Goal: Task Accomplishment & Management: Manage account settings

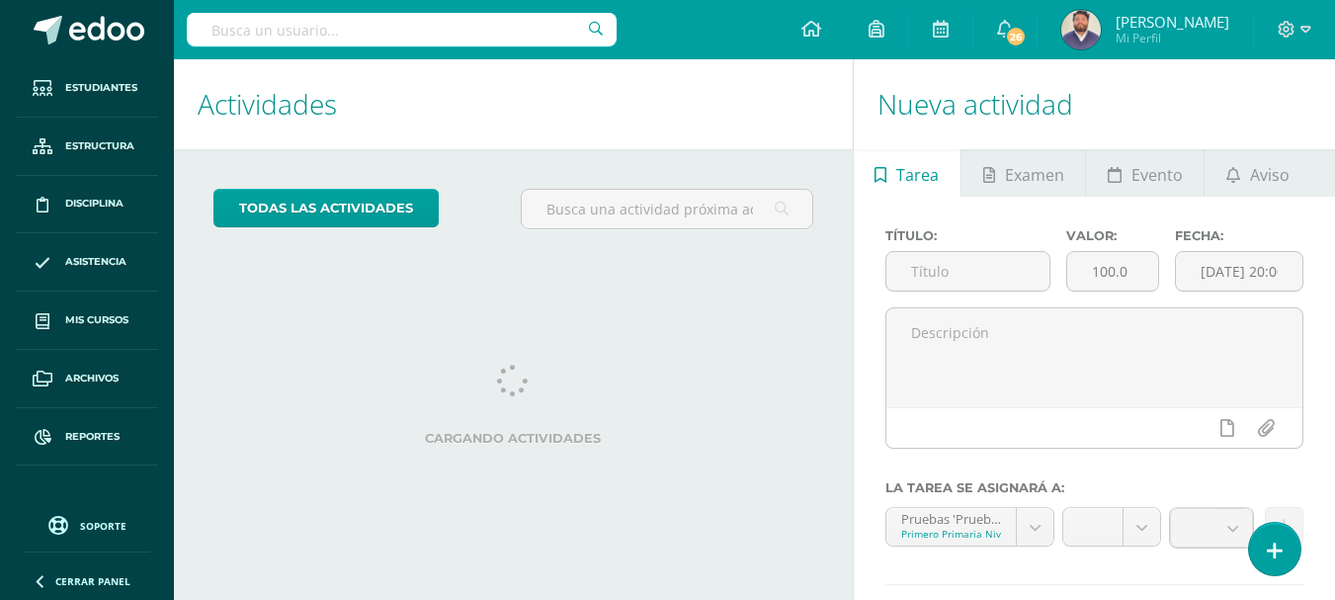
click at [310, 36] on input "text" at bounding box center [402, 30] width 430 height 34
click at [421, 30] on input "text" at bounding box center [402, 30] width 430 height 34
type input "matemática"
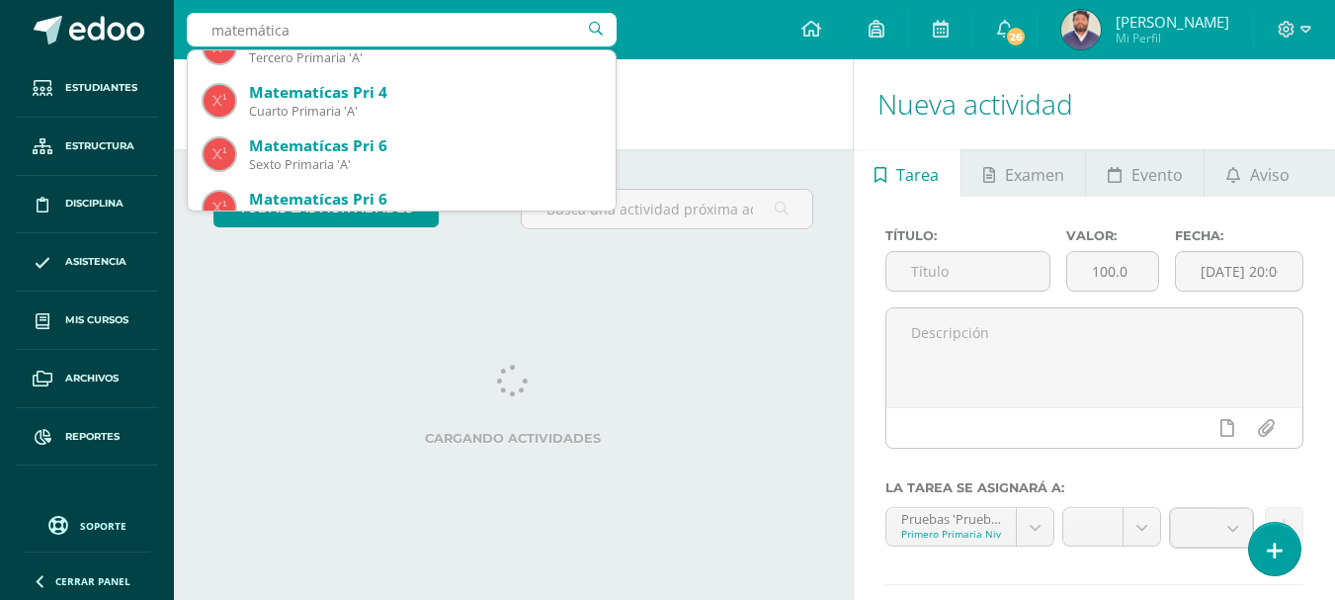
scroll to position [692, 0]
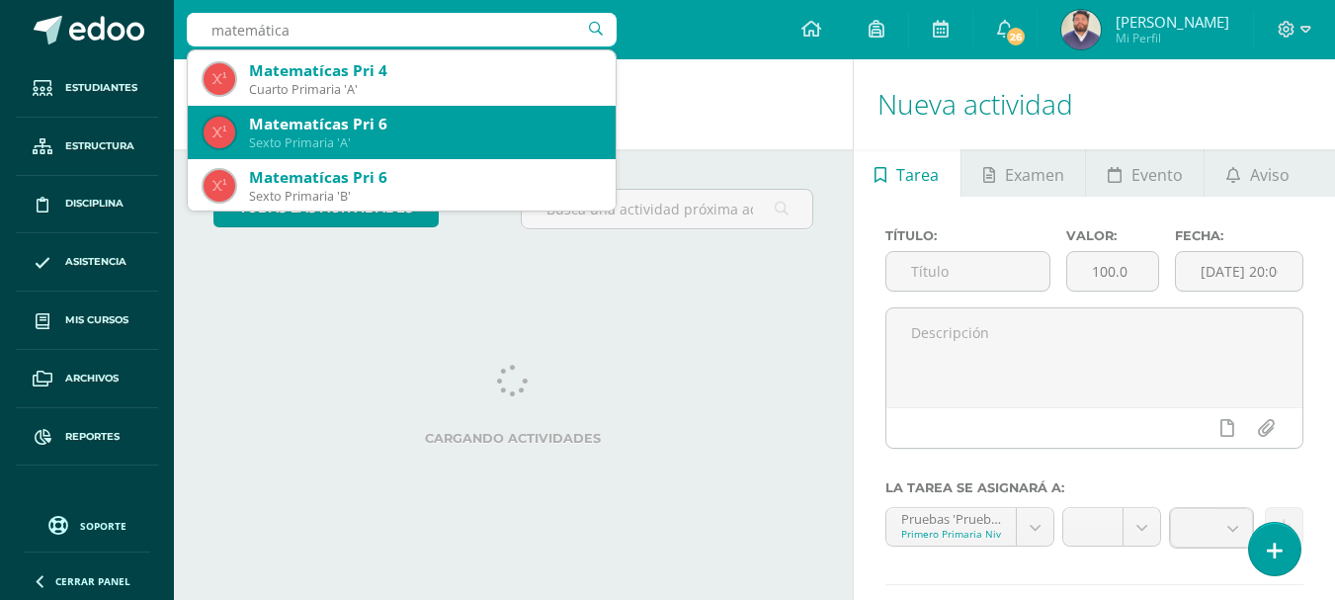
click at [357, 125] on div "Matematícas Pri 6" at bounding box center [424, 124] width 351 height 21
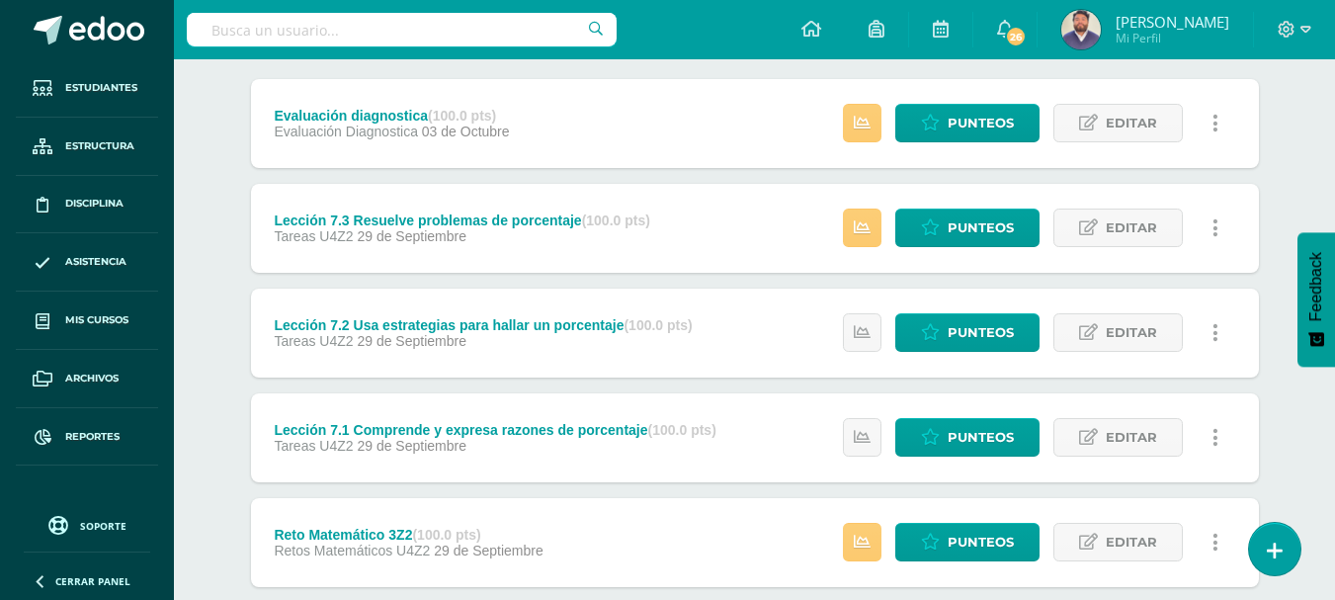
scroll to position [99, 0]
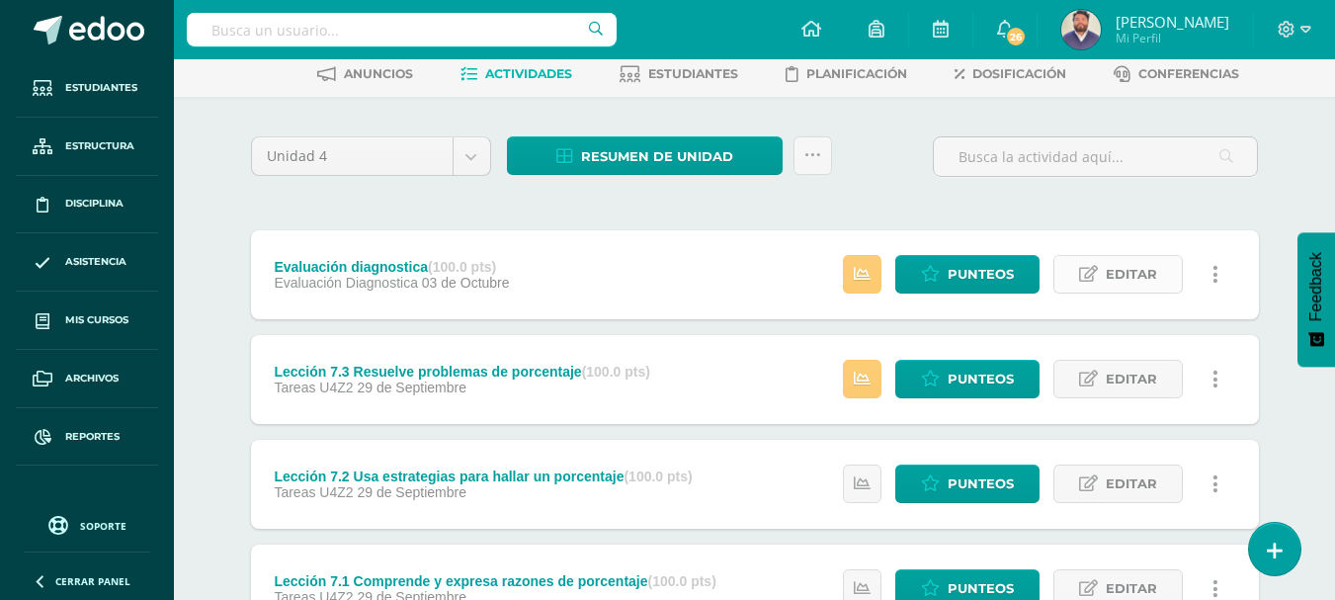
click at [1135, 276] on span "Editar" at bounding box center [1131, 274] width 51 height 37
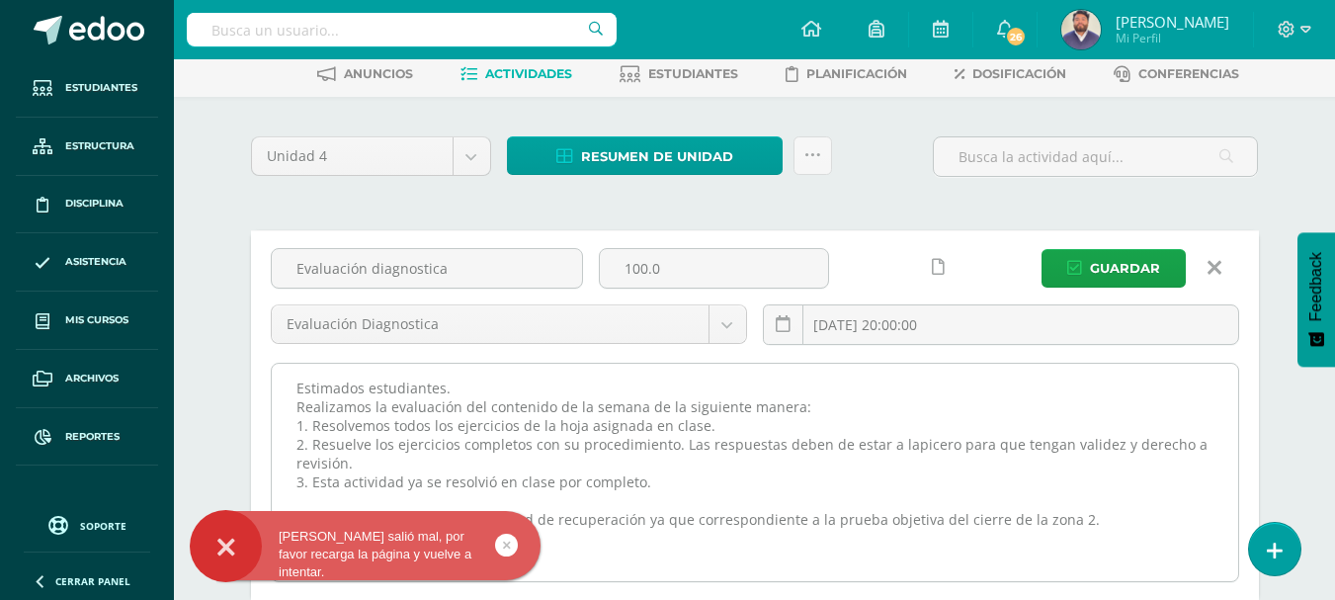
drag, startPoint x: 300, startPoint y: 396, endPoint x: 410, endPoint y: 414, distance: 111.2
click at [414, 417] on textarea "Estimados estudiantes. Realizamos la evaluación del contenido de la semana de l…" at bounding box center [755, 472] width 967 height 217
drag, startPoint x: 291, startPoint y: 392, endPoint x: 1088, endPoint y: 521, distance: 808.0
click at [1088, 521] on textarea "Estimados estudiantes. Realizamos la evaluación del contenido de la semana de l…" at bounding box center [755, 472] width 967 height 217
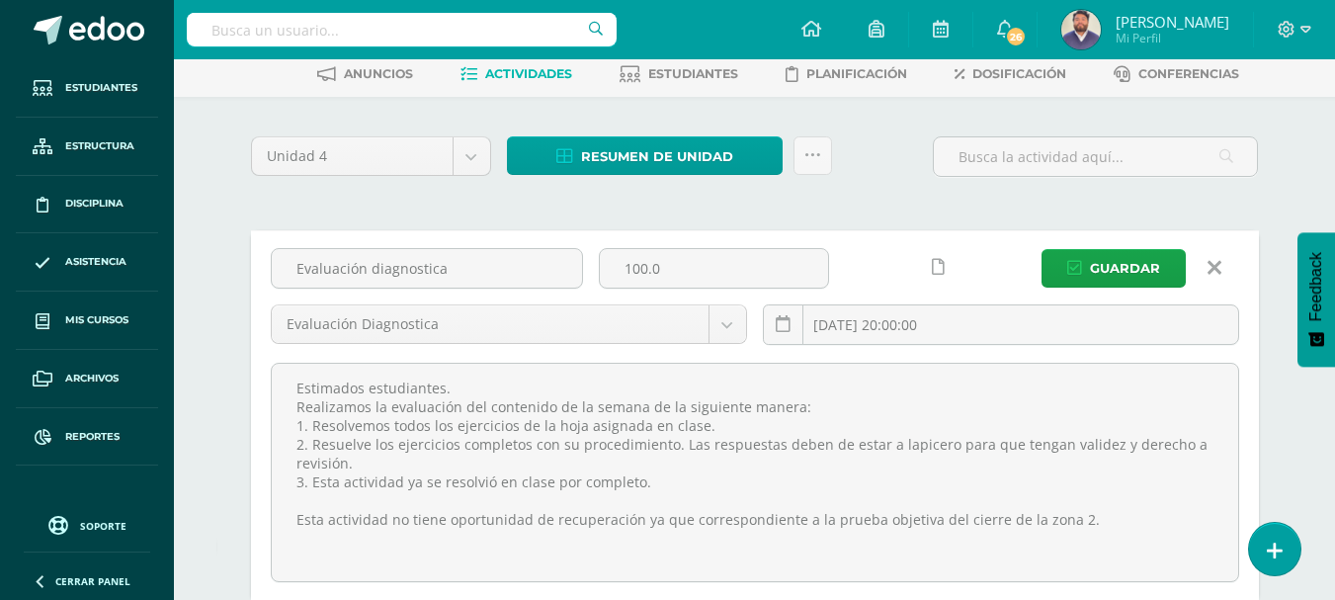
click at [1222, 274] on link at bounding box center [1215, 268] width 50 height 38
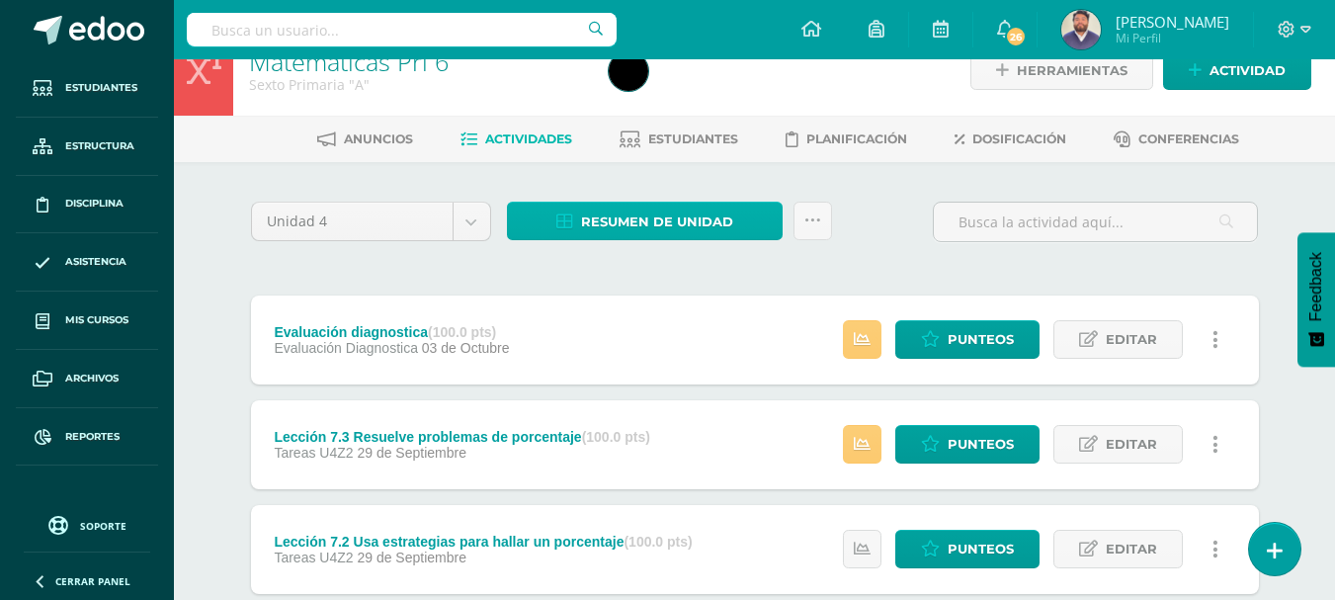
scroll to position [0, 0]
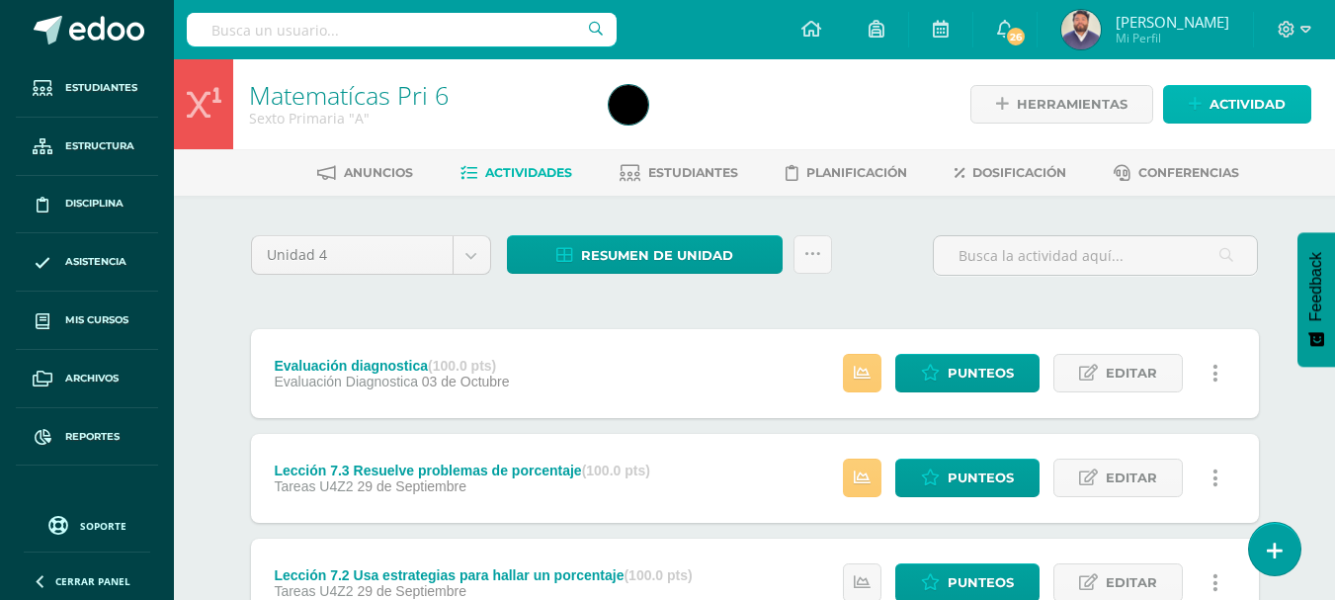
click at [1182, 99] on link "Actividad" at bounding box center [1237, 104] width 148 height 39
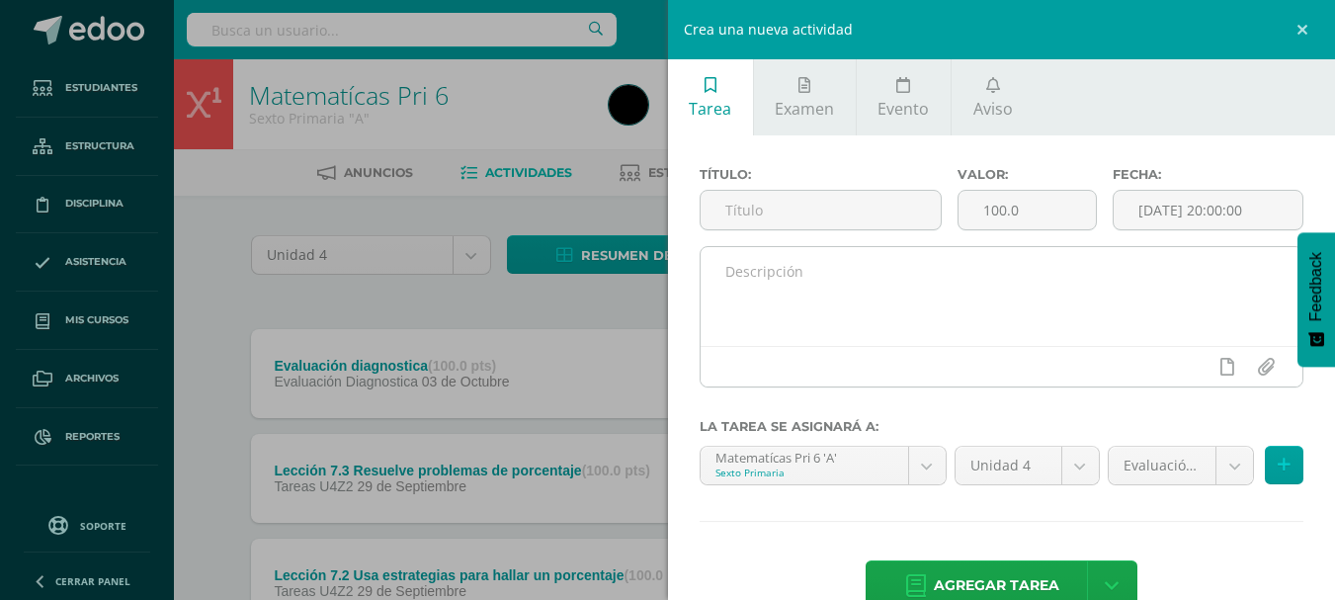
click at [753, 290] on textarea at bounding box center [1002, 296] width 603 height 99
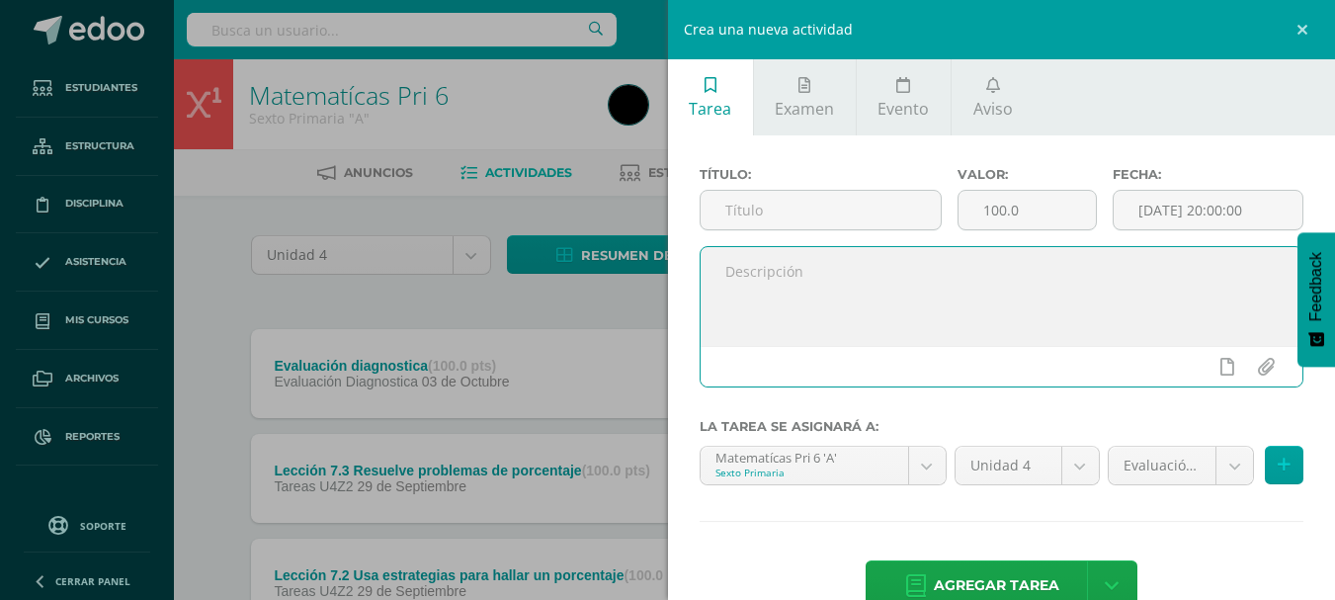
paste textarea "Estimados estudiantes. Realizamos la evaluación del contenido de la semana de l…"
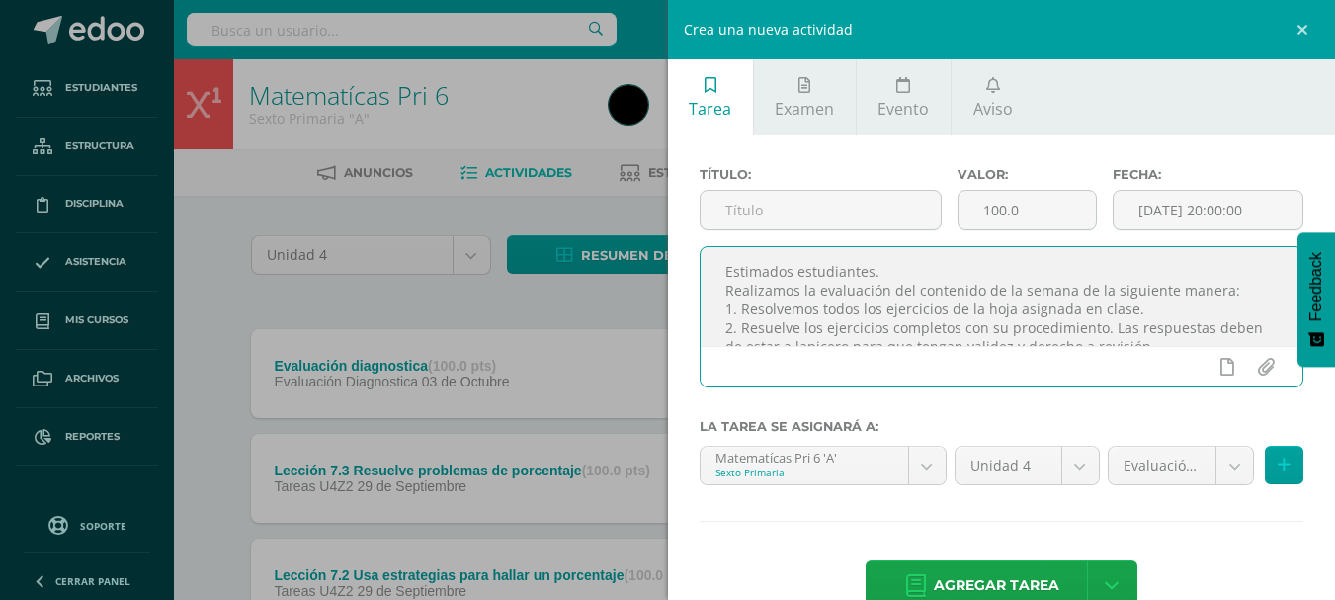
click at [987, 302] on textarea "Estimados estudiantes. Realizamos la evaluación del contenido de la semana de l…" at bounding box center [1002, 296] width 603 height 99
drag, startPoint x: 999, startPoint y: 339, endPoint x: 711, endPoint y: 249, distance: 302.3
click at [711, 249] on textarea "Estimados estudiantes. Realizamos la evaluación del contenido de la semana de l…" at bounding box center [1002, 296] width 603 height 99
type textarea "Estimados estudiantes. Realizamos la evaluación del contenido de la semana de l…"
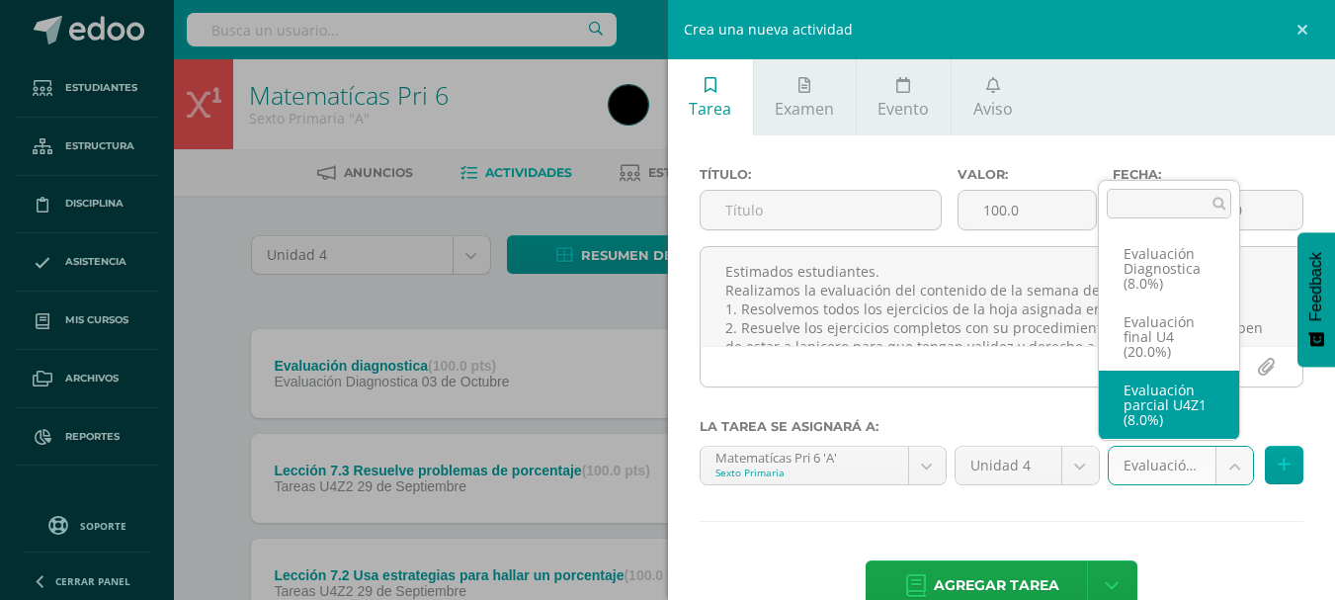
scroll to position [14, 0]
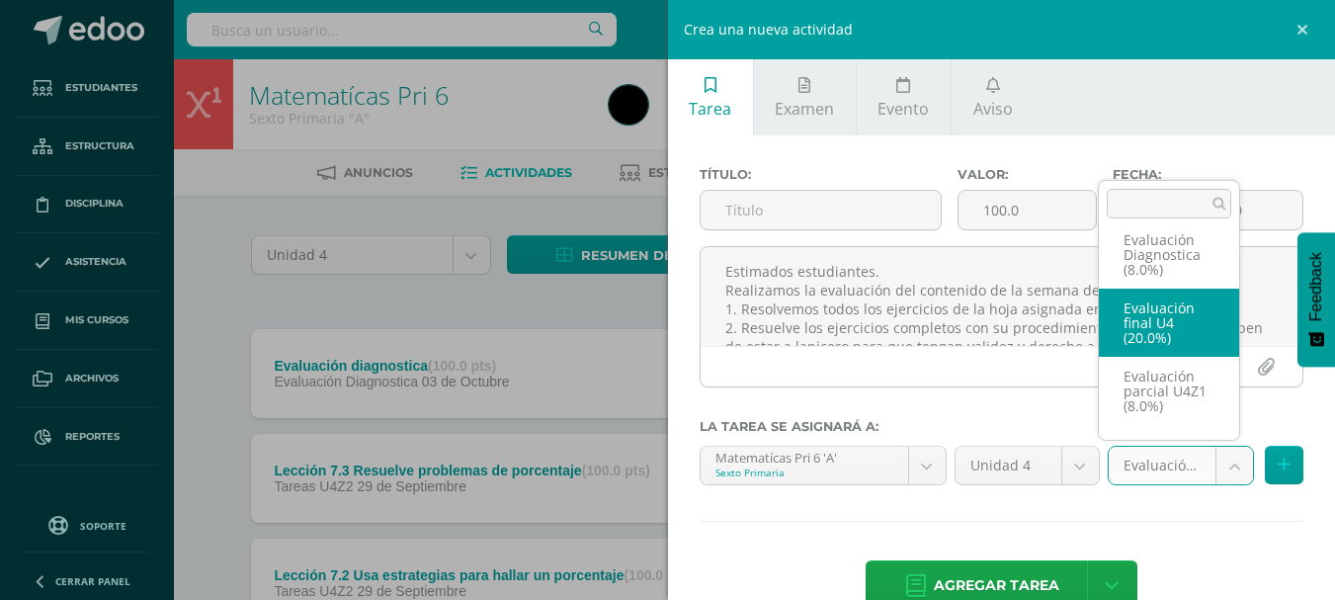
select select "31097"
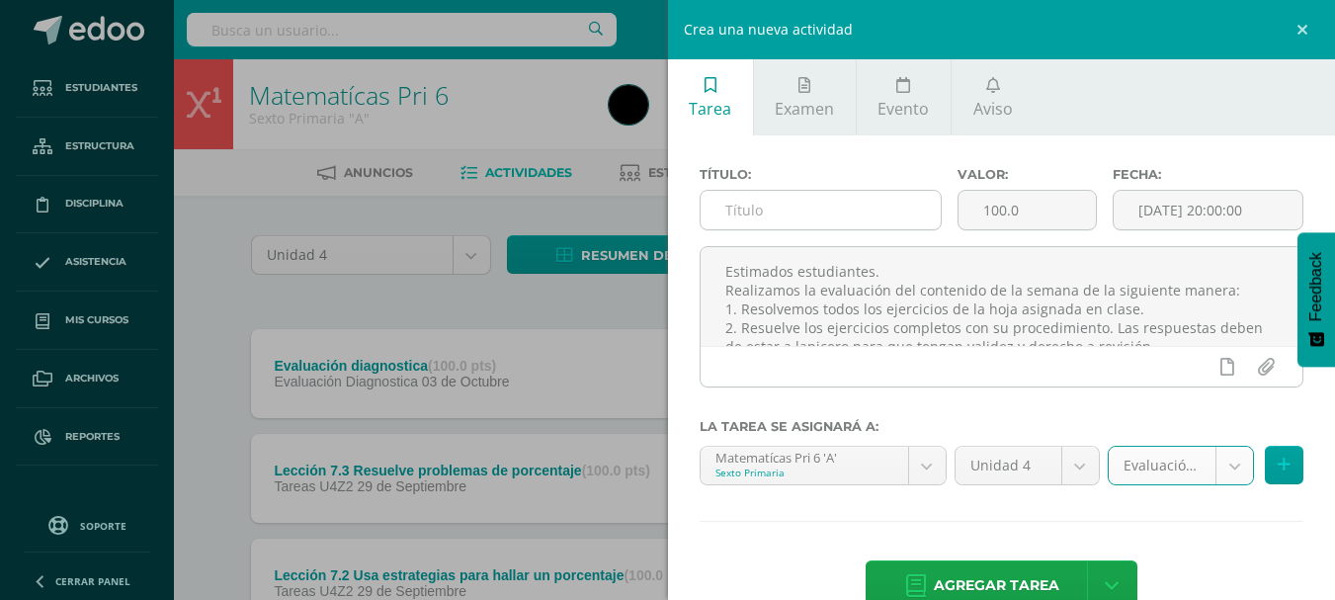
click at [740, 210] on input "text" at bounding box center [821, 210] width 240 height 39
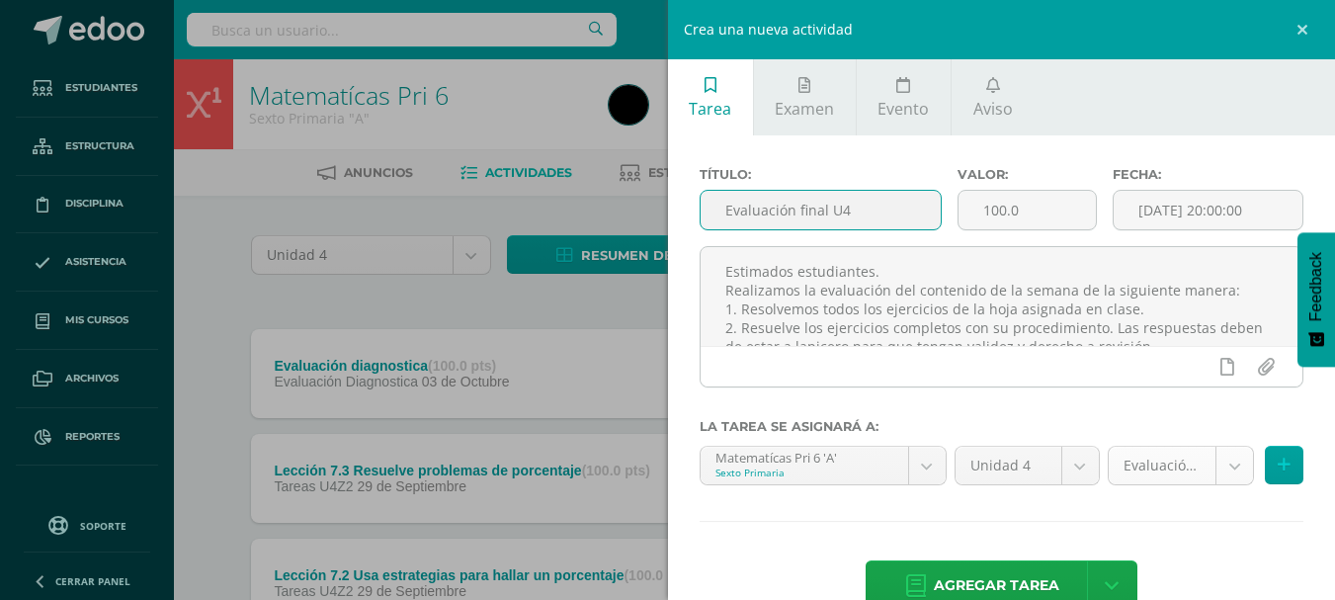
type input "Evaluación final U4"
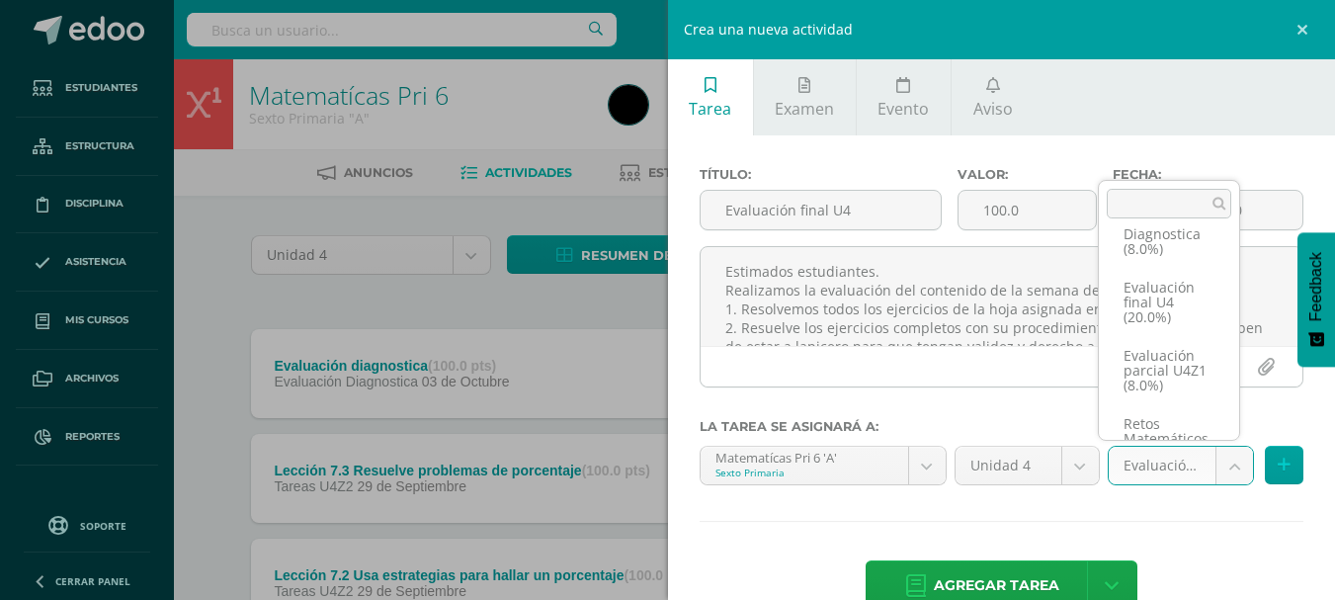
scroll to position [28, 0]
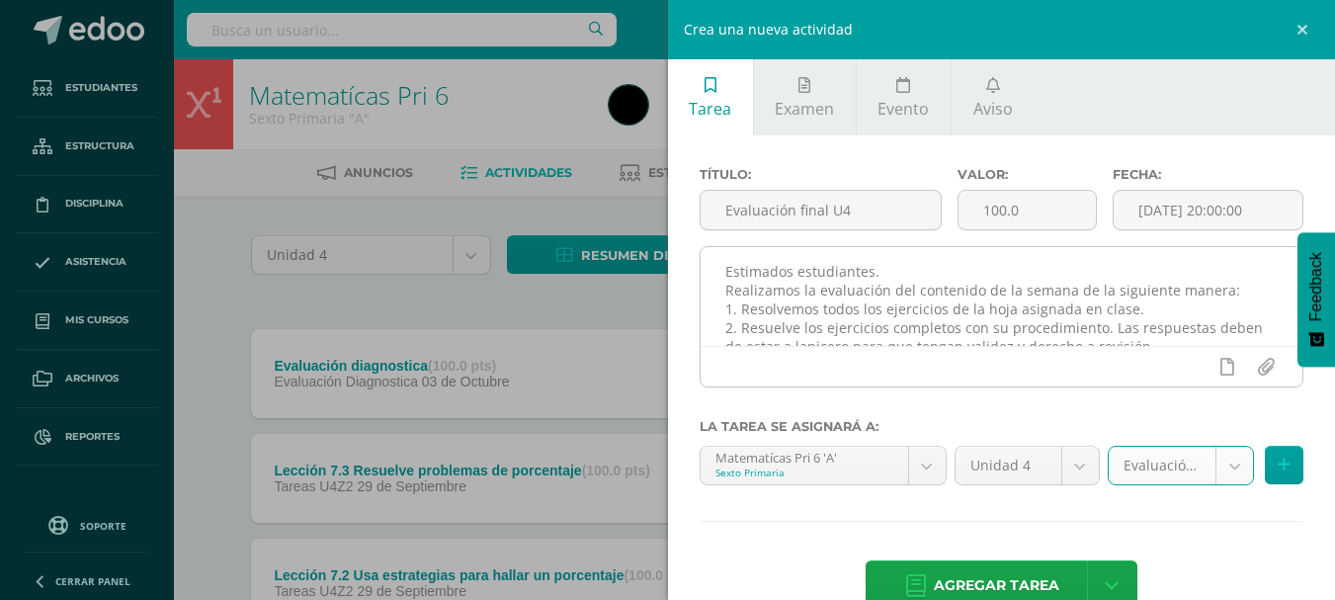
click at [937, 318] on textarea "Estimados estudiantes. Realizamos la evaluación del contenido de la semana de l…" at bounding box center [1002, 296] width 603 height 99
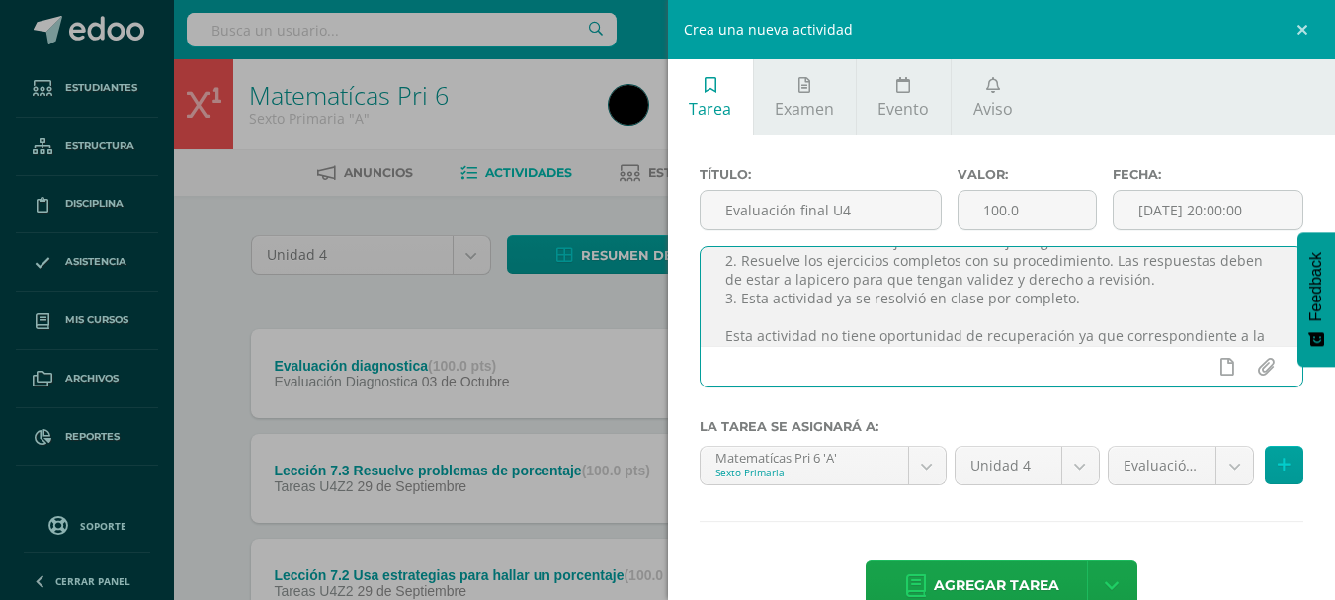
scroll to position [100, 0]
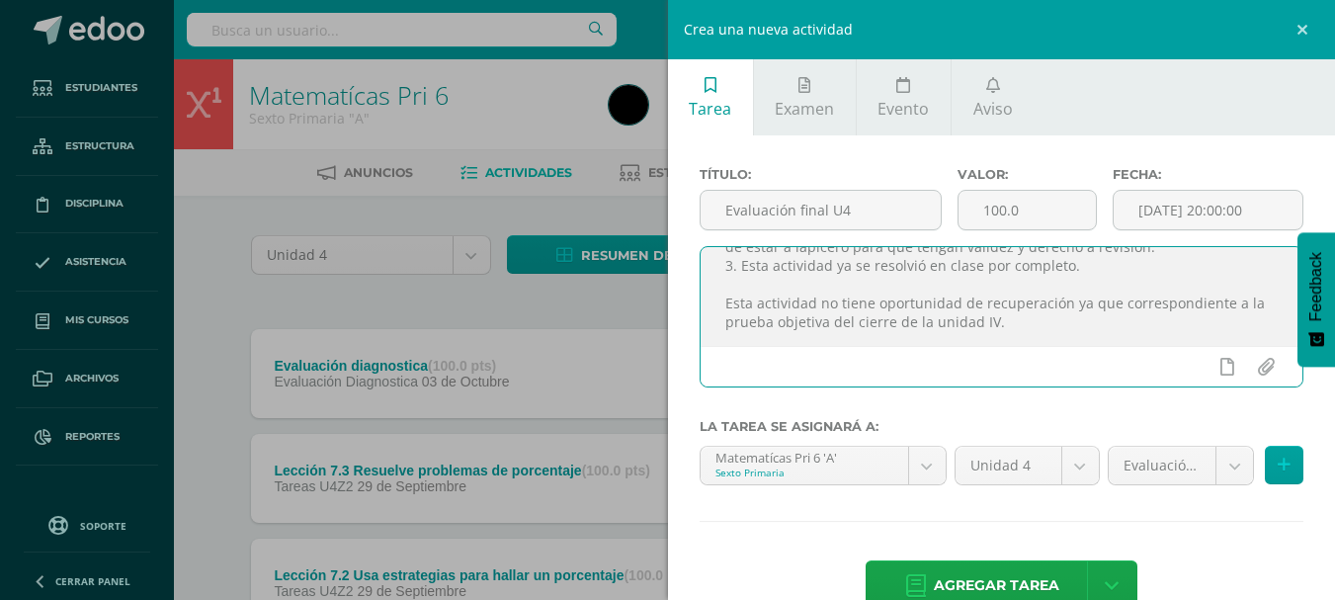
click at [998, 322] on textarea "Estimados estudiantes. Realizamos la evaluación del contenido de la semana de l…" at bounding box center [1002, 296] width 603 height 99
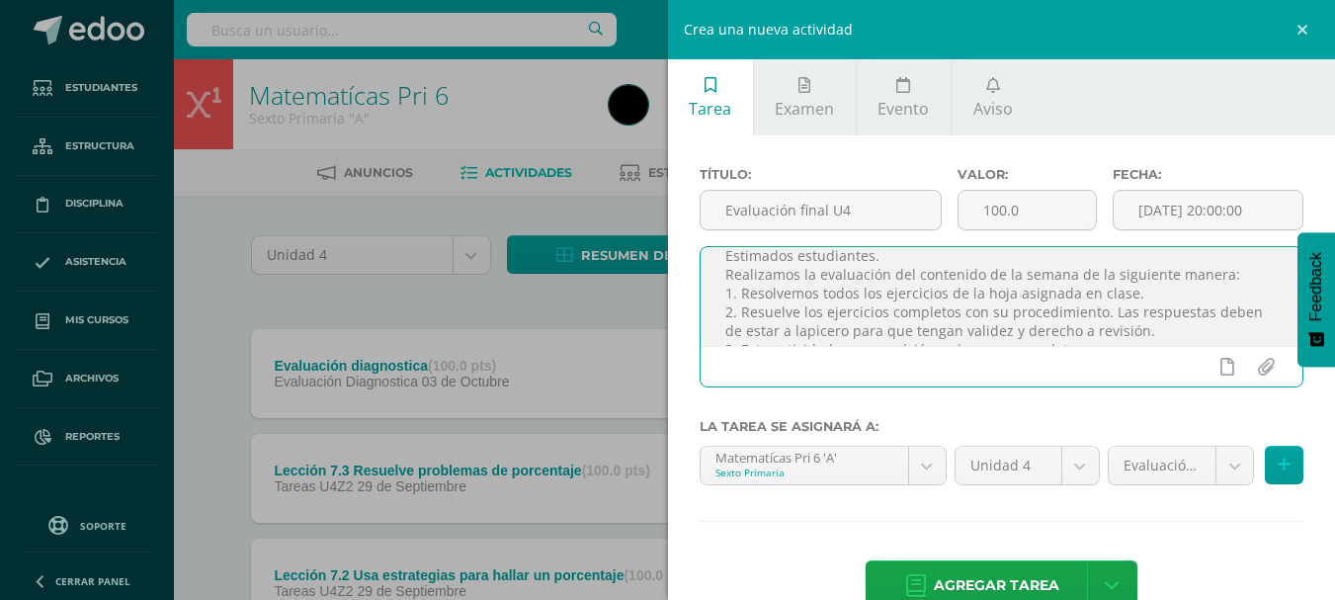
scroll to position [0, 0]
drag, startPoint x: 998, startPoint y: 322, endPoint x: 718, endPoint y: 239, distance: 292.7
click at [718, 239] on div "Título: Evaluación final U4 Valor: 100.0 Fecha: 2025-10-13 20:00:00 Estimados e…" at bounding box center [1002, 285] width 605 height 236
click at [966, 281] on textarea "Estimados estudiantes. Realizamos la evaluación del contenido de la semana de l…" at bounding box center [1002, 296] width 603 height 99
click at [887, 274] on textarea "Estimados estudiantes. Realizamos la evaluación del contenido de la semana de l…" at bounding box center [1002, 296] width 603 height 99
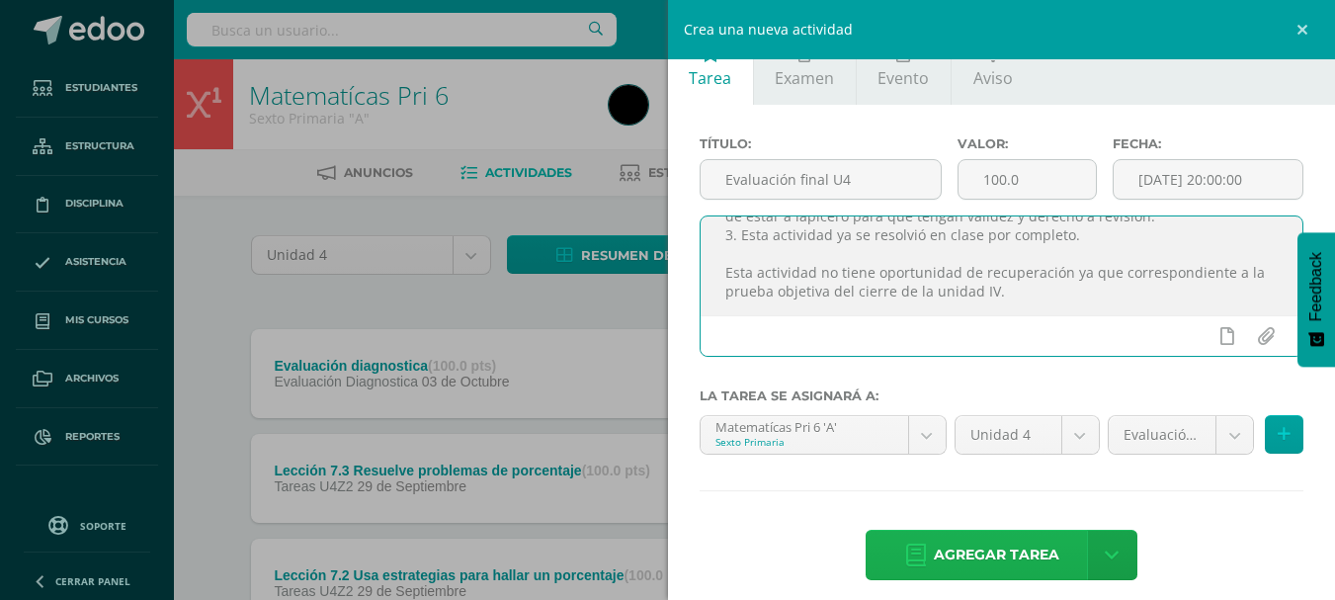
scroll to position [46, 0]
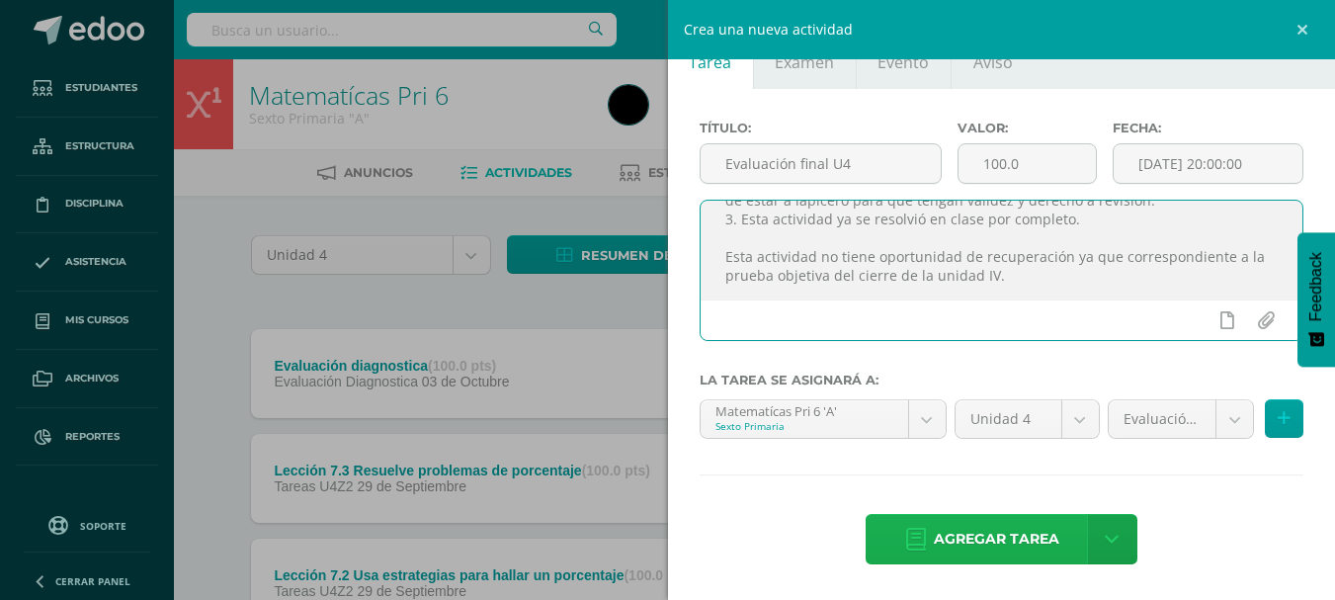
click at [967, 525] on span "Agregar tarea" at bounding box center [997, 539] width 126 height 48
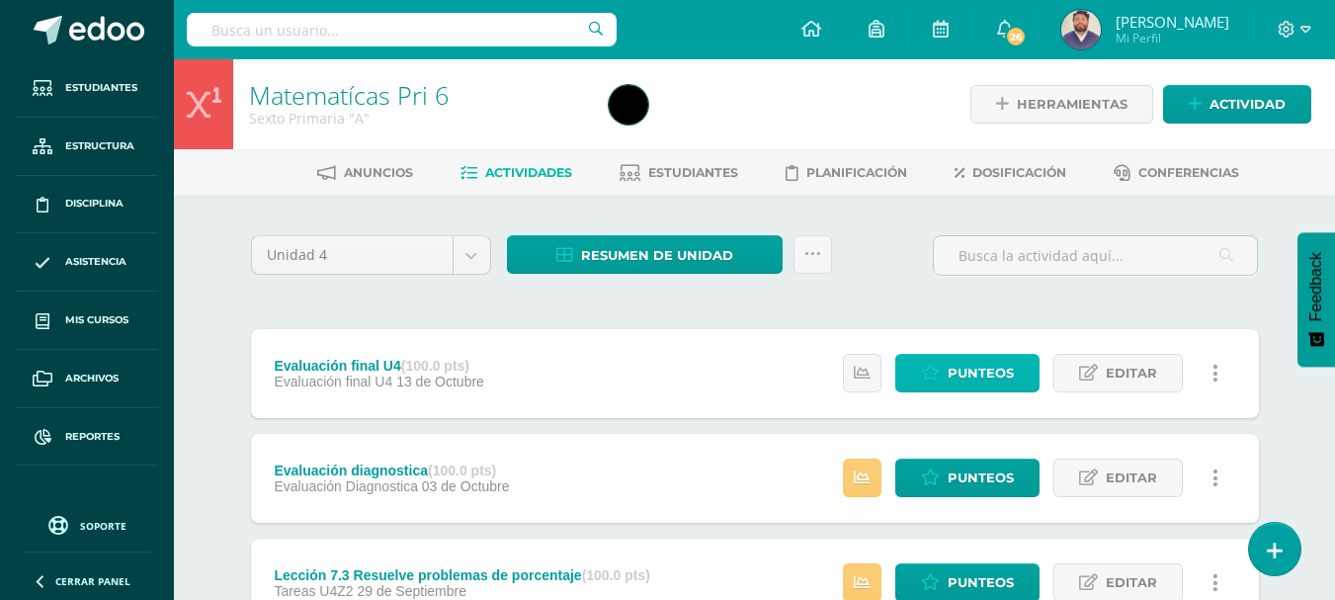
click at [992, 375] on span "Punteos" at bounding box center [981, 373] width 66 height 37
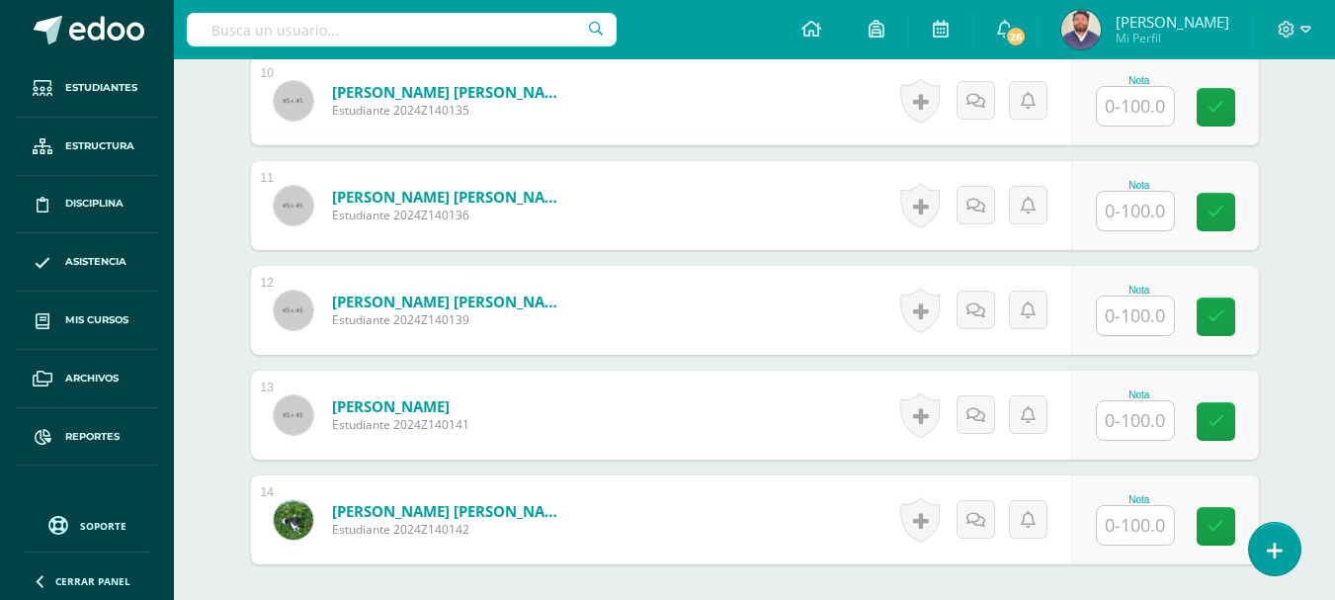
scroll to position [1680, 0]
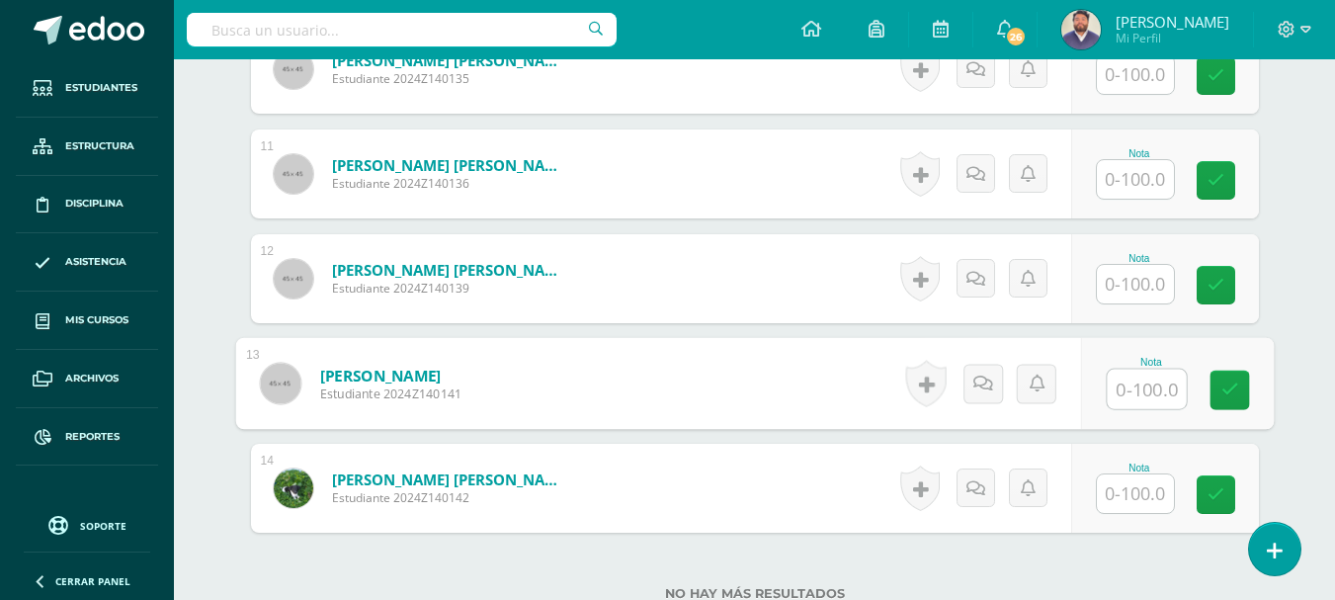
click at [1164, 385] on input "text" at bounding box center [1146, 390] width 79 height 40
type input "85"
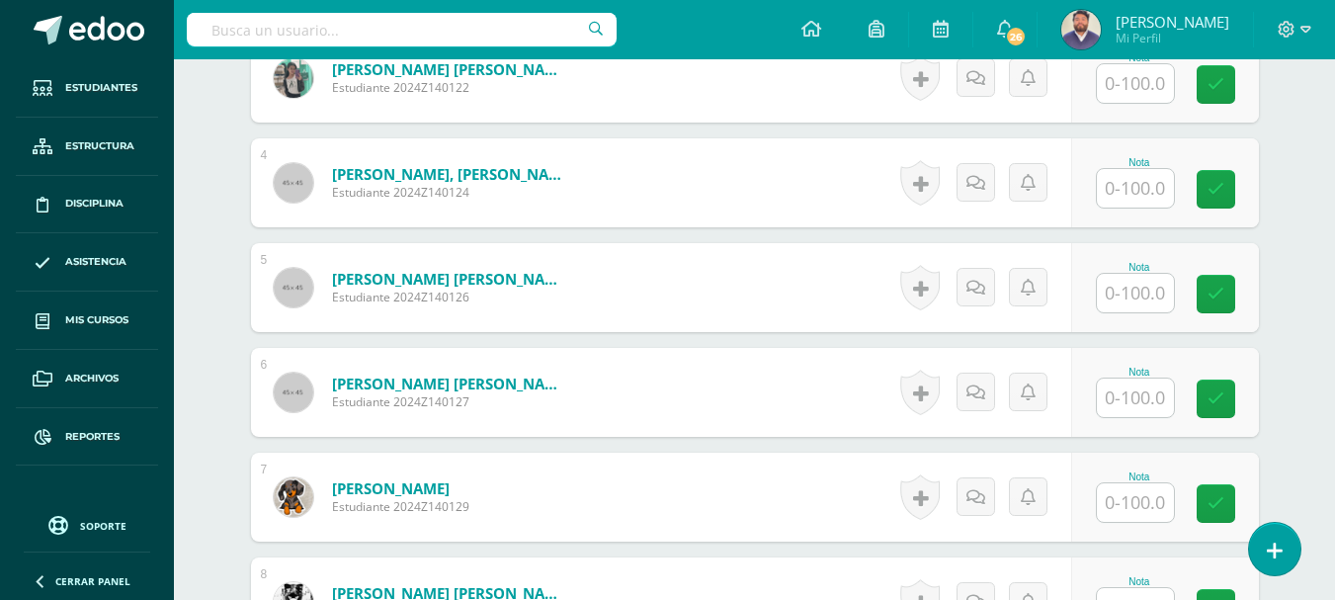
scroll to position [890, 0]
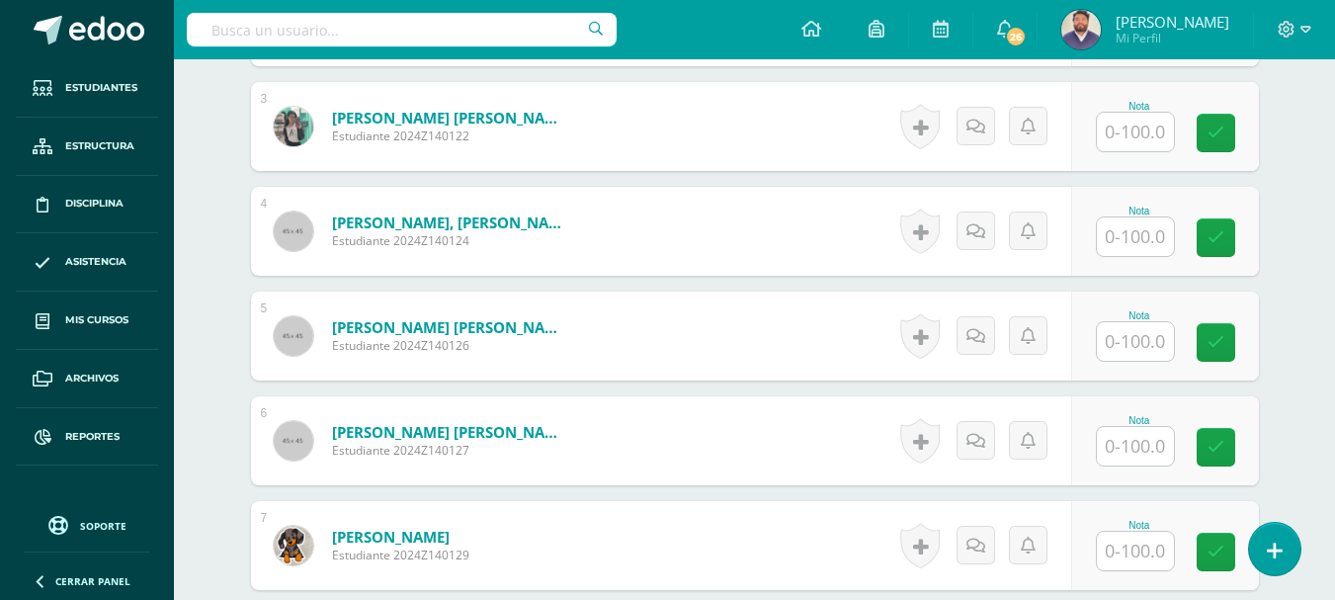
click at [1140, 330] on input "text" at bounding box center [1135, 341] width 77 height 39
type input "76"
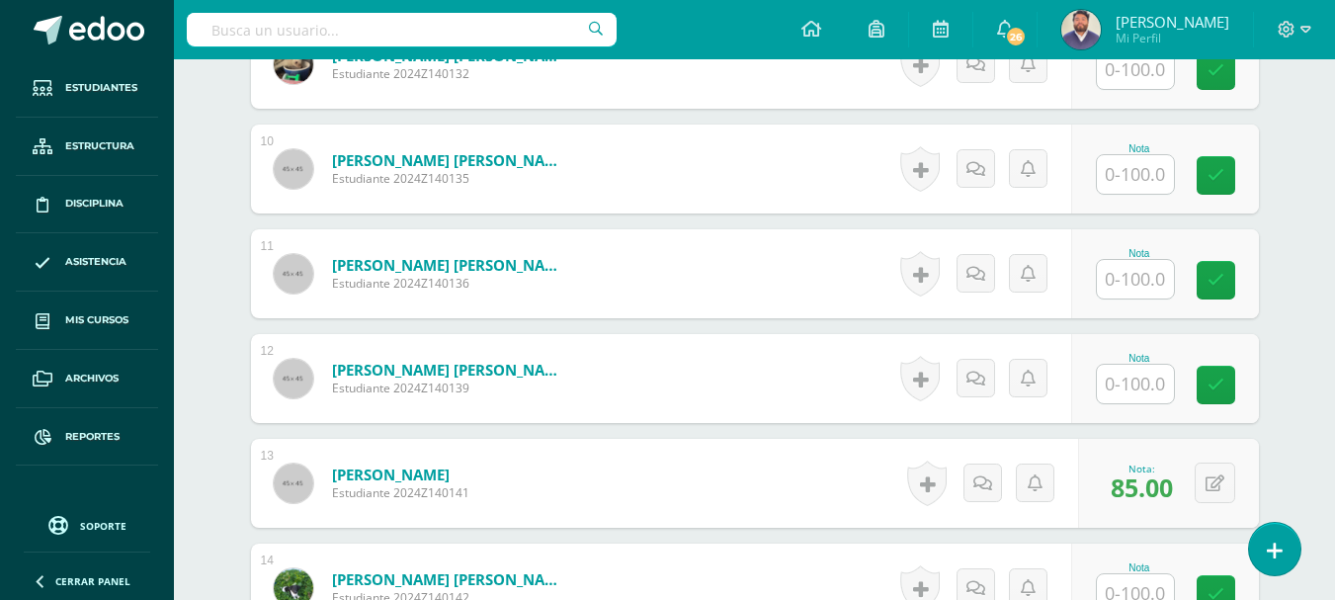
scroll to position [1582, 0]
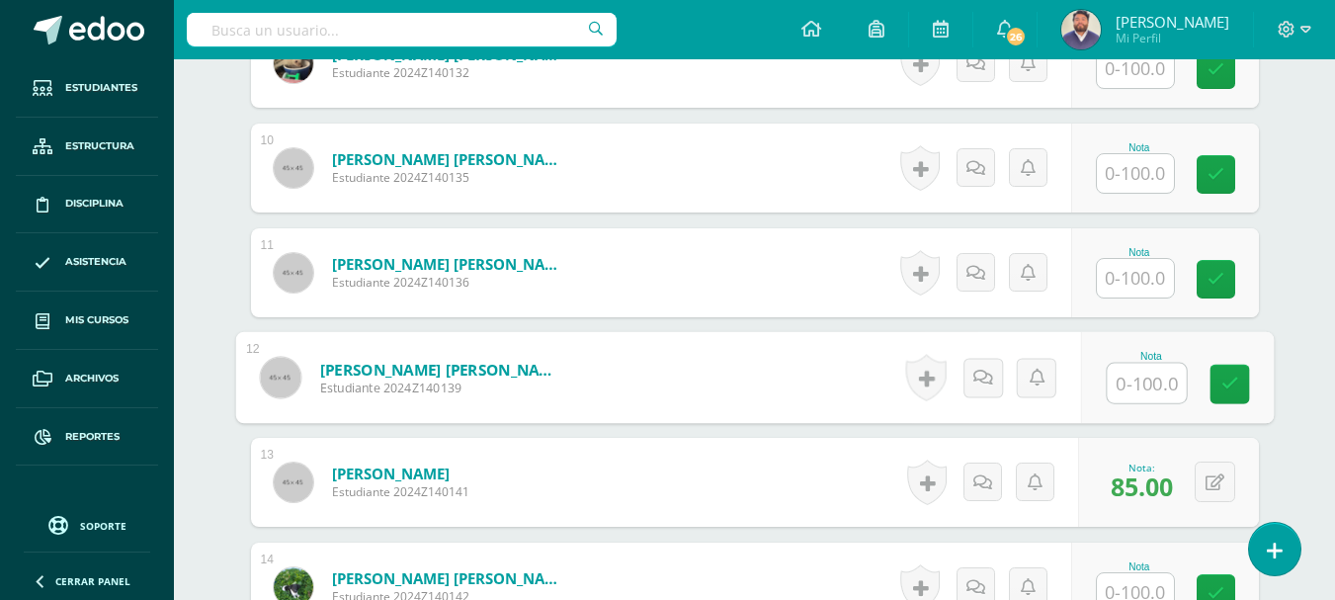
click at [1119, 384] on input "text" at bounding box center [1146, 384] width 79 height 40
type input "50"
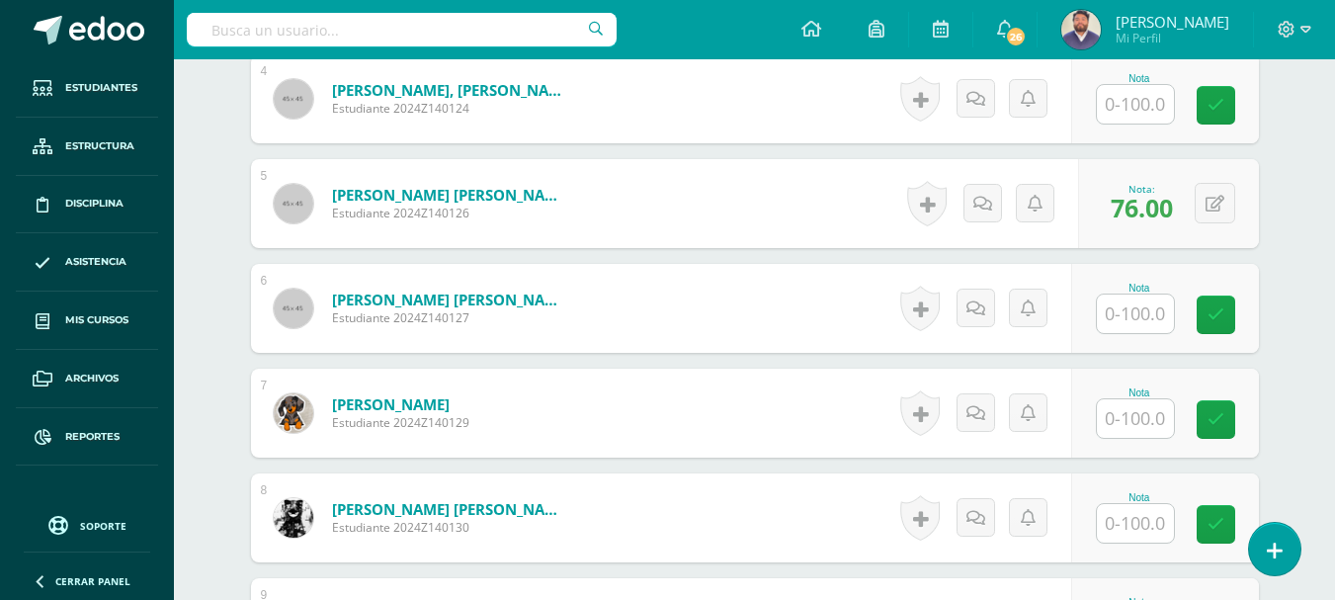
scroll to position [988, 0]
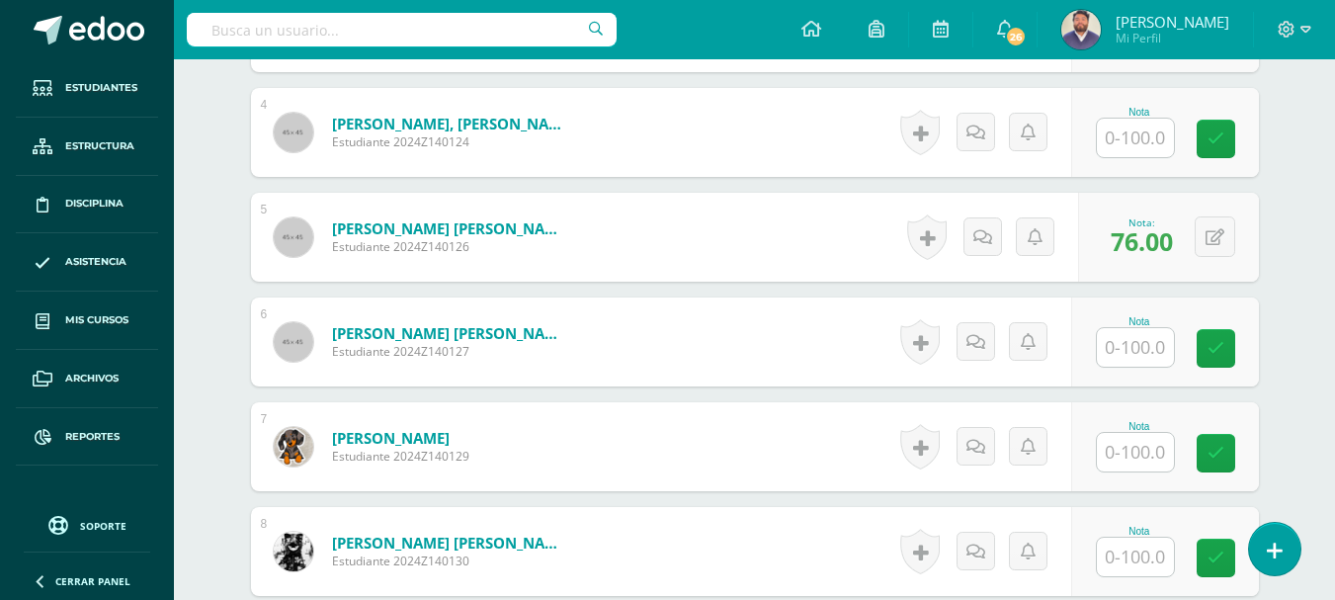
click at [1133, 353] on input "text" at bounding box center [1135, 347] width 77 height 39
type input "50"
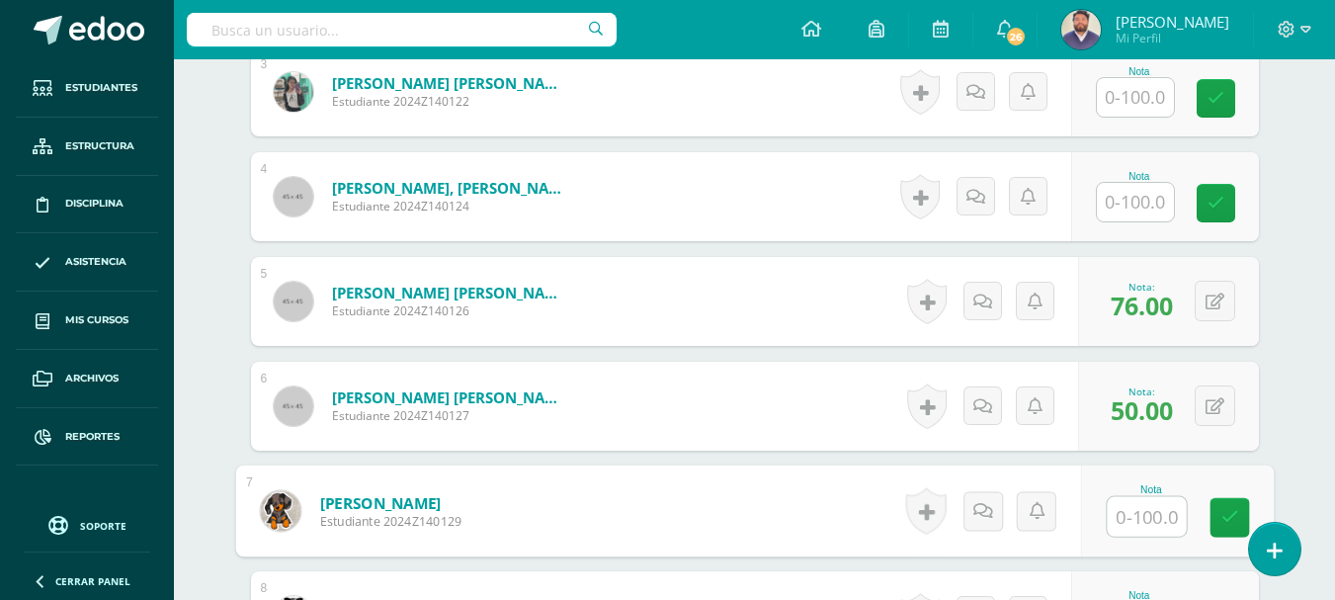
scroll to position [890, 0]
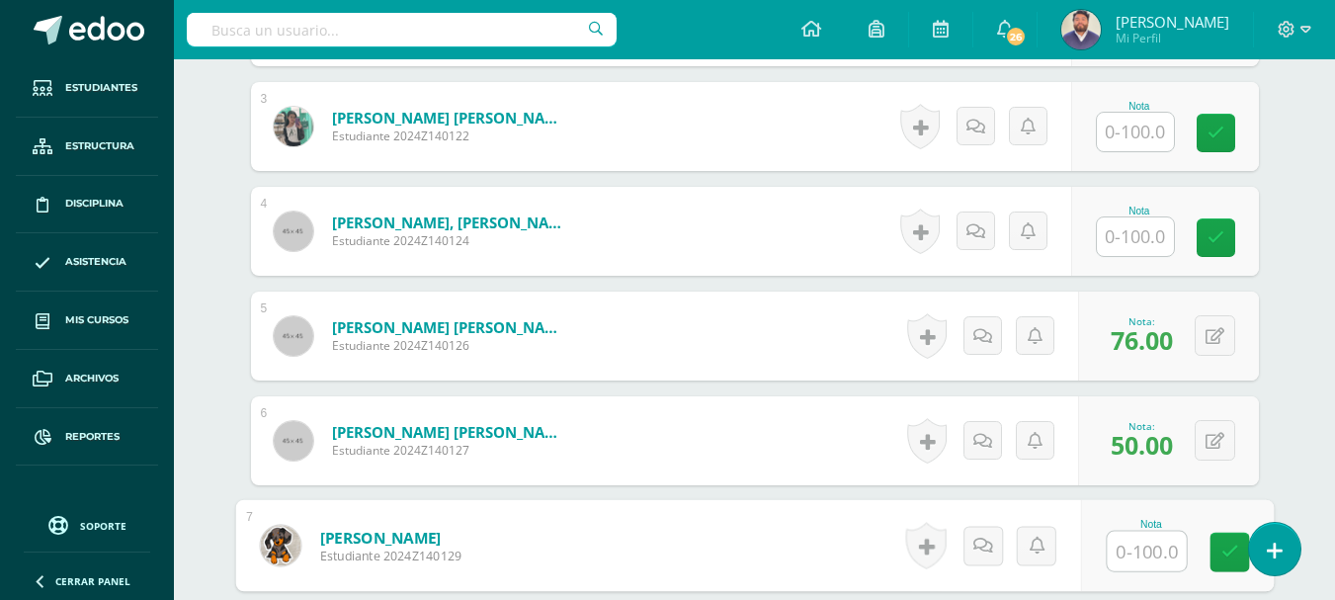
click at [1125, 232] on input "text" at bounding box center [1135, 236] width 77 height 39
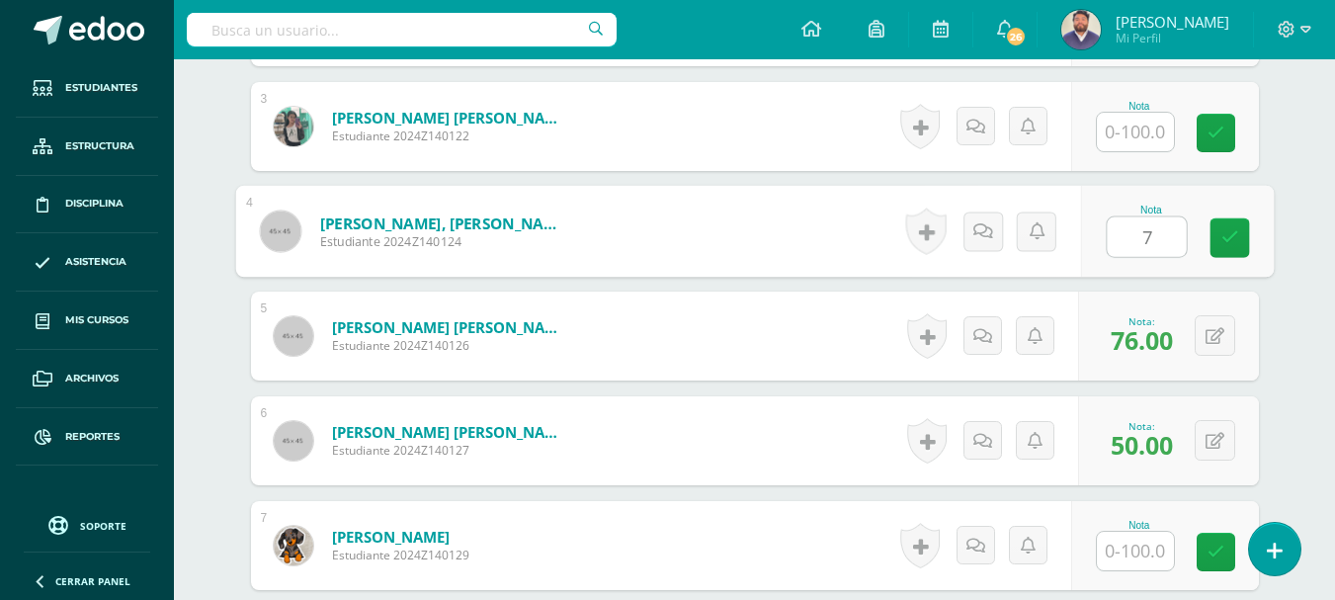
type input "70"
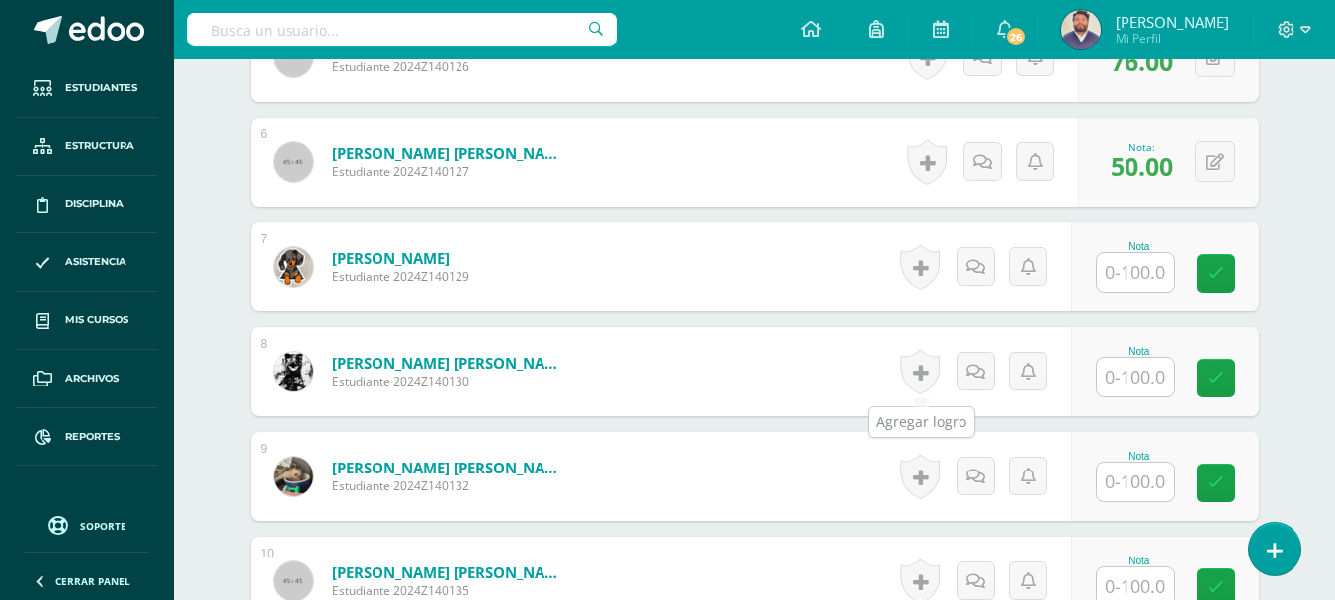
scroll to position [1186, 0]
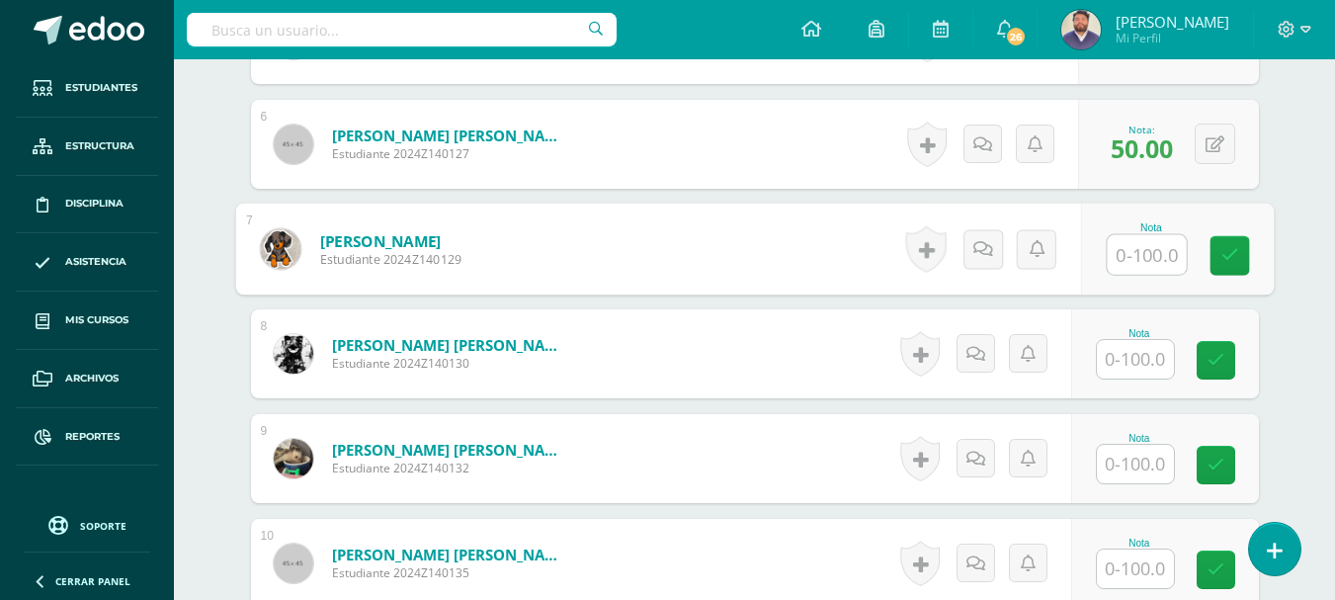
click at [1107, 267] on input "text" at bounding box center [1146, 255] width 79 height 40
type input "77"
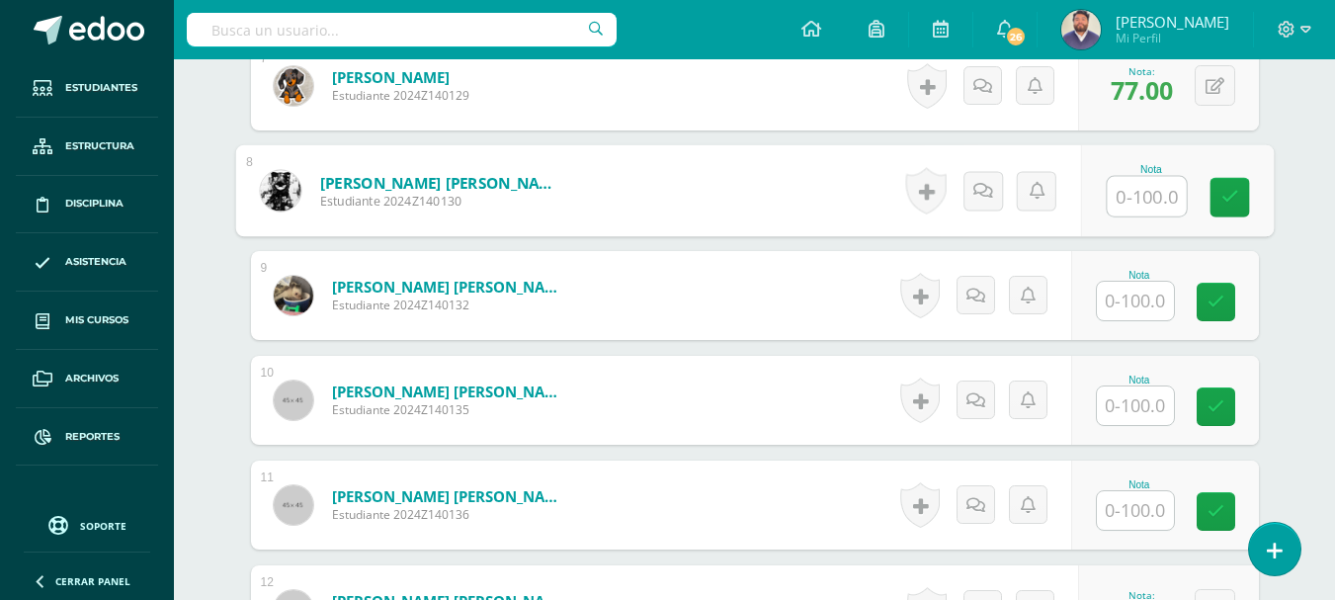
scroll to position [1384, 0]
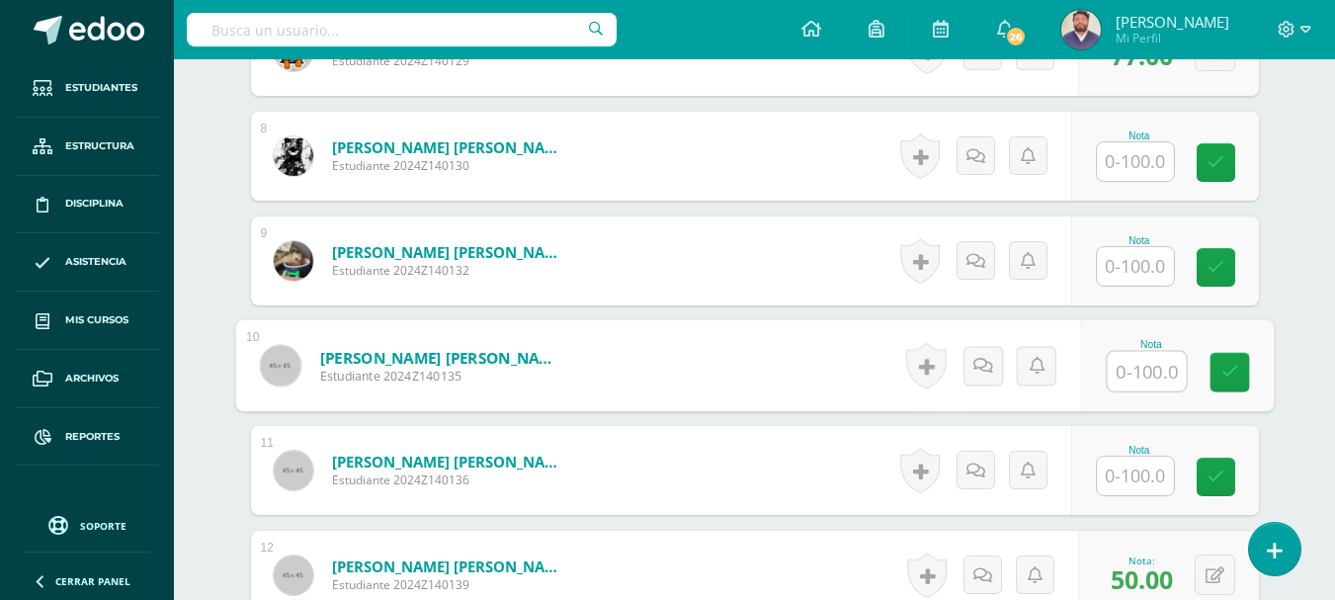
click at [1113, 378] on input "text" at bounding box center [1146, 372] width 79 height 40
type input "55"
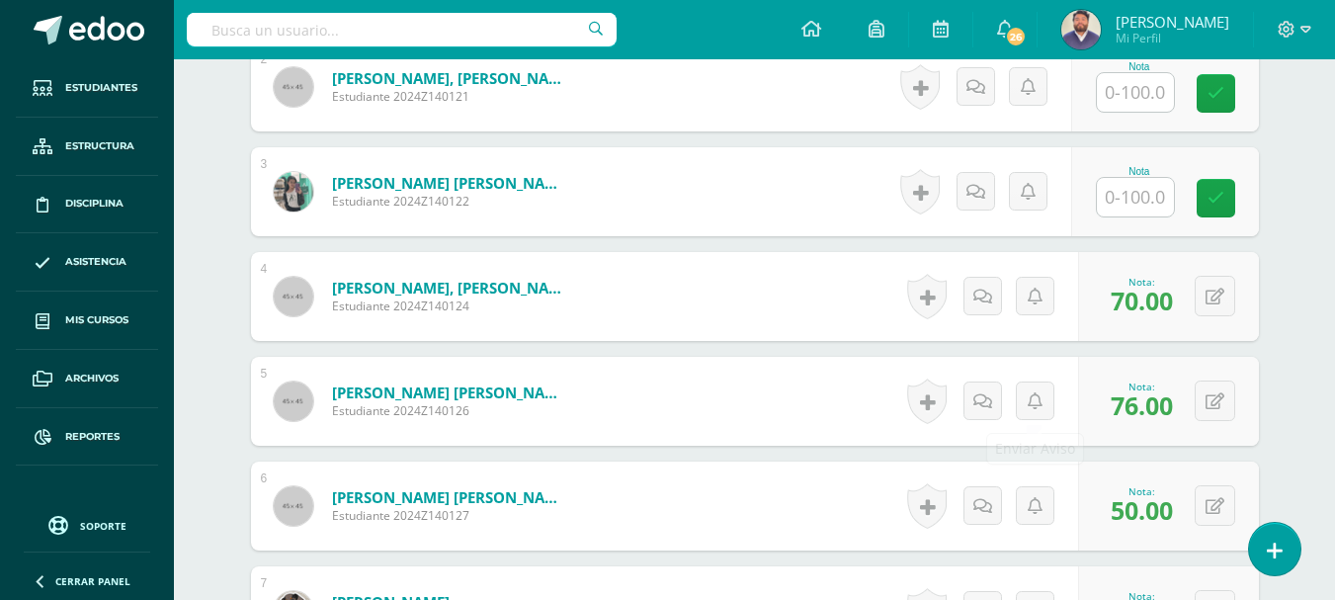
scroll to position [791, 0]
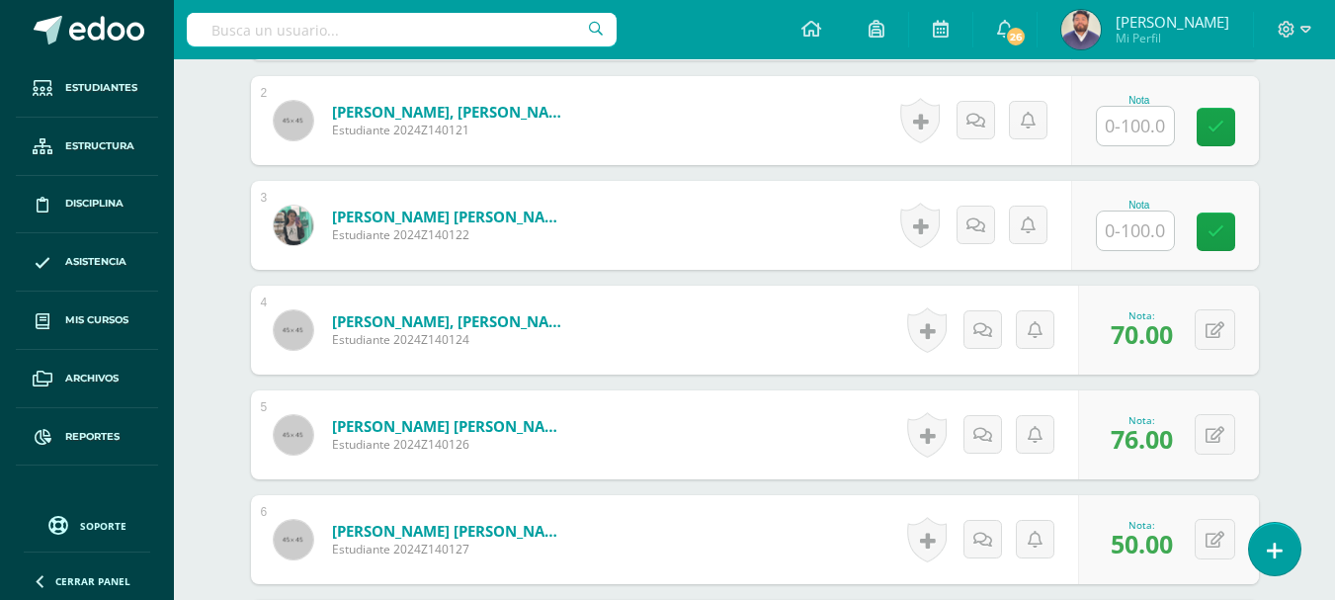
click at [1118, 243] on input "text" at bounding box center [1135, 231] width 77 height 39
type input "70"
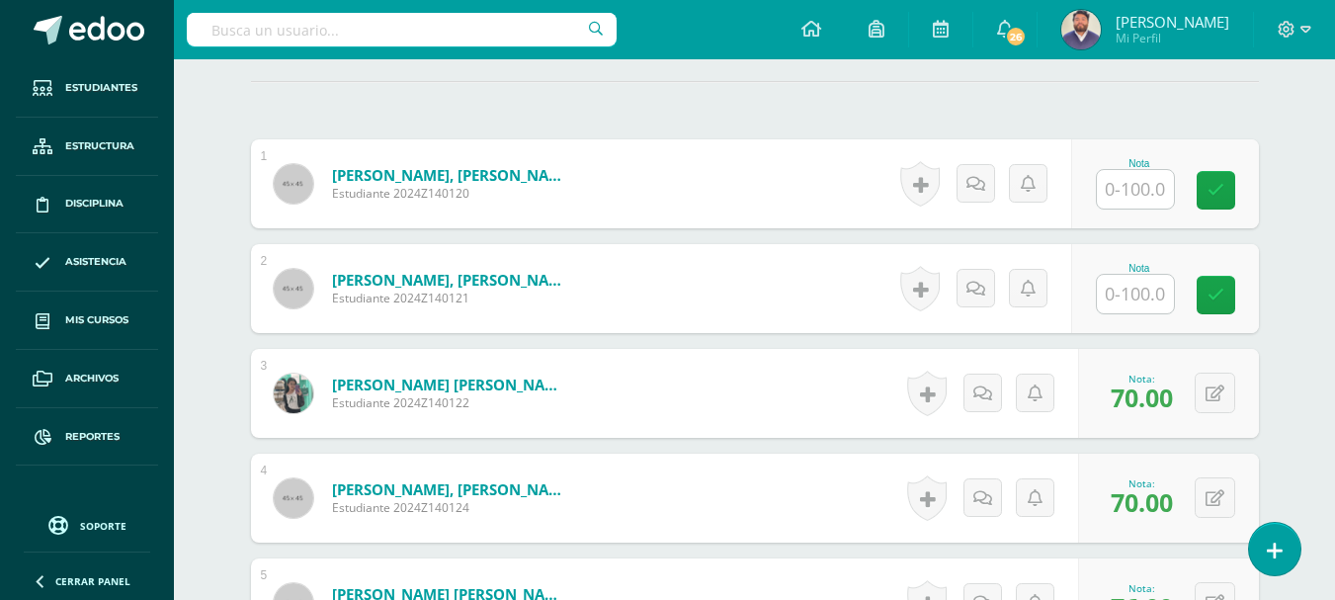
scroll to position [593, 0]
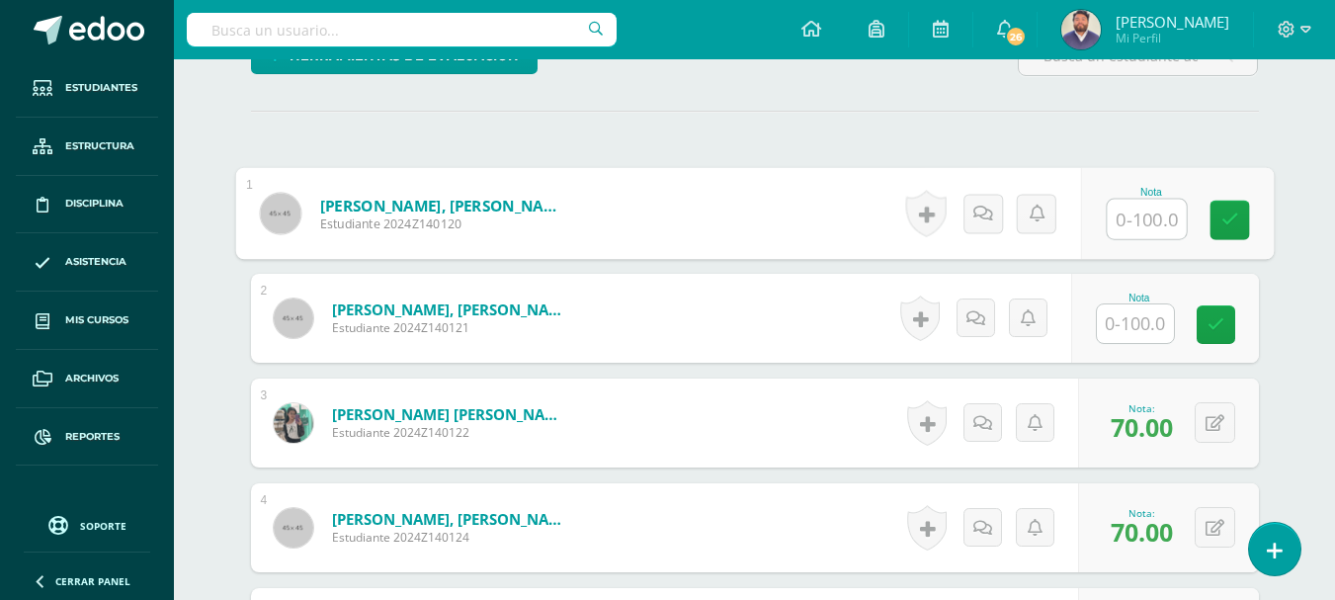
click at [1135, 224] on input "text" at bounding box center [1146, 220] width 79 height 40
type input "75"
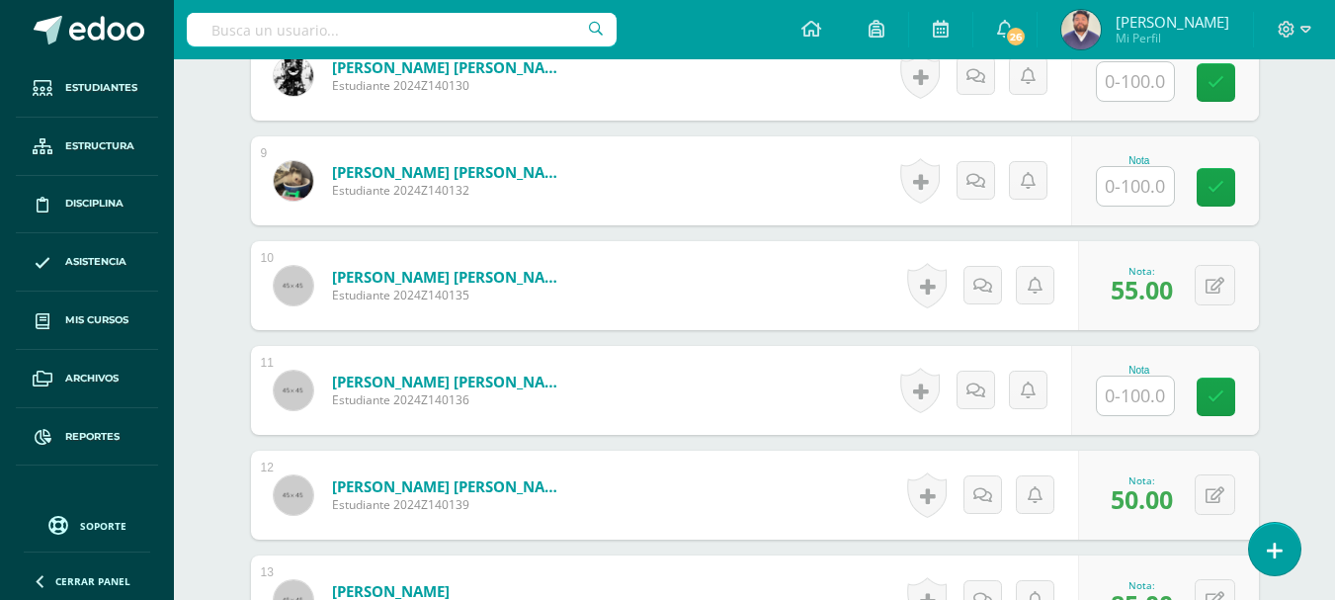
scroll to position [1483, 0]
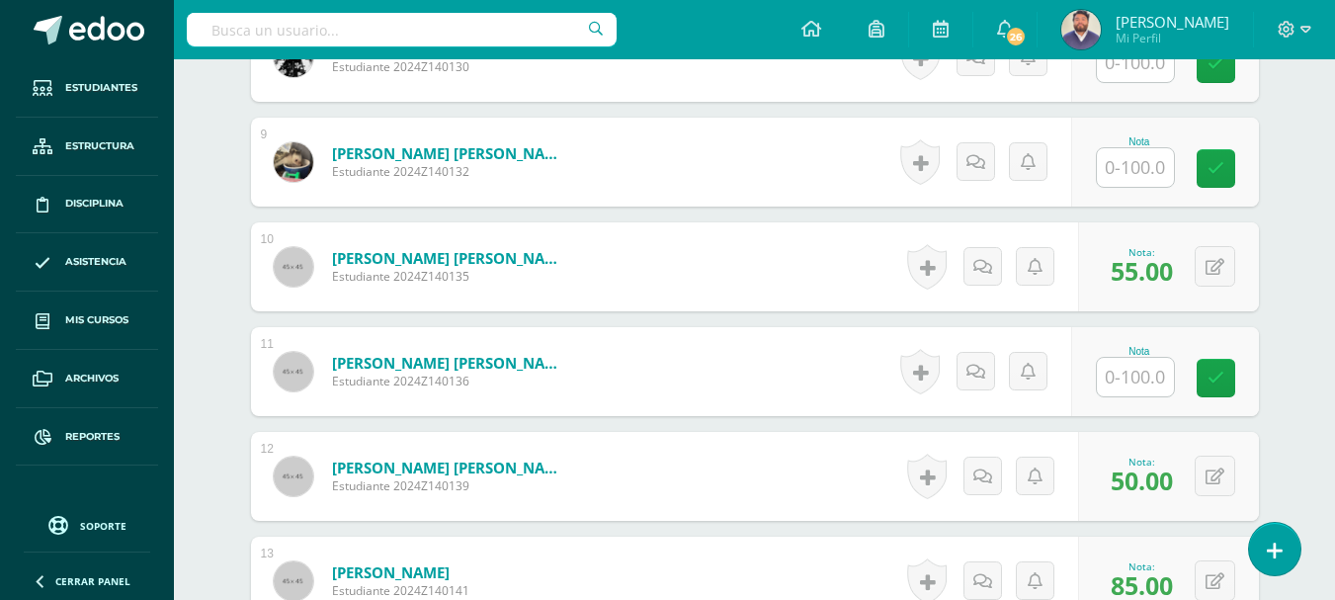
click at [1149, 373] on input "text" at bounding box center [1135, 377] width 77 height 39
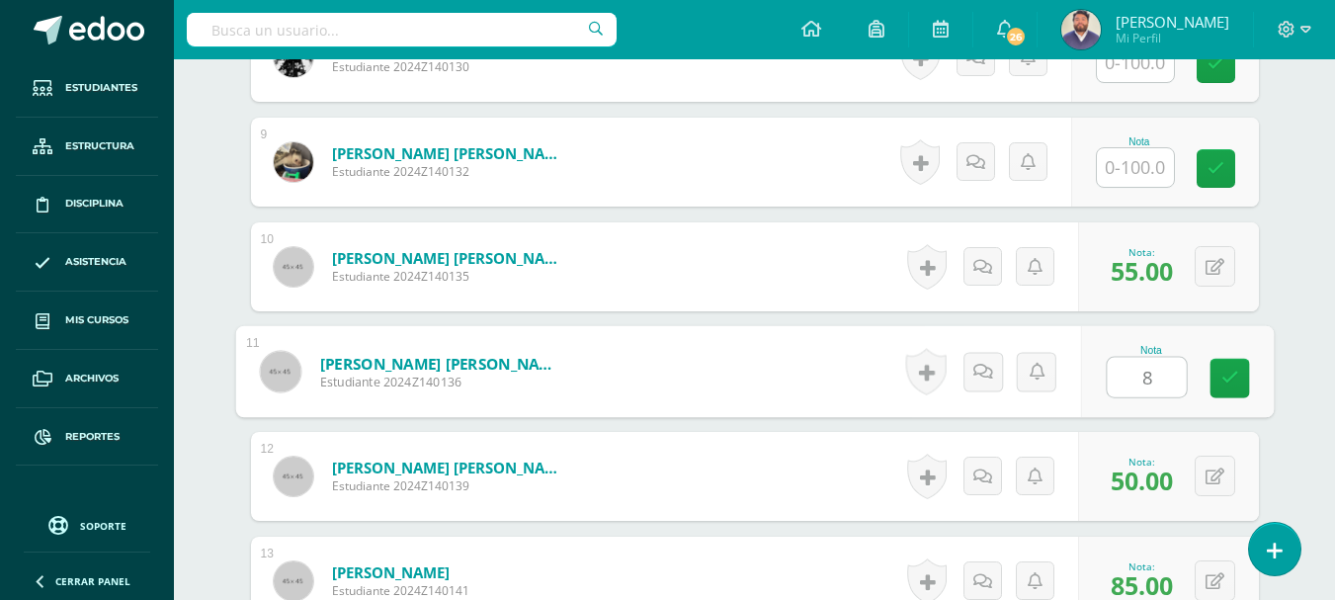
type input "80"
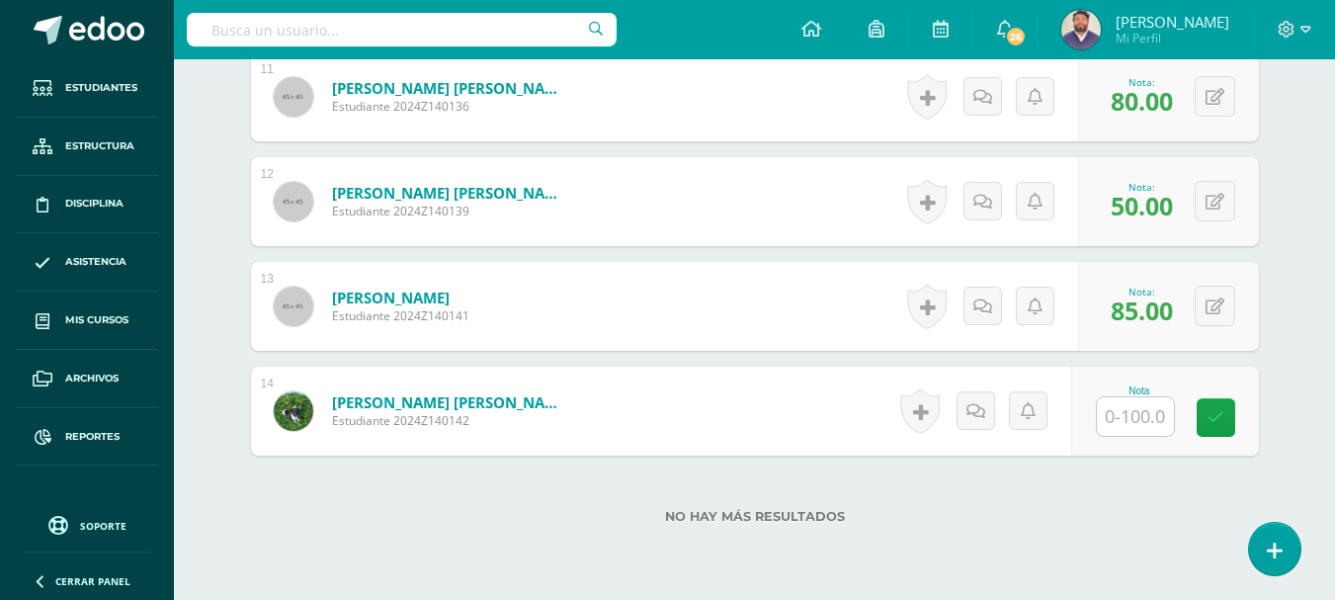
scroll to position [1779, 0]
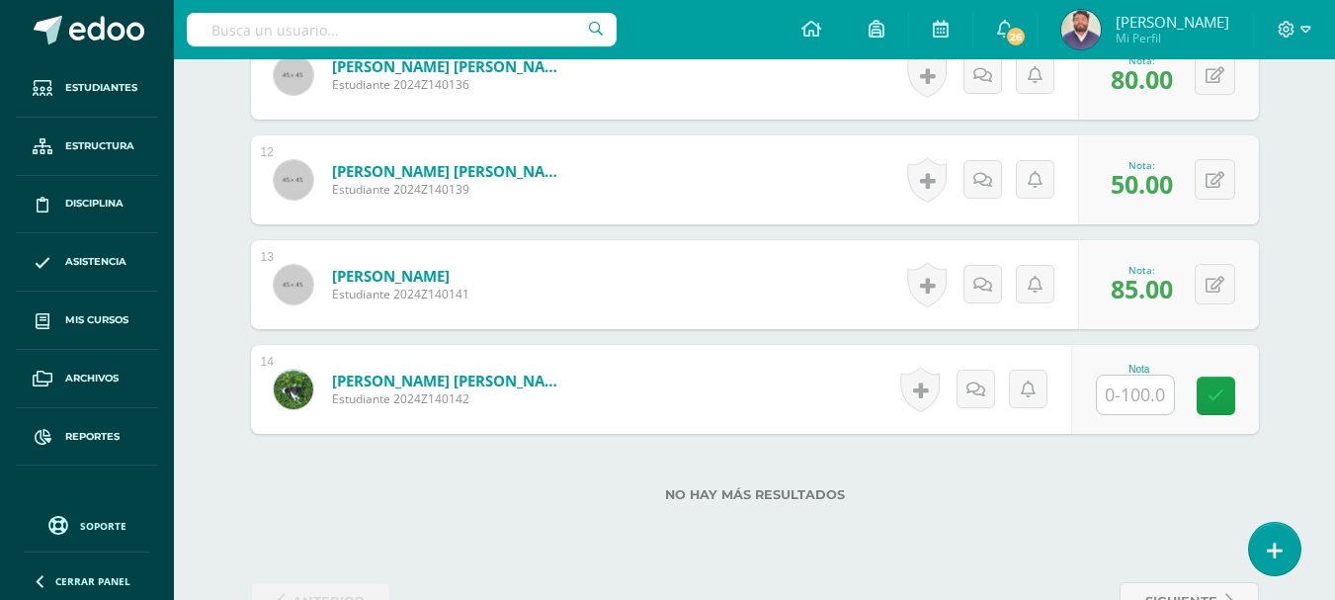
click at [1139, 398] on input "text" at bounding box center [1135, 395] width 77 height 39
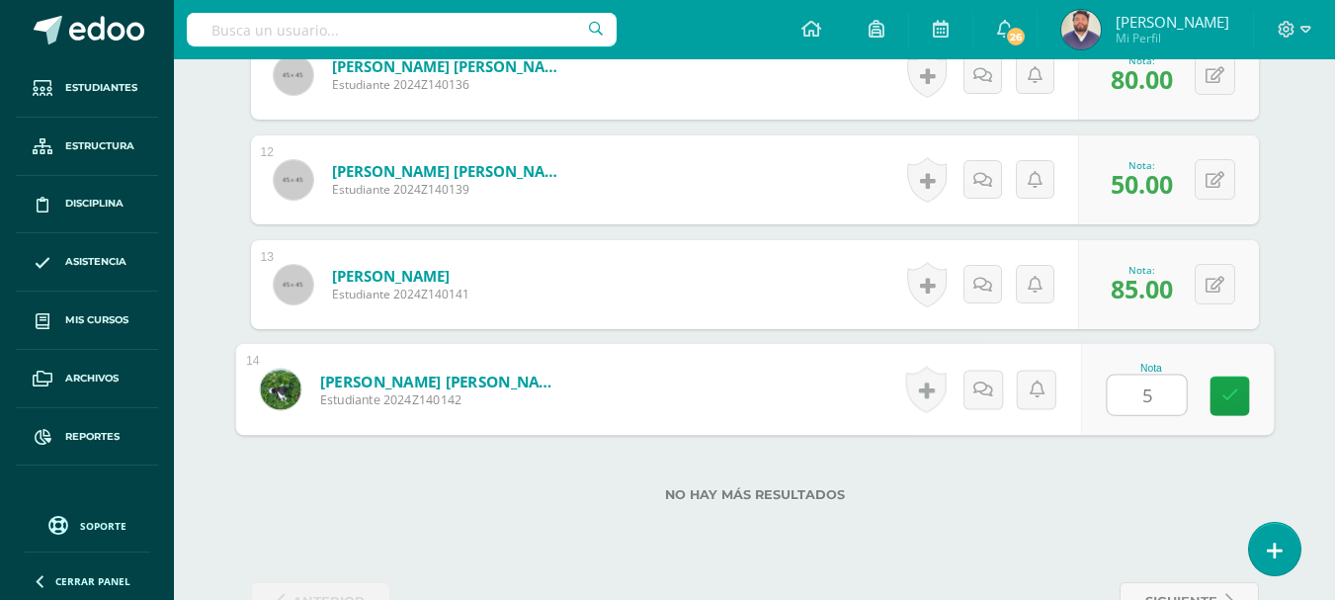
type input "51"
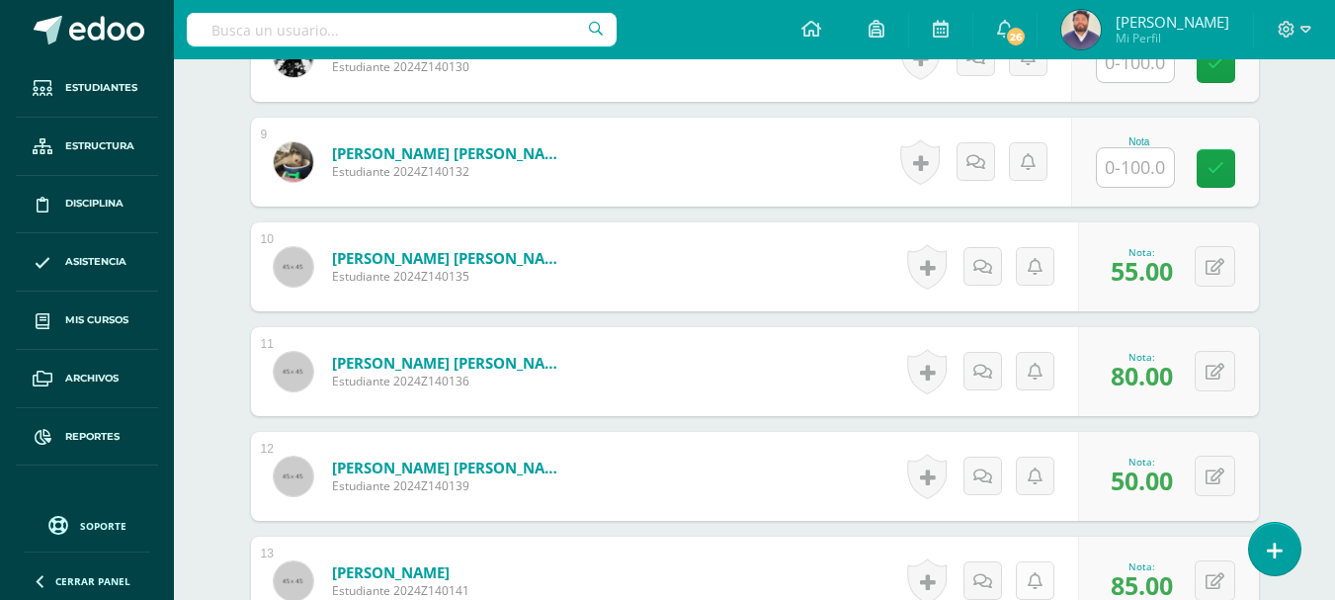
scroll to position [1384, 0]
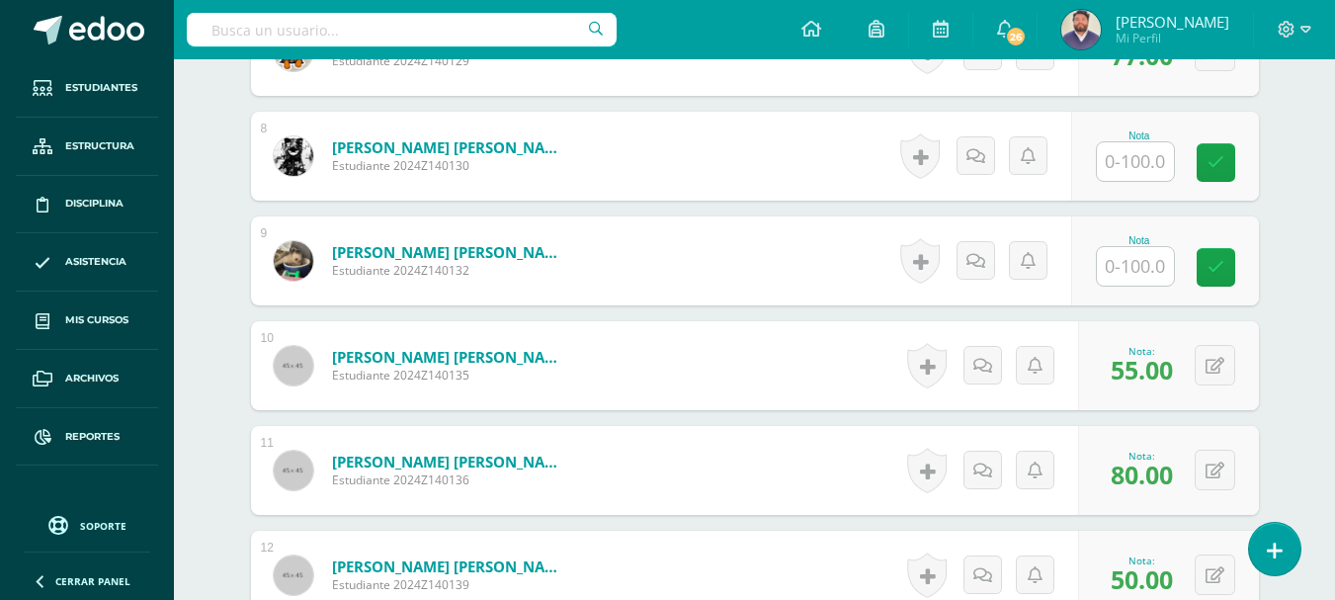
click at [1129, 272] on input "text" at bounding box center [1135, 266] width 77 height 39
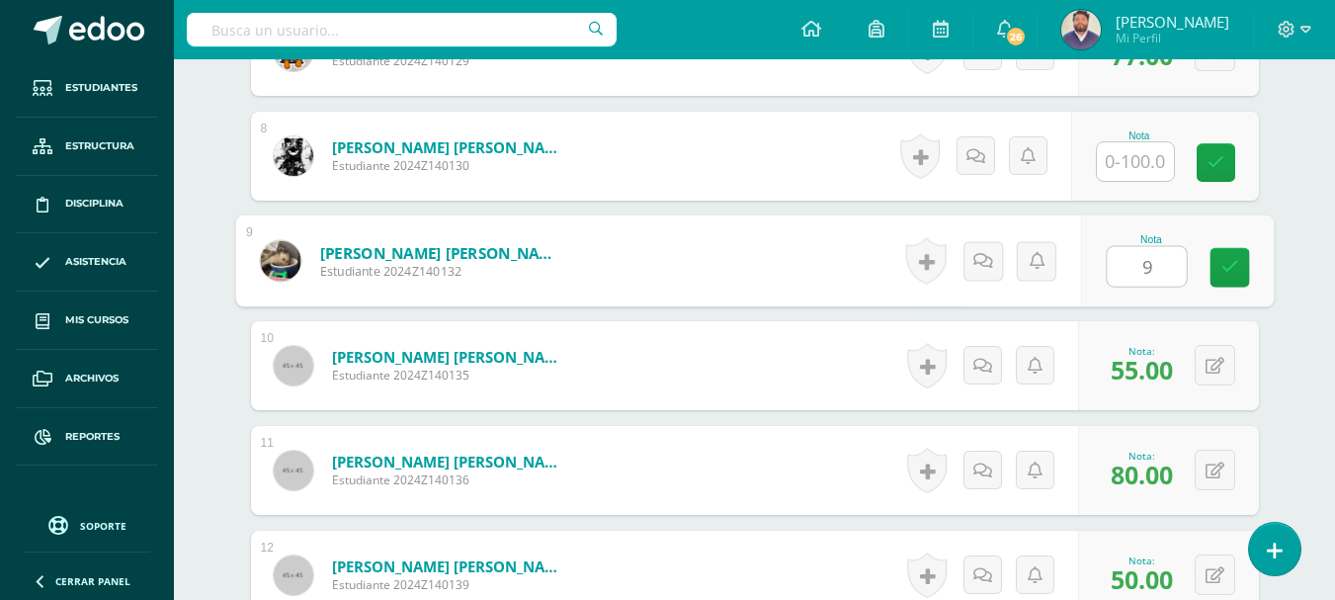
type input "95"
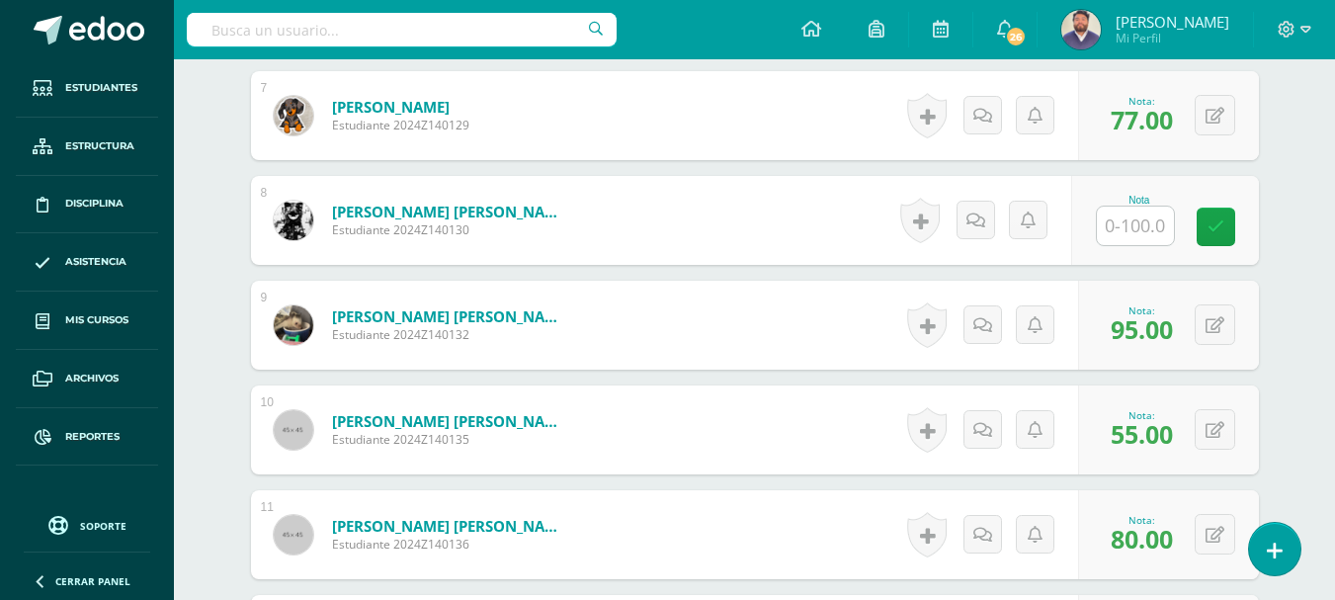
scroll to position [1285, 0]
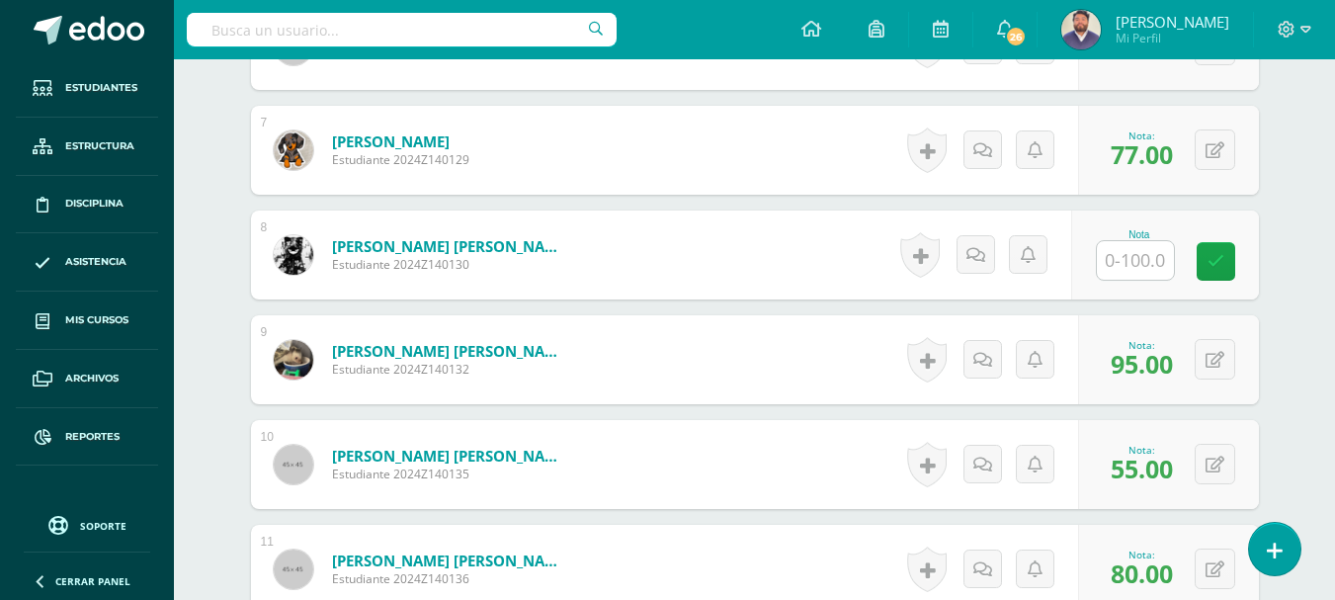
click at [1126, 250] on input "text" at bounding box center [1135, 260] width 77 height 39
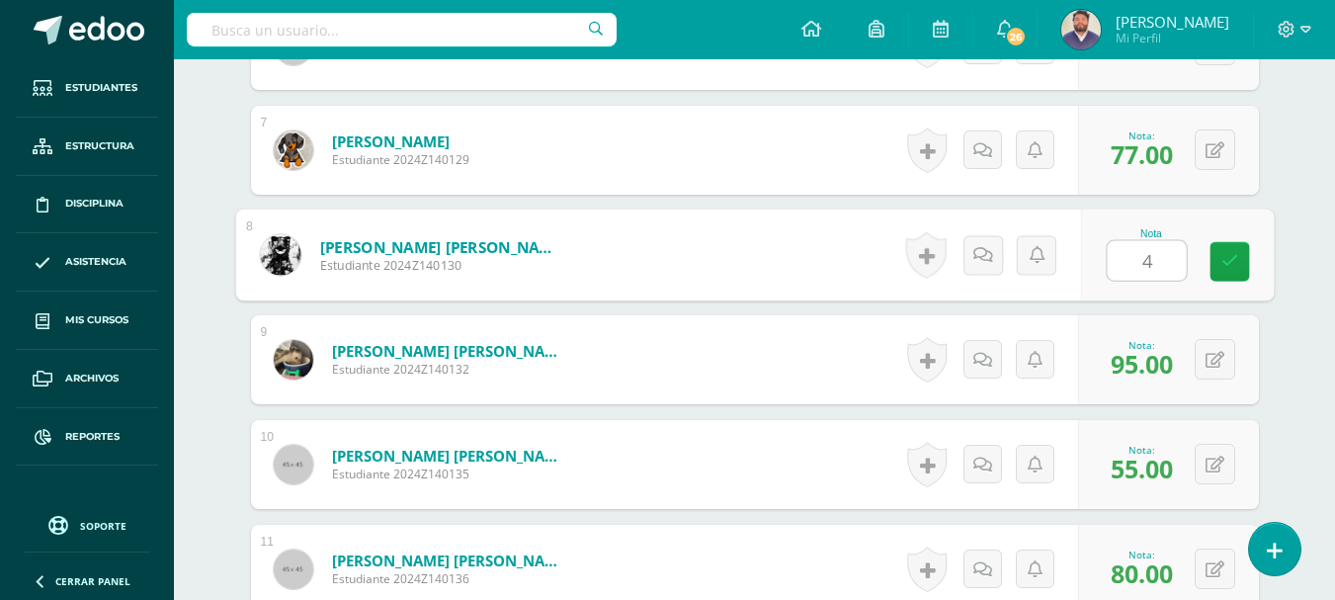
type input "46"
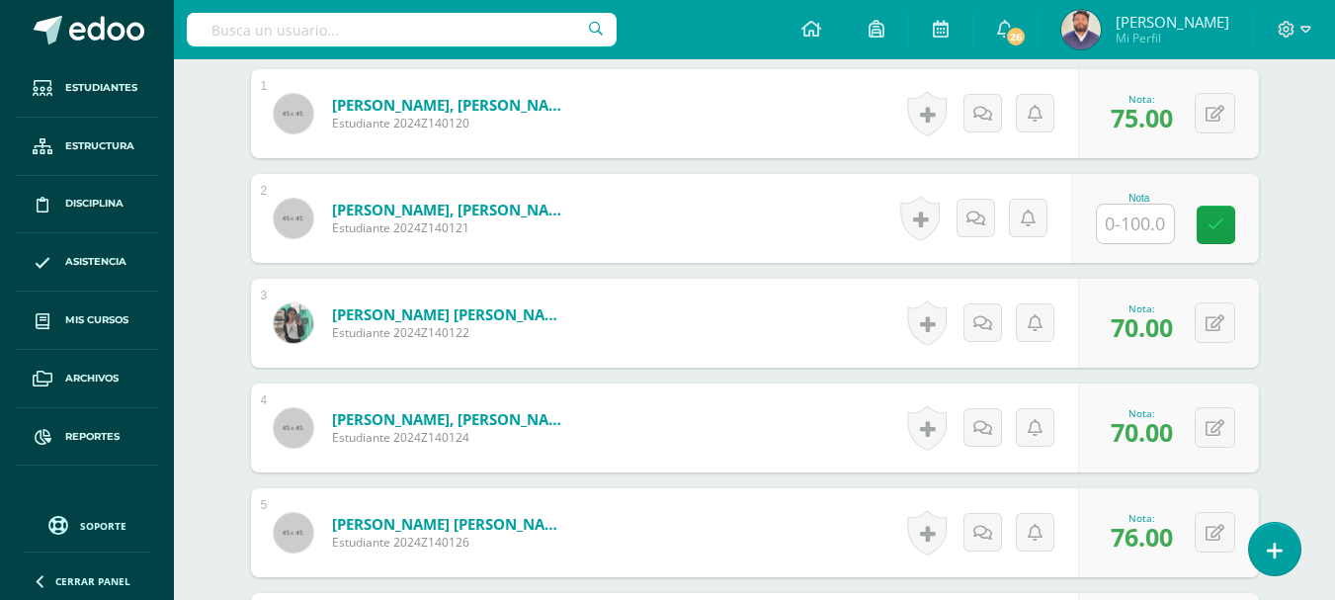
scroll to position [692, 0]
click at [1124, 223] on input "text" at bounding box center [1135, 225] width 77 height 39
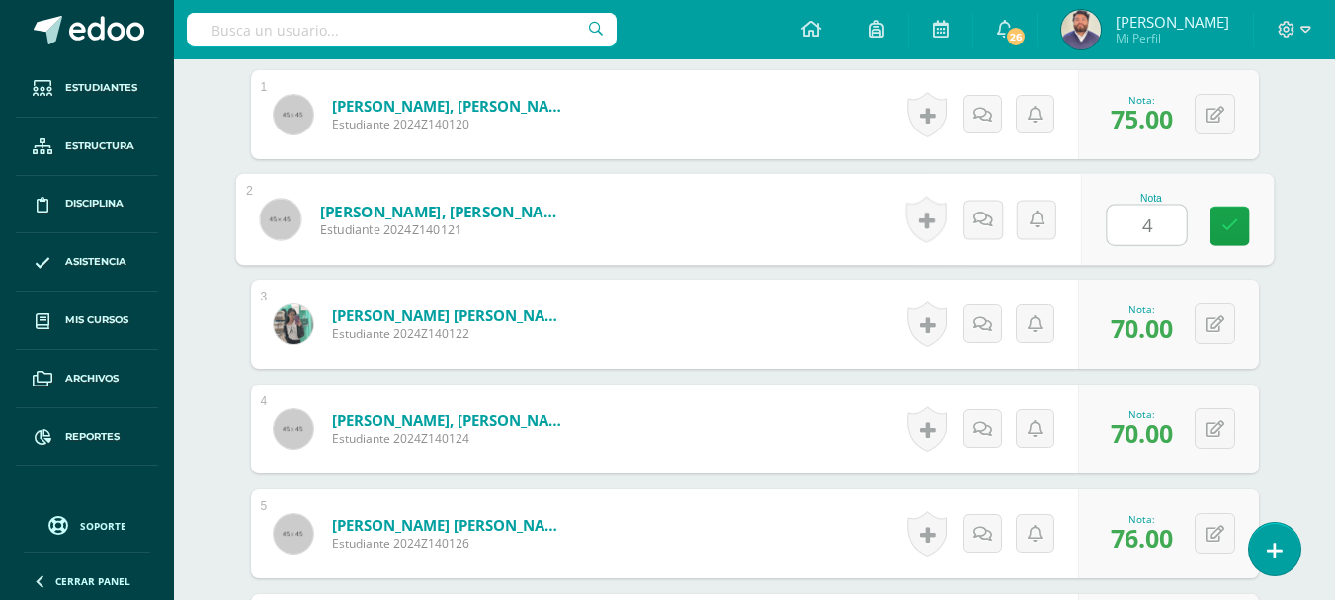
type input "40"
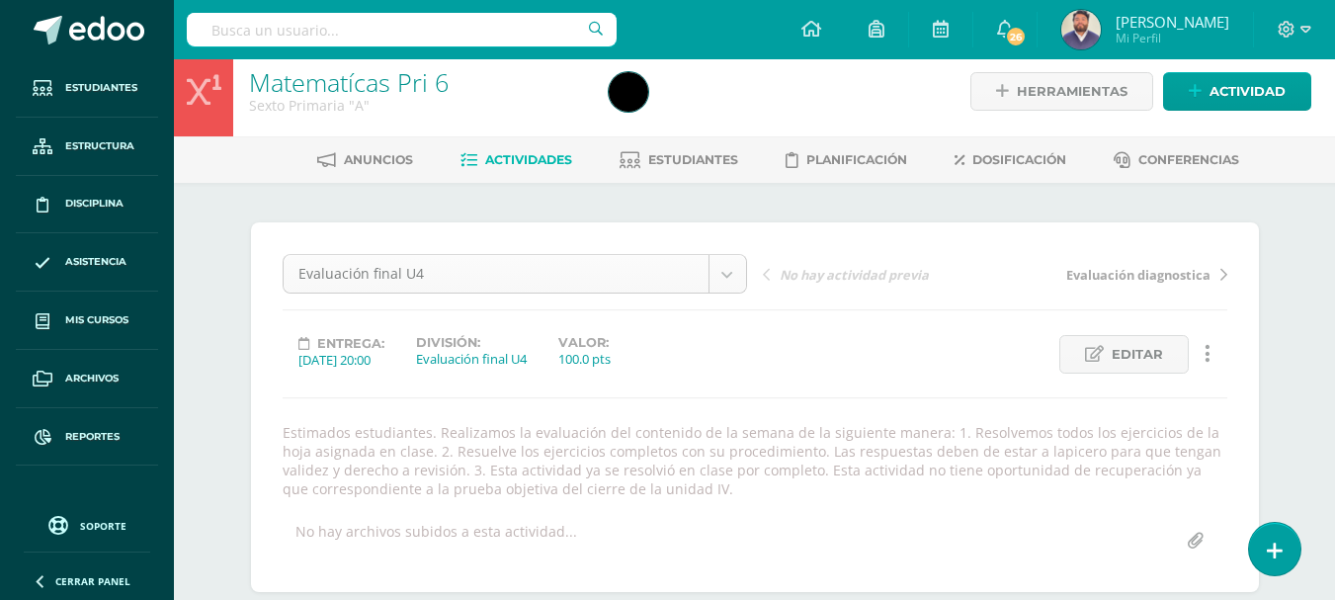
scroll to position [0, 0]
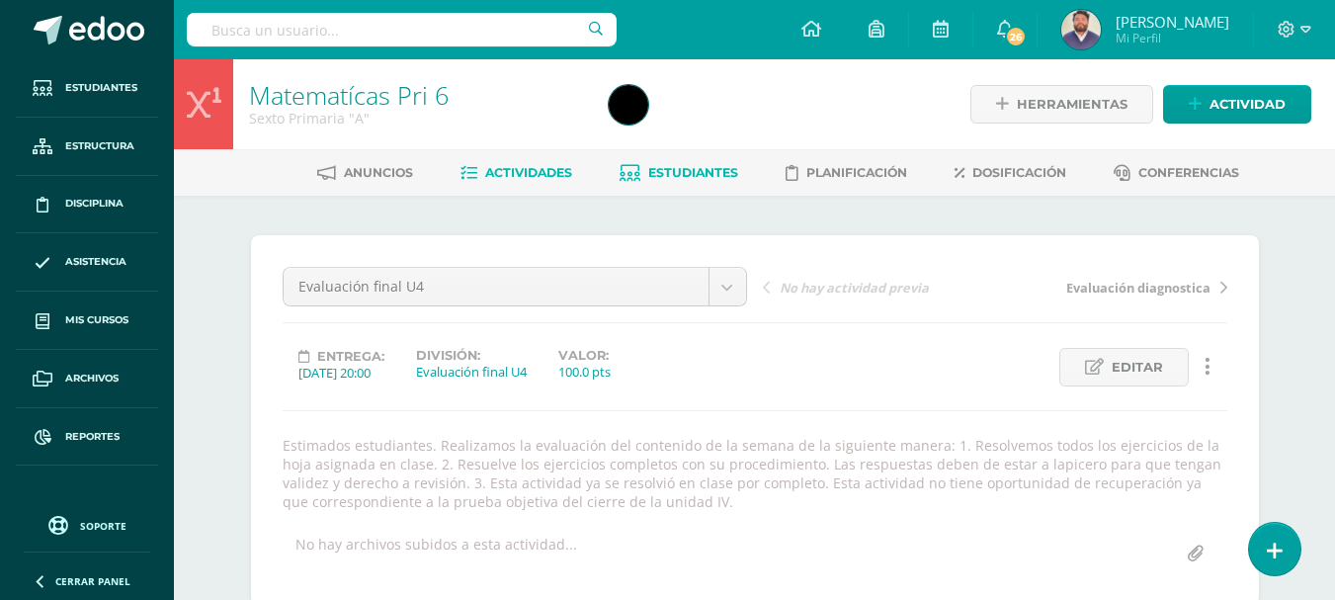
click at [706, 164] on link "Estudiantes" at bounding box center [679, 173] width 119 height 32
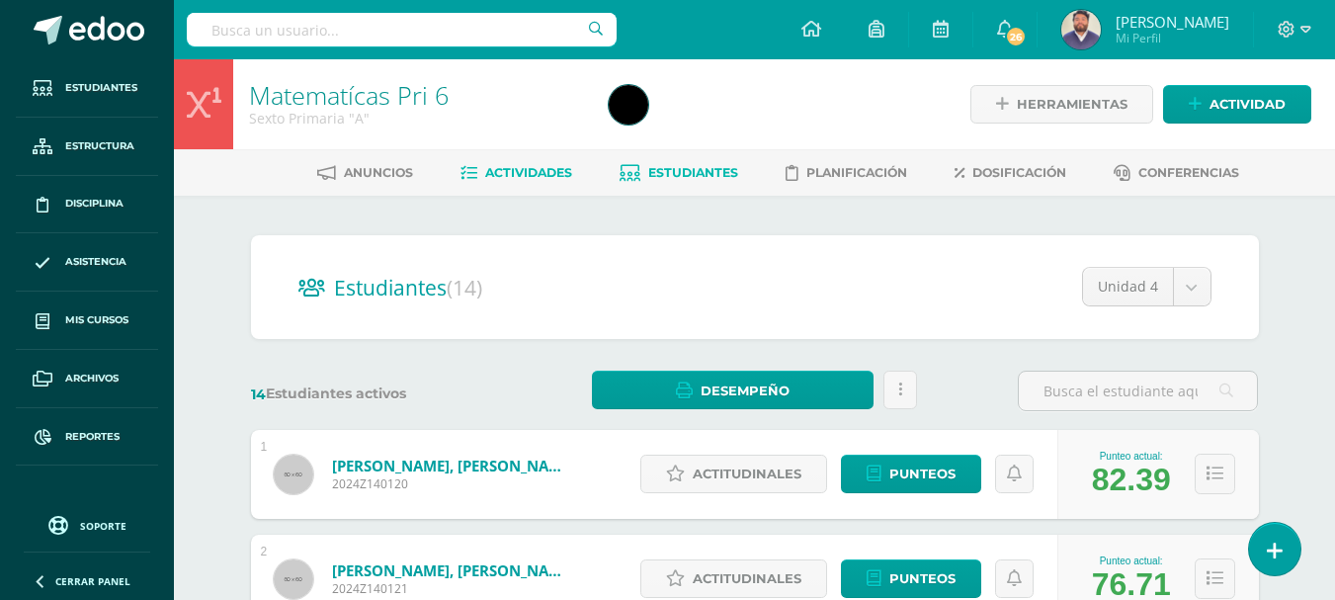
click at [485, 173] on span "Actividades" at bounding box center [528, 172] width 87 height 15
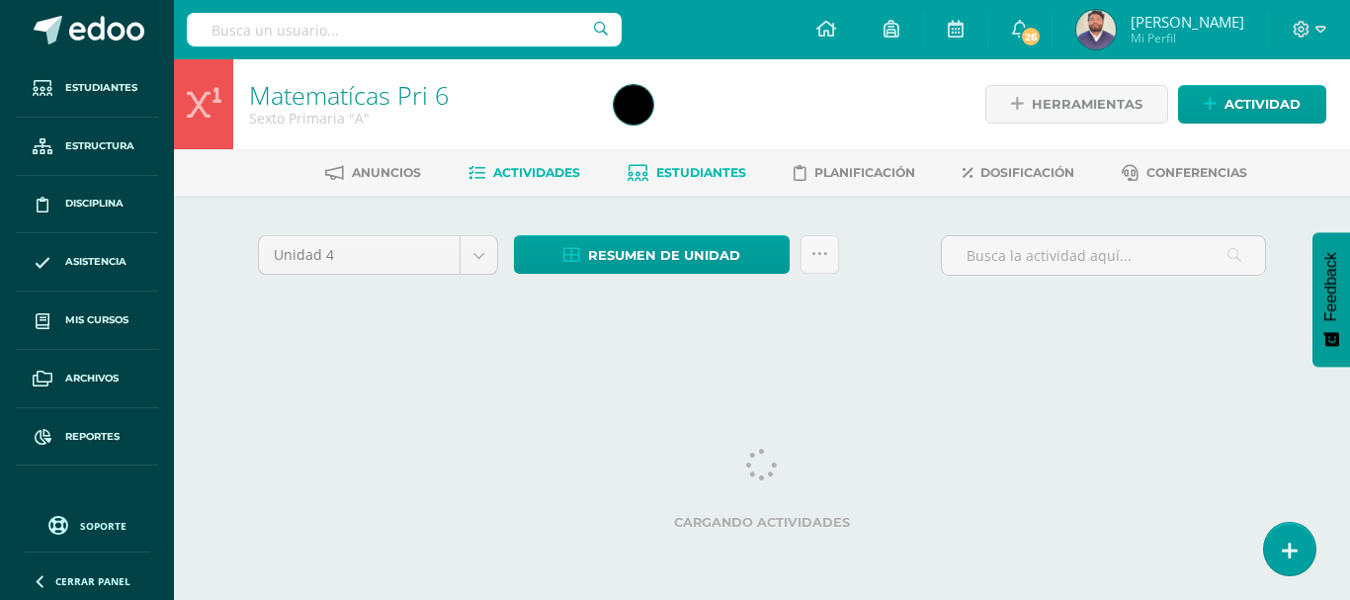
click at [689, 164] on link "Estudiantes" at bounding box center [687, 173] width 119 height 32
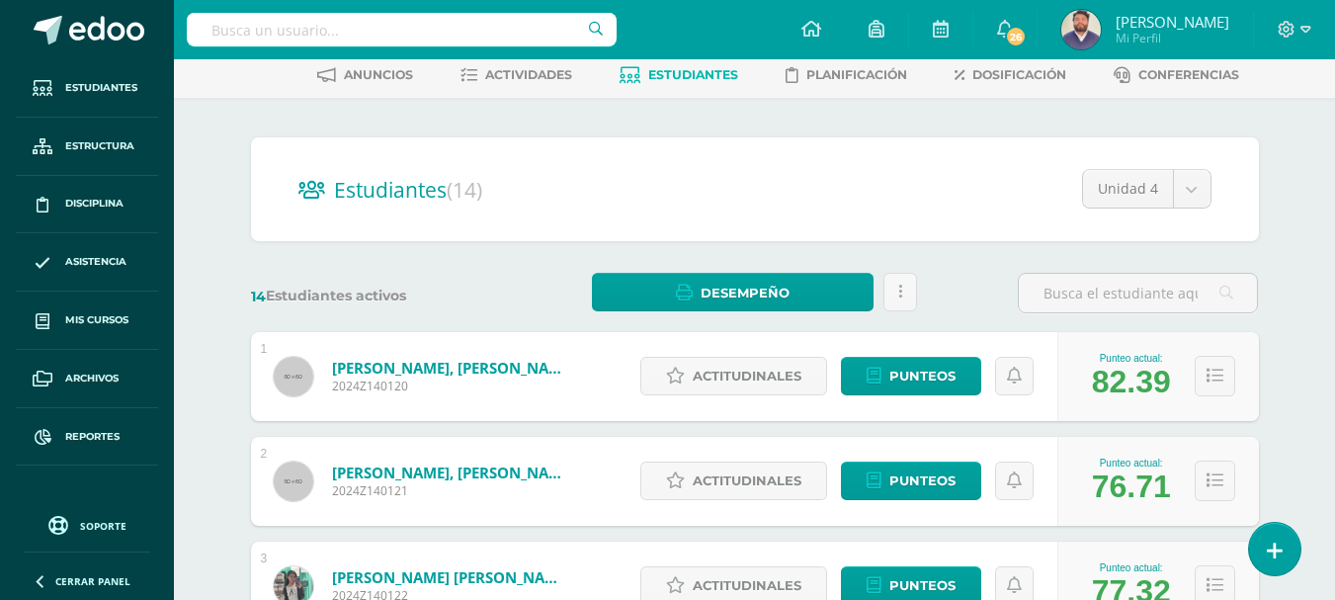
scroll to position [99, 0]
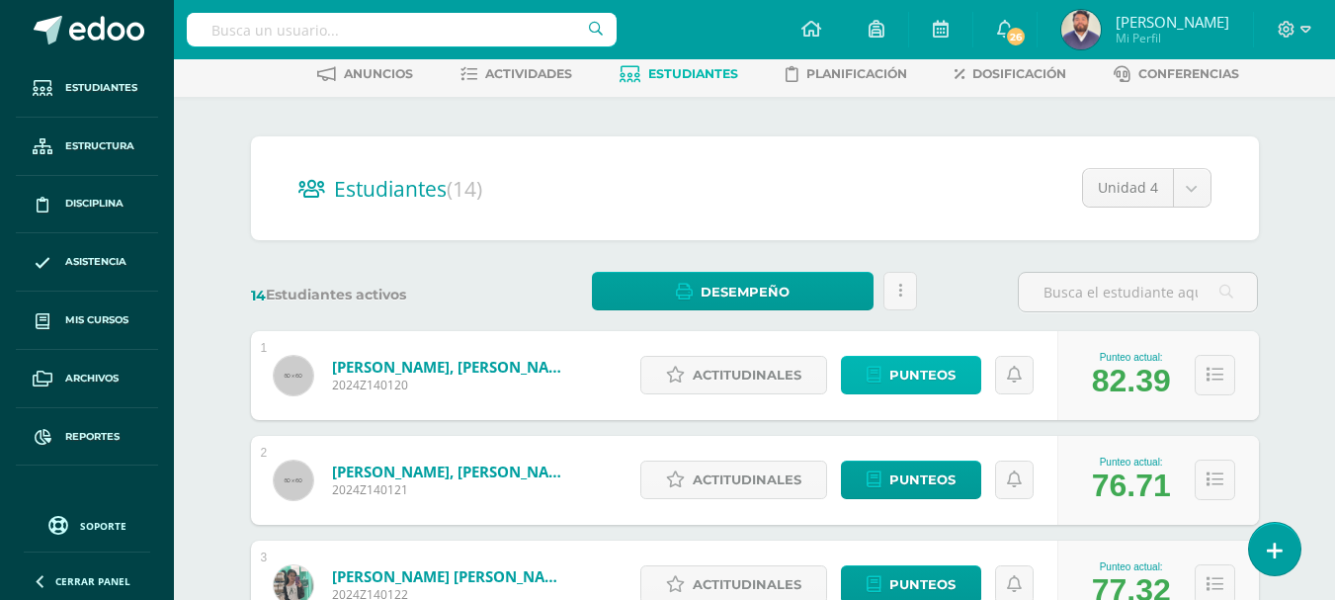
click at [922, 380] on span "Punteos" at bounding box center [923, 375] width 66 height 37
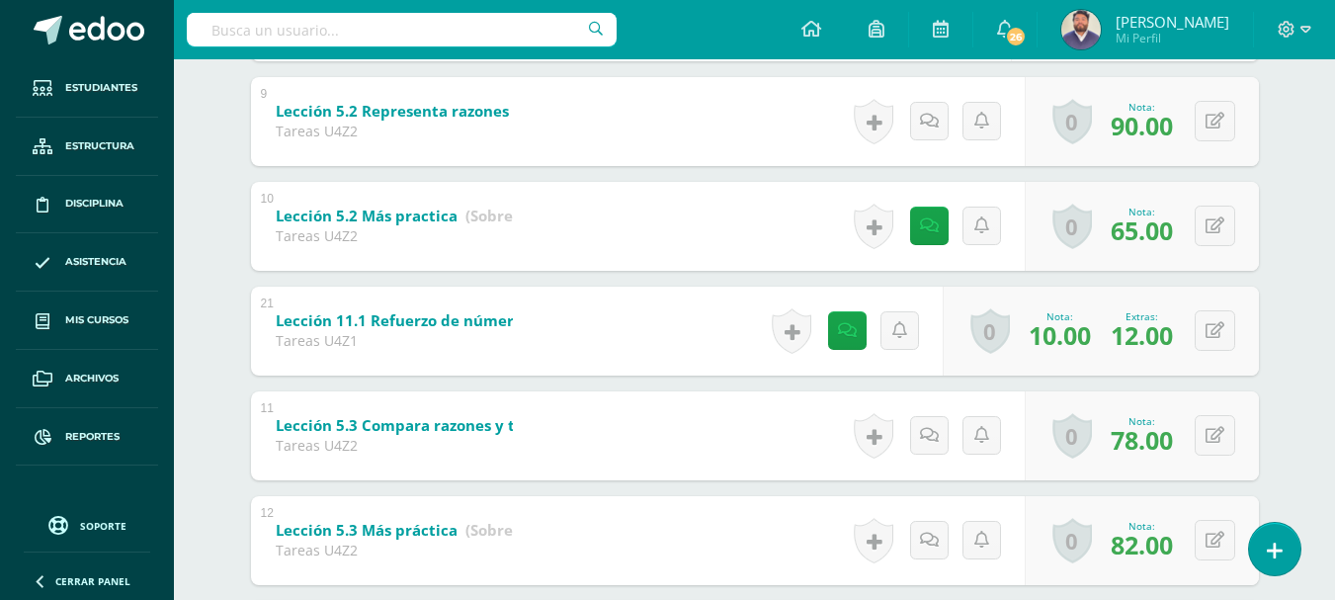
scroll to position [1288, 0]
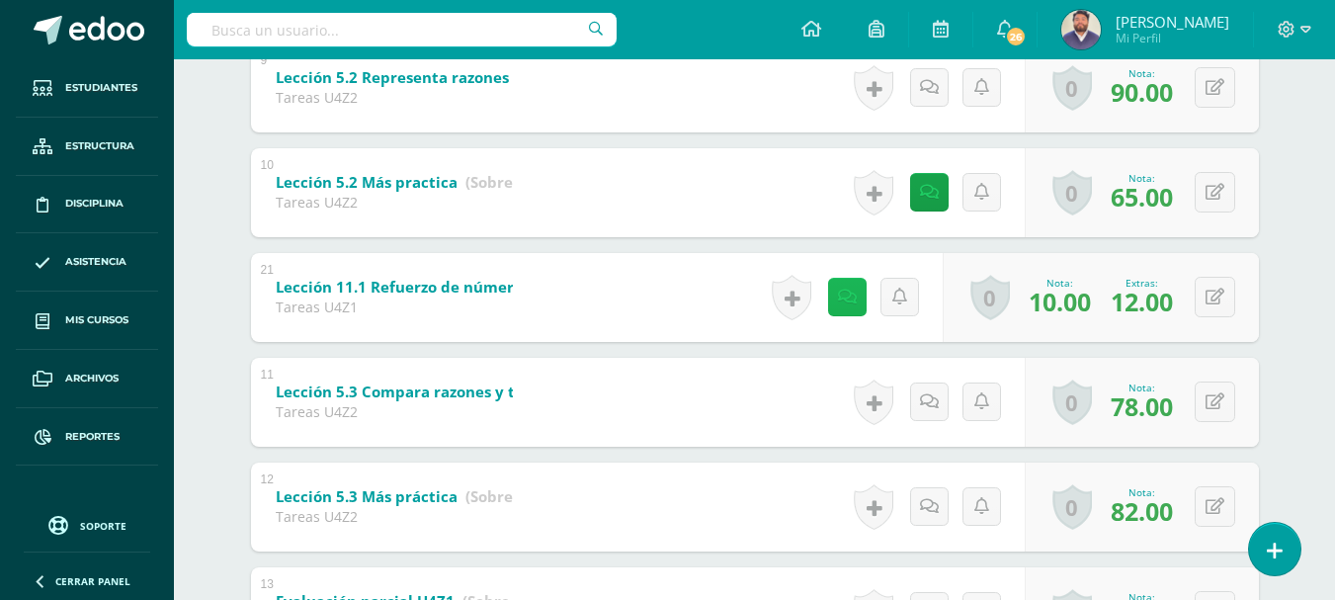
click at [848, 313] on link at bounding box center [847, 297] width 39 height 39
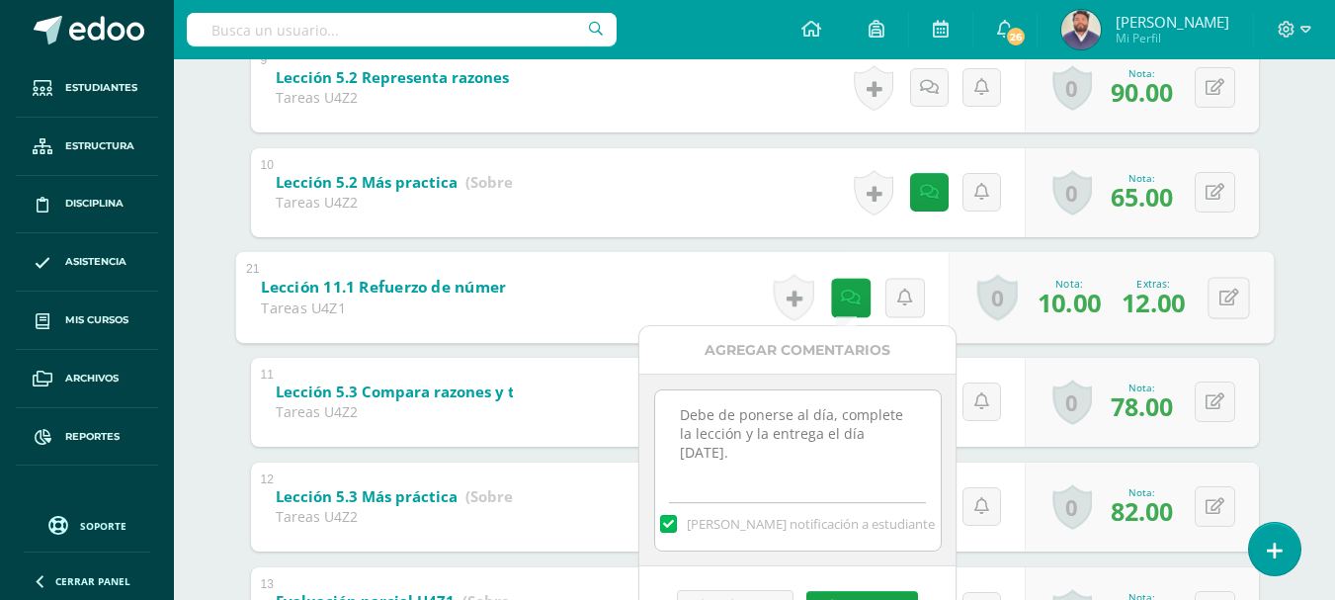
click at [205, 352] on div "Matematícas Pri 6 Sexto Primaria "A" Herramientas Detalle de asistencias Activi…" at bounding box center [754, 188] width 1161 height 2835
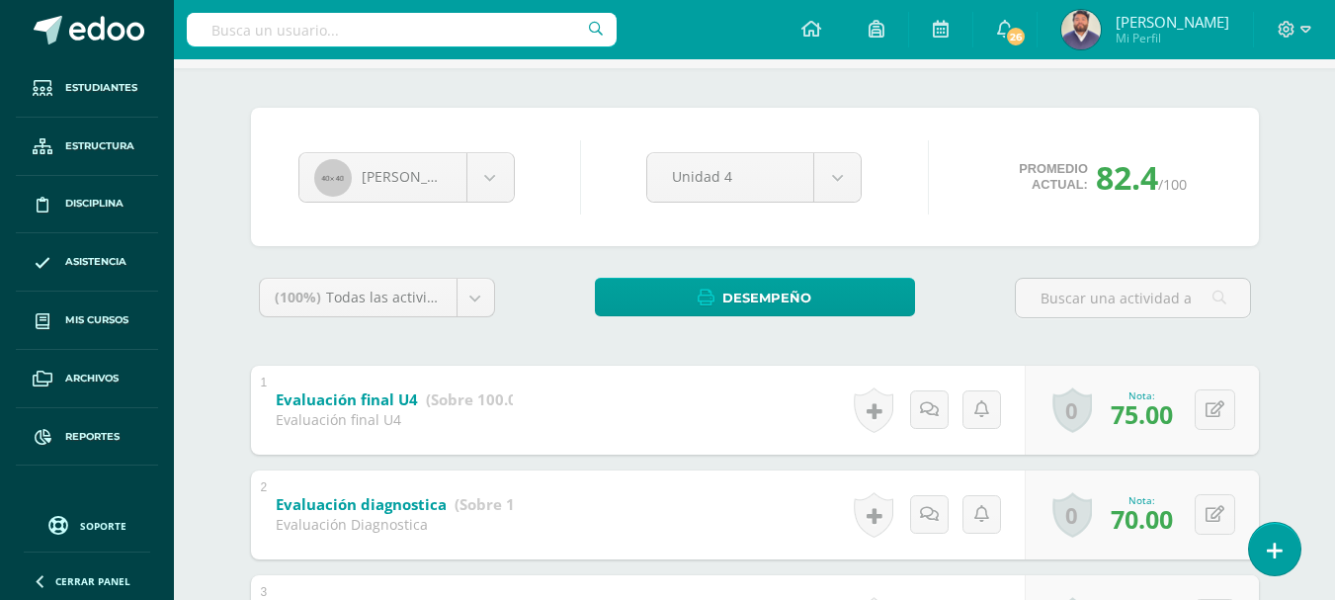
scroll to position [0, 0]
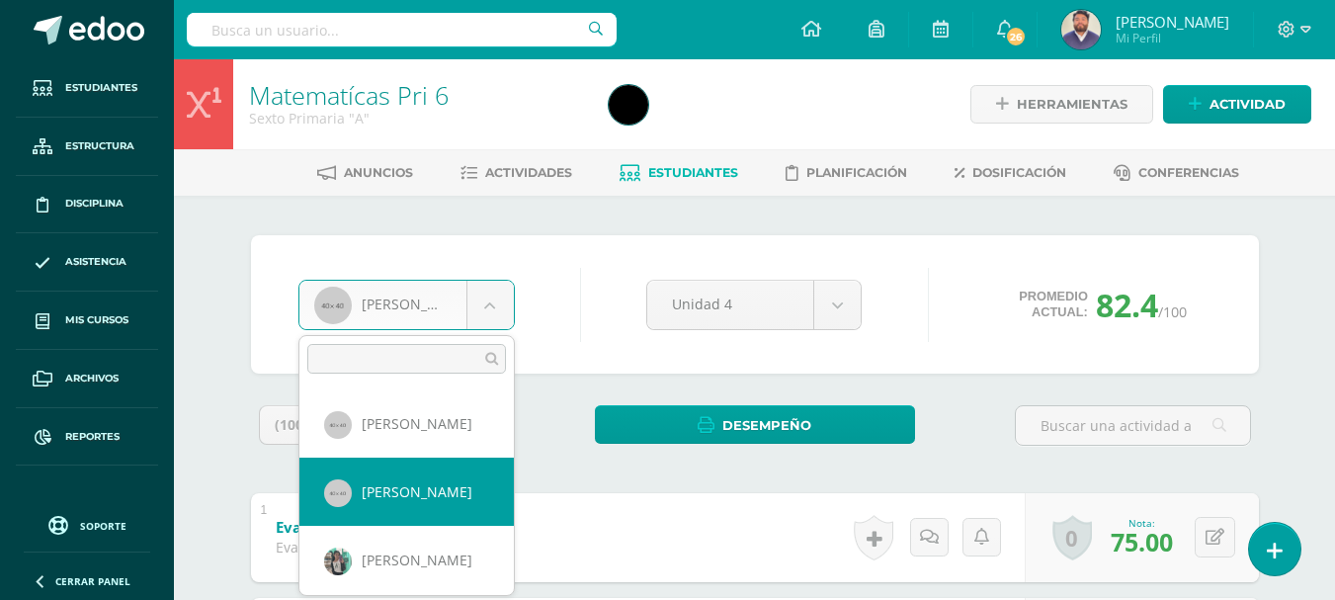
select select "140"
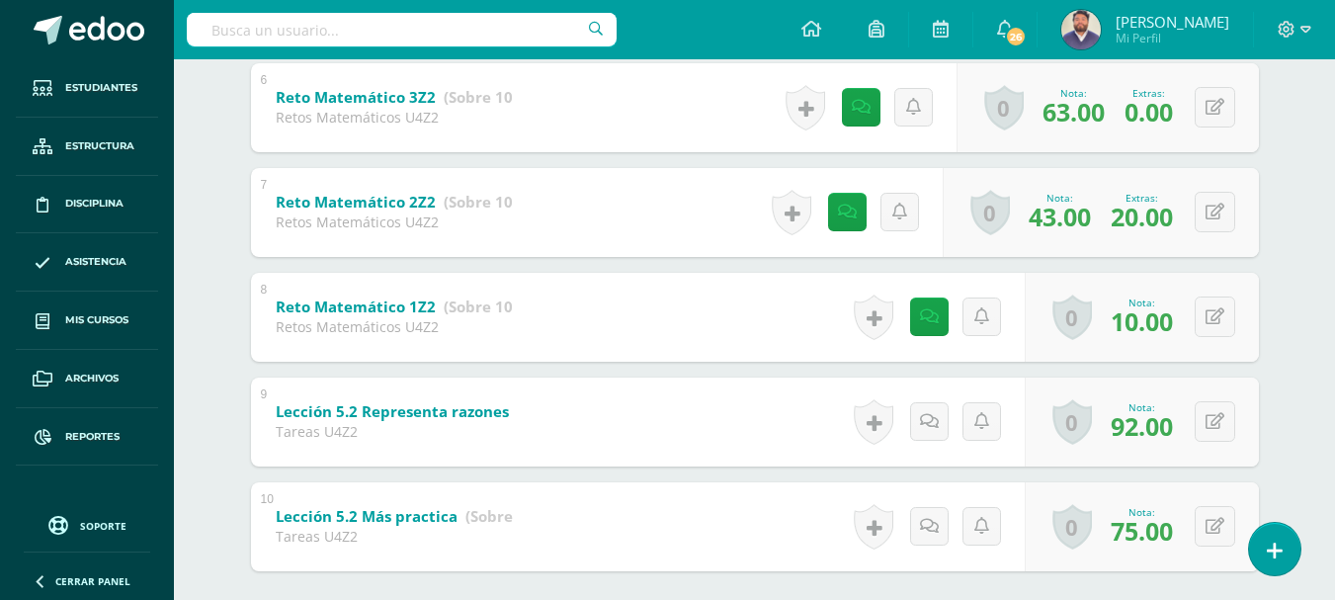
scroll to position [988, 0]
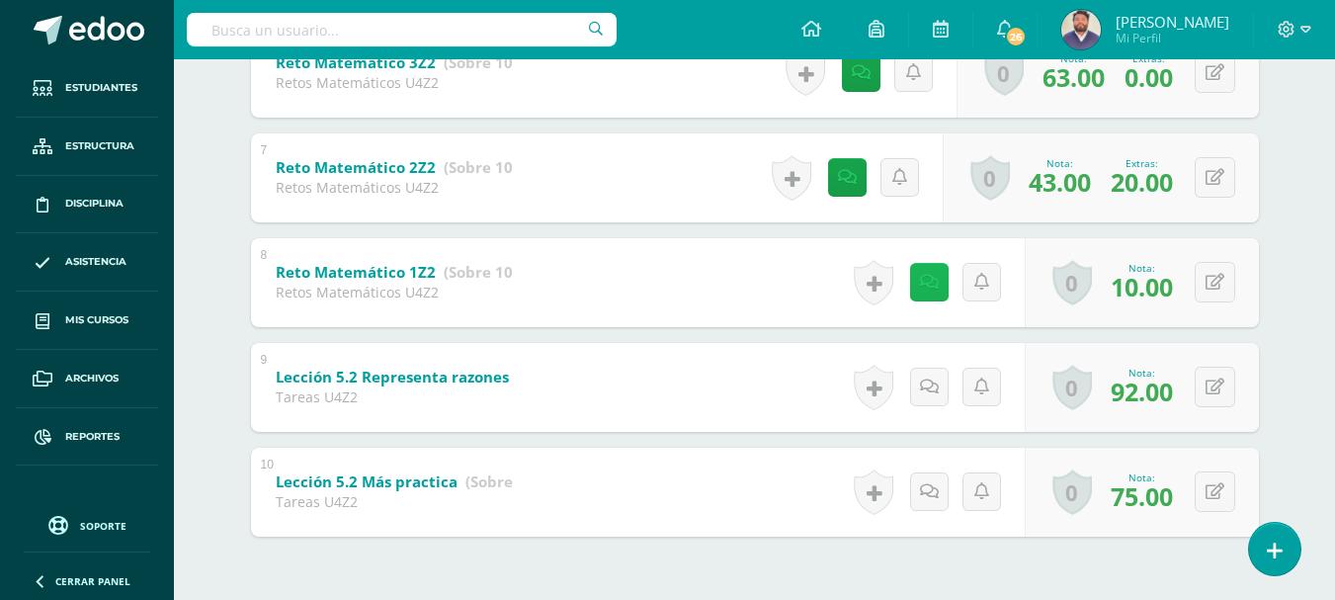
click at [941, 282] on link at bounding box center [929, 282] width 39 height 39
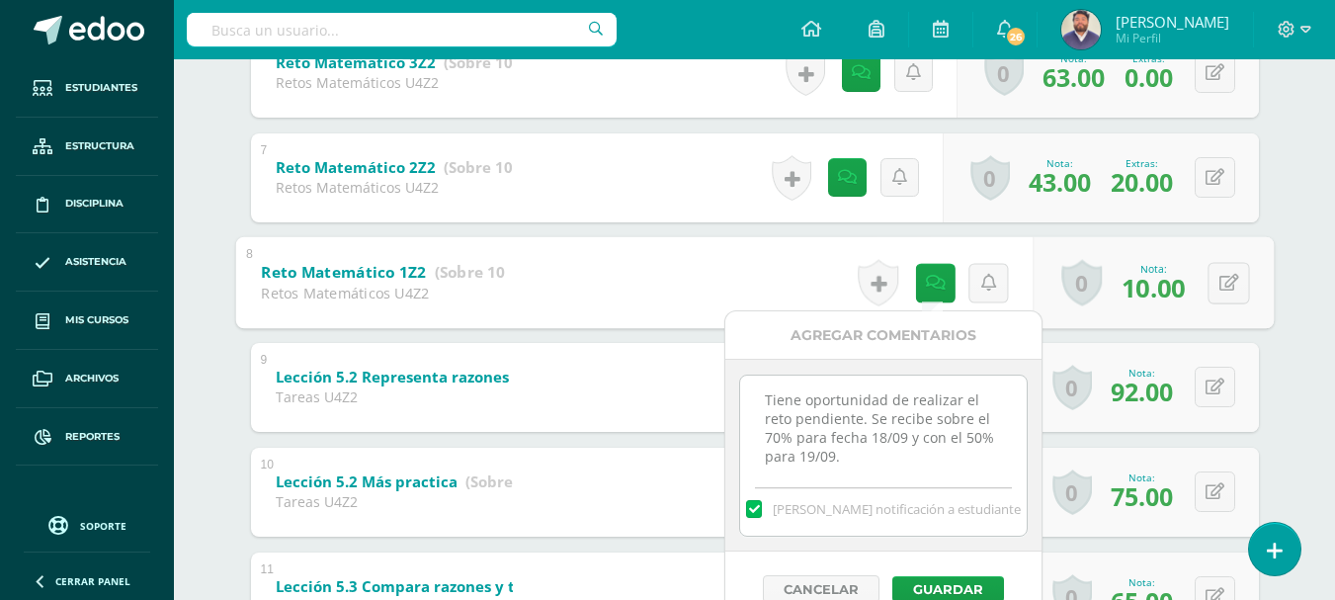
click at [217, 367] on div "Jose Arriaza Jonathan Alvarez Jose Arriaza Anna Barrios Jose Coy Andres Díaz He…" at bounding box center [755, 458] width 1087 height 2502
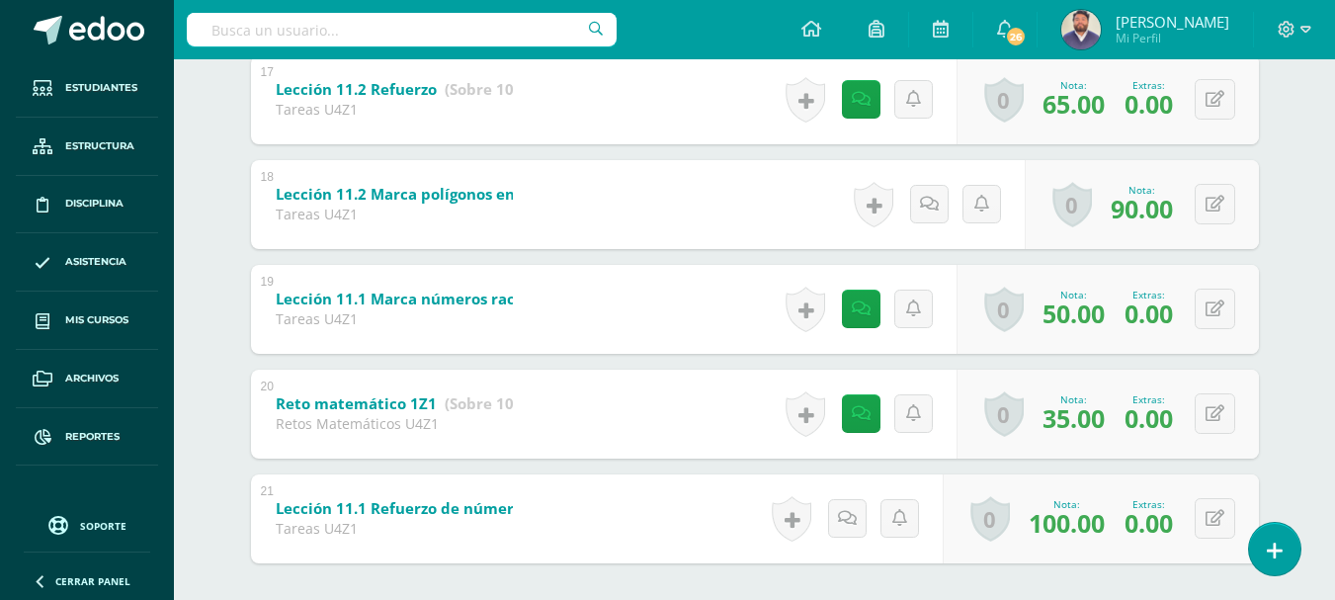
scroll to position [2209, 0]
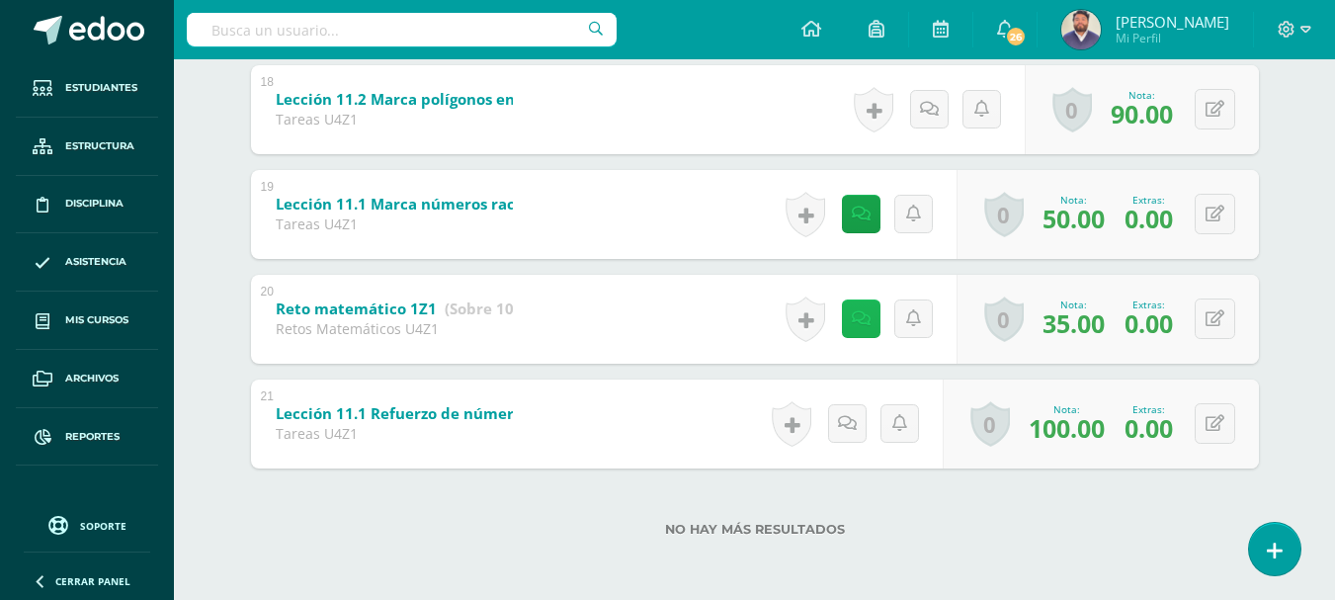
click at [848, 325] on link at bounding box center [861, 318] width 39 height 39
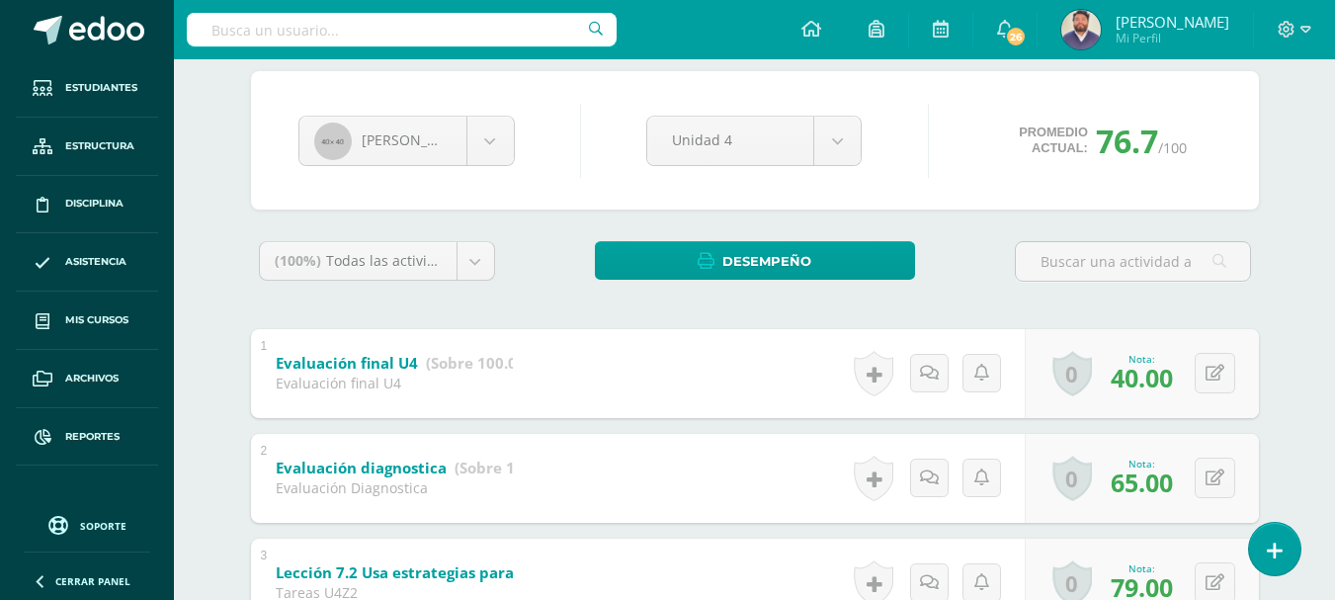
scroll to position [0, 0]
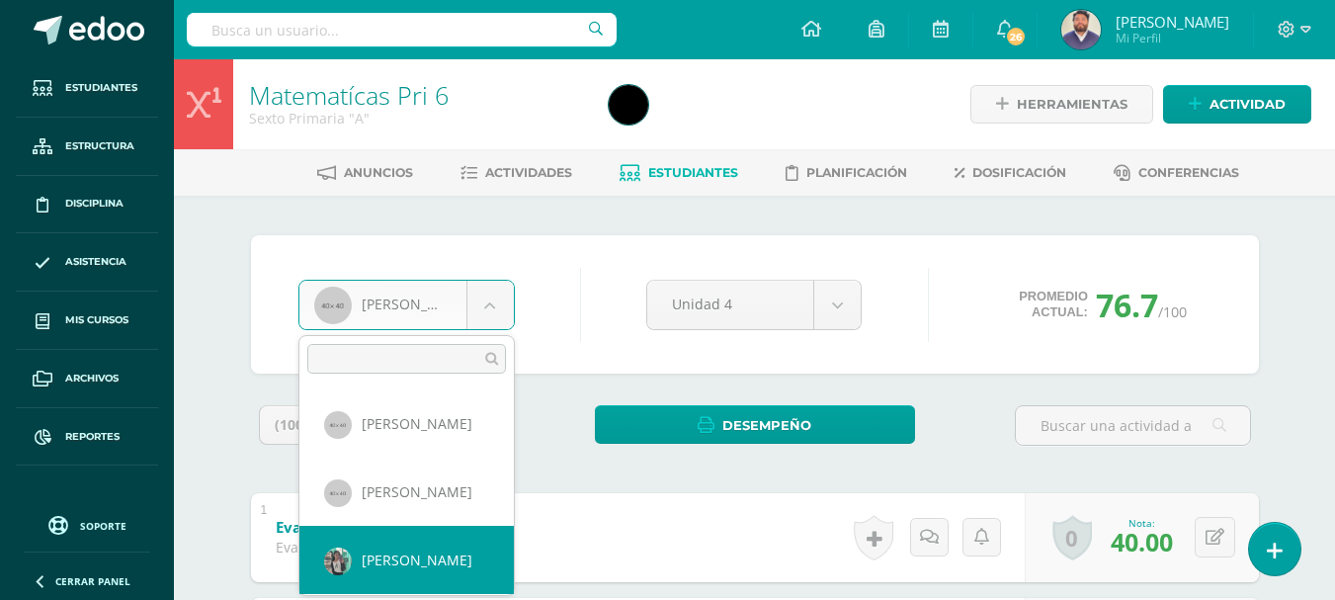
select select "141"
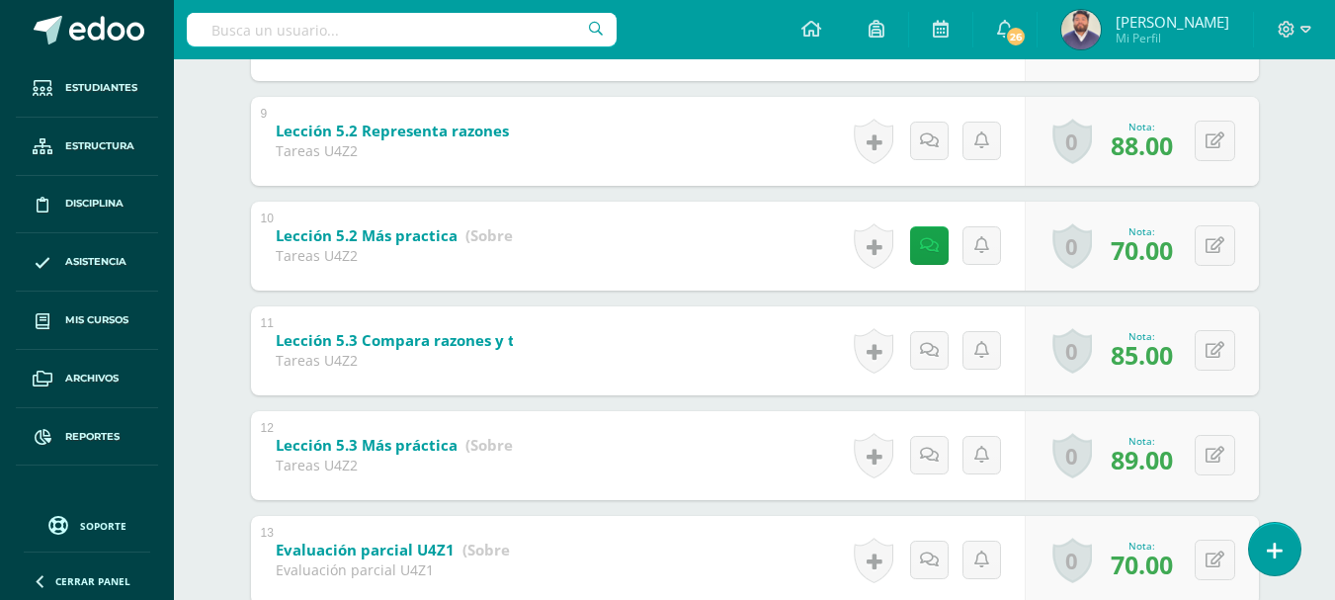
scroll to position [1285, 0]
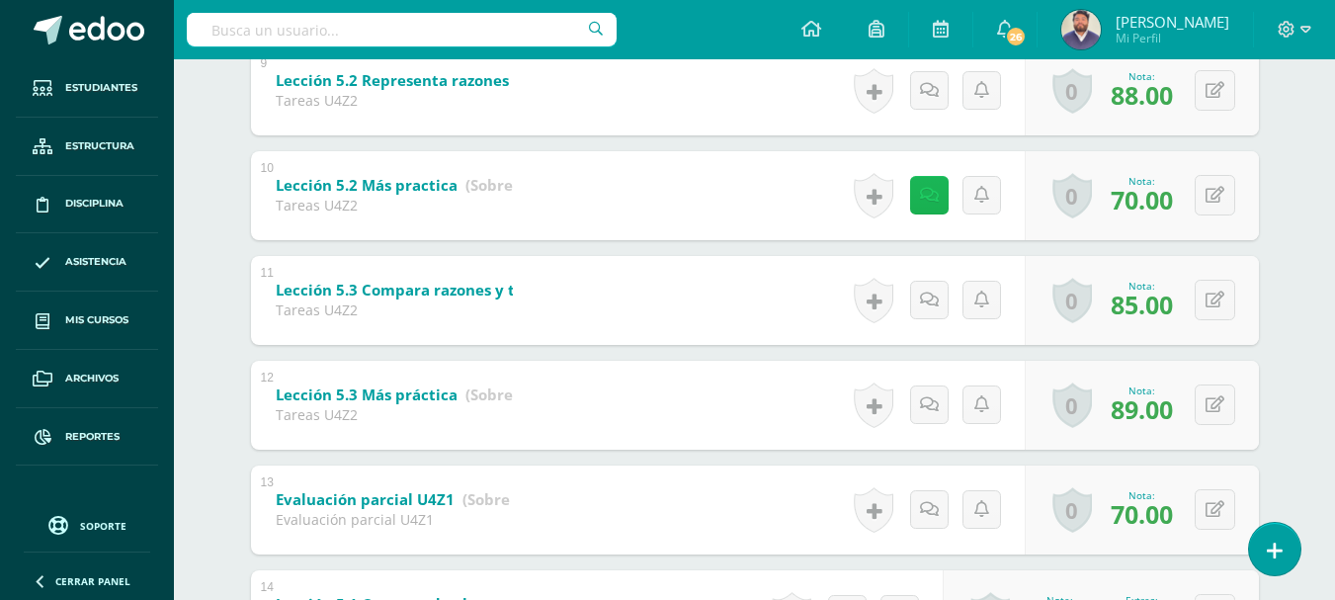
click at [924, 204] on icon at bounding box center [929, 195] width 19 height 17
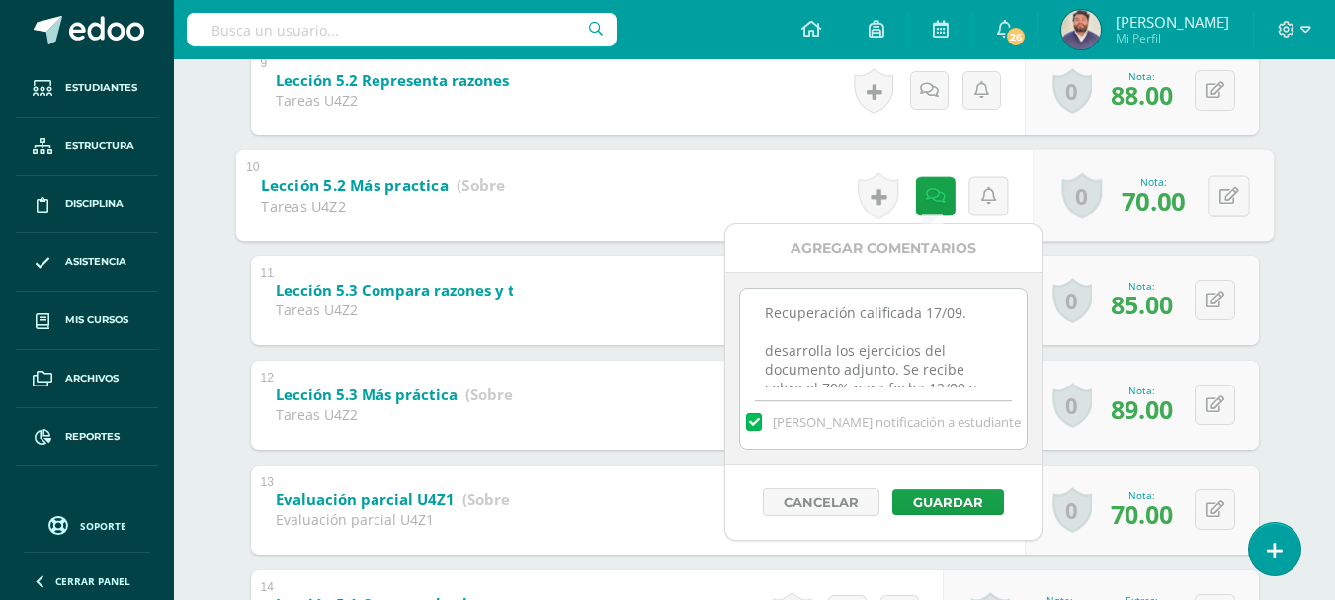
click at [1309, 305] on div "Matematícas Pri 6 Sexto Primaria "A" Herramientas Detalle de asistencias Activi…" at bounding box center [754, 149] width 1161 height 2750
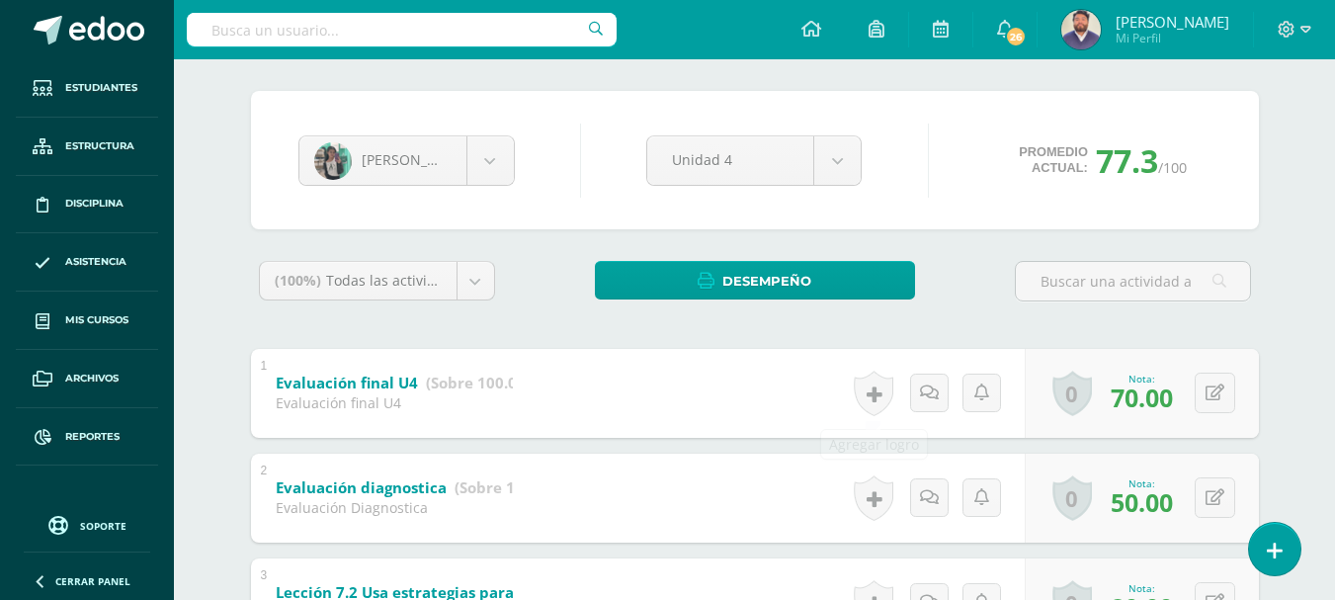
scroll to position [133, 0]
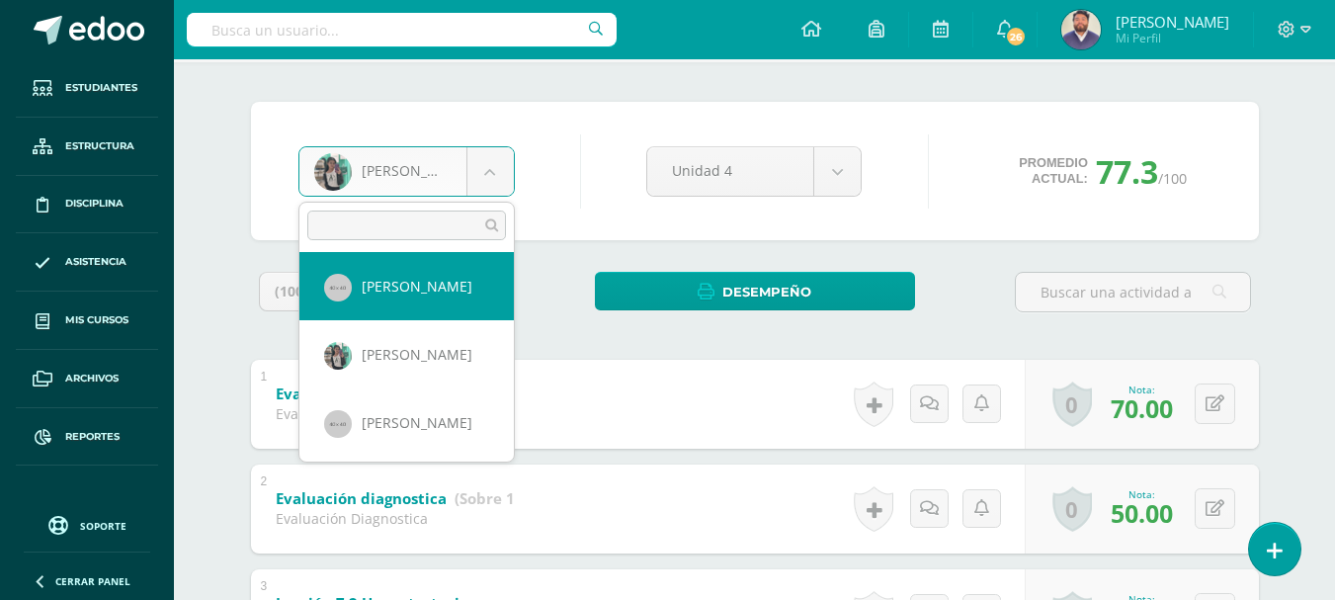
scroll to position [99, 0]
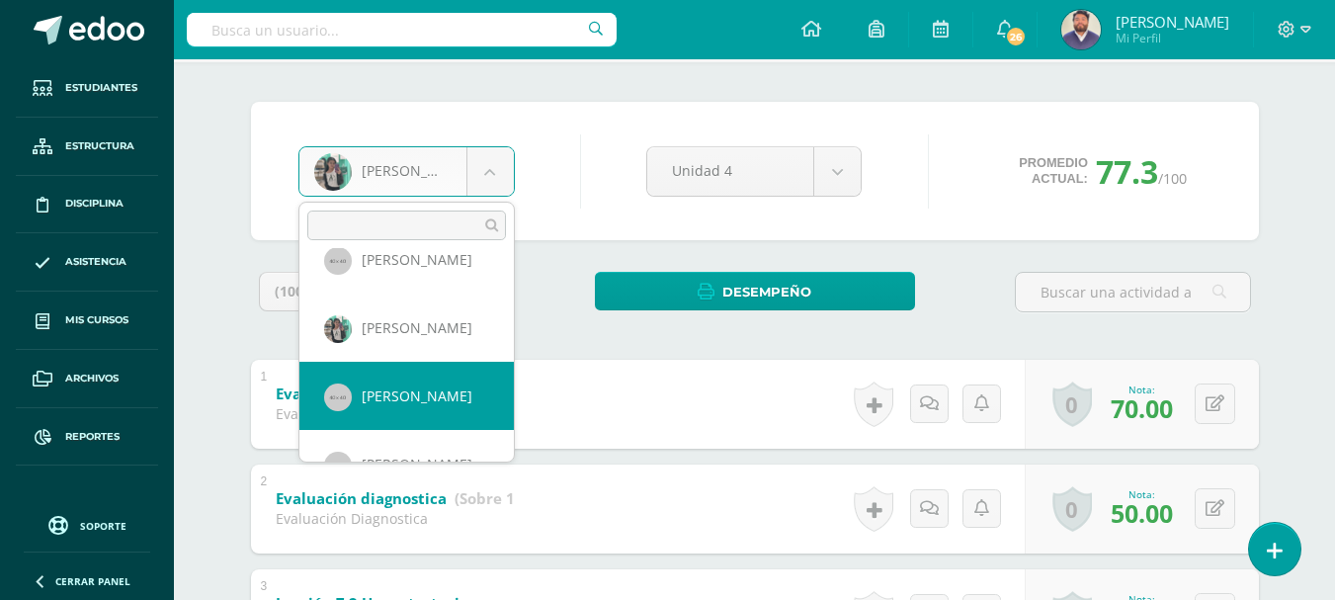
select select "143"
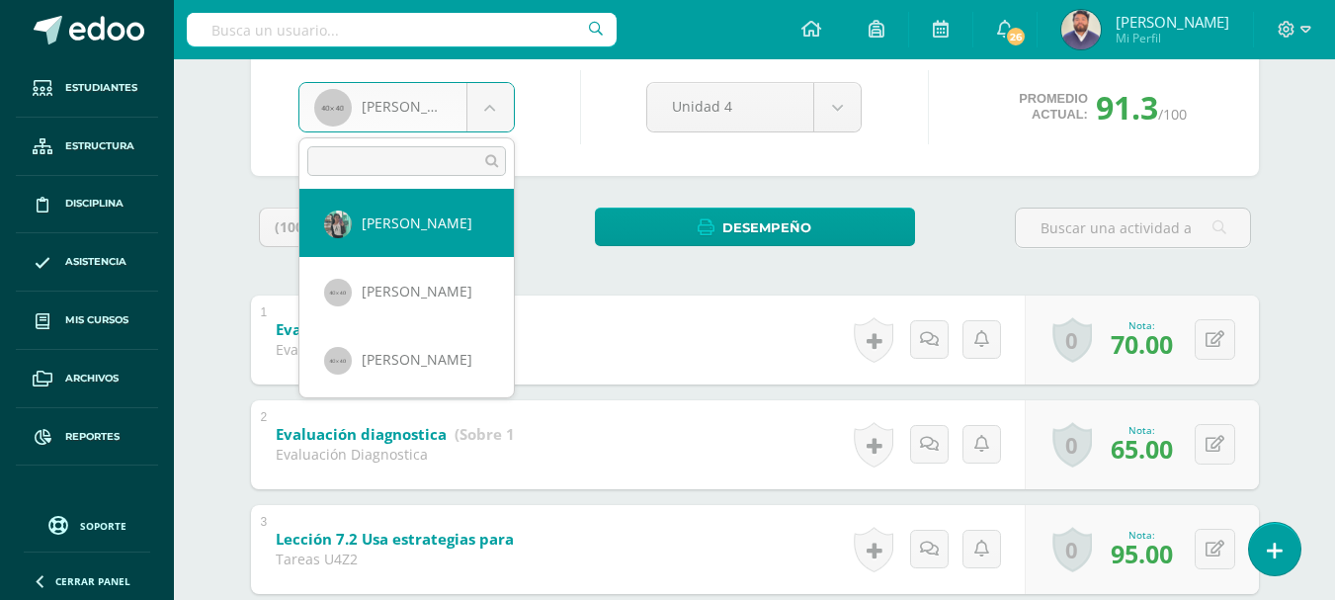
scroll to position [166, 0]
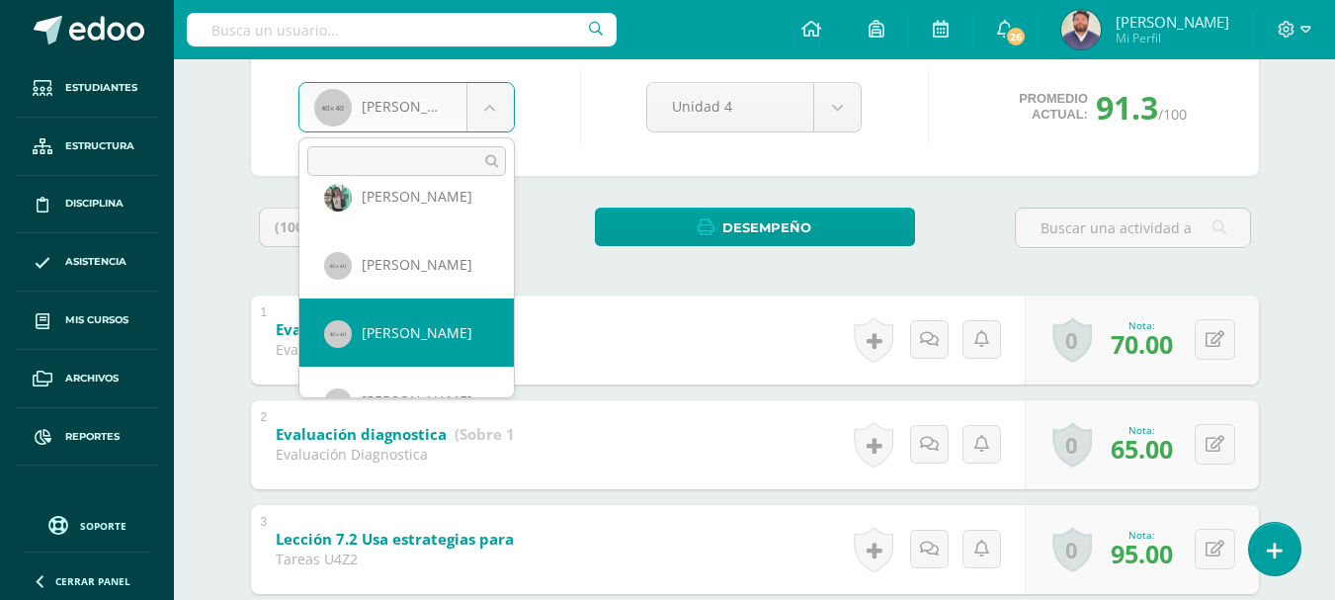
select select "145"
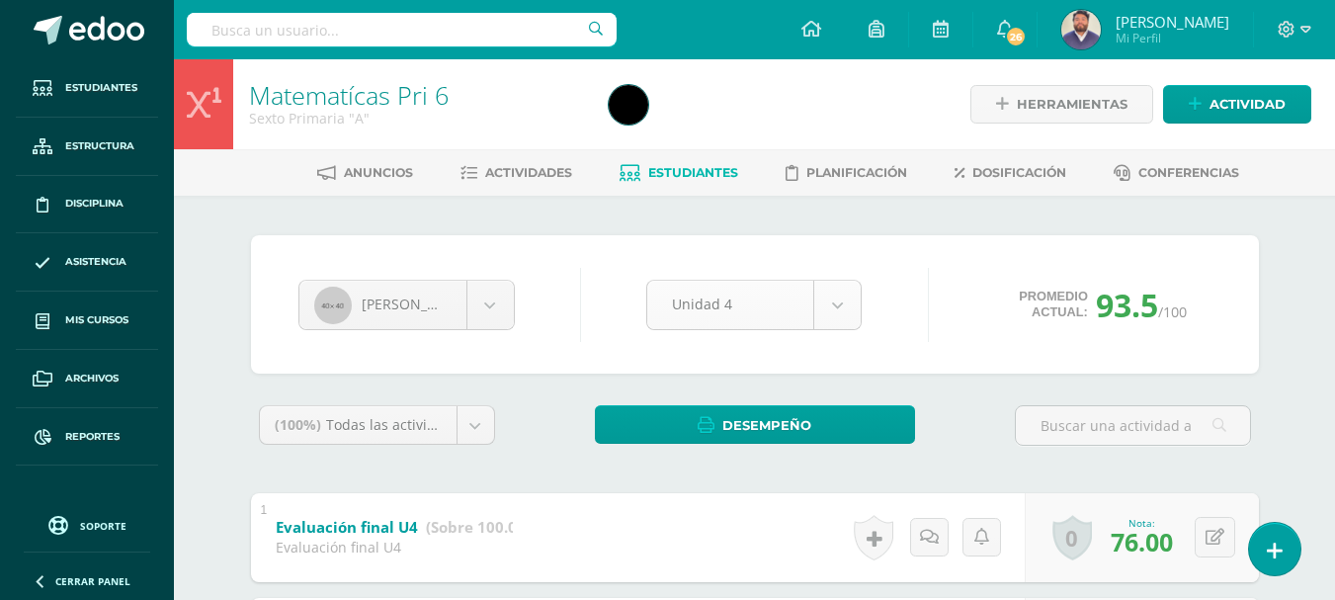
scroll to position [99, 0]
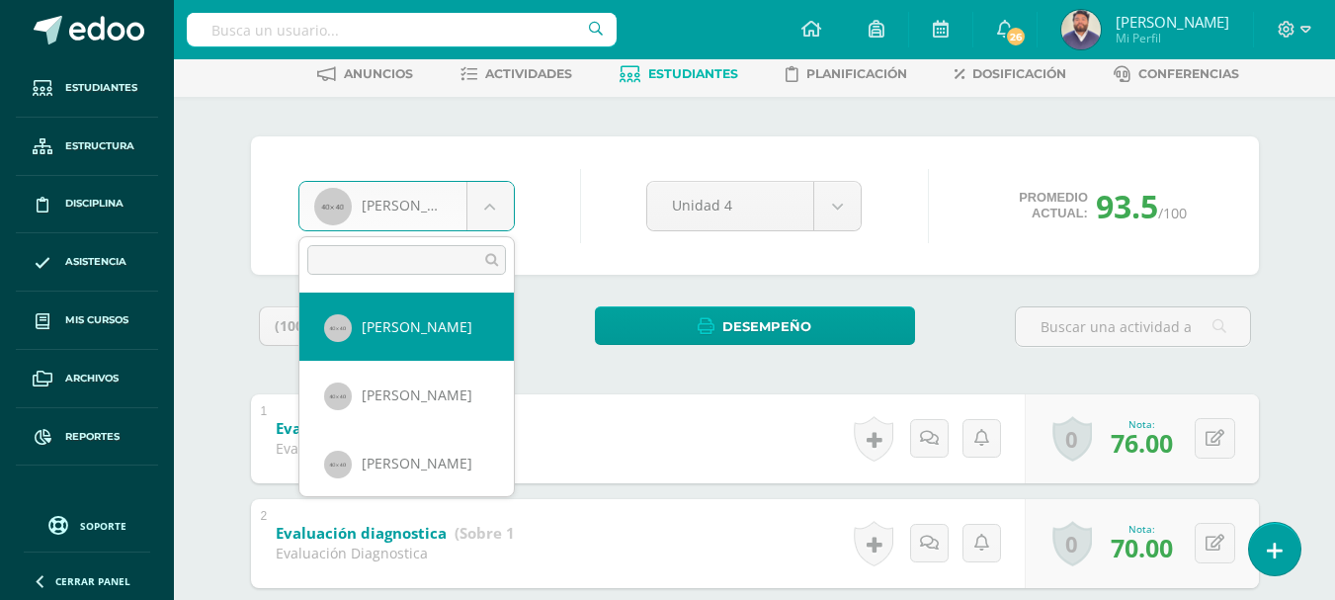
scroll to position [234, 0]
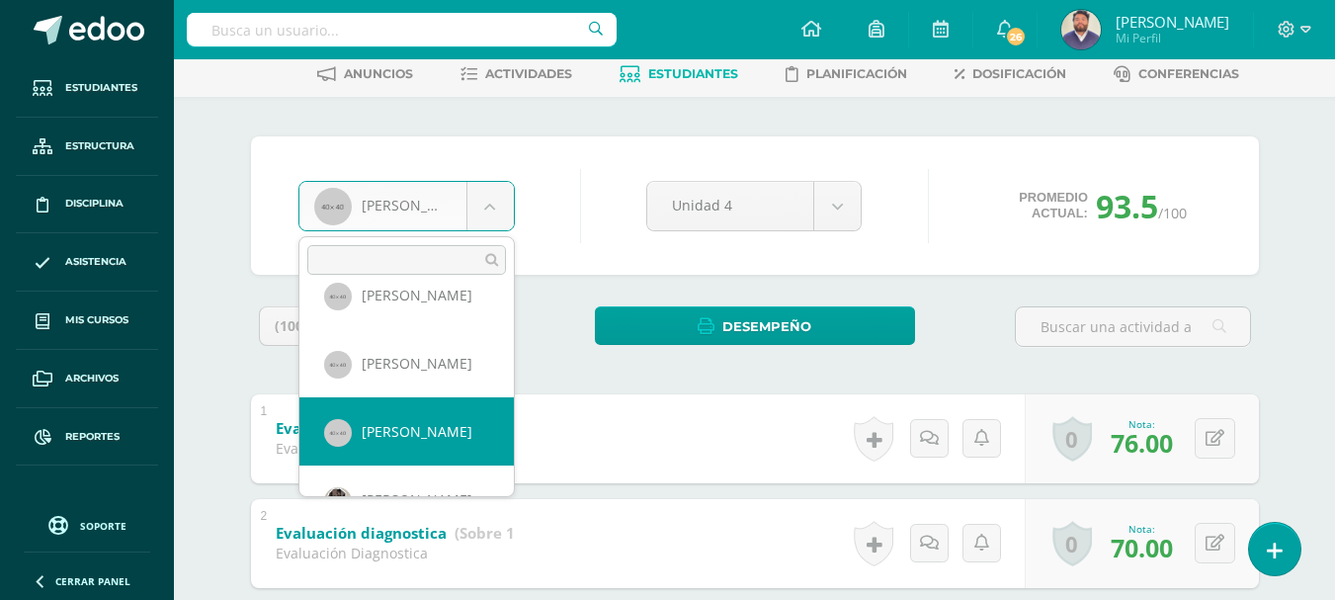
select select "146"
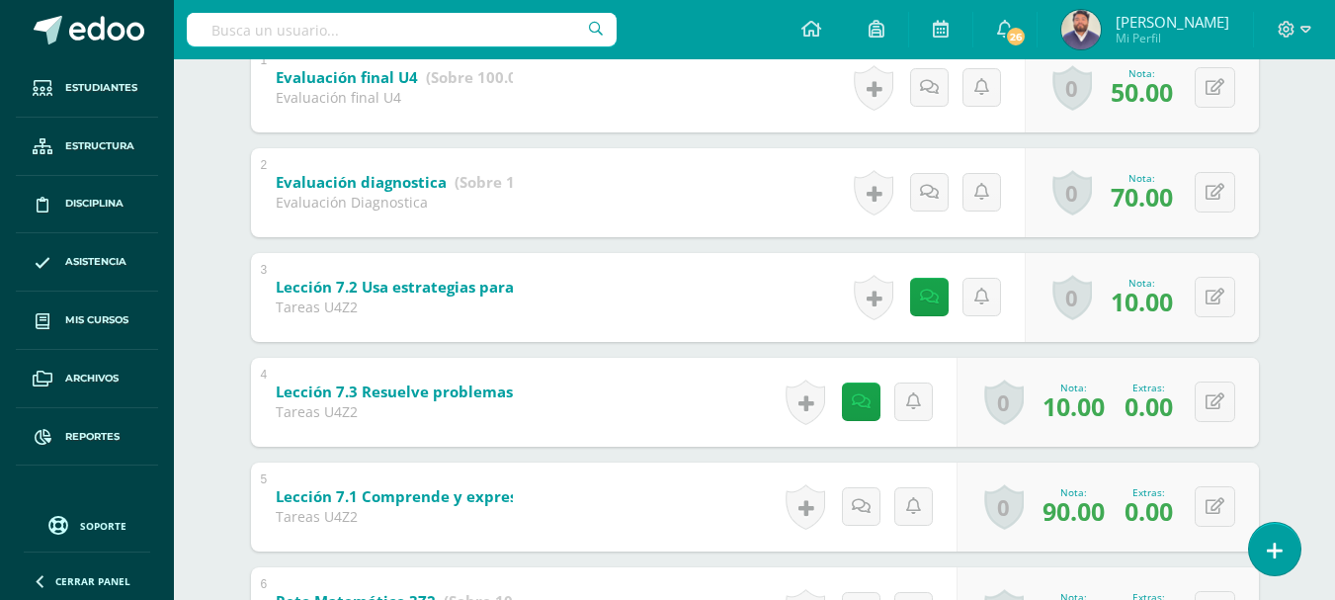
scroll to position [494, 0]
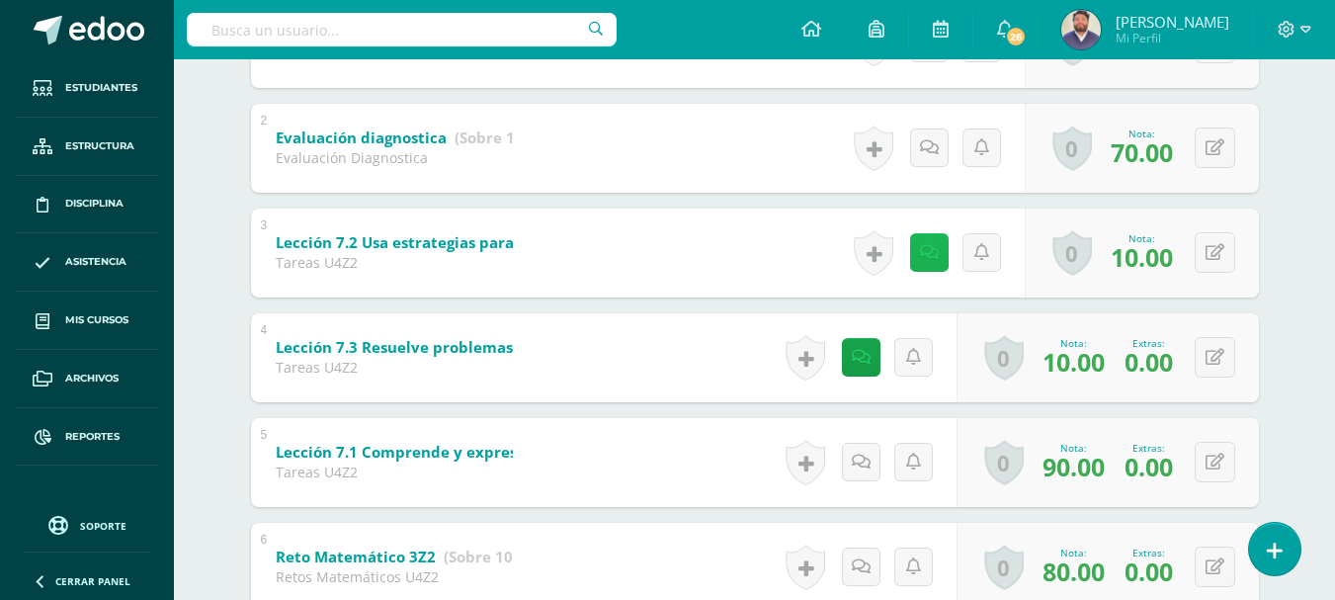
click at [918, 253] on link at bounding box center [929, 252] width 39 height 39
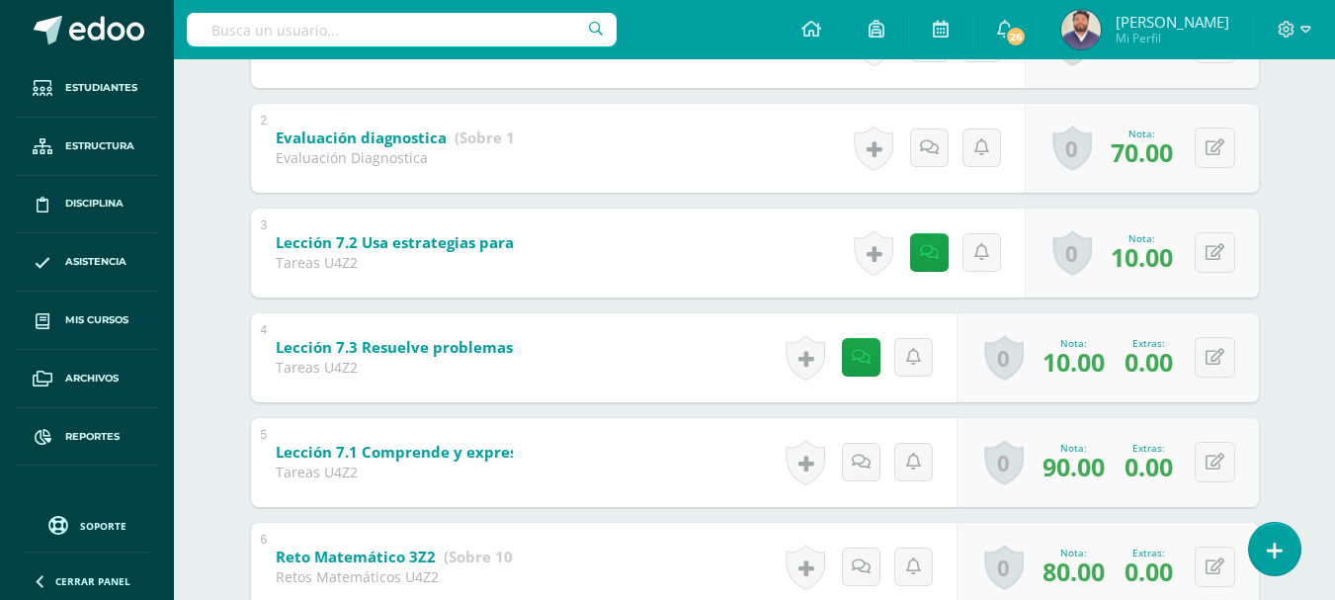
scroll to position [593, 0]
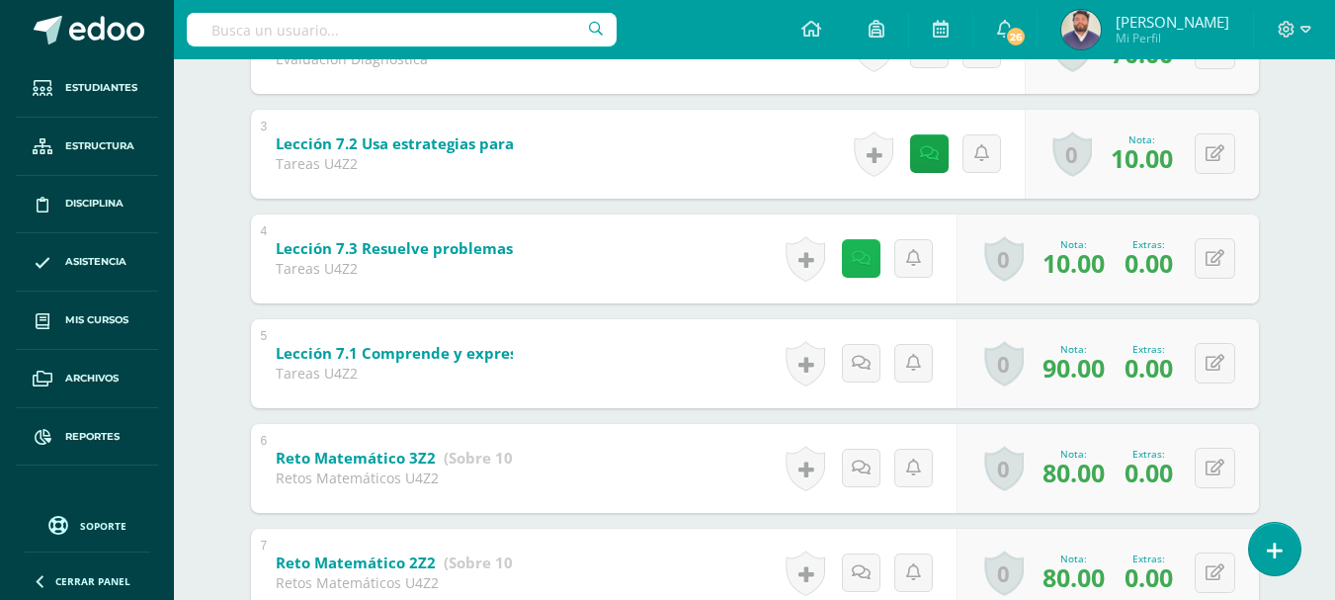
click at [866, 260] on icon at bounding box center [861, 258] width 19 height 17
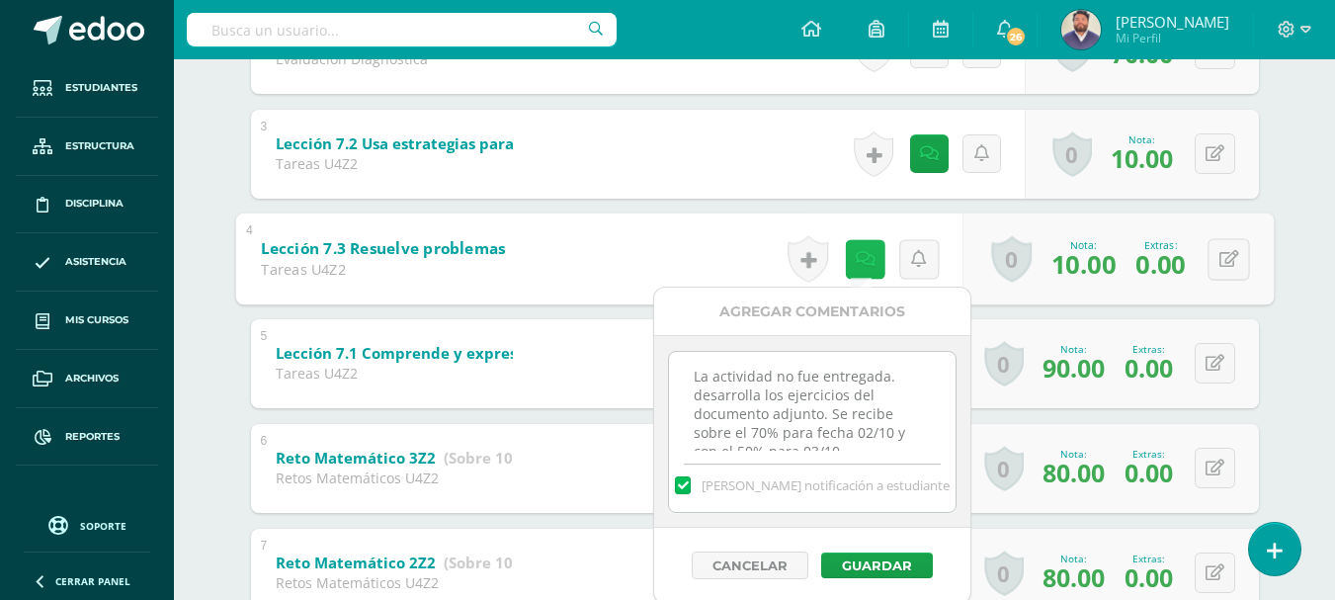
scroll to position [25, 0]
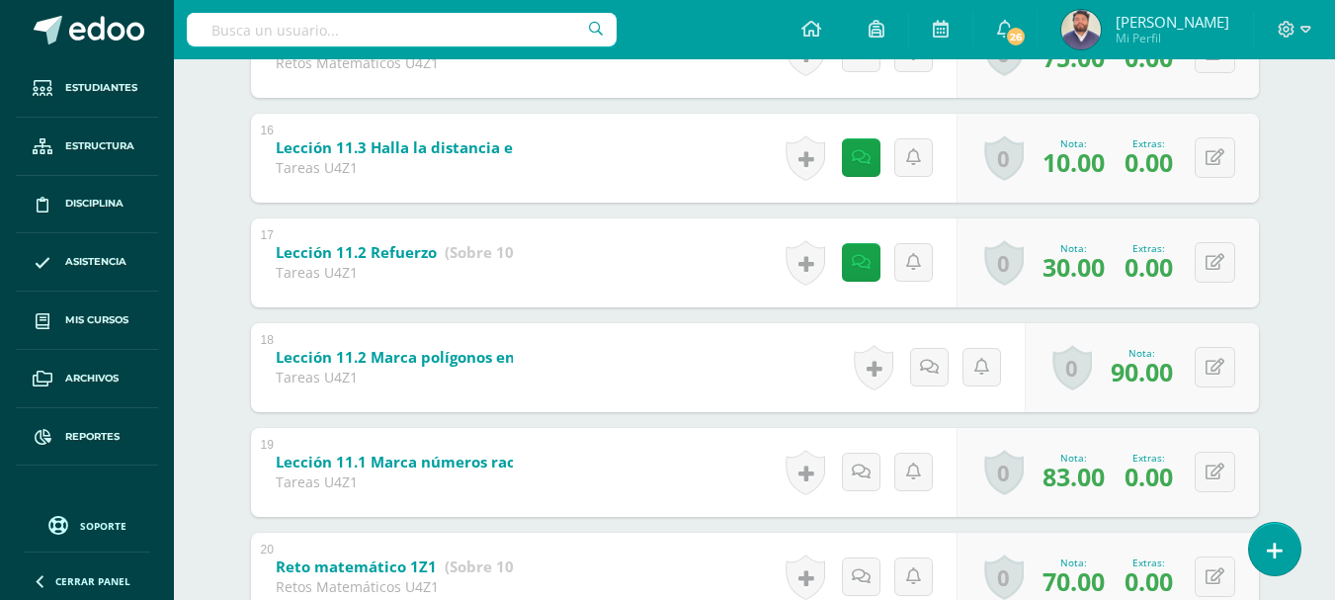
scroll to position [1977, 0]
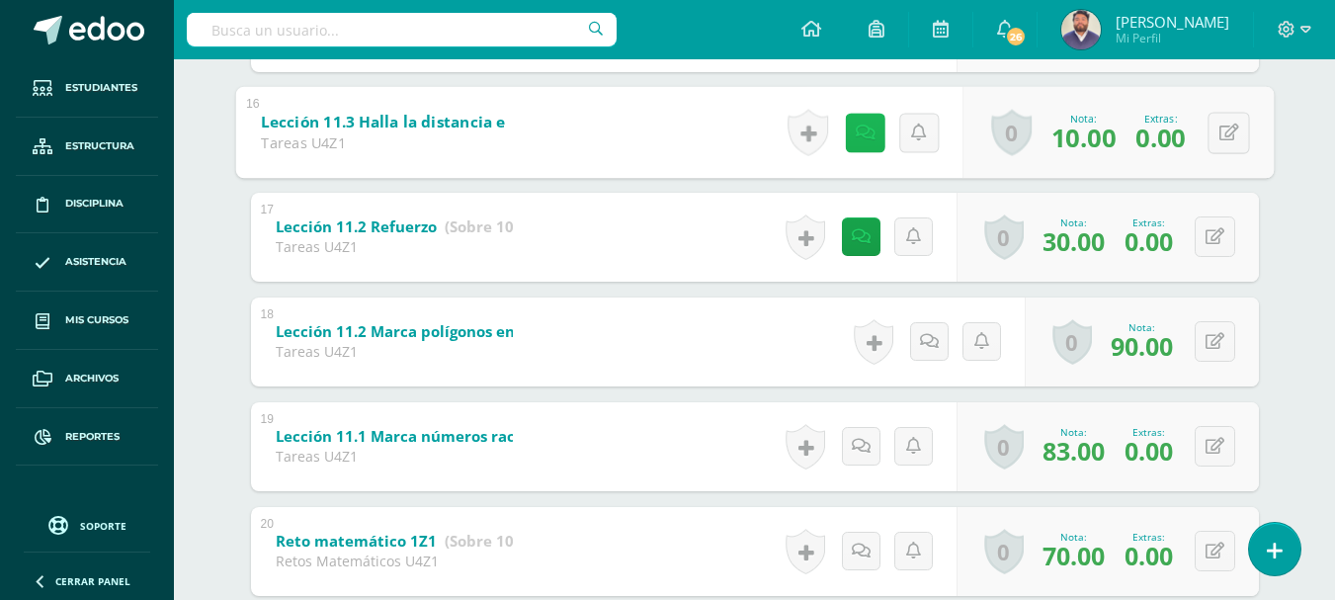
click at [853, 143] on link at bounding box center [865, 133] width 40 height 40
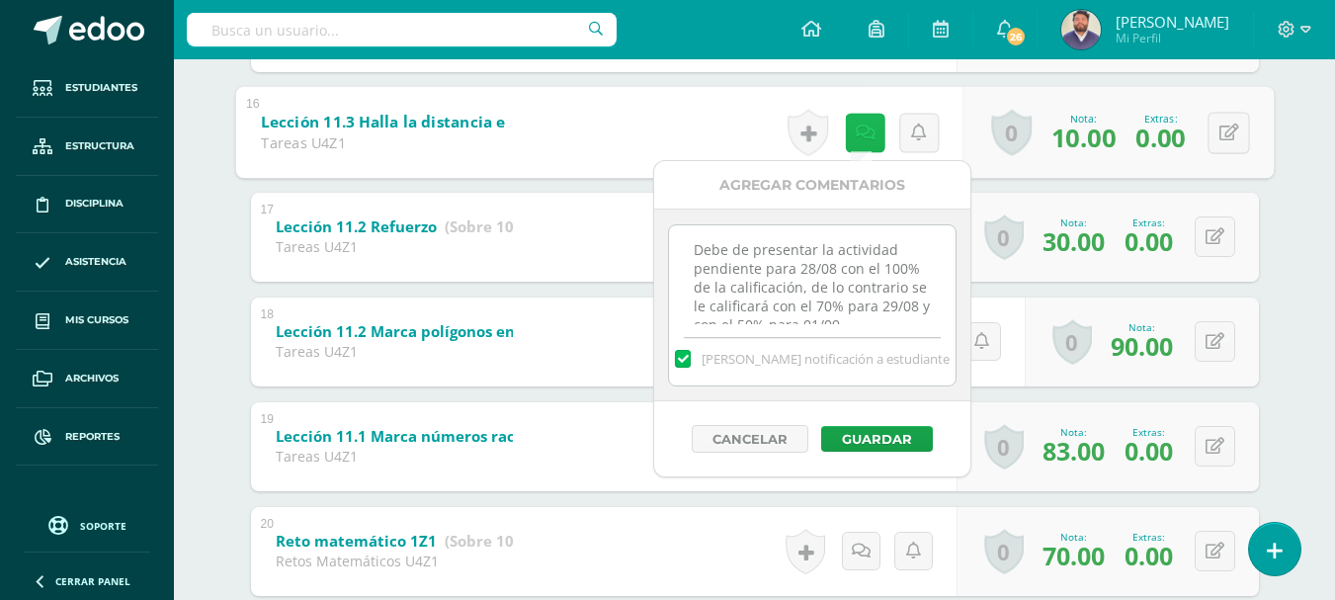
scroll to position [25, 0]
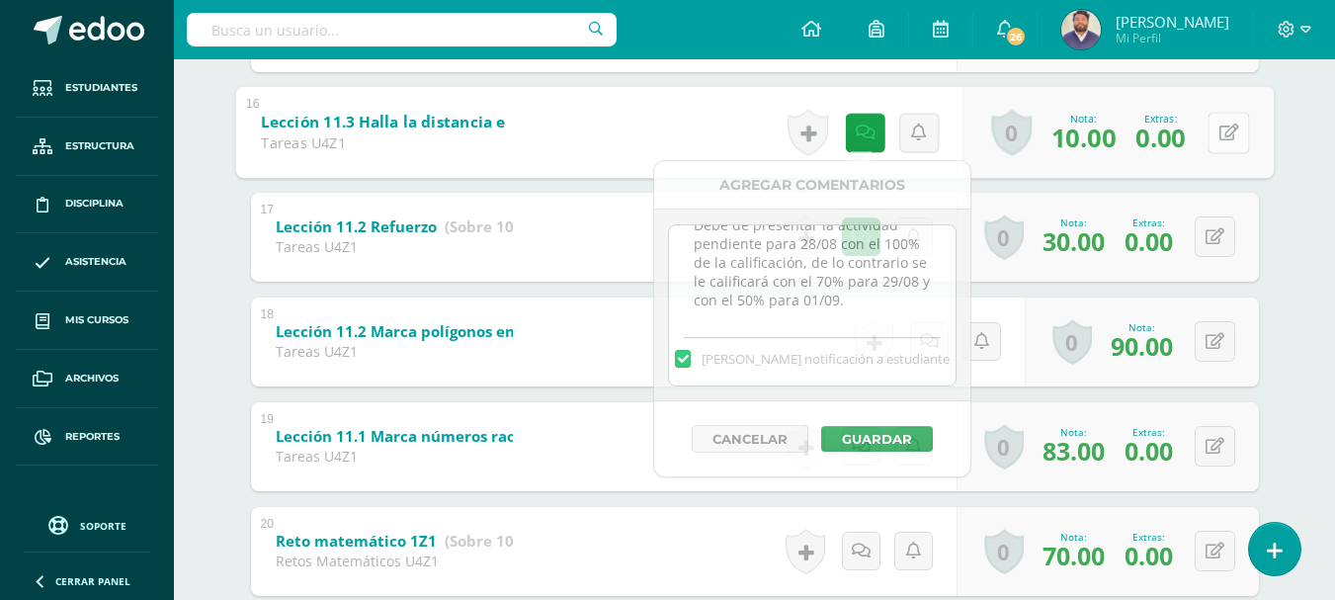
click at [1217, 135] on button at bounding box center [1229, 133] width 42 height 42
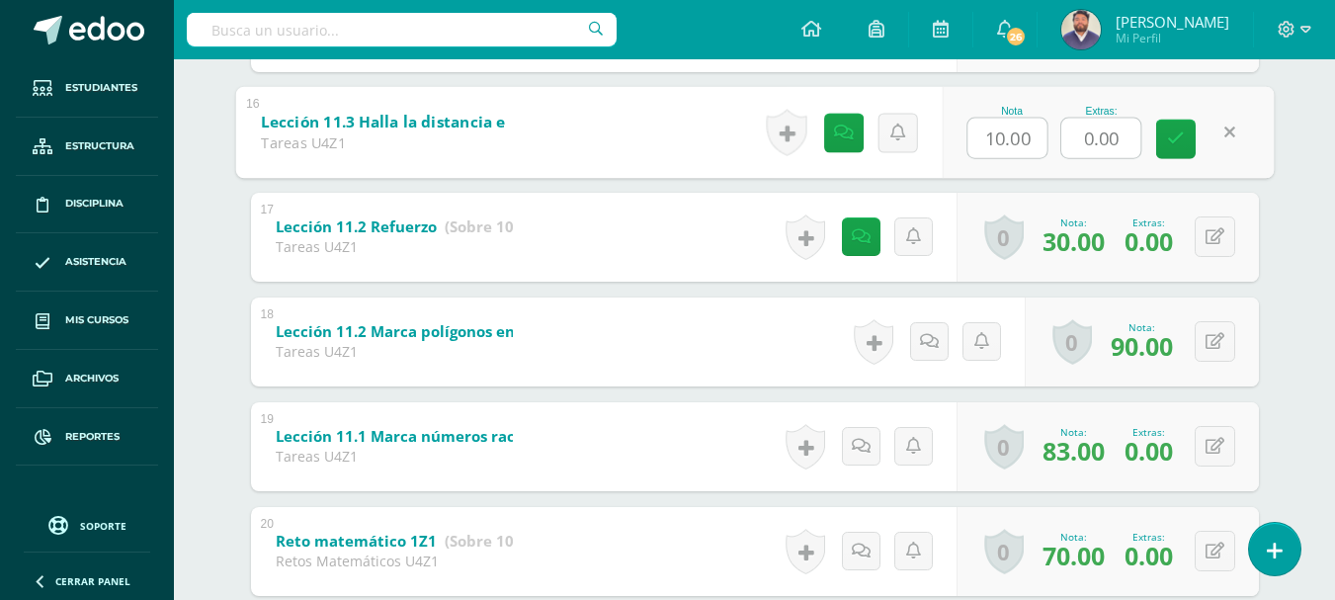
click at [1082, 141] on input "0.00" at bounding box center [1101, 138] width 79 height 40
type input "50.00"
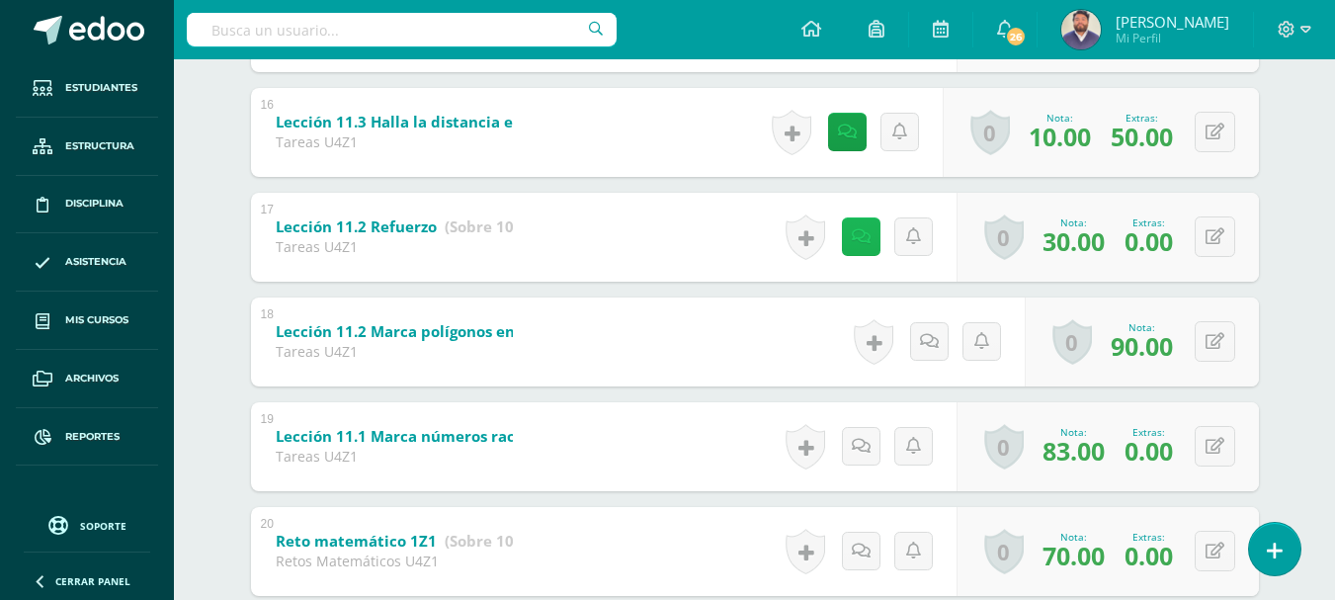
click at [862, 243] on icon at bounding box center [861, 236] width 19 height 17
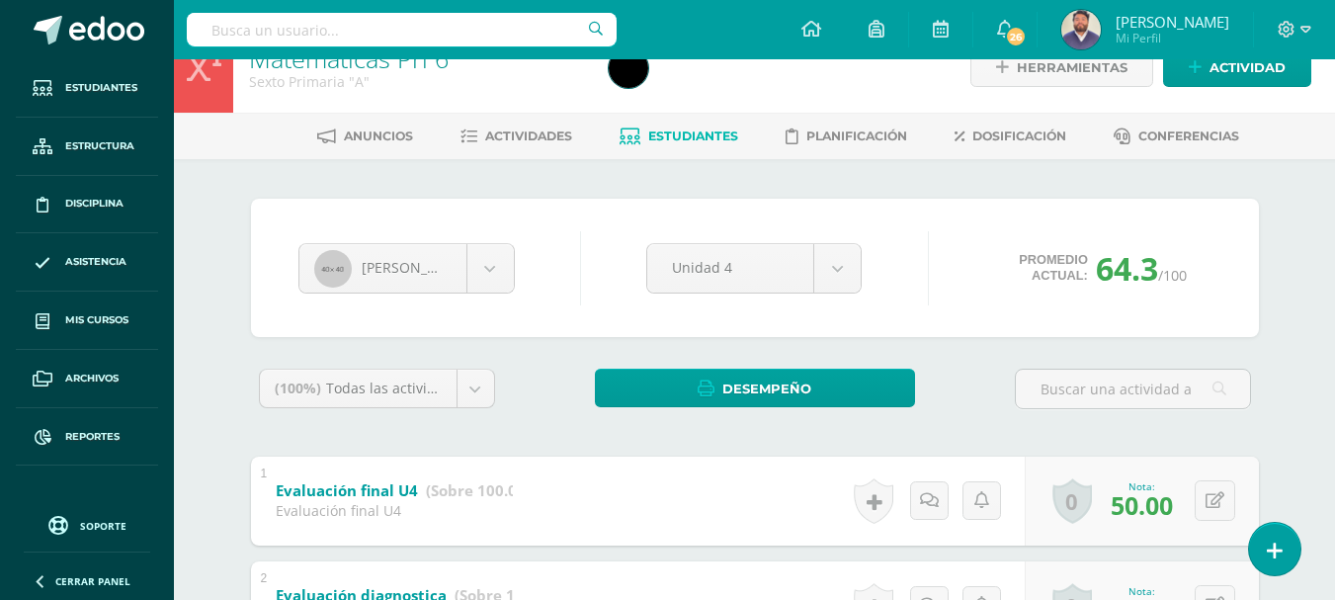
scroll to position [0, 0]
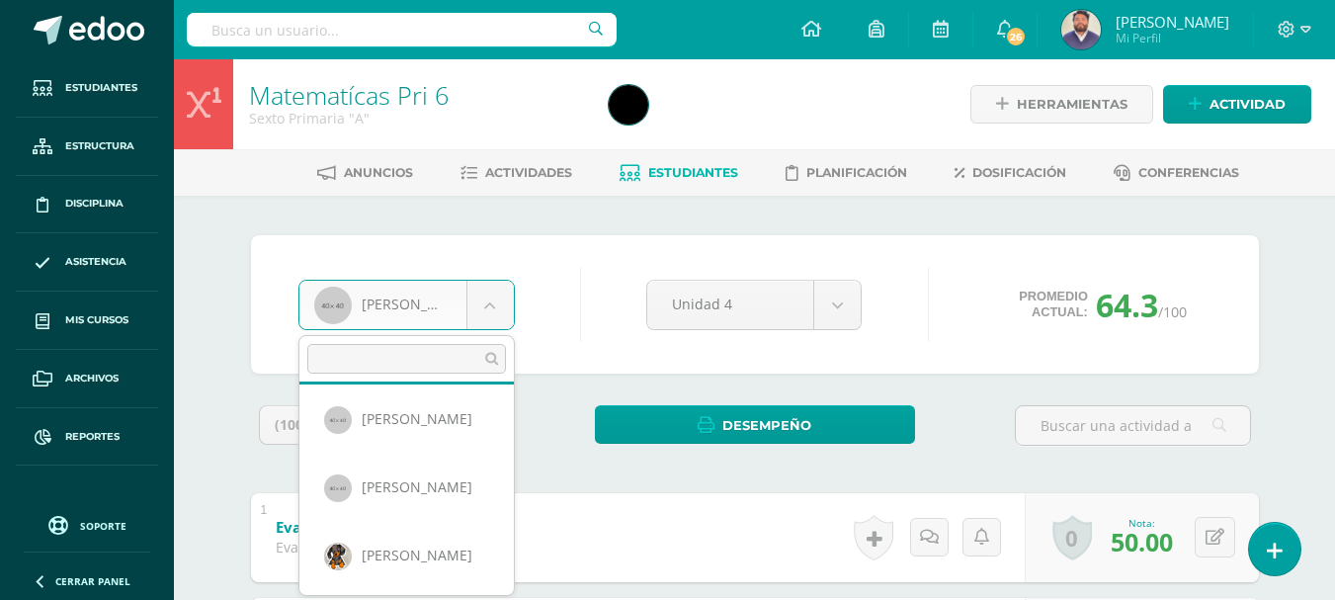
scroll to position [302, 0]
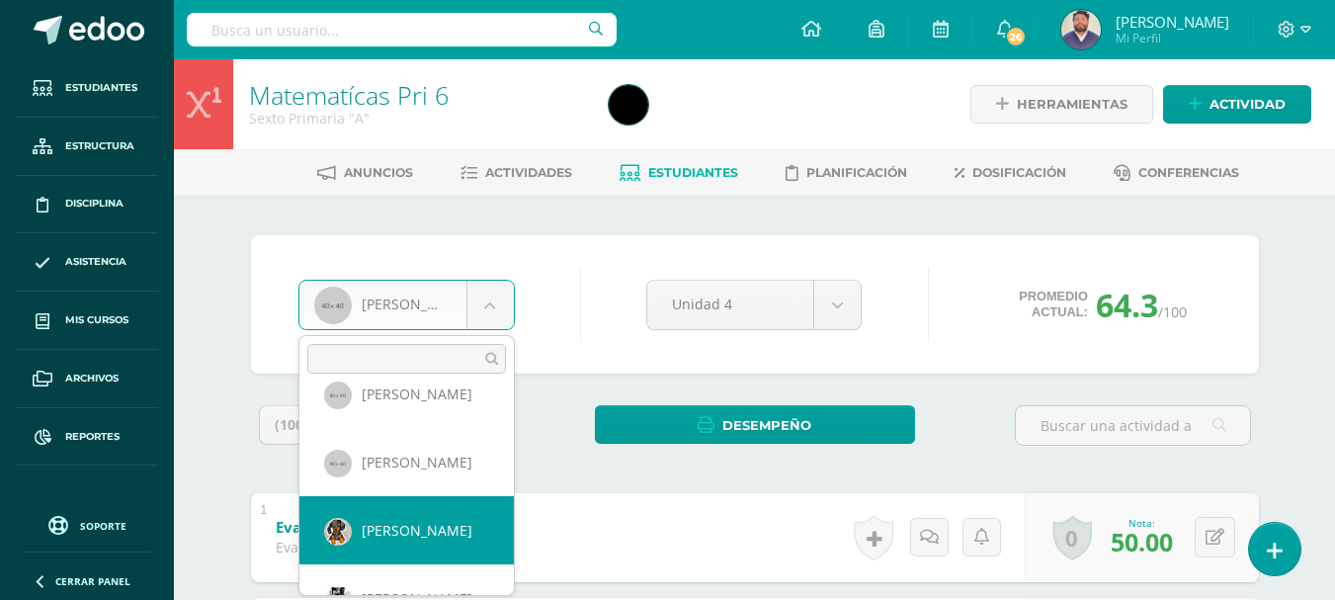
select select "148"
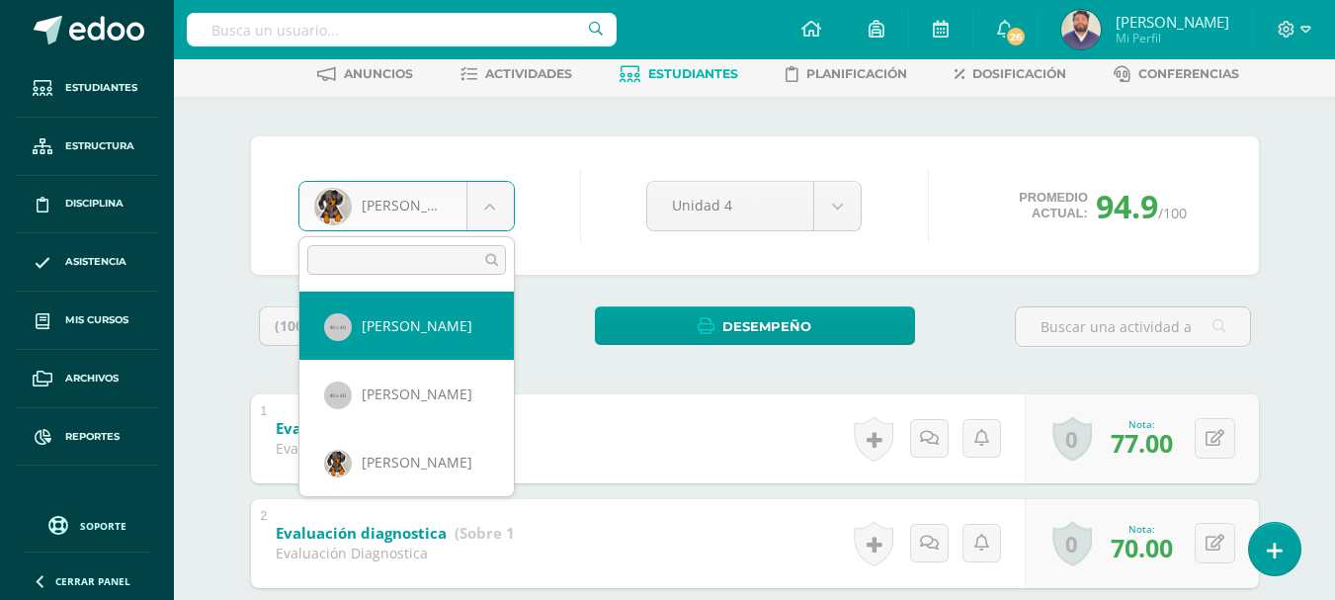
scroll to position [371, 0]
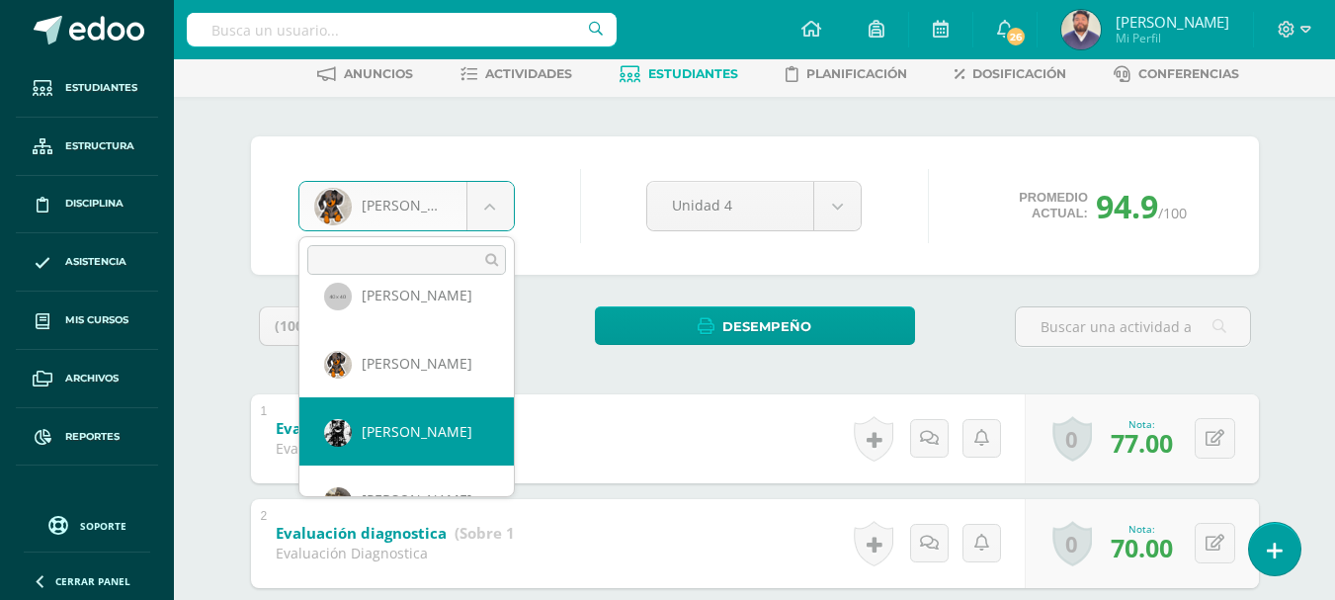
select select "149"
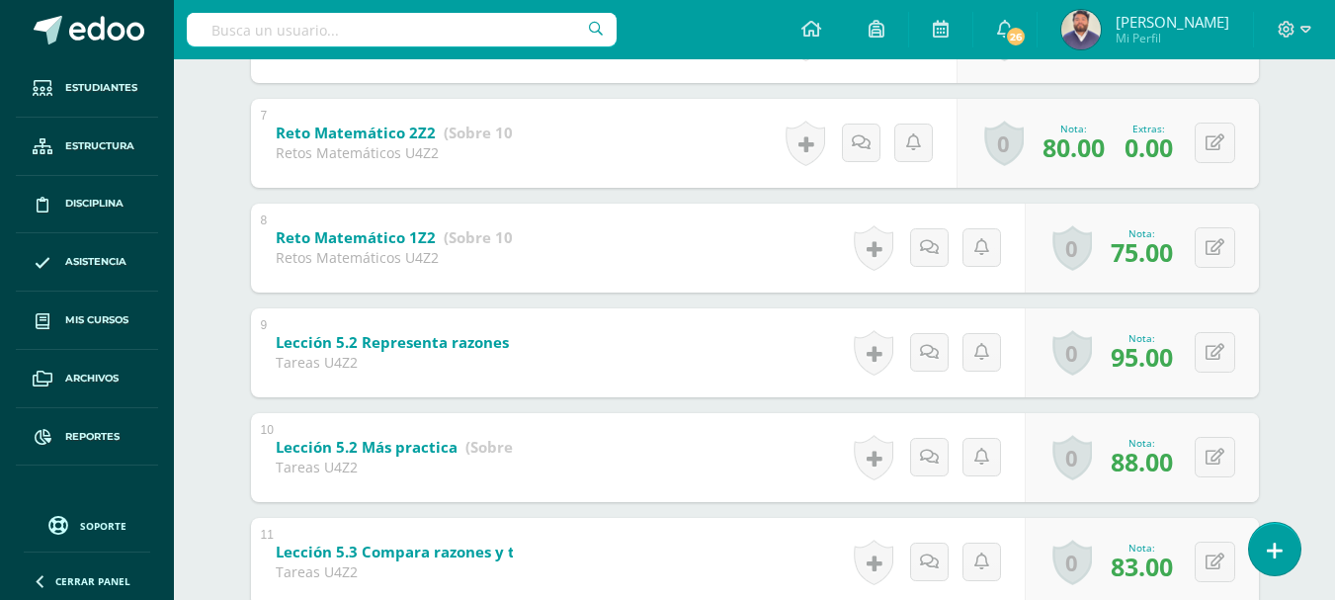
scroll to position [35, 0]
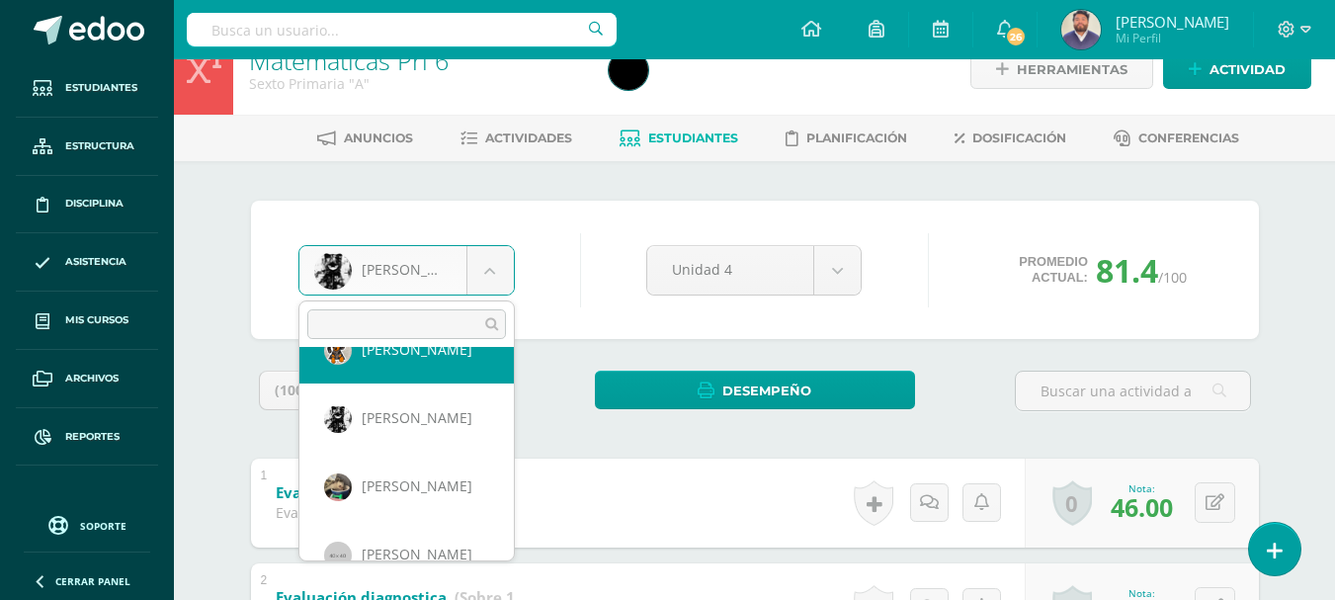
scroll to position [478, 0]
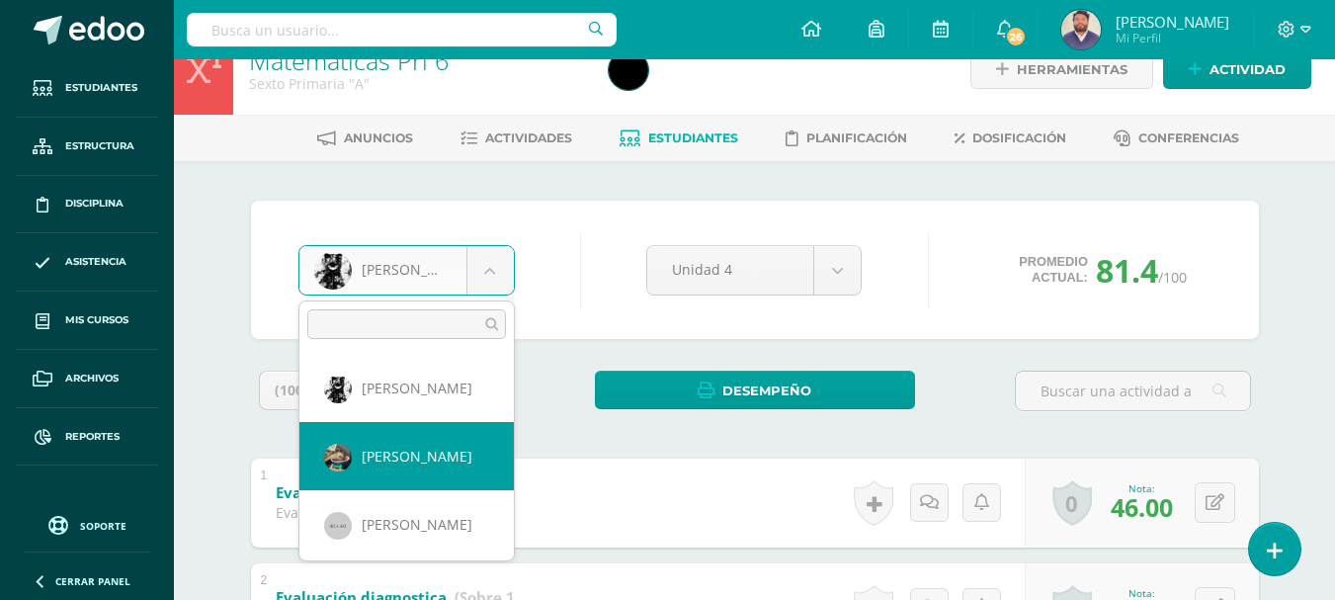
select select "151"
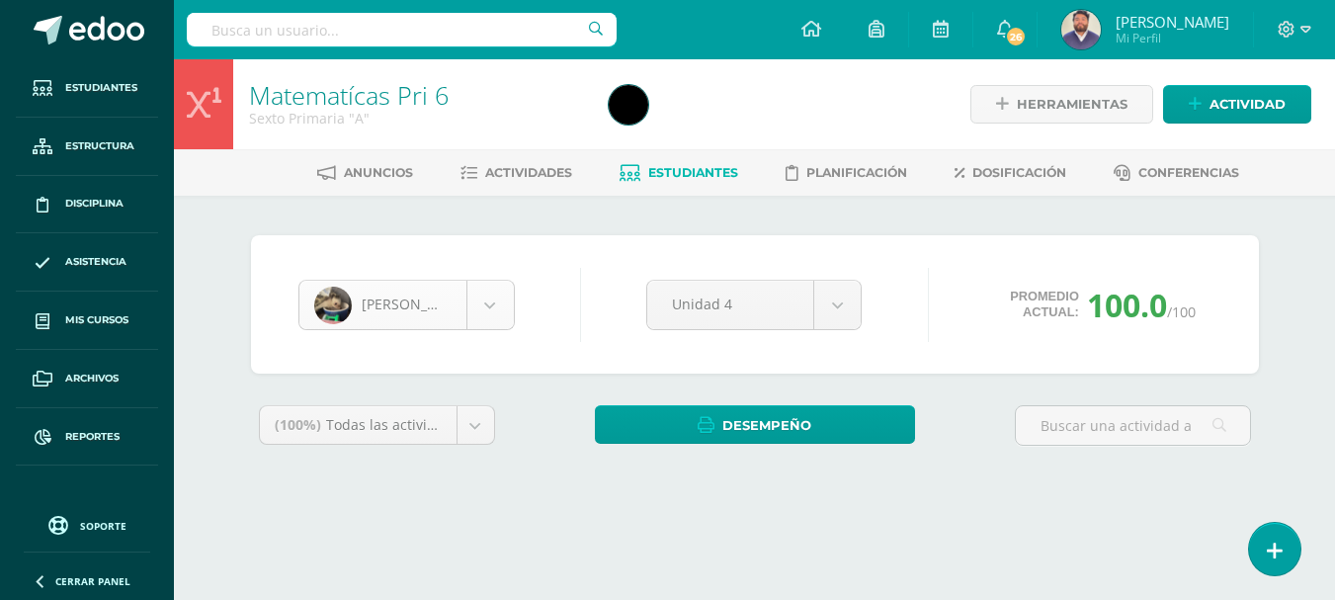
click at [493, 309] on body "Estudiantes Estructura Disciplina Asistencia Mis cursos Archivos Reportes Sopor…" at bounding box center [667, 266] width 1335 height 533
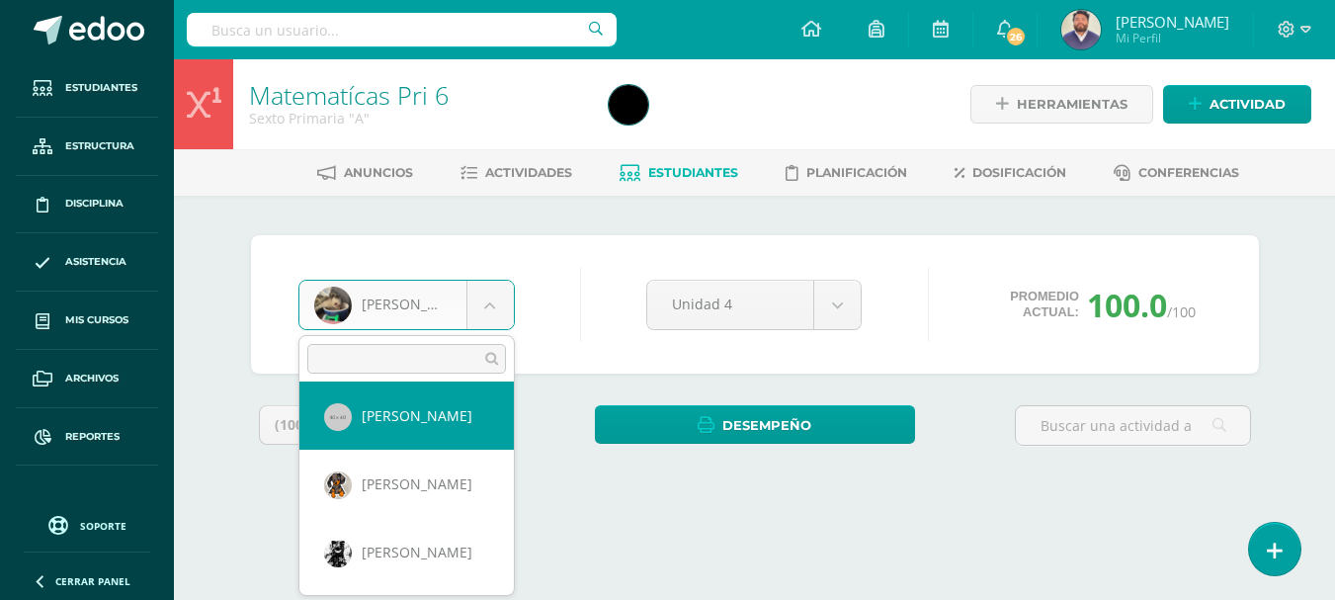
click at [852, 218] on body "Estudiantes Estructura Disciplina Asistencia Mis cursos Archivos Reportes Sopor…" at bounding box center [667, 266] width 1335 height 533
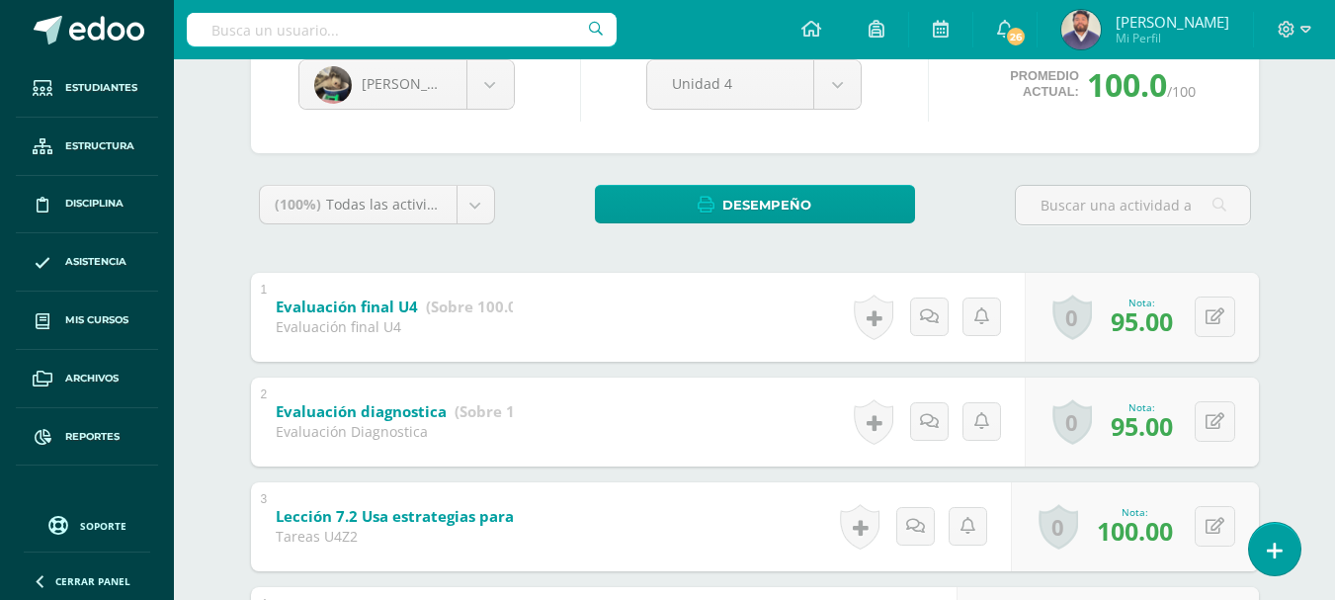
scroll to position [219, 0]
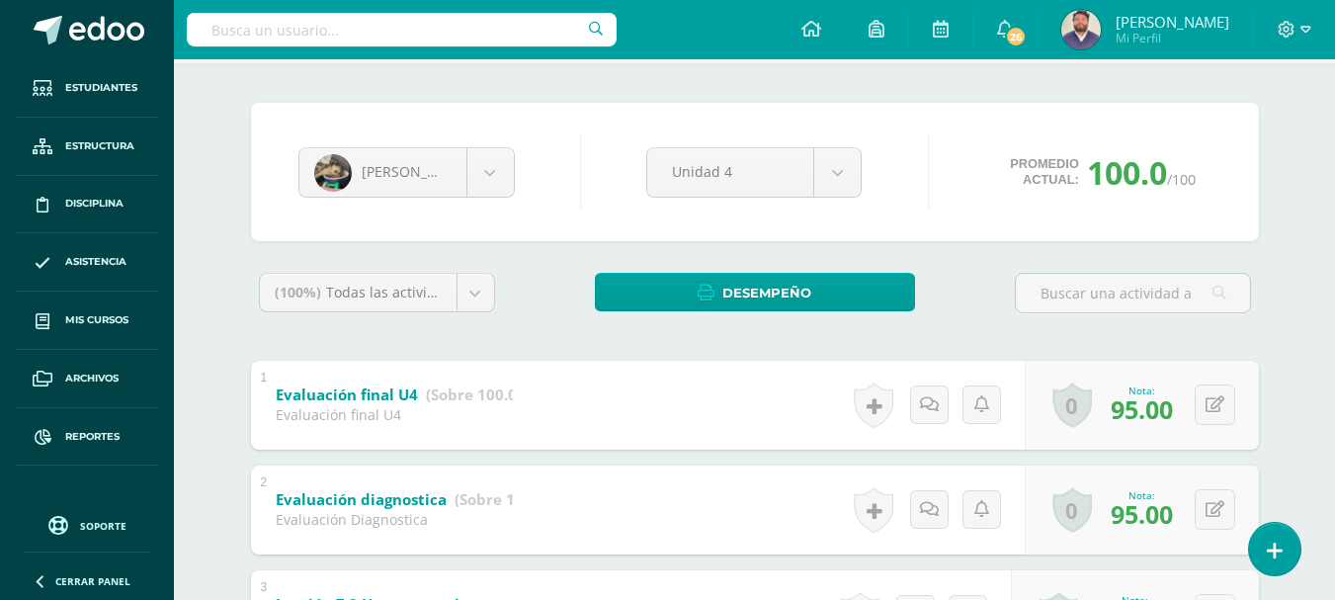
scroll to position [22, 0]
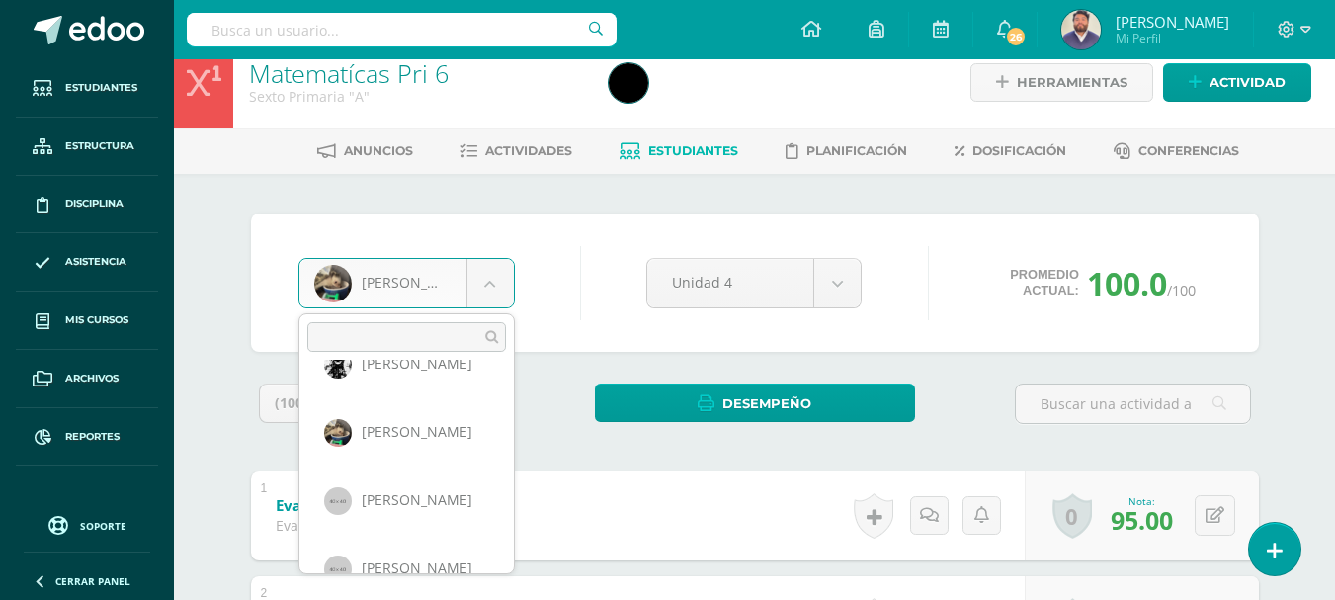
scroll to position [485, 0]
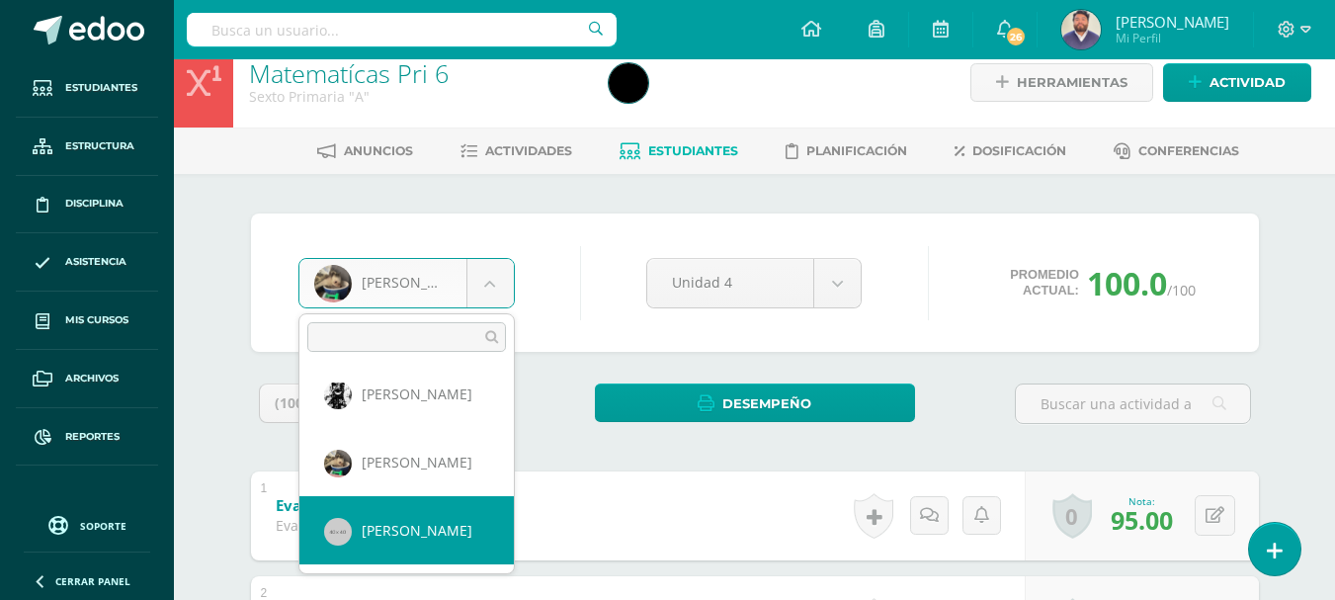
select select "154"
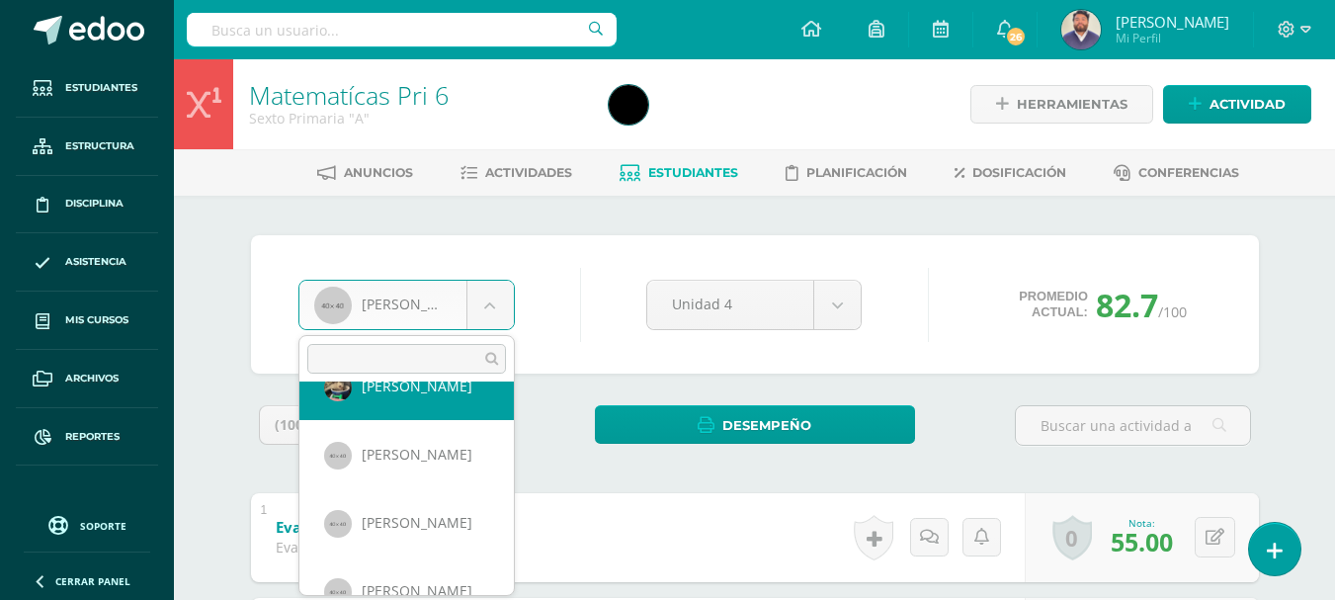
scroll to position [615, 0]
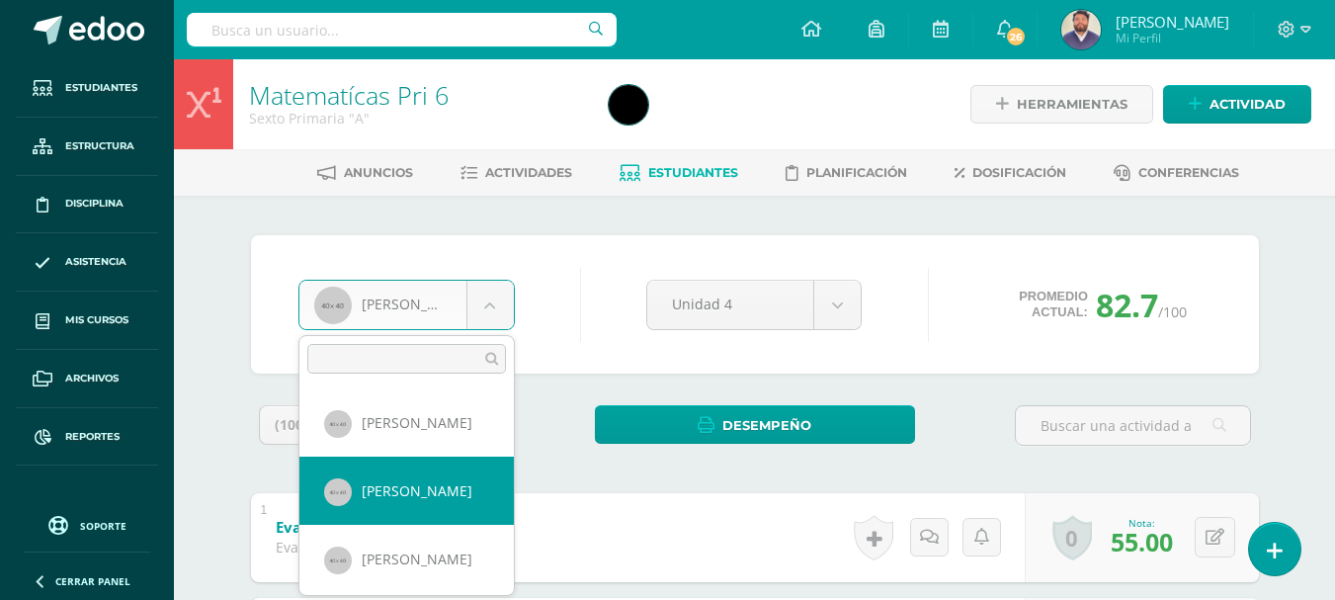
select select "155"
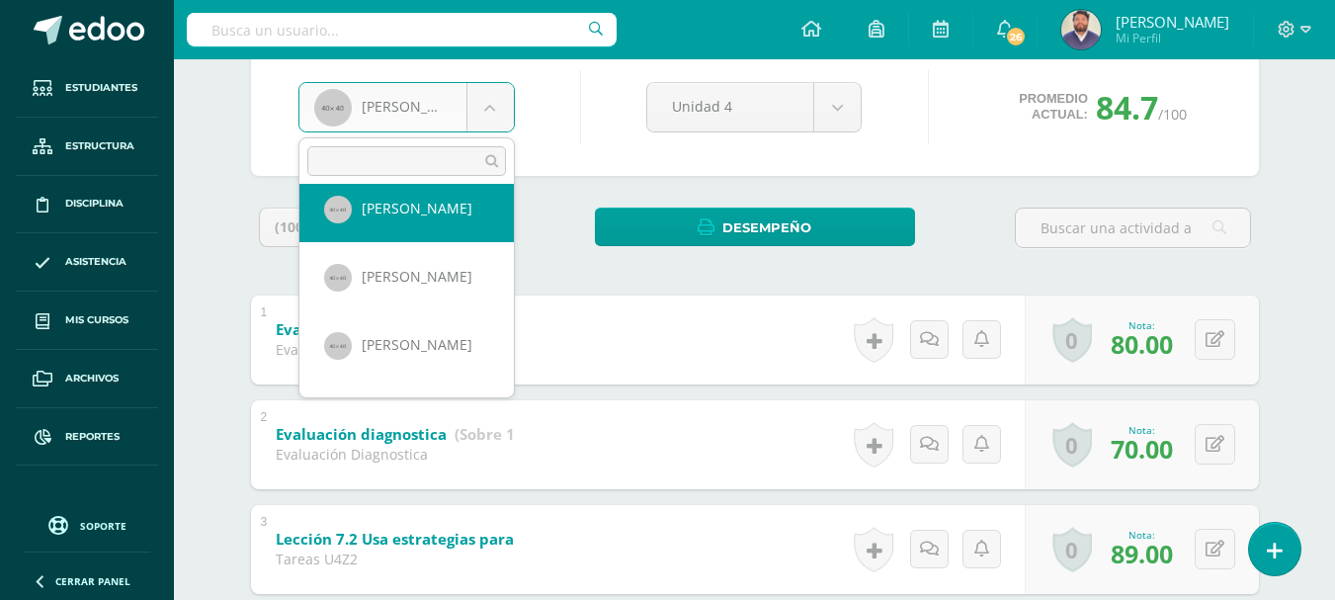
scroll to position [742, 0]
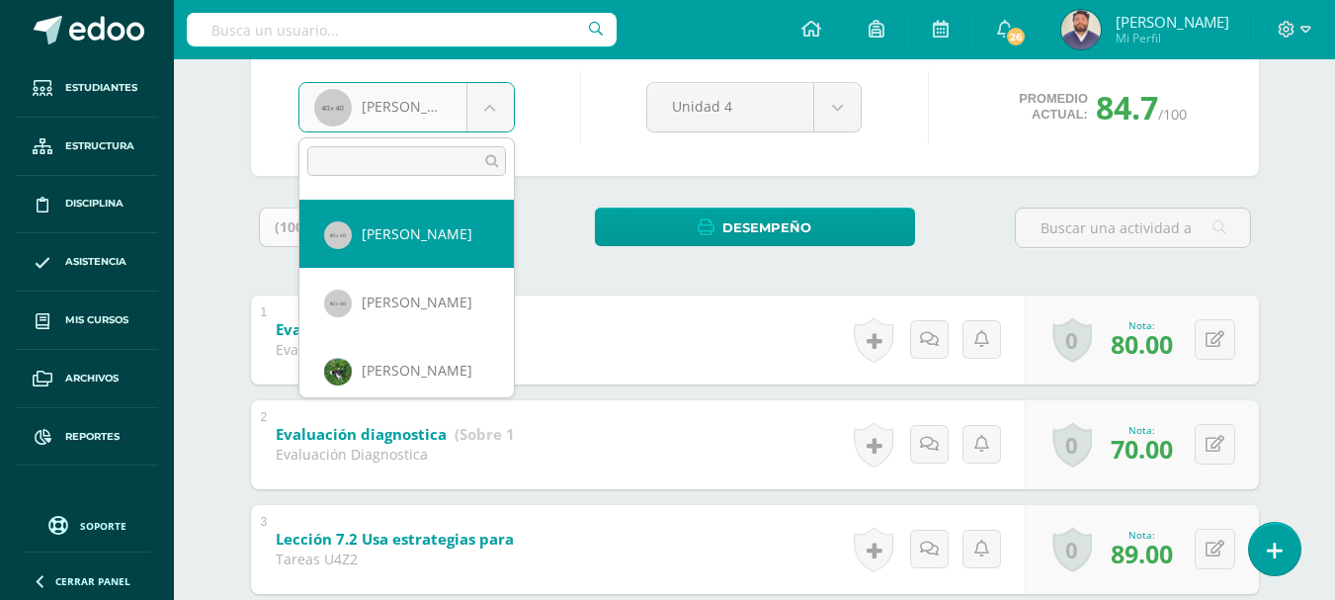
select select "158"
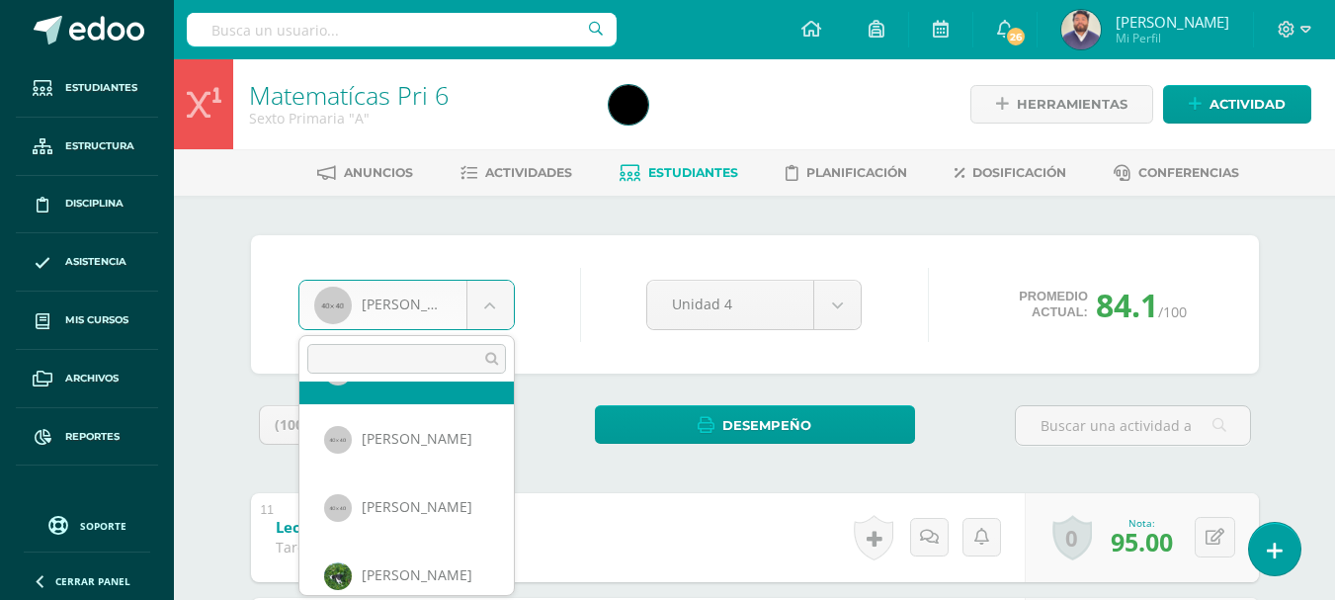
scroll to position [690, 0]
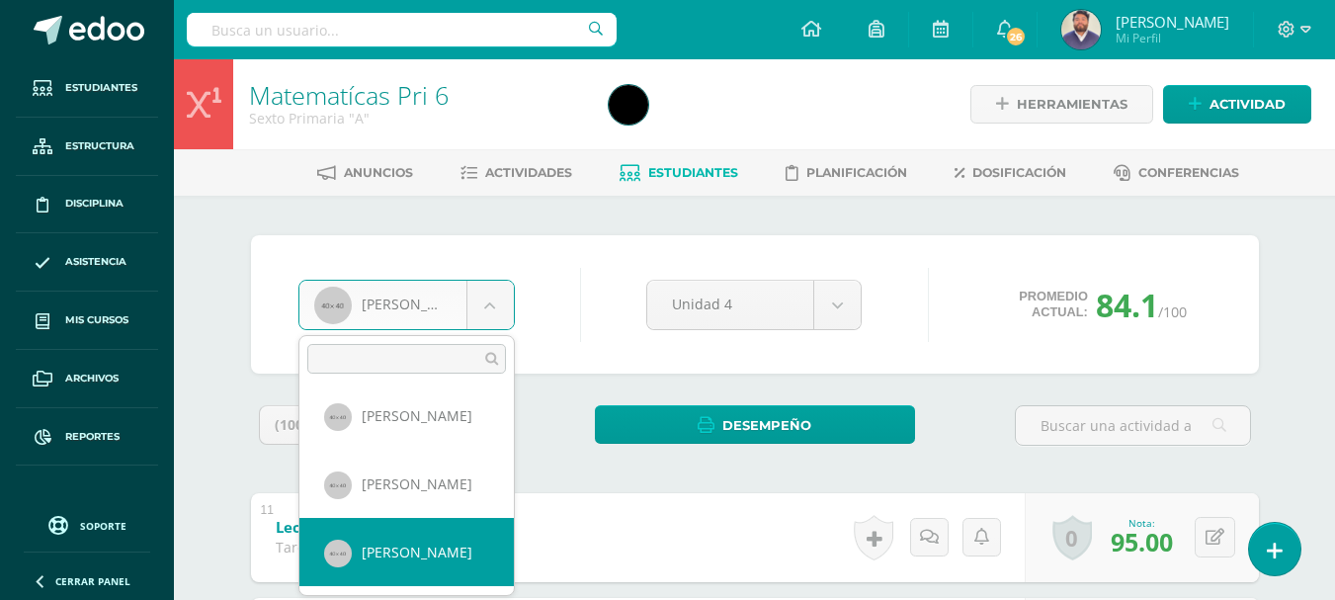
select select "160"
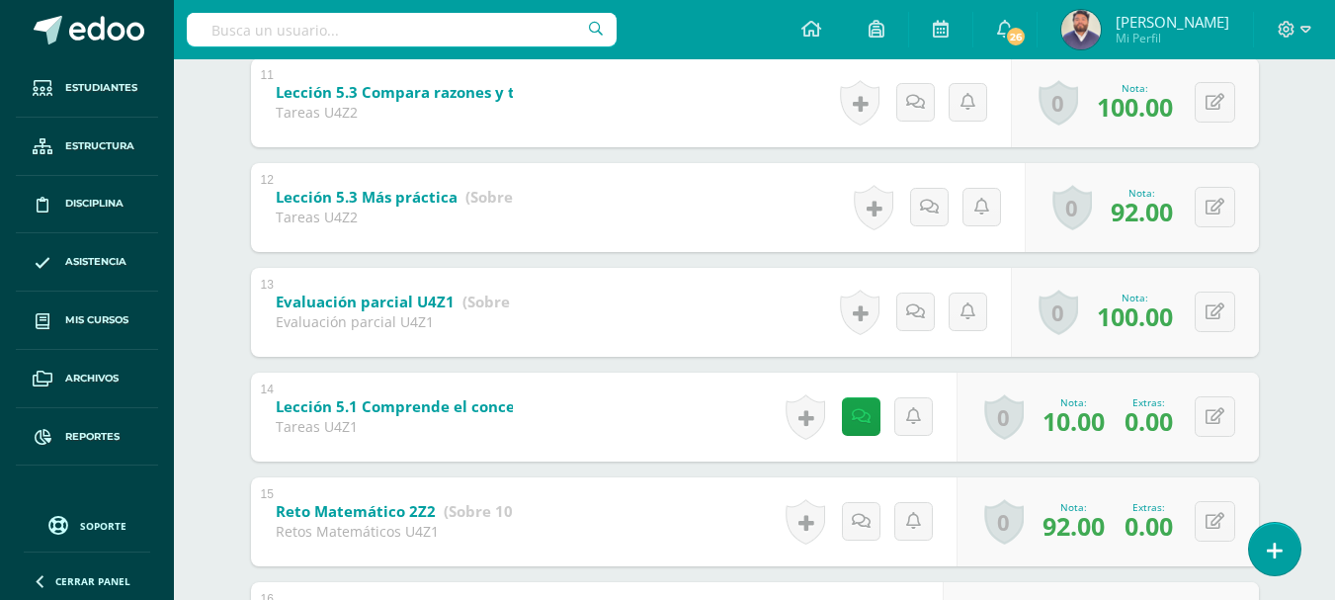
scroll to position [1582, 0]
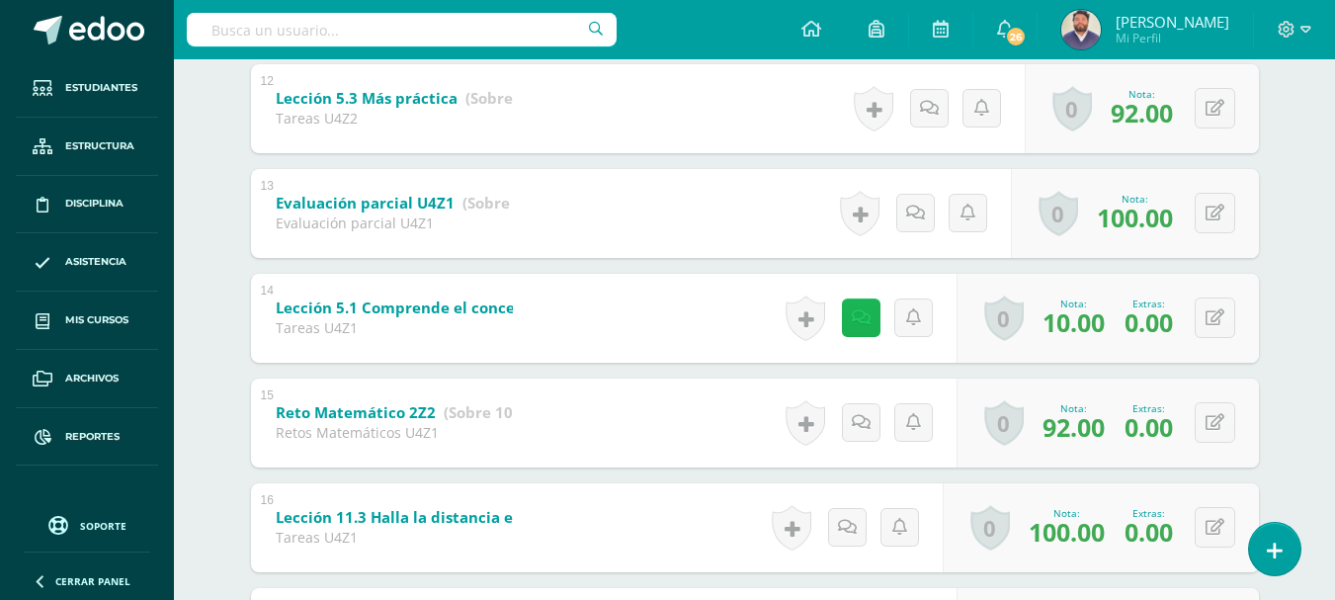
click at [855, 327] on link at bounding box center [861, 318] width 39 height 39
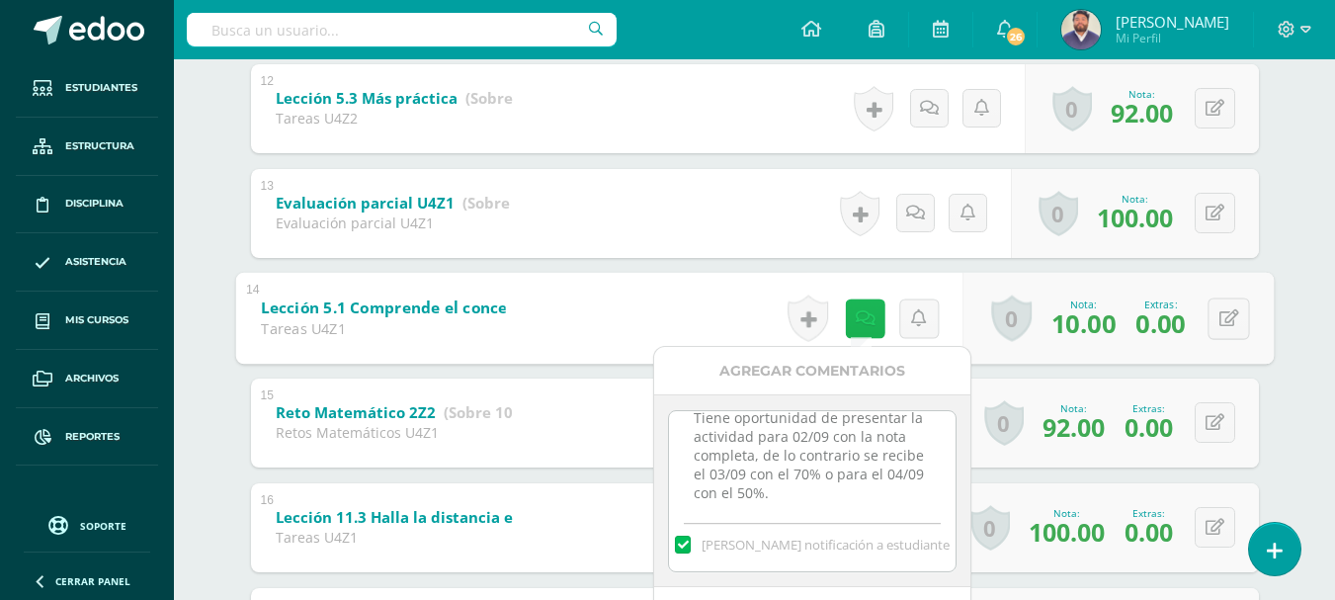
scroll to position [25, 0]
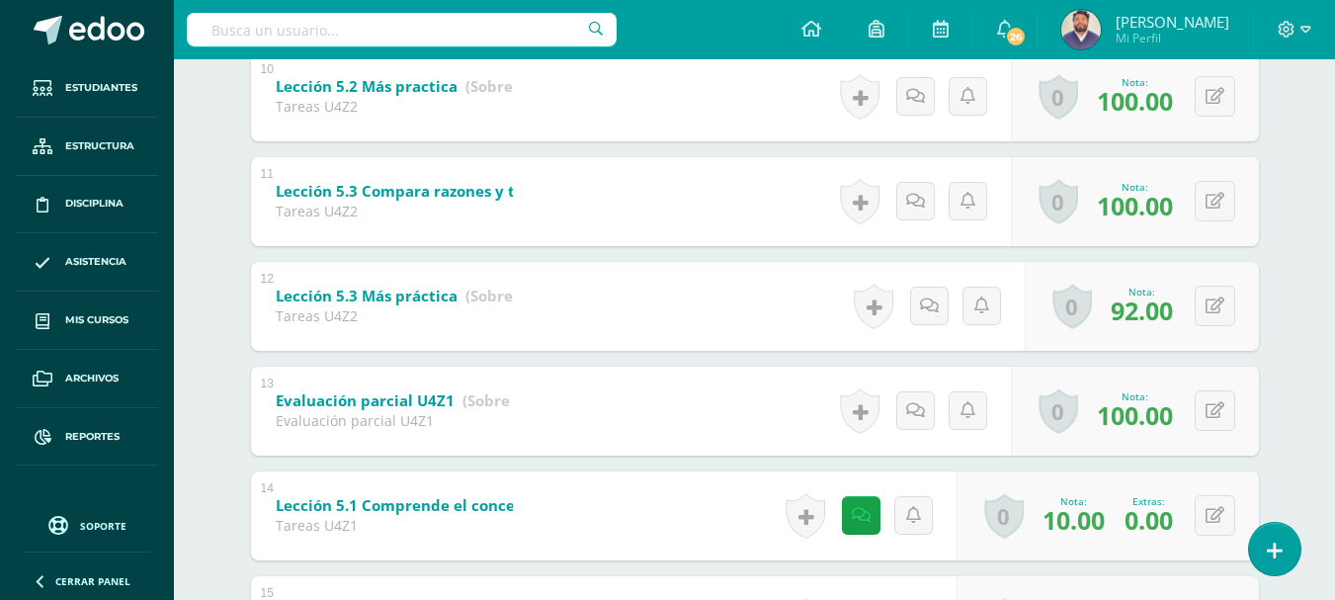
scroll to position [1582, 0]
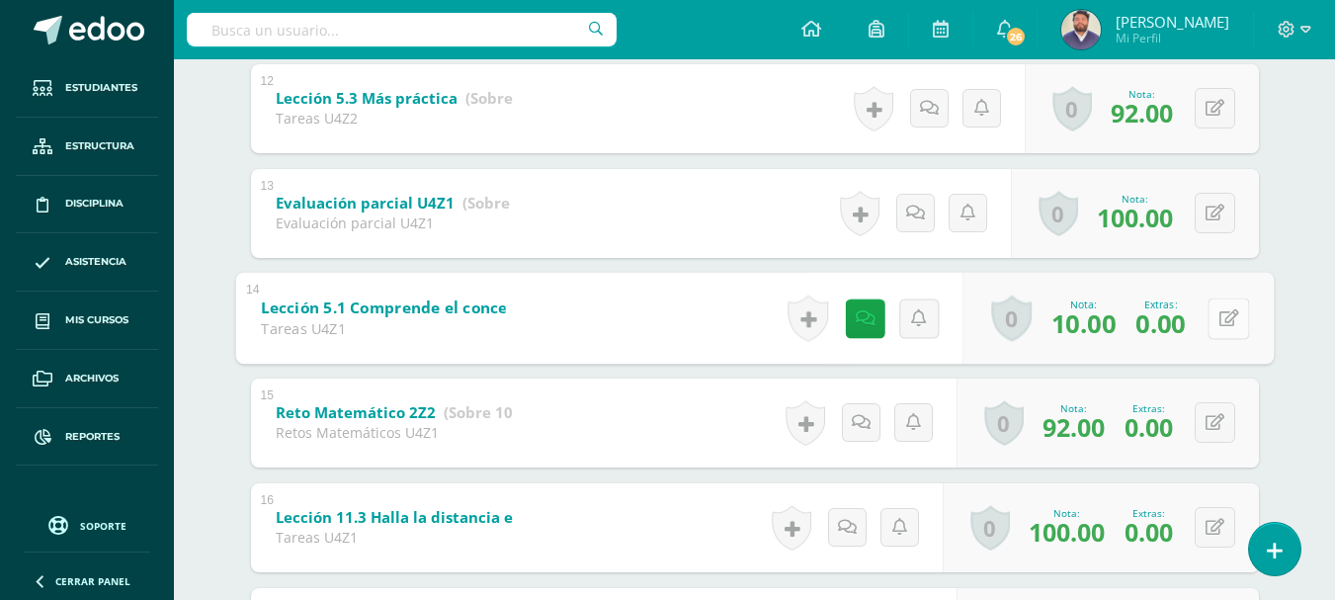
click at [1224, 320] on button at bounding box center [1229, 319] width 42 height 42
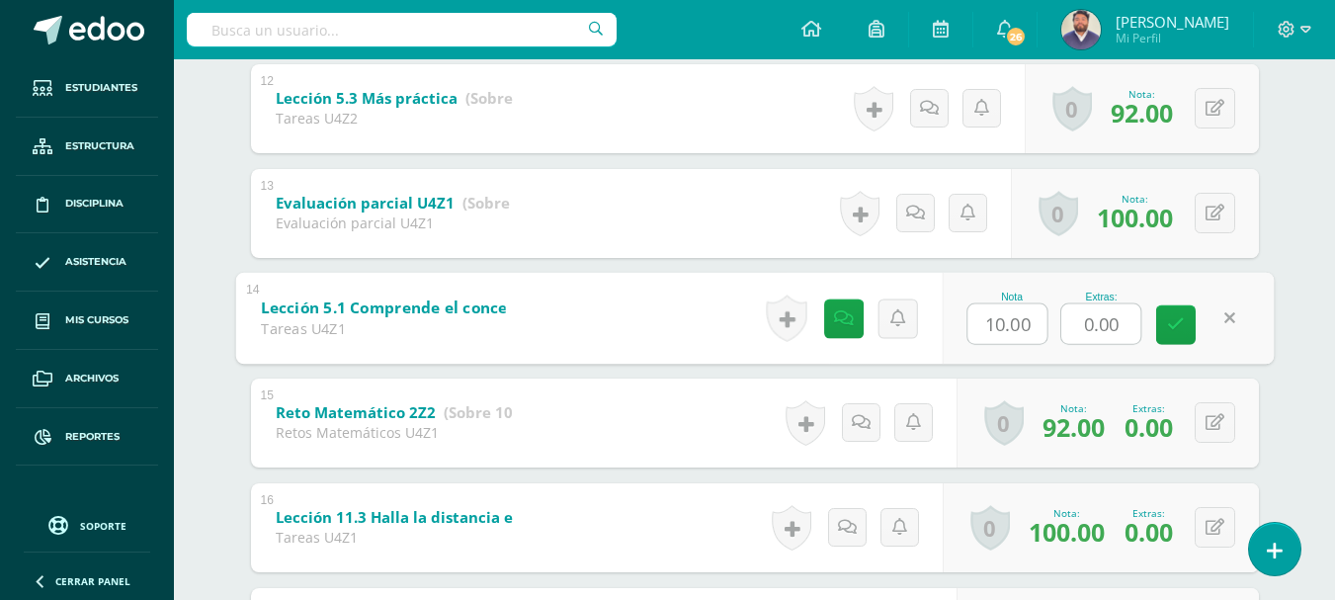
click at [1074, 331] on input "0.00" at bounding box center [1101, 323] width 79 height 40
type input "50.00"
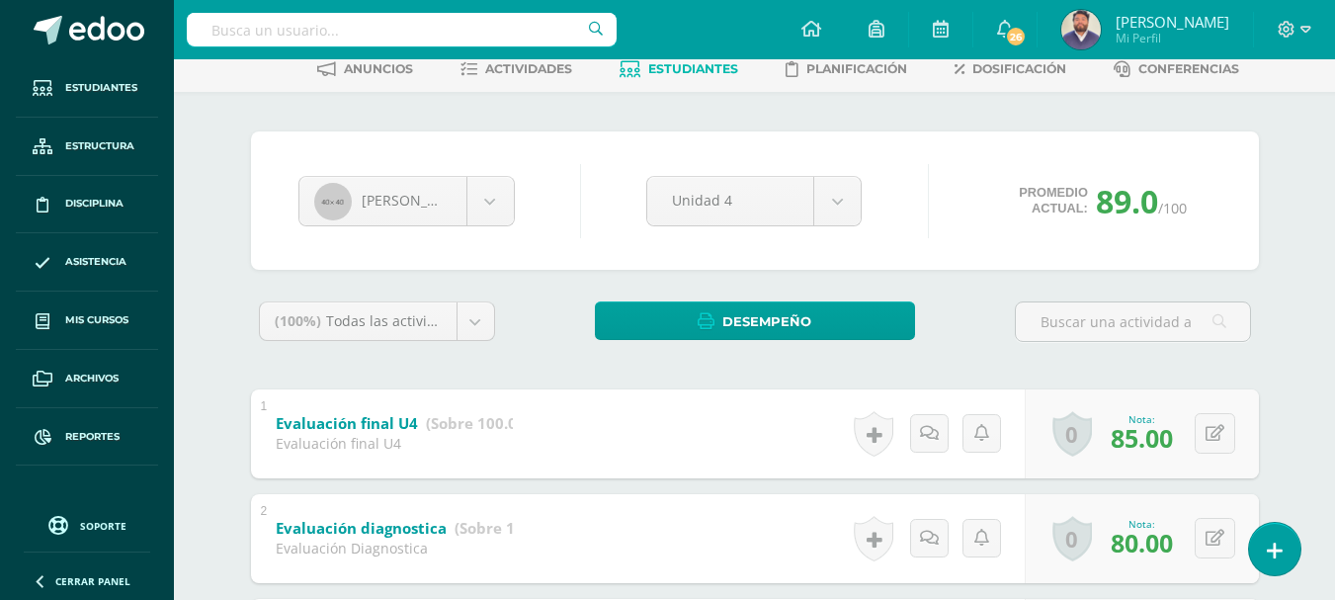
scroll to position [0, 0]
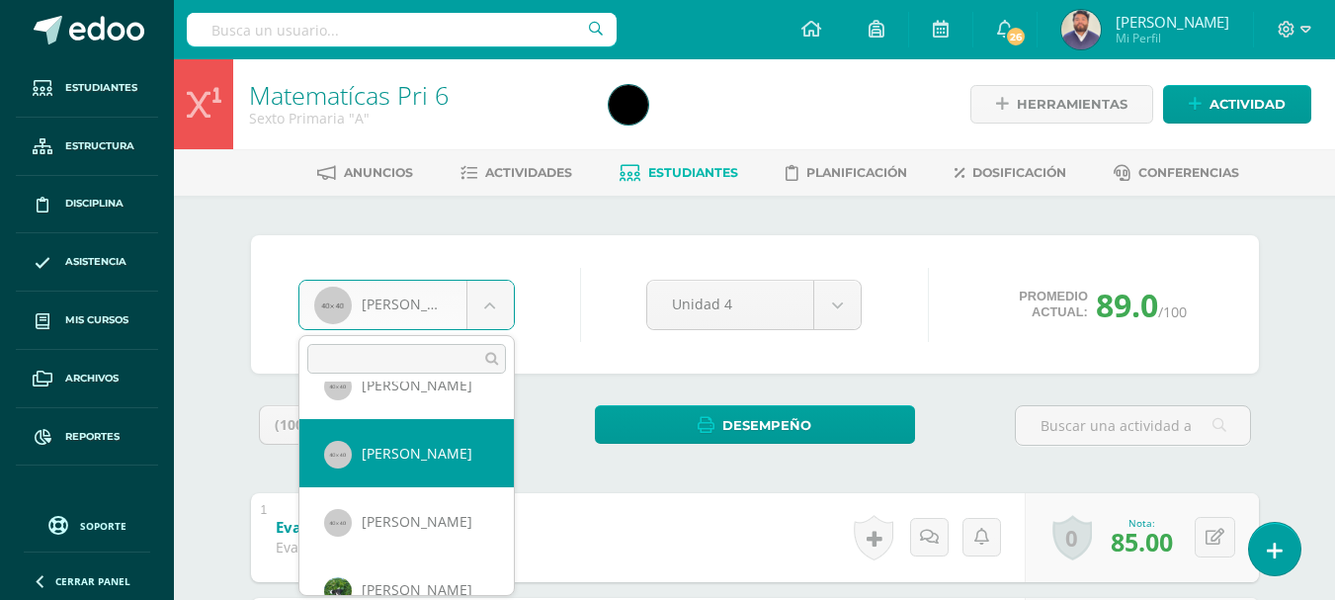
scroll to position [757, 0]
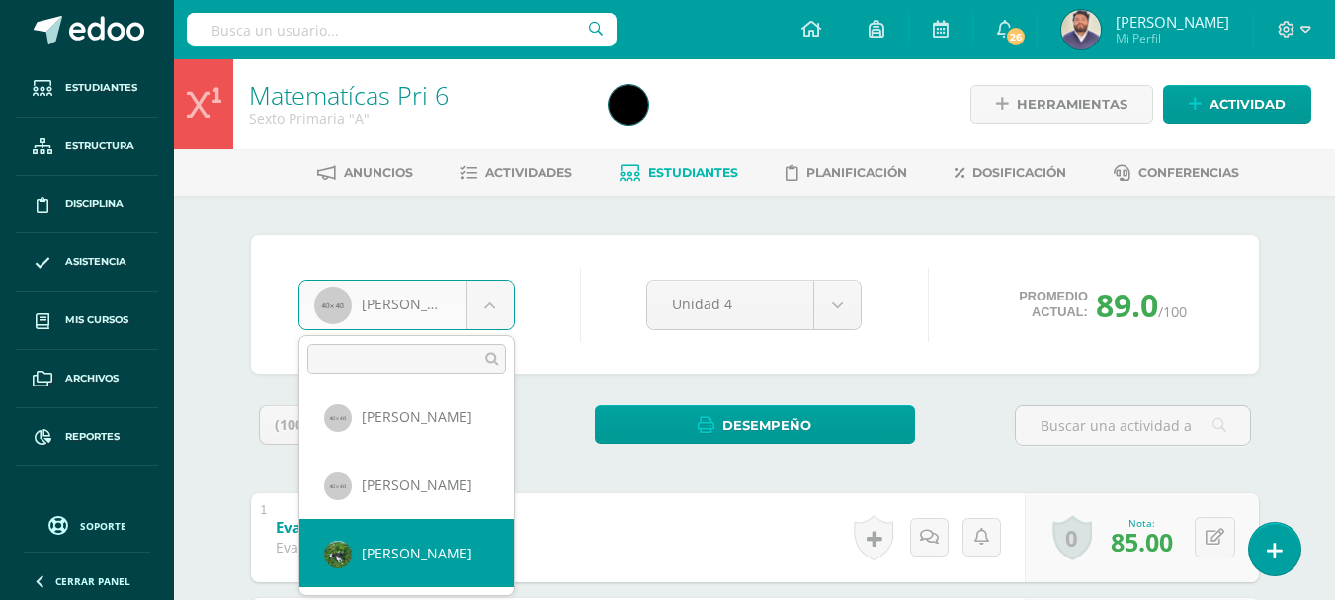
select select "161"
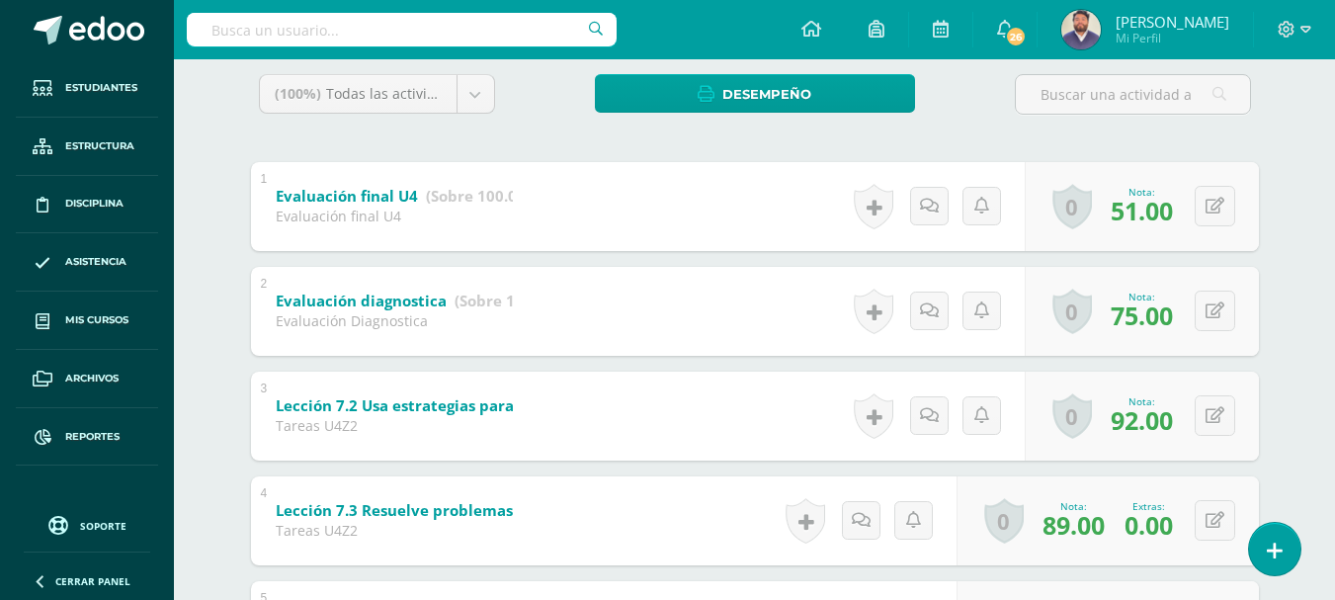
scroll to position [297, 0]
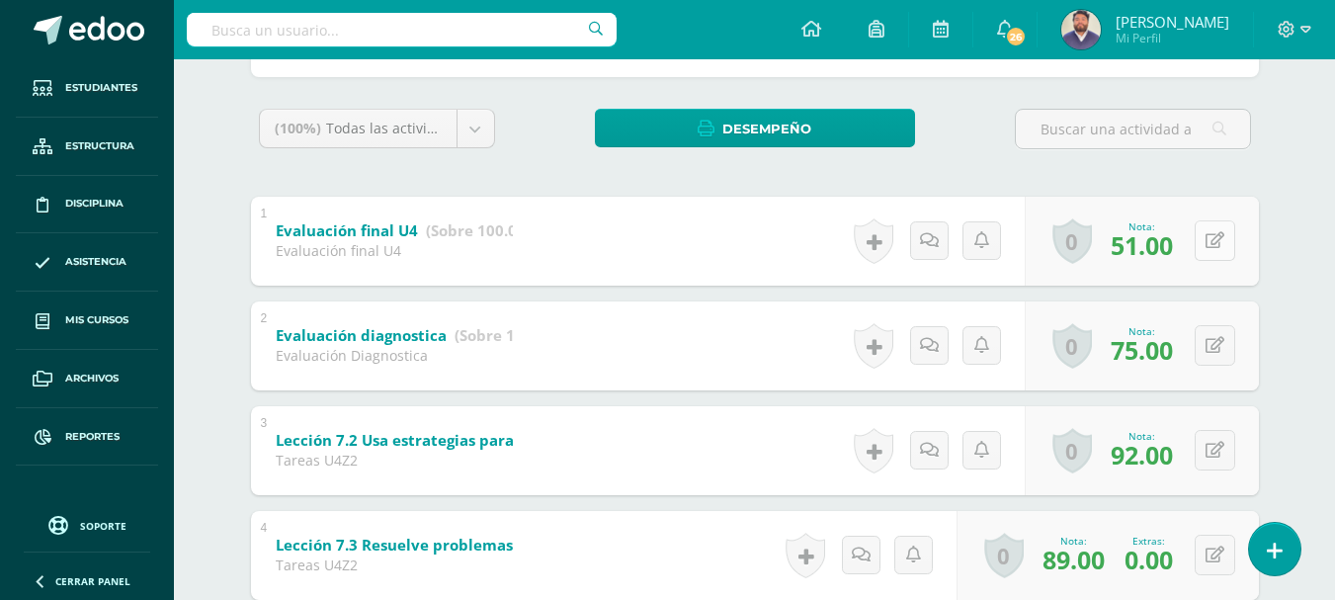
click at [1207, 235] on button at bounding box center [1215, 240] width 41 height 41
type input "56"
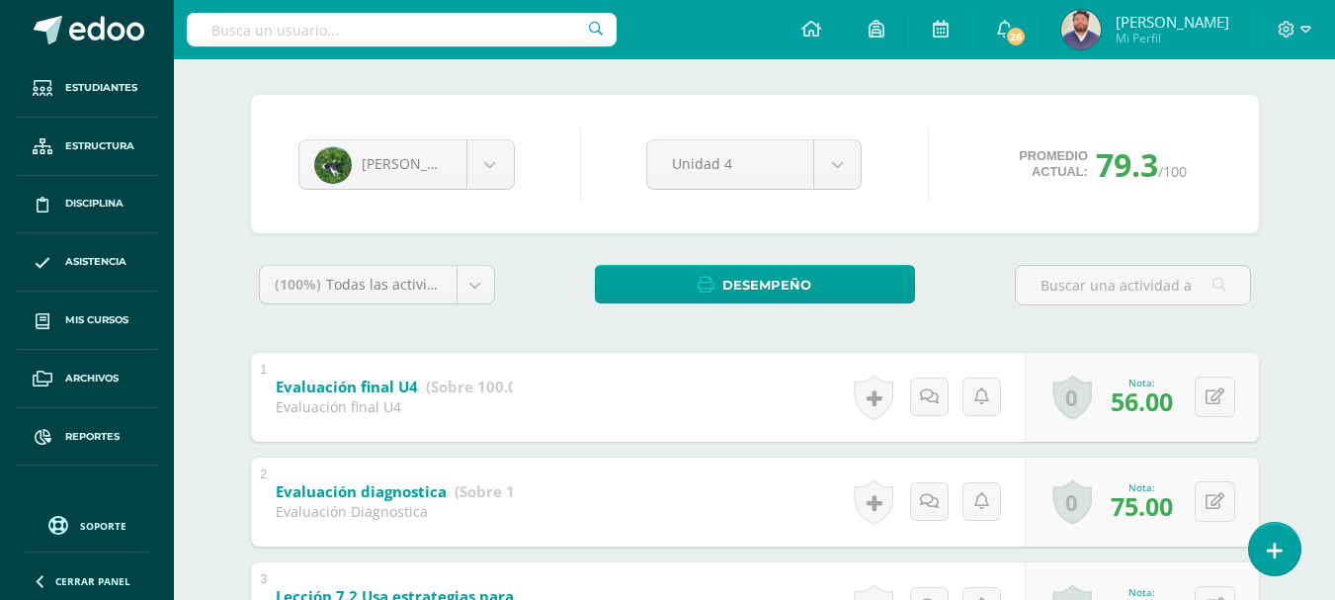
scroll to position [0, 0]
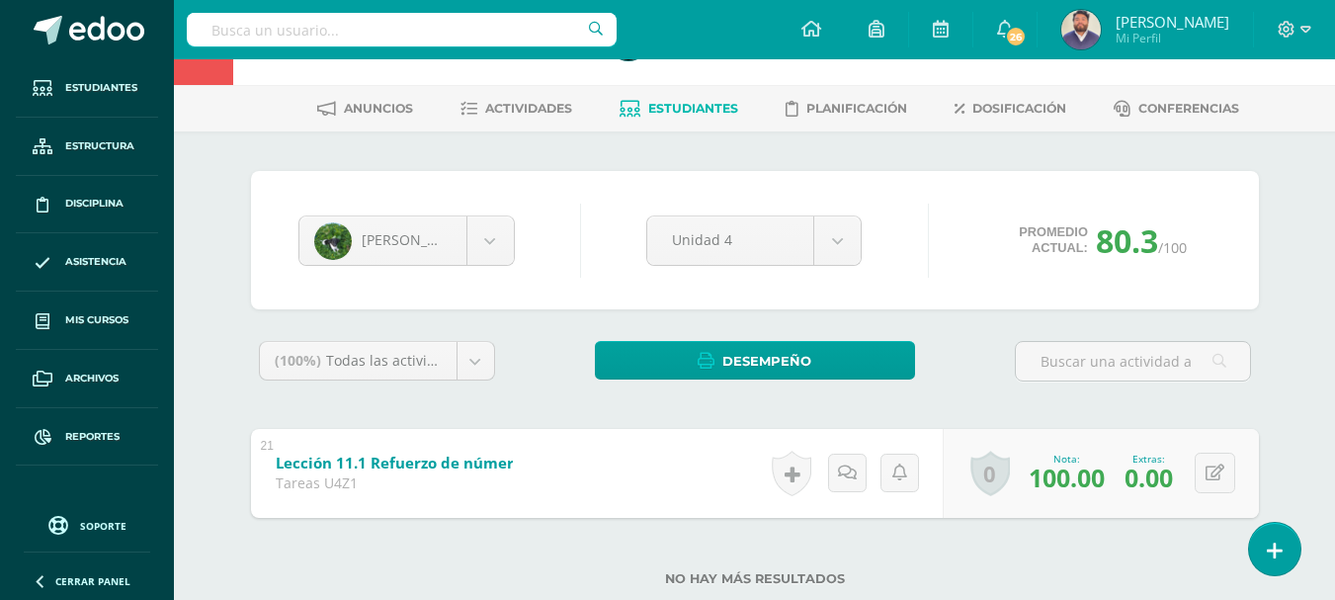
scroll to position [114, 0]
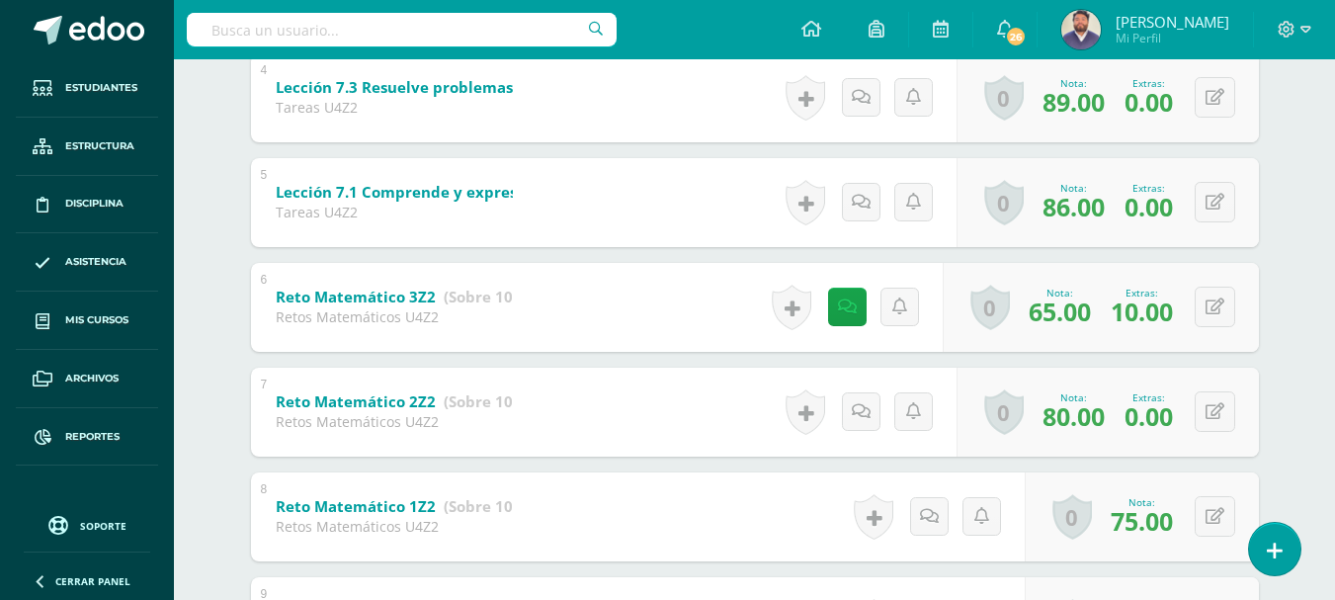
scroll to position [727, 0]
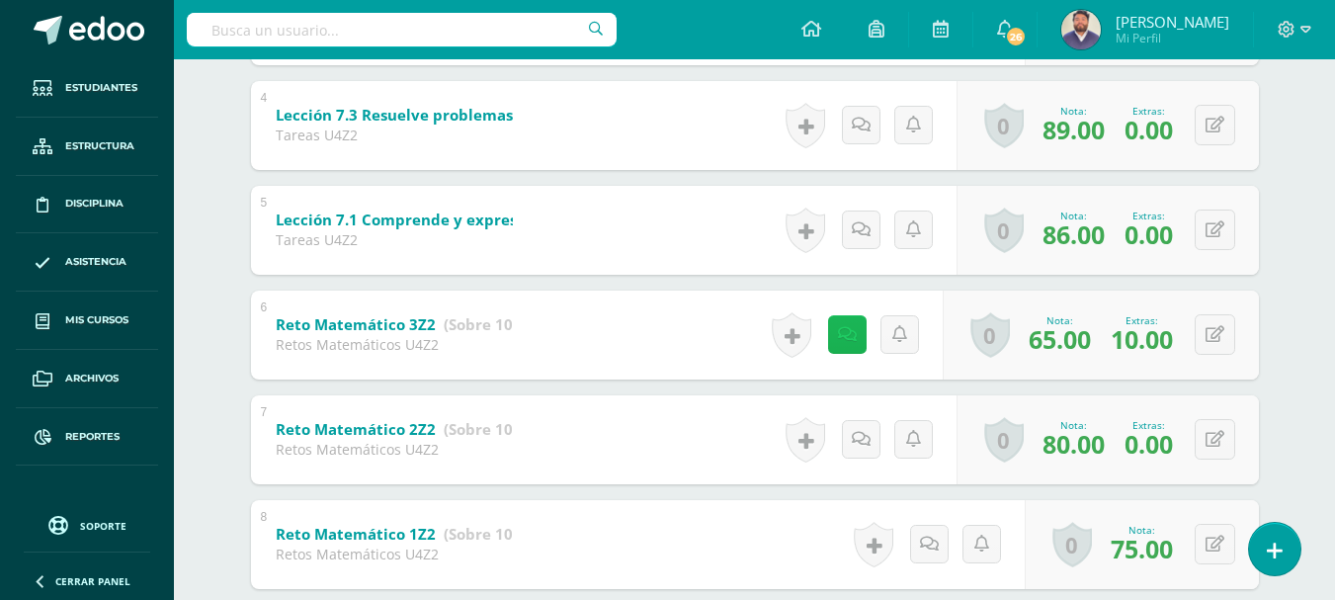
click at [840, 322] on link at bounding box center [847, 334] width 39 height 39
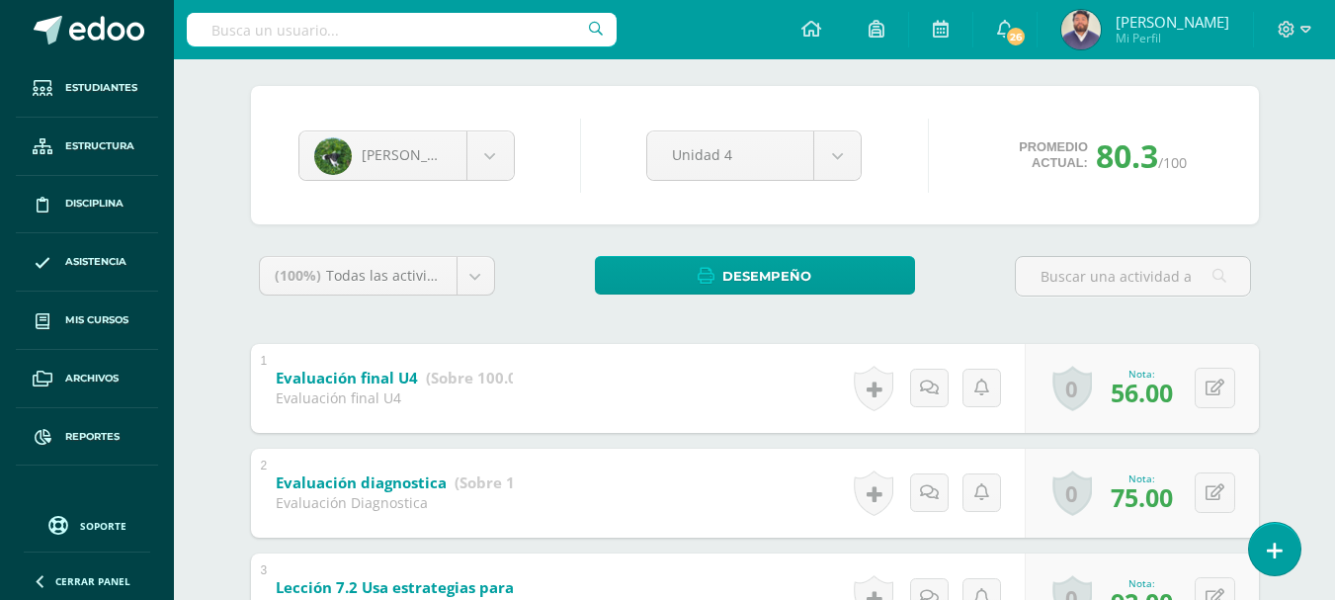
scroll to position [0, 0]
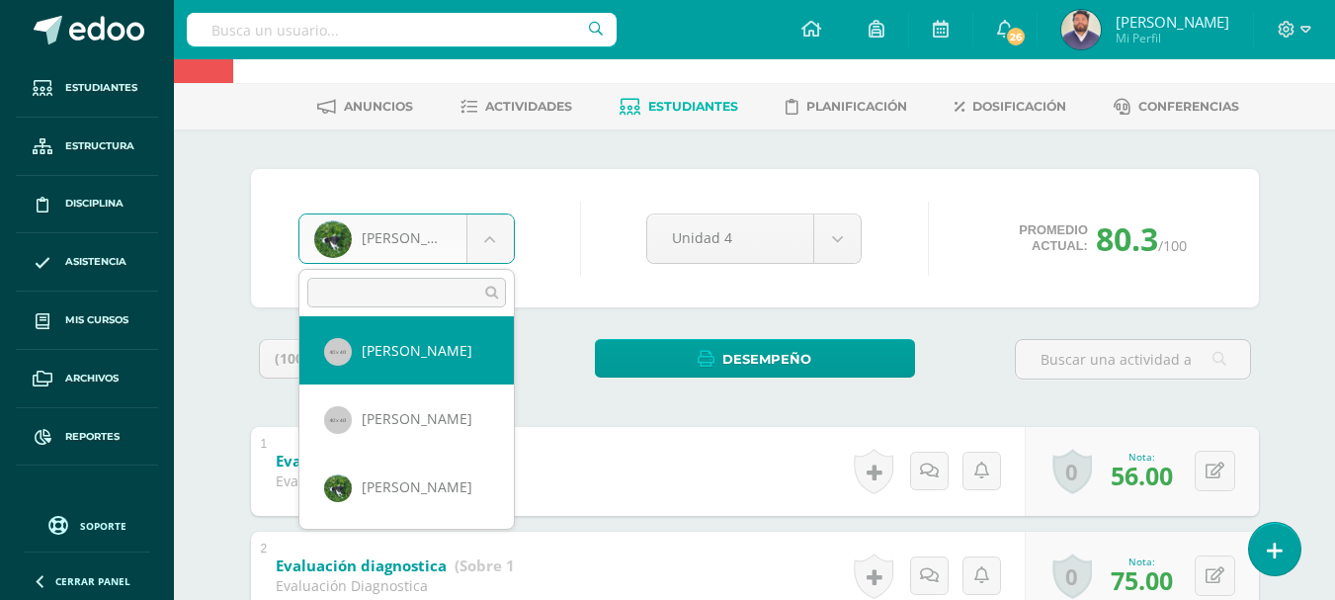
scroll to position [99, 0]
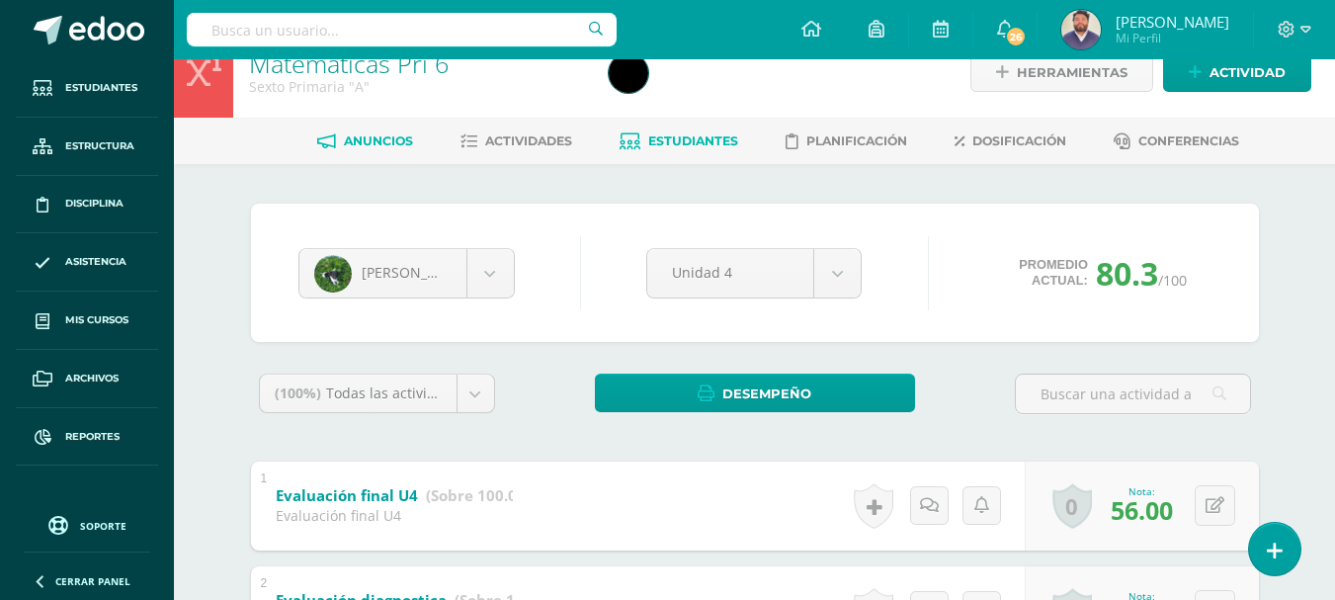
scroll to position [0, 0]
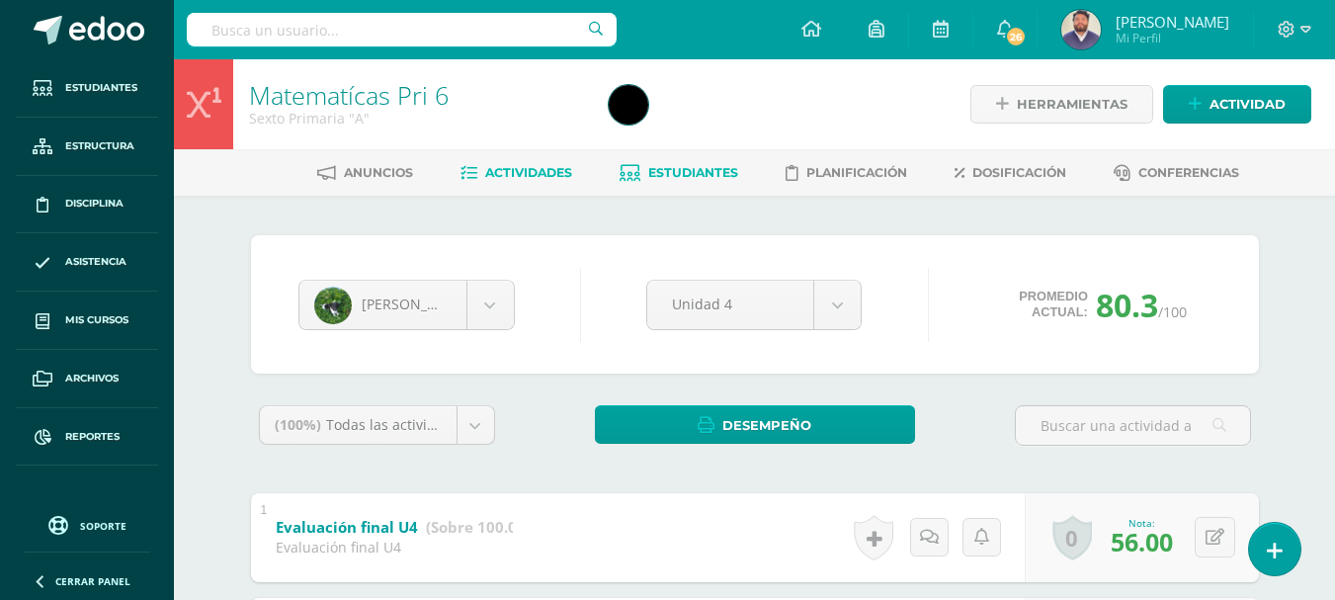
click at [537, 174] on span "Actividades" at bounding box center [528, 172] width 87 height 15
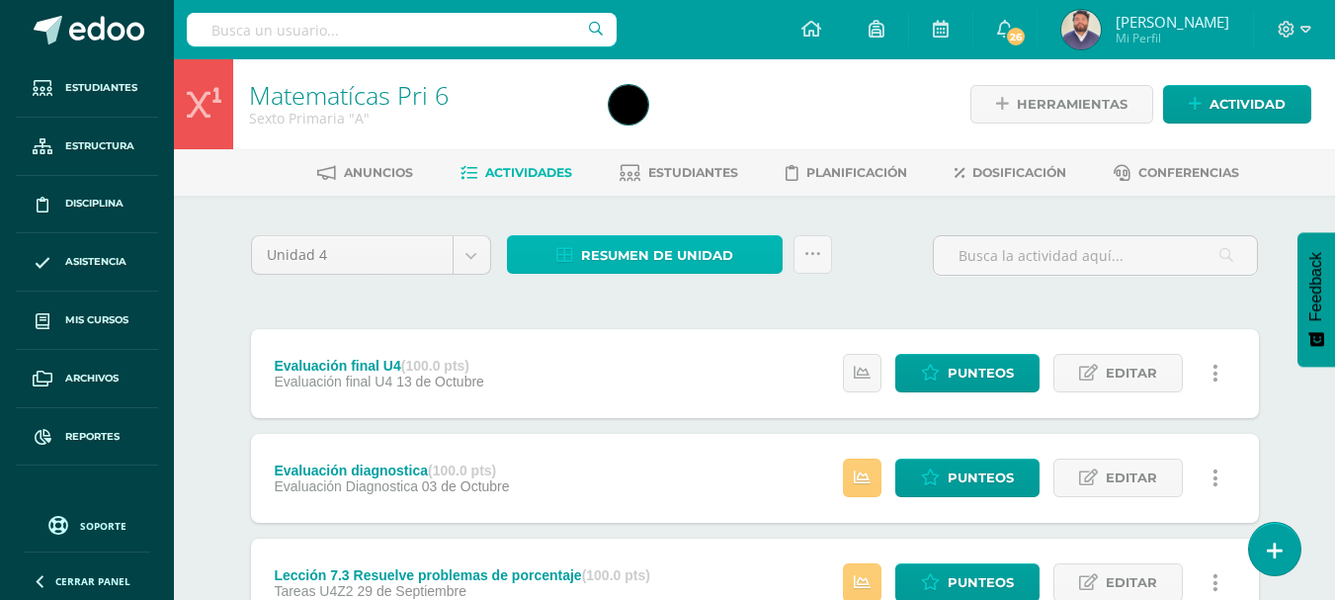
click at [638, 251] on span "Resumen de unidad" at bounding box center [657, 255] width 152 height 37
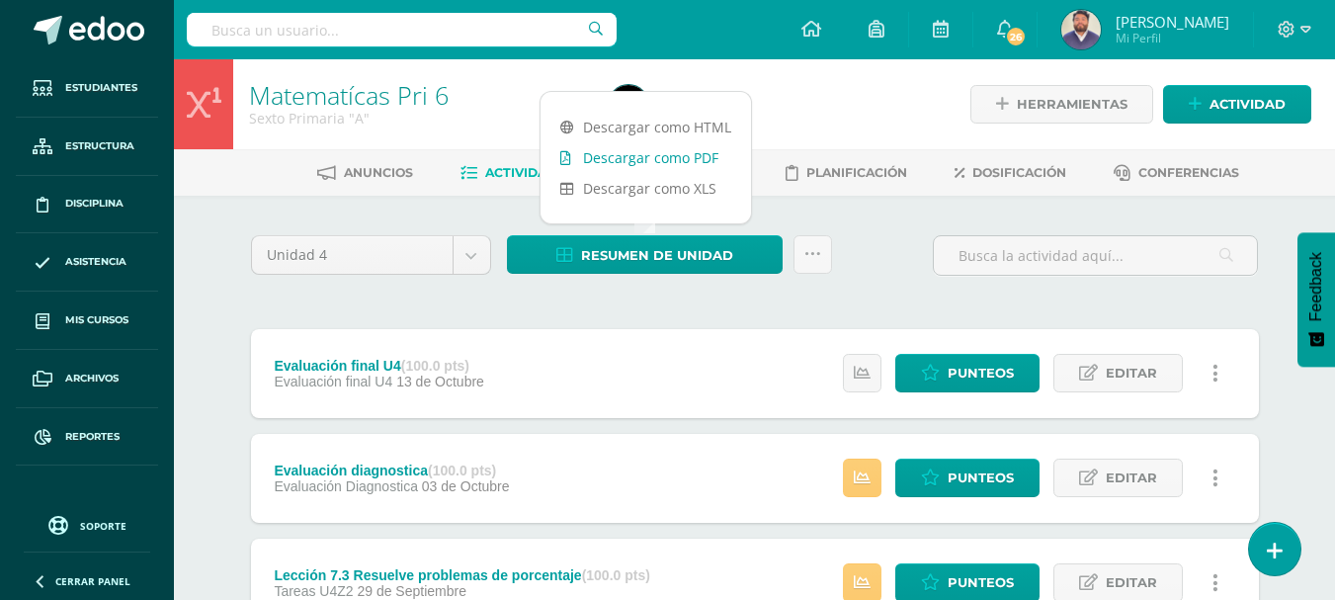
click at [657, 159] on link "Descargar como PDF" at bounding box center [646, 157] width 211 height 31
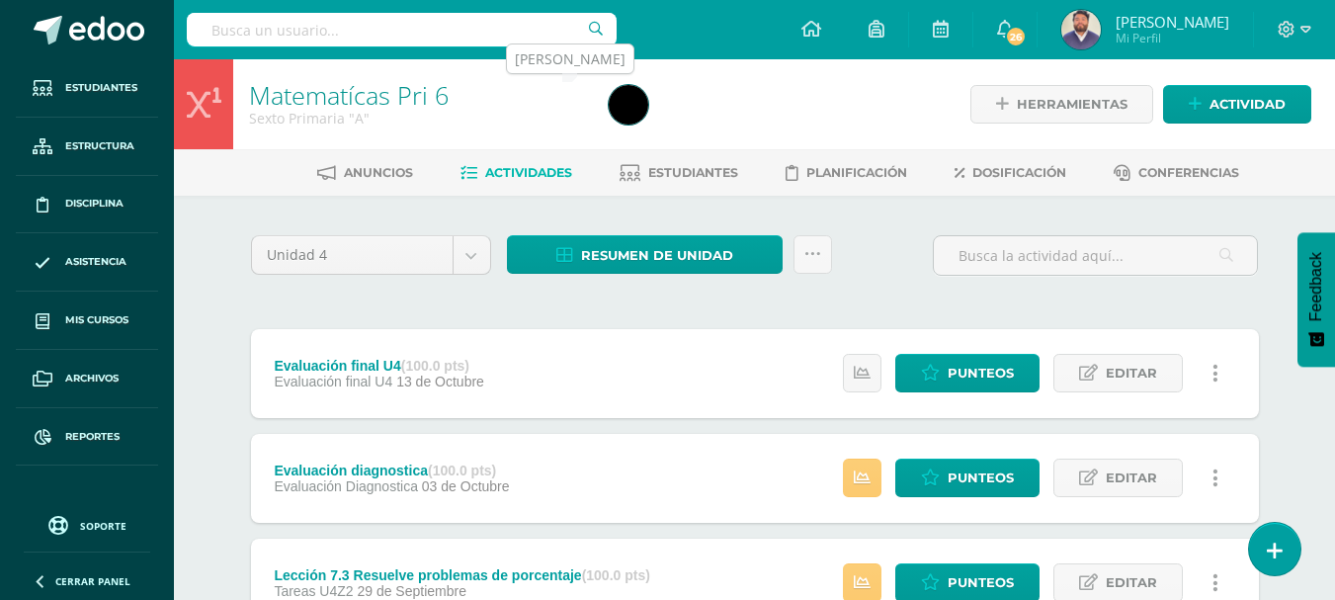
click at [616, 112] on img at bounding box center [629, 105] width 40 height 40
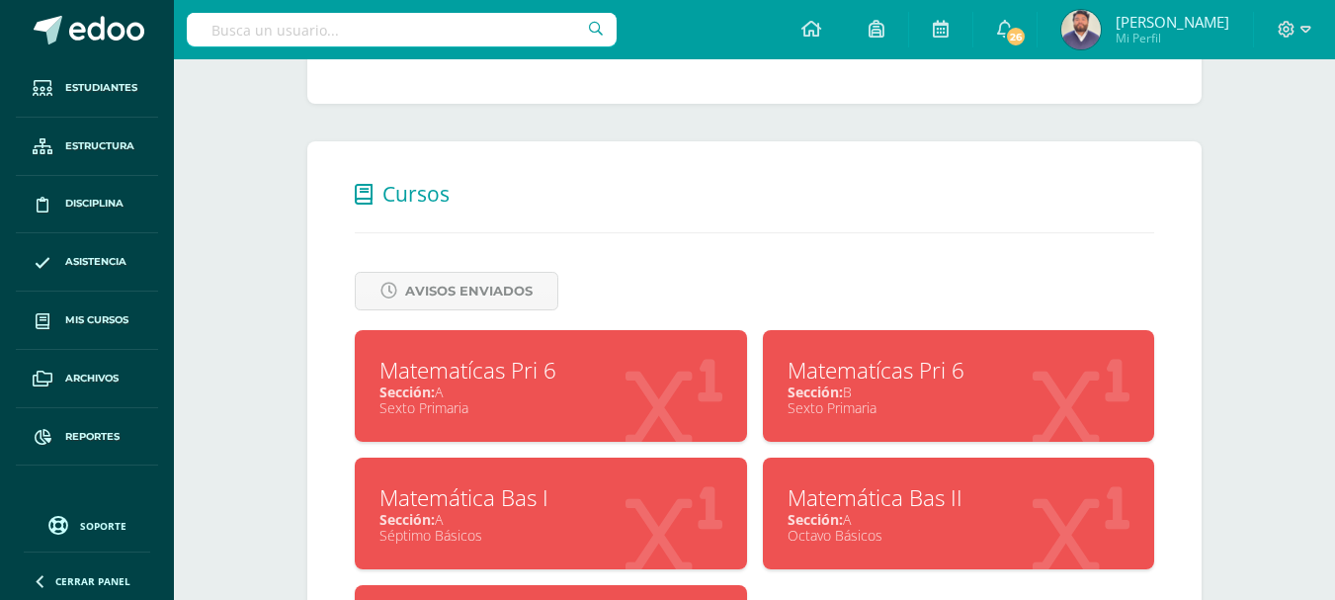
scroll to position [692, 0]
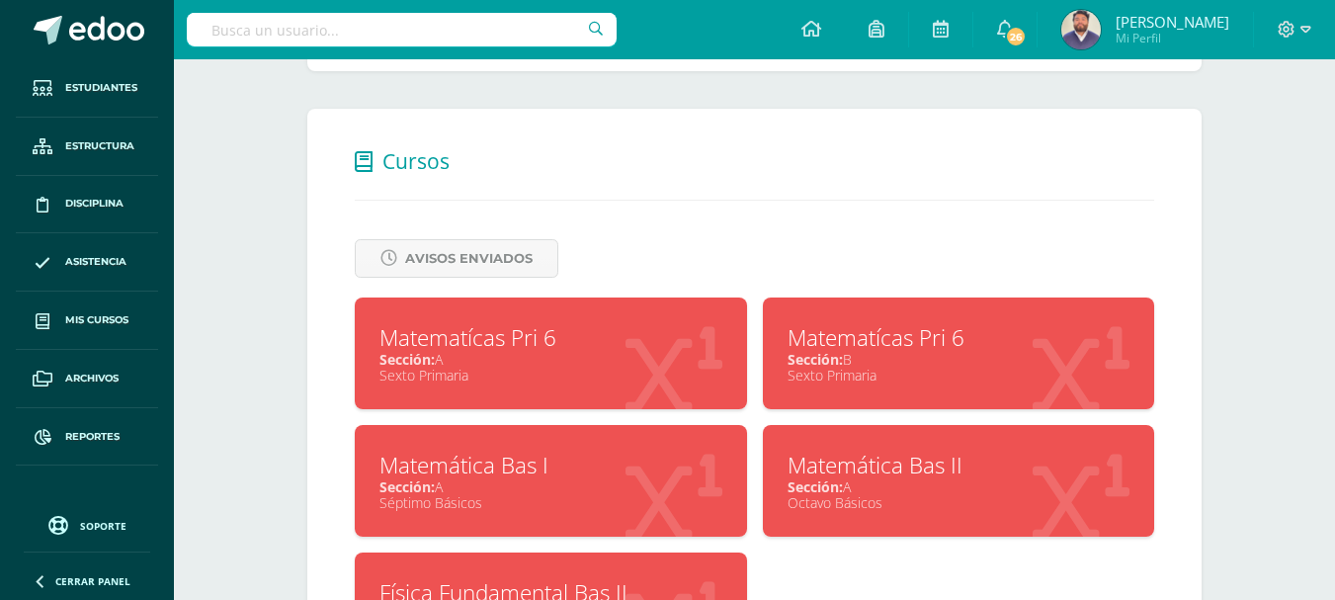
click at [834, 362] on span "Sección:" at bounding box center [815, 359] width 55 height 19
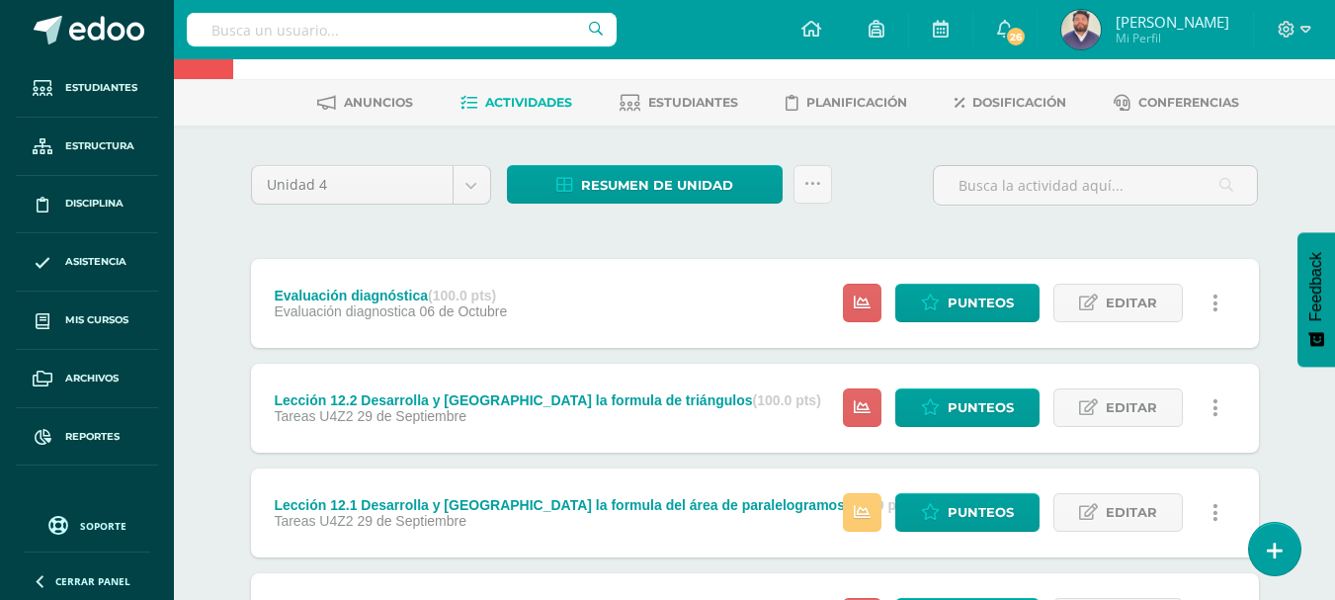
scroll to position [99, 0]
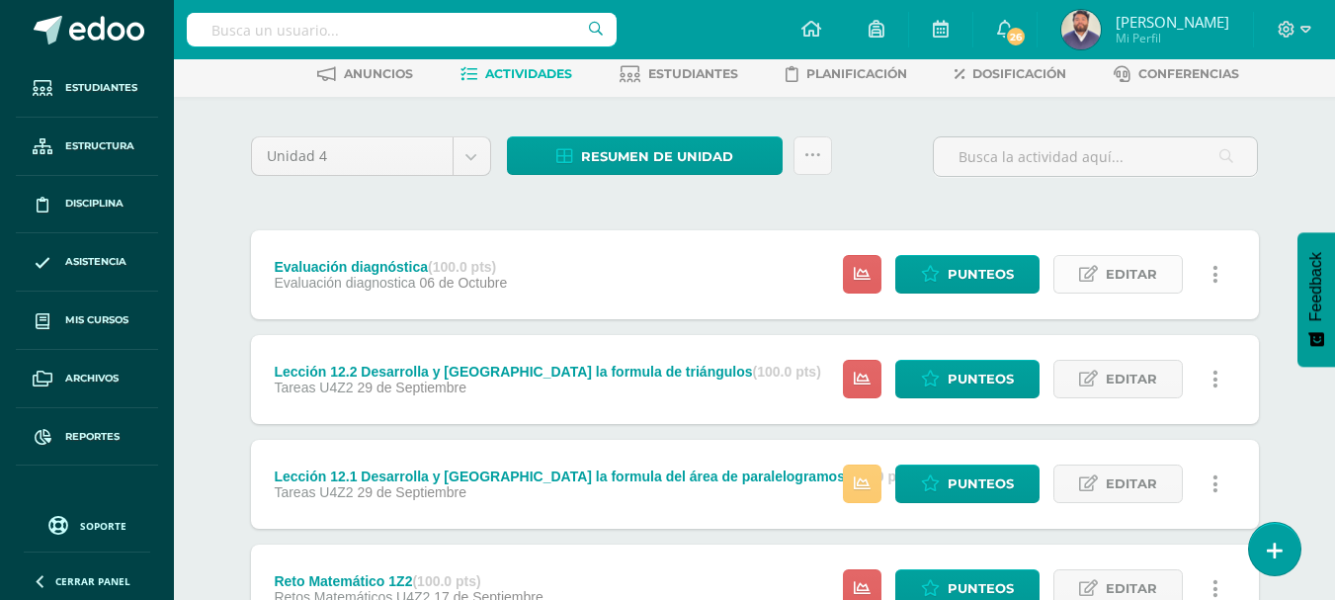
click at [1139, 255] on link "Editar" at bounding box center [1118, 274] width 129 height 39
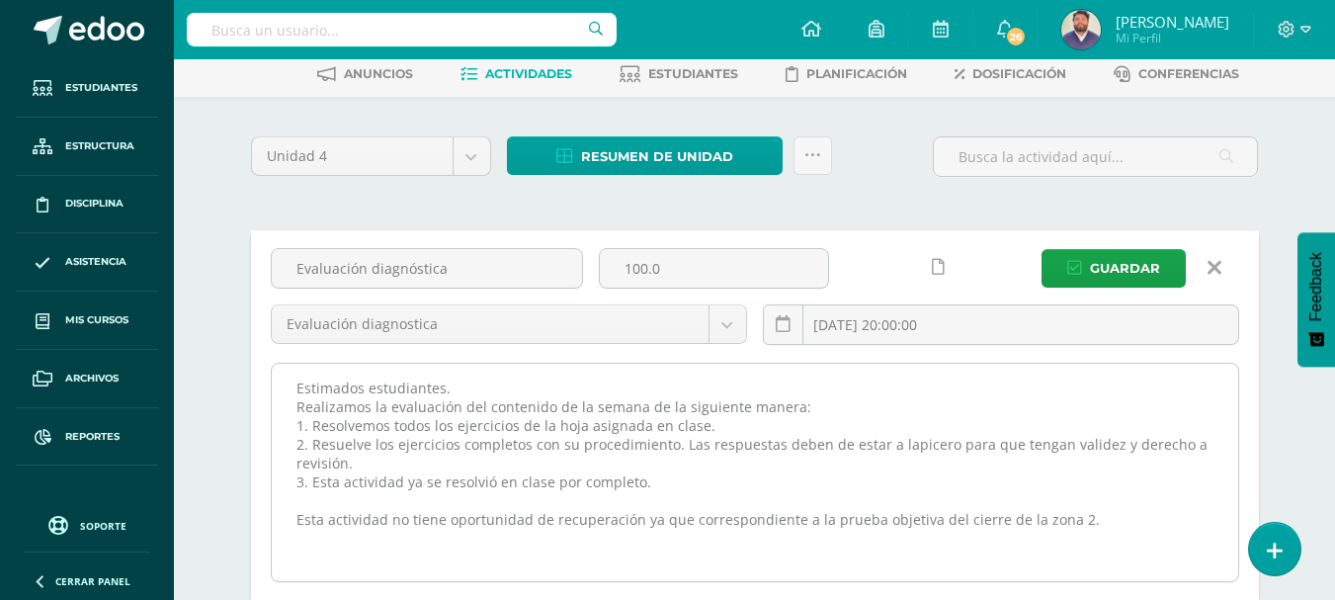
drag, startPoint x: 294, startPoint y: 389, endPoint x: 1102, endPoint y: 527, distance: 820.1
click at [1102, 527] on textarea "Estimados estudiantes. Realizamos la evaluación del contenido de la semana de l…" at bounding box center [755, 472] width 967 height 217
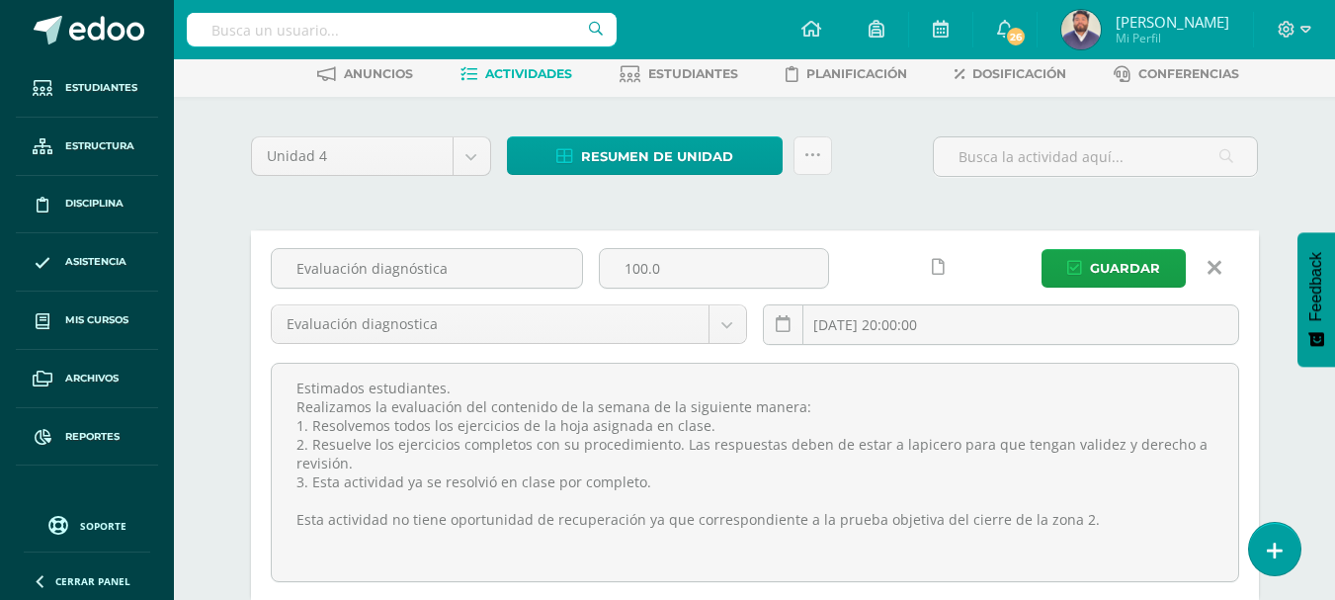
click at [1204, 272] on link at bounding box center [1215, 268] width 50 height 38
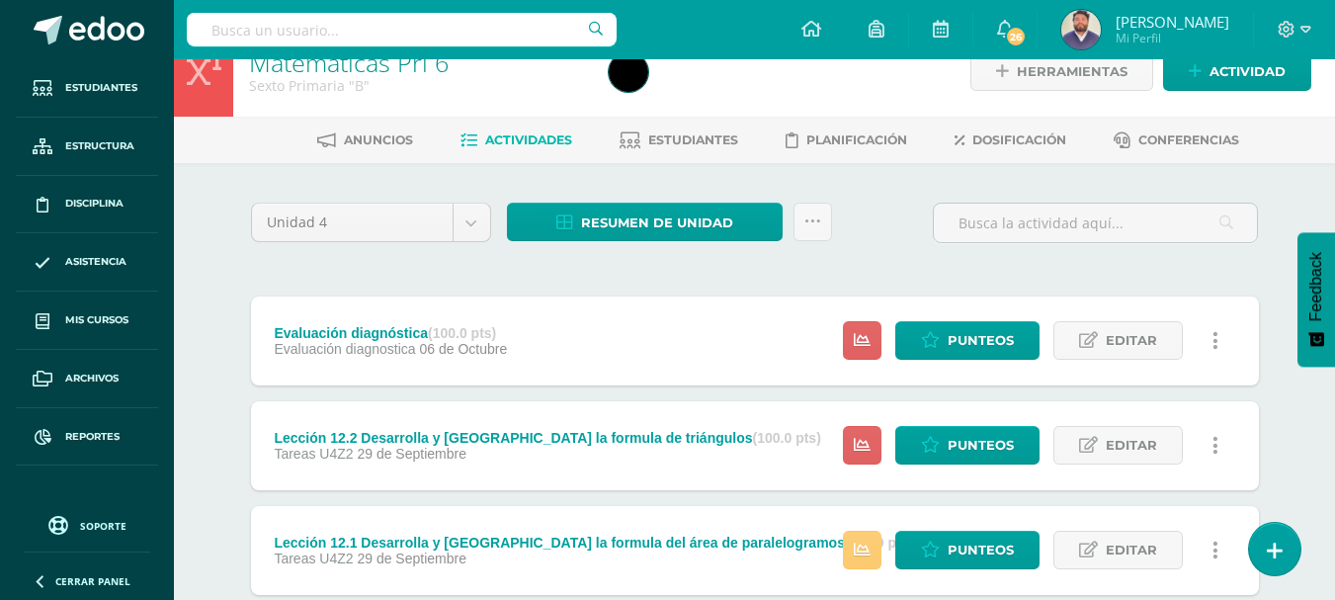
scroll to position [0, 0]
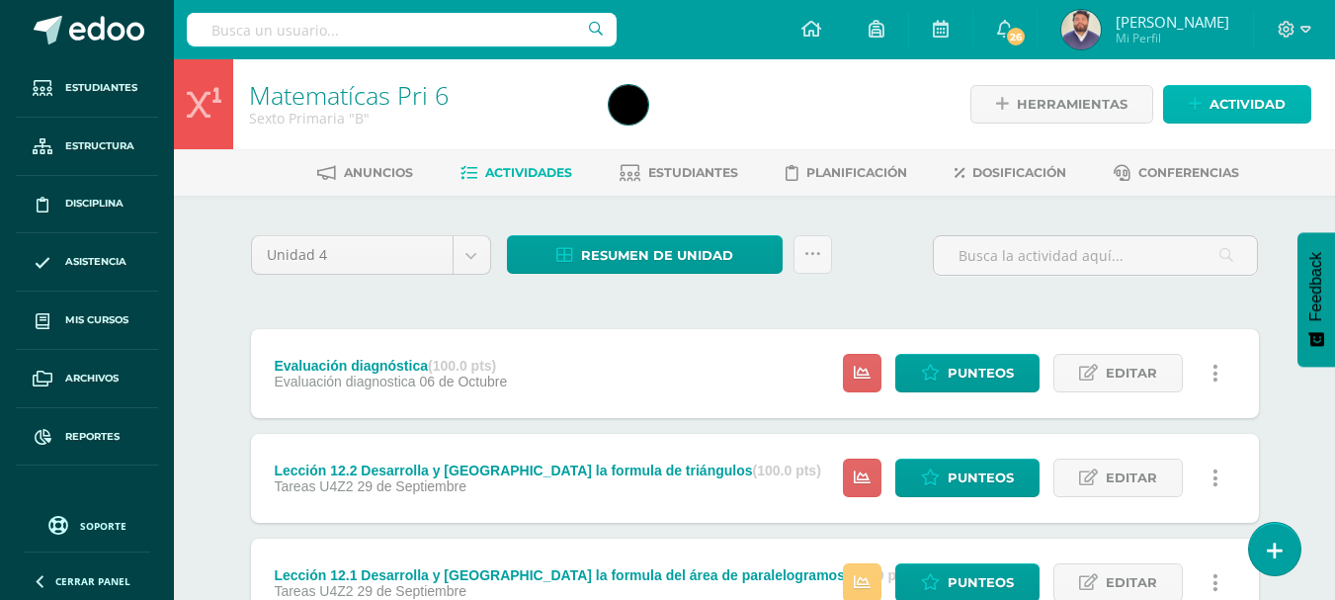
click at [1213, 111] on span "Actividad" at bounding box center [1248, 104] width 76 height 37
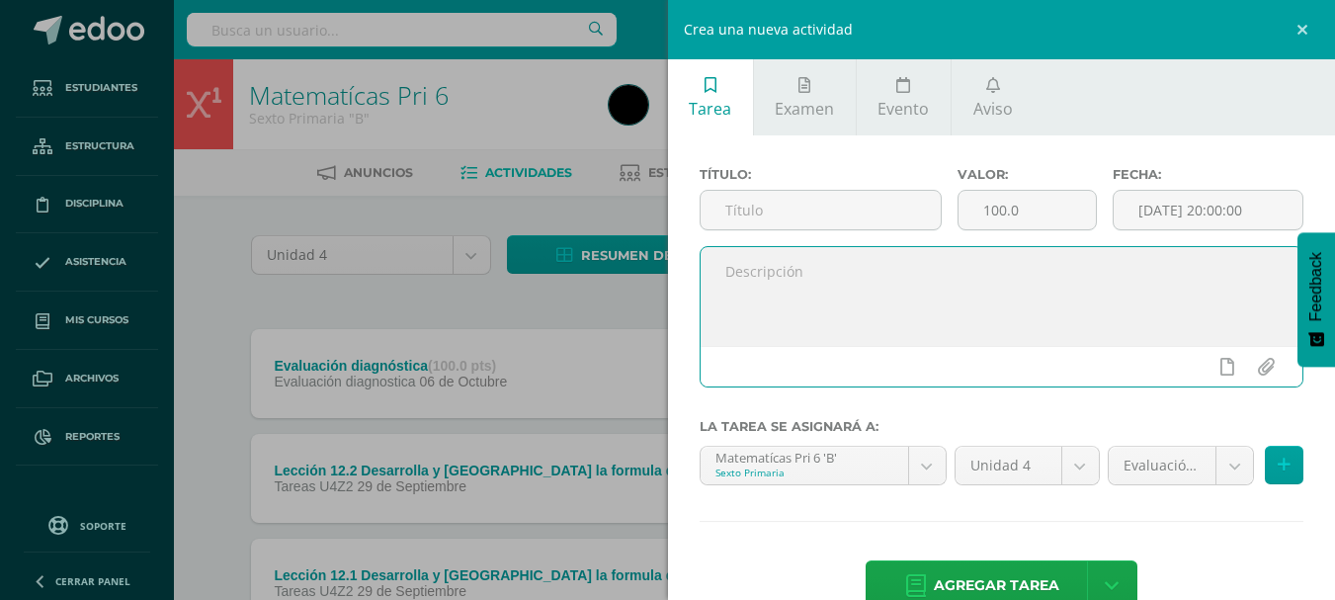
click at [729, 265] on textarea at bounding box center [1002, 296] width 603 height 99
paste textarea "Estimados estudiantes. Realizamos la evaluación del contenido de la semana de l…"
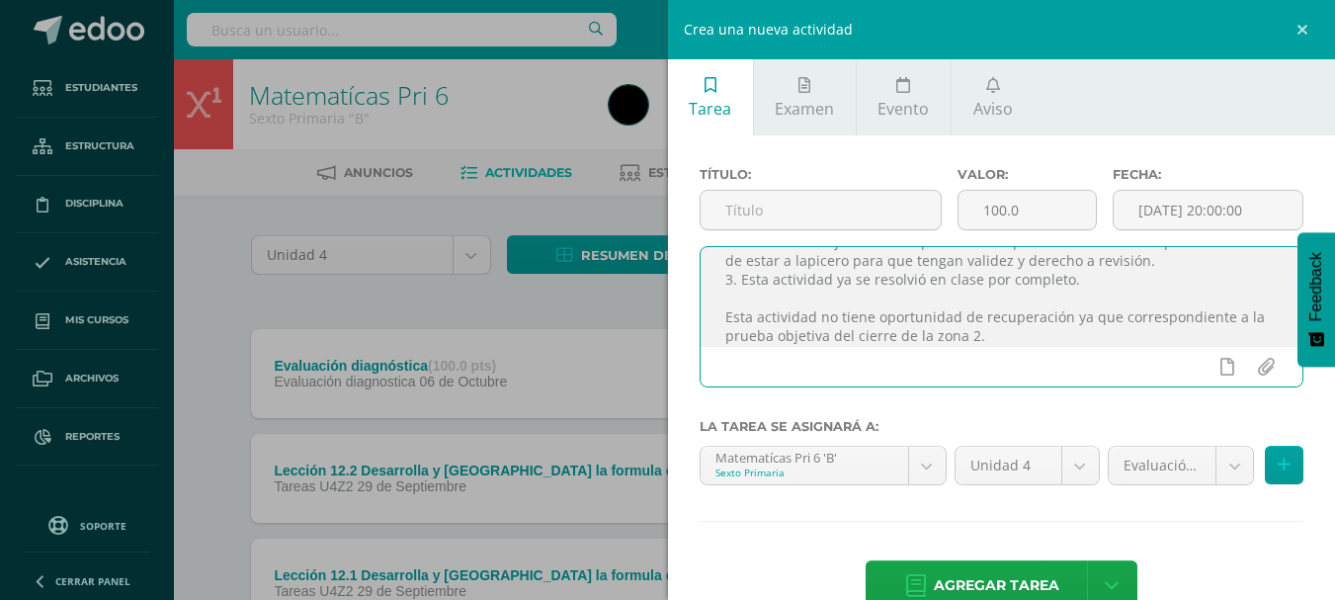
scroll to position [100, 0]
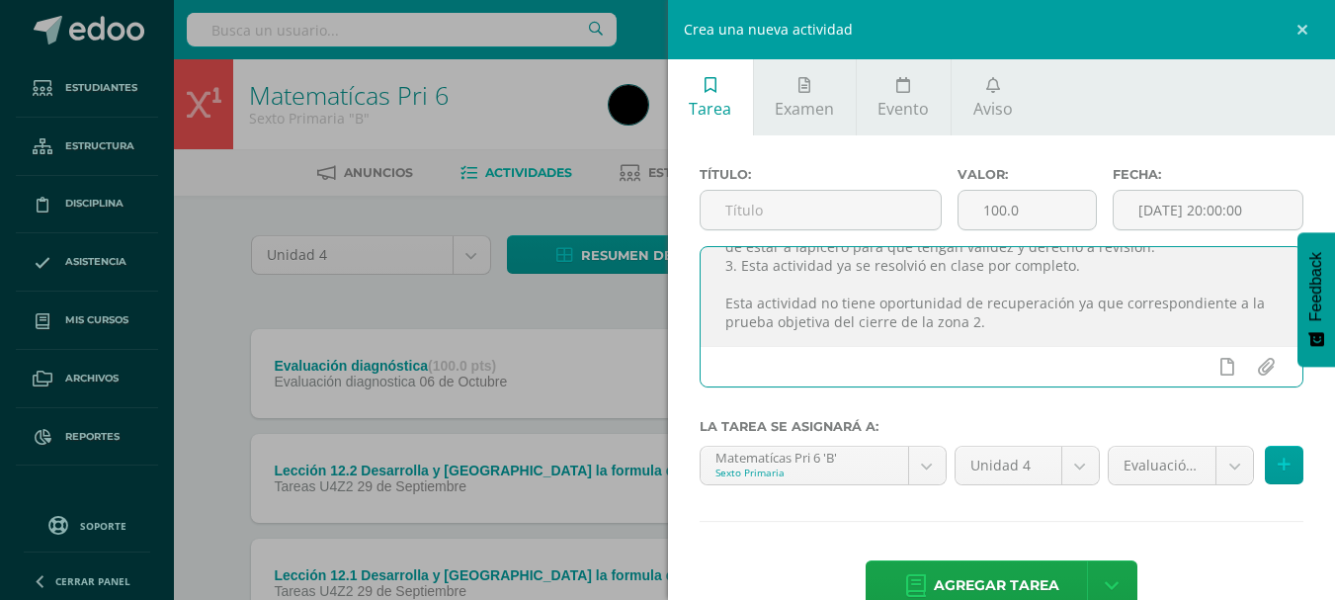
drag, startPoint x: 974, startPoint y: 335, endPoint x: 927, endPoint y: 328, distance: 47.0
click at [927, 328] on textarea "Estimados estudiantes. Realizamos la evaluación del contenido de la semana de l…" at bounding box center [1002, 296] width 603 height 99
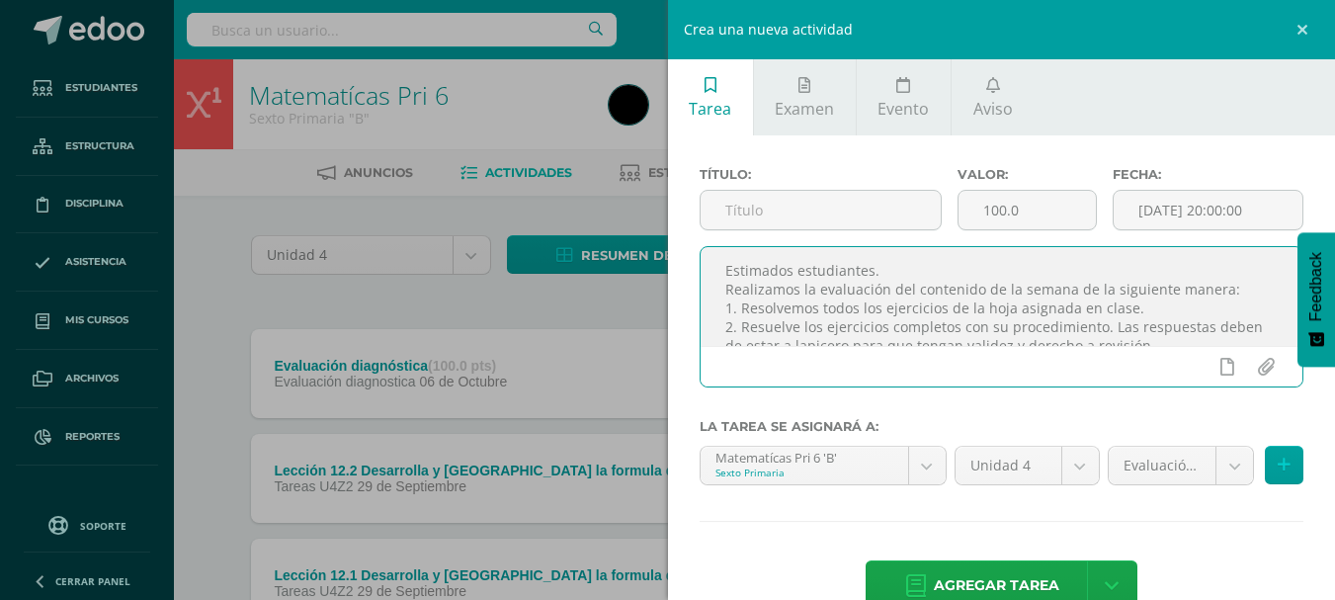
scroll to position [0, 0]
type textarea "Estimados estudiantes. Realizamos la evaluación del contenido de la semana de l…"
click at [803, 203] on input "text" at bounding box center [821, 210] width 240 height 39
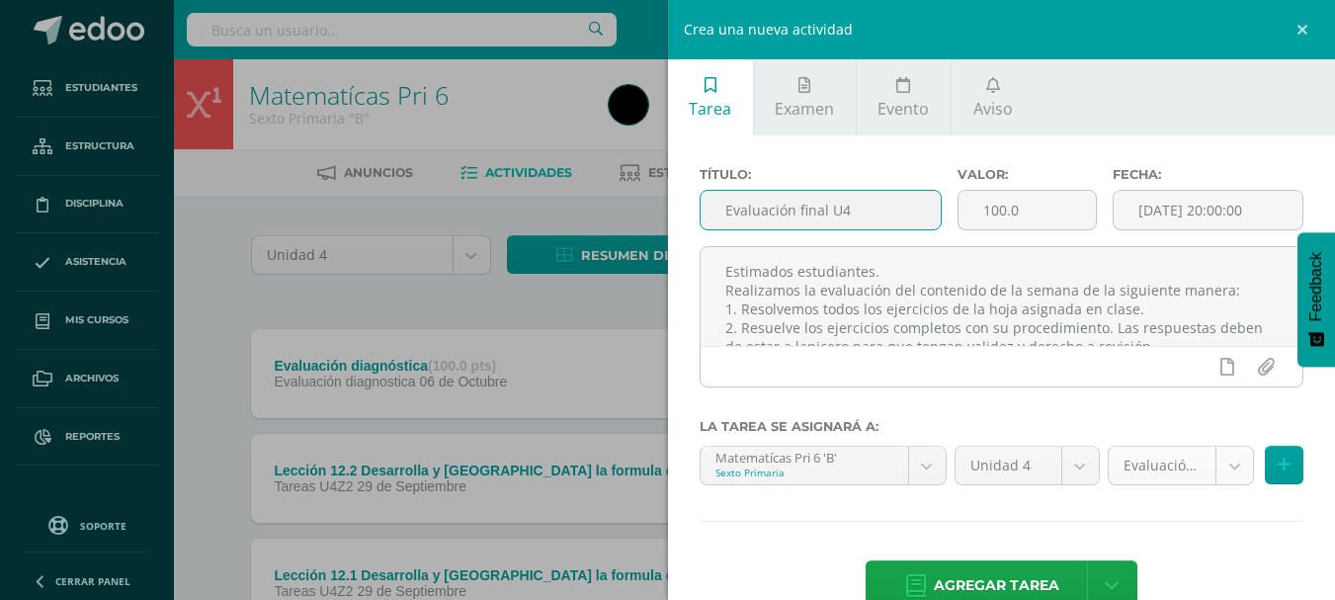
type input "Evaluación final U4"
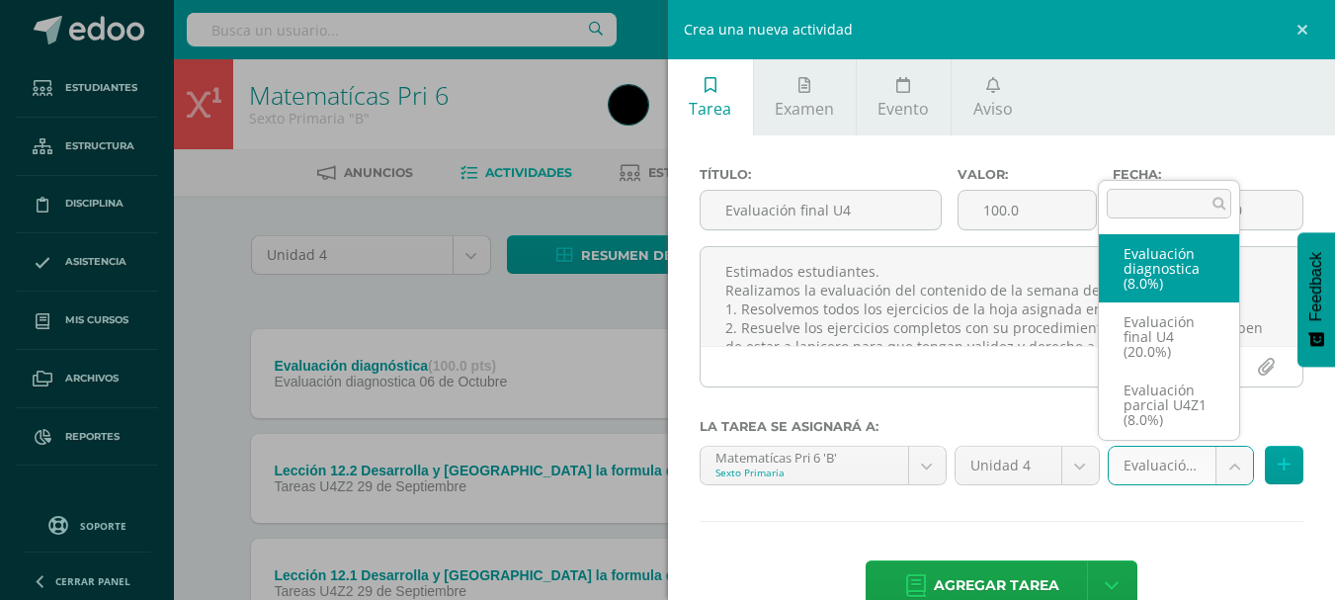
scroll to position [14, 0]
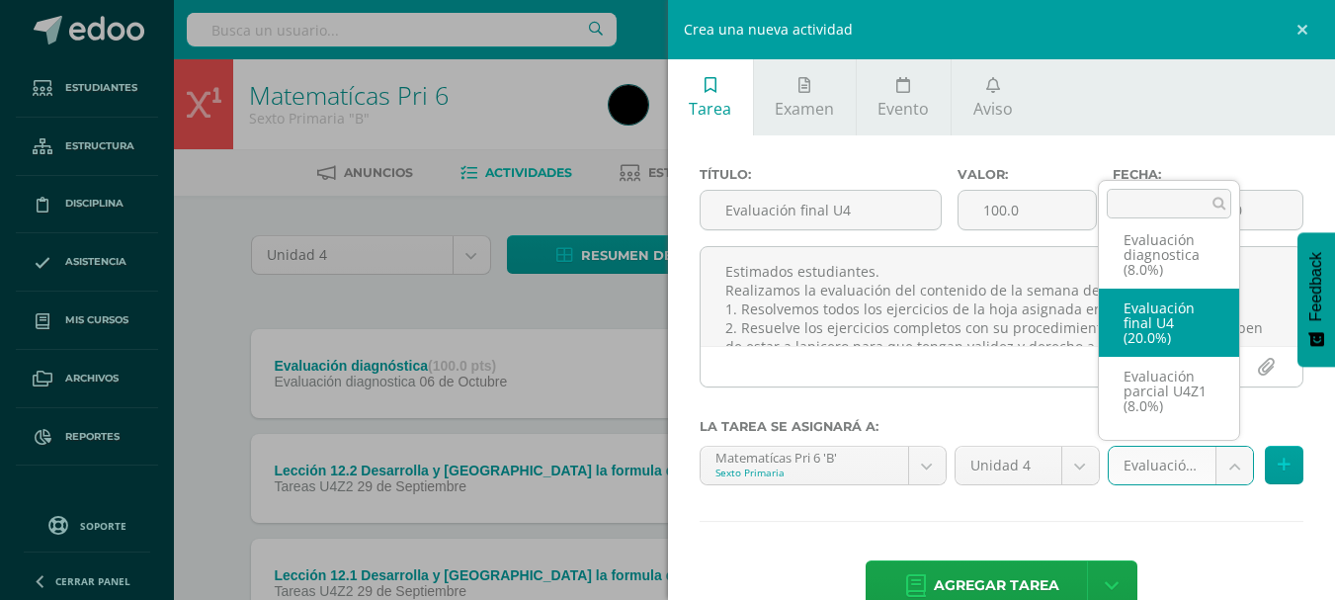
select select "31090"
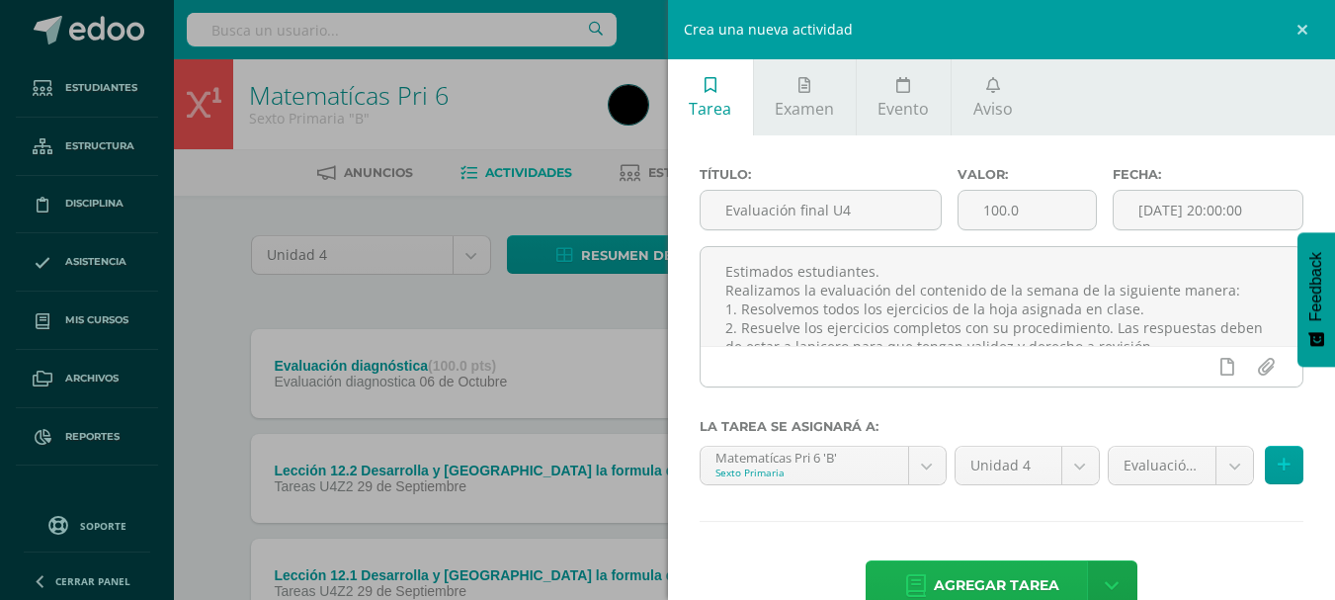
click at [975, 578] on span "Agregar tarea" at bounding box center [997, 585] width 126 height 48
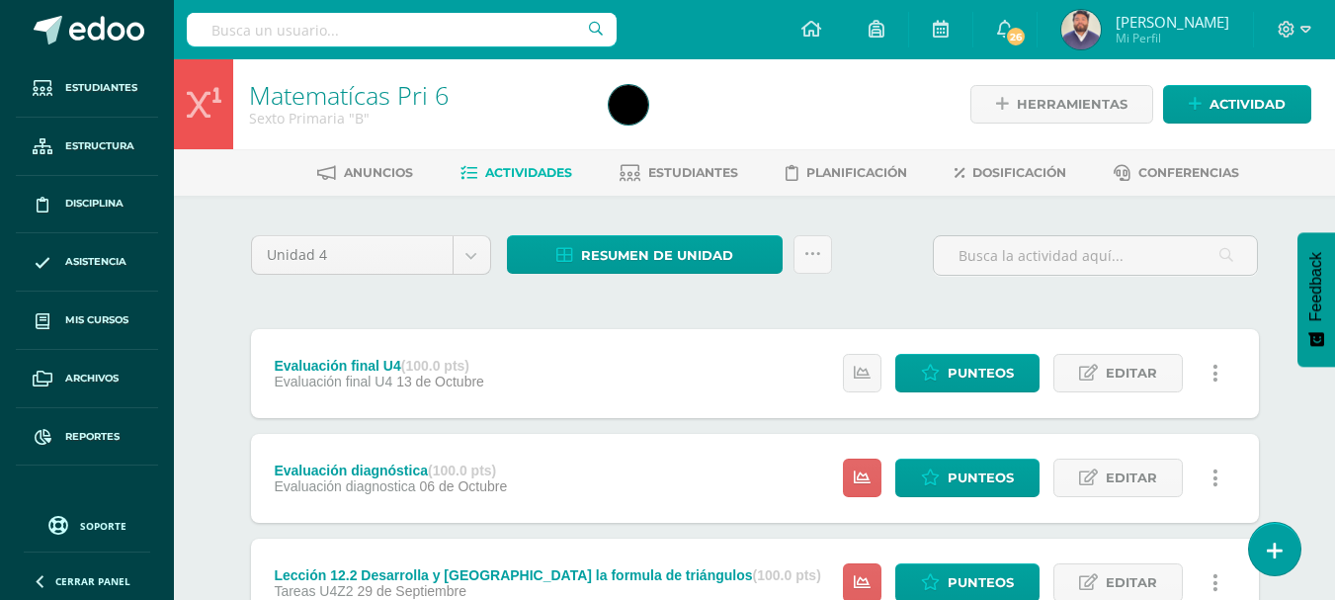
scroll to position [99, 0]
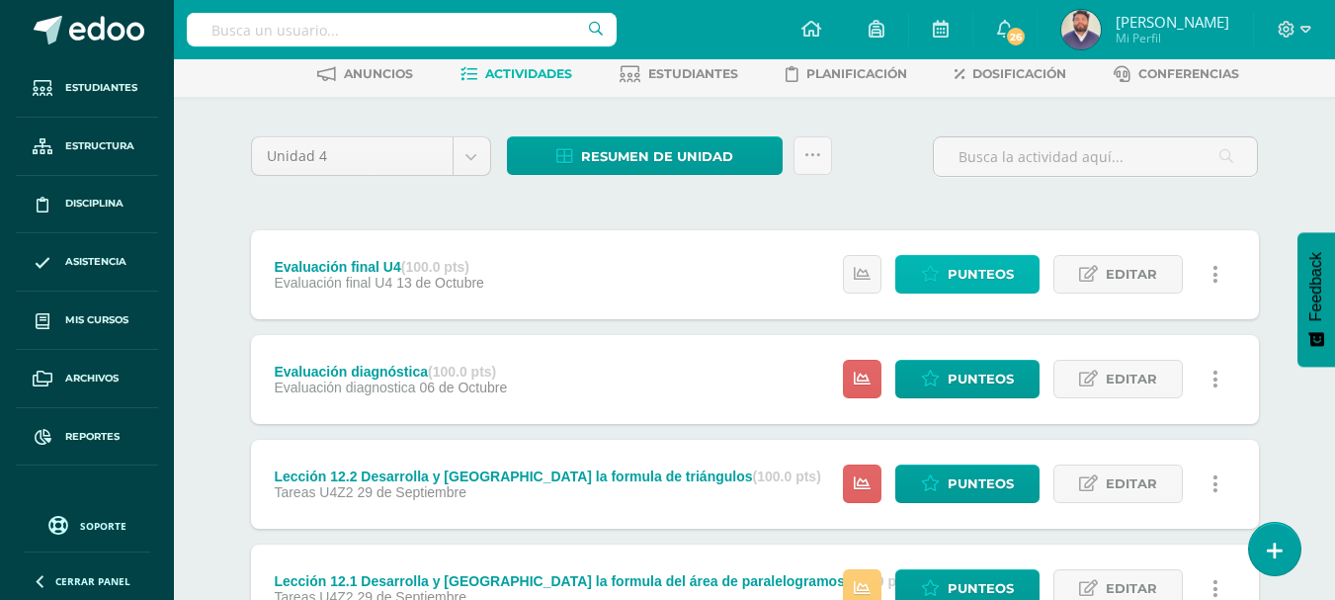
click at [999, 288] on span "Punteos" at bounding box center [981, 274] width 66 height 37
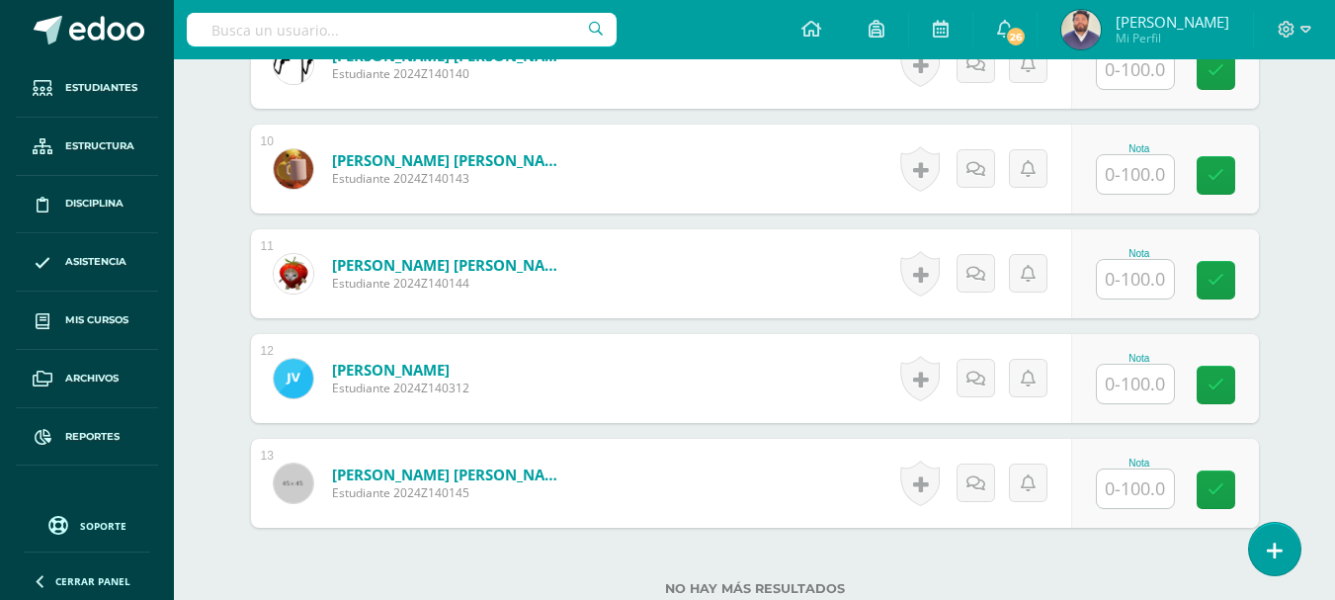
scroll to position [1615, 0]
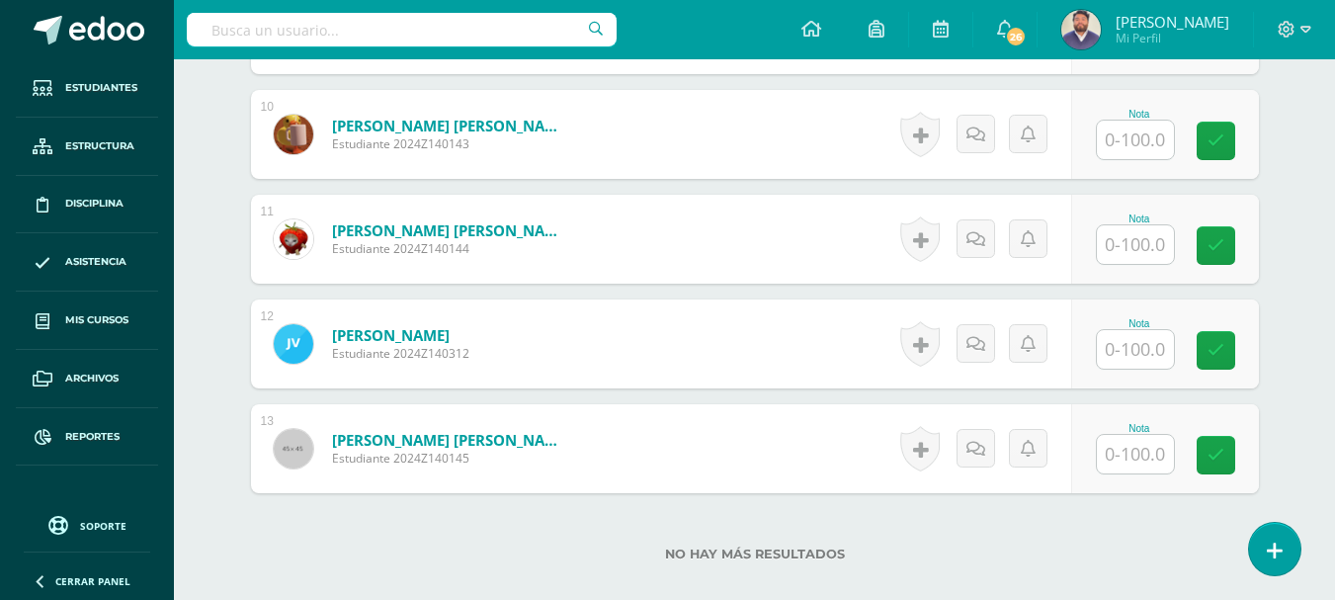
click at [1141, 353] on input "text" at bounding box center [1135, 349] width 77 height 39
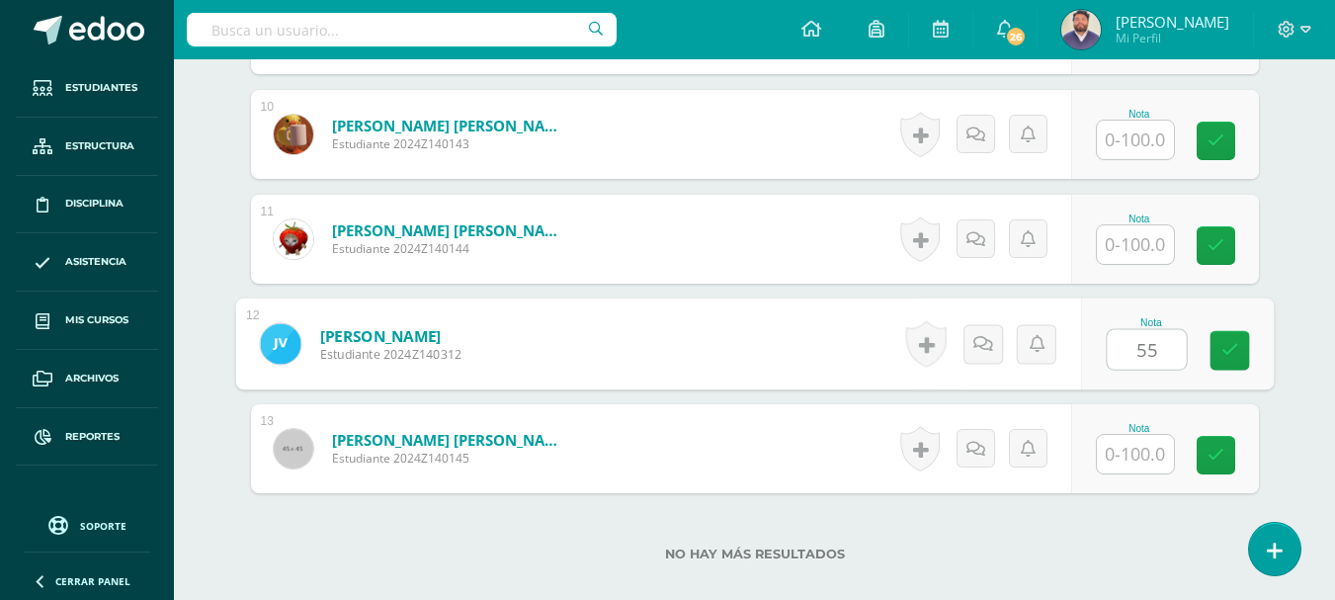
type input "55"
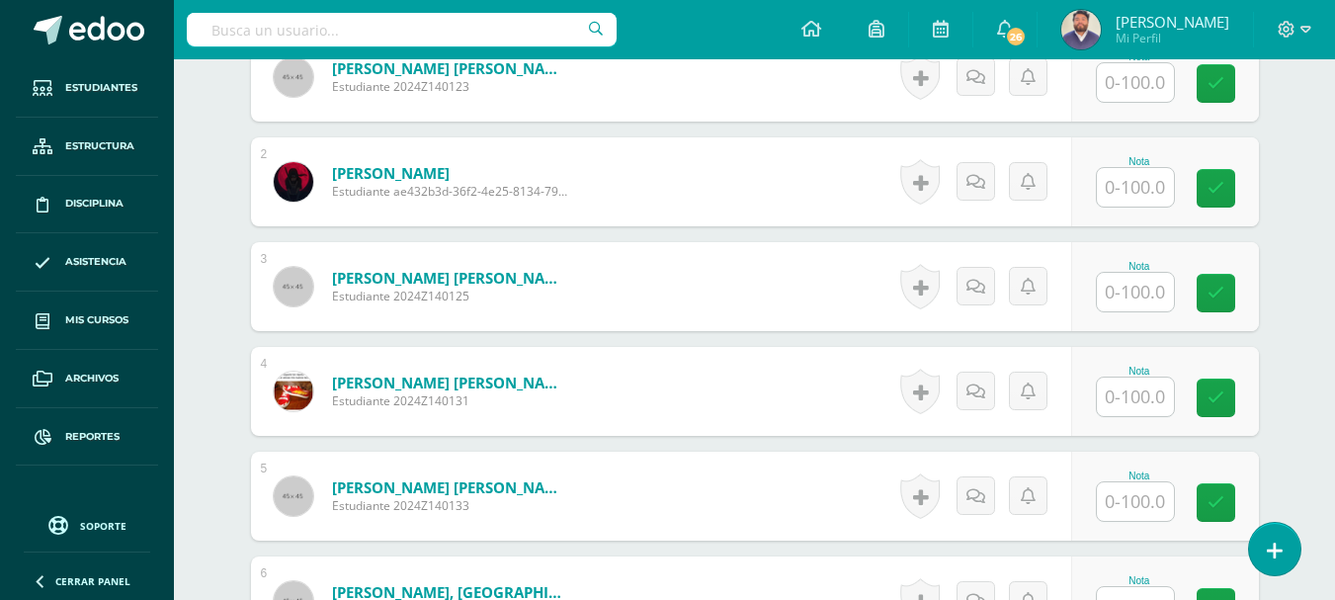
scroll to position [726, 0]
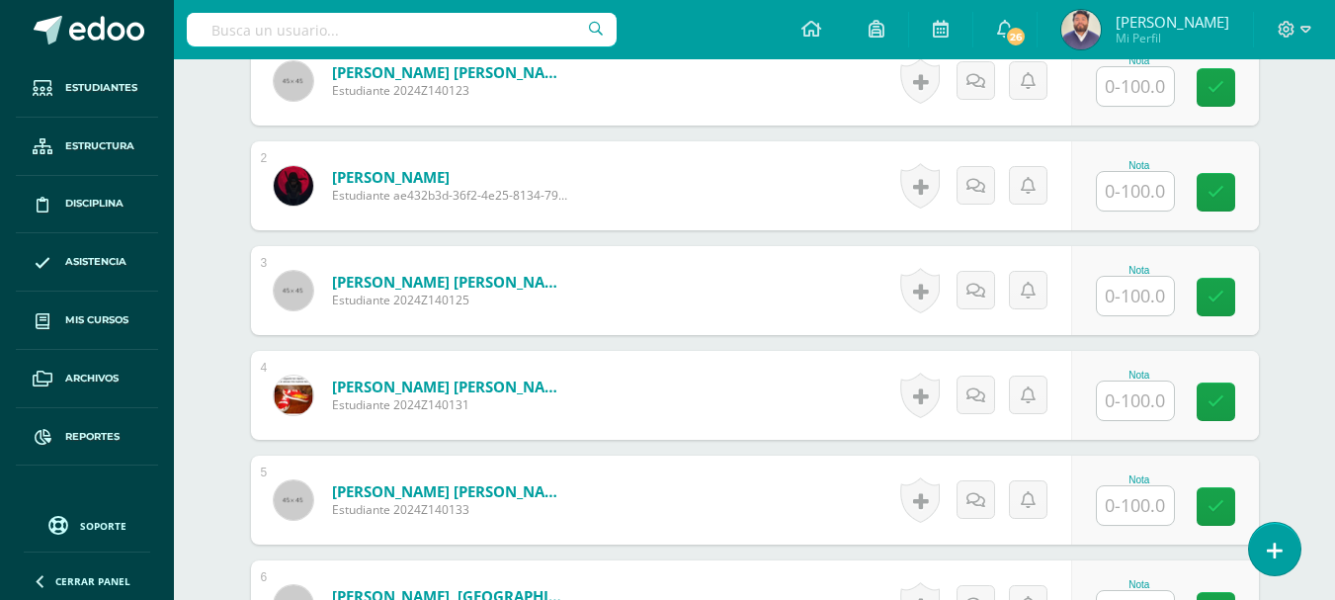
click at [1119, 300] on input "text" at bounding box center [1135, 296] width 77 height 39
type input "50"
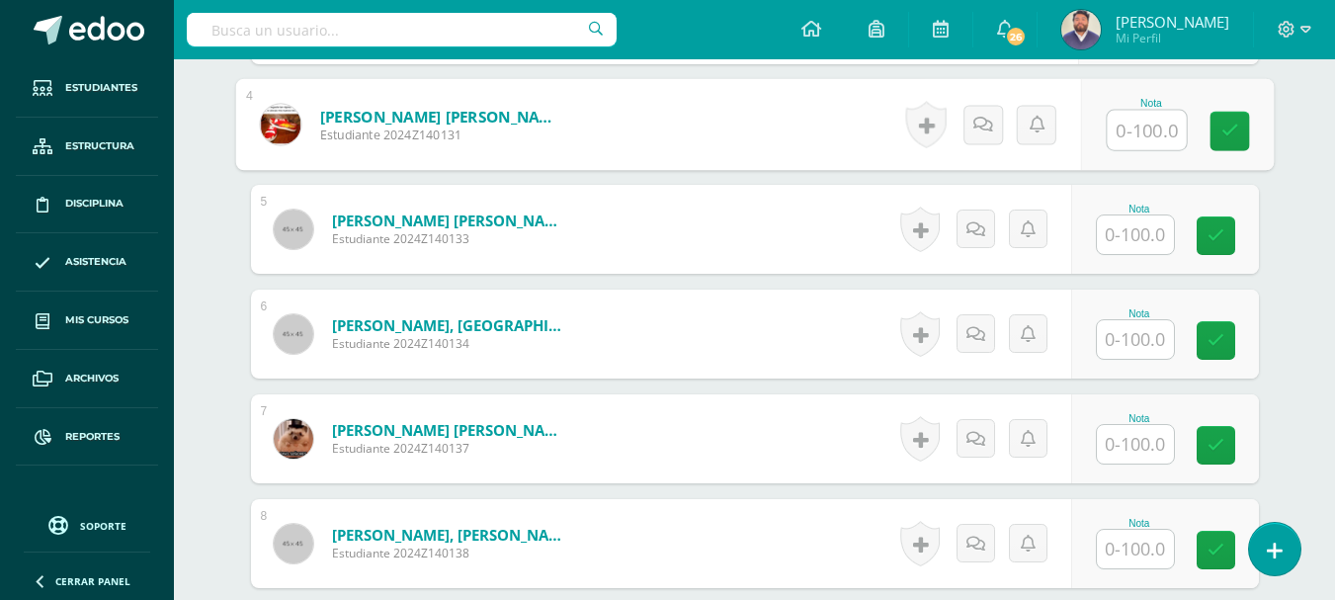
scroll to position [1022, 0]
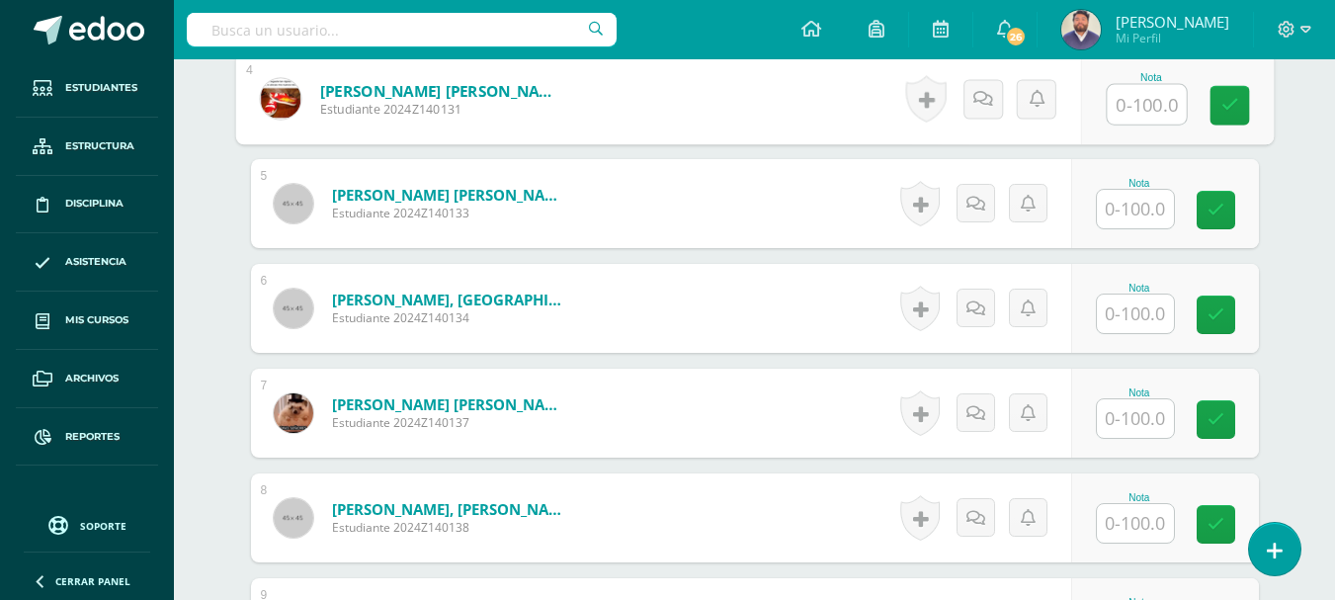
click at [1125, 209] on input "text" at bounding box center [1135, 209] width 77 height 39
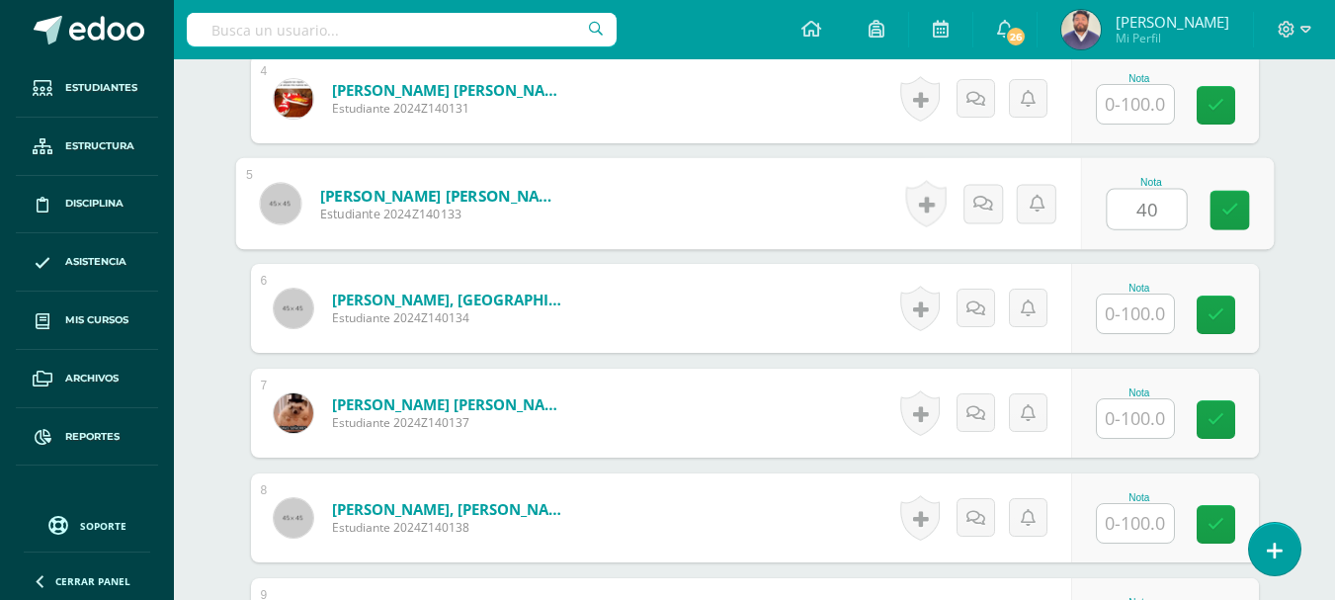
type input "40"
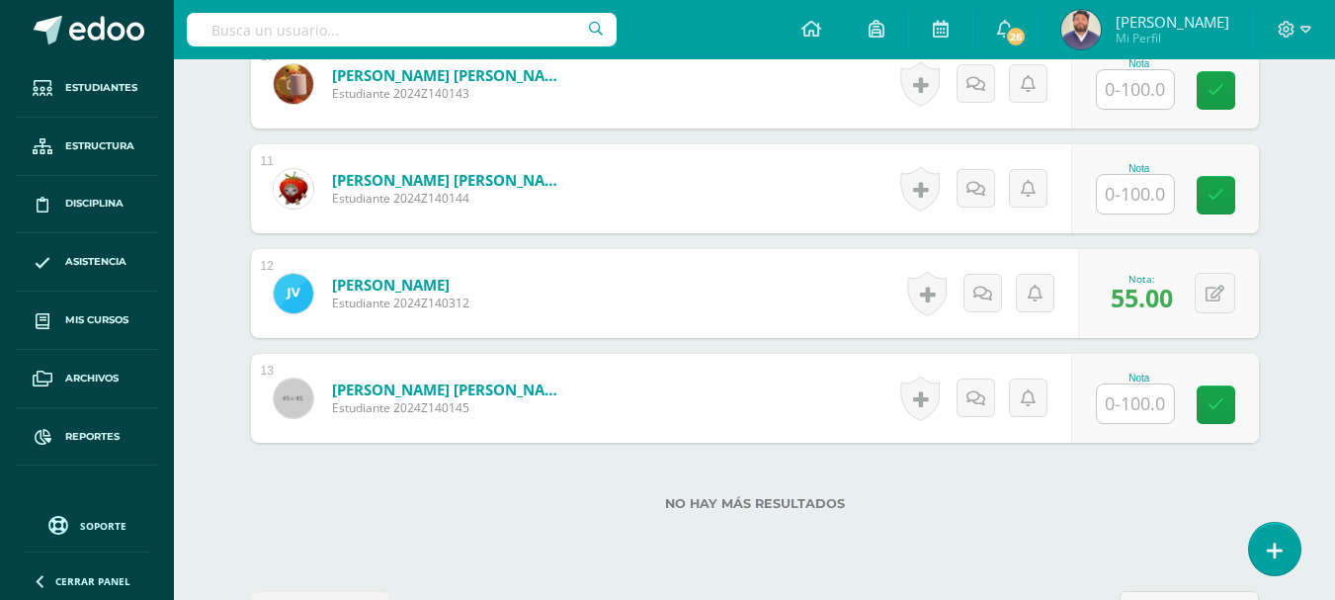
scroll to position [1714, 0]
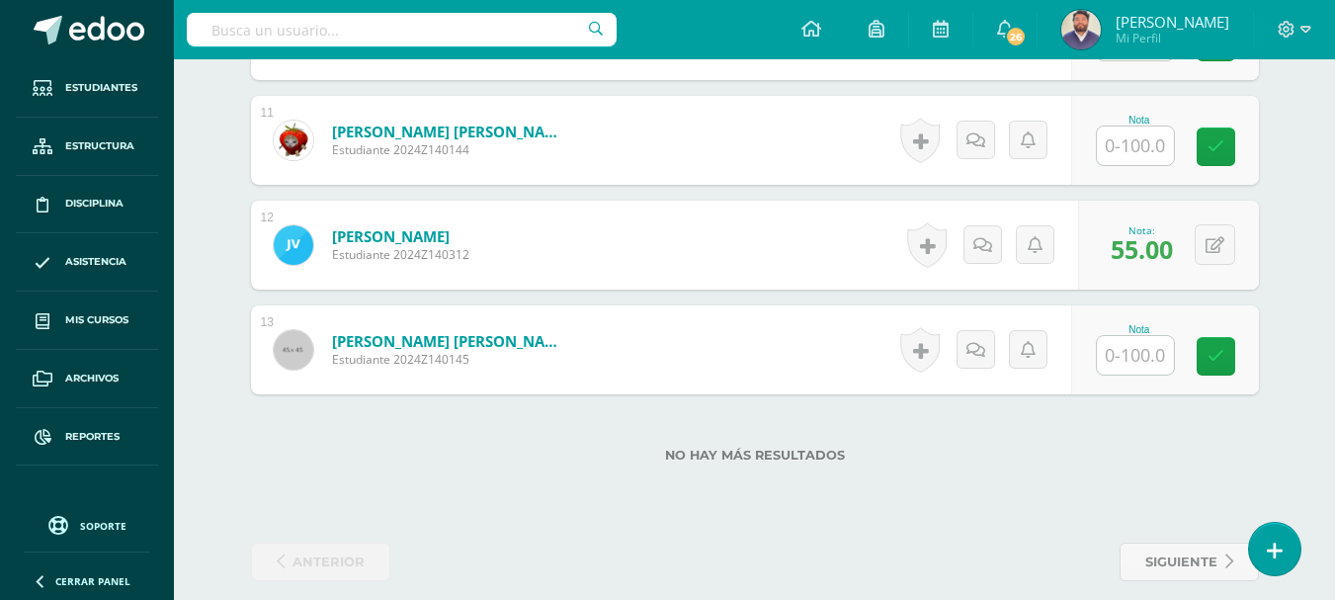
click at [1133, 356] on input "text" at bounding box center [1135, 355] width 77 height 39
type input "55"
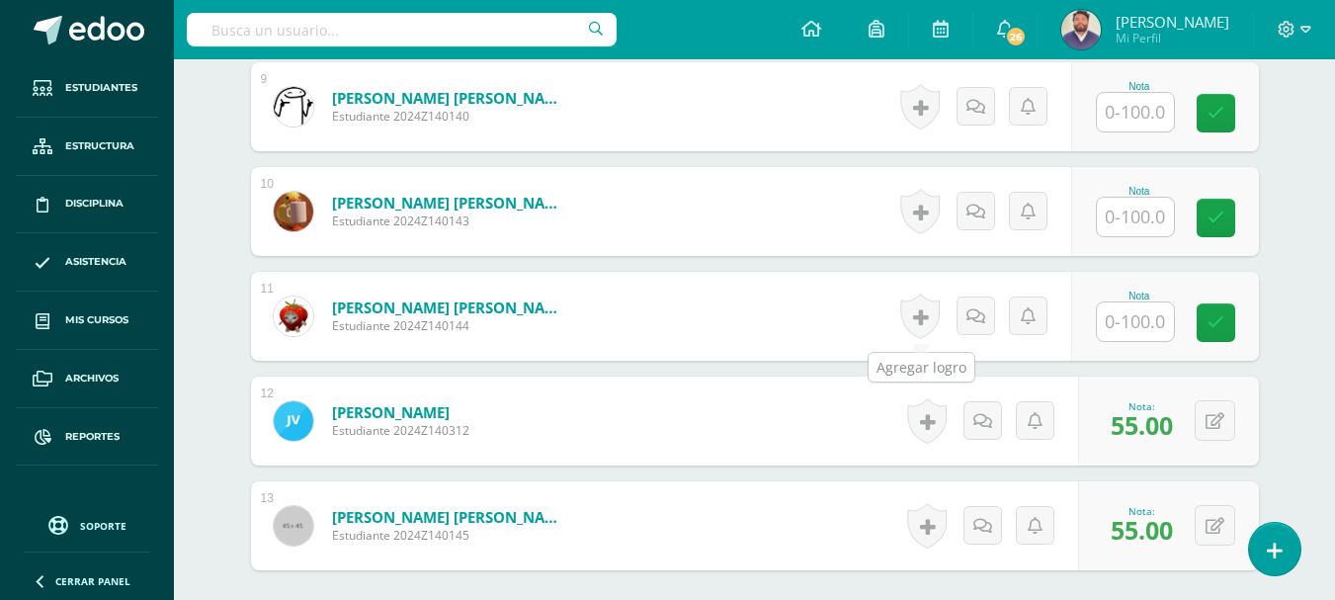
scroll to position [1516, 0]
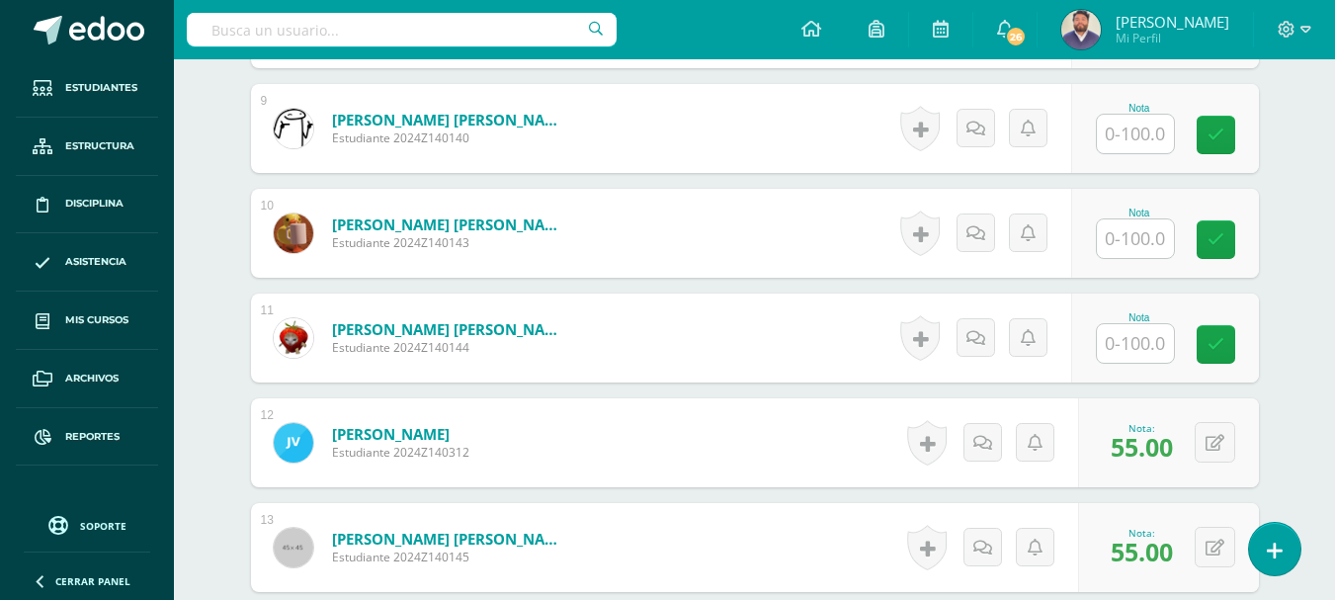
click at [1126, 247] on input "text" at bounding box center [1135, 238] width 77 height 39
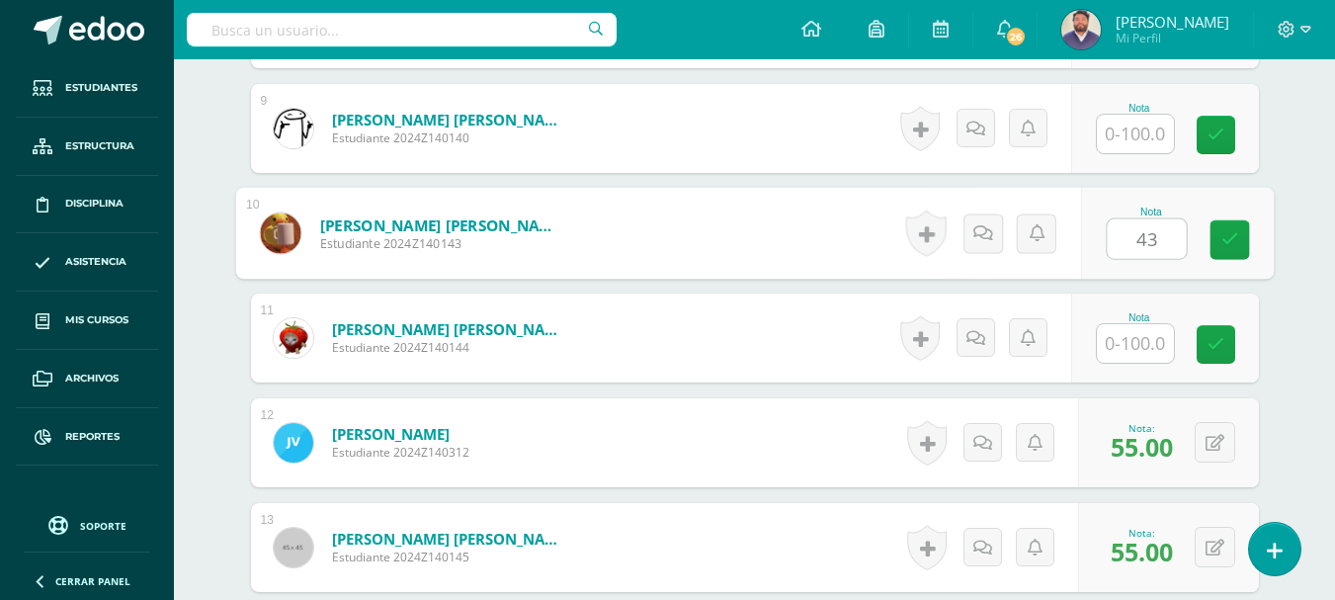
type input "43"
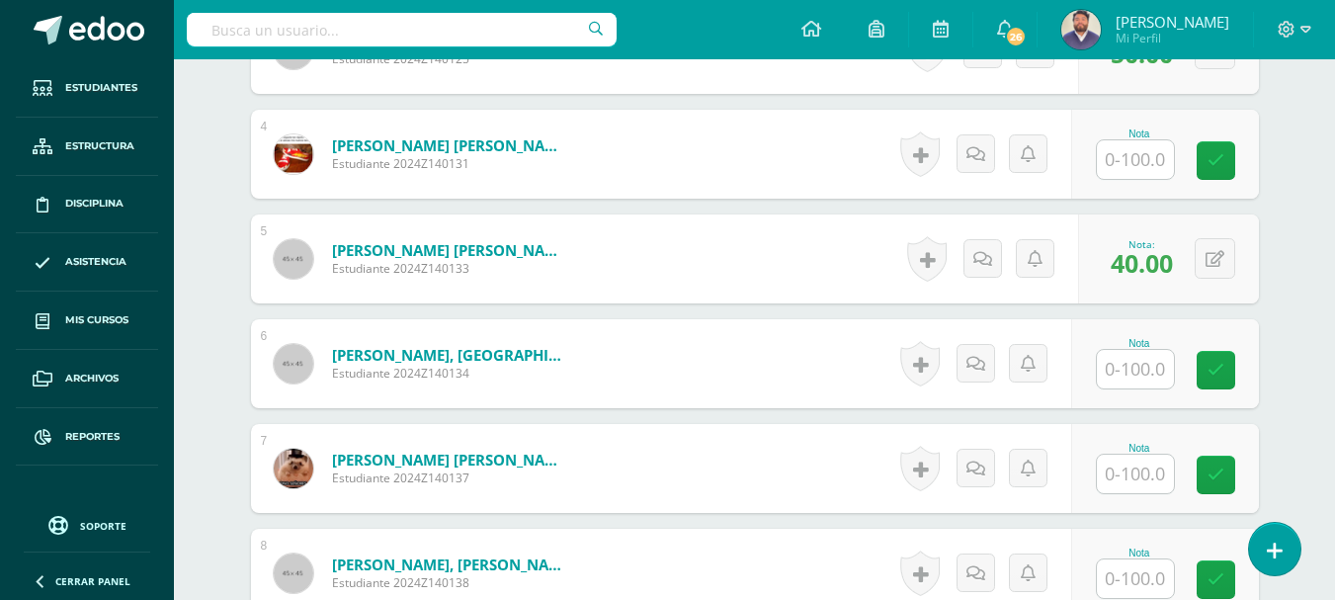
scroll to position [923, 0]
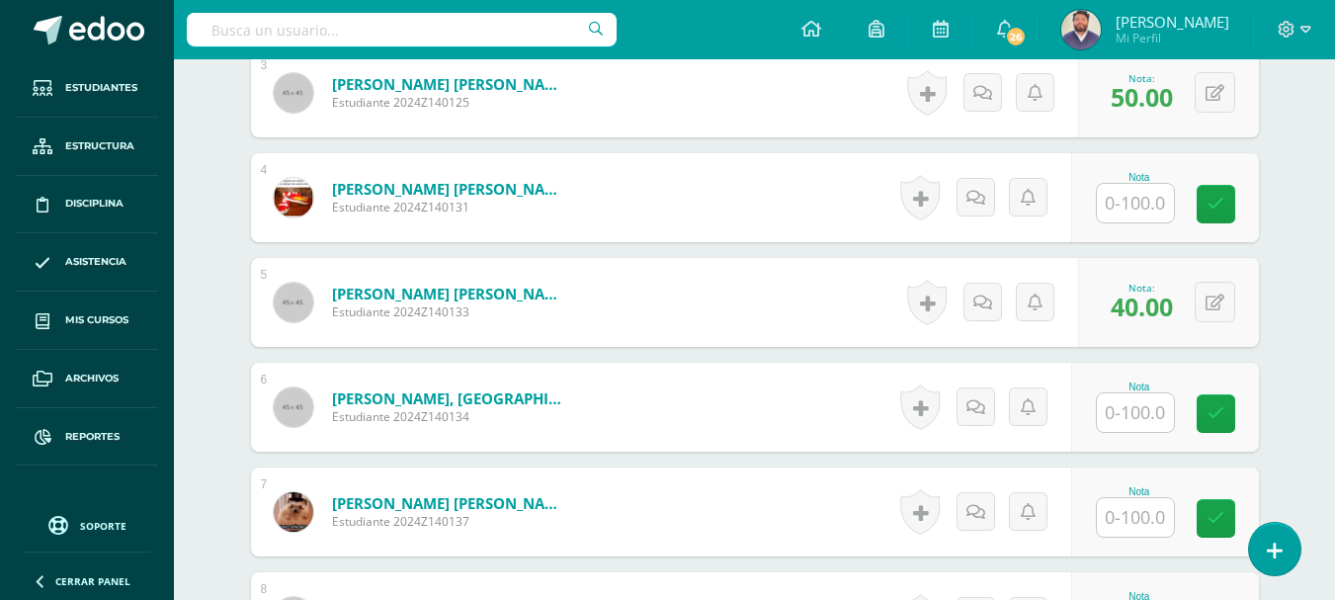
click at [1149, 215] on input "text" at bounding box center [1135, 203] width 77 height 39
type input "72"
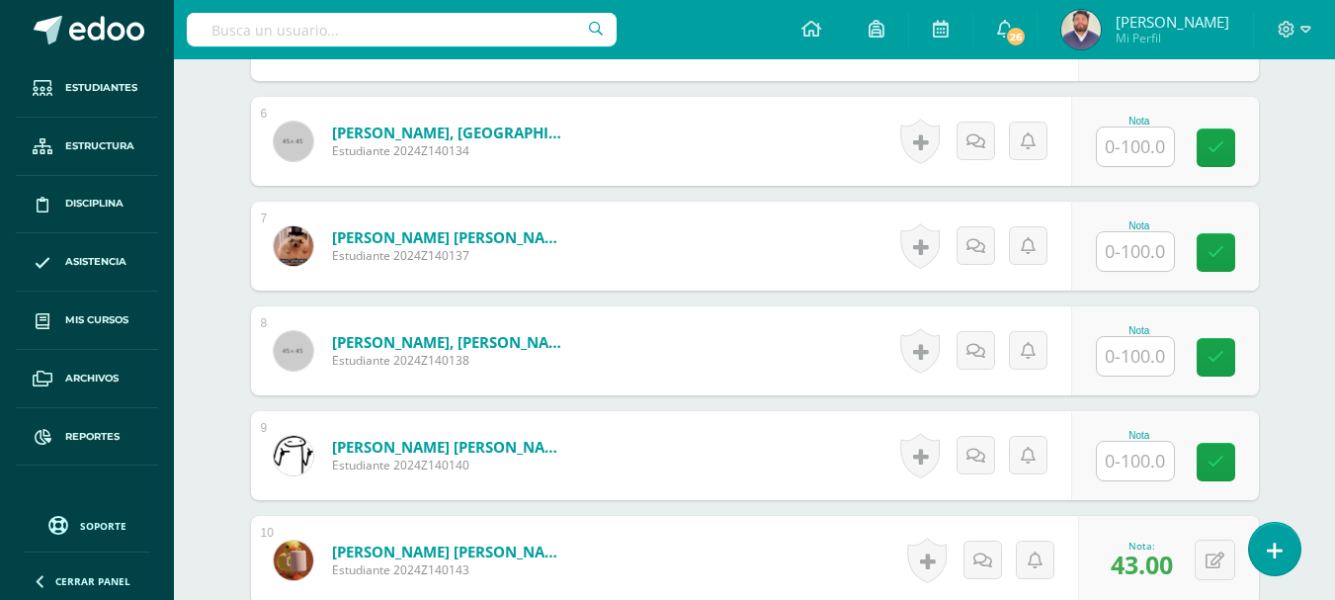
scroll to position [1220, 0]
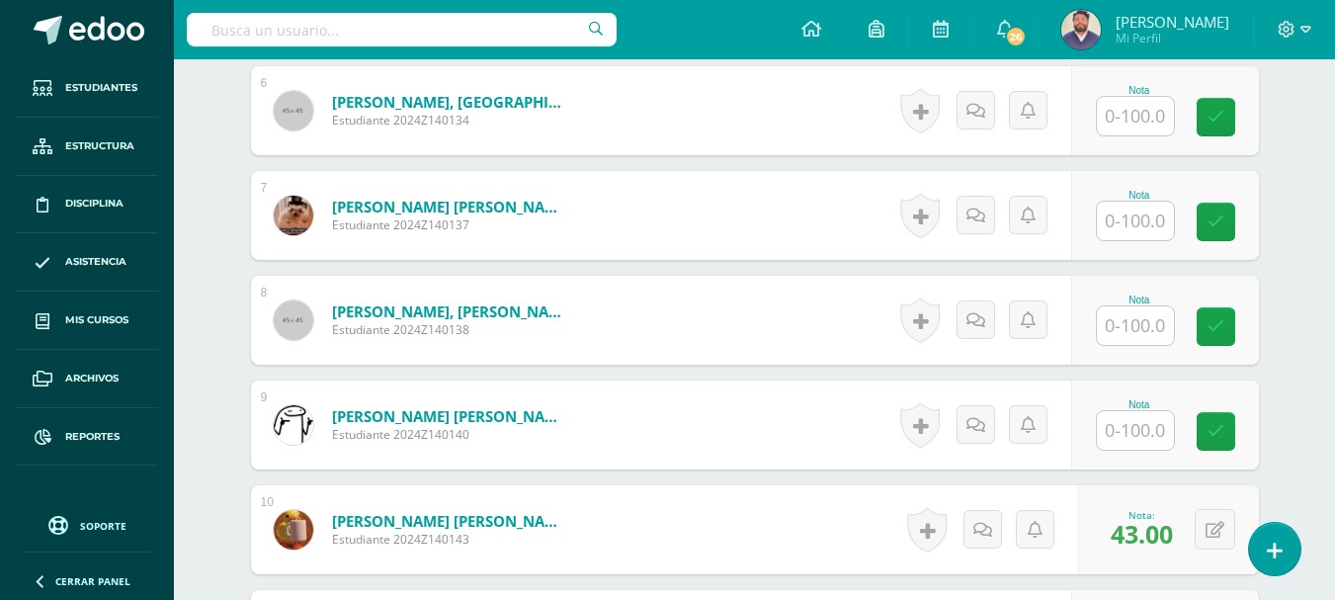
click at [1118, 421] on input "text" at bounding box center [1135, 430] width 77 height 39
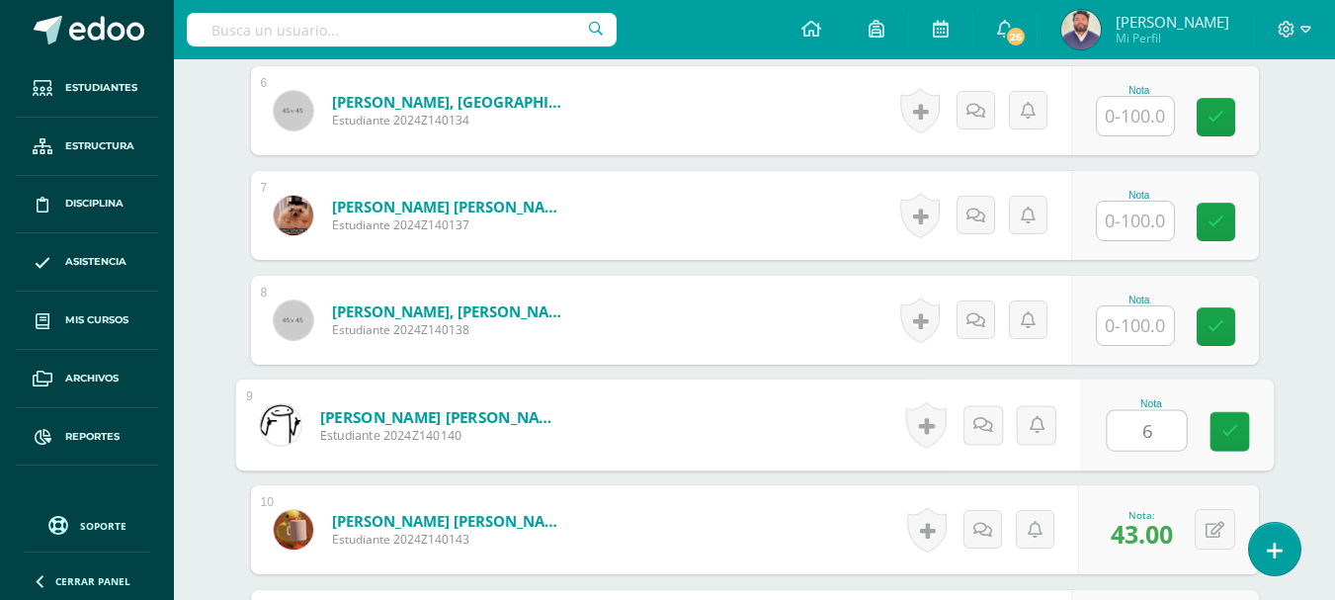
type input "61"
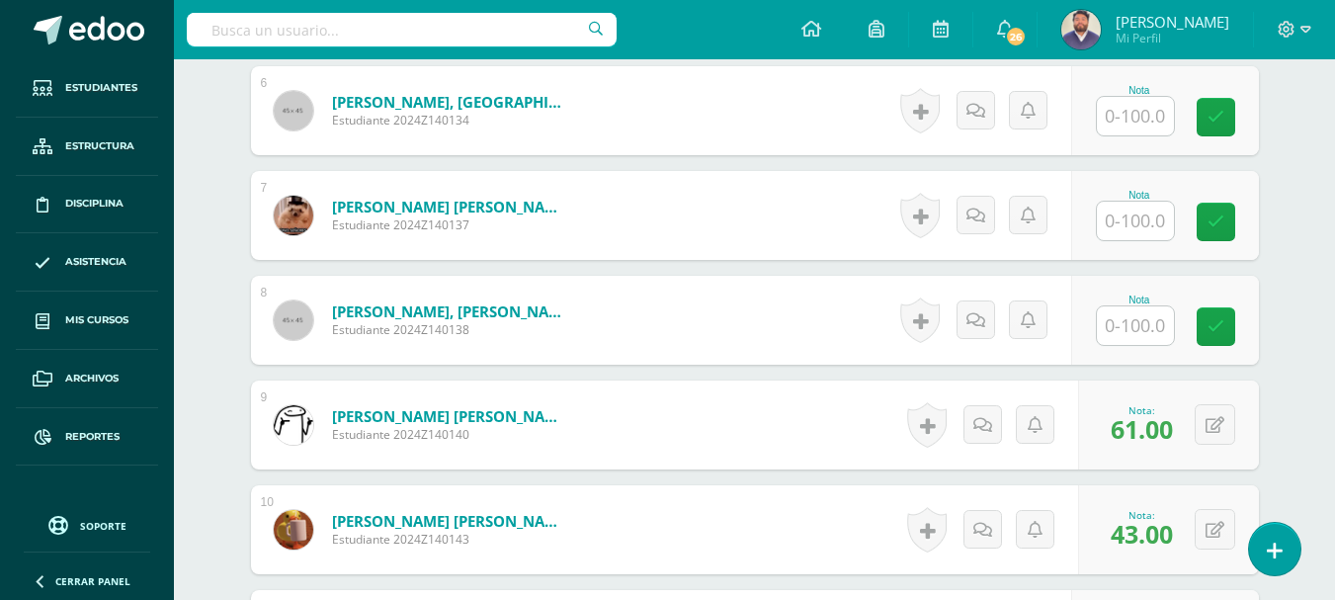
scroll to position [1319, 0]
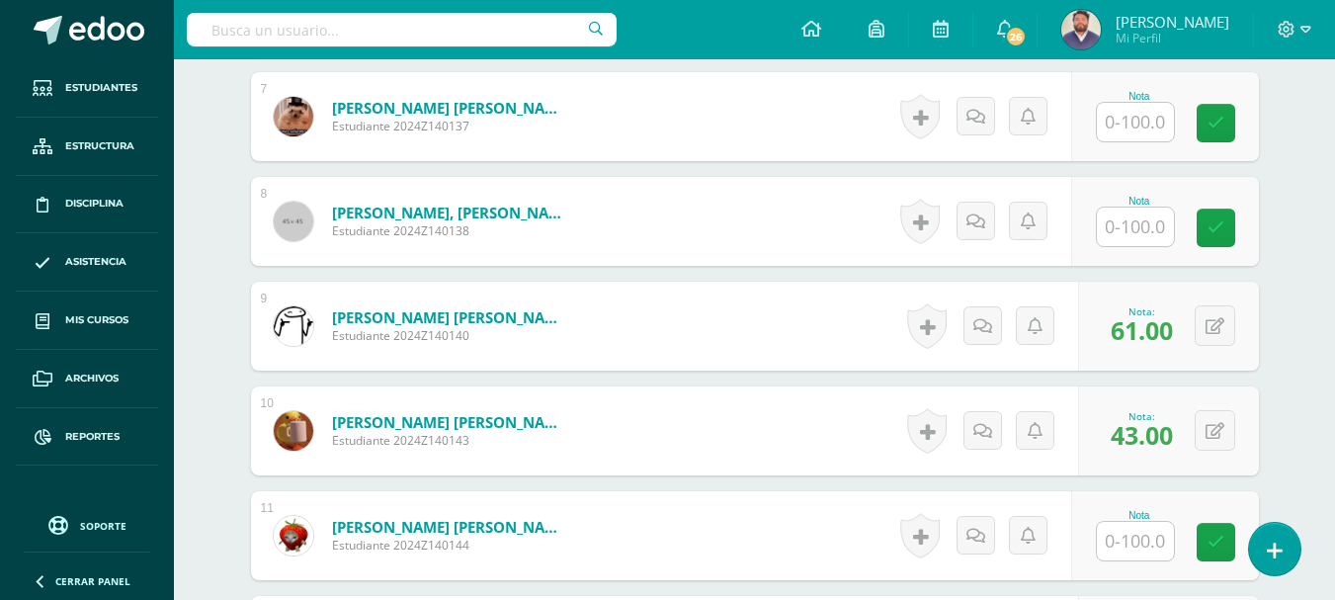
click at [1134, 122] on input "text" at bounding box center [1135, 122] width 77 height 39
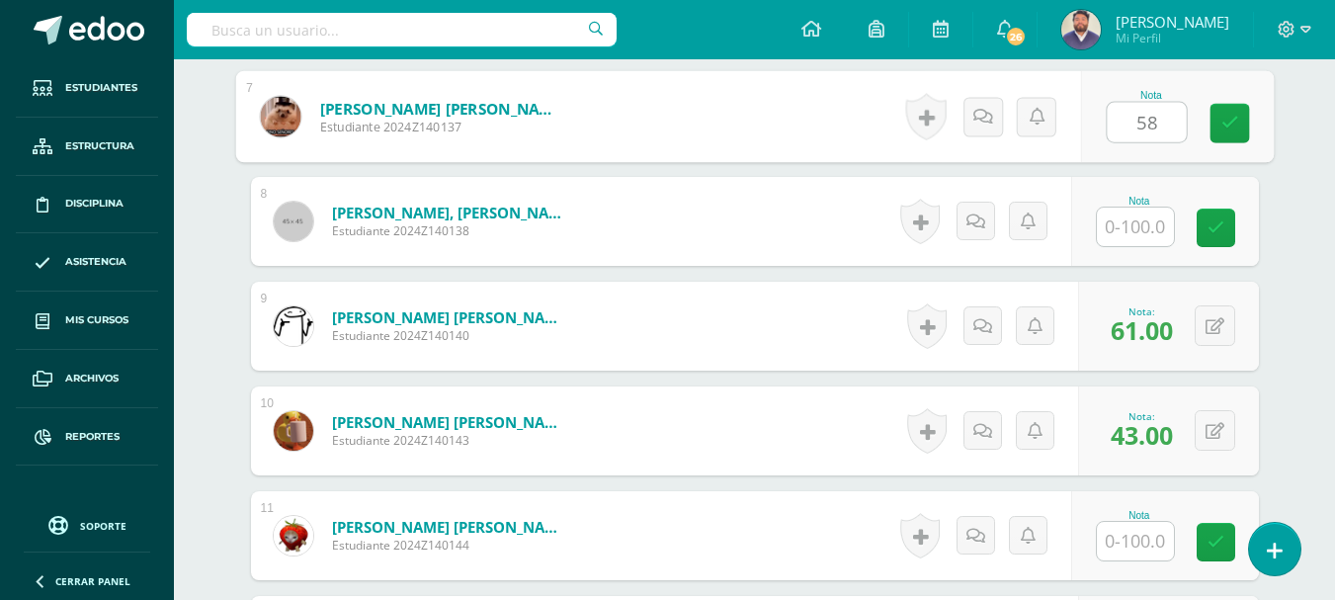
type input "58"
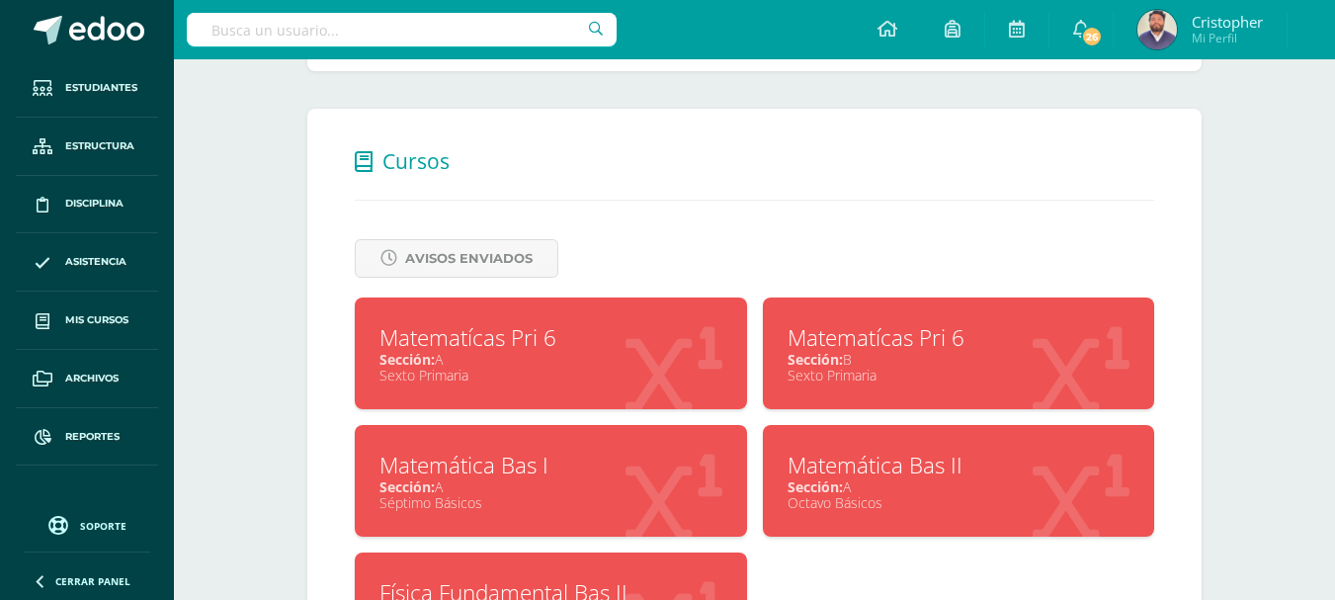
scroll to position [693, 0]
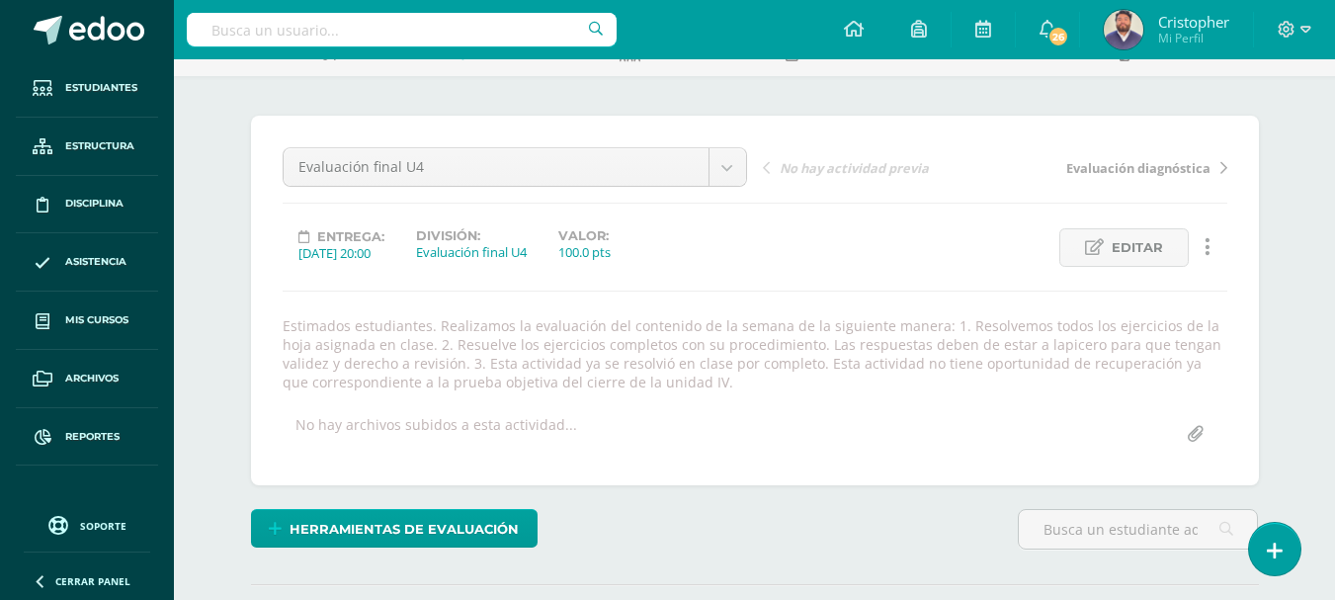
scroll to position [99, 0]
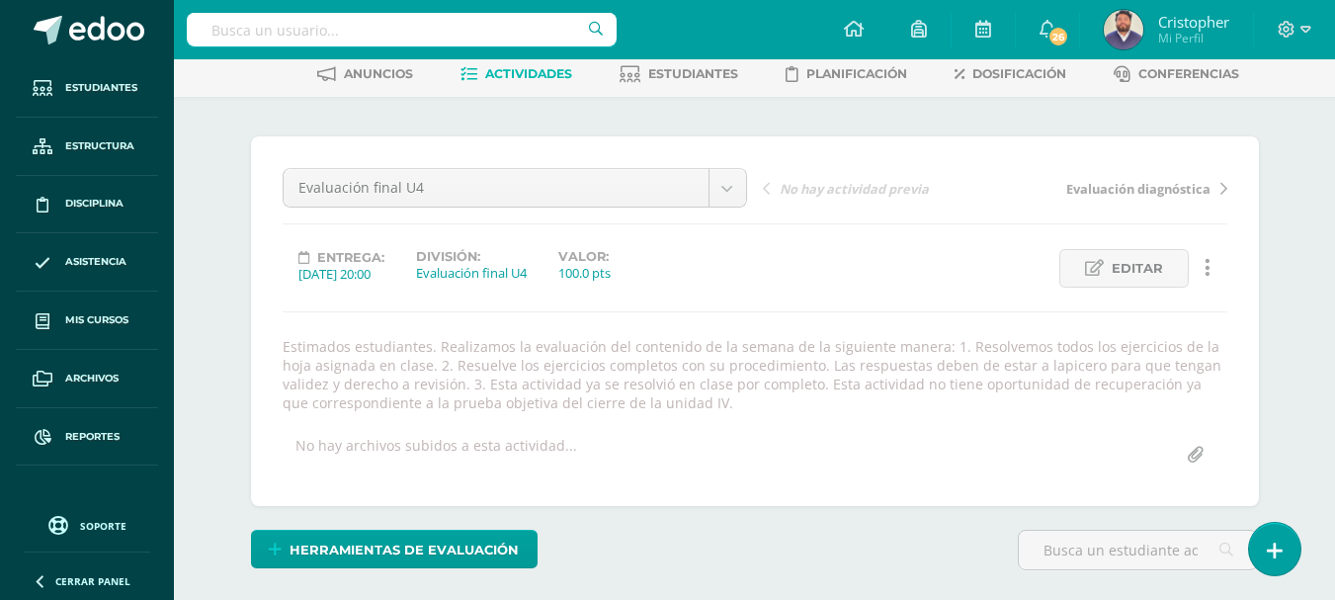
click at [611, 275] on div "100.0 pts" at bounding box center [584, 273] width 52 height 18
drag, startPoint x: 633, startPoint y: 275, endPoint x: 271, endPoint y: 257, distance: 362.2
click at [271, 257] on div "Evaluación final U4 Evaluación final U4 Evaluación diagnóstica Lección 12.1 Des…" at bounding box center [755, 321] width 1008 height 370
click at [264, 256] on div "Evaluación final U4 Evaluación final U4 Evaluación diagnóstica Lección 12.1 Des…" at bounding box center [755, 321] width 1008 height 370
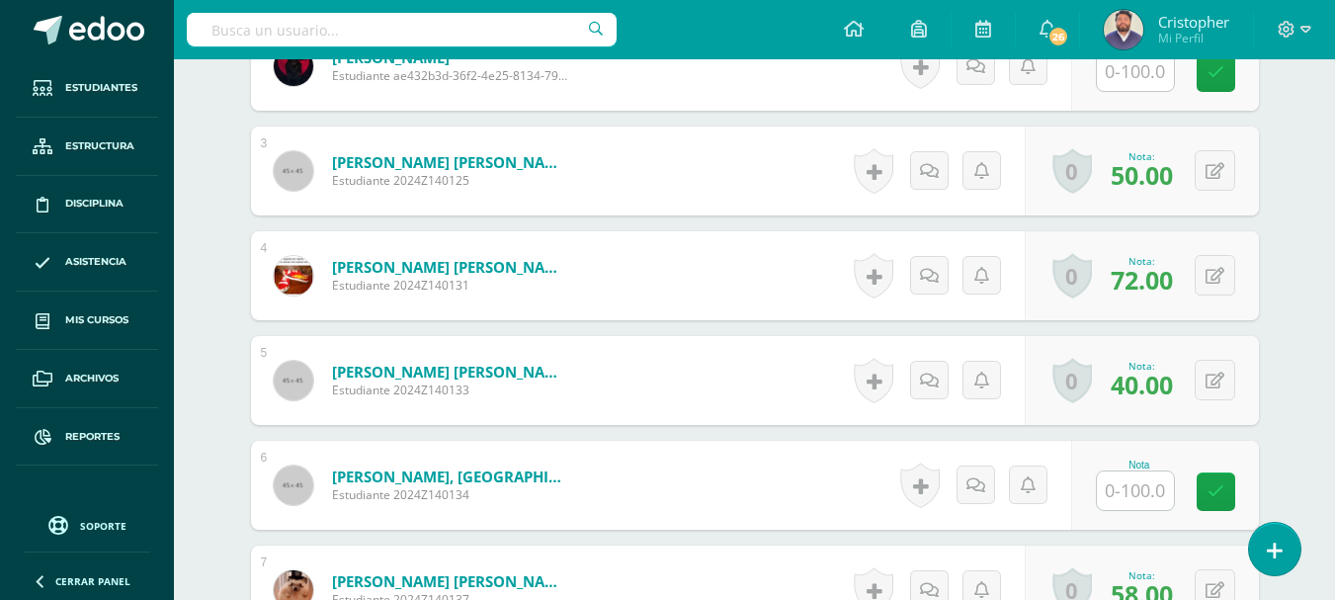
scroll to position [647, 0]
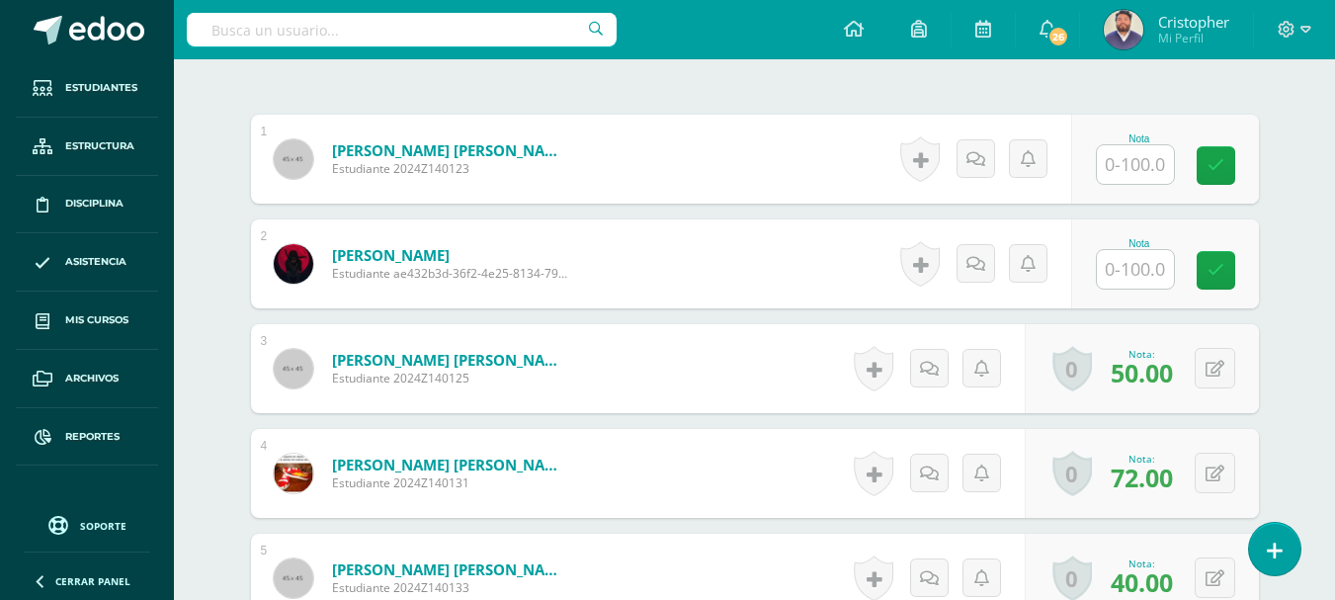
click at [1133, 166] on input "text" at bounding box center [1135, 164] width 77 height 39
type input "50"
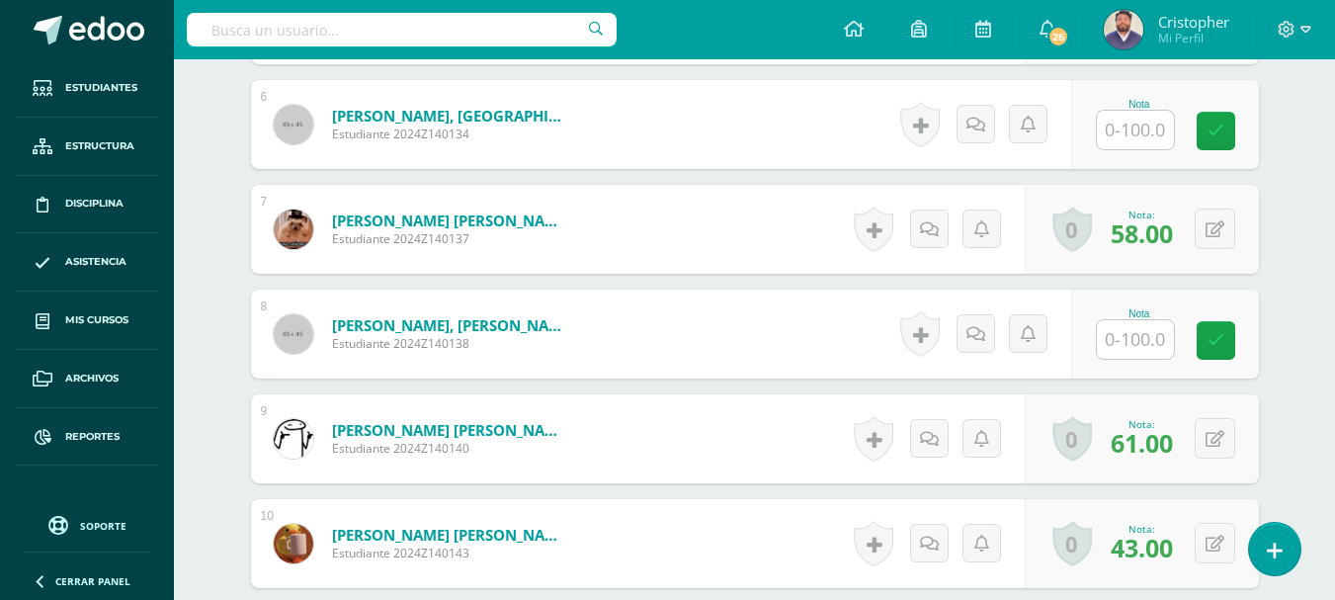
scroll to position [1240, 0]
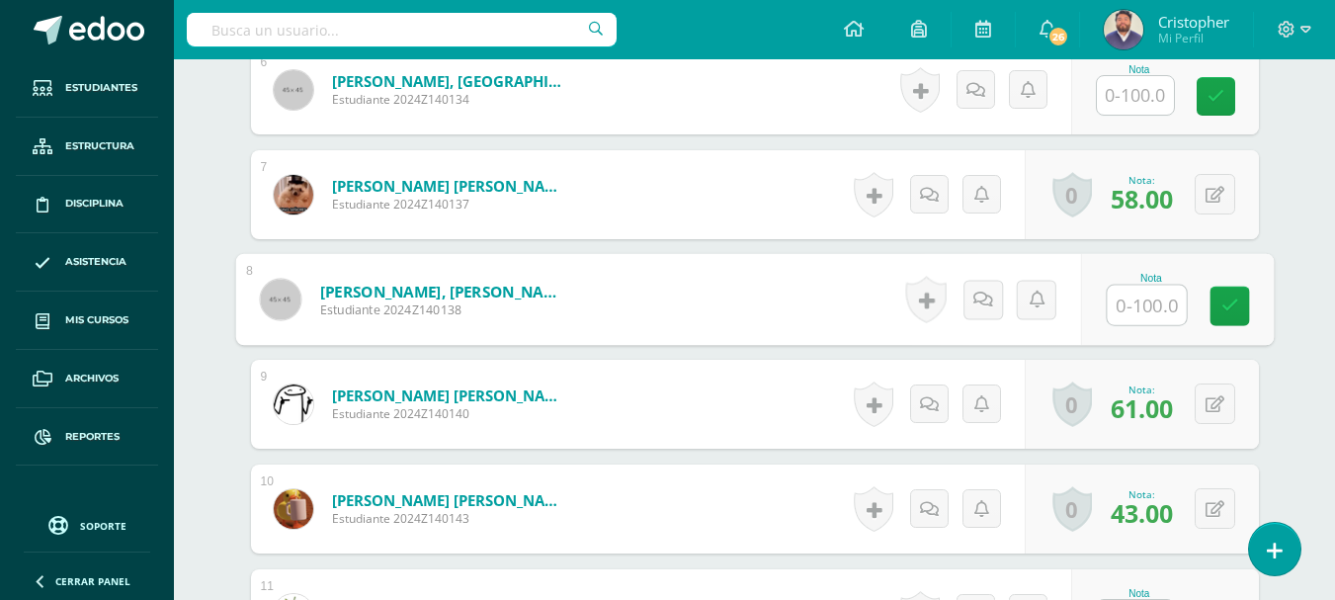
click at [1128, 305] on input "text" at bounding box center [1146, 306] width 79 height 40
type input "45"
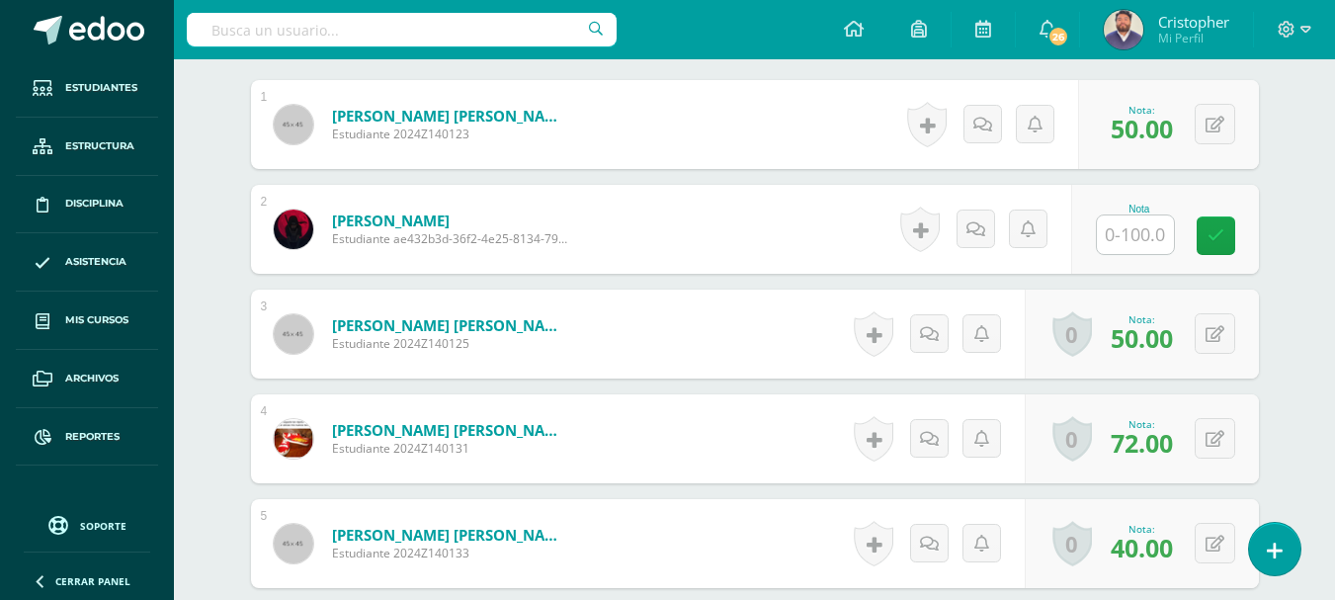
scroll to position [647, 0]
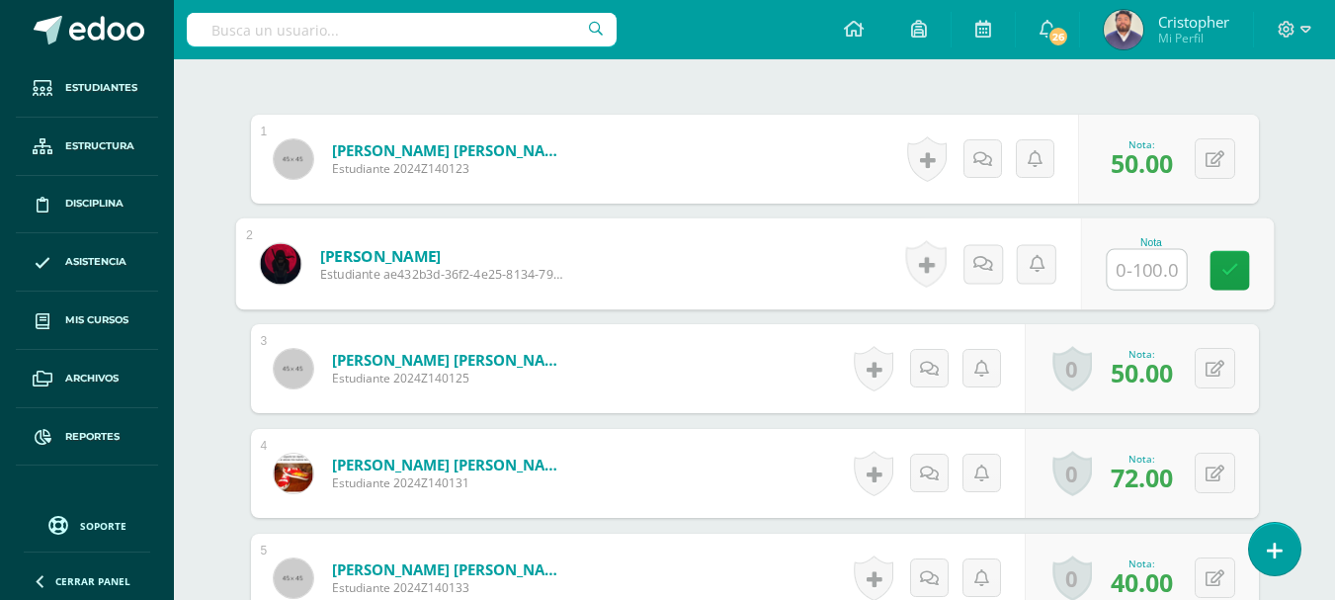
click at [1137, 266] on input "text" at bounding box center [1146, 270] width 79 height 40
type input "45"
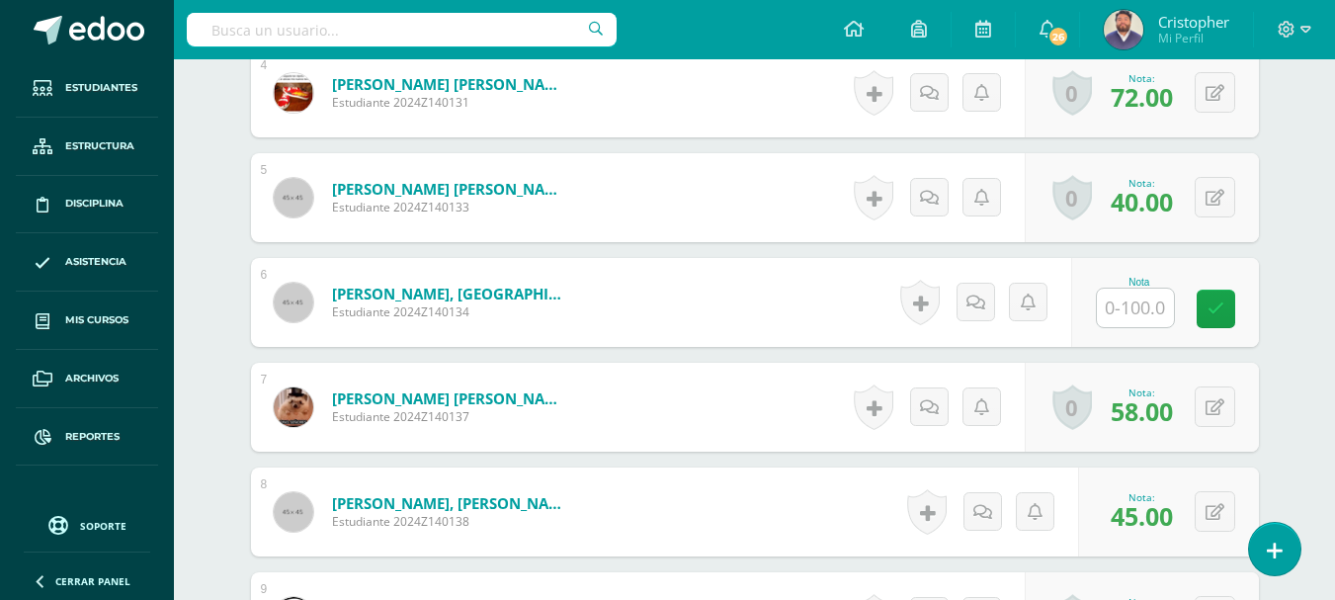
scroll to position [1142, 0]
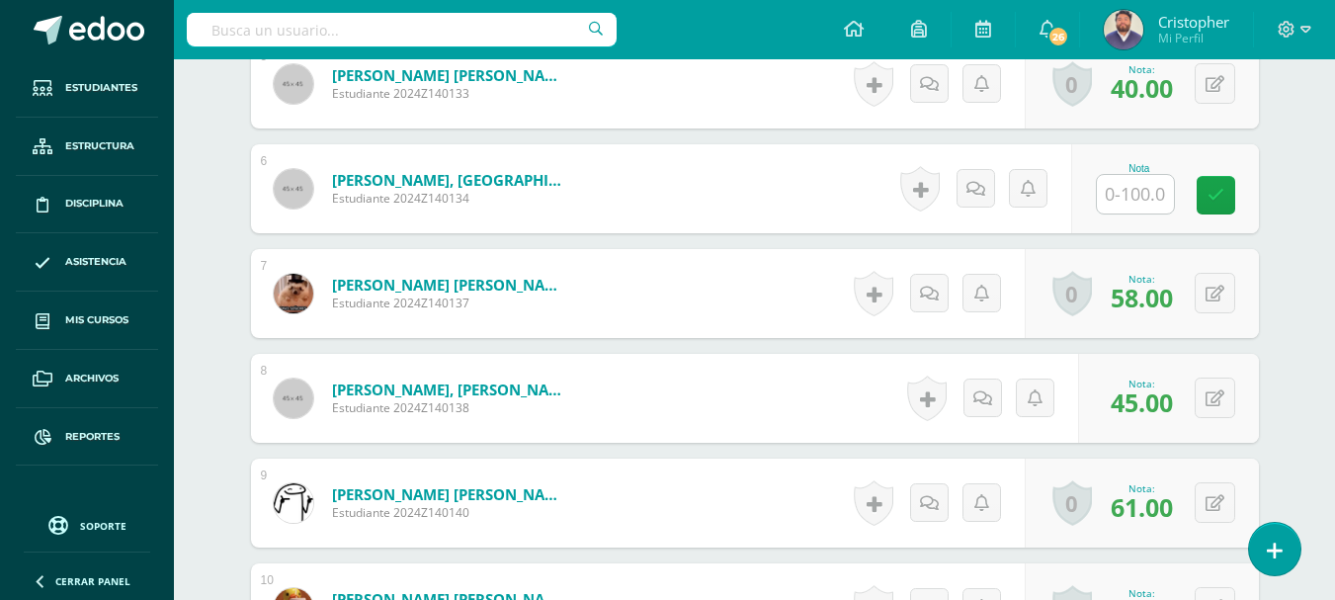
click at [1143, 201] on input "text" at bounding box center [1135, 194] width 77 height 39
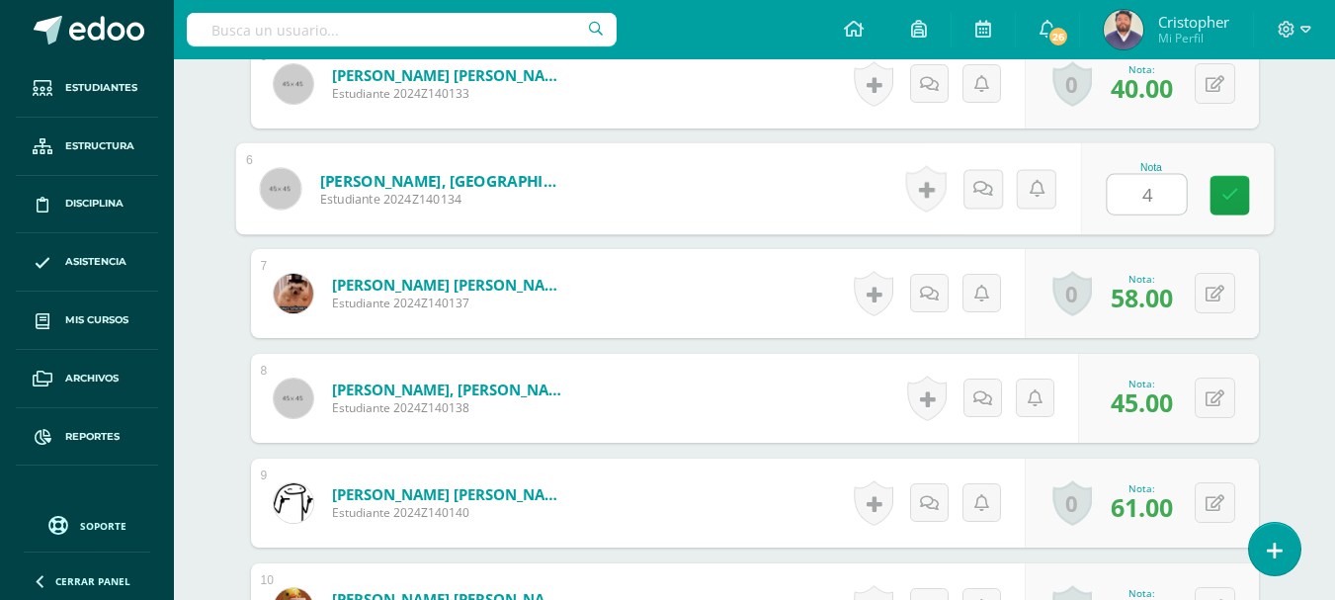
type input "45"
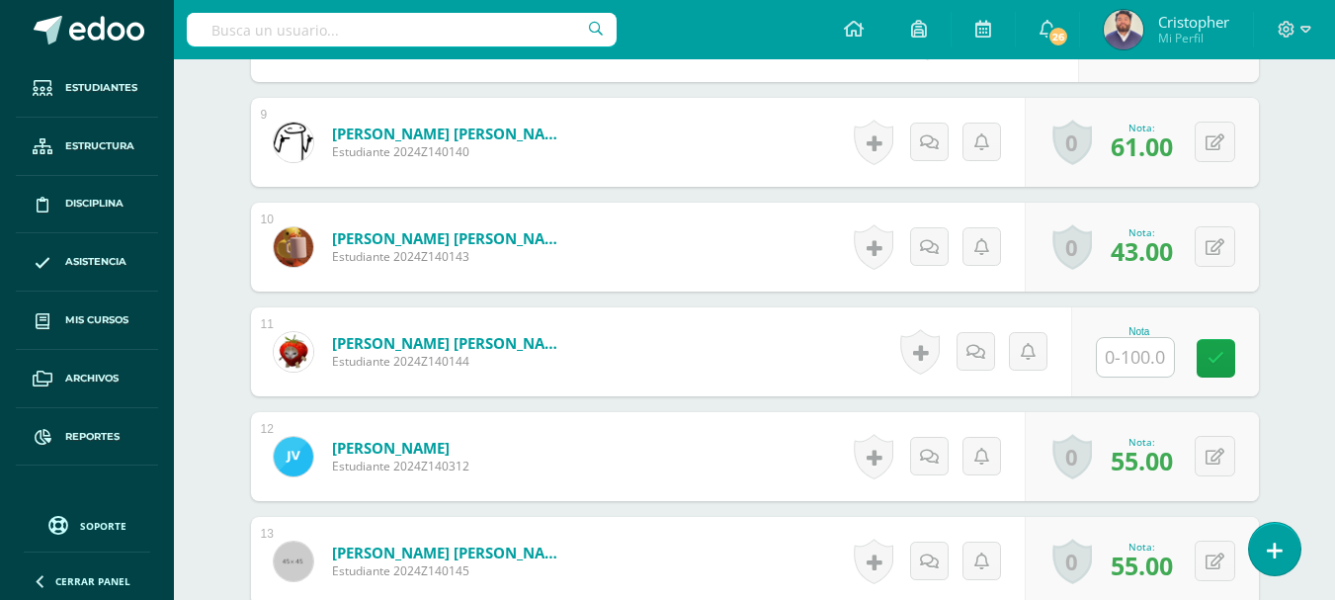
scroll to position [1537, 0]
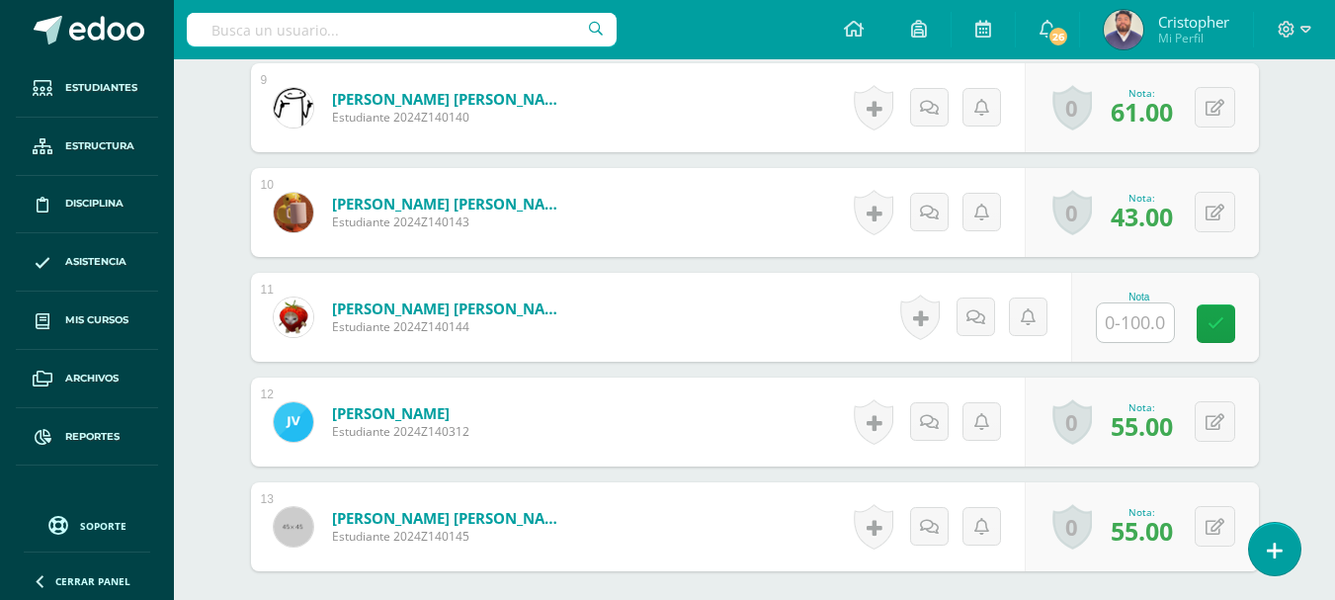
click at [1131, 332] on input "text" at bounding box center [1135, 322] width 77 height 39
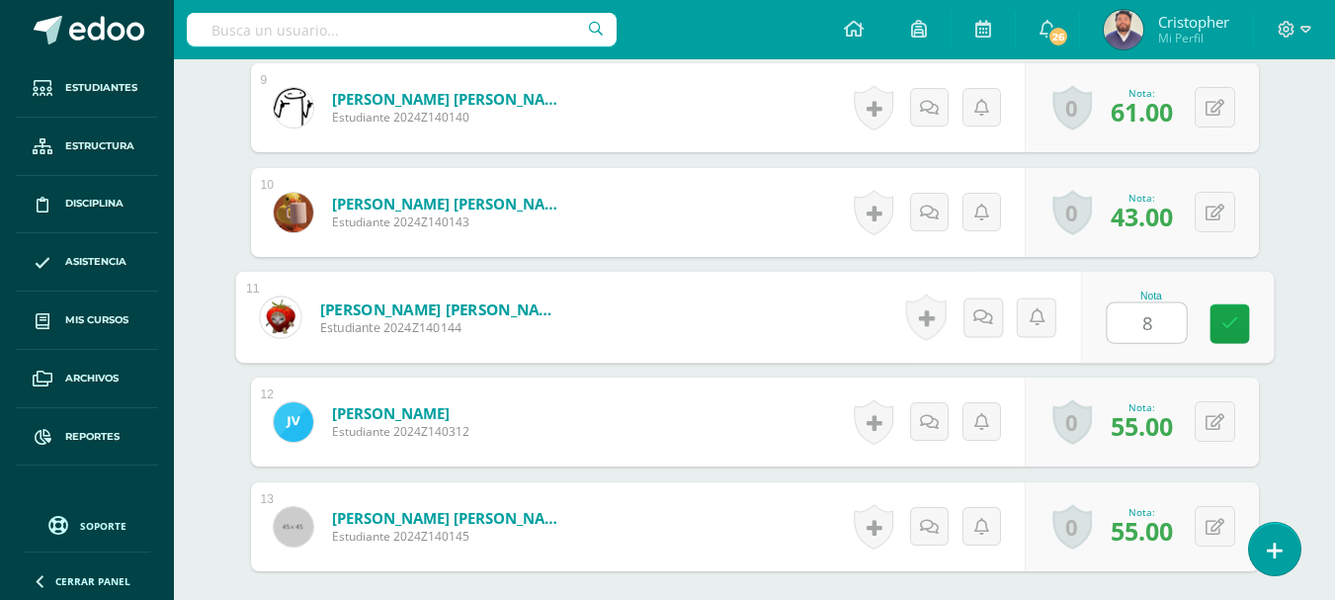
type input "81"
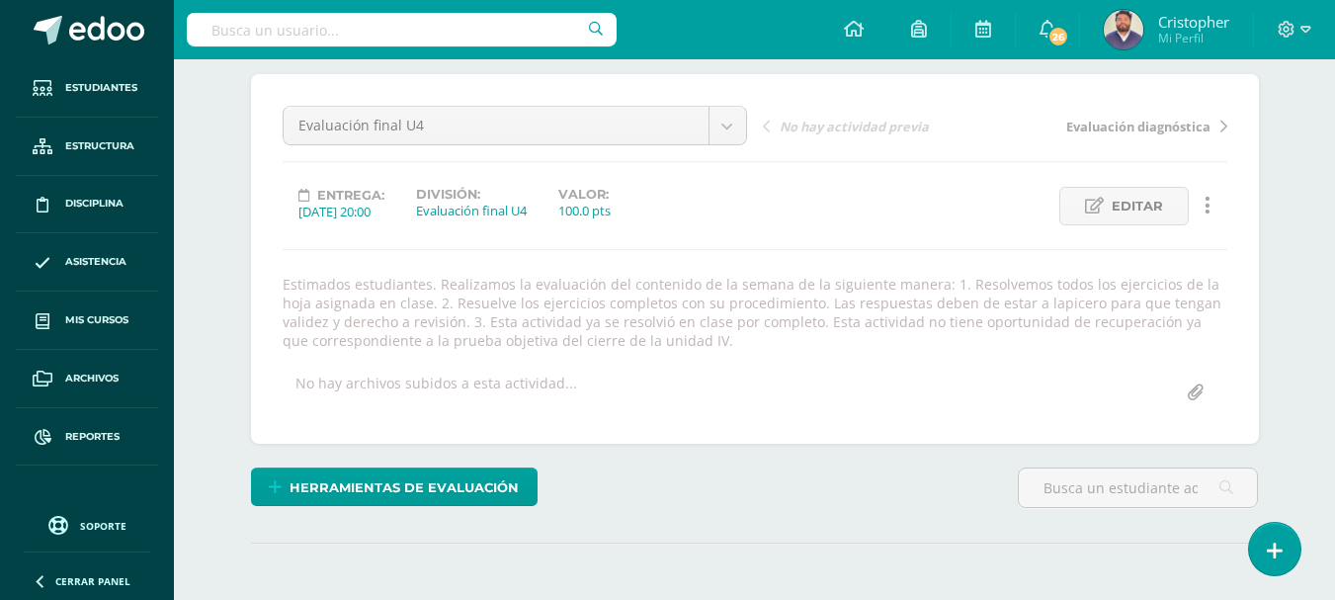
scroll to position [0, 0]
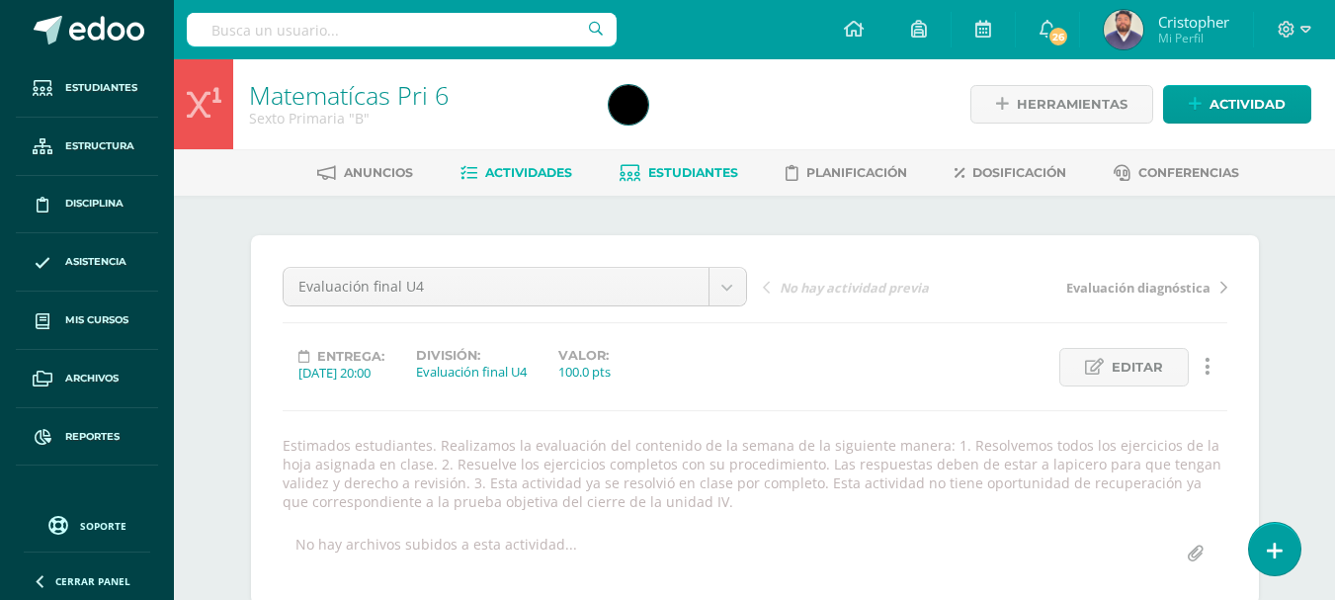
click at [667, 182] on link "Estudiantes" at bounding box center [679, 173] width 119 height 32
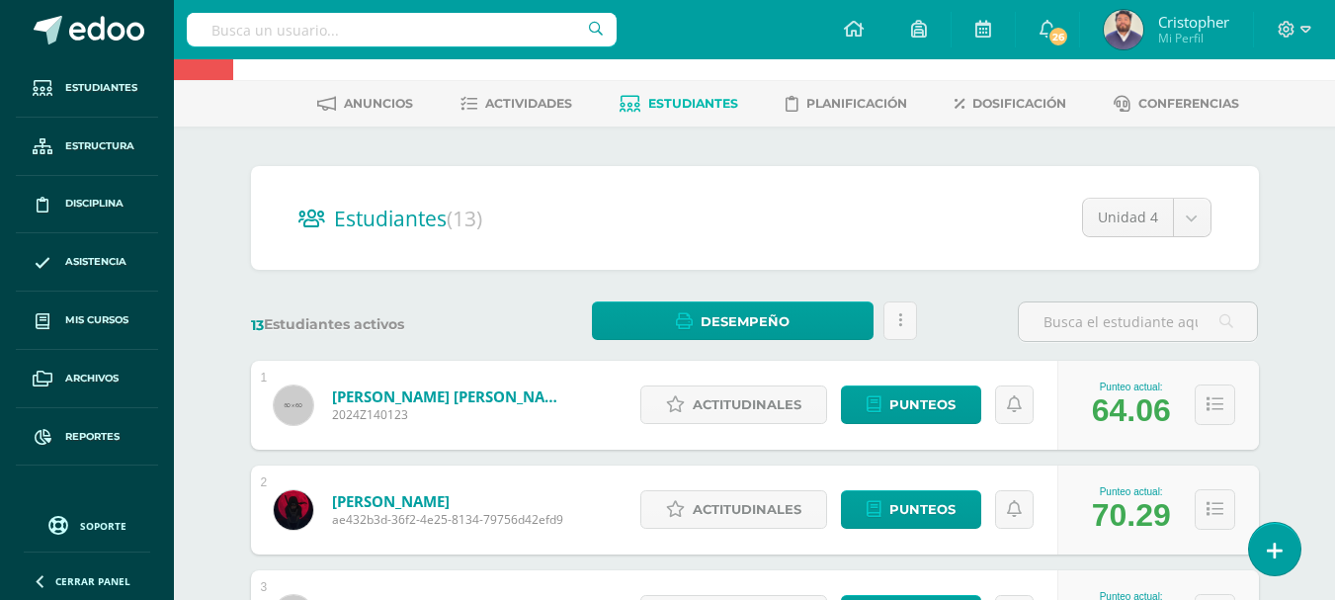
scroll to position [198, 0]
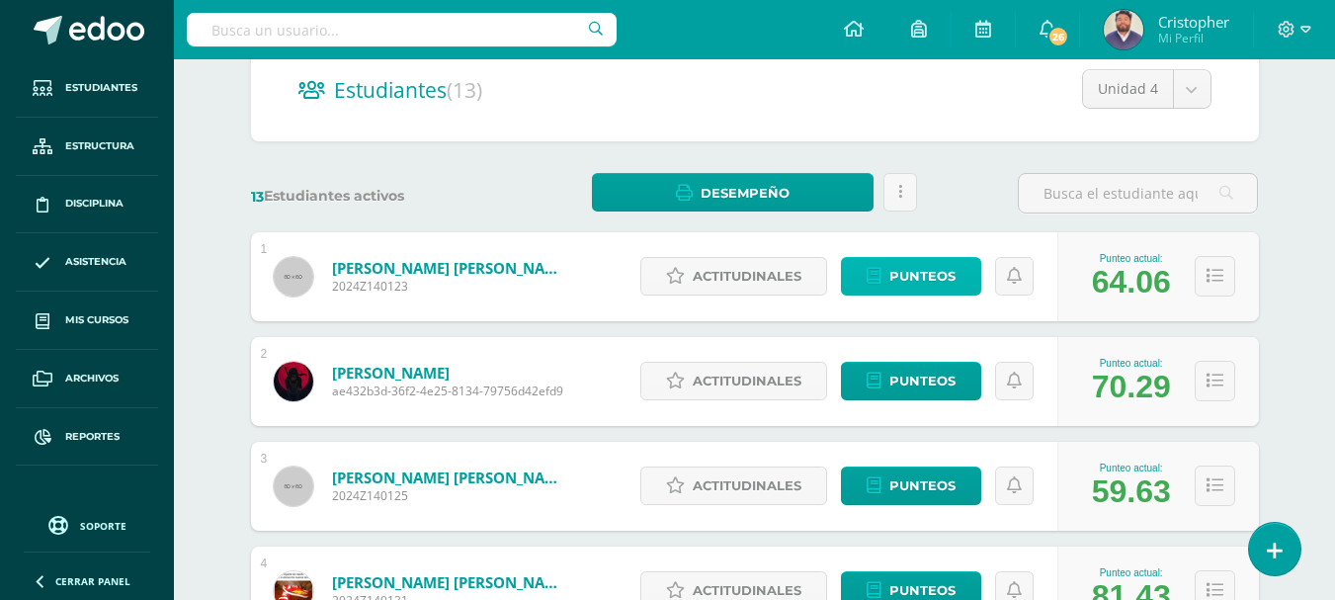
click at [887, 274] on link "Punteos" at bounding box center [911, 276] width 140 height 39
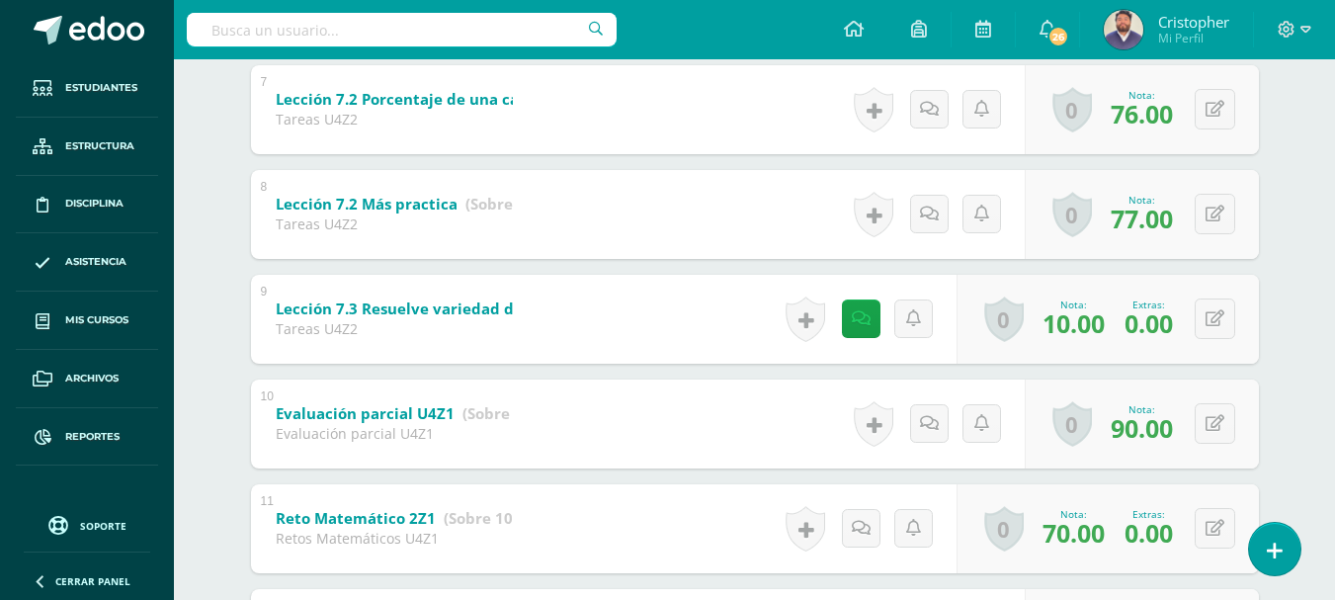
scroll to position [1087, 0]
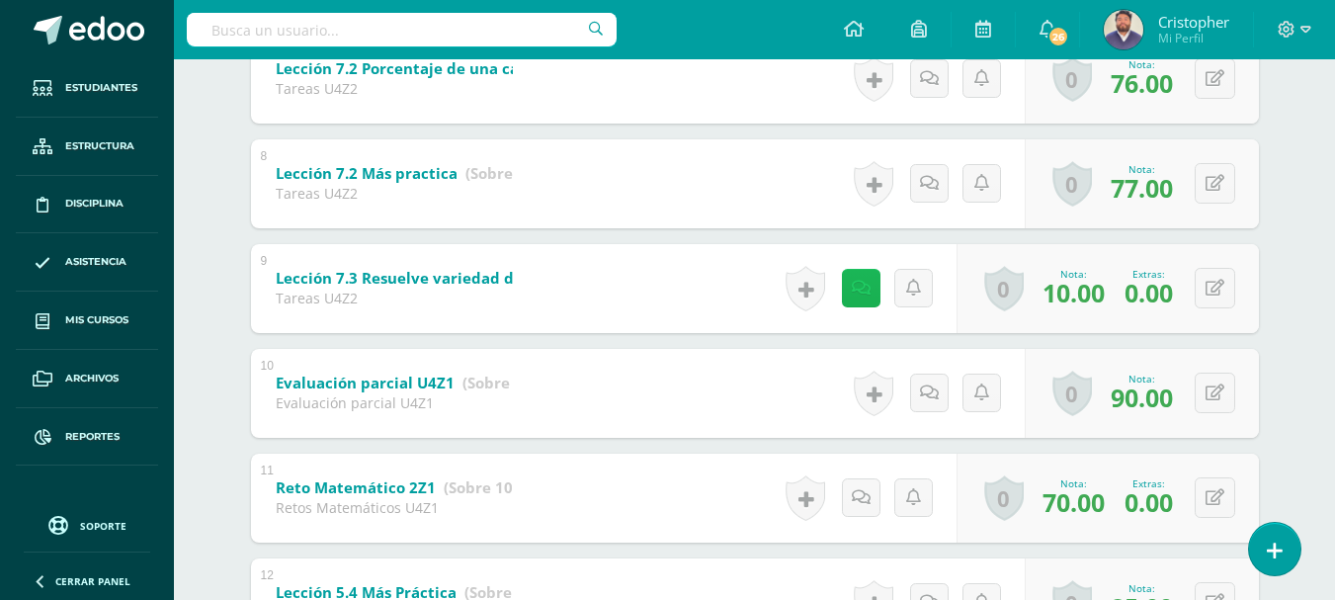
click at [862, 297] on icon at bounding box center [861, 288] width 19 height 17
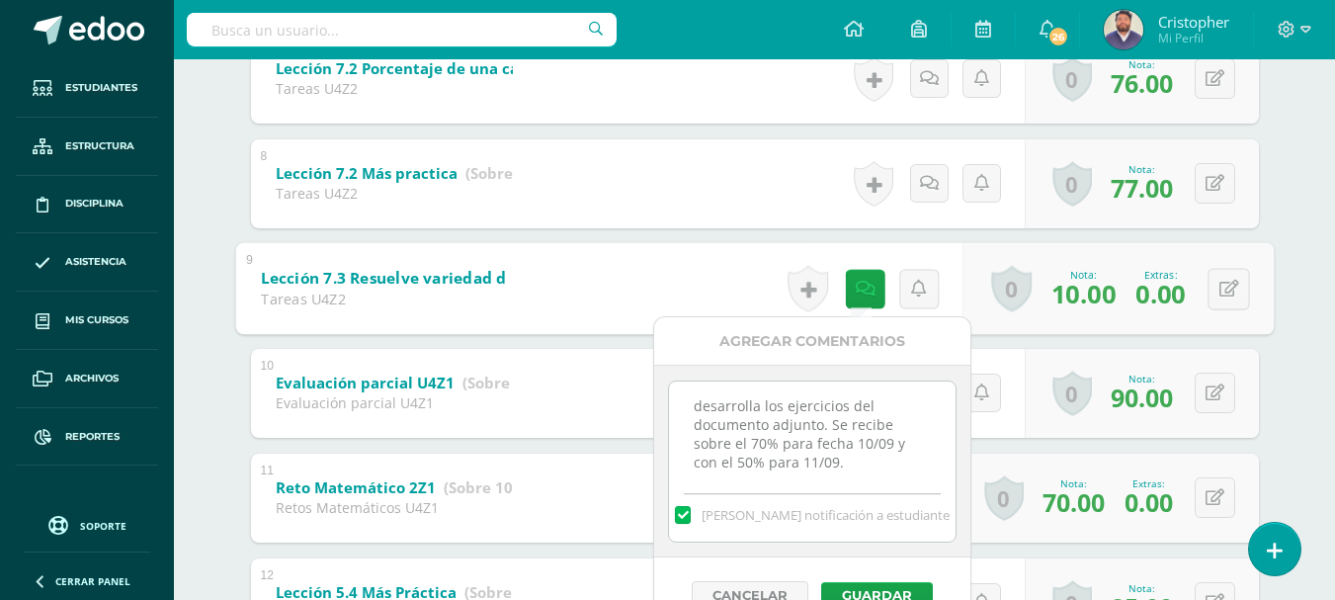
click at [1315, 301] on div "Matematícas Pri 6 Sexto Primaria "B" Herramientas Detalle de asistencias Activi…" at bounding box center [754, 137] width 1161 height 2331
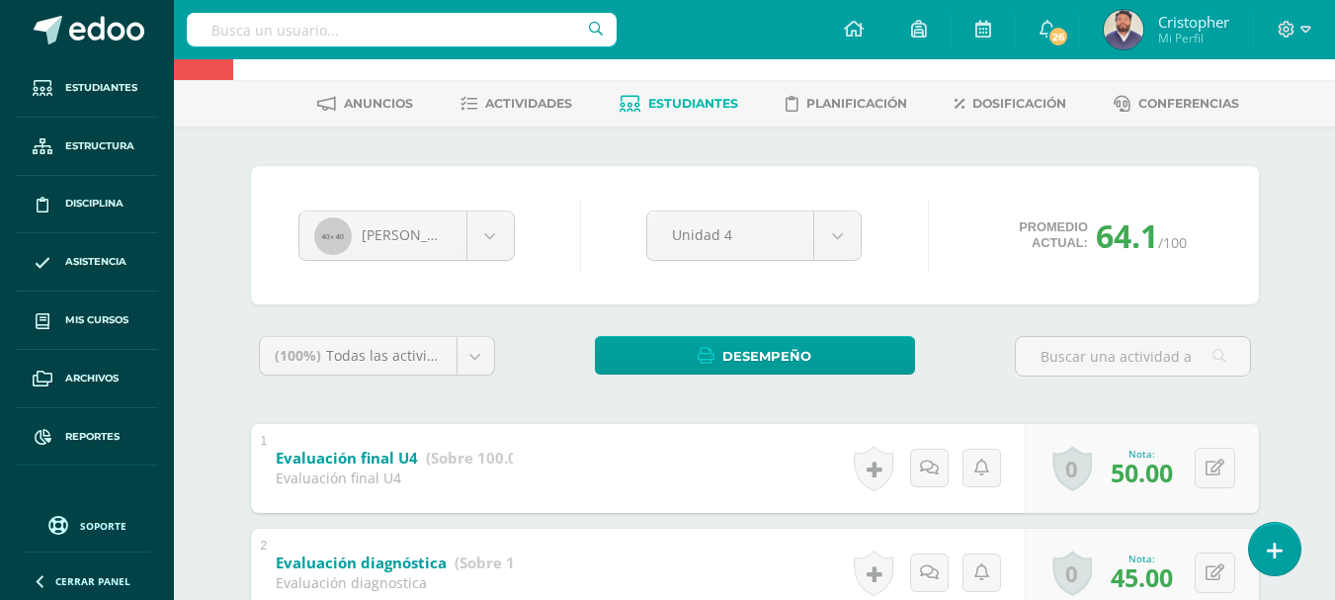
scroll to position [11, 0]
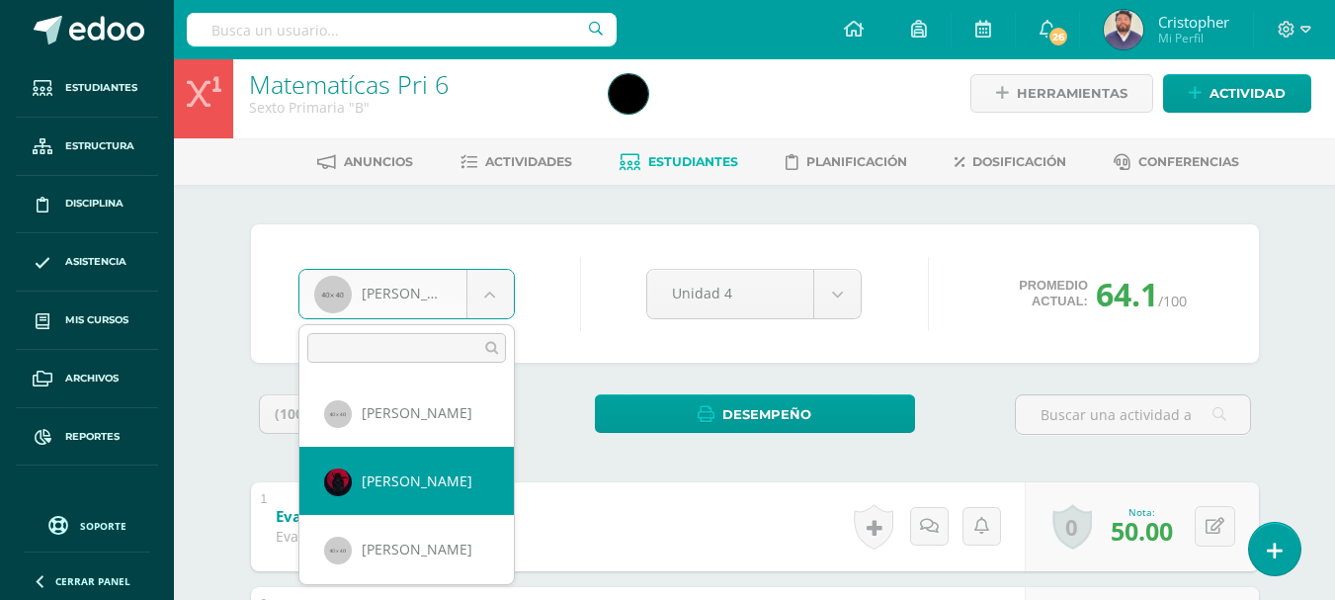
select select "381"
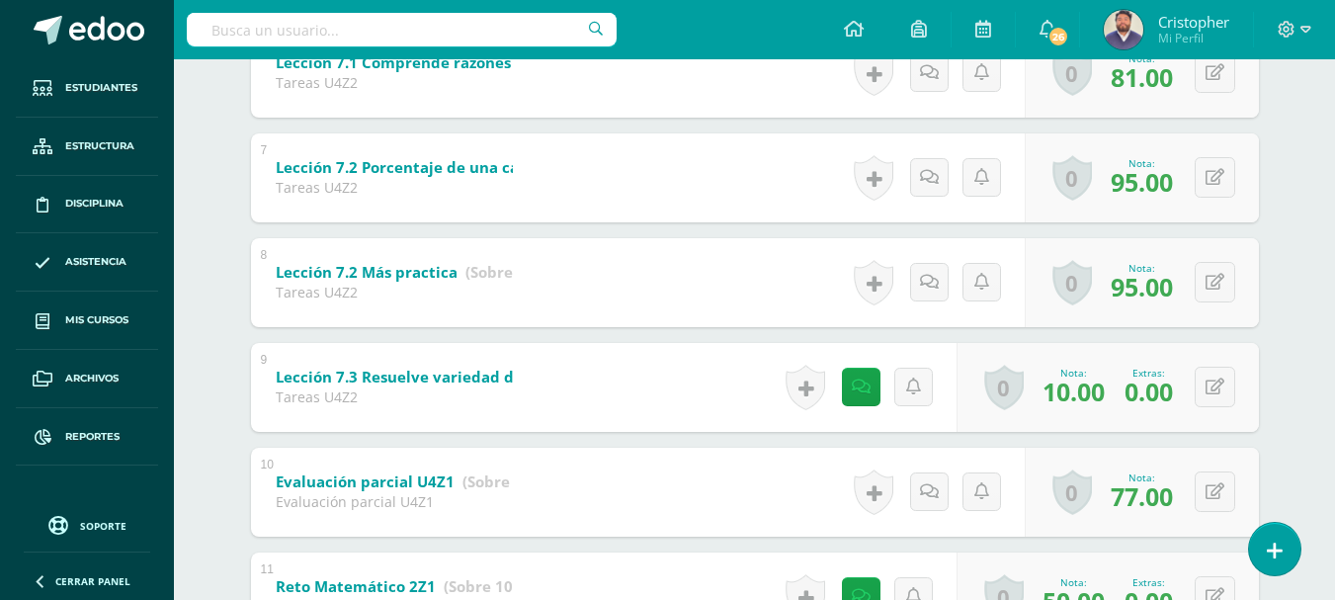
scroll to position [1087, 0]
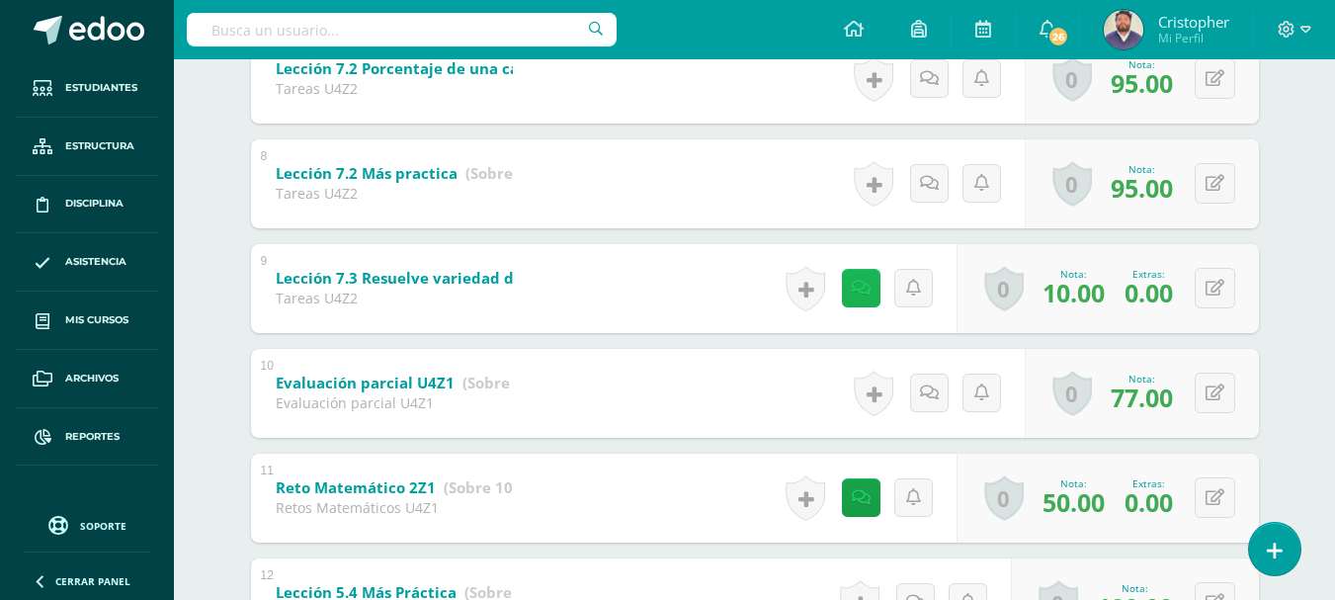
click at [861, 296] on icon at bounding box center [861, 288] width 19 height 17
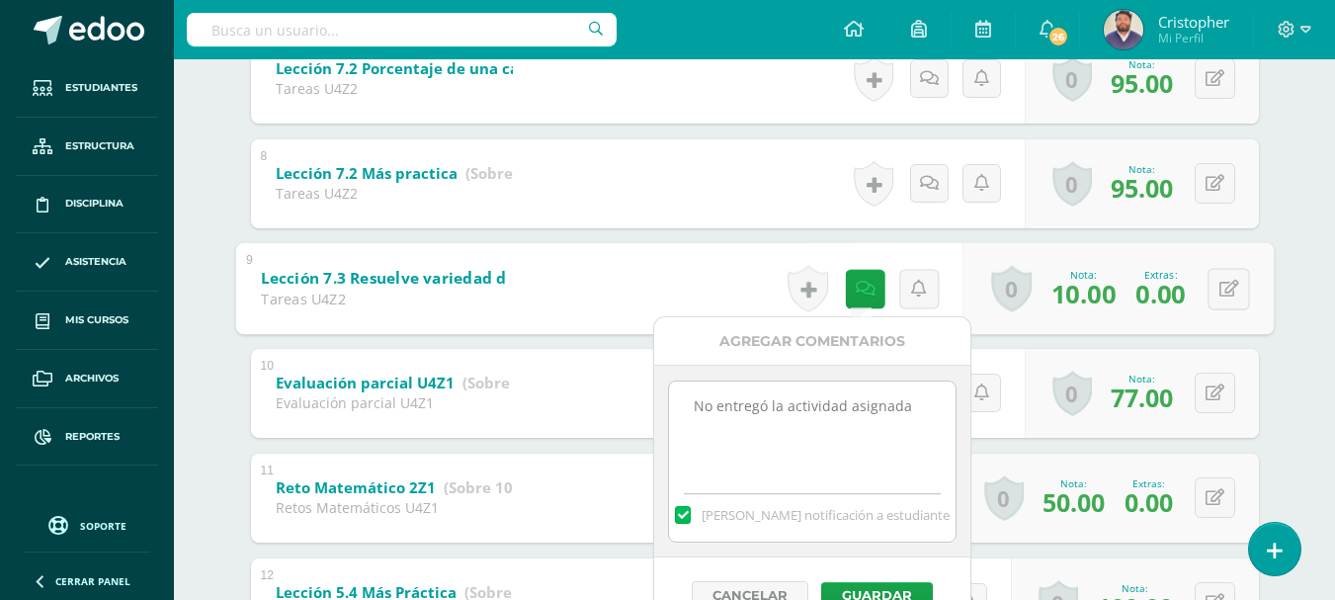
click at [233, 345] on div "[PERSON_NAME] [PERSON_NAME] [PERSON_NAME] [PERSON_NAME] [PERSON_NAME] [PERSON_N…" at bounding box center [755, 205] width 1087 height 2194
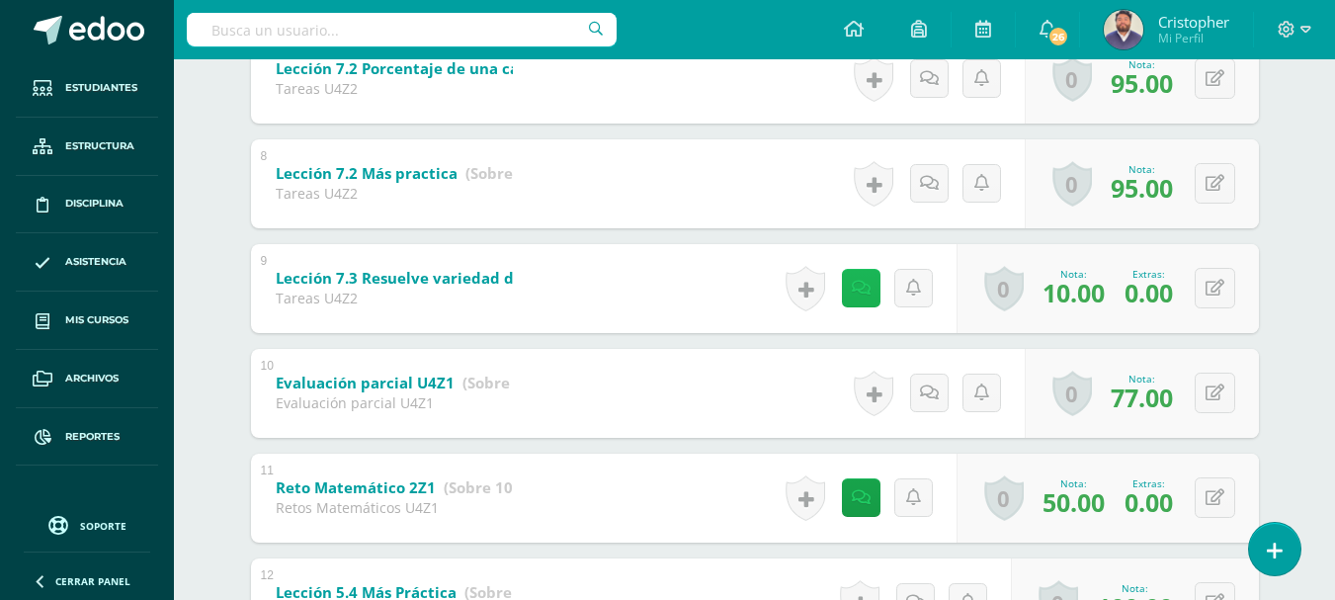
click at [846, 291] on link at bounding box center [861, 288] width 39 height 39
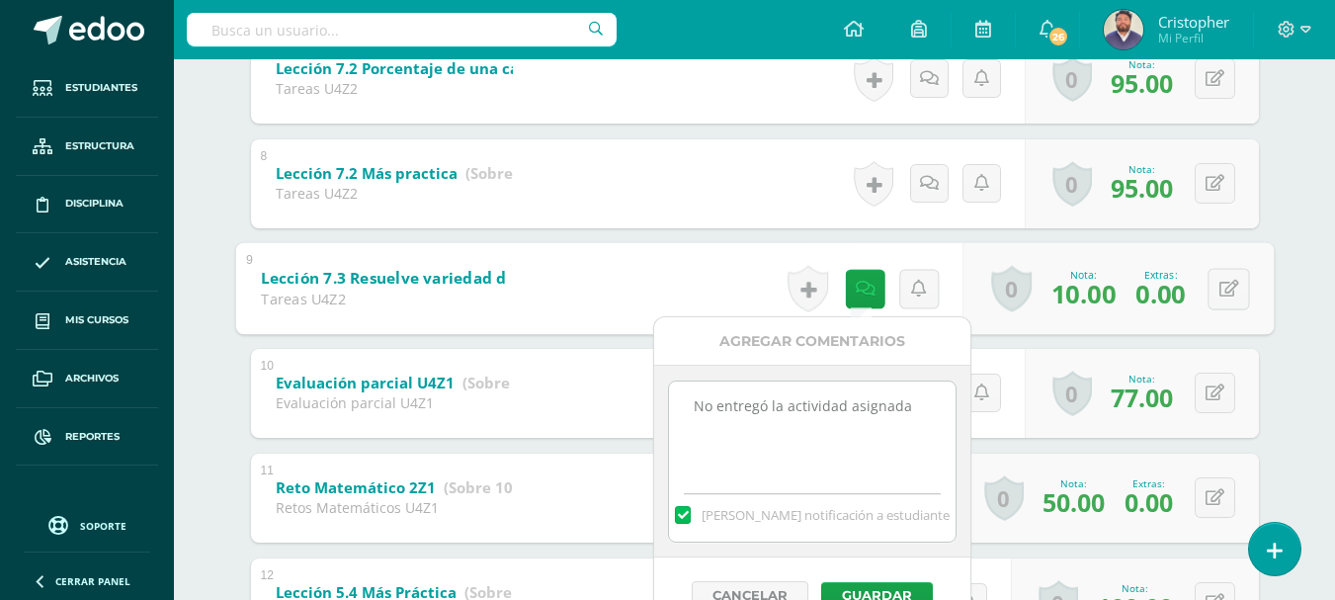
click at [228, 382] on div "Efraín Chamalé Rudy Cabrera Efraín Chamalé José Cux Sebastián Herrera Diego May…" at bounding box center [755, 205] width 1087 height 2194
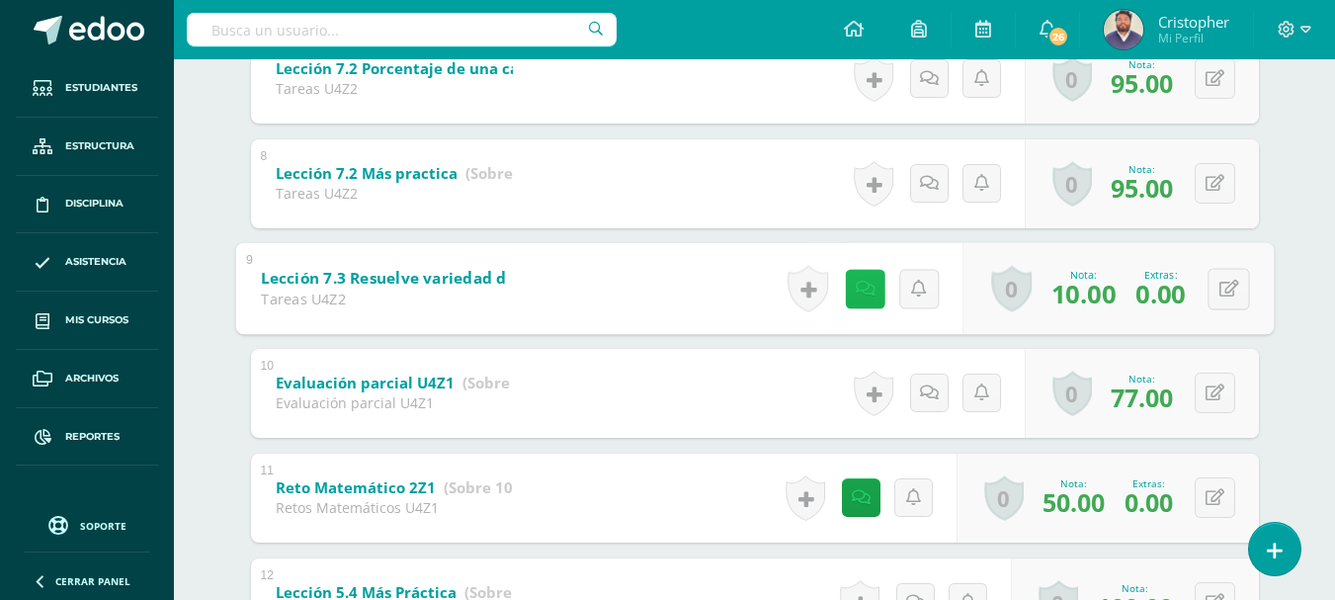
click at [855, 292] on icon at bounding box center [865, 288] width 20 height 17
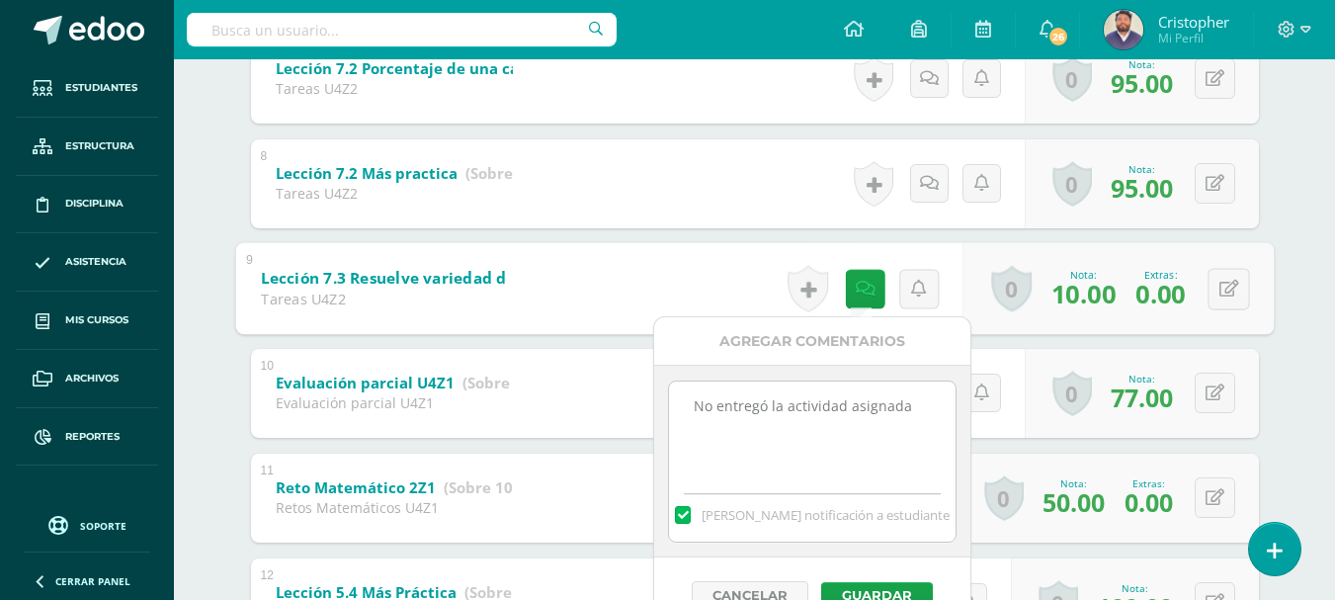
click at [200, 337] on div "Matematícas Pri 6 Sexto Primaria "B" Herramientas Detalle de asistencias Activi…" at bounding box center [754, 137] width 1161 height 2331
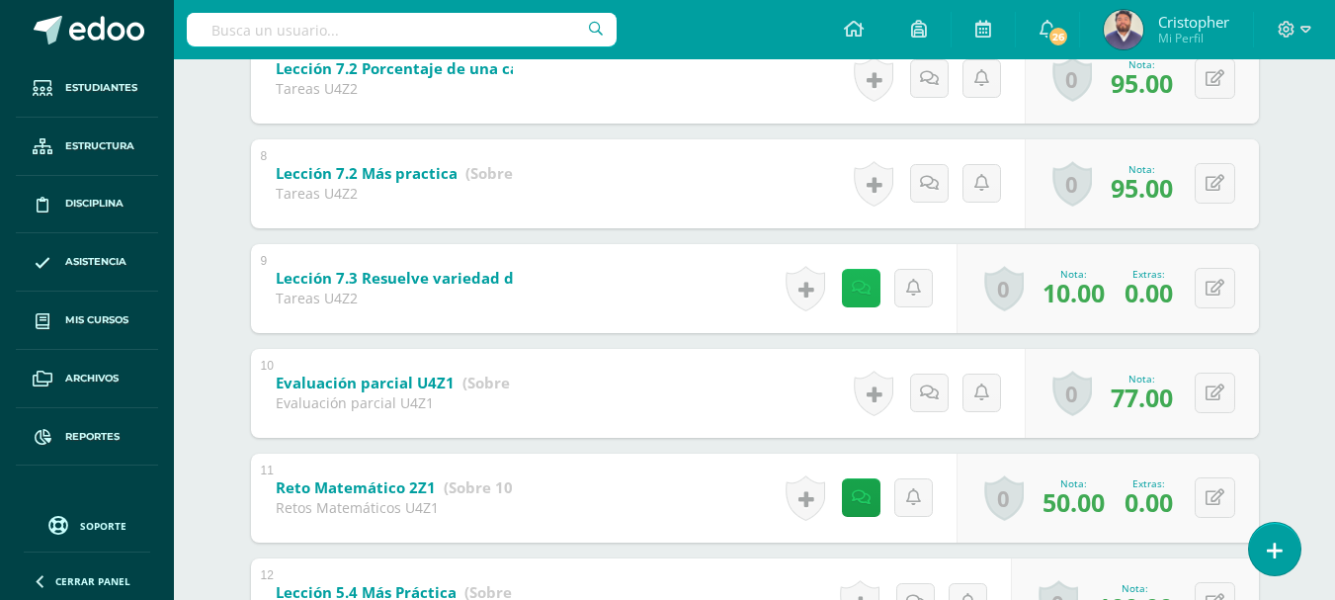
click at [866, 287] on icon at bounding box center [861, 288] width 19 height 17
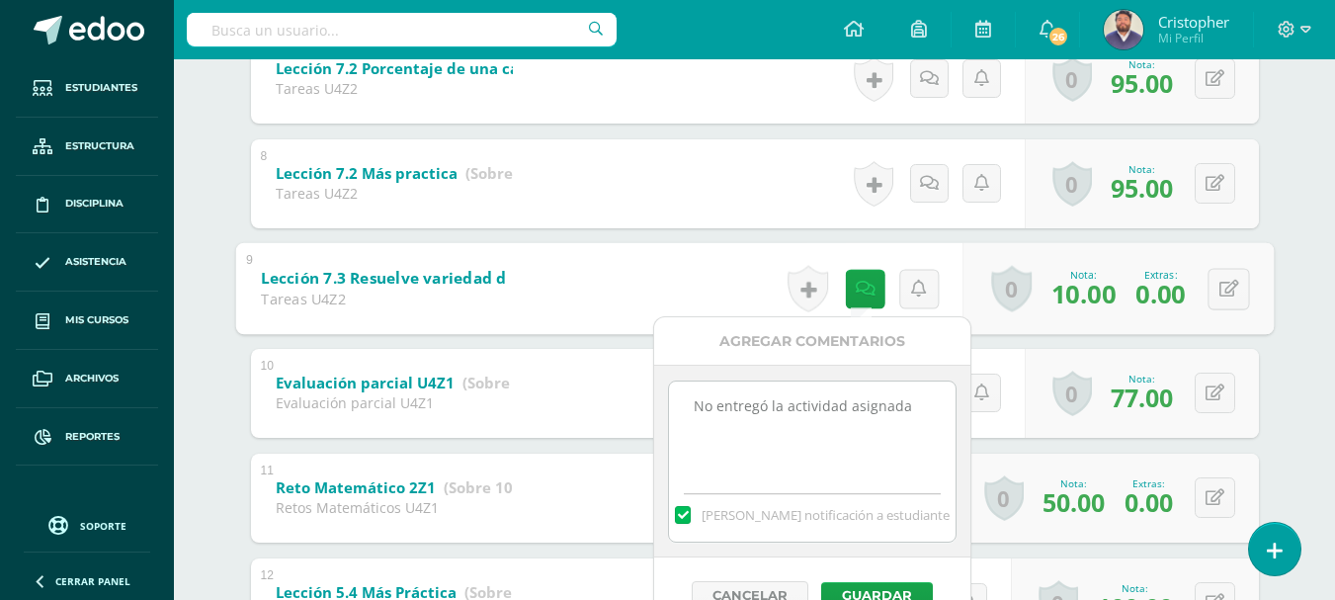
click at [922, 400] on textarea "No entregó la actividad asignada" at bounding box center [812, 431] width 286 height 99
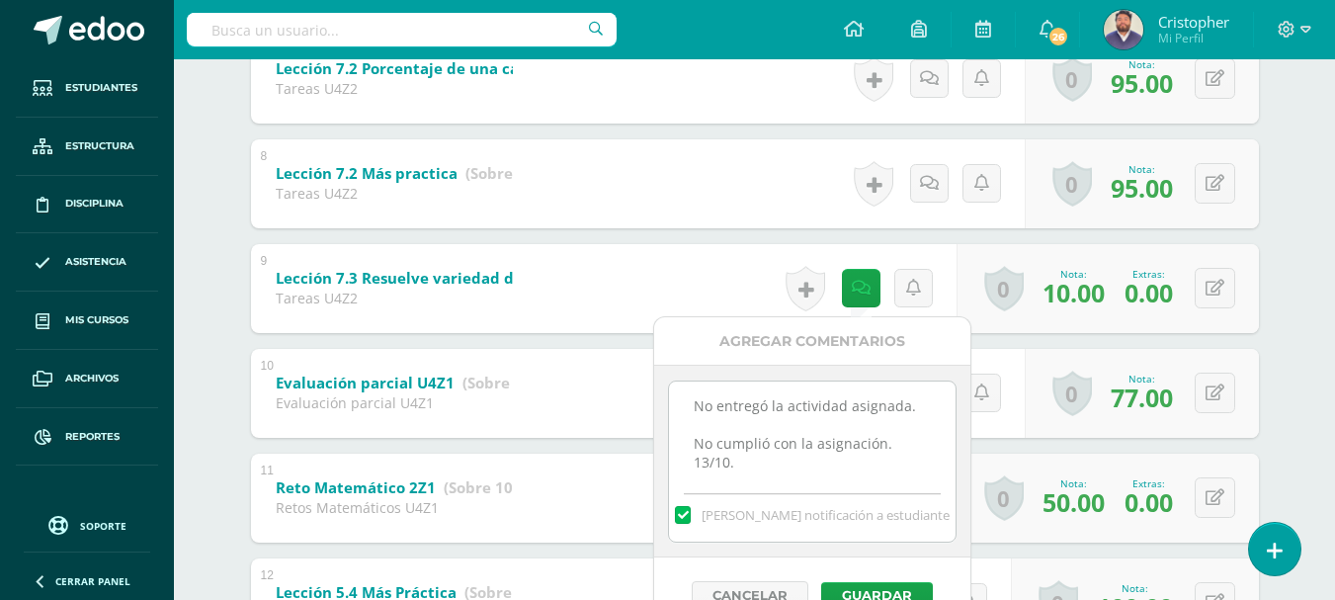
drag, startPoint x: 931, startPoint y: 439, endPoint x: 660, endPoint y: 444, distance: 270.9
click at [660, 444] on div "No entregó la actividad asignada Mandar notificación a estudiante" at bounding box center [812, 461] width 316 height 193
type textarea "No entregó la actividad asignada. No cumplió con la asignación. 13/10."
click at [691, 518] on label at bounding box center [683, 515] width 16 height 18
click at [0, 0] on input "[PERSON_NAME] notificación a estudiante" at bounding box center [0, 0] width 0 height 0
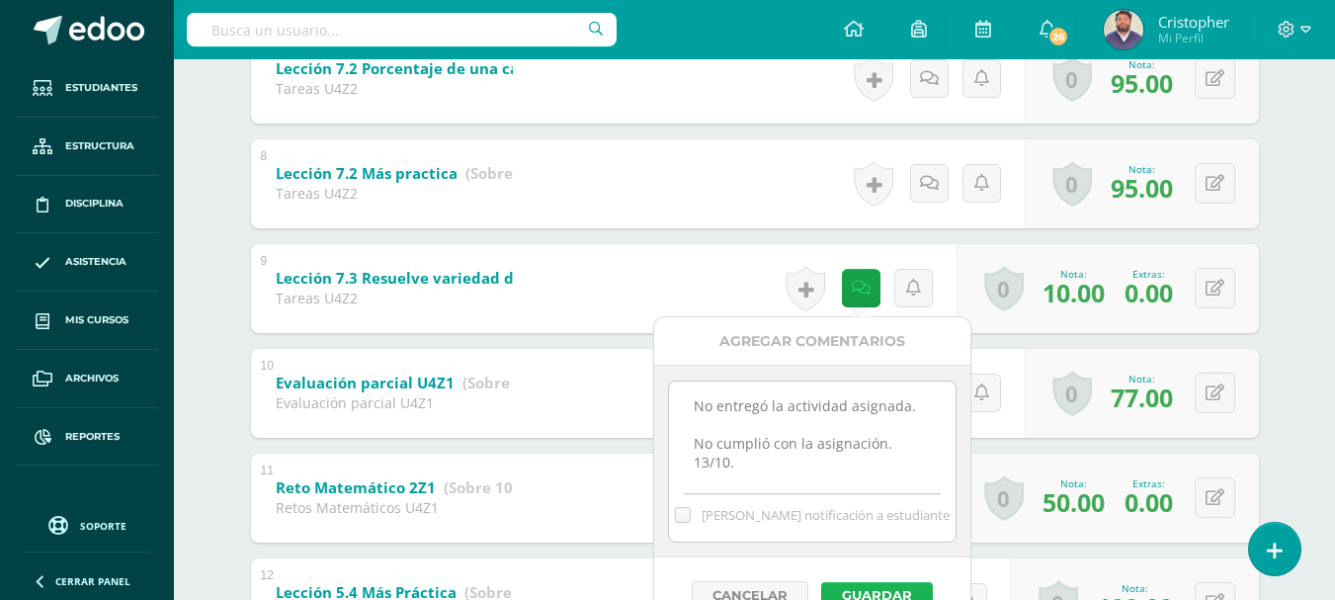
click at [872, 598] on button "Guardar" at bounding box center [877, 595] width 112 height 26
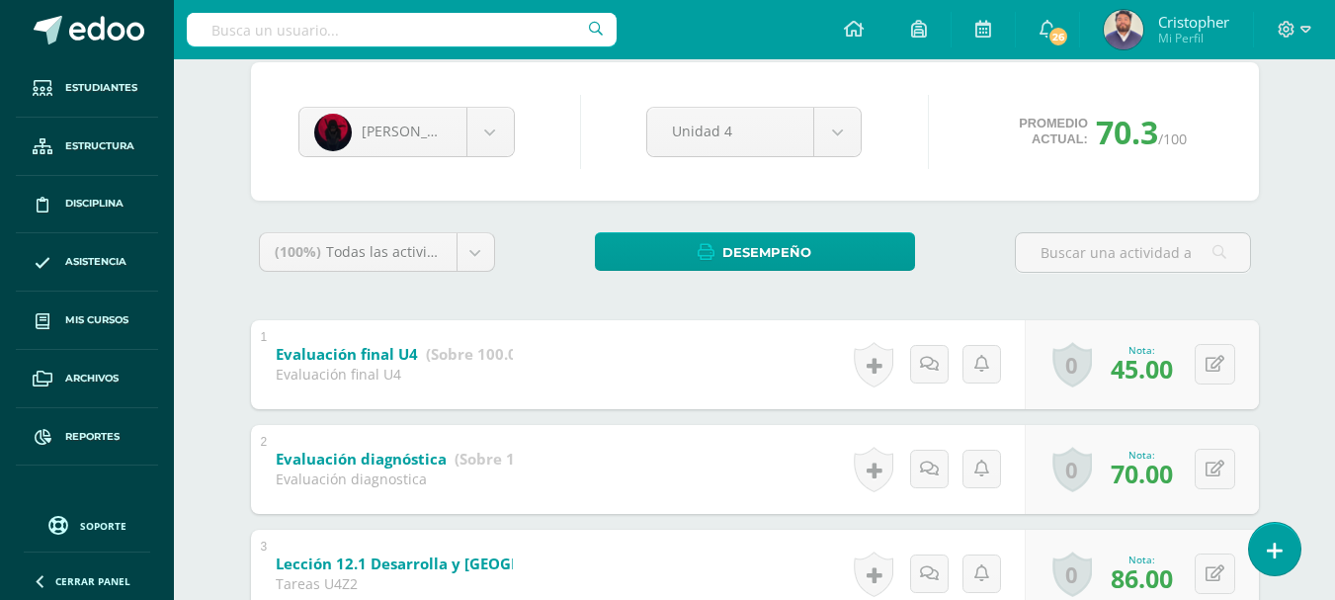
scroll to position [0, 0]
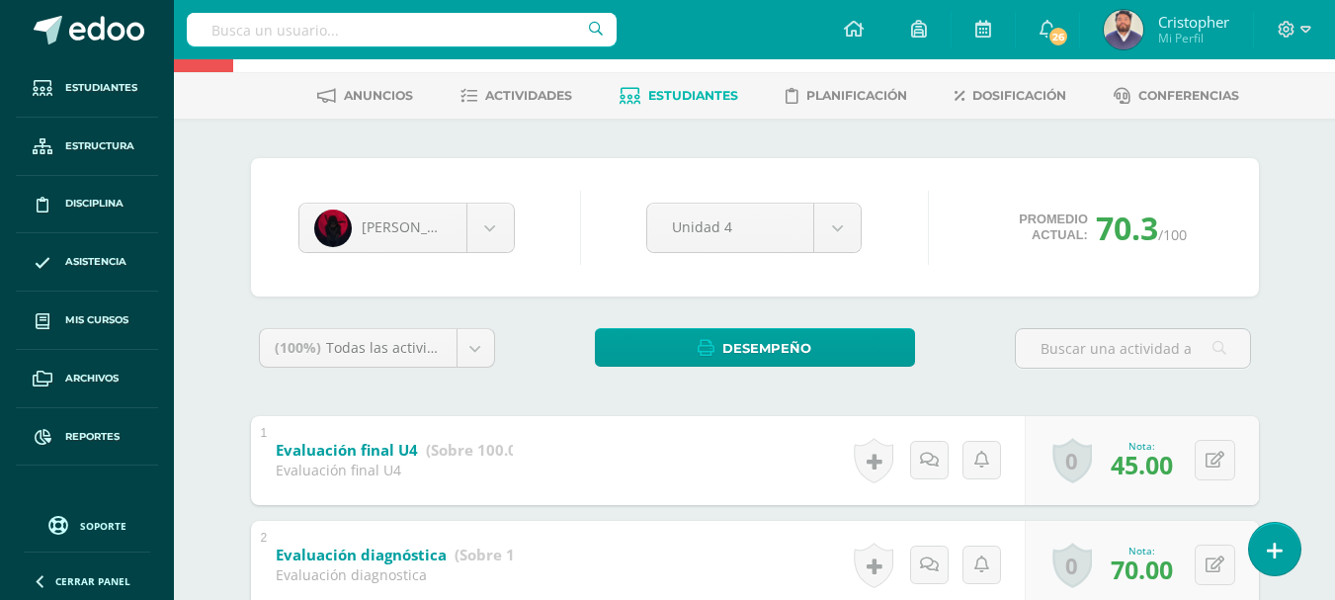
scroll to position [99, 0]
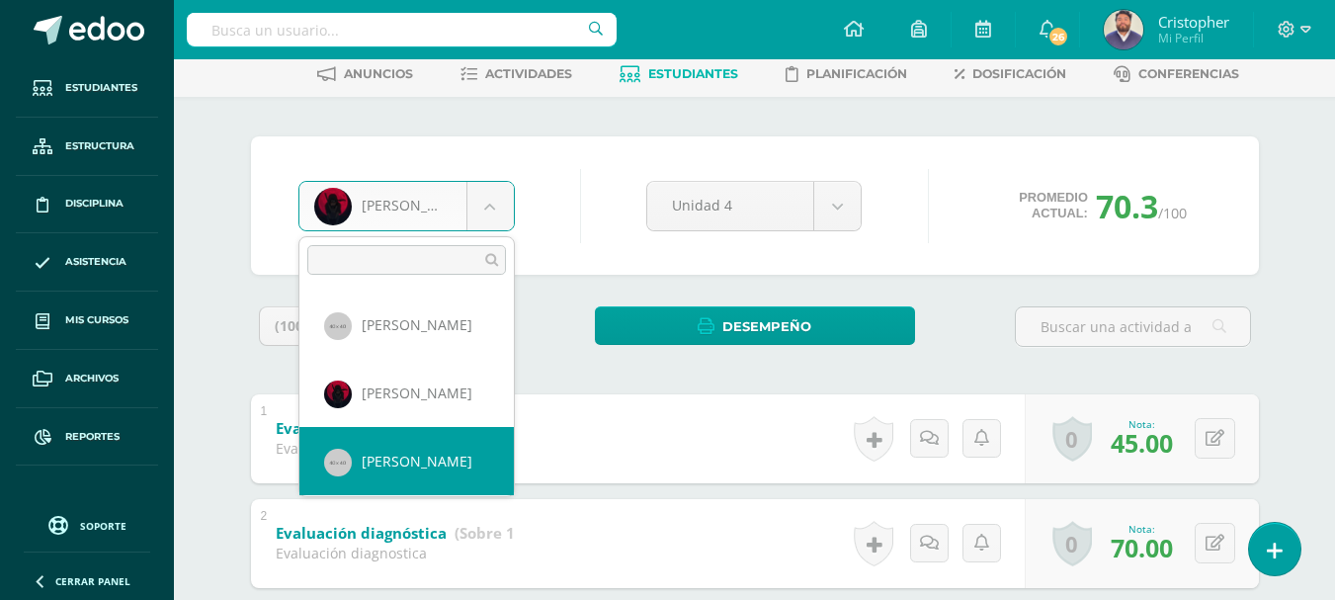
select select "144"
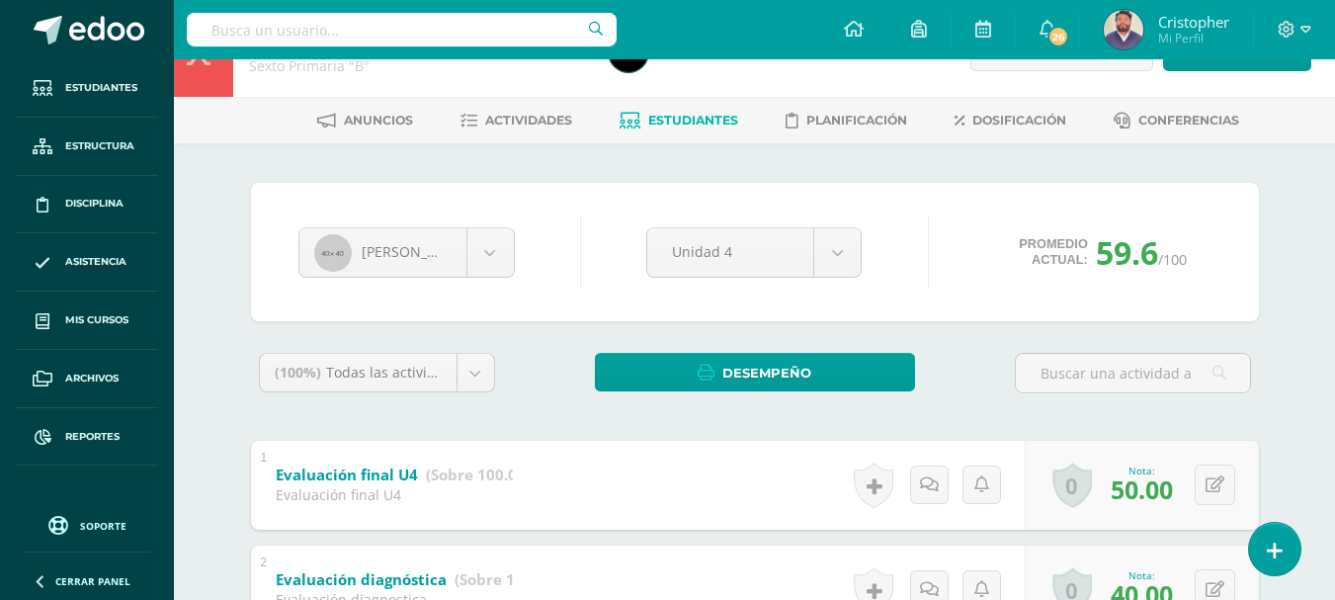
scroll to position [198, 0]
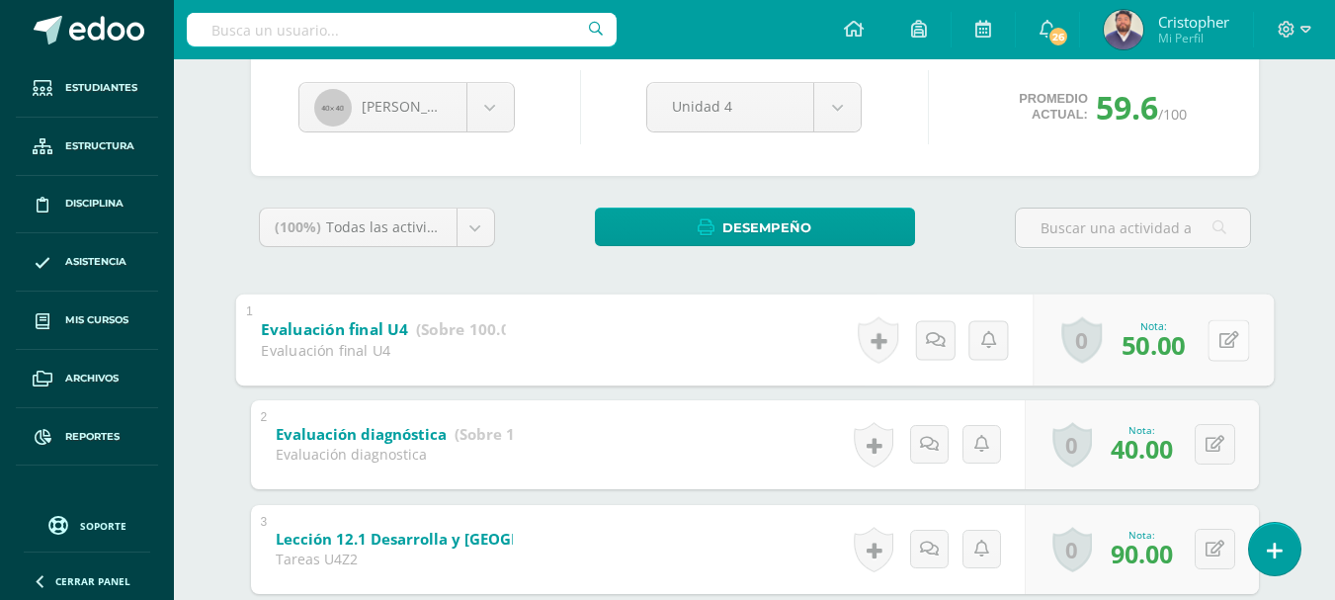
click at [1217, 342] on button at bounding box center [1229, 340] width 42 height 42
type input "55"
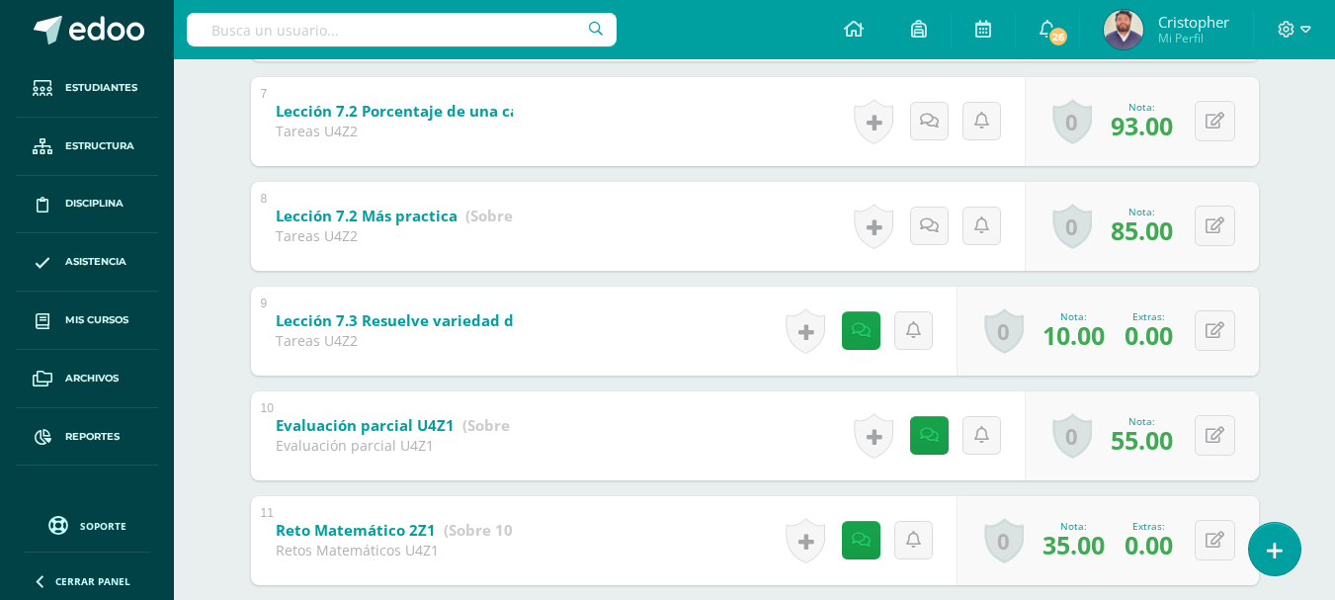
scroll to position [1087, 0]
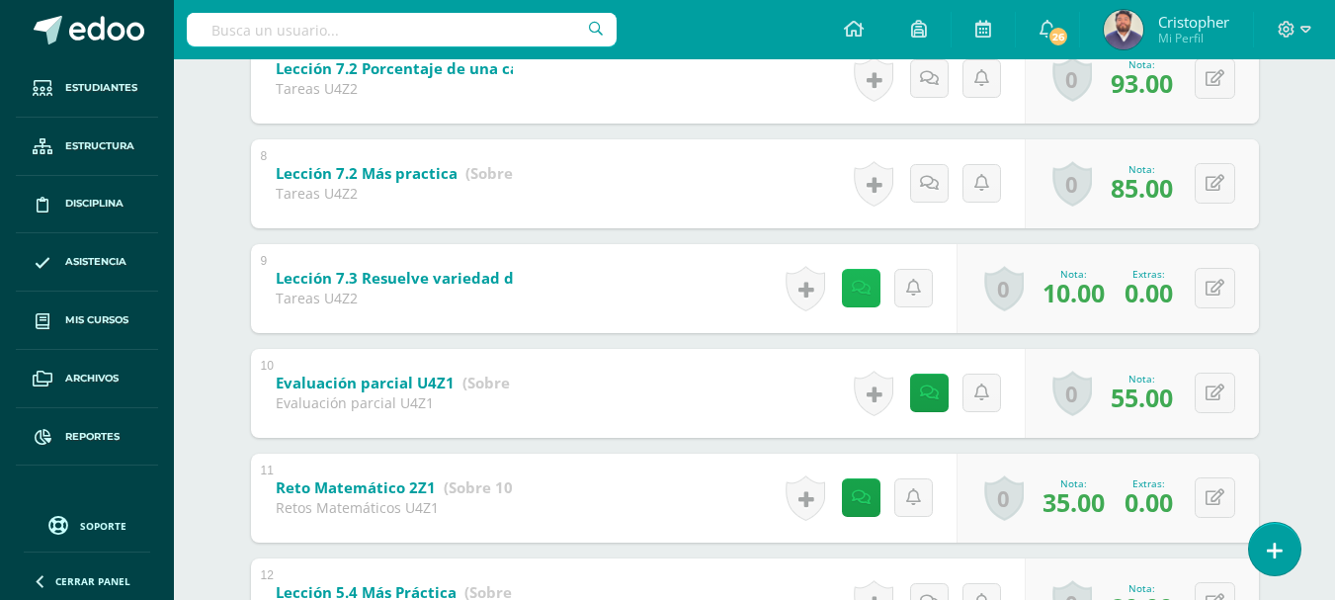
click at [856, 294] on icon at bounding box center [861, 288] width 19 height 17
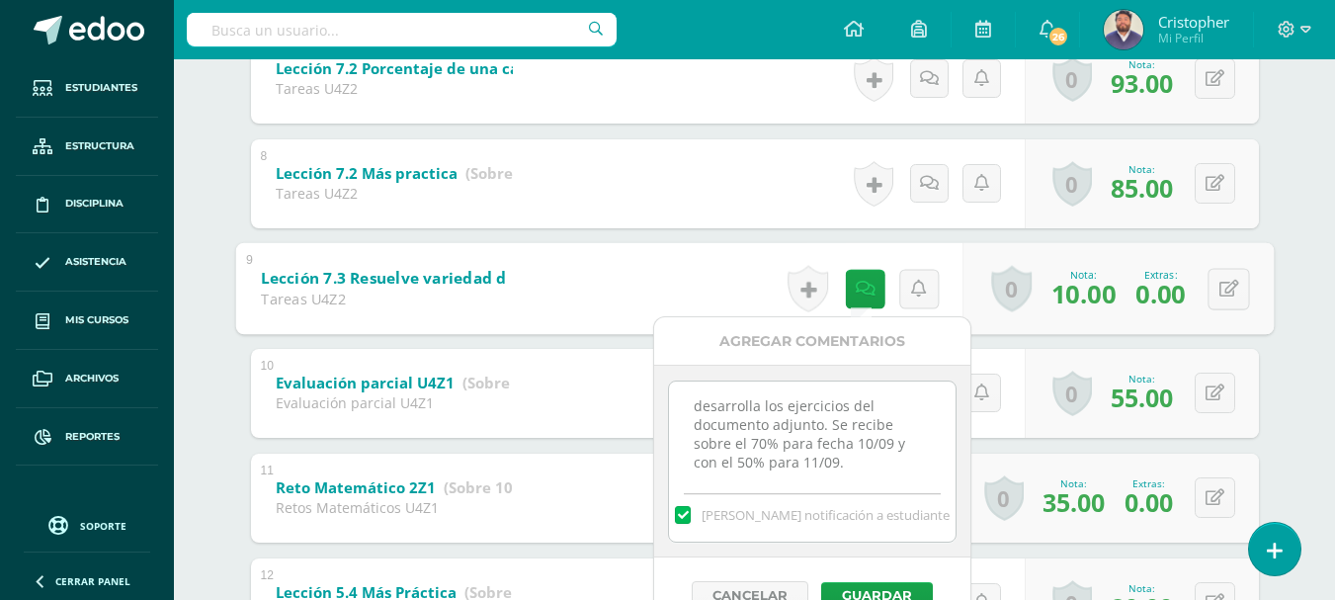
click at [218, 264] on div "[PERSON_NAME] [PERSON_NAME] [PERSON_NAME] [PERSON_NAME] [PERSON_NAME] [PERSON_N…" at bounding box center [755, 205] width 1087 height 2194
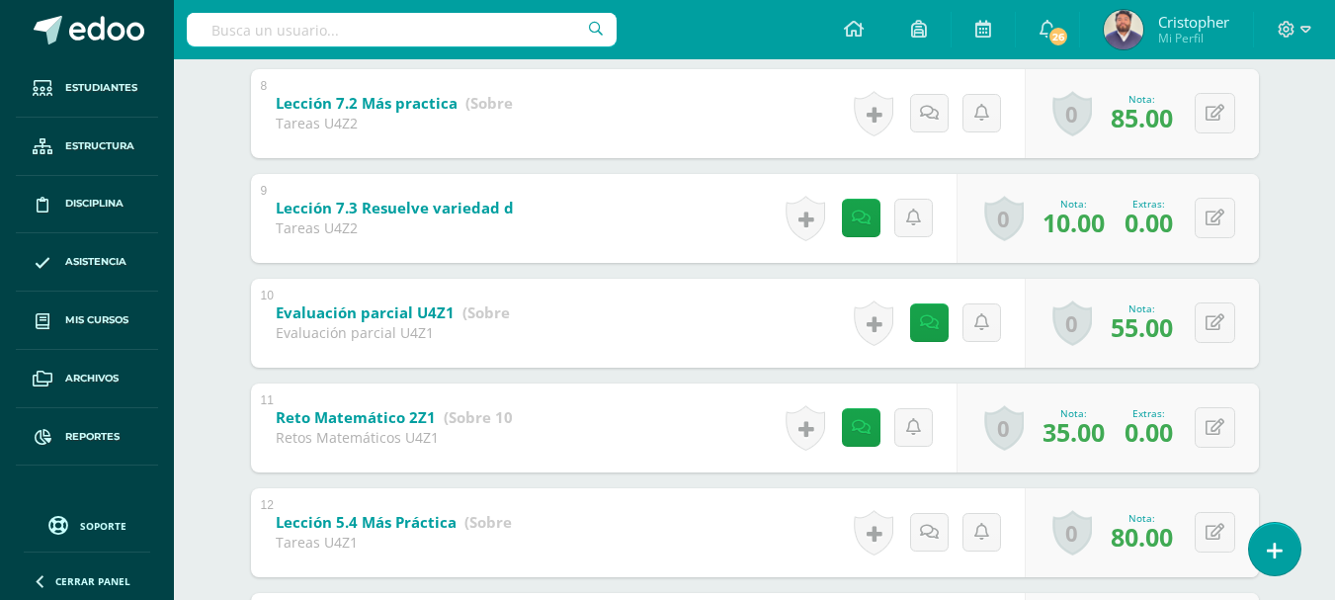
scroll to position [1186, 0]
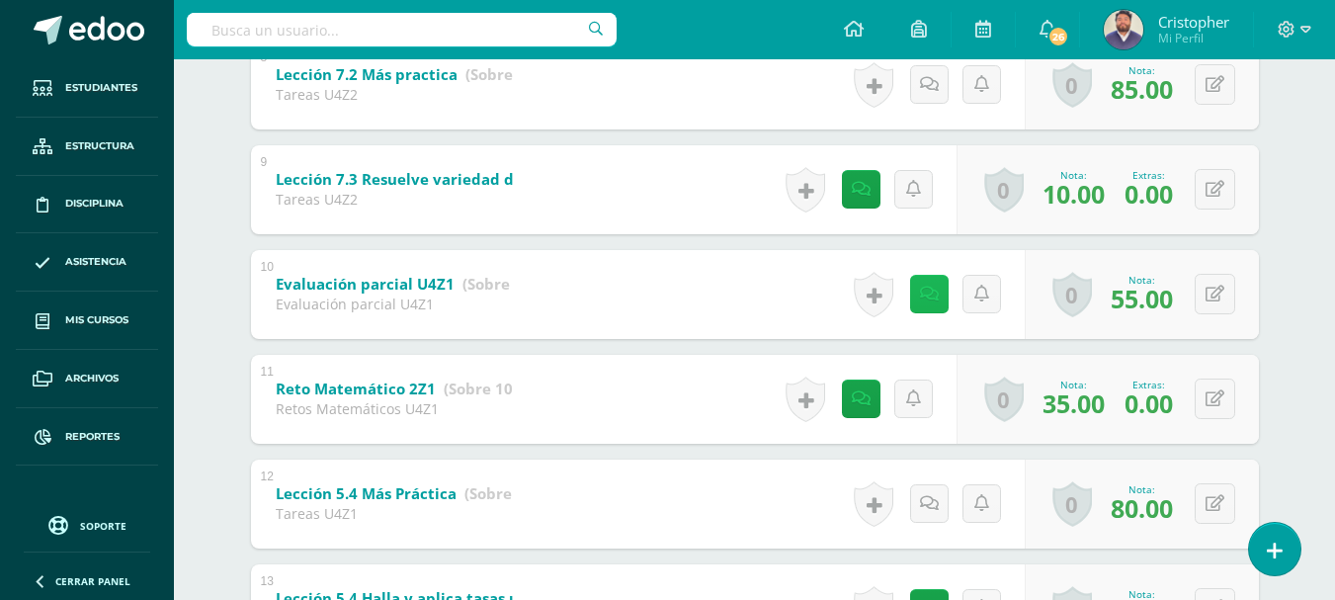
click at [923, 294] on icon at bounding box center [929, 294] width 19 height 17
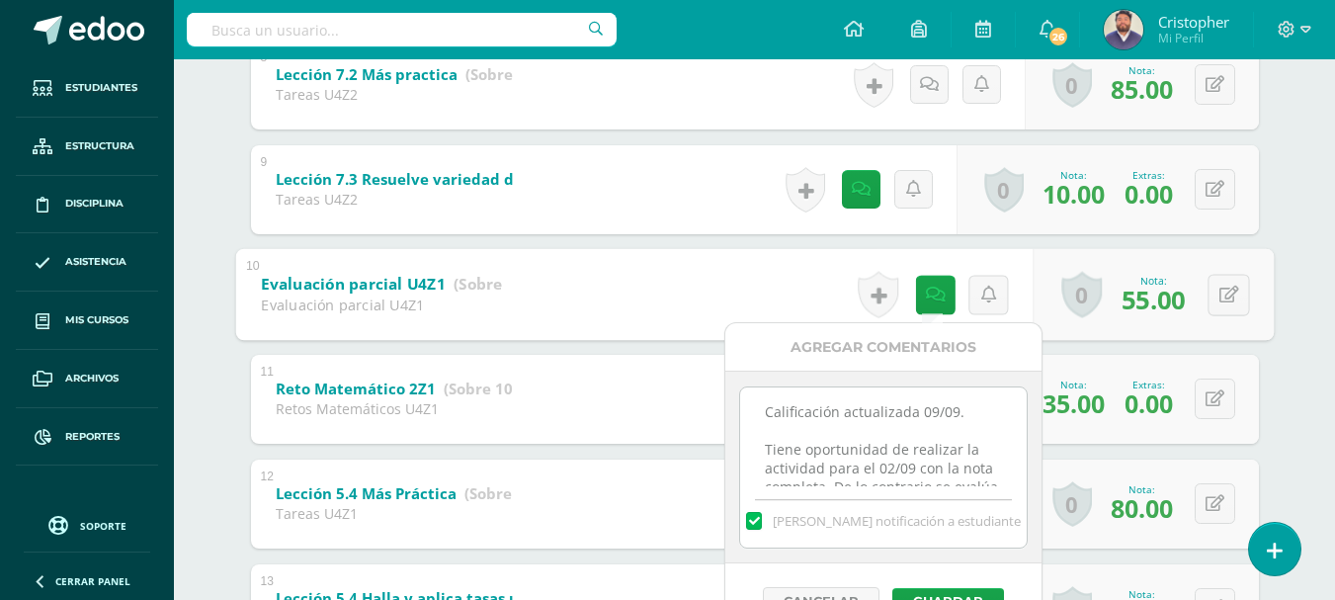
click at [225, 385] on div "[PERSON_NAME] [PERSON_NAME] [PERSON_NAME] [PERSON_NAME] [PERSON_NAME] [PERSON_N…" at bounding box center [755, 107] width 1087 height 2194
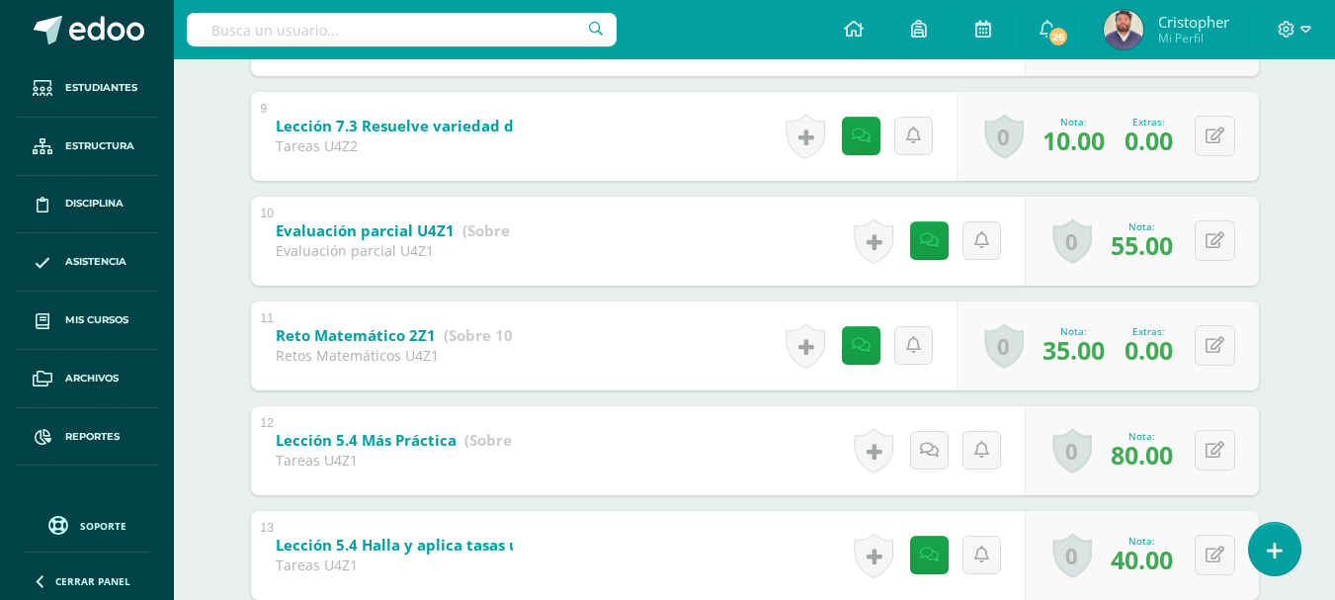
scroll to position [1285, 0]
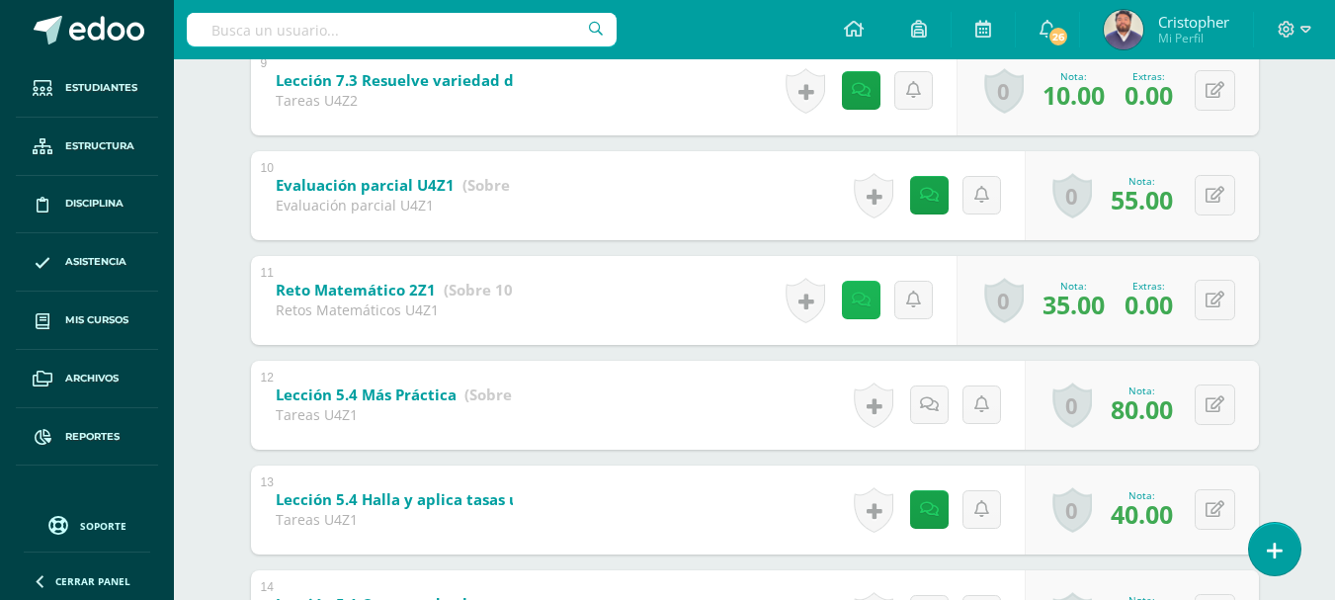
click at [864, 304] on icon at bounding box center [861, 300] width 19 height 17
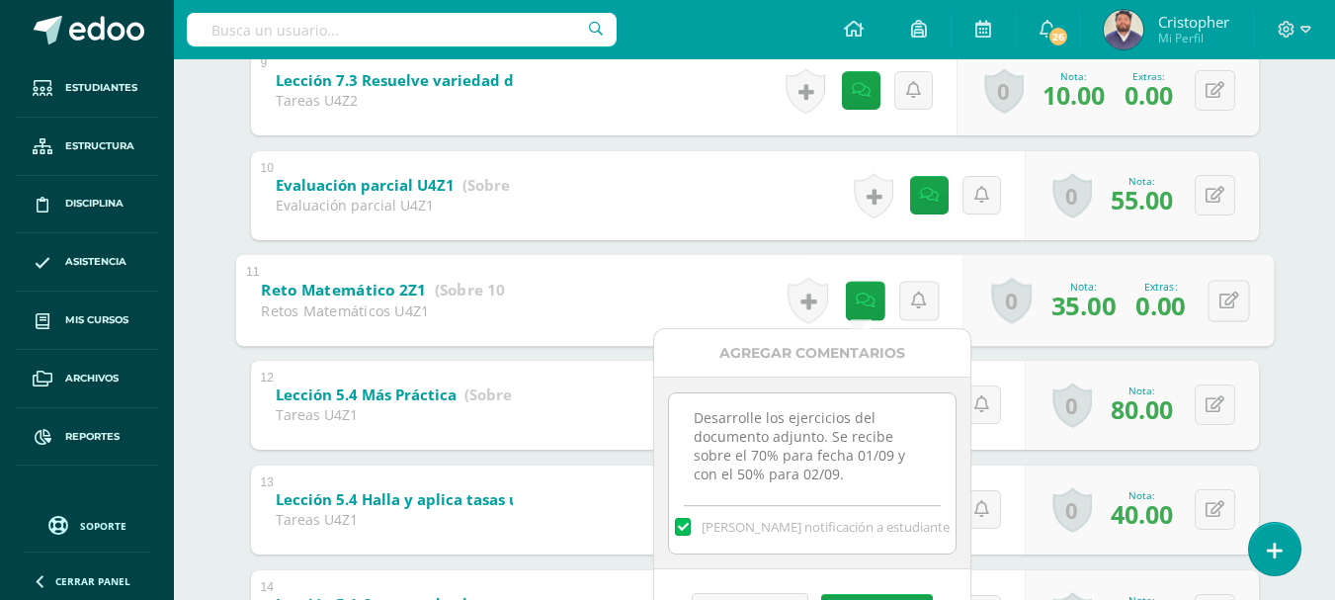
click at [214, 362] on div "[PERSON_NAME] [PERSON_NAME] [PERSON_NAME] [PERSON_NAME] [PERSON_NAME] [PERSON_N…" at bounding box center [755, 8] width 1087 height 2194
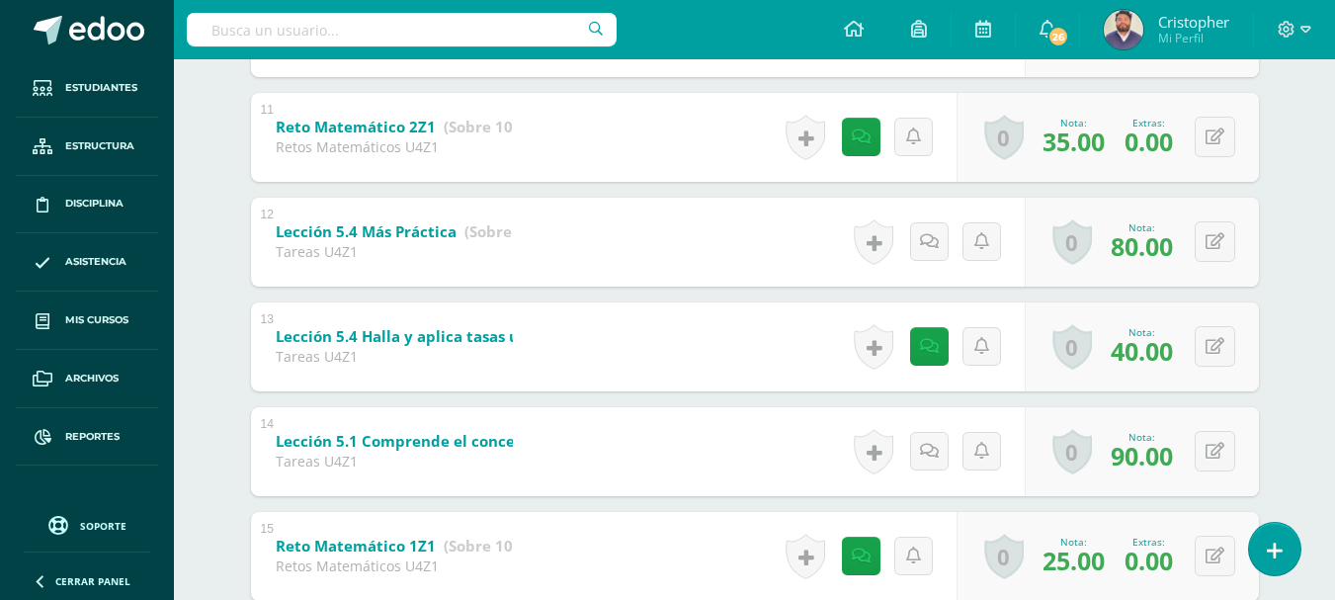
scroll to position [1483, 0]
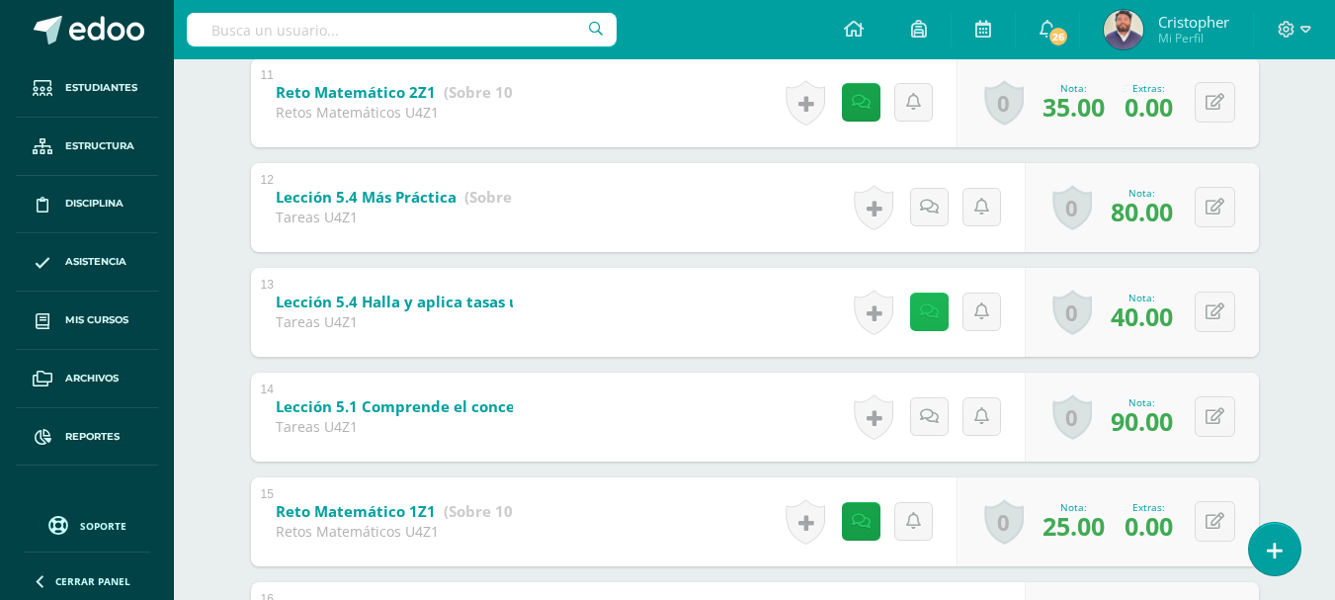
click at [931, 320] on icon at bounding box center [929, 311] width 19 height 17
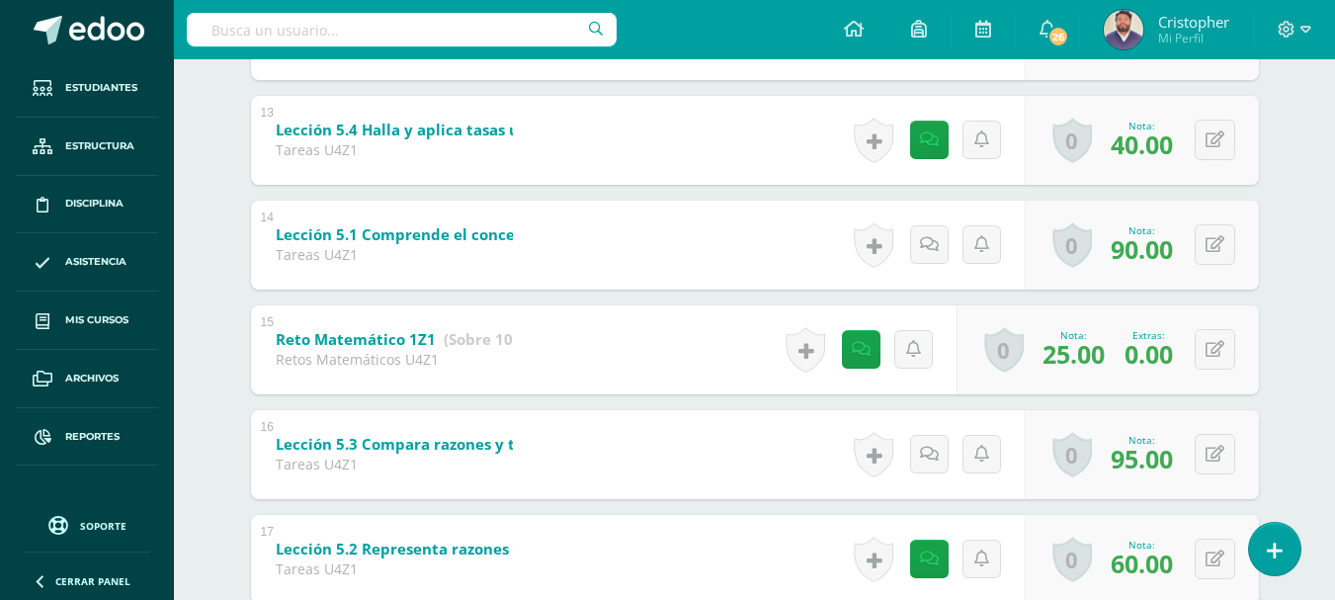
scroll to position [1680, 0]
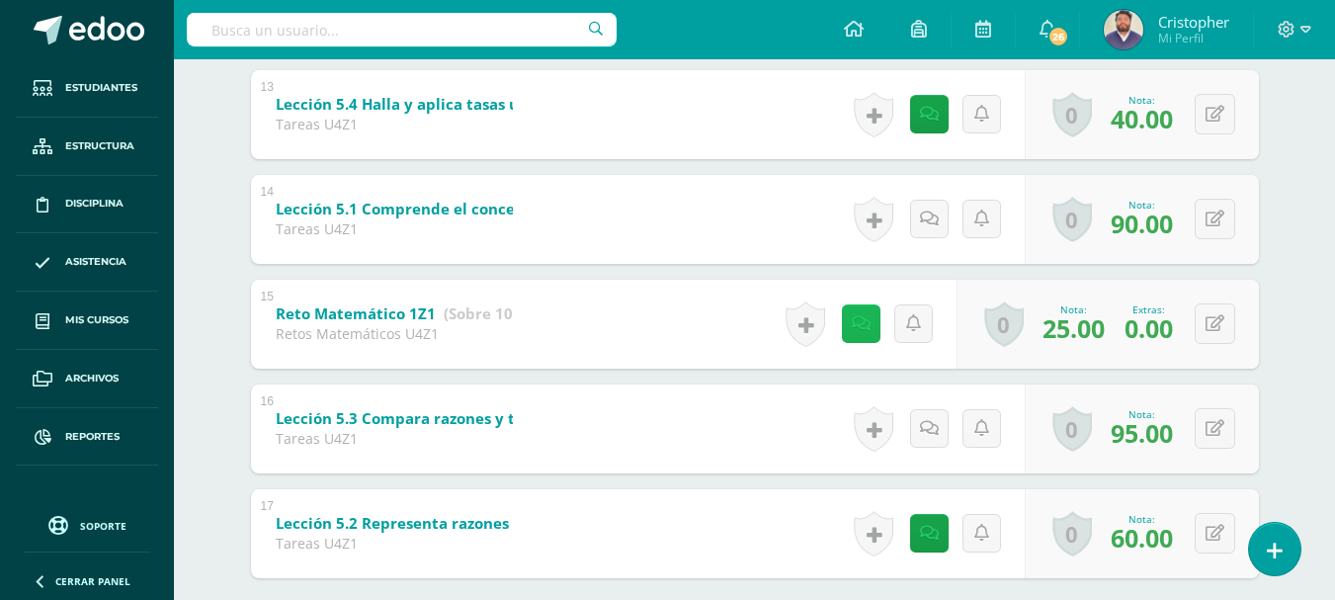
click at [870, 320] on link at bounding box center [861, 323] width 39 height 39
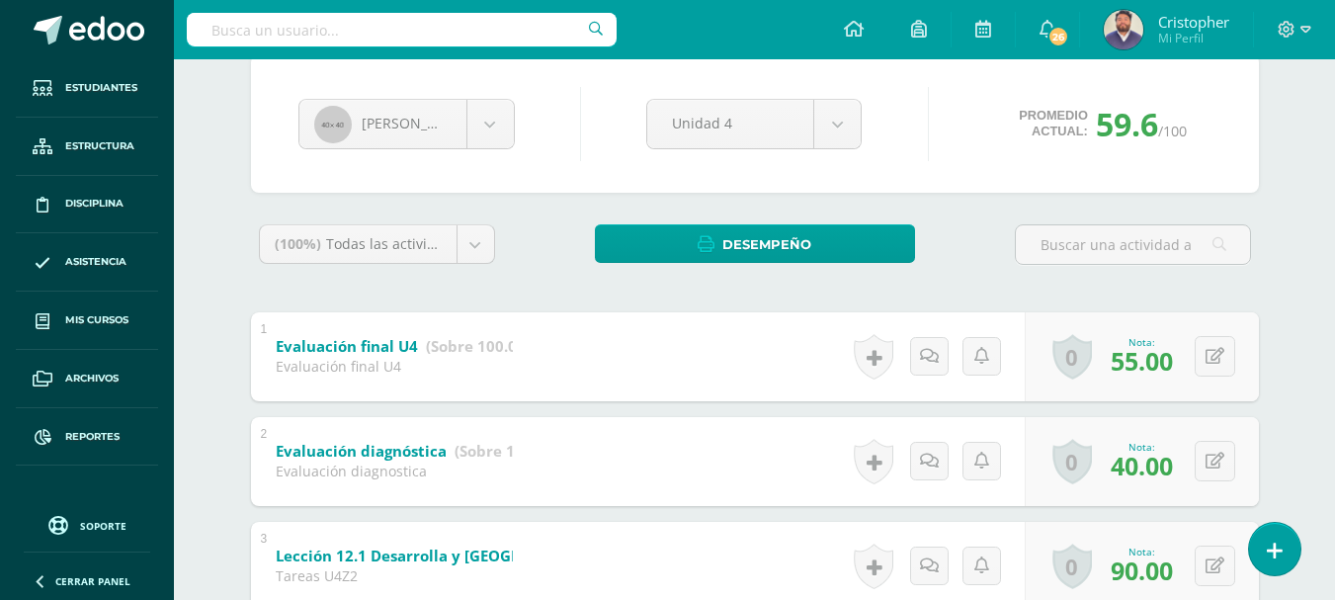
scroll to position [0, 0]
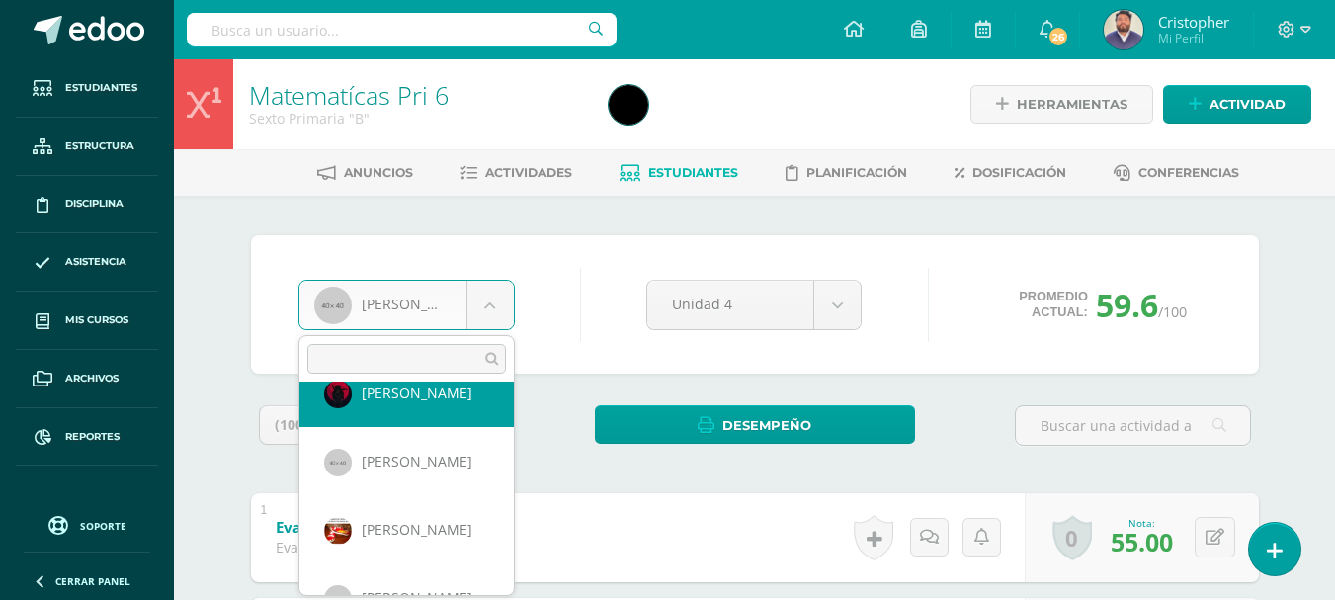
scroll to position [76, 0]
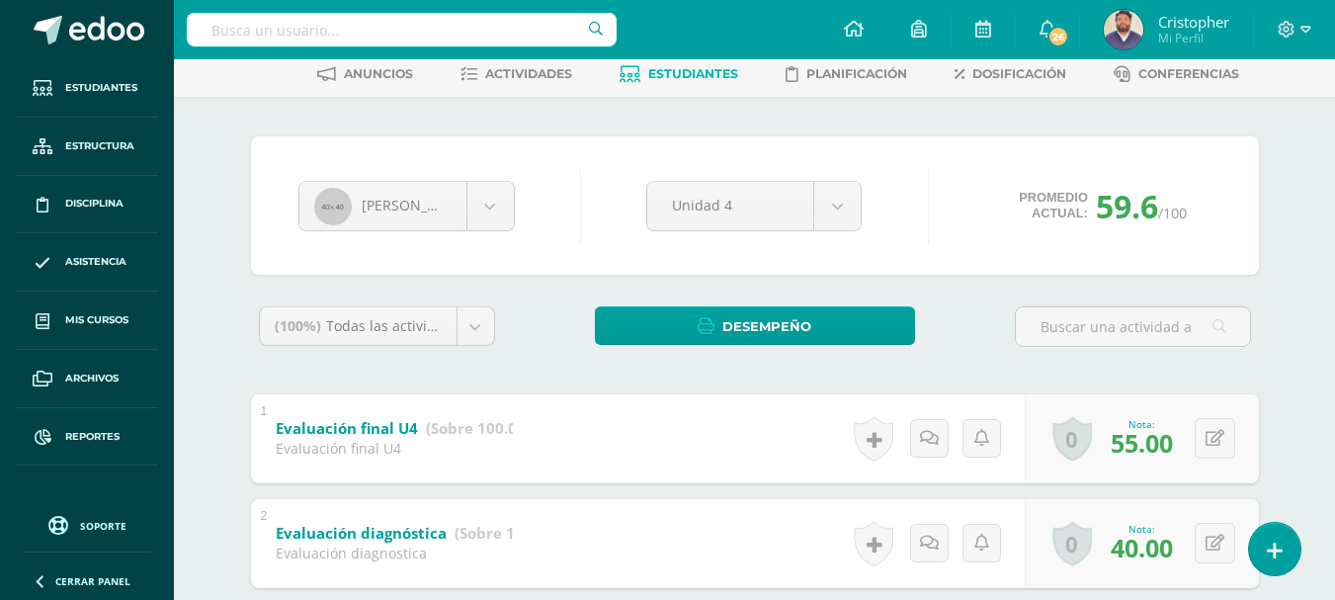
scroll to position [198, 0]
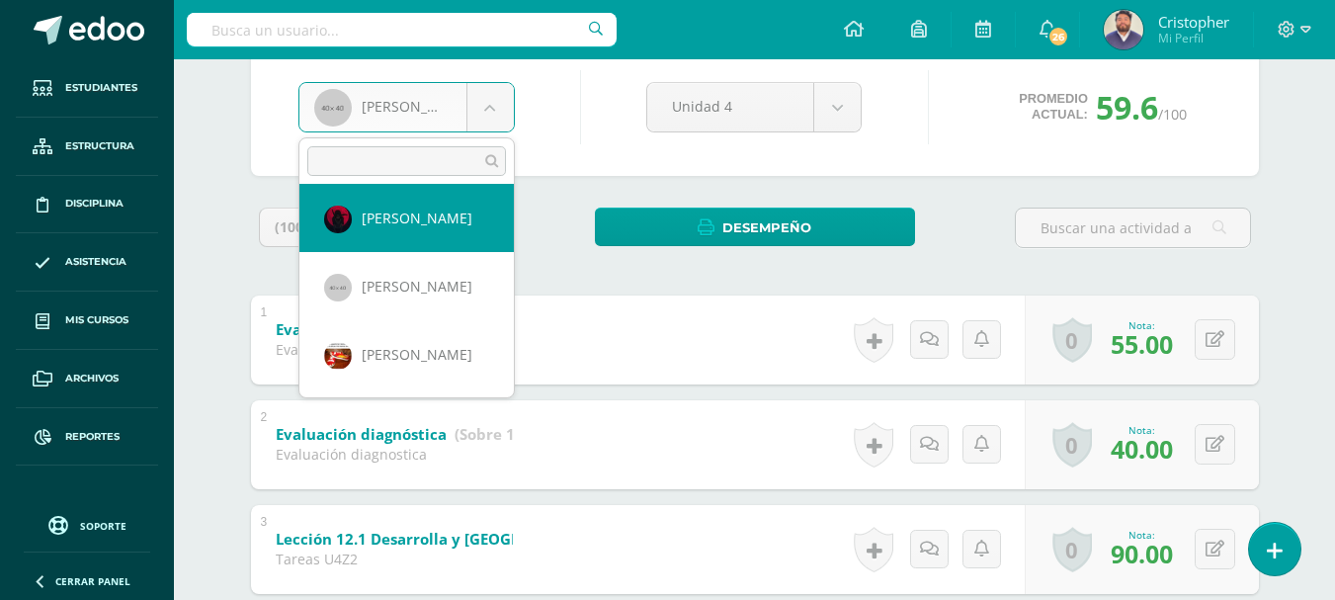
scroll to position [99, 0]
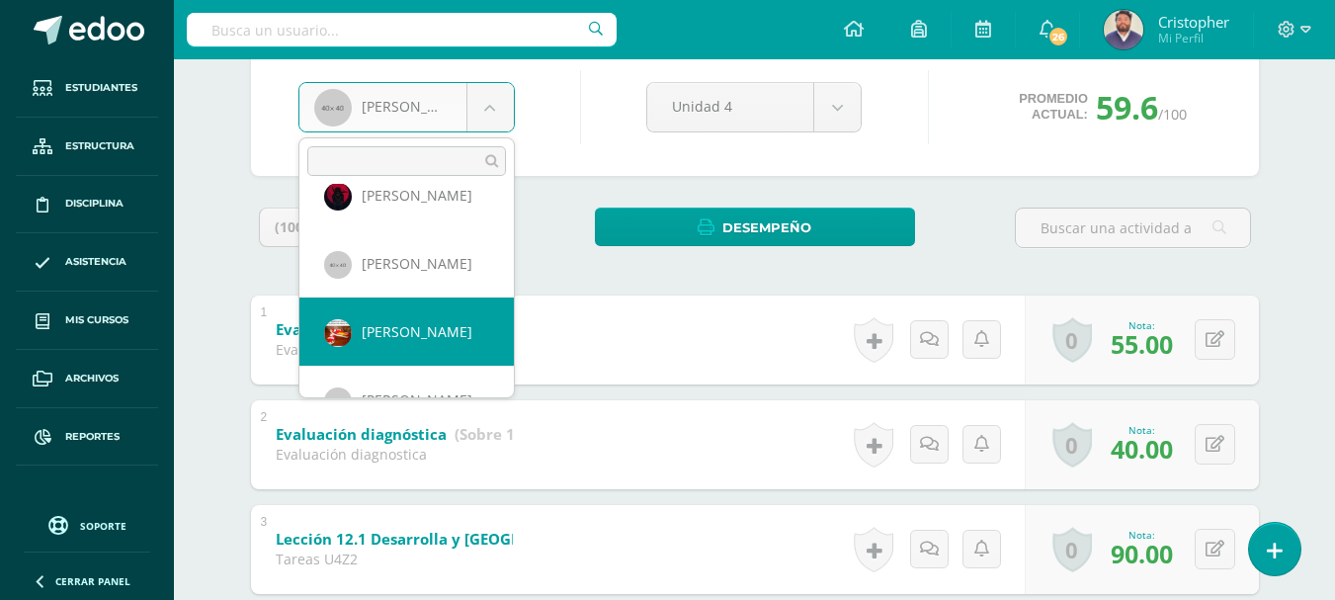
select select "150"
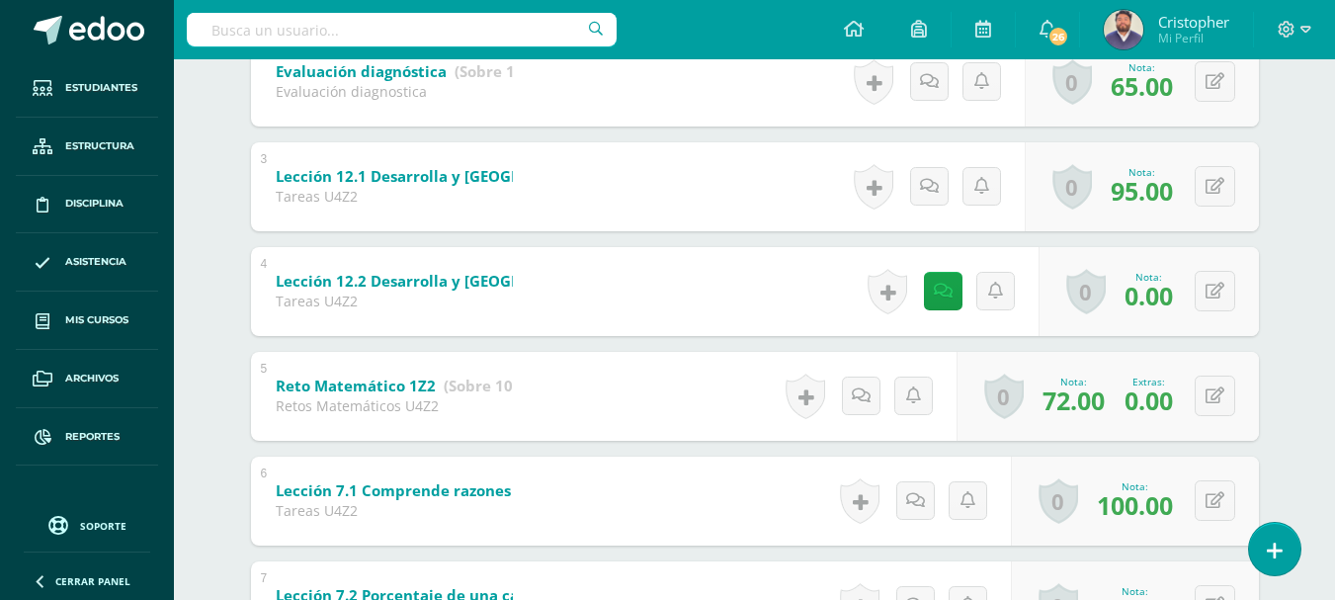
scroll to position [593, 0]
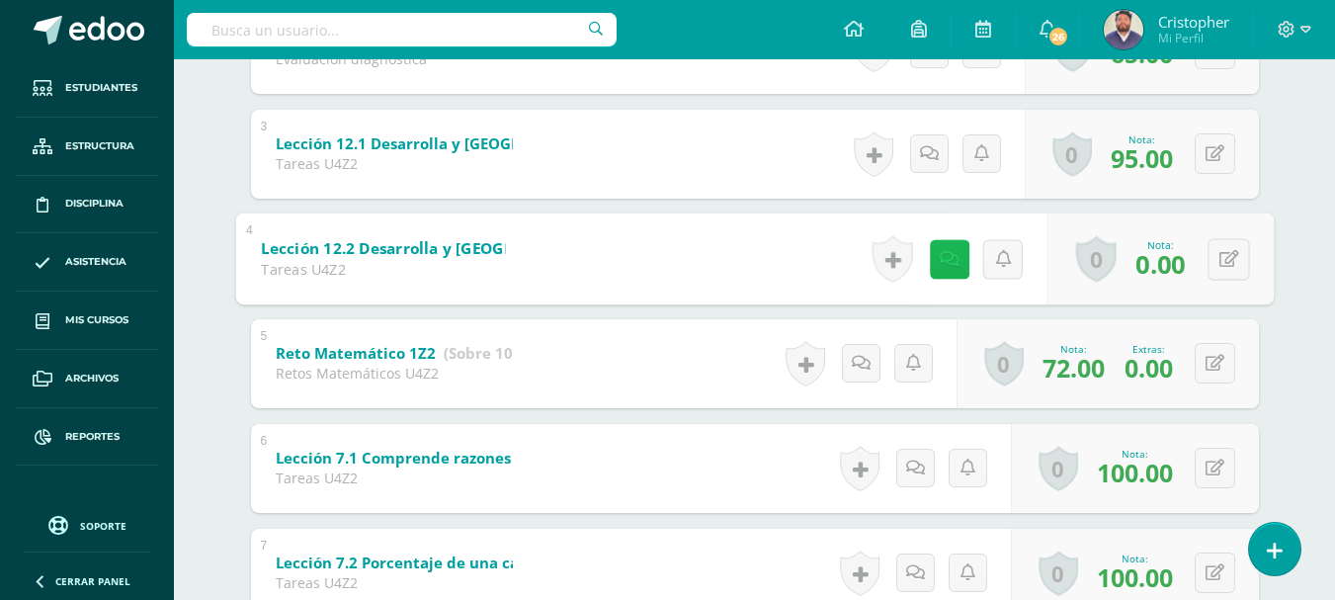
click at [948, 251] on icon at bounding box center [949, 258] width 20 height 17
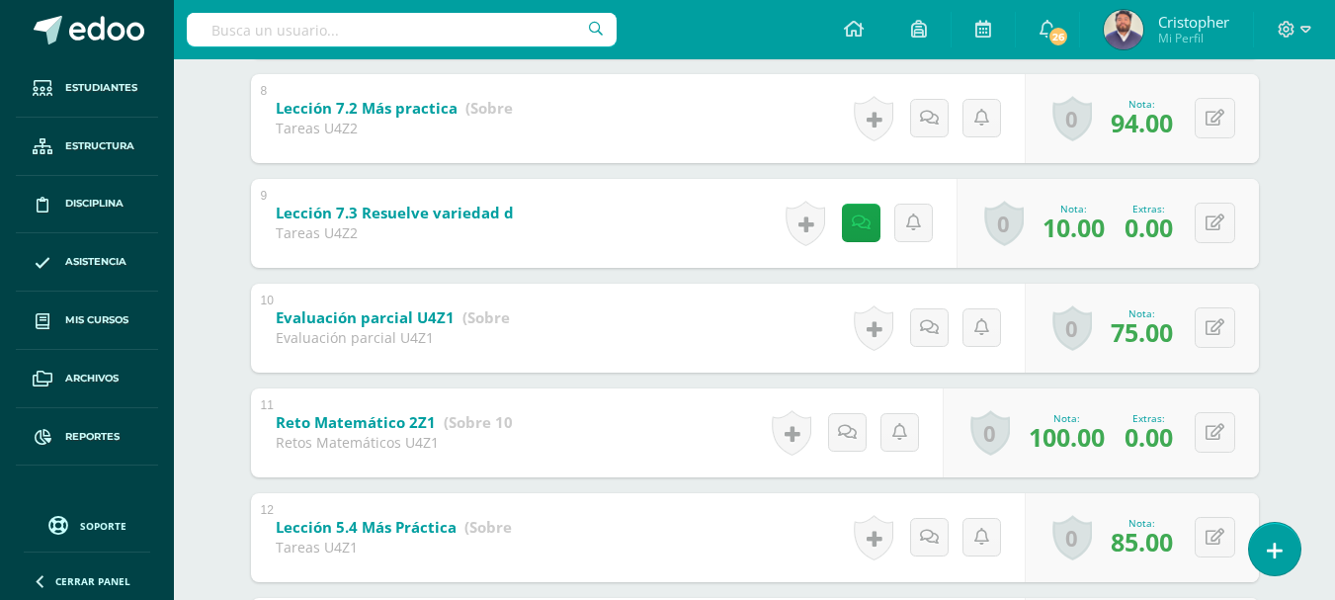
scroll to position [1186, 0]
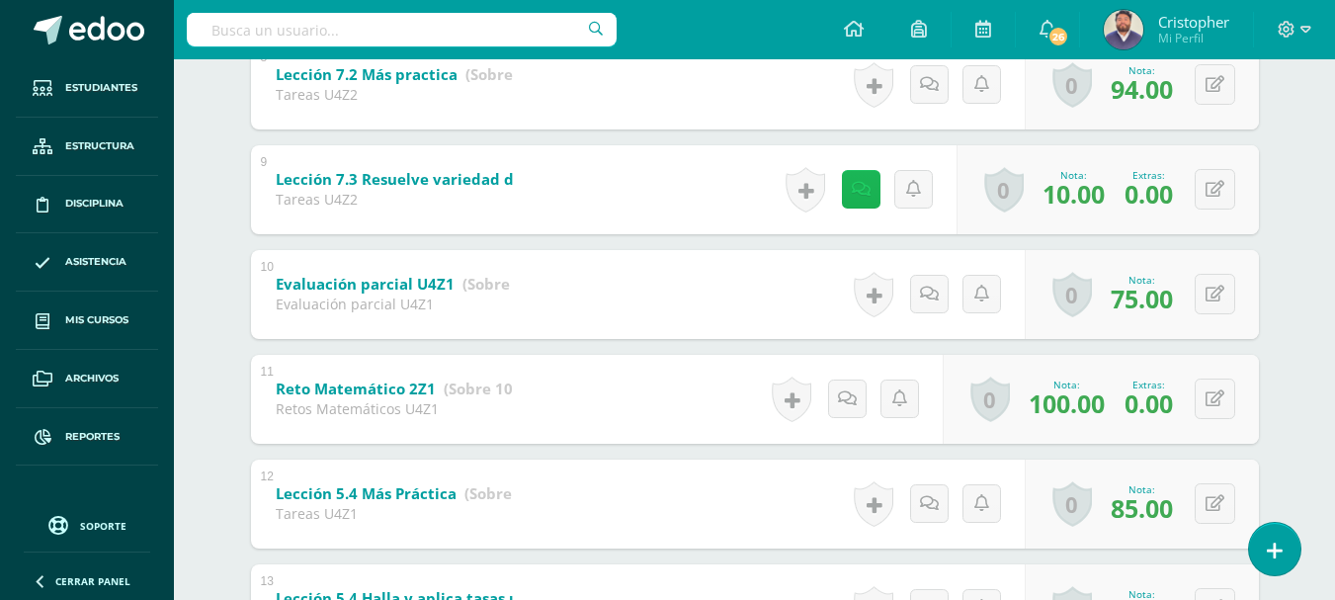
click at [860, 205] on link at bounding box center [861, 189] width 39 height 39
click at [239, 281] on div "Sebastián Herrera Rudy Cabrera Efraín Chamalé José Cux Sebastián Herrera Diego …" at bounding box center [755, 107] width 1087 height 2194
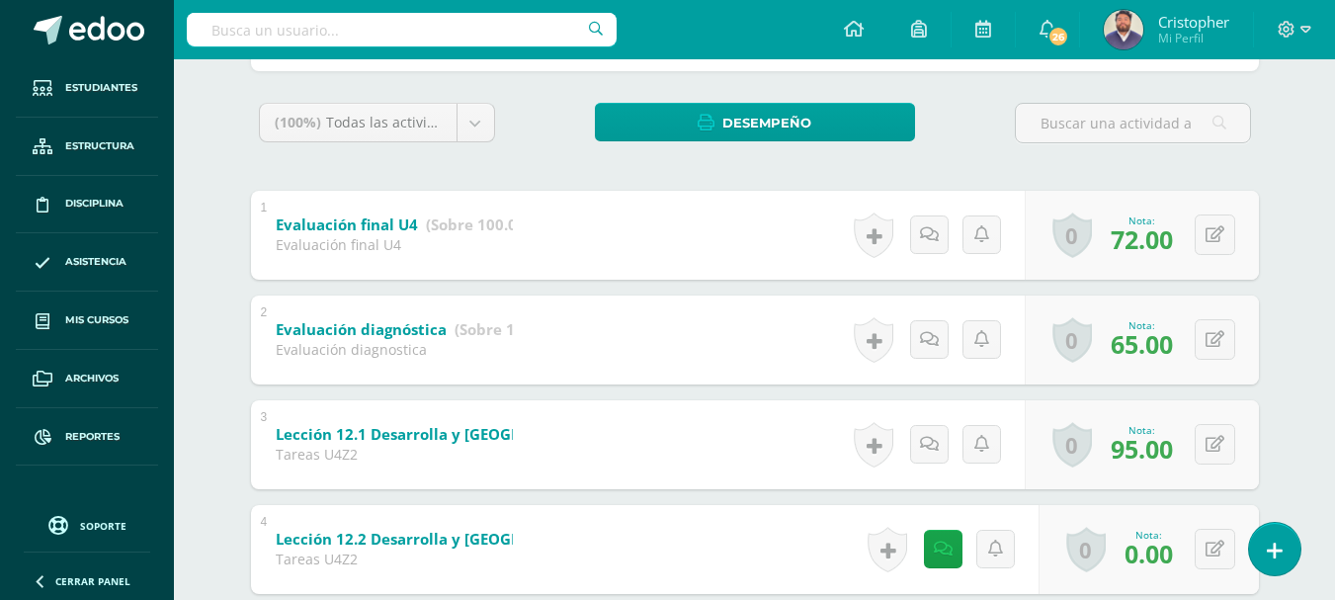
scroll to position [0, 0]
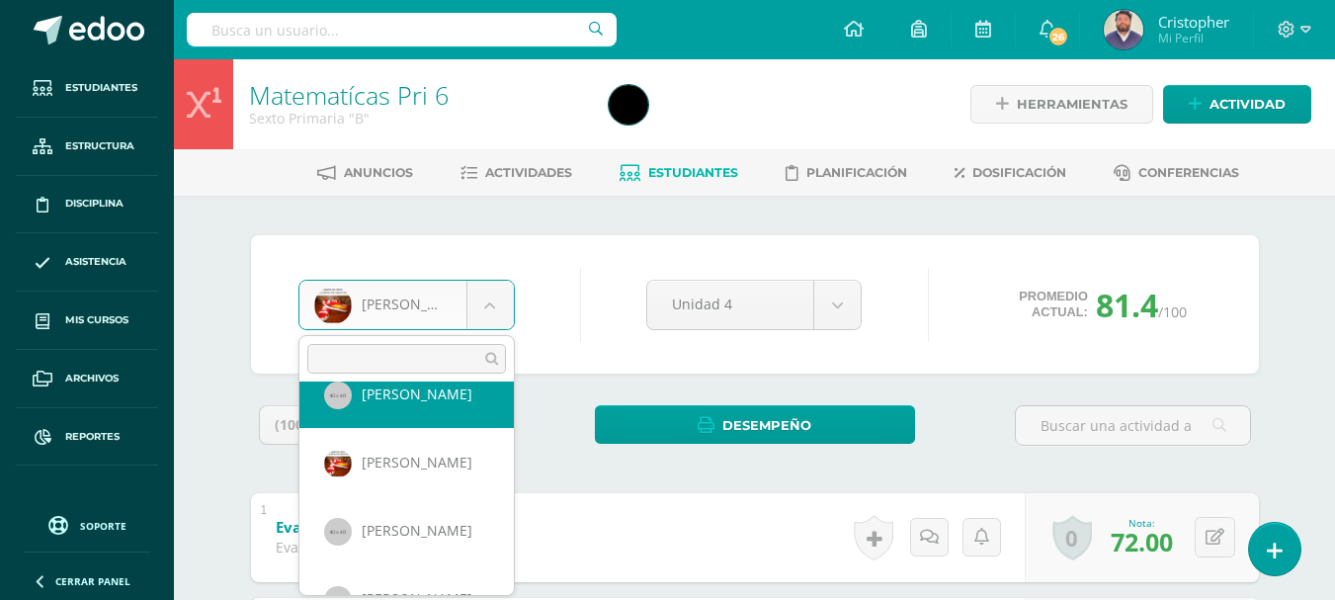
scroll to position [198, 0]
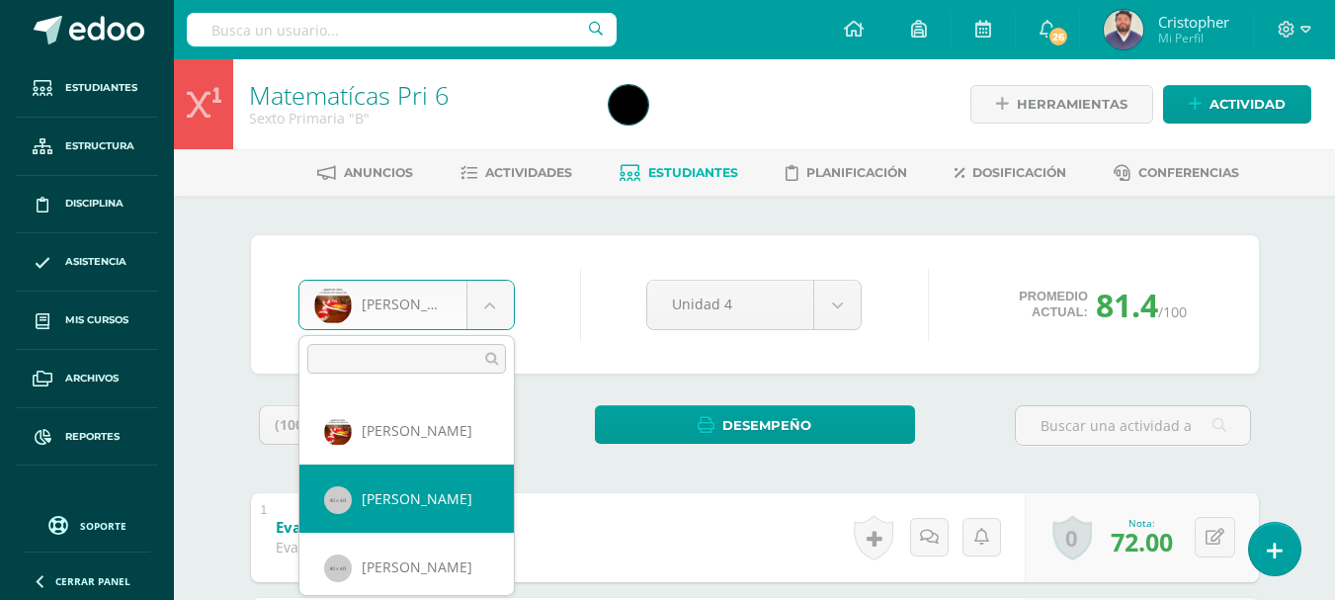
select select "152"
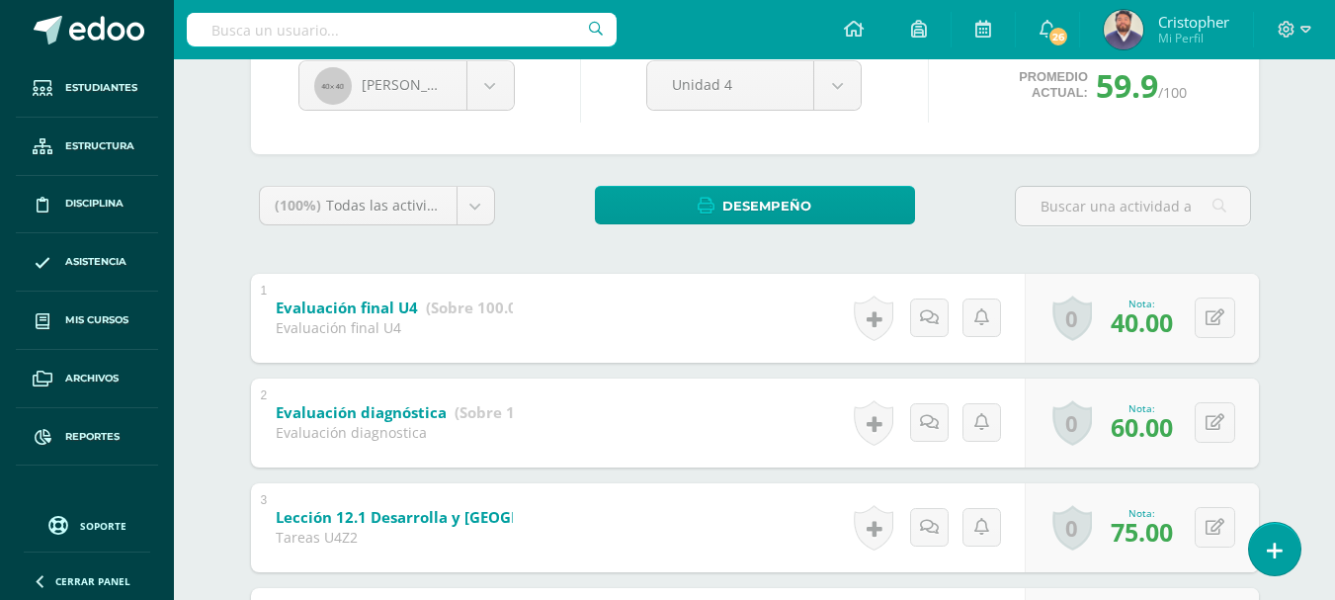
scroll to position [198, 0]
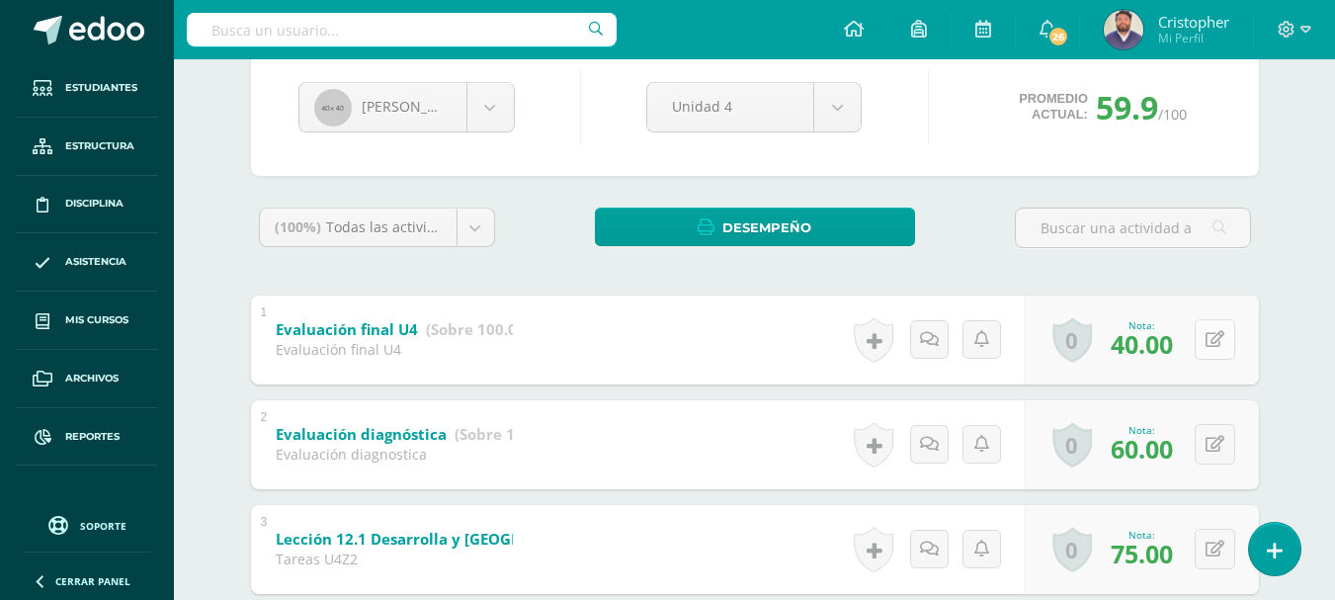
click at [1223, 331] on icon at bounding box center [1215, 339] width 19 height 17
type input "45"
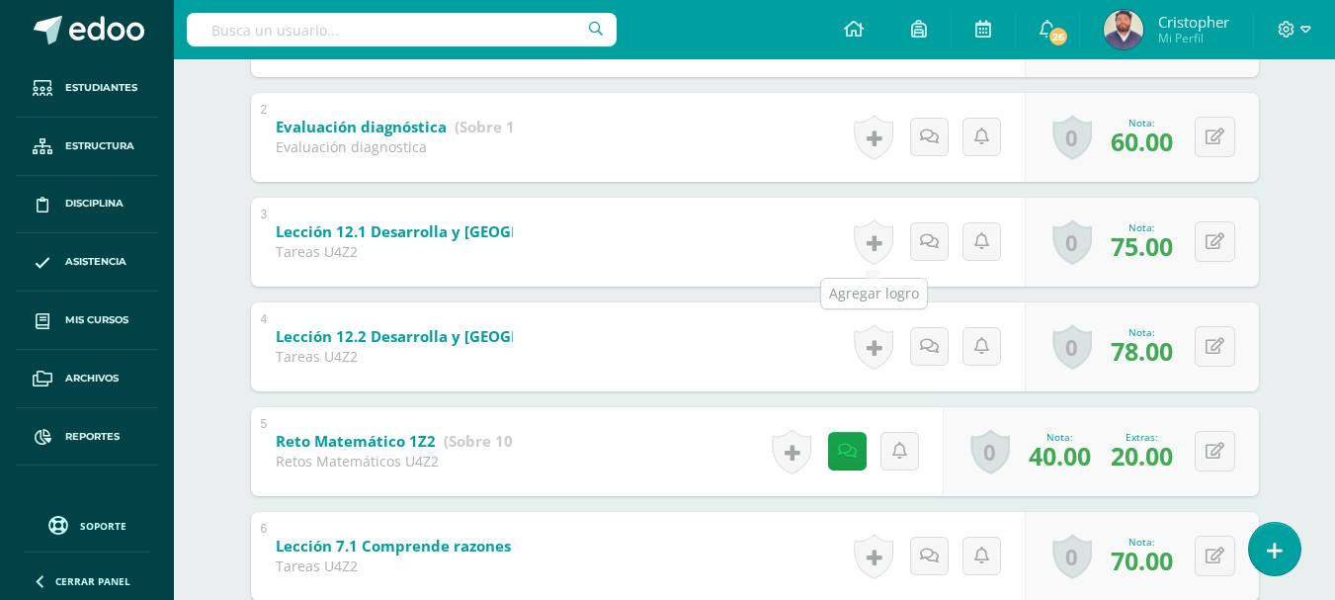
scroll to position [11, 0]
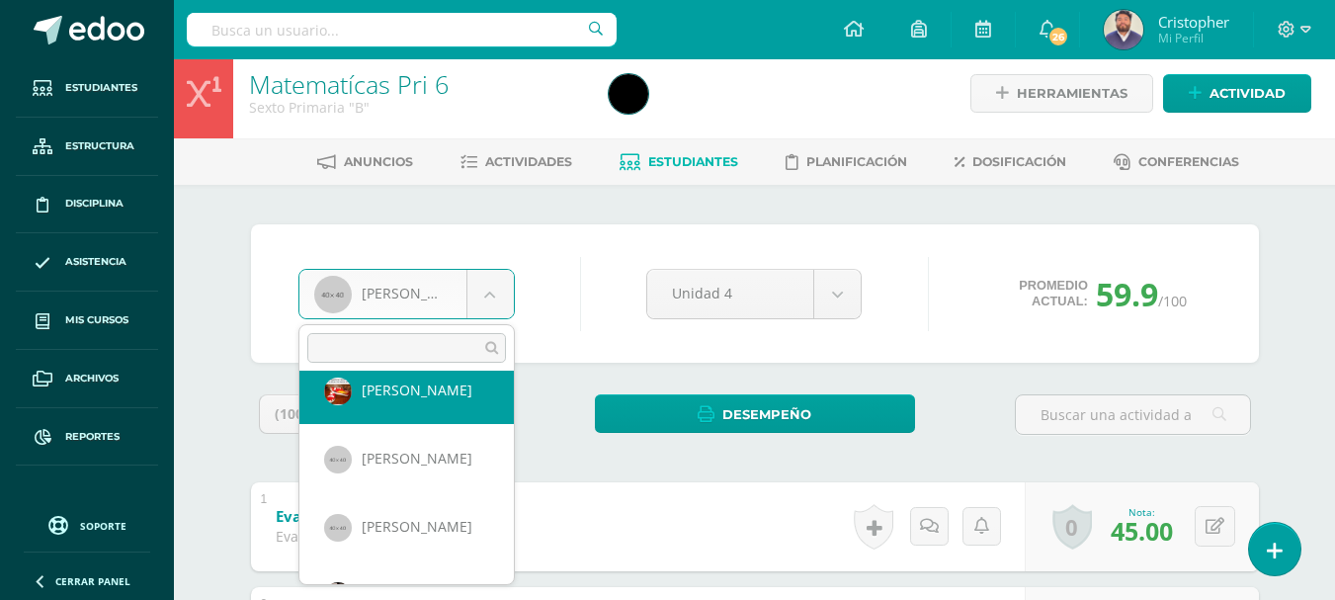
scroll to position [274, 0]
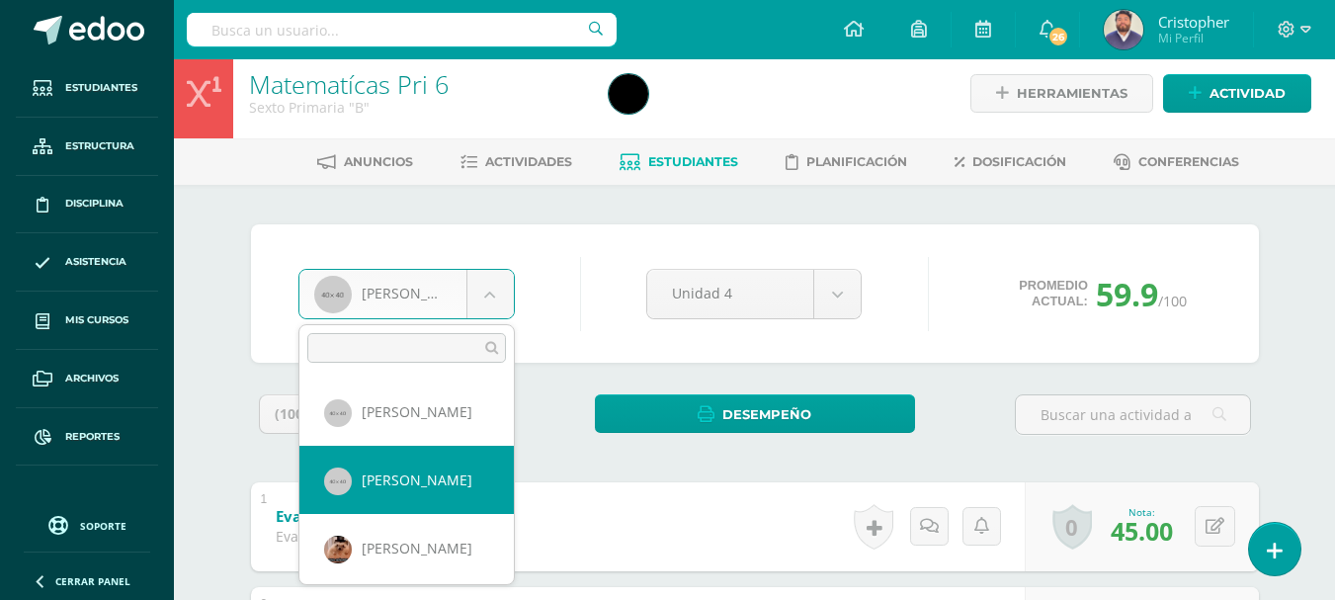
select select "153"
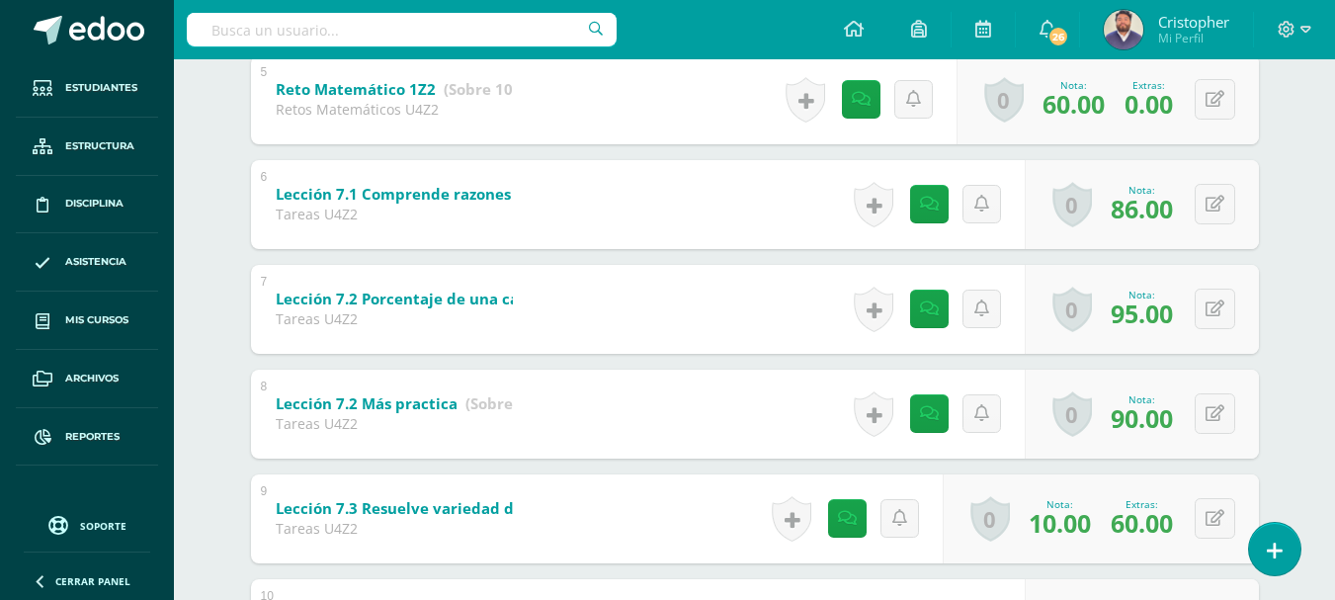
scroll to position [890, 0]
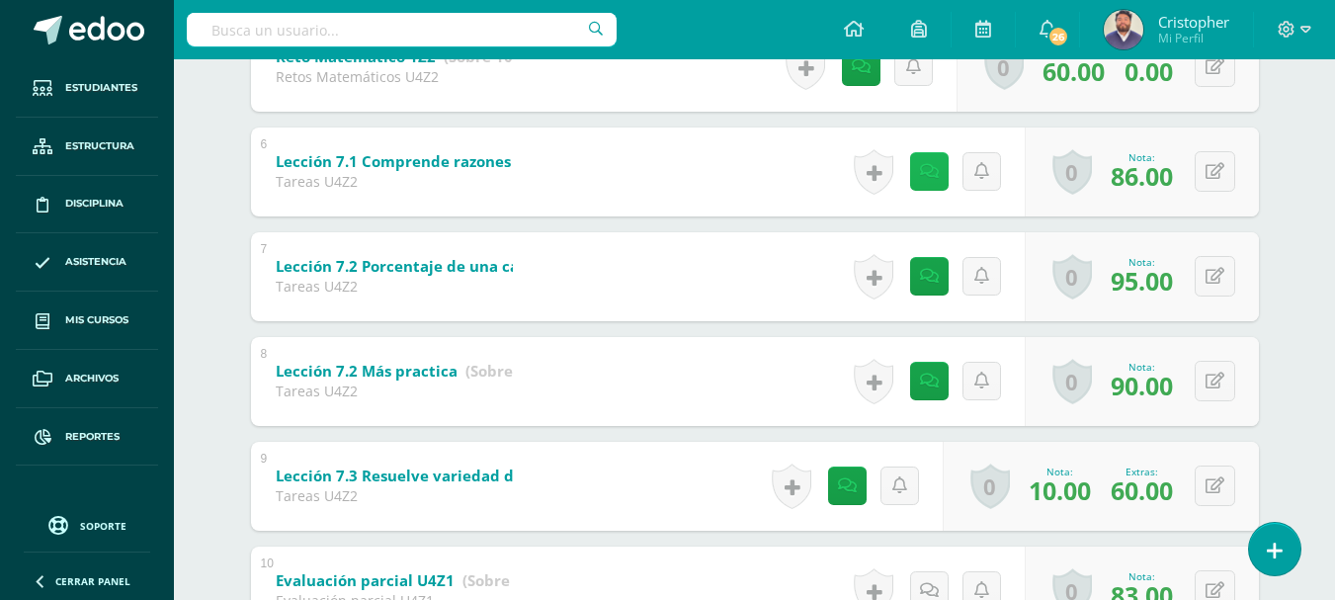
click at [922, 175] on link at bounding box center [929, 171] width 39 height 39
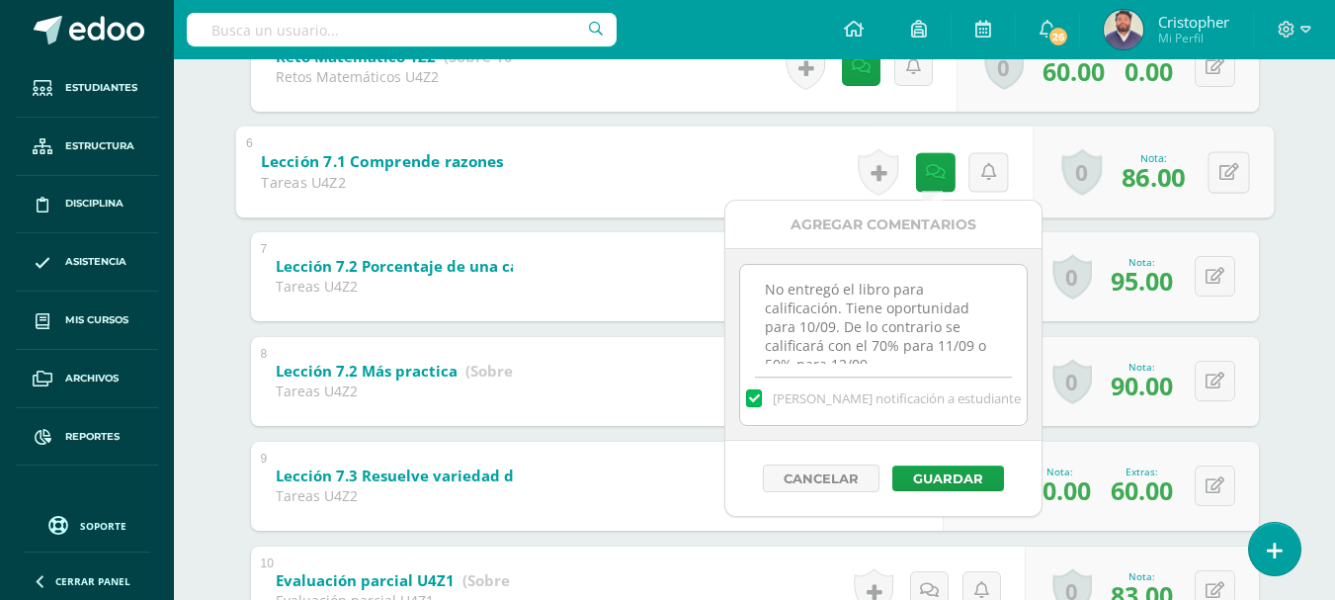
click at [1286, 246] on div "[PERSON_NAME] [PERSON_NAME] [PERSON_NAME] [PERSON_NAME] [PERSON_NAME] [PERSON_N…" at bounding box center [755, 403] width 1087 height 2194
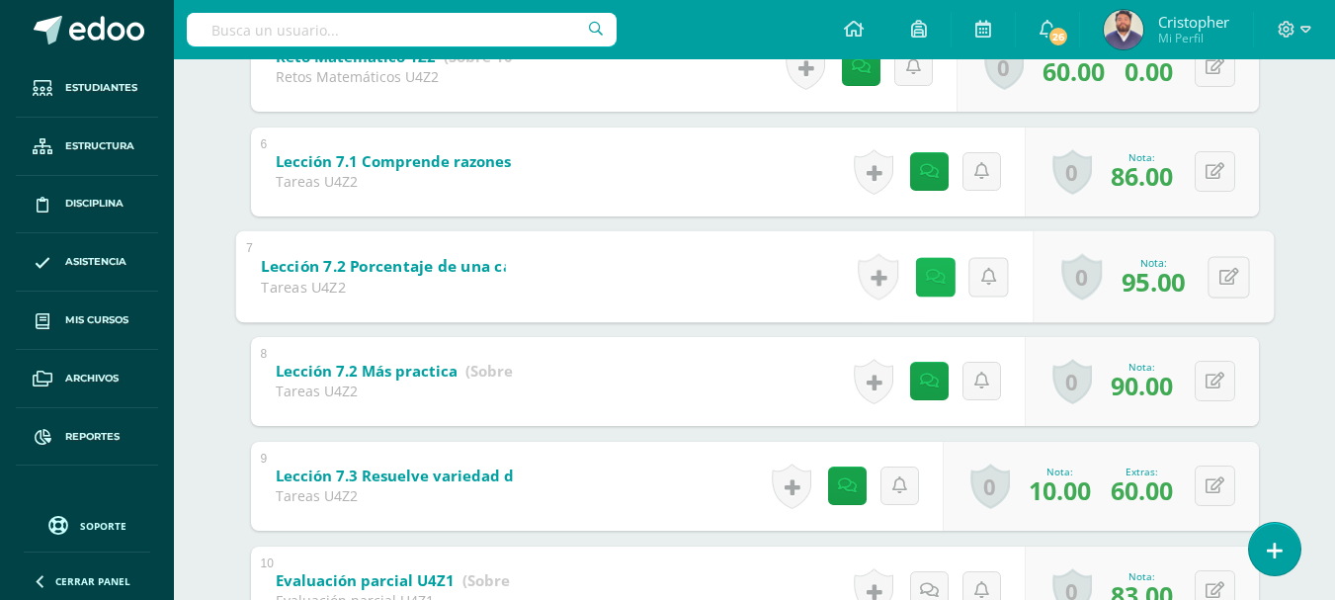
click at [943, 281] on link at bounding box center [935, 277] width 40 height 40
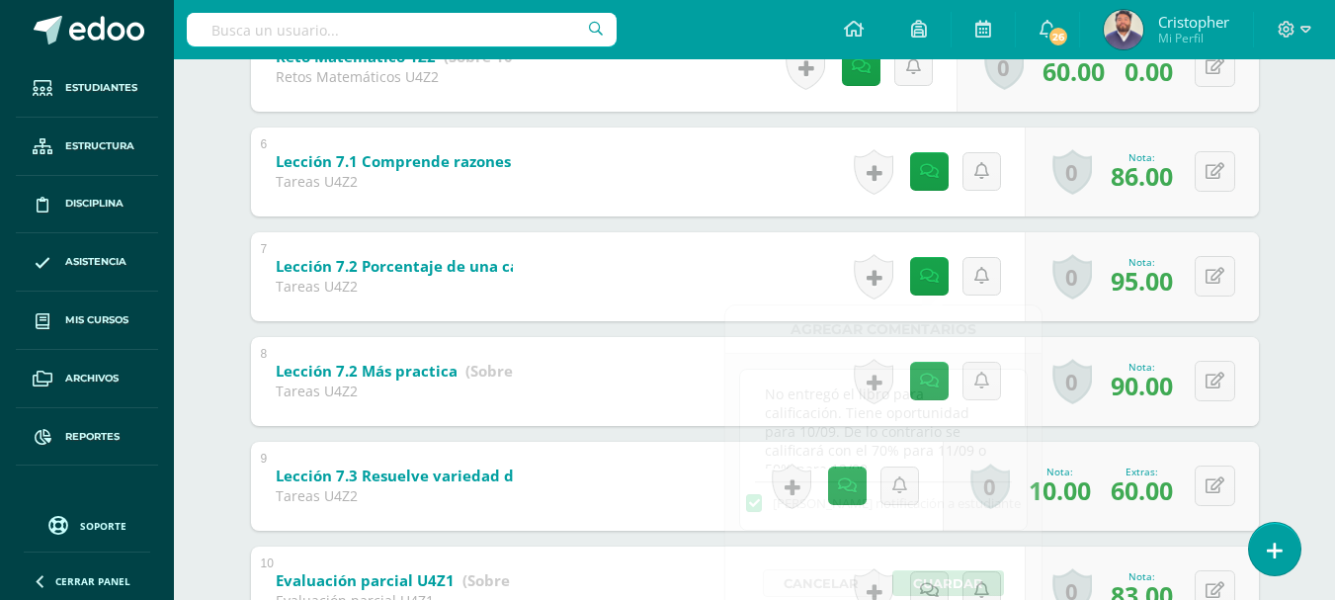
click at [1271, 278] on div "Santiago Medina Rudy Cabrera Efraín Chamalé José Cux Sebastián Herrera Diego Ma…" at bounding box center [755, 403] width 1087 height 2194
click at [933, 378] on icon at bounding box center [929, 381] width 19 height 17
click at [1298, 279] on div "Santiago Medina Rudy Cabrera Efraín Chamalé José Cux Sebastián Herrera Diego Ma…" at bounding box center [755, 403] width 1087 height 2194
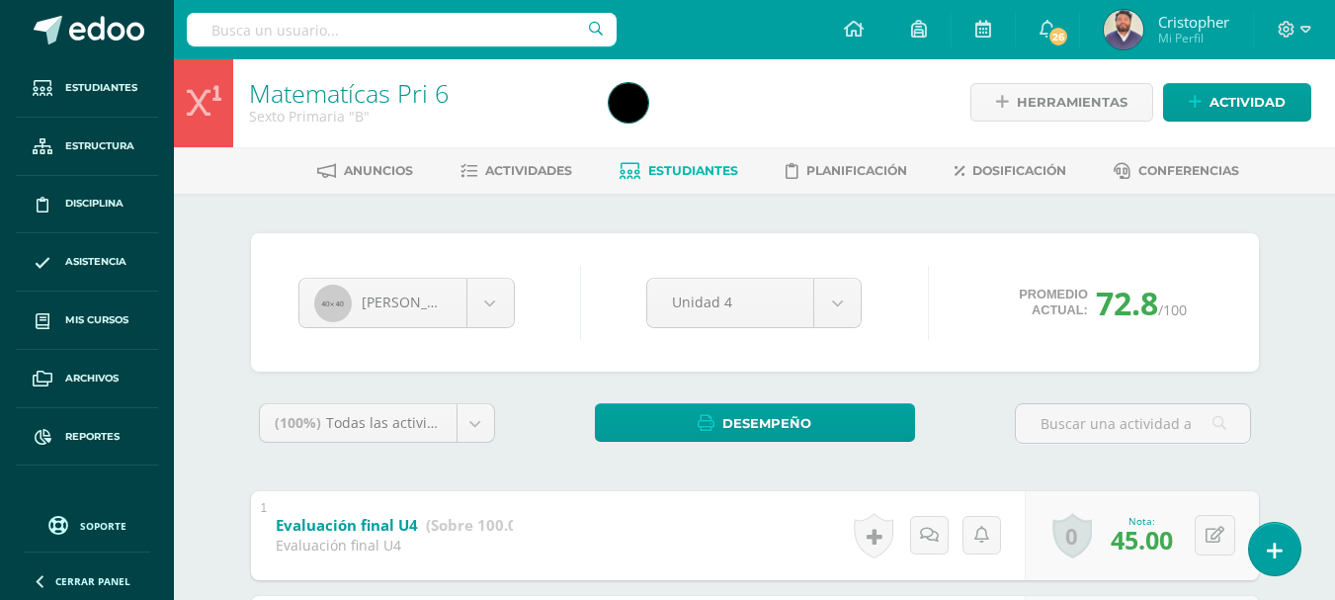
scroll to position [0, 0]
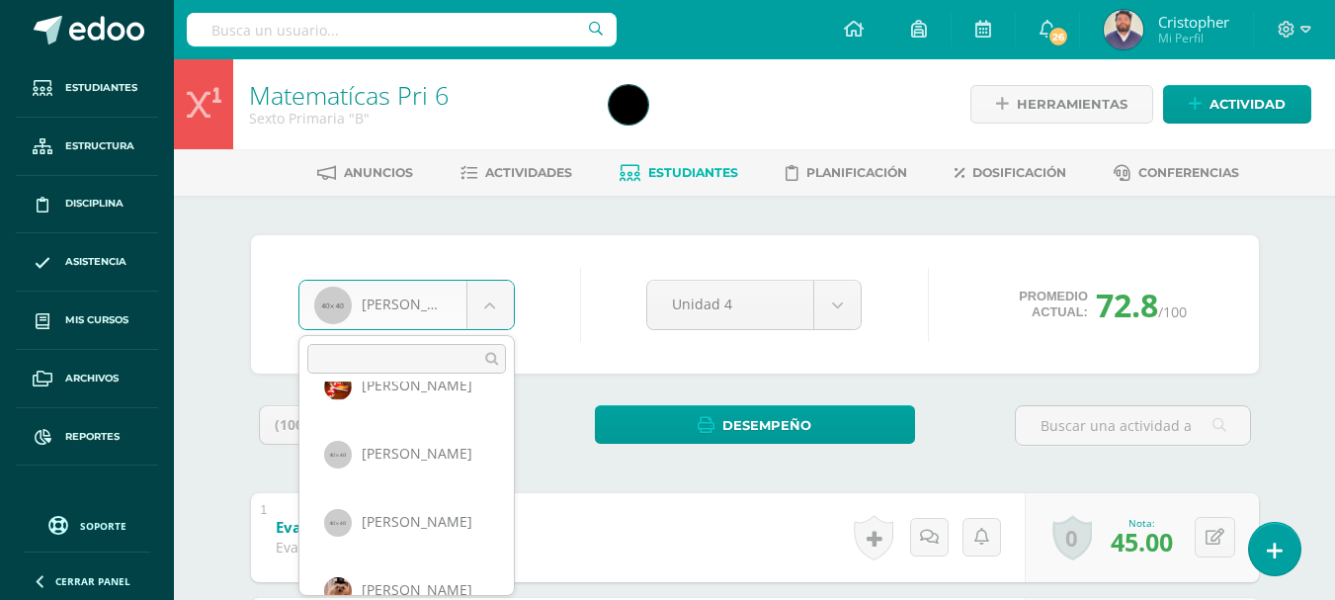
scroll to position [342, 0]
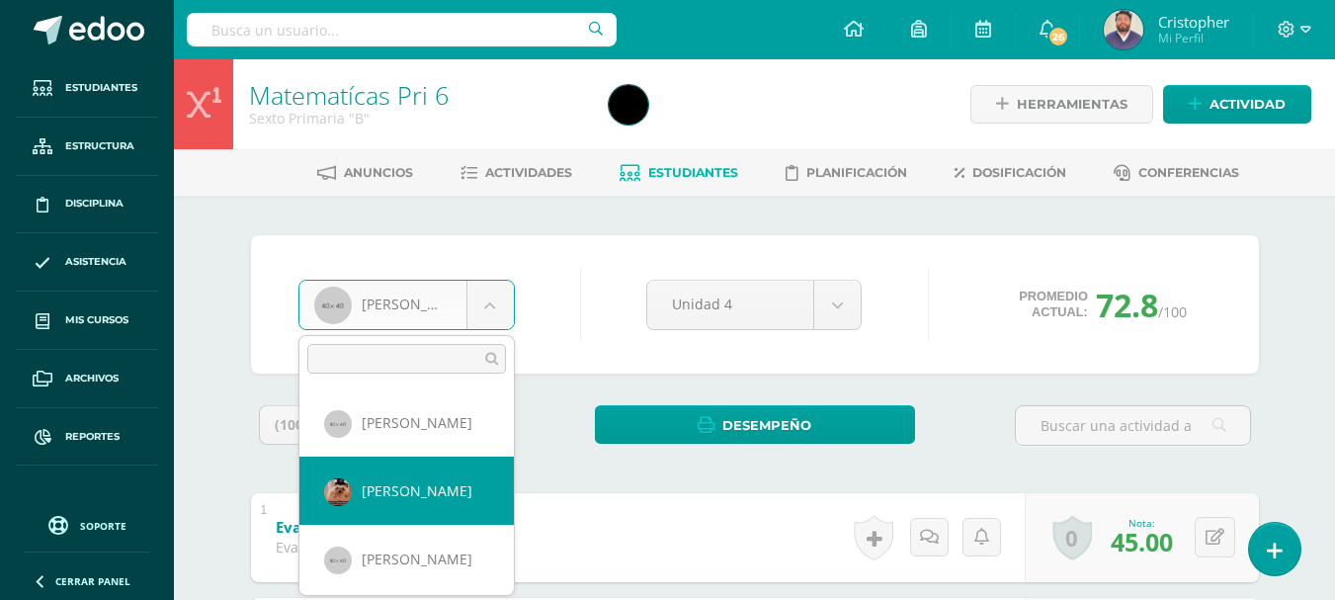
select select "156"
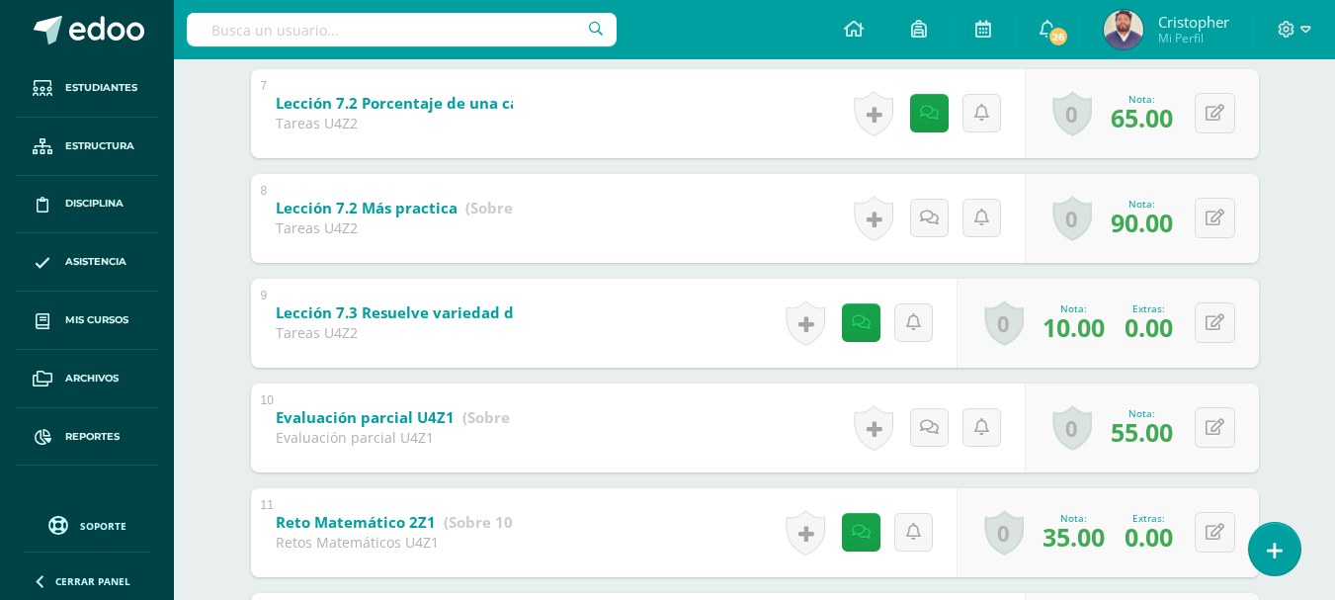
scroll to position [1087, 0]
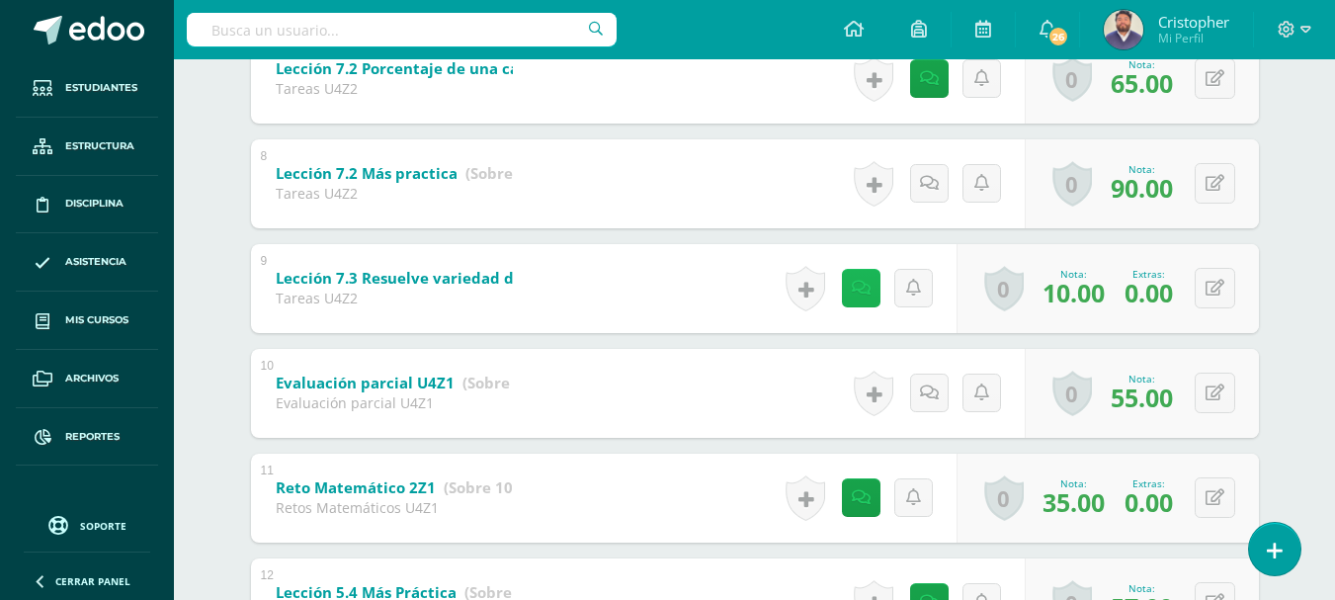
click at [868, 292] on link at bounding box center [861, 288] width 39 height 39
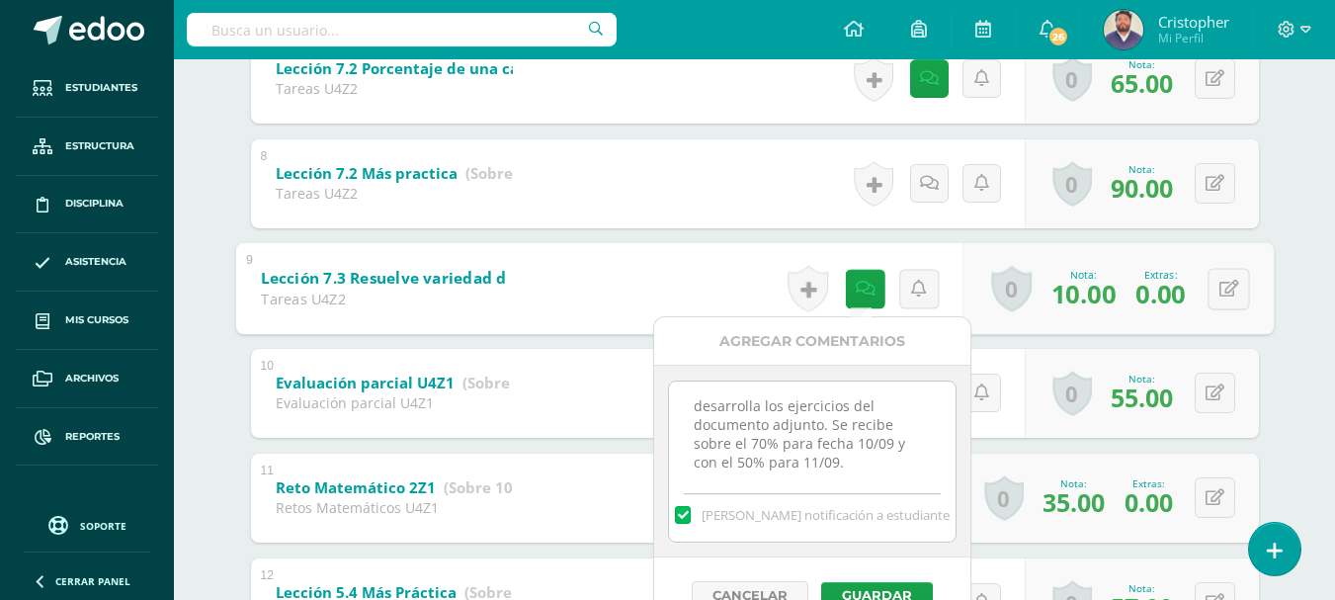
click at [1308, 299] on div "Matematícas Pri 6 Sexto Primaria "B" Herramientas Detalle de asistencias Activi…" at bounding box center [754, 137] width 1161 height 2331
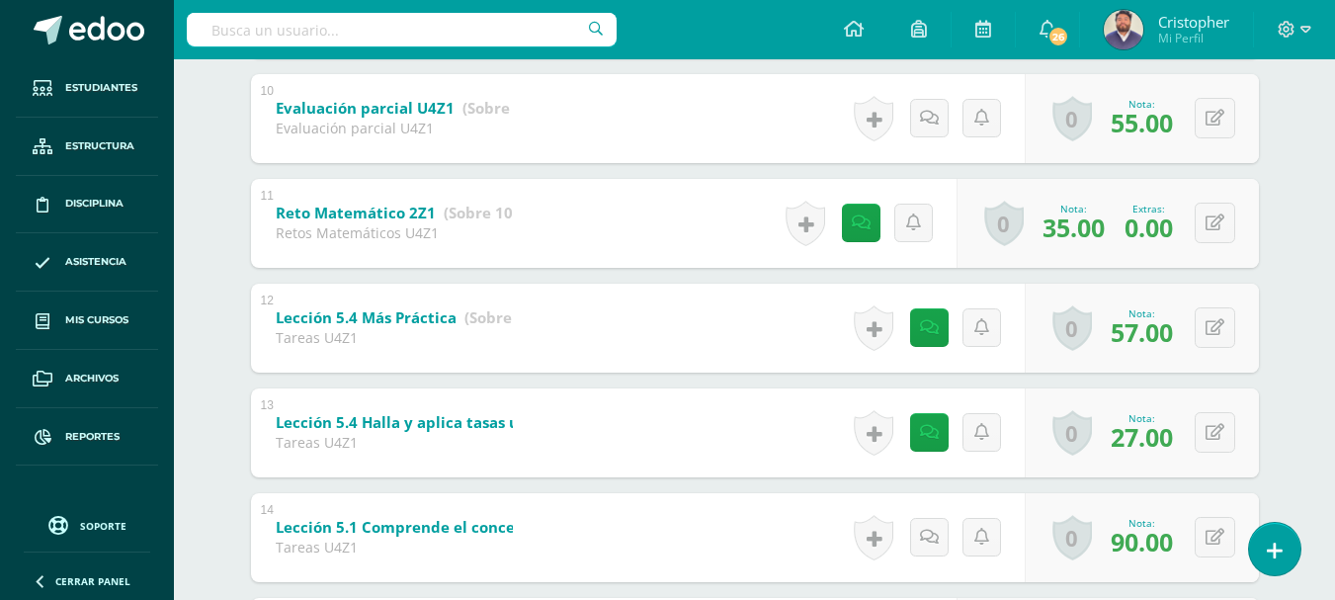
scroll to position [1384, 0]
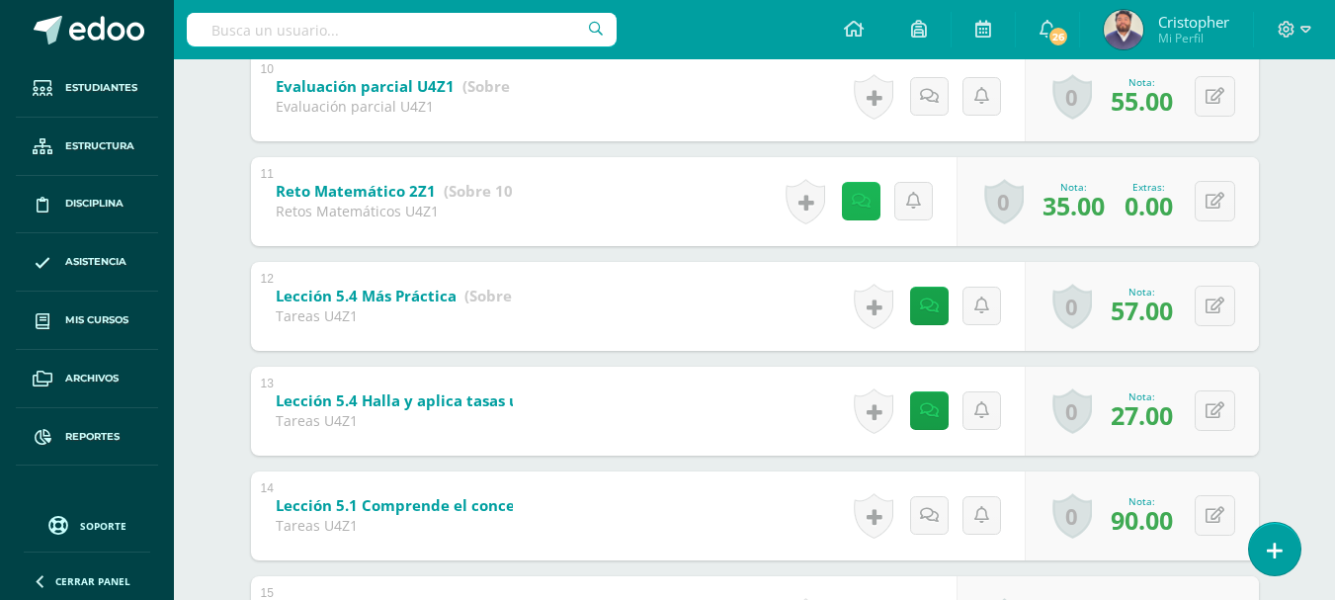
click at [852, 200] on icon at bounding box center [861, 201] width 19 height 17
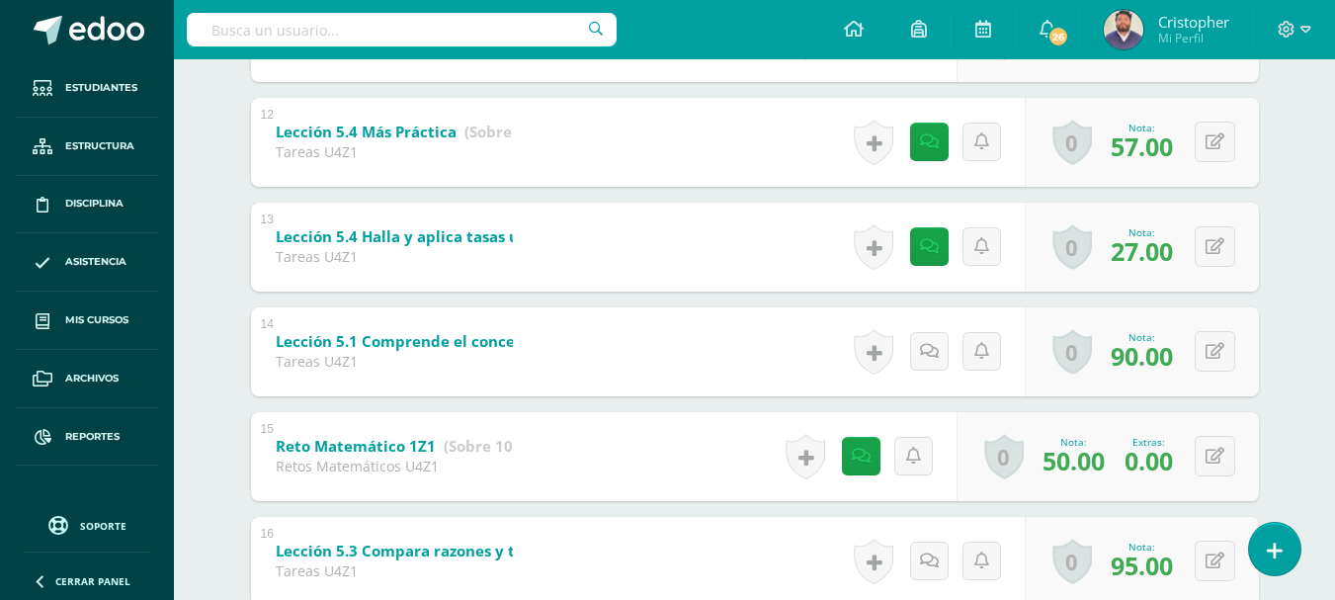
scroll to position [1582, 0]
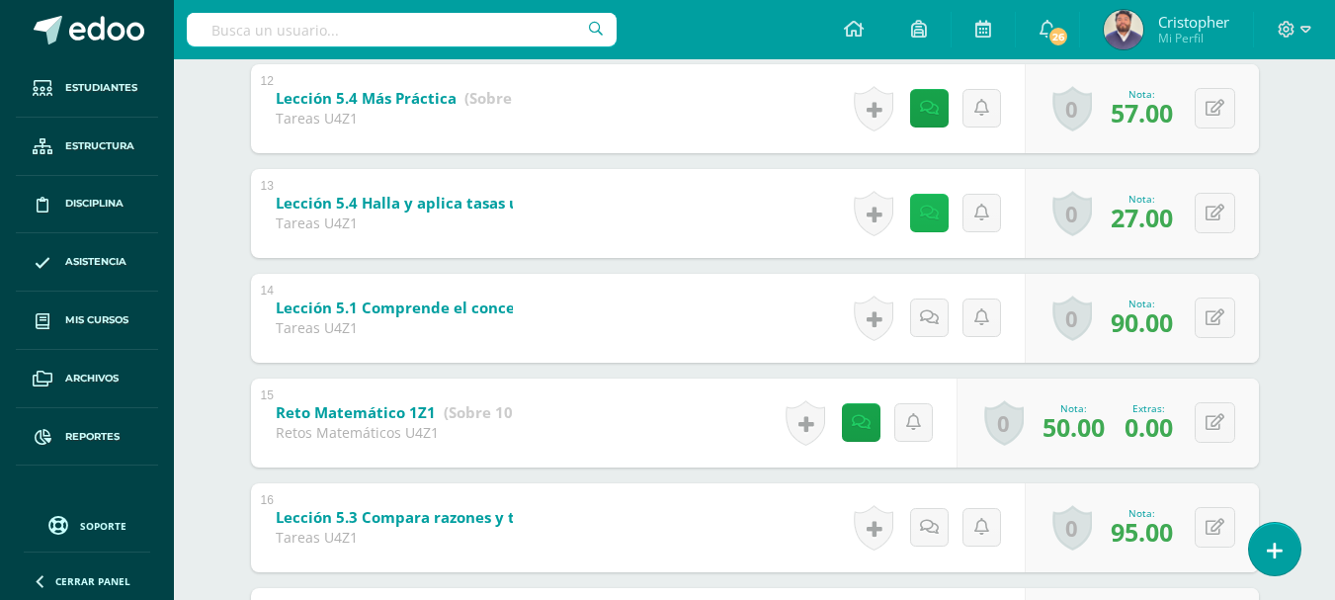
click at [926, 225] on link at bounding box center [929, 213] width 39 height 39
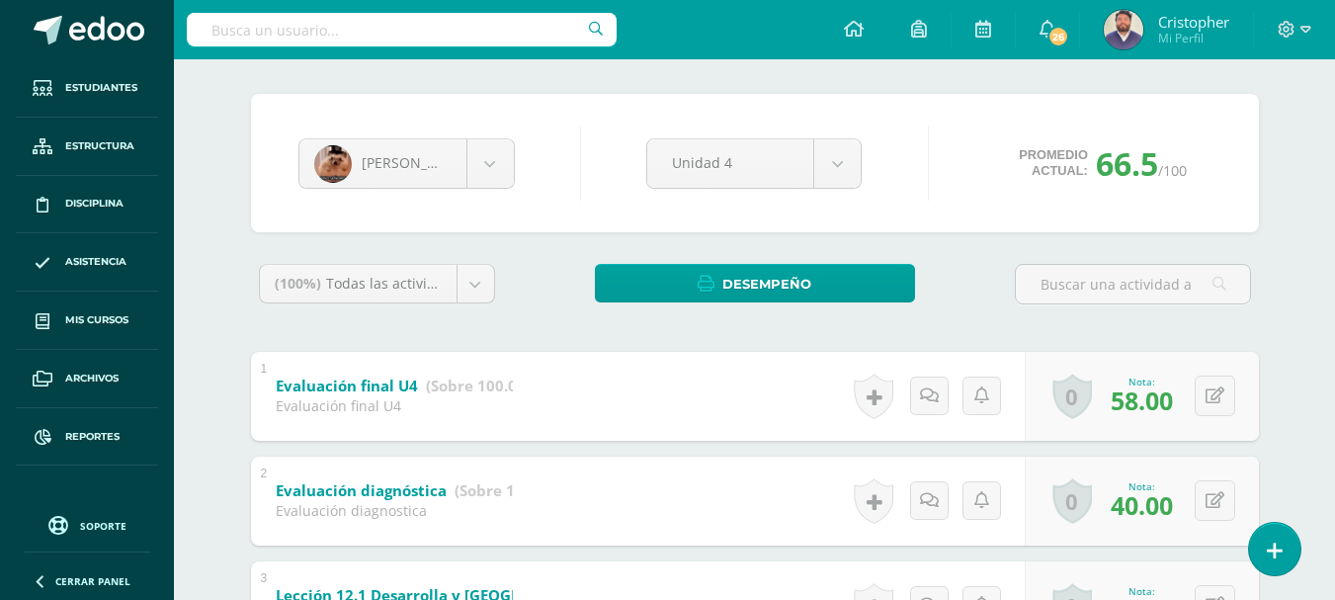
scroll to position [0, 0]
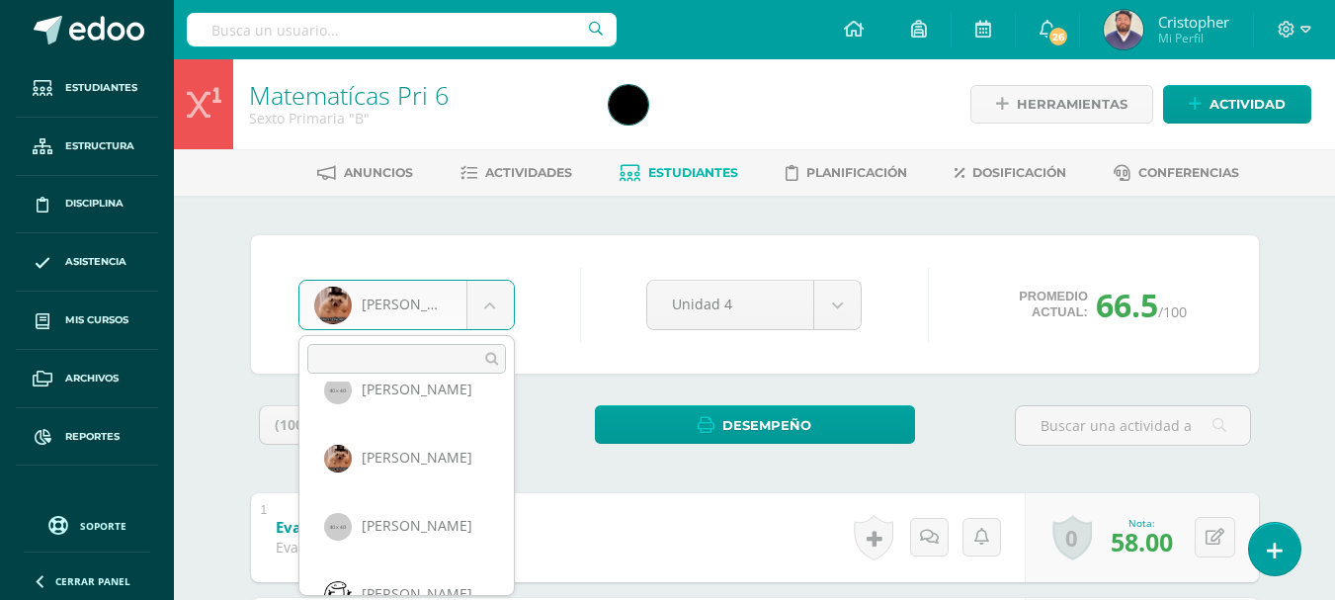
scroll to position [410, 0]
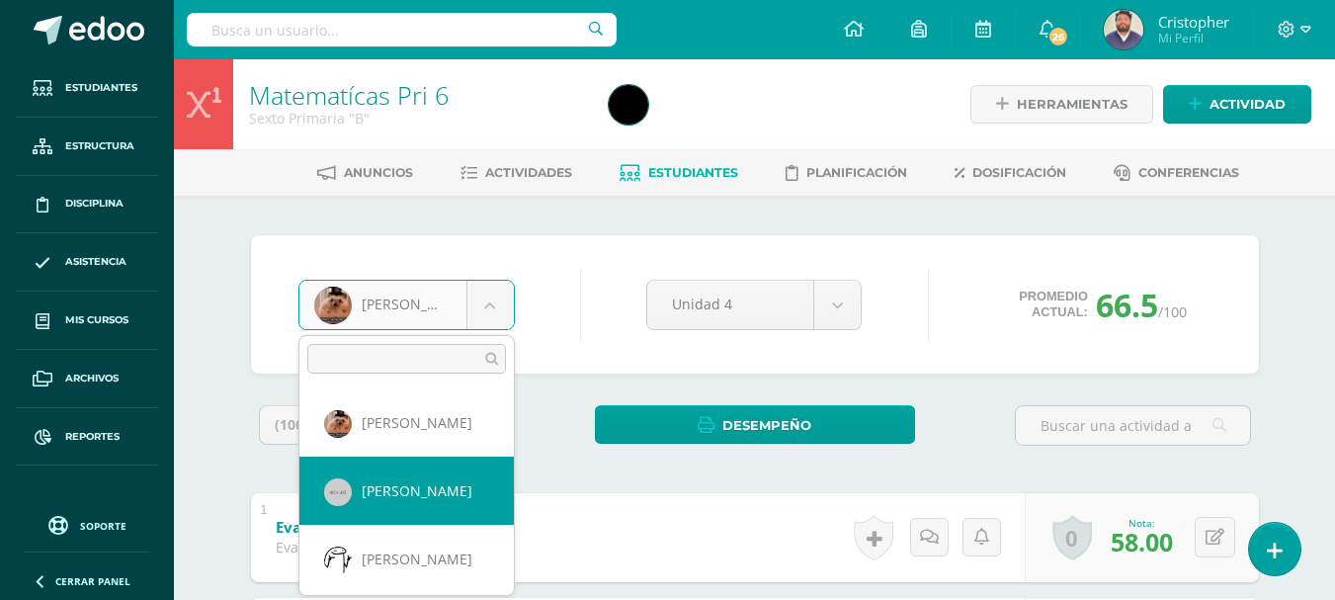
select select "157"
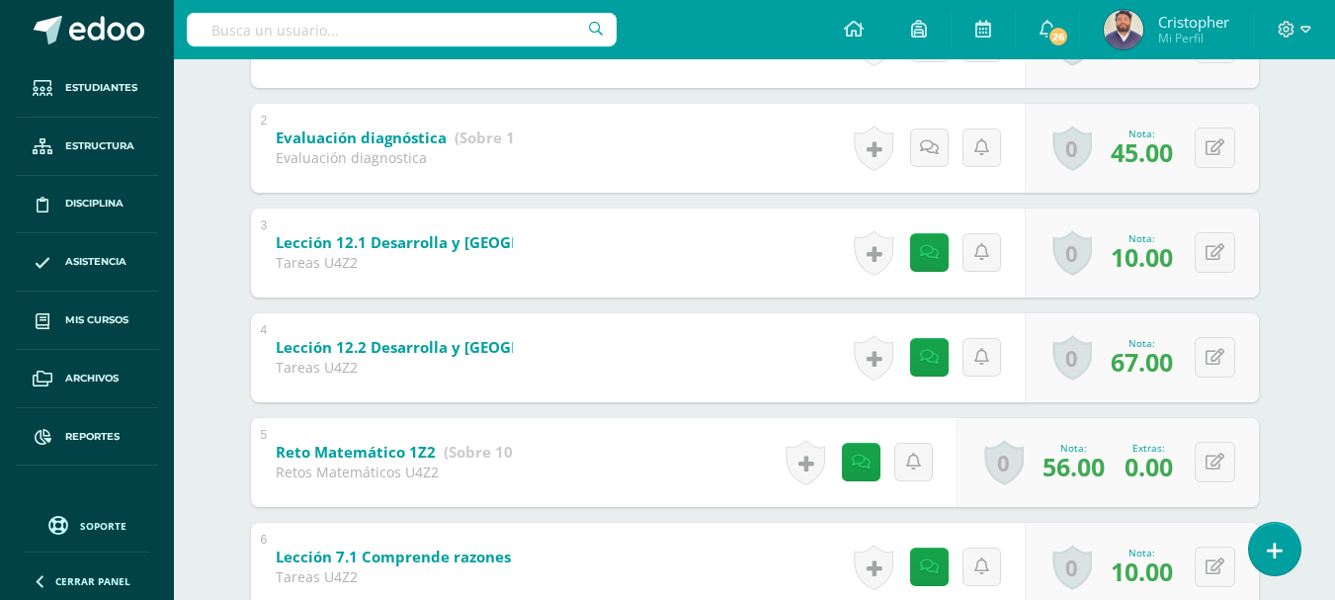
scroll to position [593, 0]
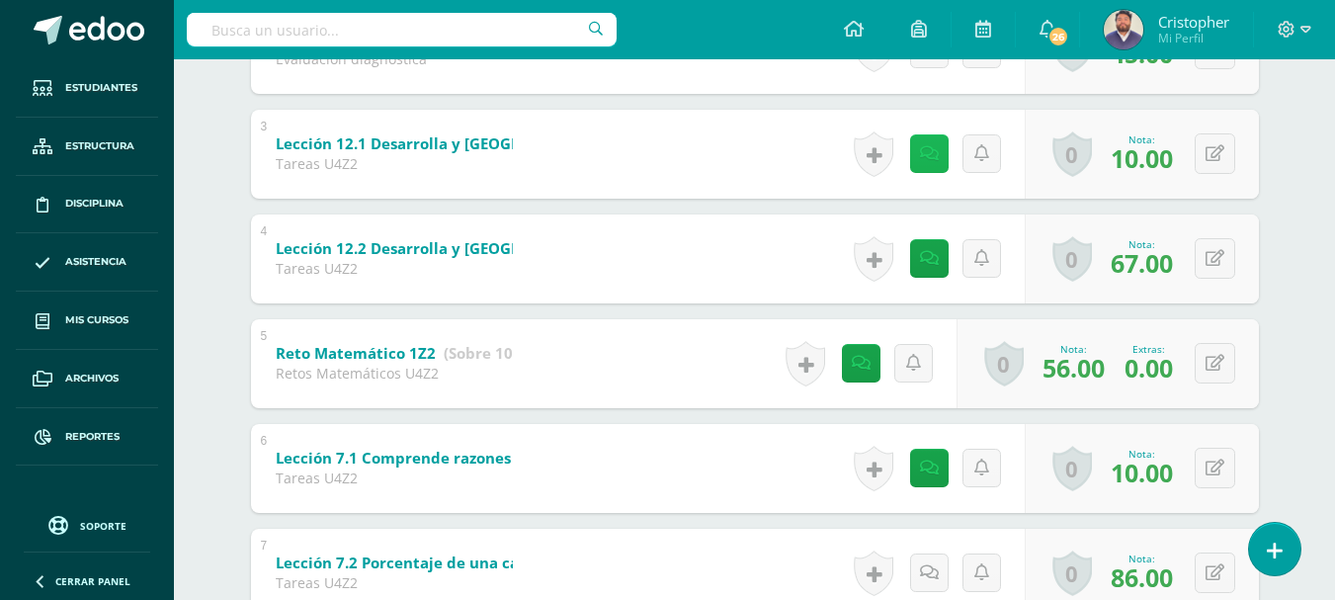
click at [936, 155] on icon at bounding box center [929, 153] width 19 height 17
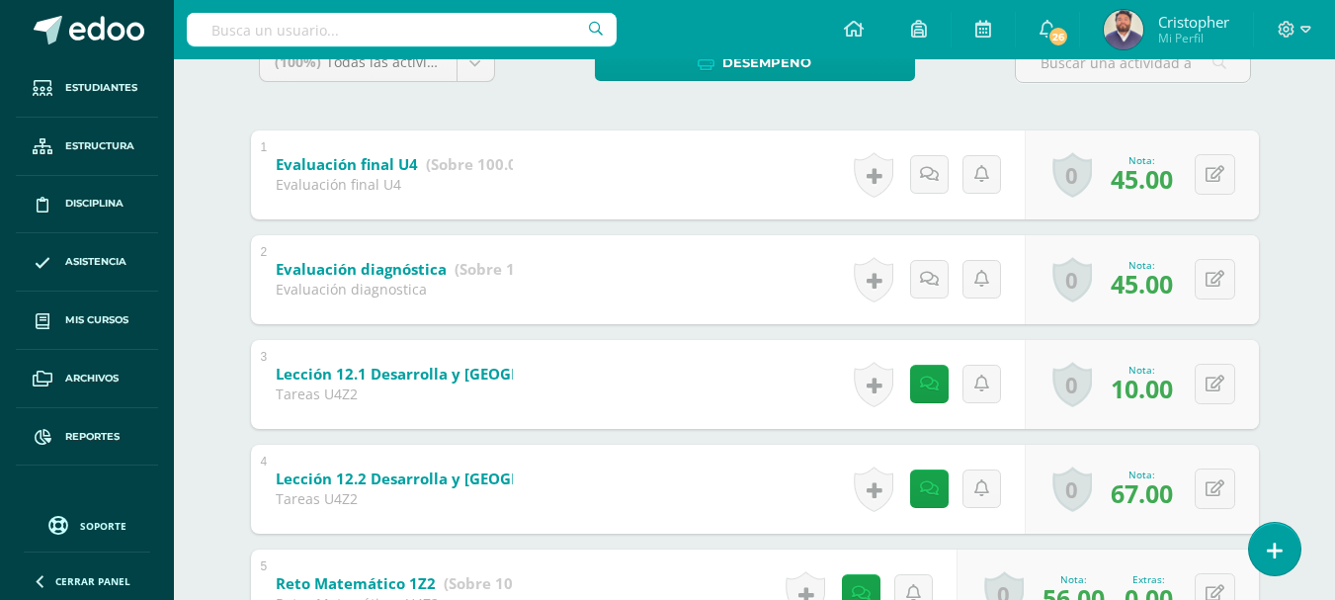
scroll to position [110, 0]
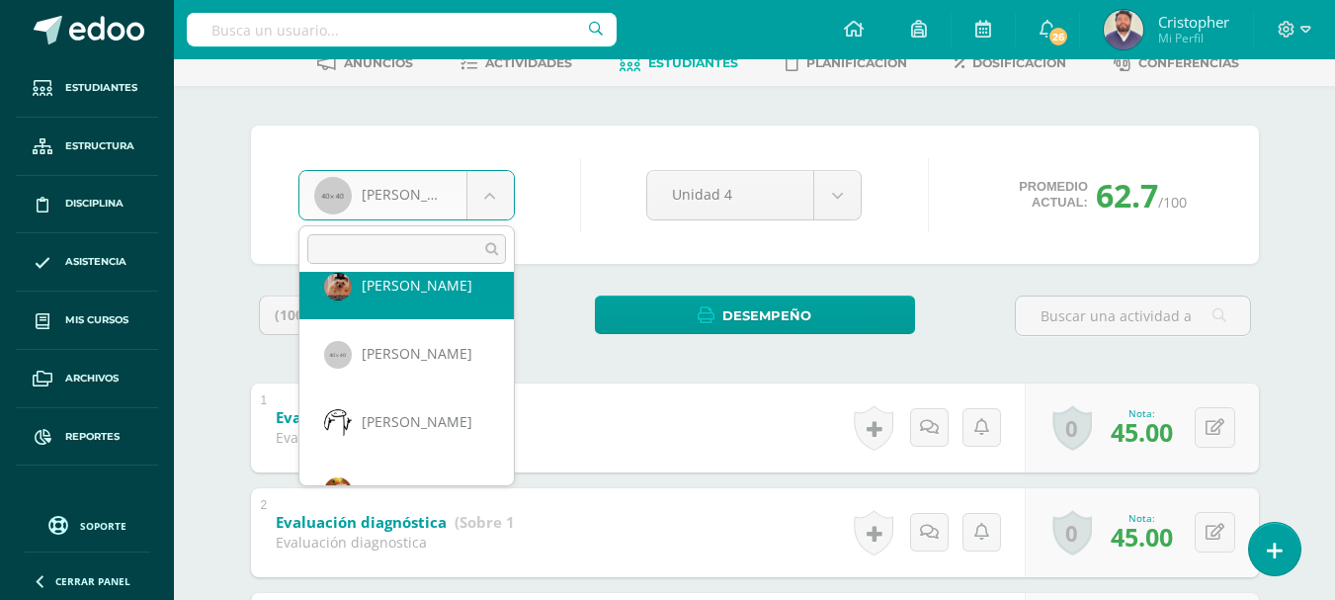
scroll to position [478, 0]
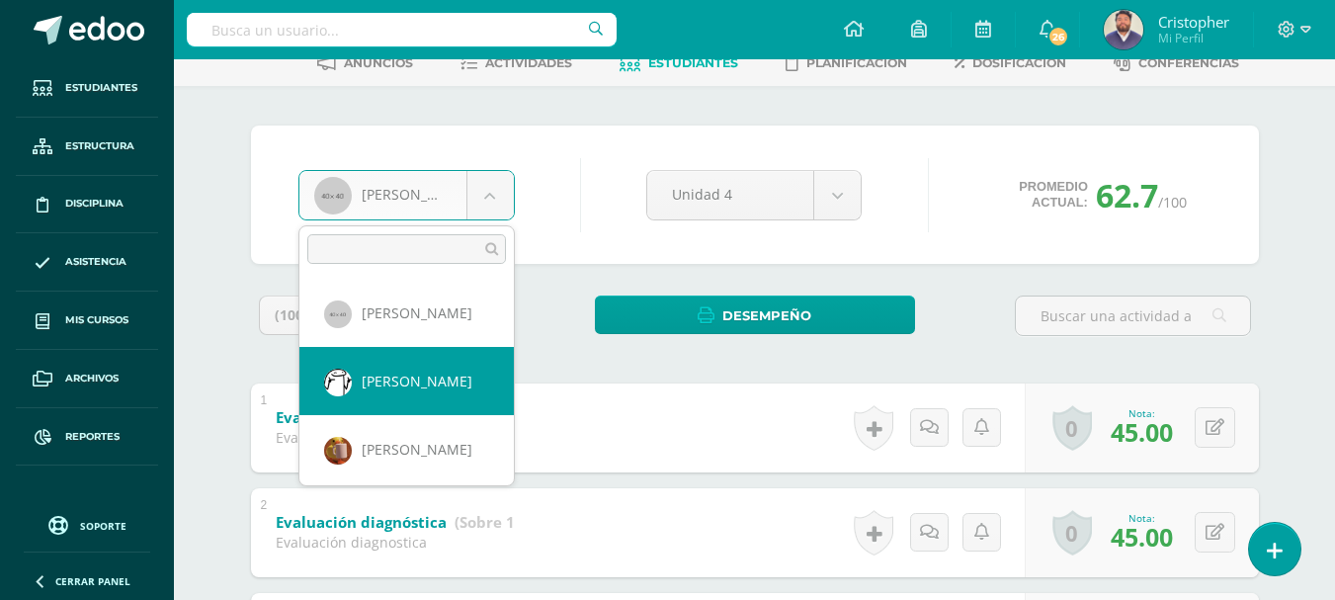
select select "159"
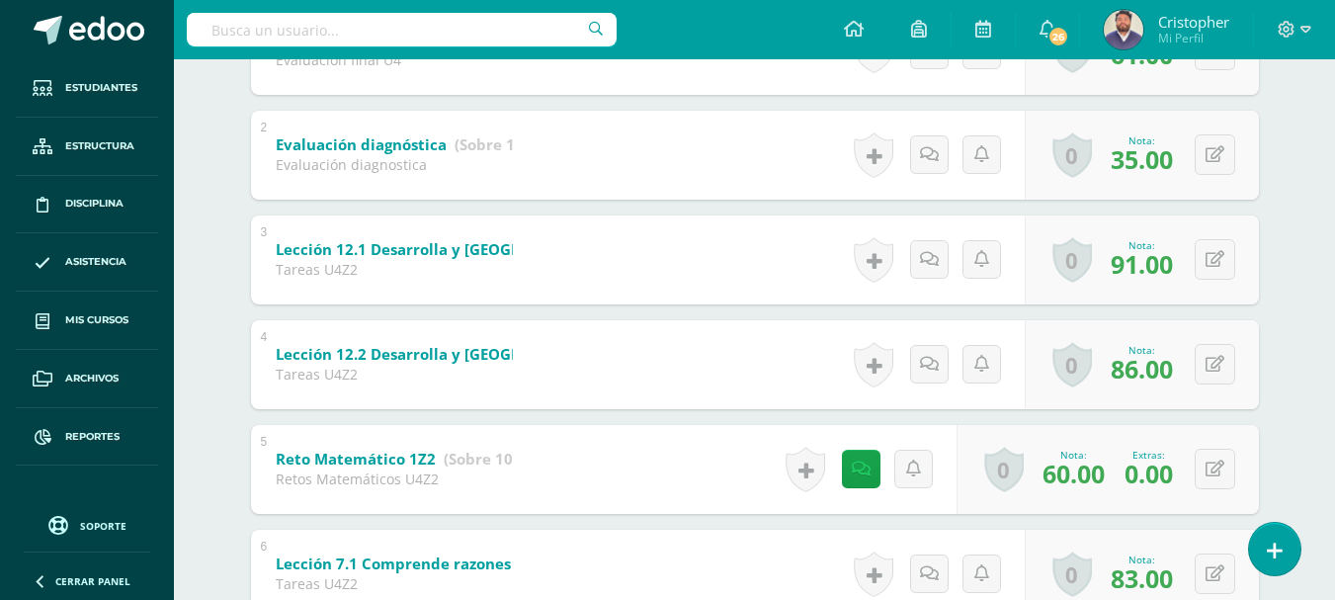
scroll to position [11, 0]
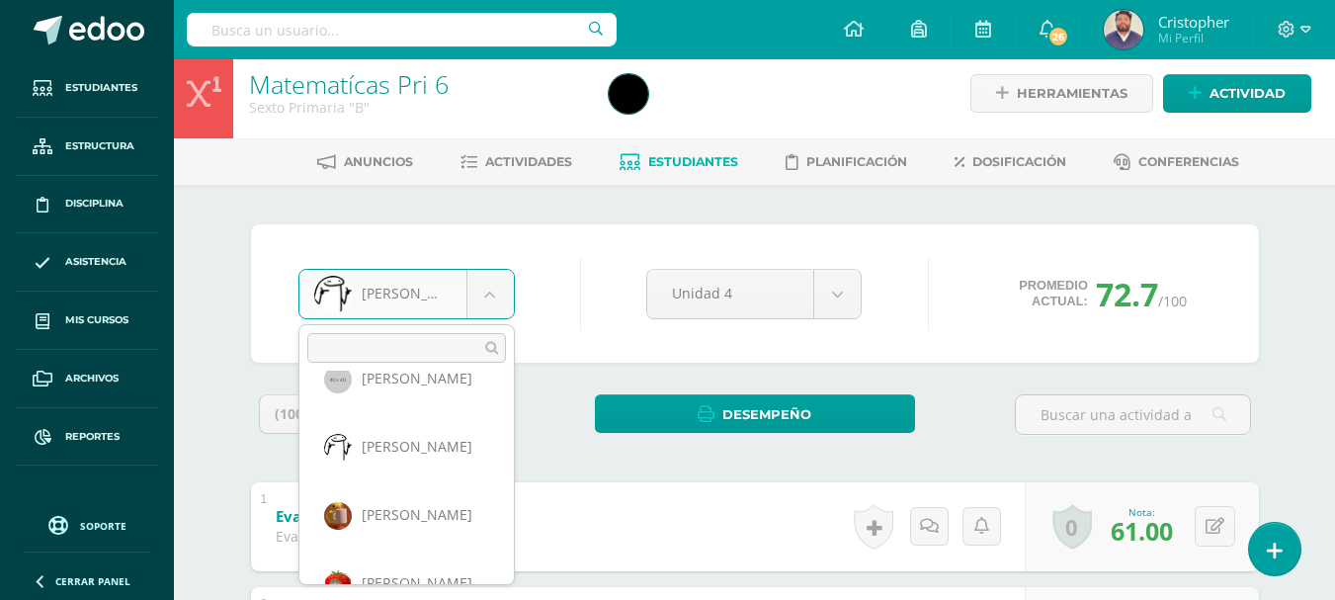
scroll to position [547, 0]
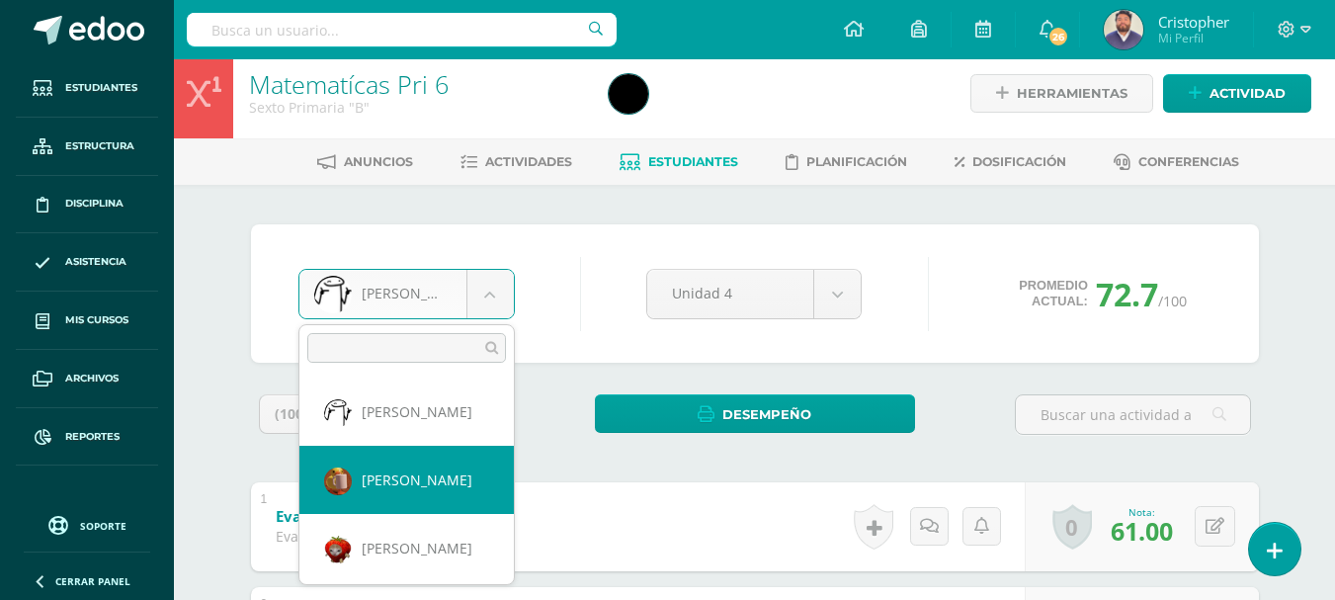
select select "162"
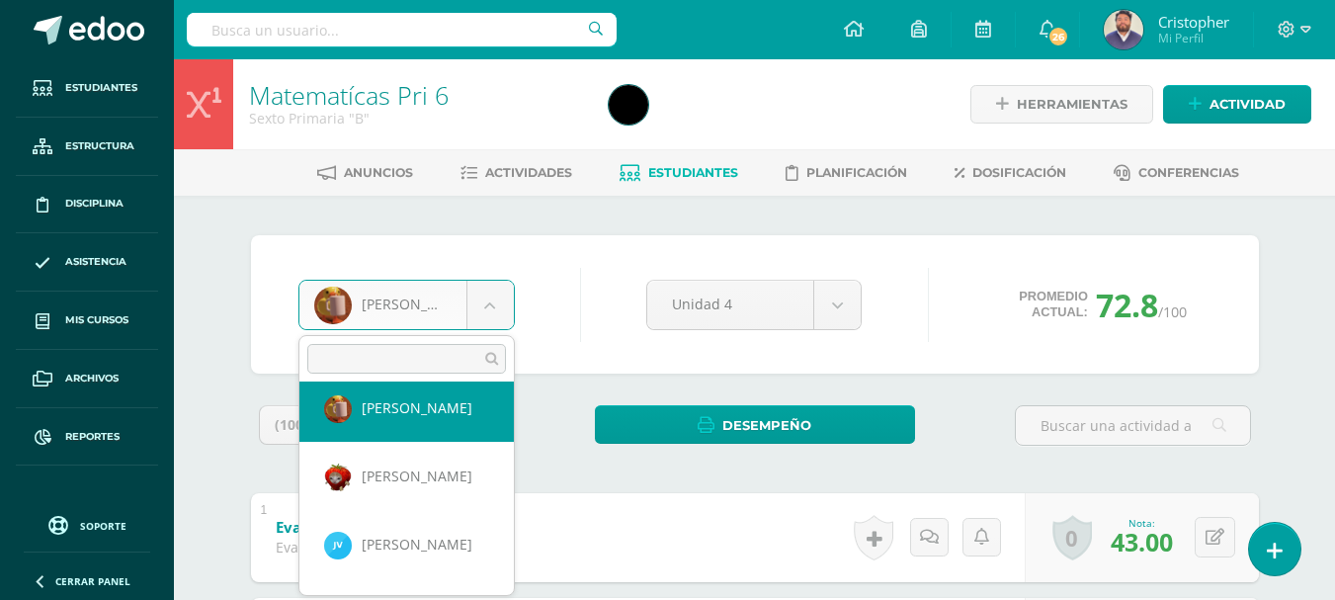
scroll to position [674, 0]
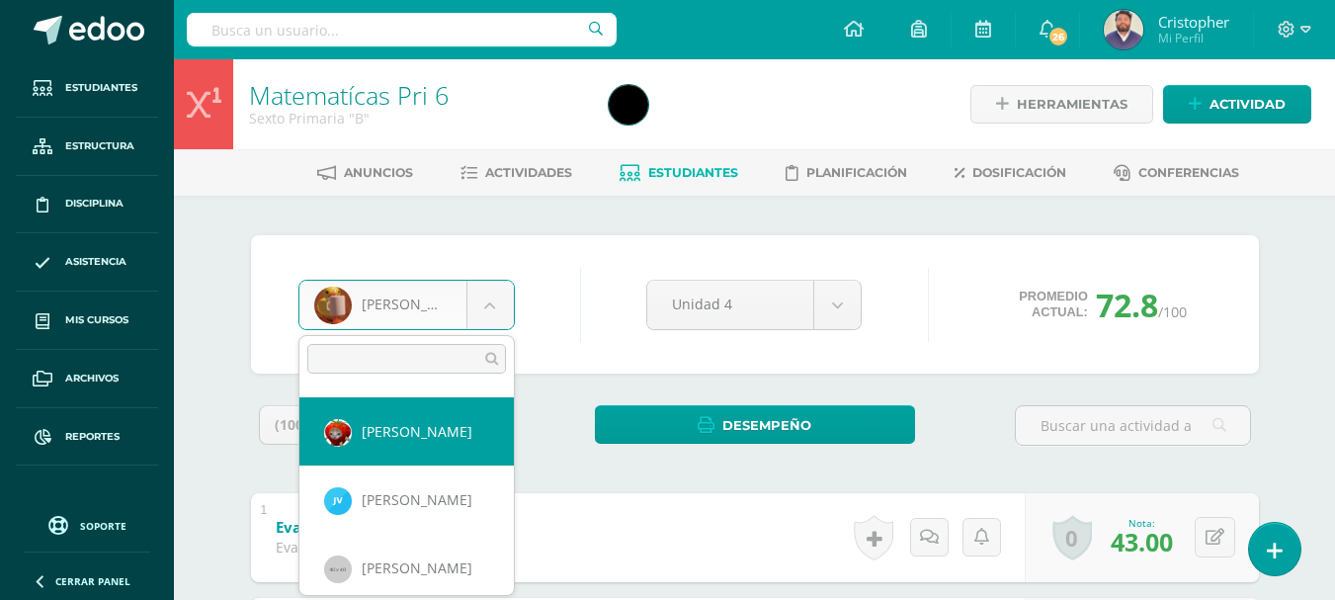
select select "163"
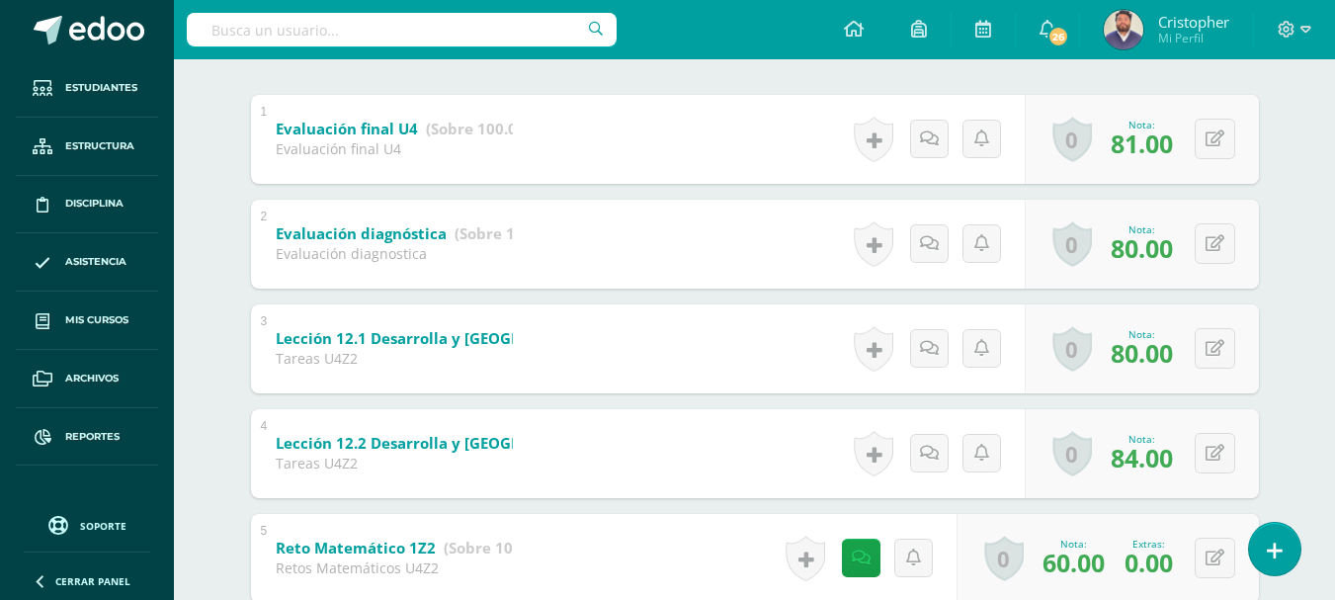
scroll to position [110, 0]
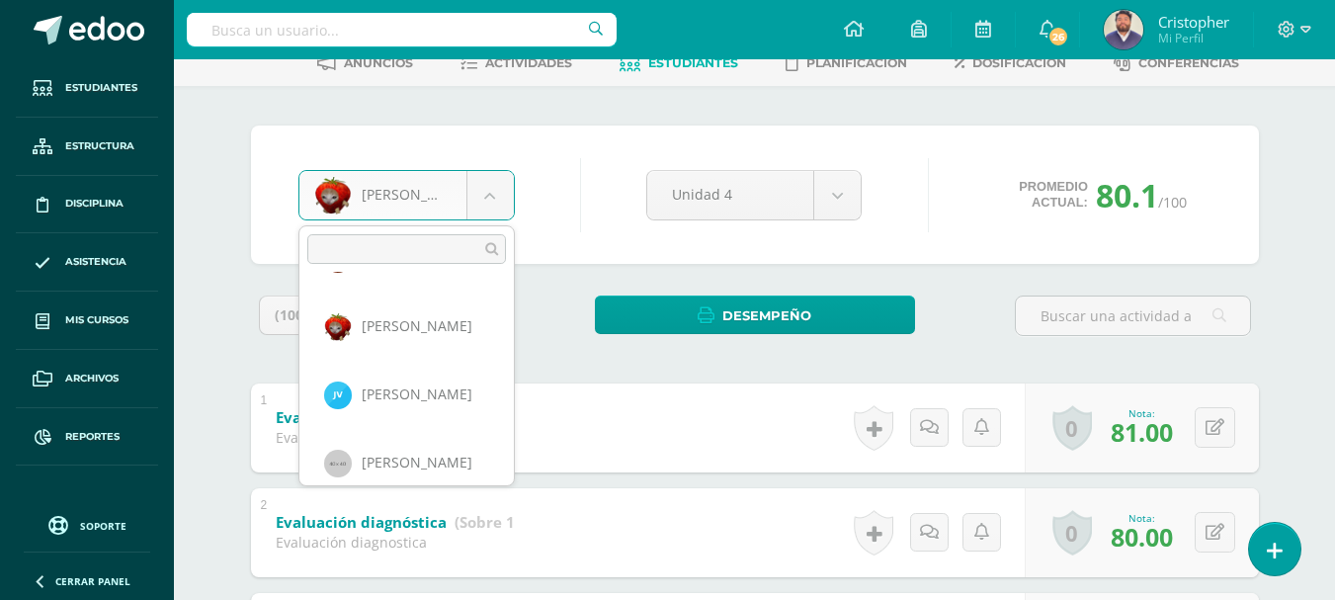
scroll to position [683, 0]
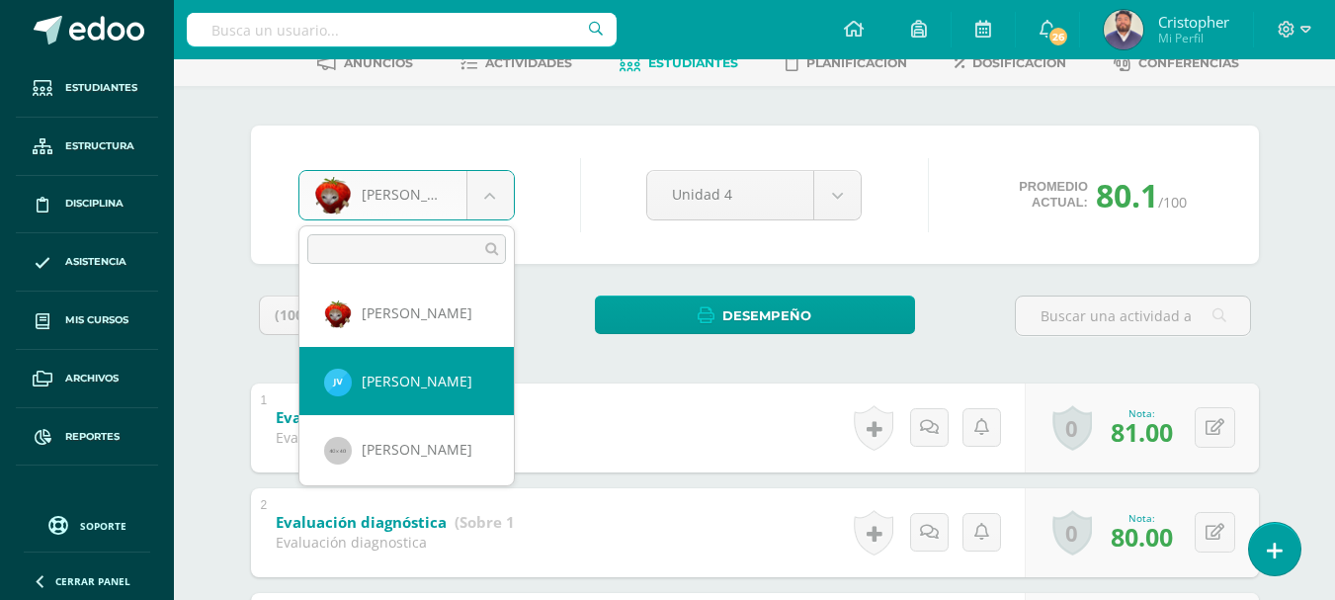
select select "332"
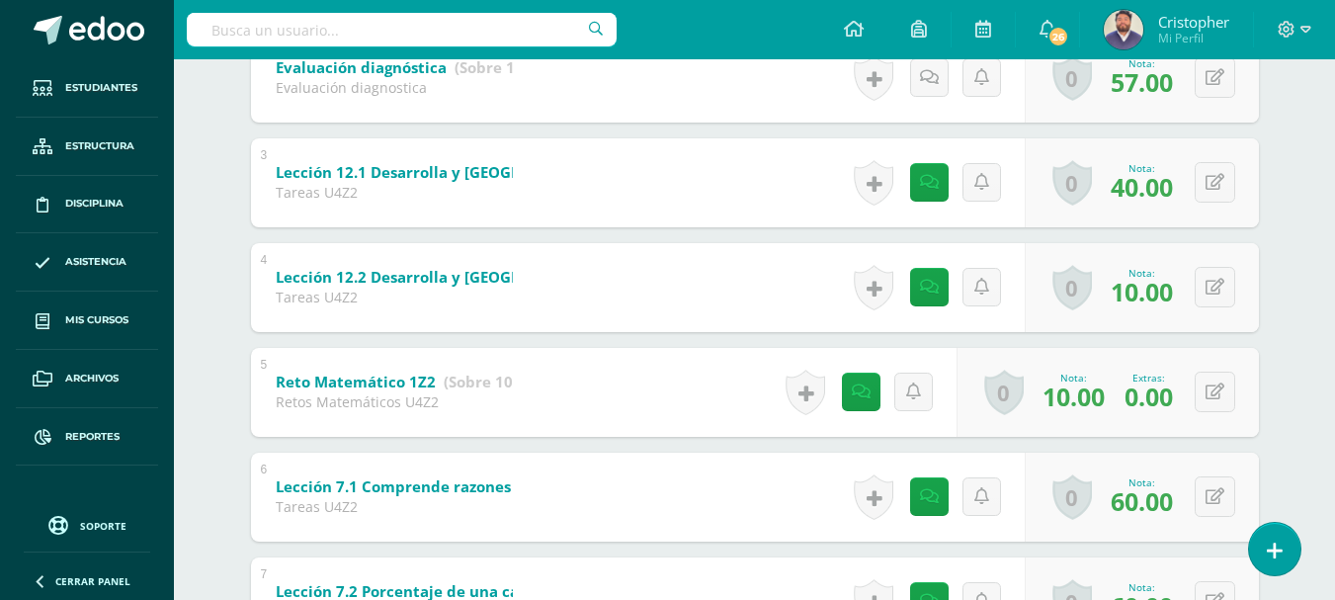
scroll to position [593, 0]
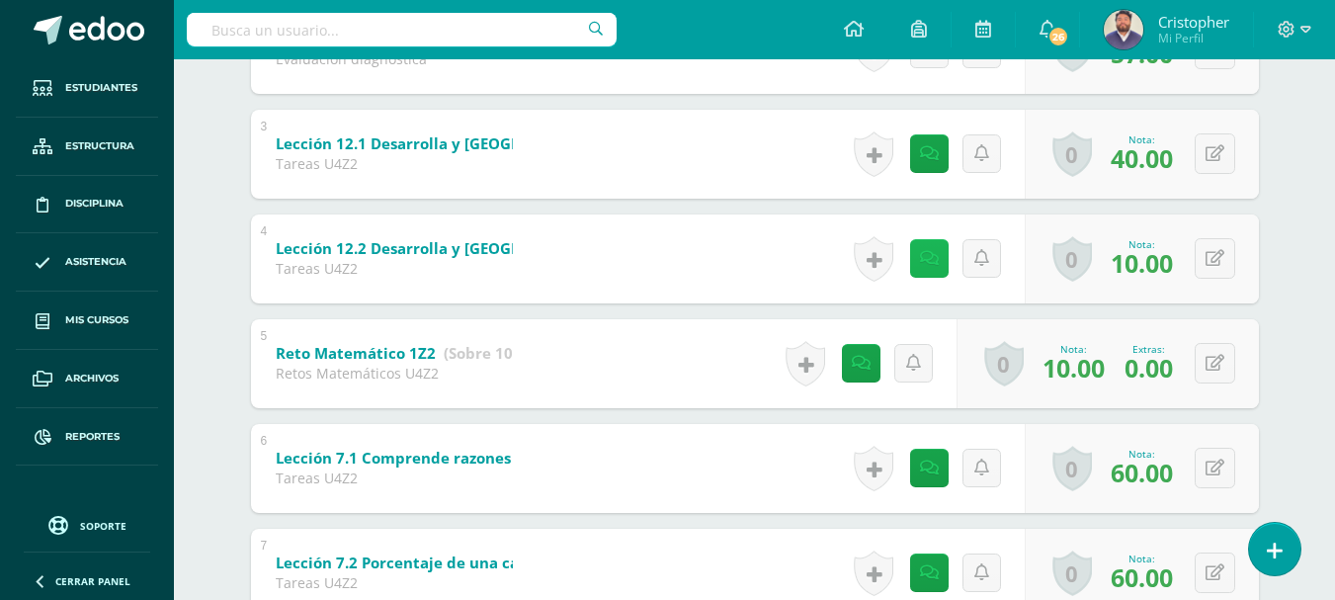
click at [933, 257] on icon at bounding box center [929, 258] width 19 height 17
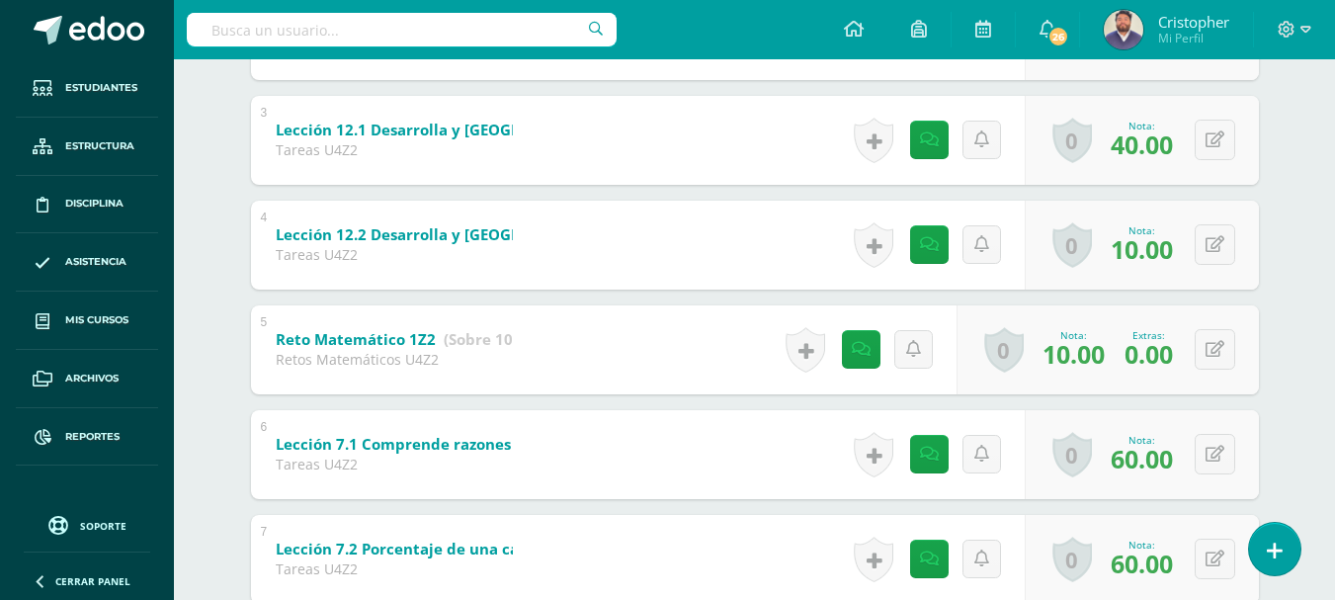
scroll to position [692, 0]
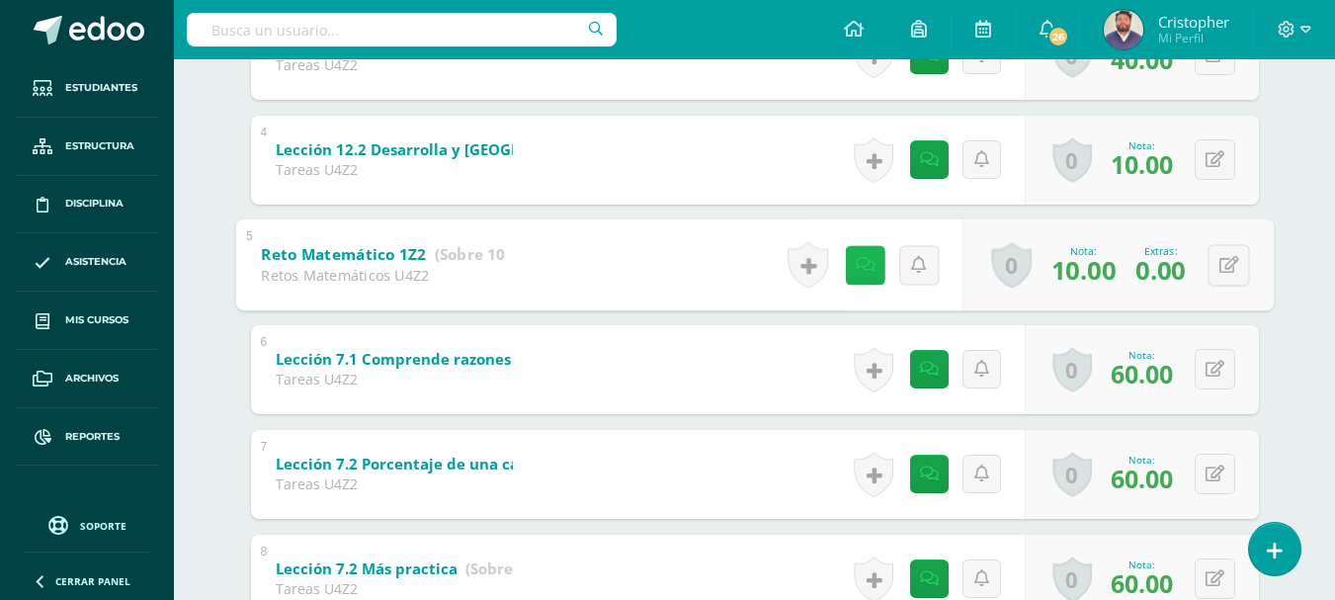
click at [848, 267] on link at bounding box center [865, 265] width 40 height 40
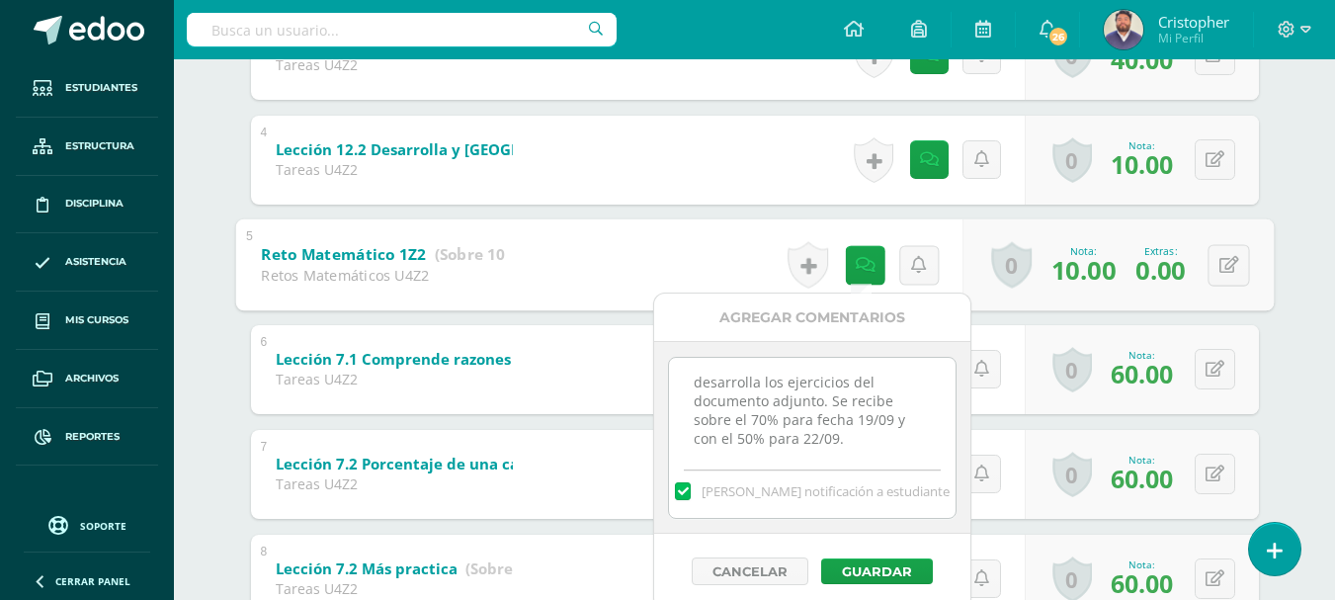
click at [1284, 328] on div "Julián Villatoro Rudy Cabrera Efraín Chamalé José Cux Sebastián Herrera Diego M…" at bounding box center [755, 601] width 1087 height 2194
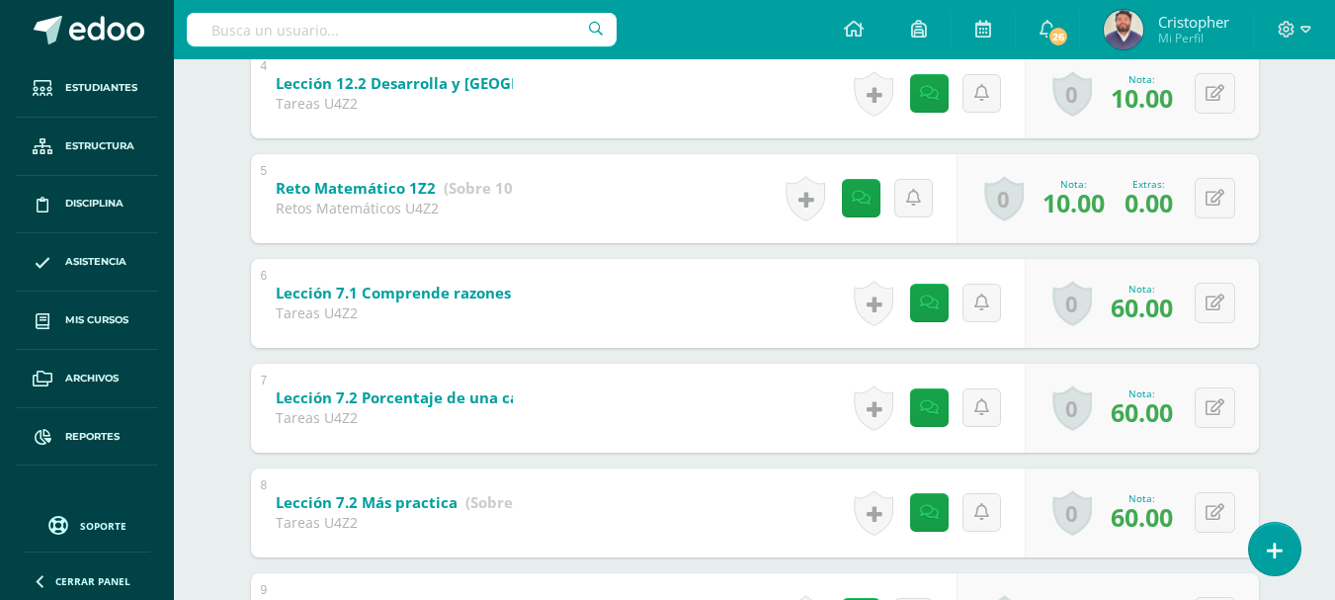
scroll to position [791, 0]
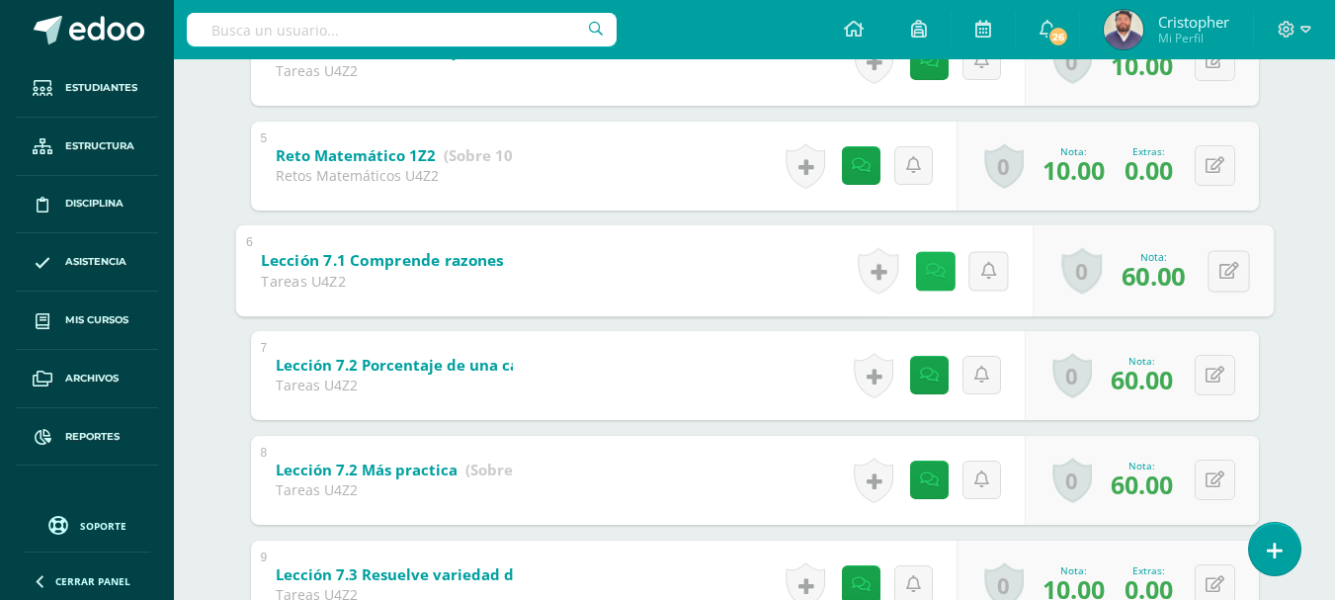
click at [925, 277] on icon at bounding box center [935, 270] width 20 height 17
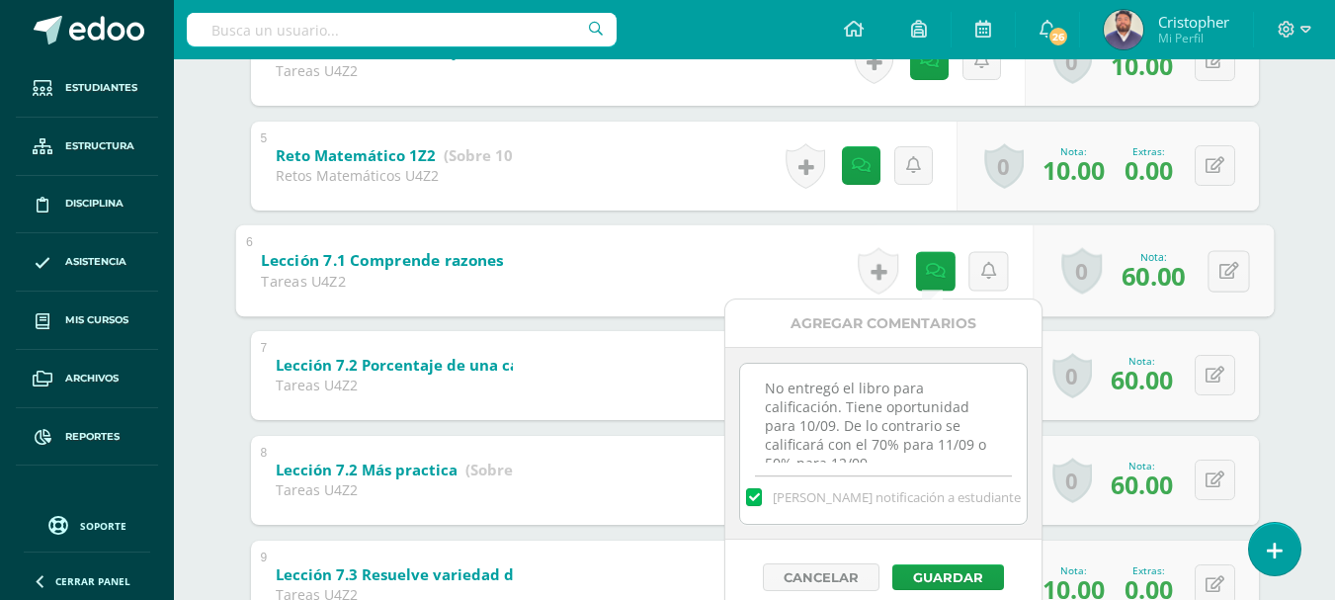
click at [1277, 342] on div "Julián Villatoro Rudy Cabrera Efraín Chamalé José Cux Sebastián Herrera Diego M…" at bounding box center [755, 502] width 1087 height 2194
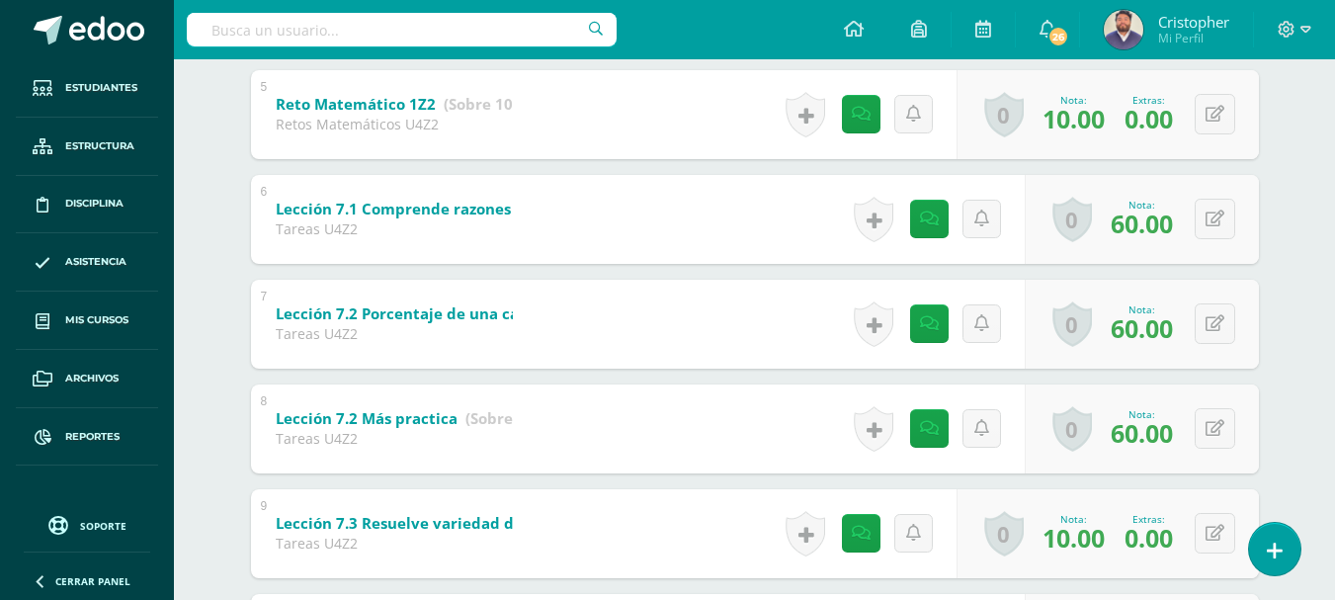
scroll to position [890, 0]
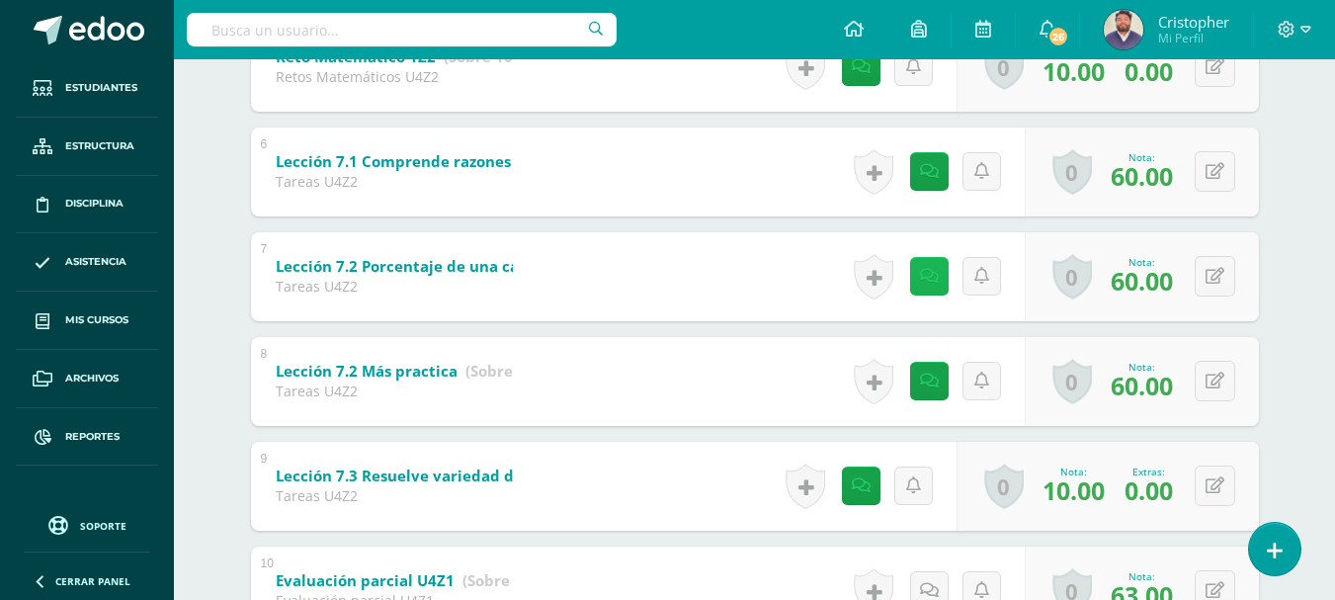
click at [930, 285] on icon at bounding box center [929, 276] width 19 height 17
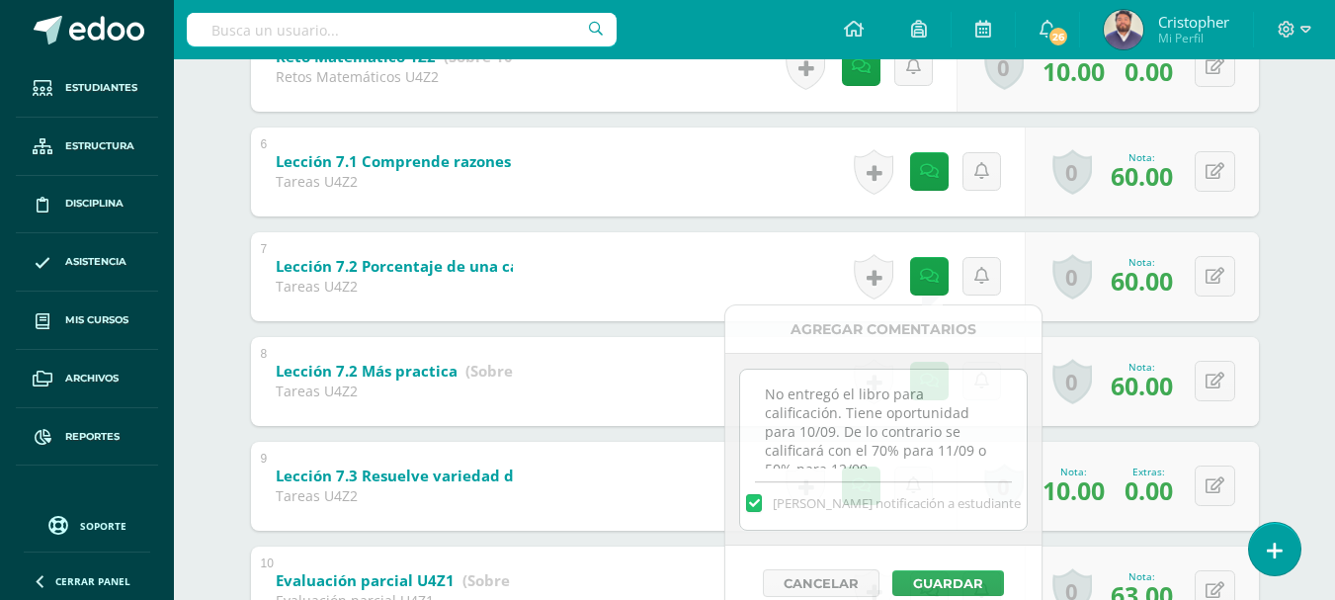
click at [1310, 376] on div "Matematícas Pri 6 Sexto Primaria "B" Herramientas Detalle de asistencias Activi…" at bounding box center [754, 335] width 1161 height 2331
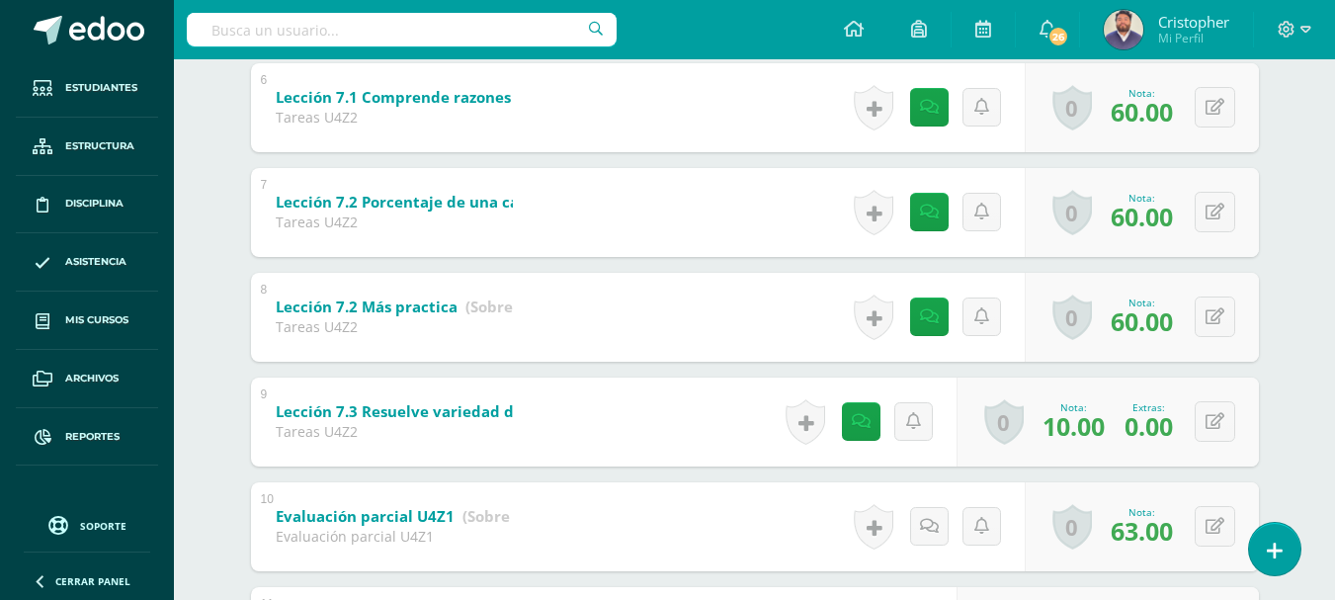
scroll to position [988, 0]
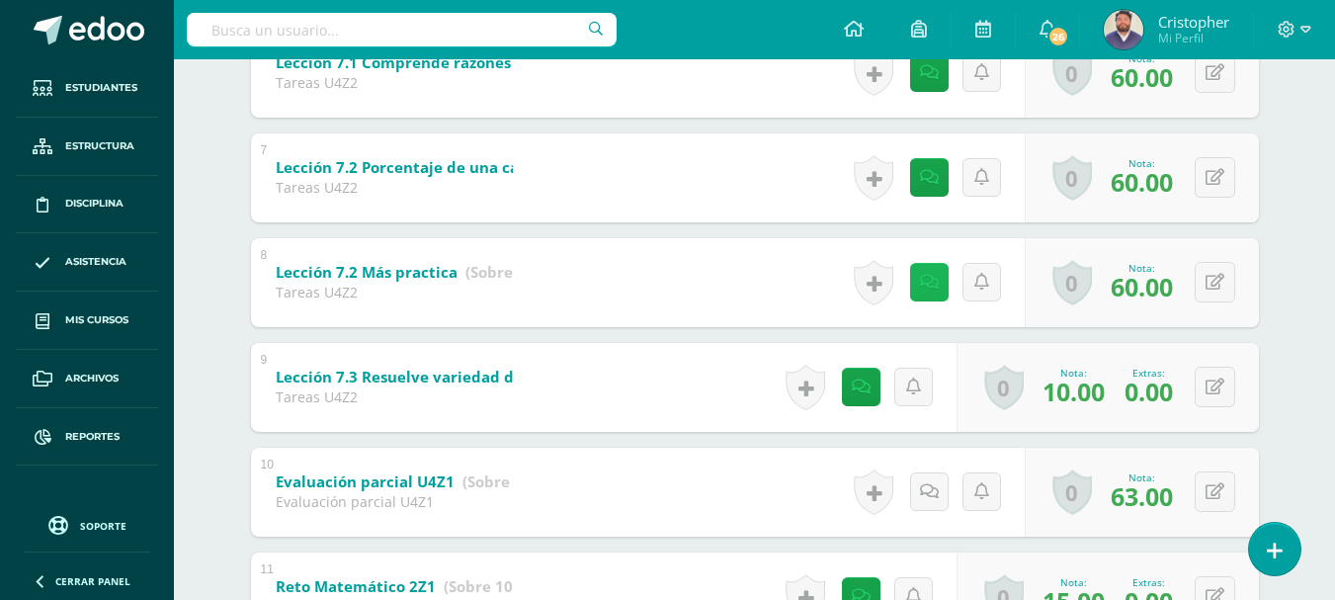
click at [933, 288] on icon at bounding box center [929, 282] width 19 height 17
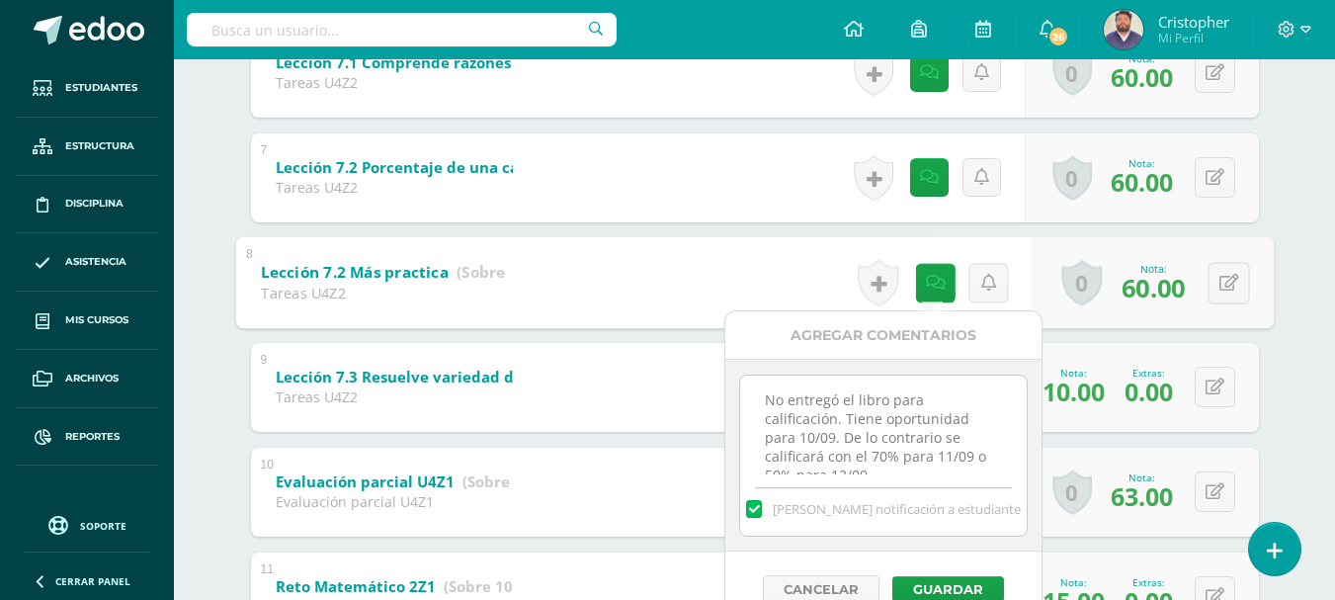
click at [1299, 342] on div "Matematícas Pri 6 Sexto Primaria "B" Herramientas Detalle de asistencias Activi…" at bounding box center [754, 236] width 1161 height 2331
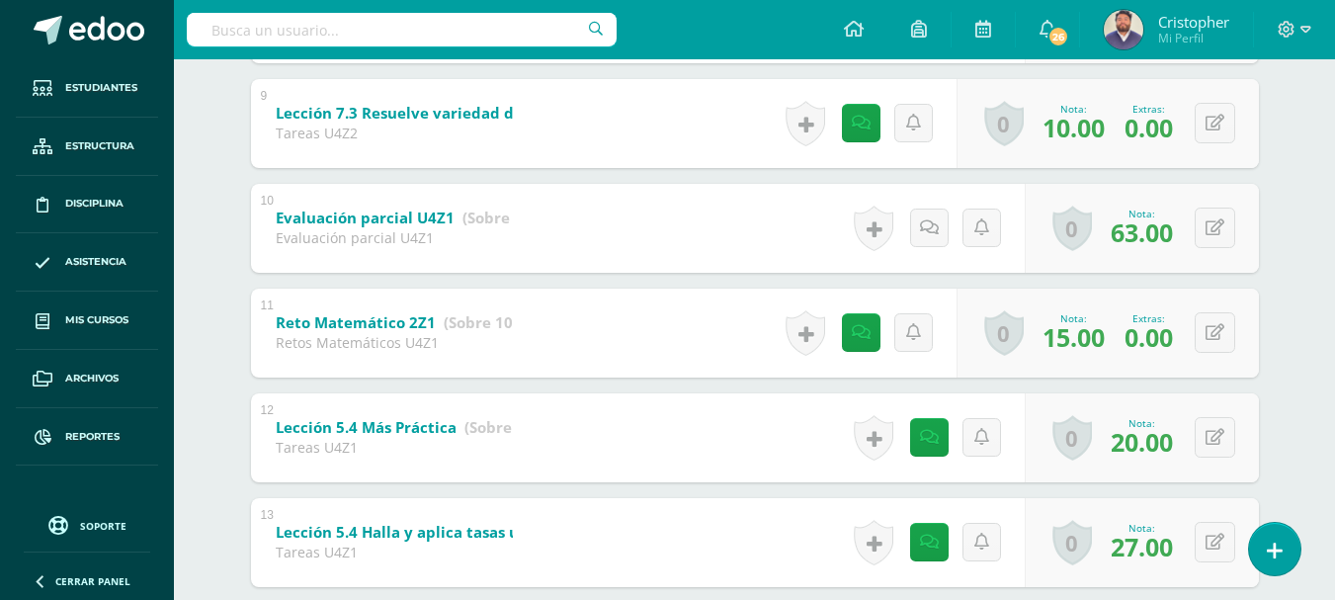
scroll to position [1285, 0]
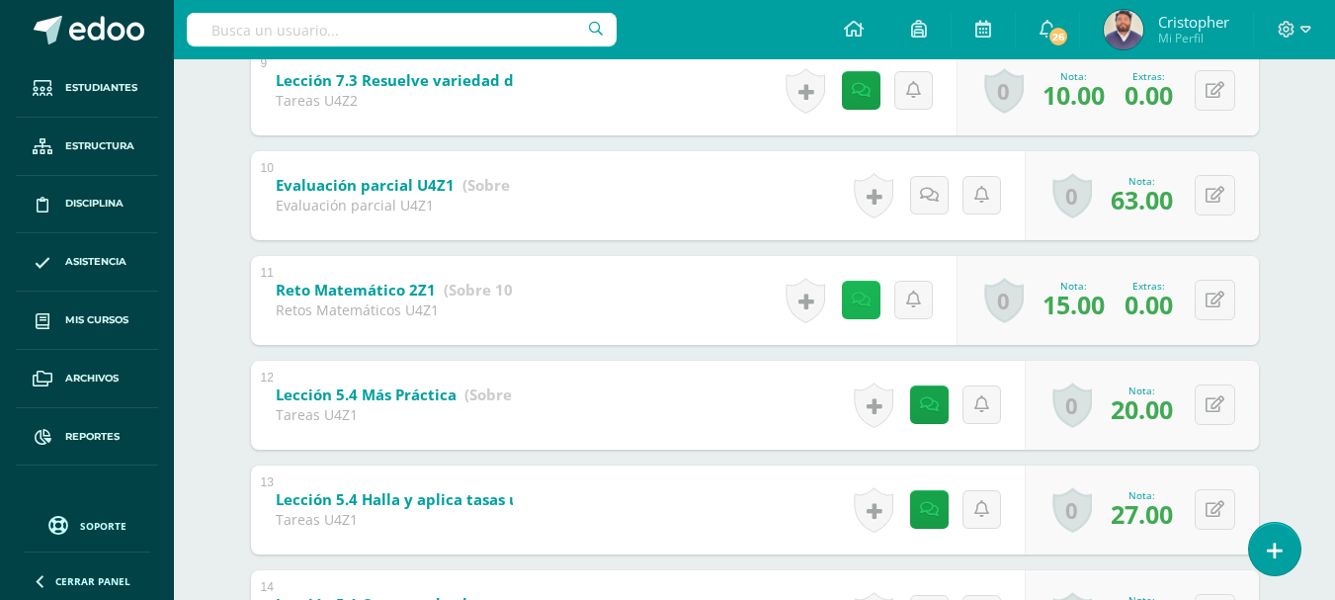
click at [864, 308] on icon at bounding box center [861, 300] width 19 height 17
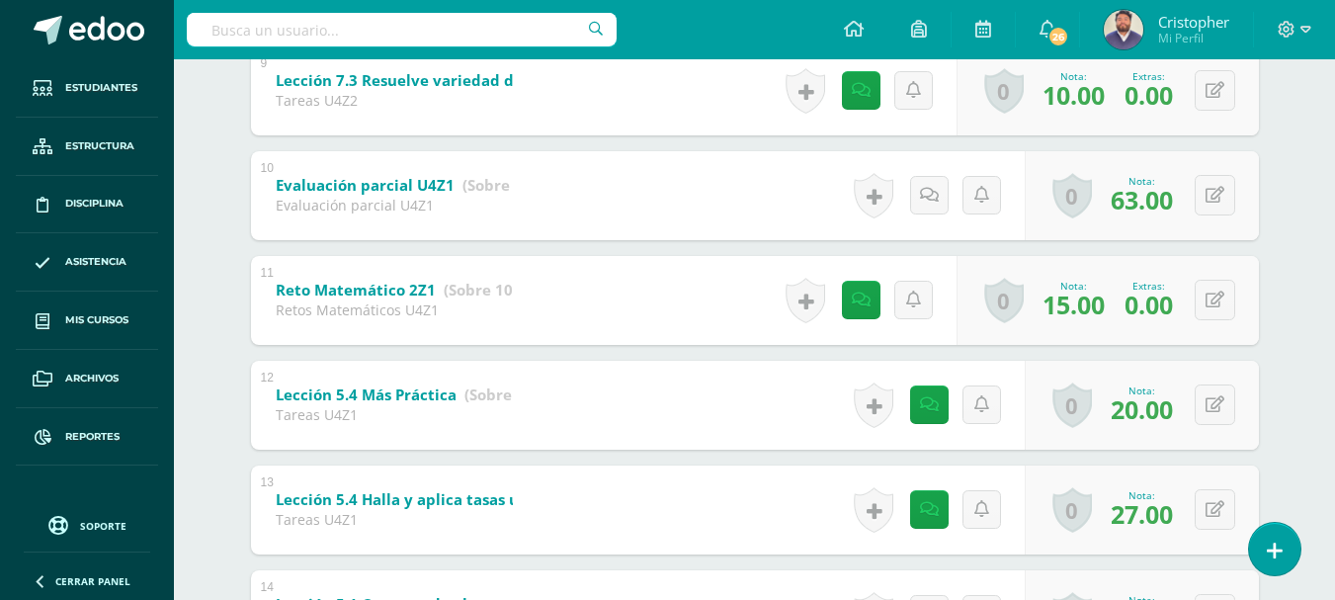
scroll to position [1384, 0]
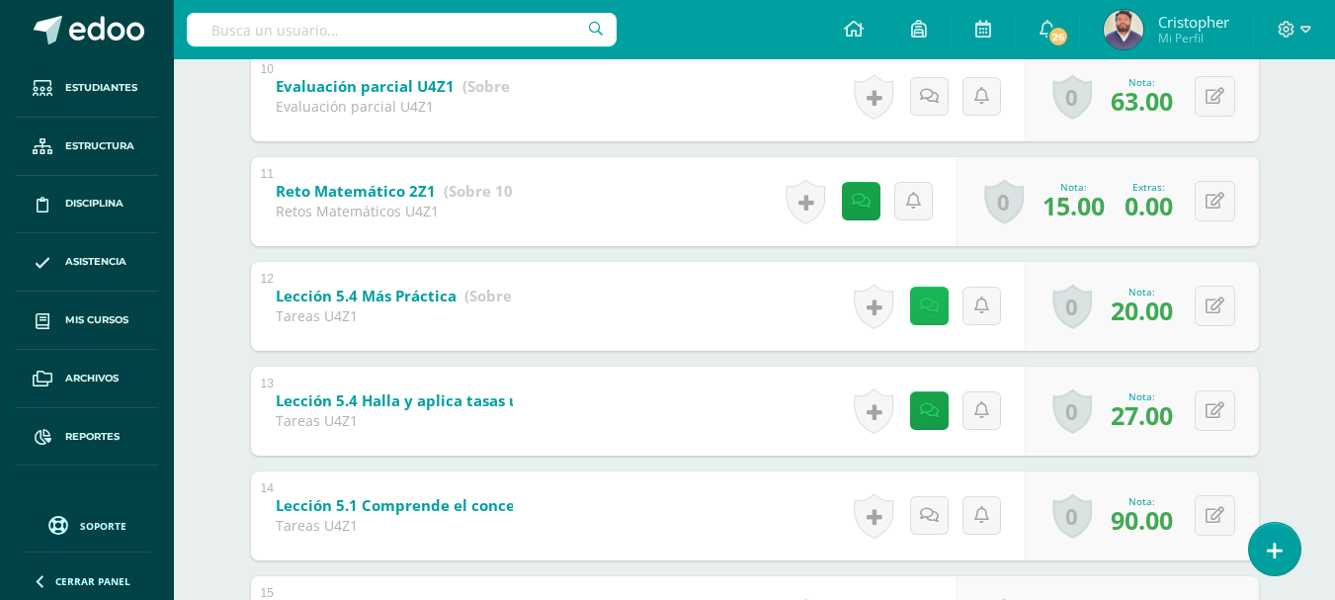
click at [929, 314] on icon at bounding box center [929, 306] width 19 height 17
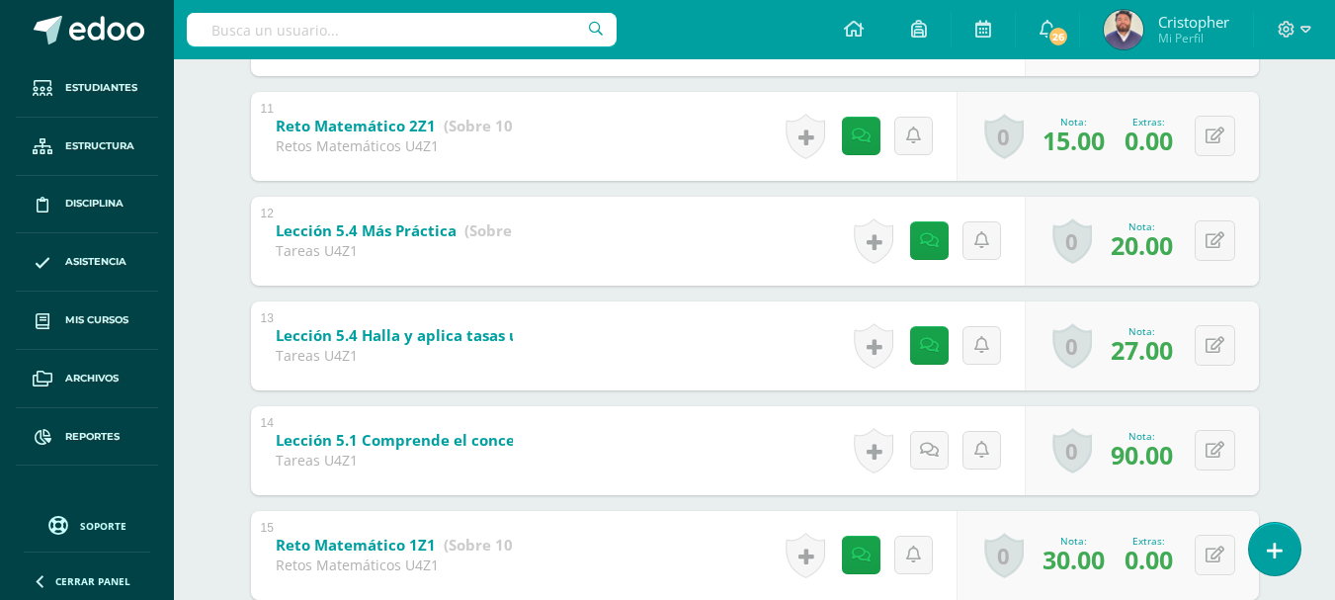
scroll to position [1483, 0]
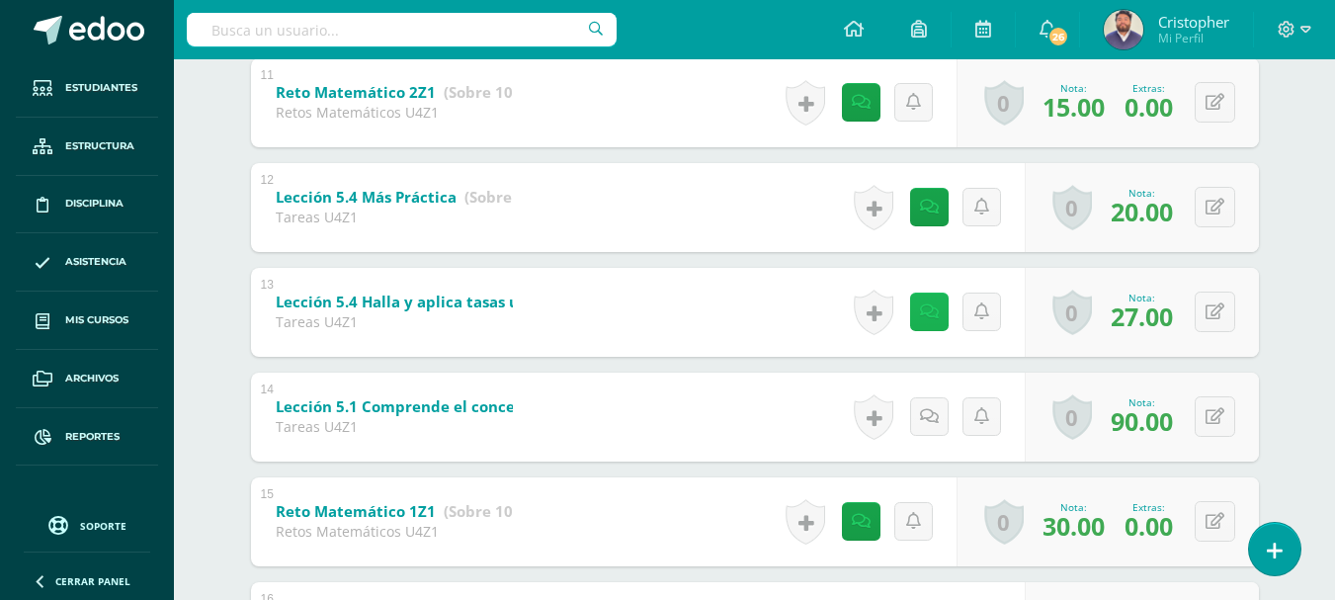
click at [936, 313] on icon at bounding box center [929, 311] width 19 height 17
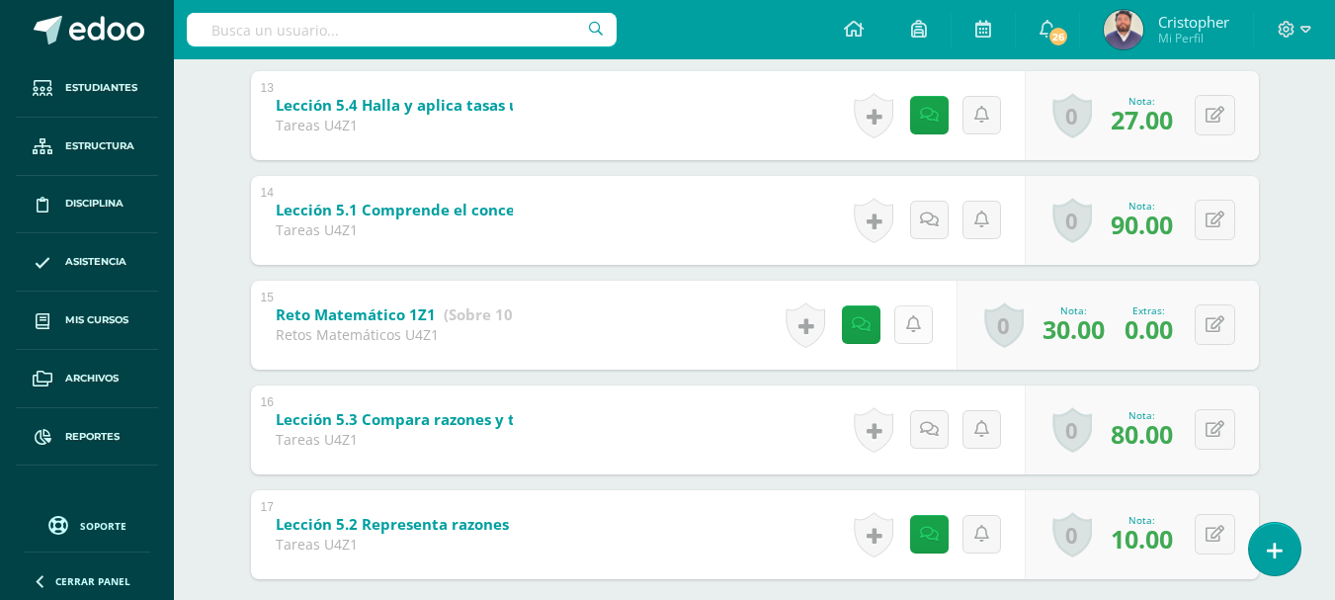
scroll to position [1680, 0]
click at [864, 333] on link at bounding box center [861, 323] width 39 height 39
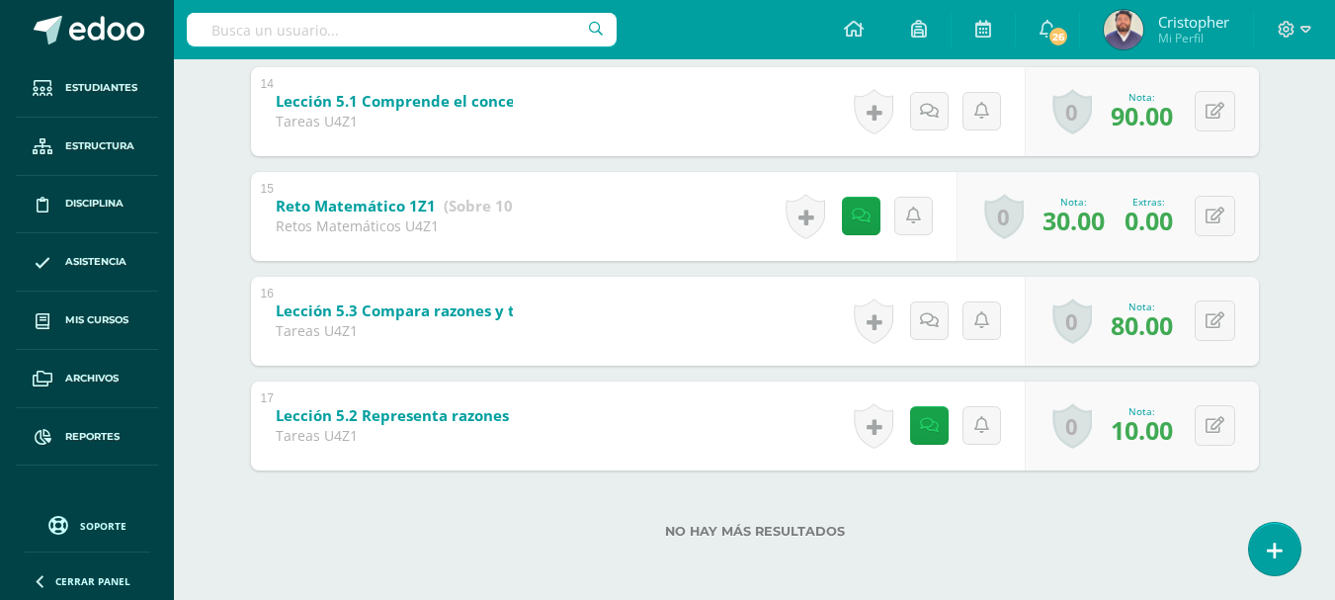
scroll to position [1790, 0]
click at [941, 412] on link at bounding box center [929, 423] width 39 height 39
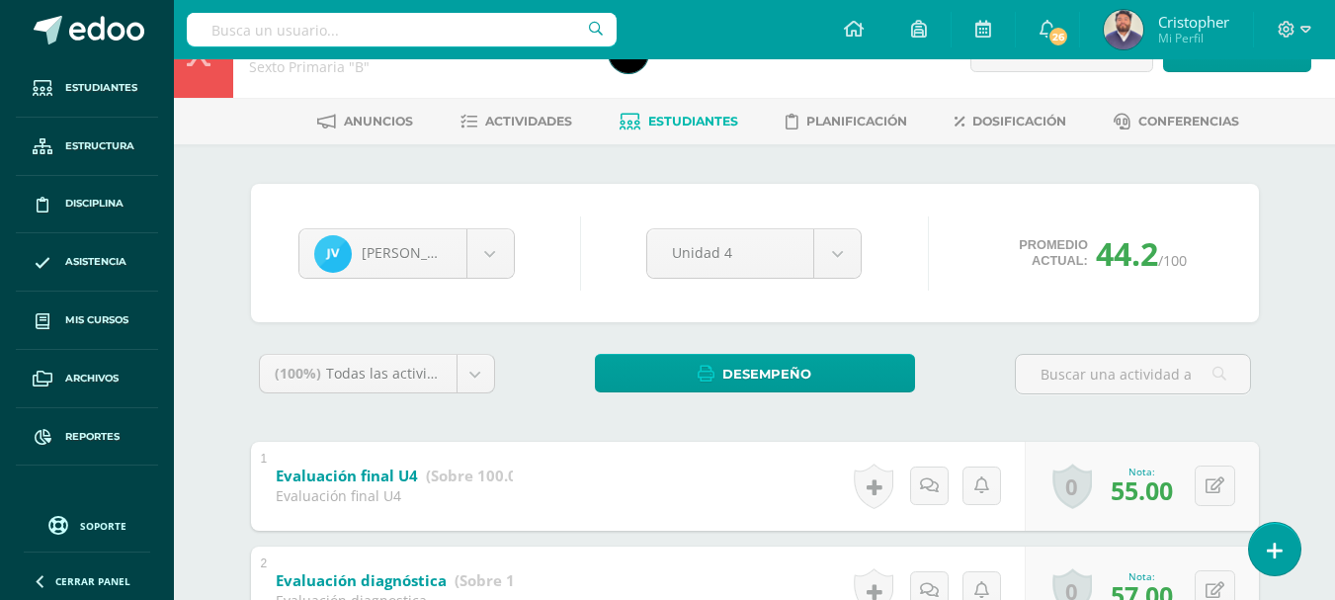
scroll to position [0, 0]
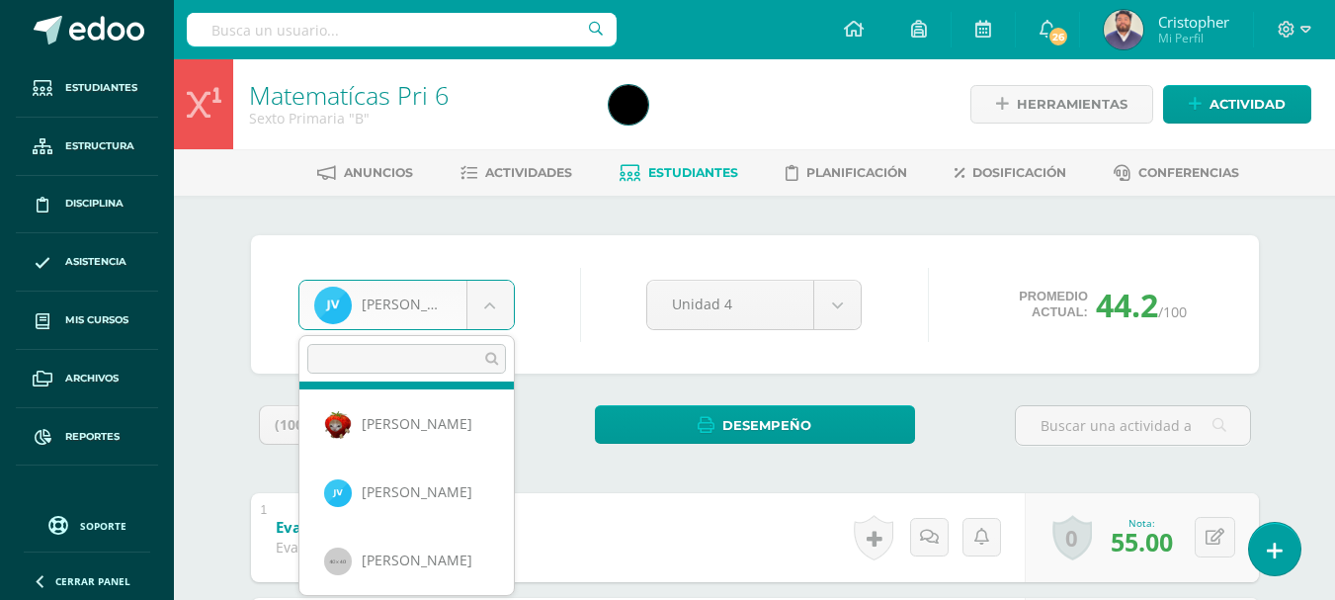
scroll to position [689, 0]
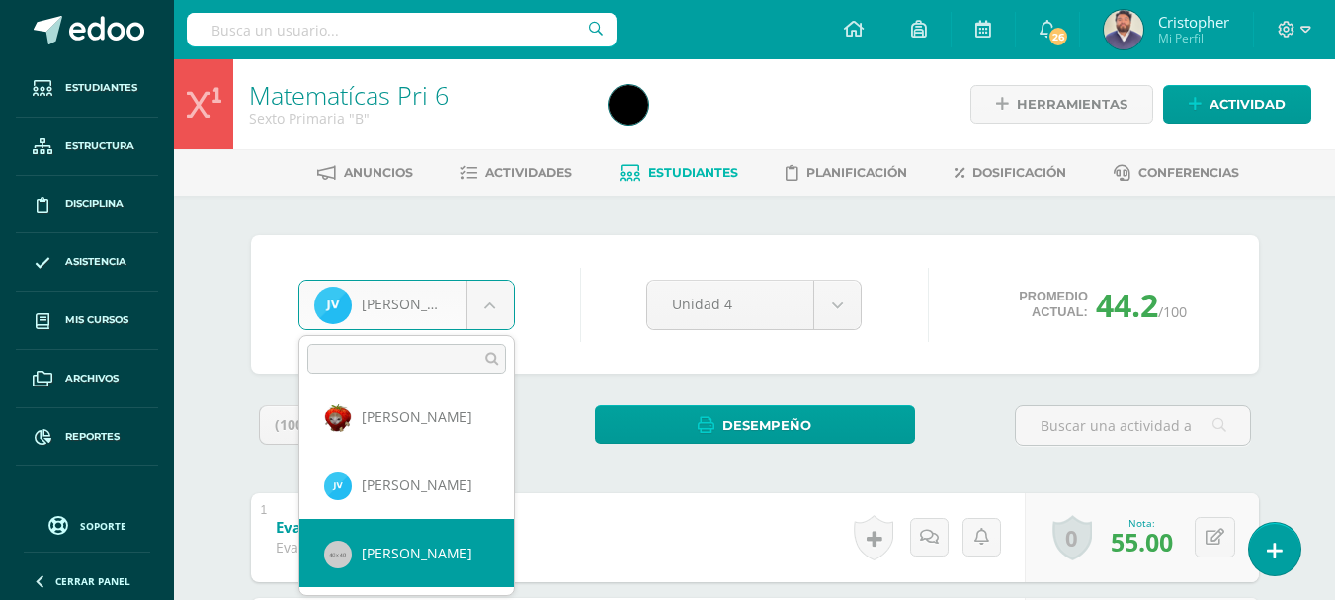
select select "164"
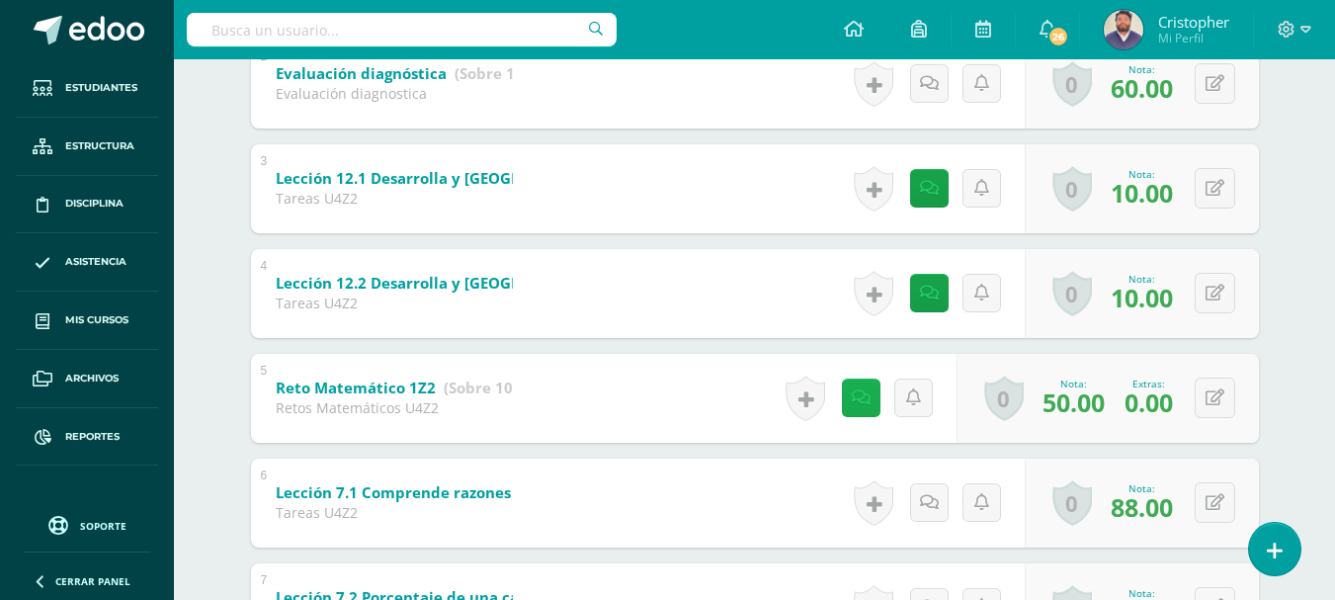
scroll to position [593, 0]
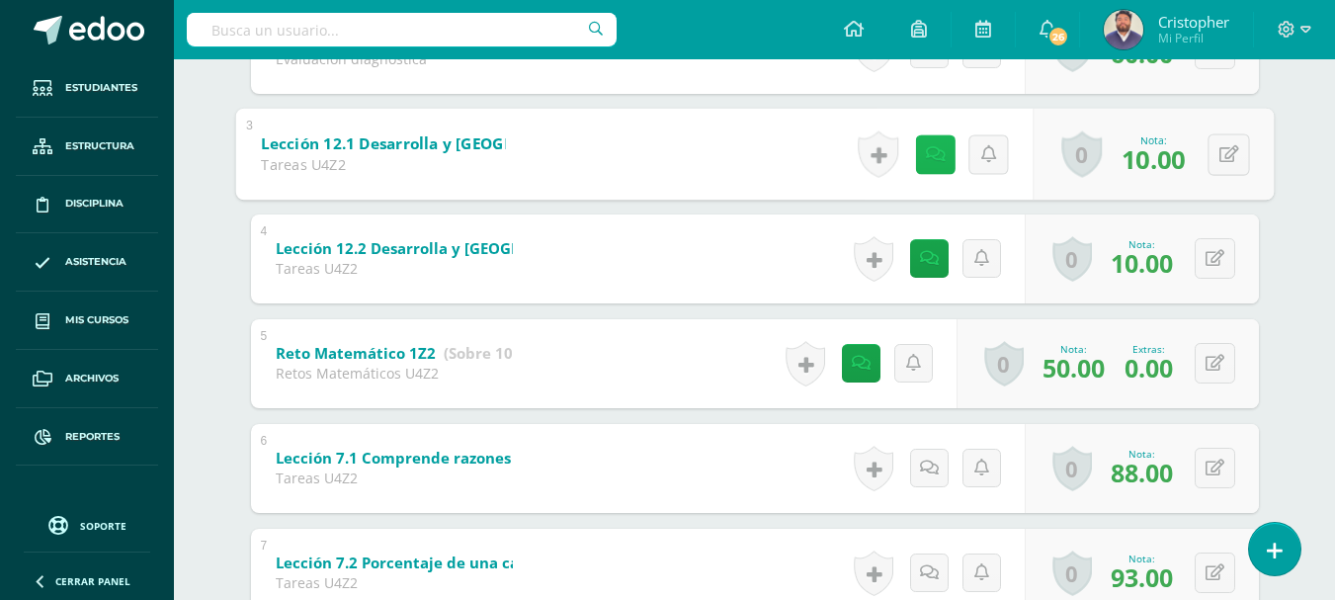
click at [931, 164] on link at bounding box center [935, 154] width 40 height 40
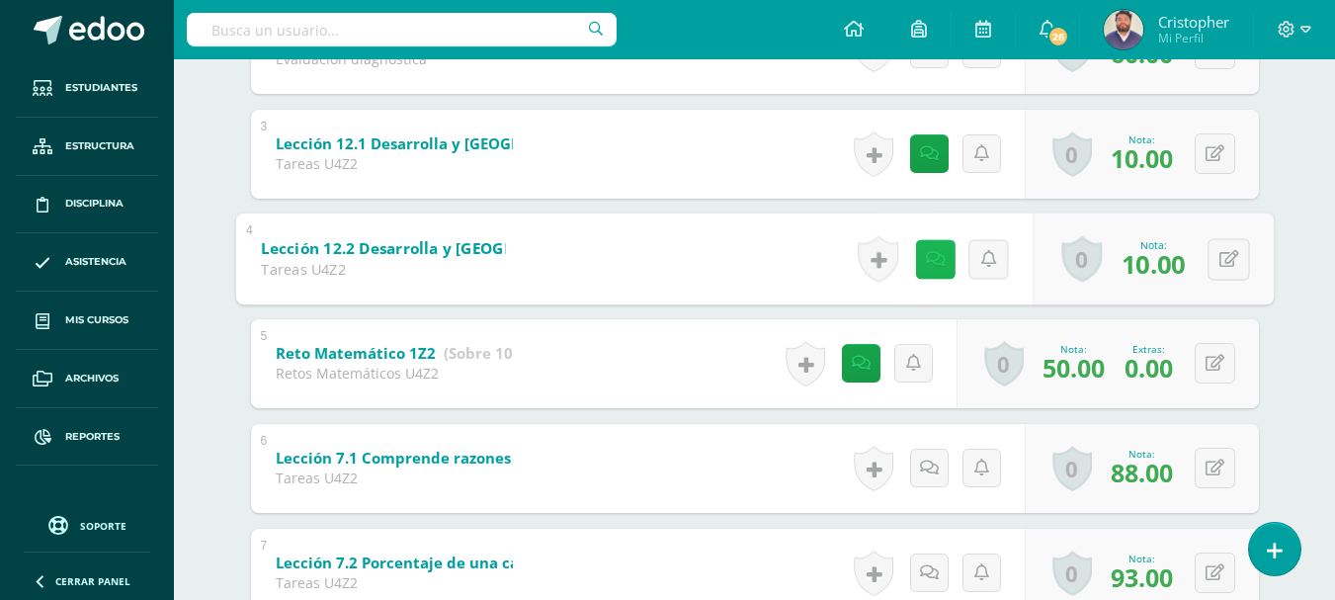
click at [934, 257] on icon at bounding box center [935, 258] width 20 height 17
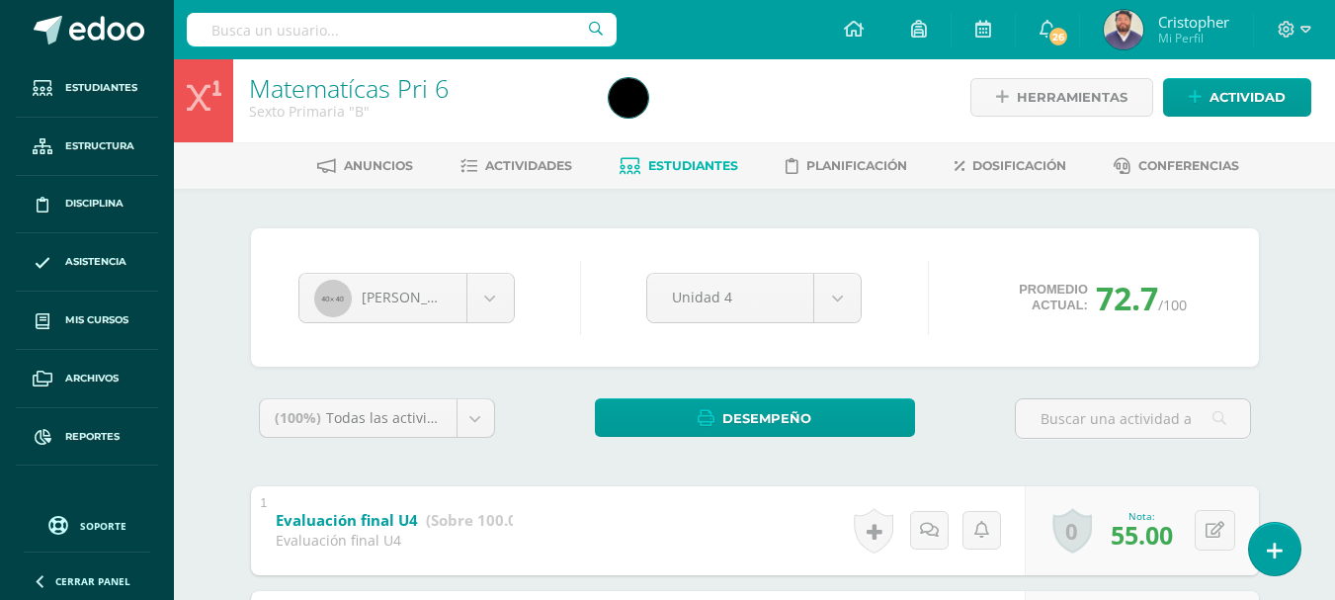
scroll to position [0, 0]
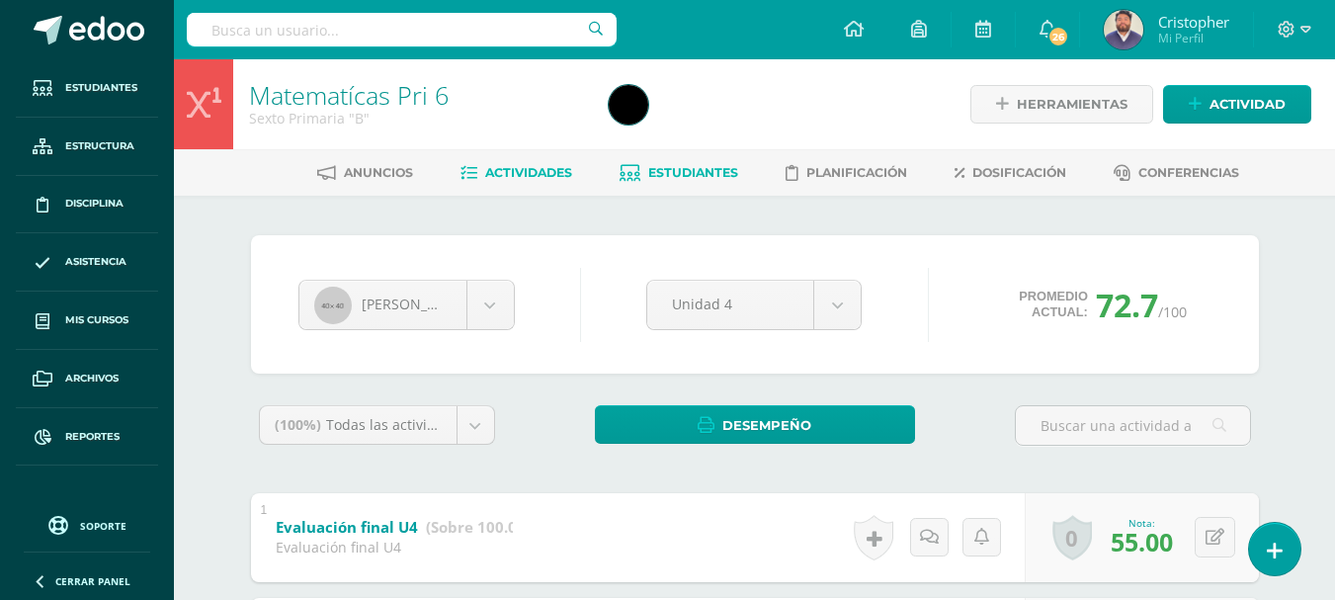
click at [519, 179] on span "Actividades" at bounding box center [528, 172] width 87 height 15
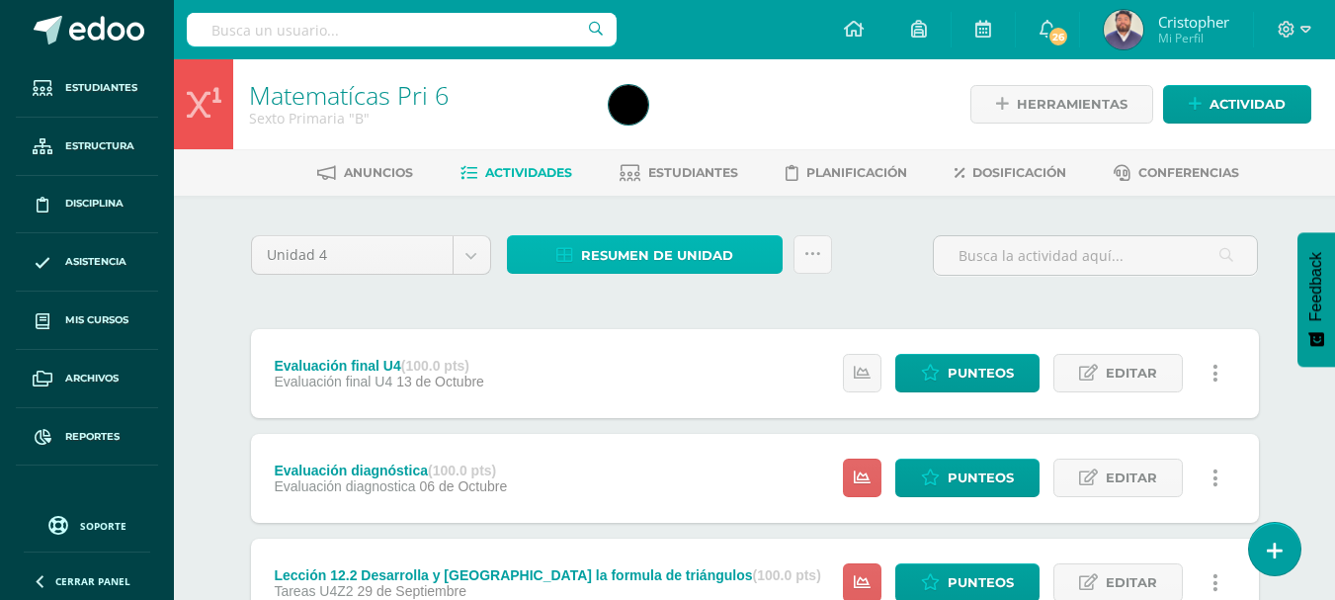
click at [644, 266] on span "Resumen de unidad" at bounding box center [657, 255] width 152 height 37
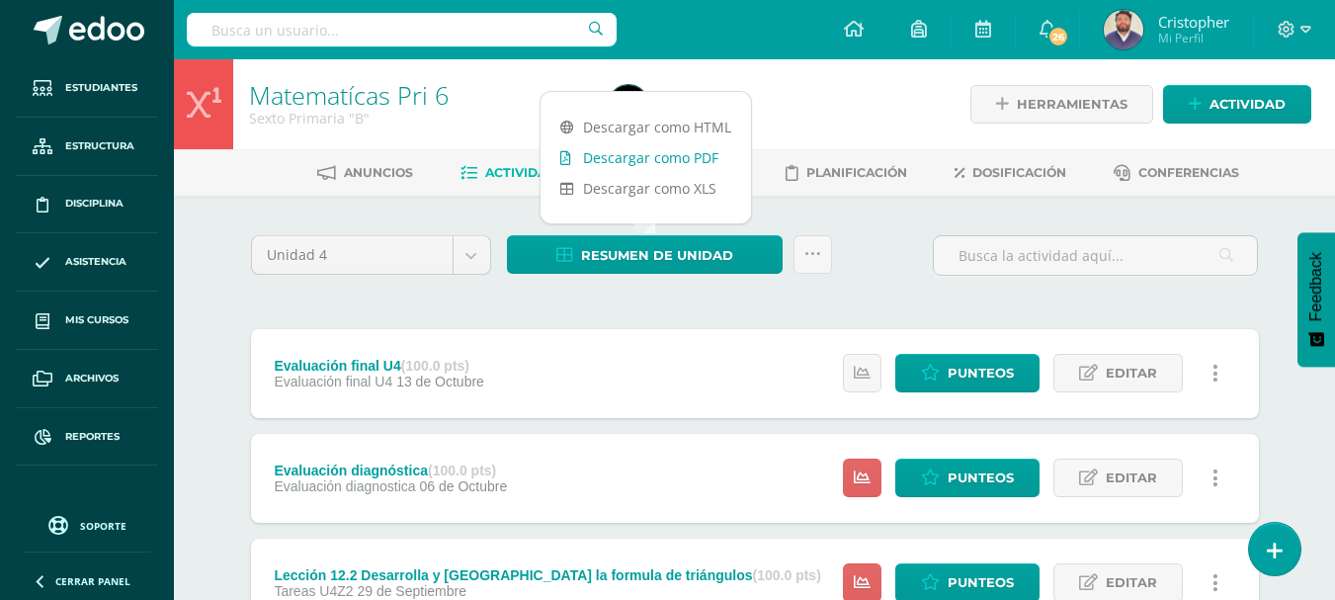
click at [650, 159] on link "Descargar como PDF" at bounding box center [646, 157] width 211 height 31
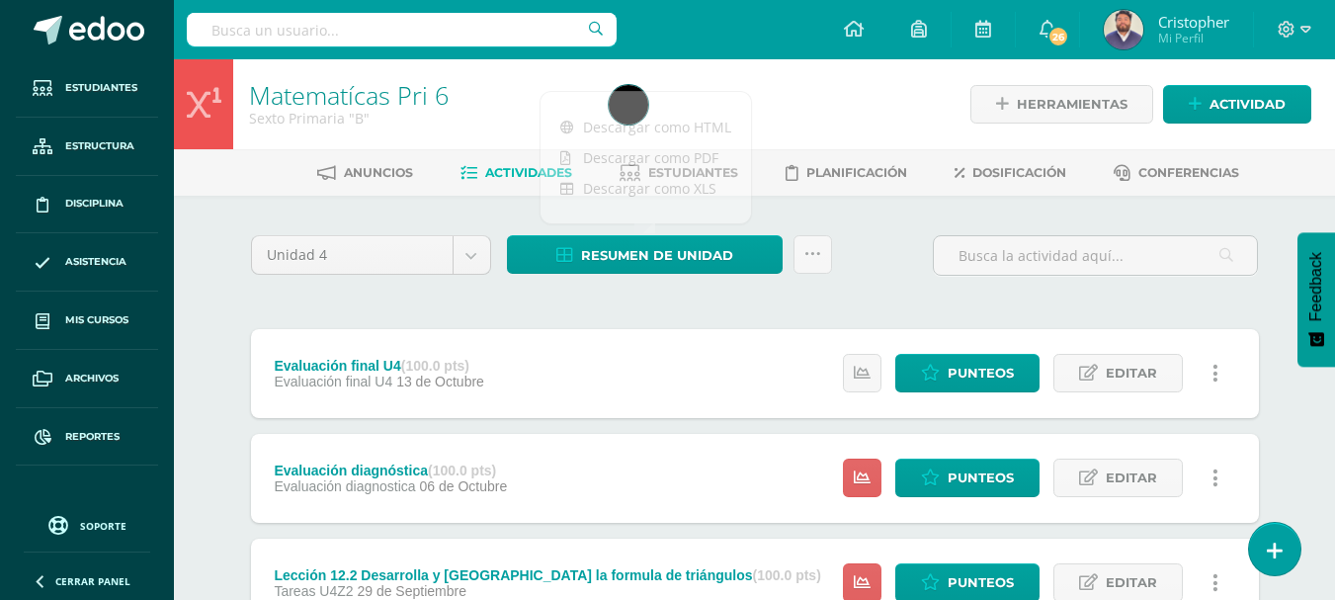
click at [880, 104] on div at bounding box center [785, 104] width 368 height 90
click at [642, 110] on img at bounding box center [629, 105] width 40 height 40
click at [670, 180] on span "Estudiantes" at bounding box center [693, 172] width 90 height 15
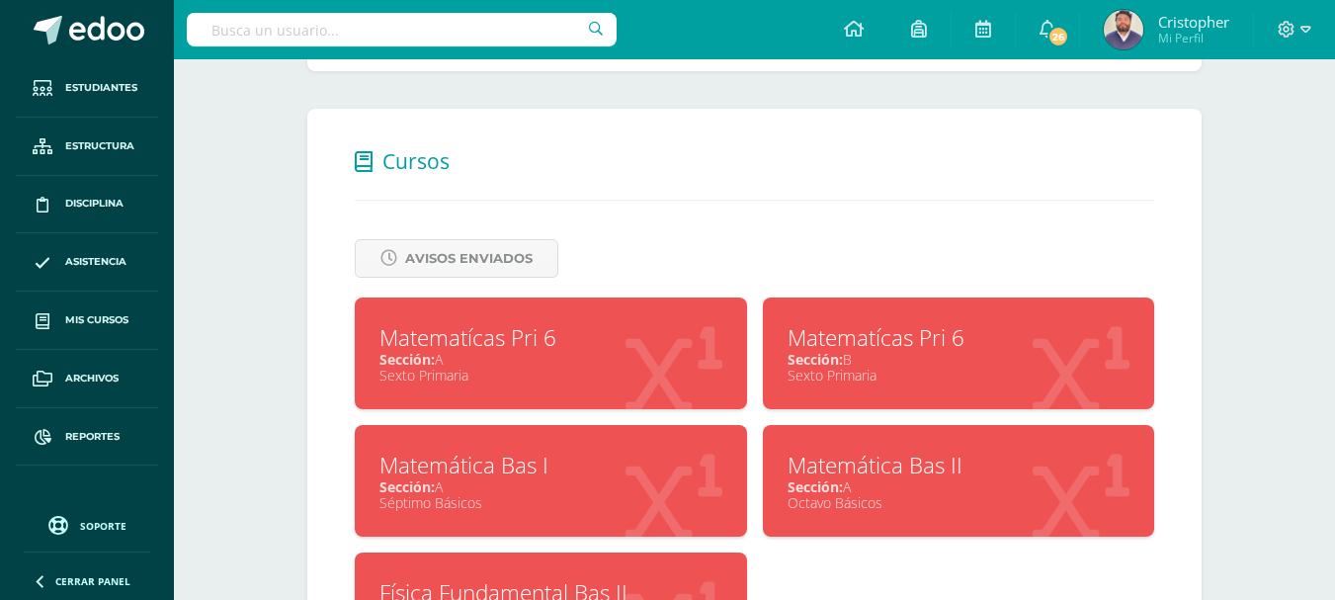
click at [500, 343] on div "Matematícas Pri 6" at bounding box center [551, 337] width 343 height 31
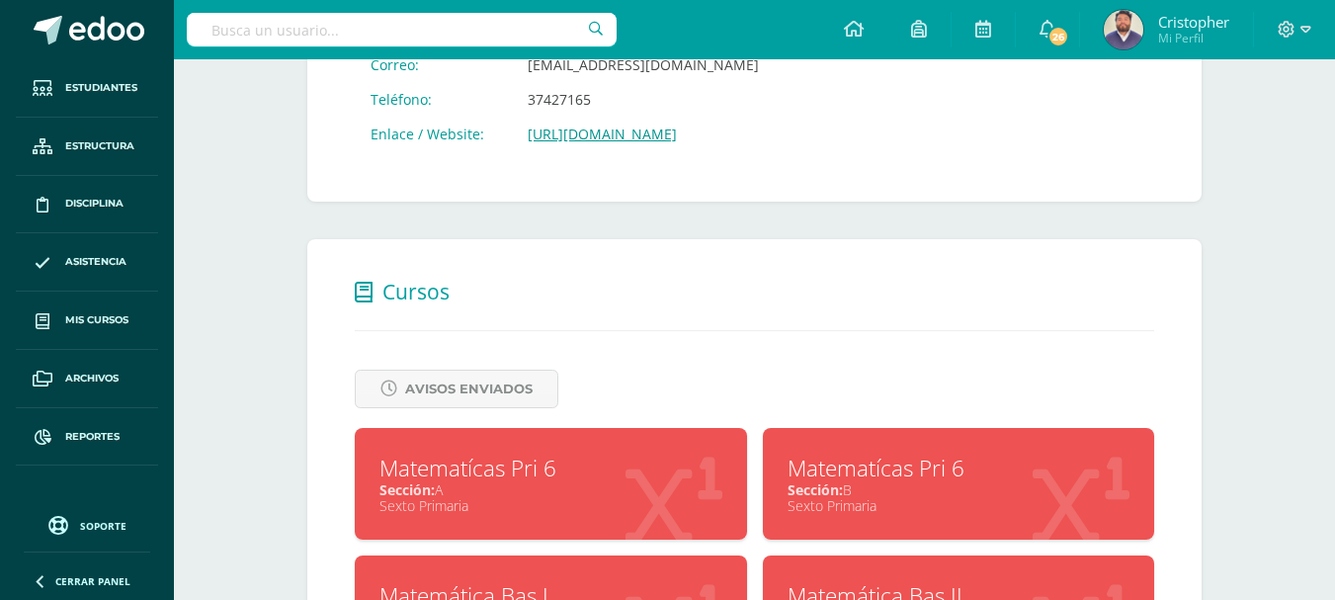
scroll to position [494, 0]
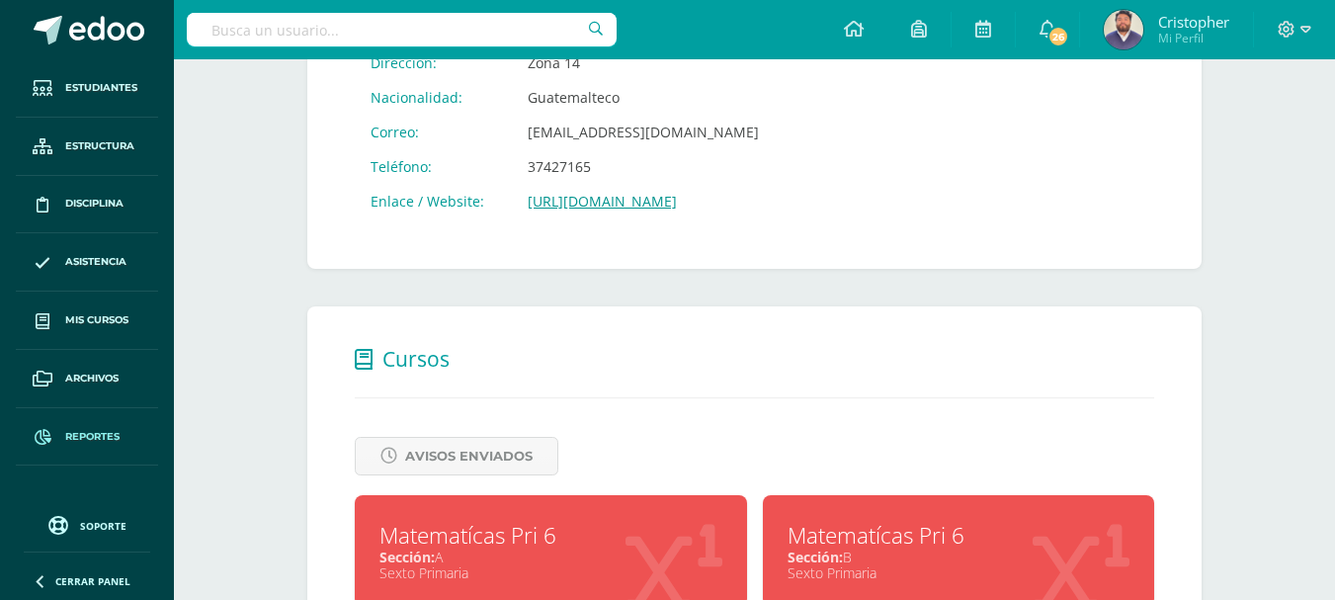
click at [99, 432] on span "Reportes" at bounding box center [92, 437] width 54 height 16
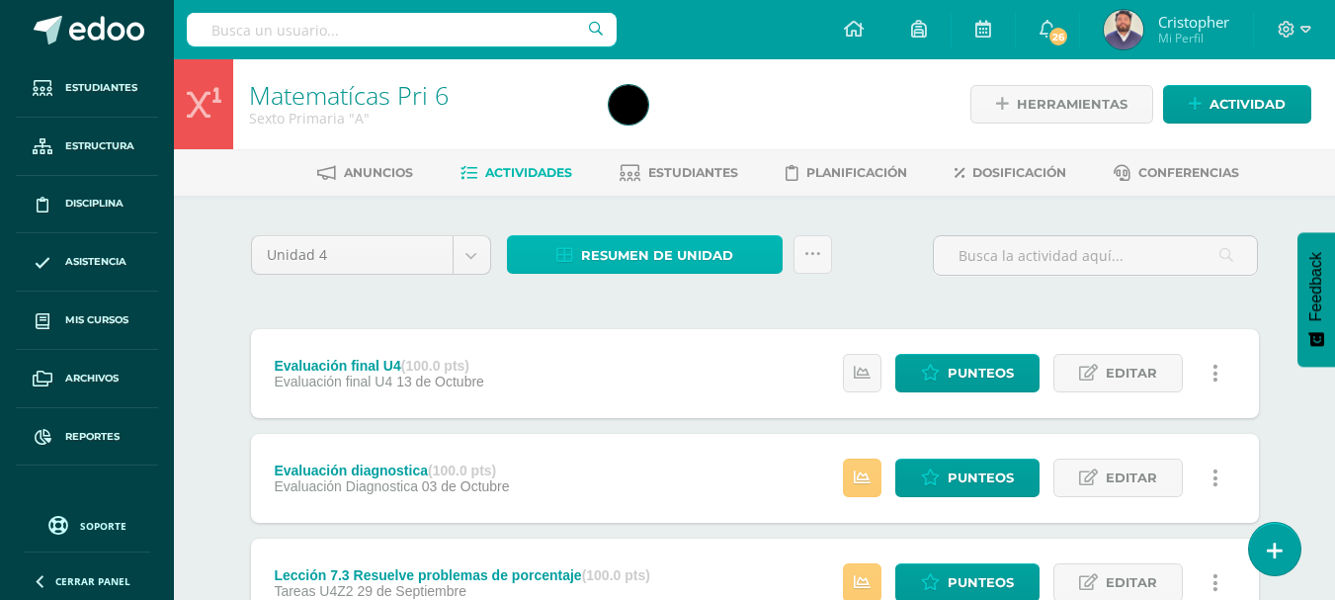
click at [643, 259] on span "Resumen de unidad" at bounding box center [657, 255] width 152 height 37
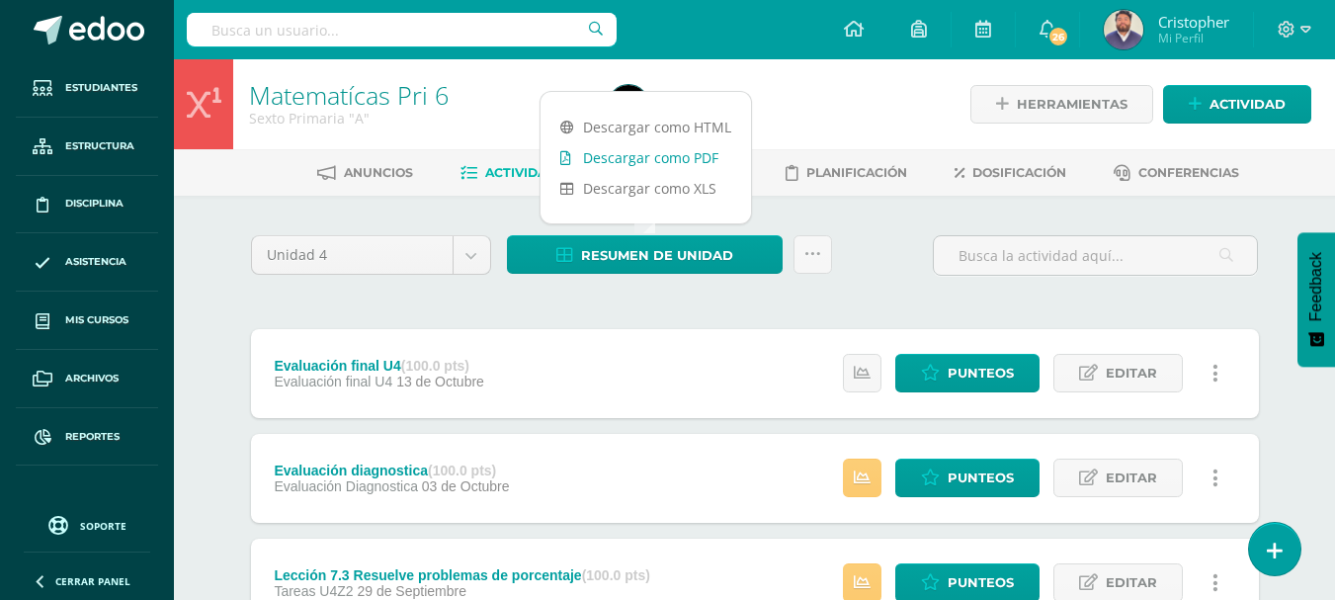
click at [636, 165] on link "Descargar como PDF" at bounding box center [646, 157] width 211 height 31
click at [849, 93] on div at bounding box center [785, 104] width 368 height 90
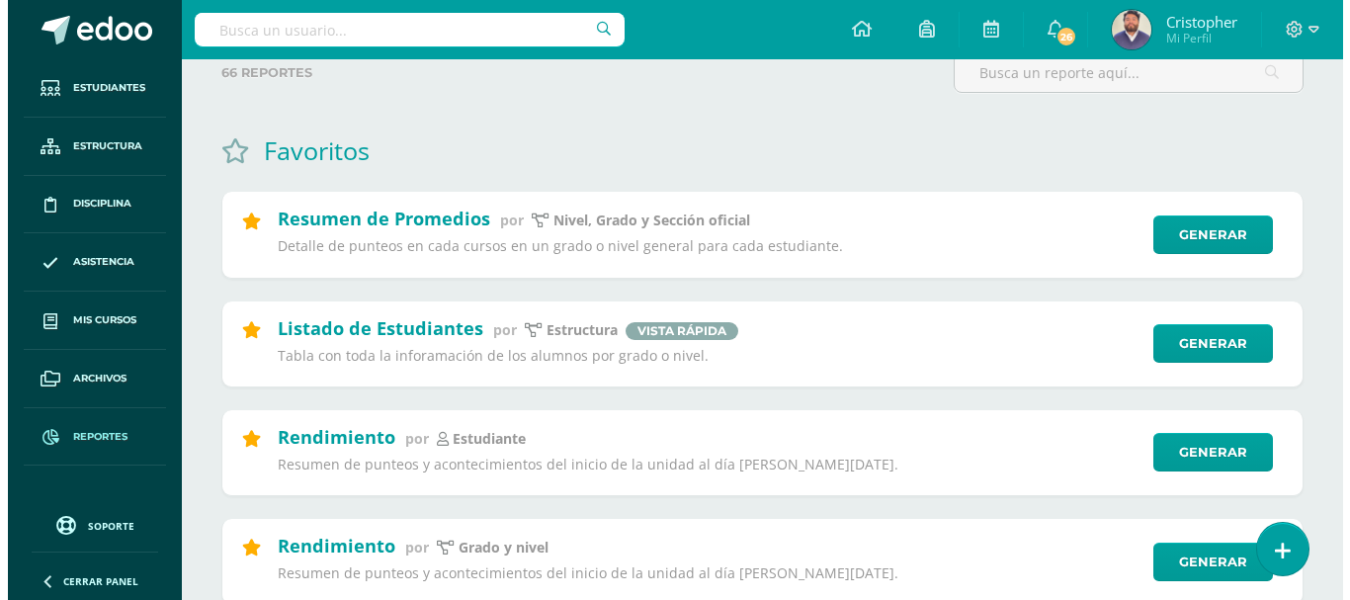
scroll to position [99, 0]
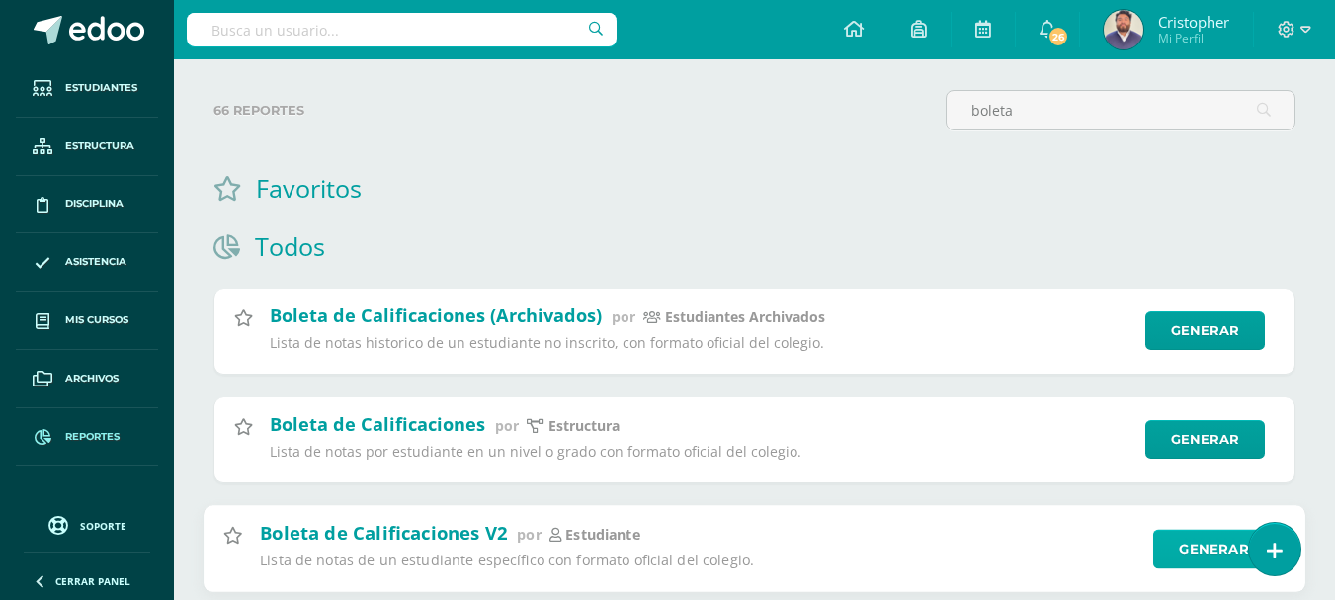
type input "boleta"
click at [1190, 554] on link "Generar" at bounding box center [1215, 549] width 122 height 40
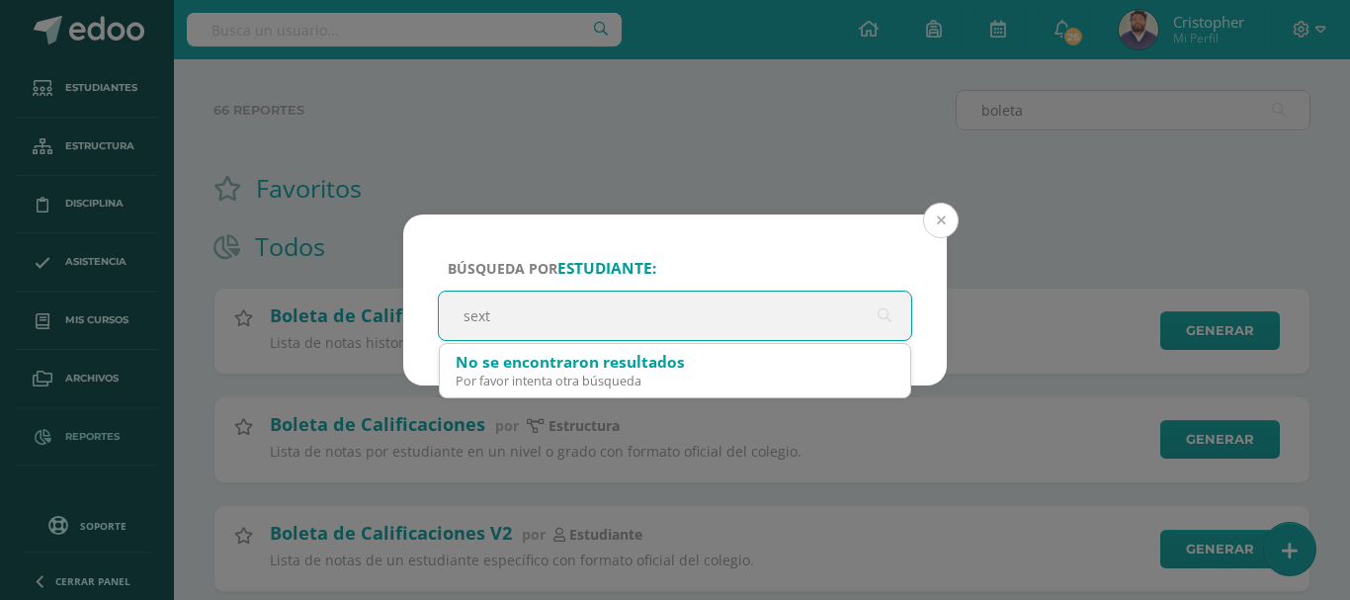
type input "sext"
click at [928, 218] on button at bounding box center [941, 221] width 36 height 36
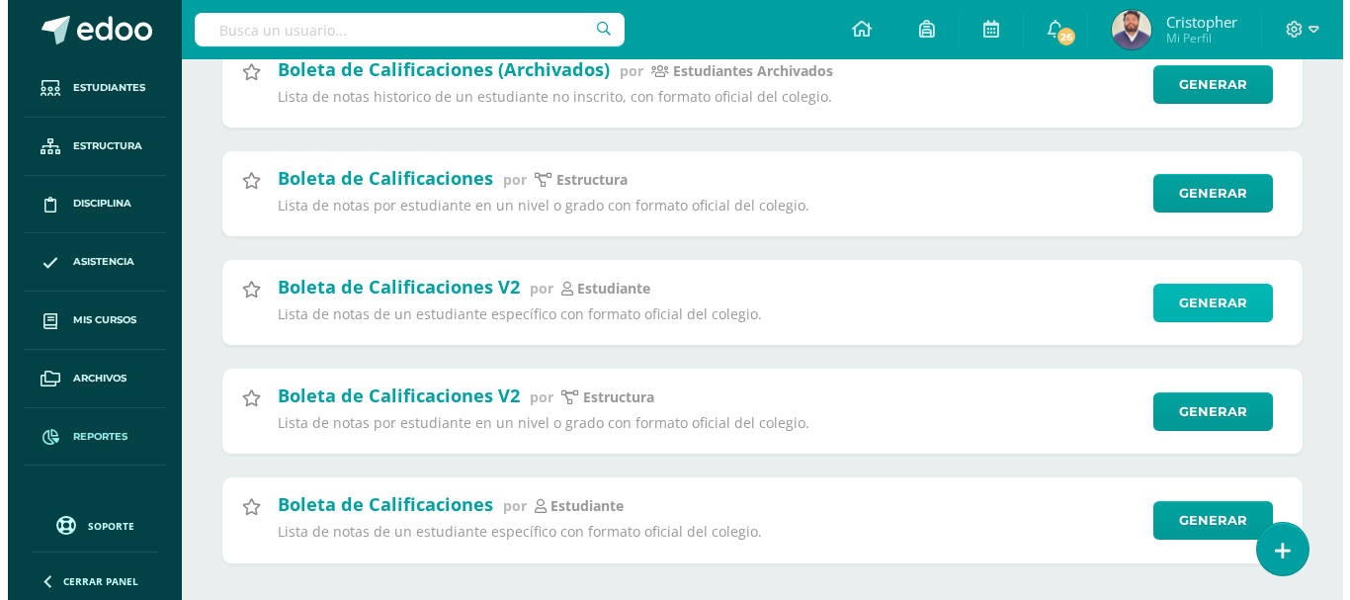
scroll to position [372, 0]
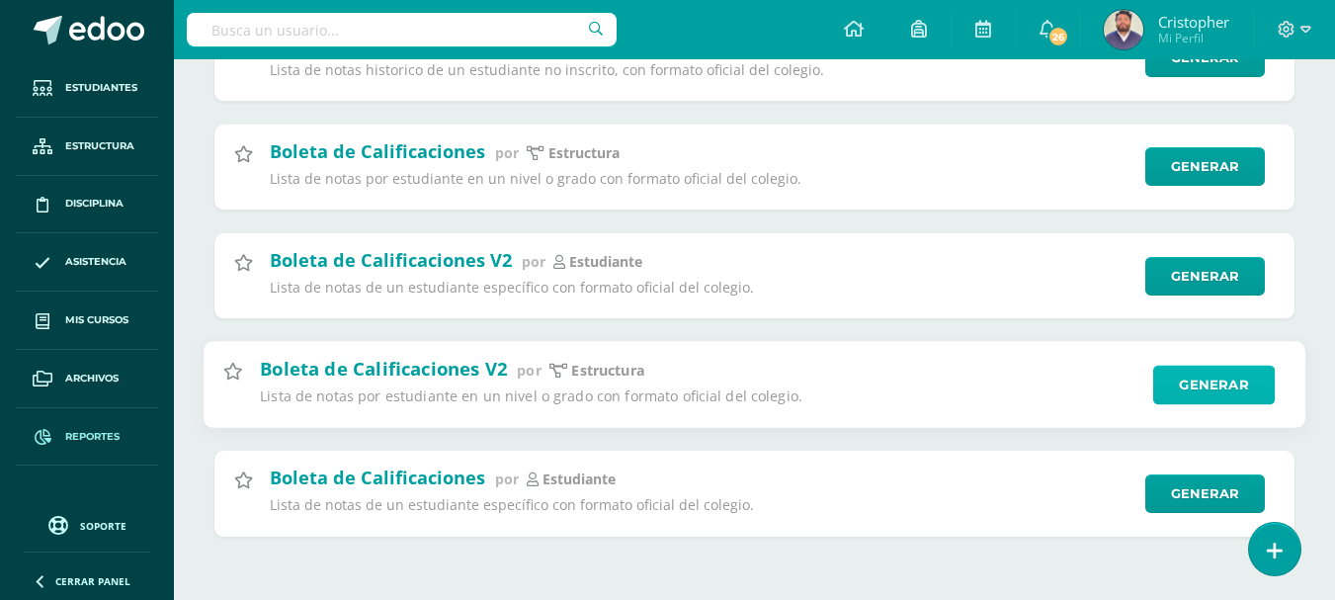
click at [1174, 379] on link "Generar" at bounding box center [1215, 385] width 122 height 40
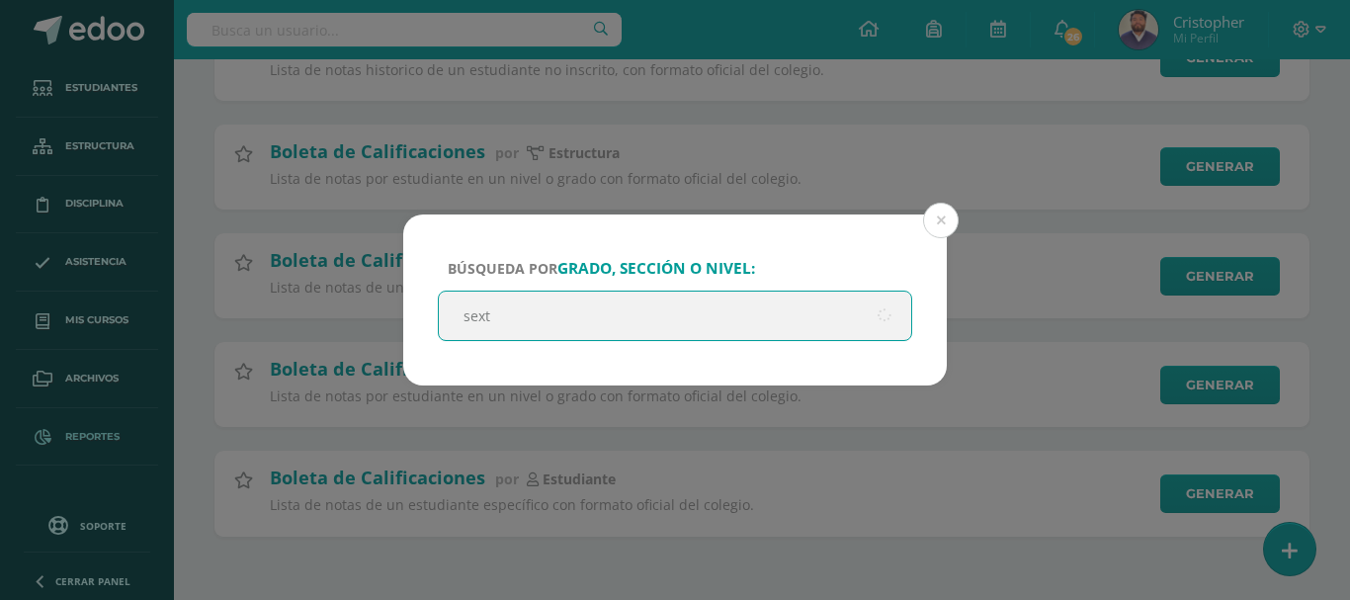
type input "sexto"
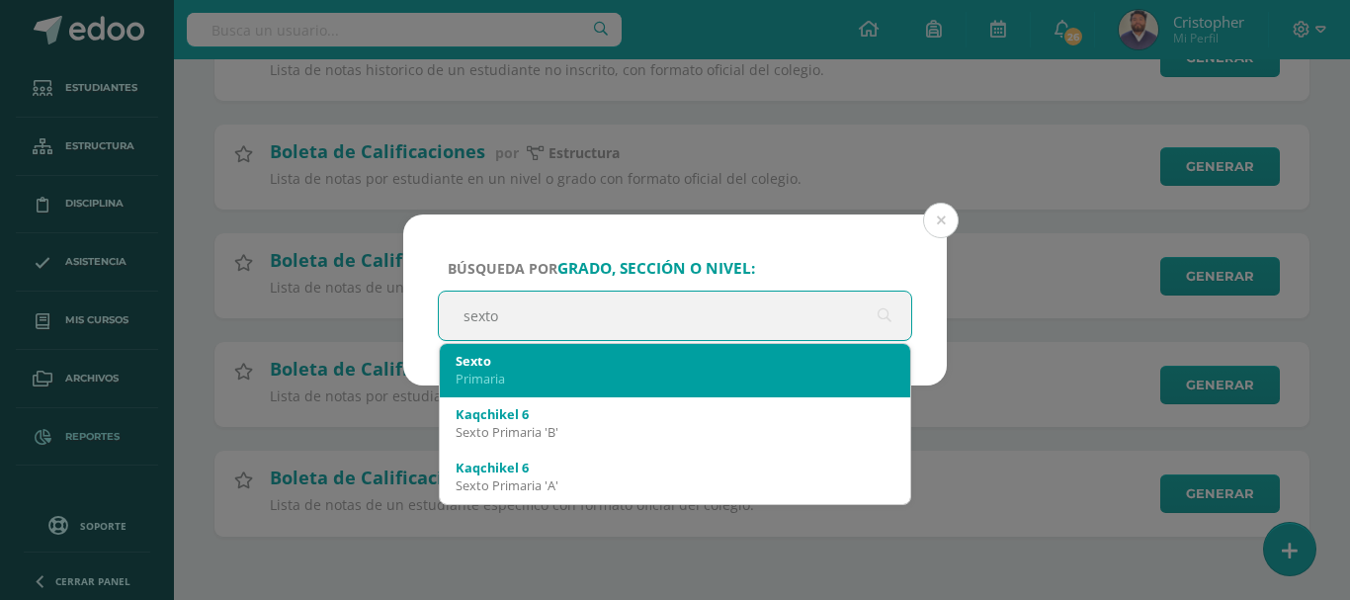
click at [504, 378] on div "Primaria" at bounding box center [675, 379] width 439 height 18
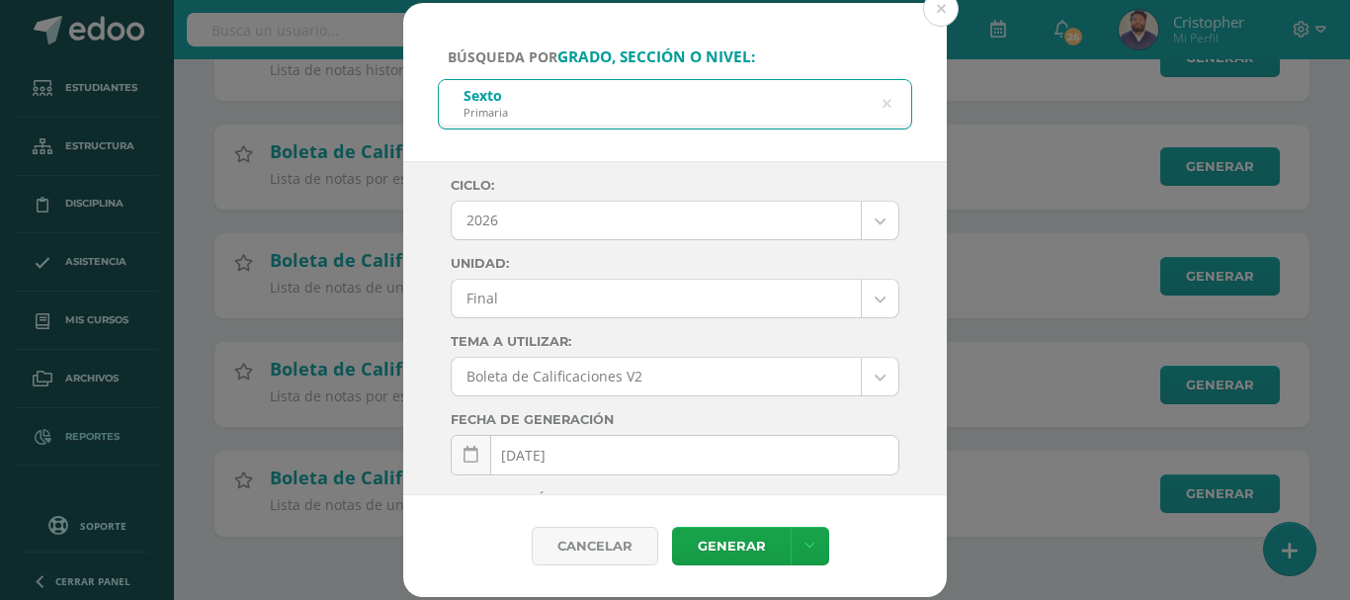
click at [858, 231] on body "Búsqueda por grado, sección o nivel: Sexto Primaria sexto Ciclo: 2026 2026 2025…" at bounding box center [675, 114] width 1350 height 972
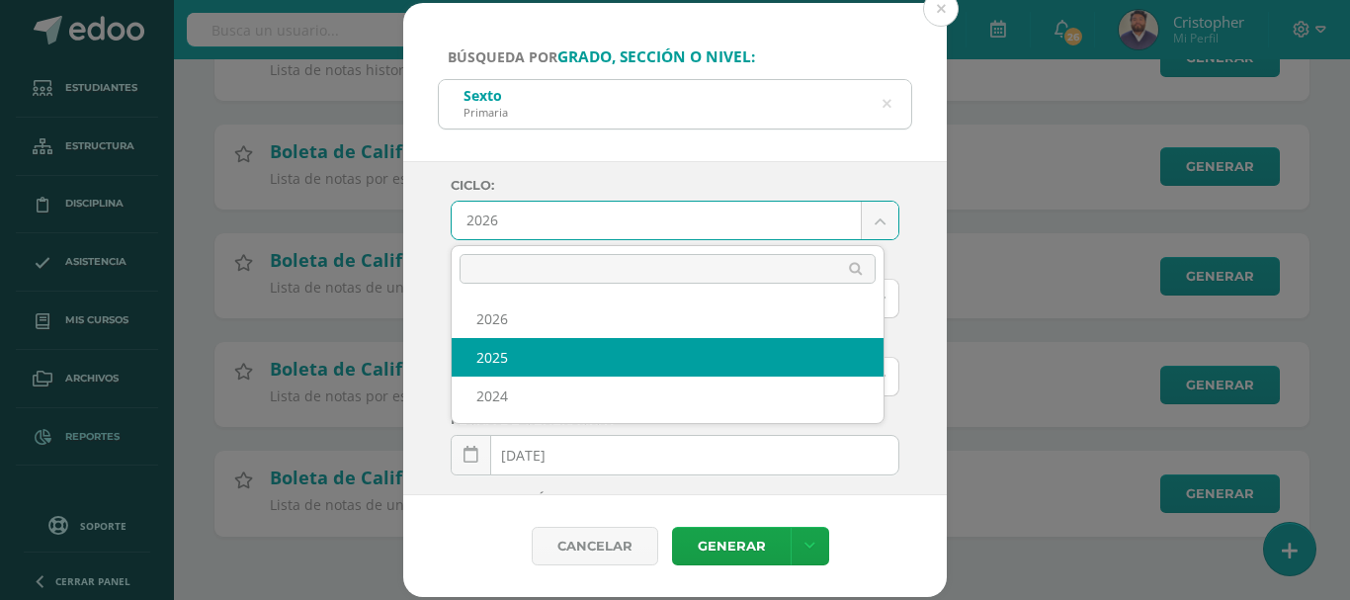
select select "4"
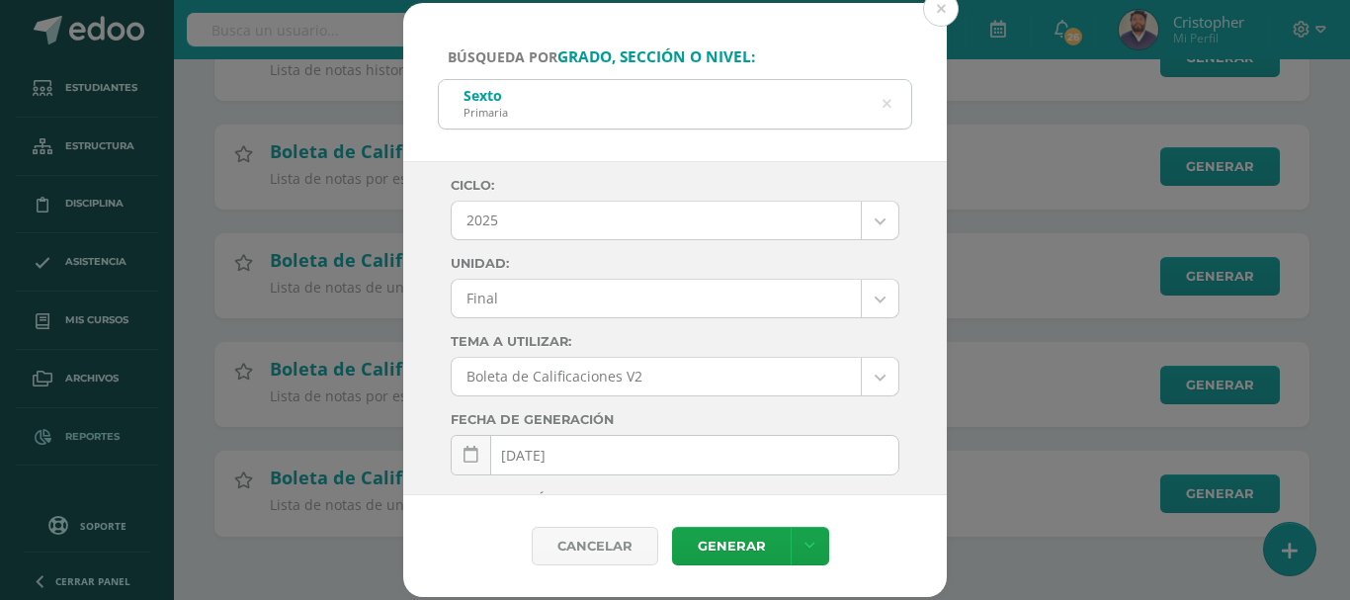
click at [858, 309] on body "Búsqueda por grado, sección o nivel: Sexto Primaria sexto Ciclo: 2025 2026 2025…" at bounding box center [675, 114] width 1350 height 972
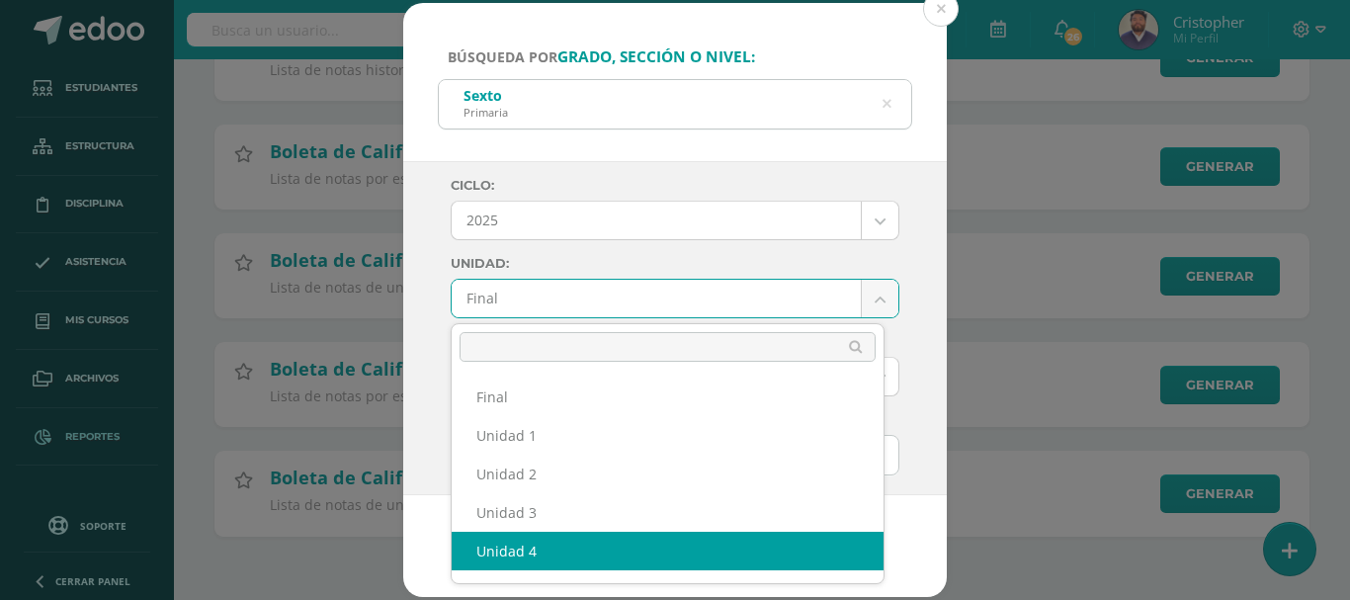
select select "Unidad 4"
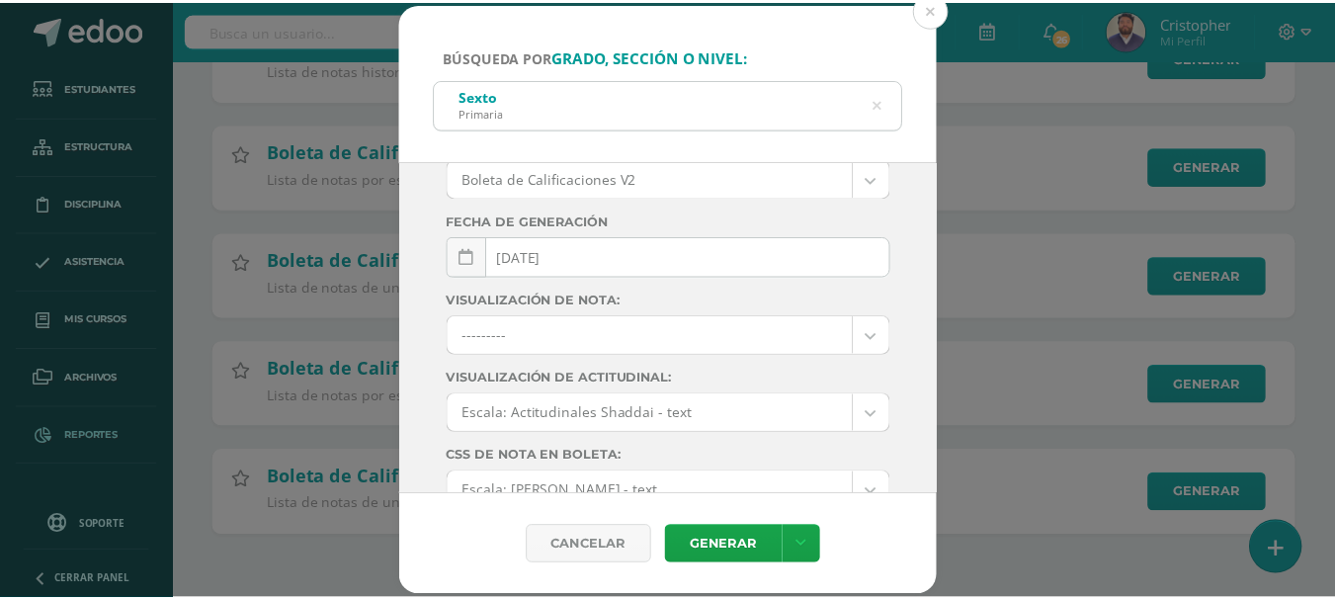
scroll to position [363, 0]
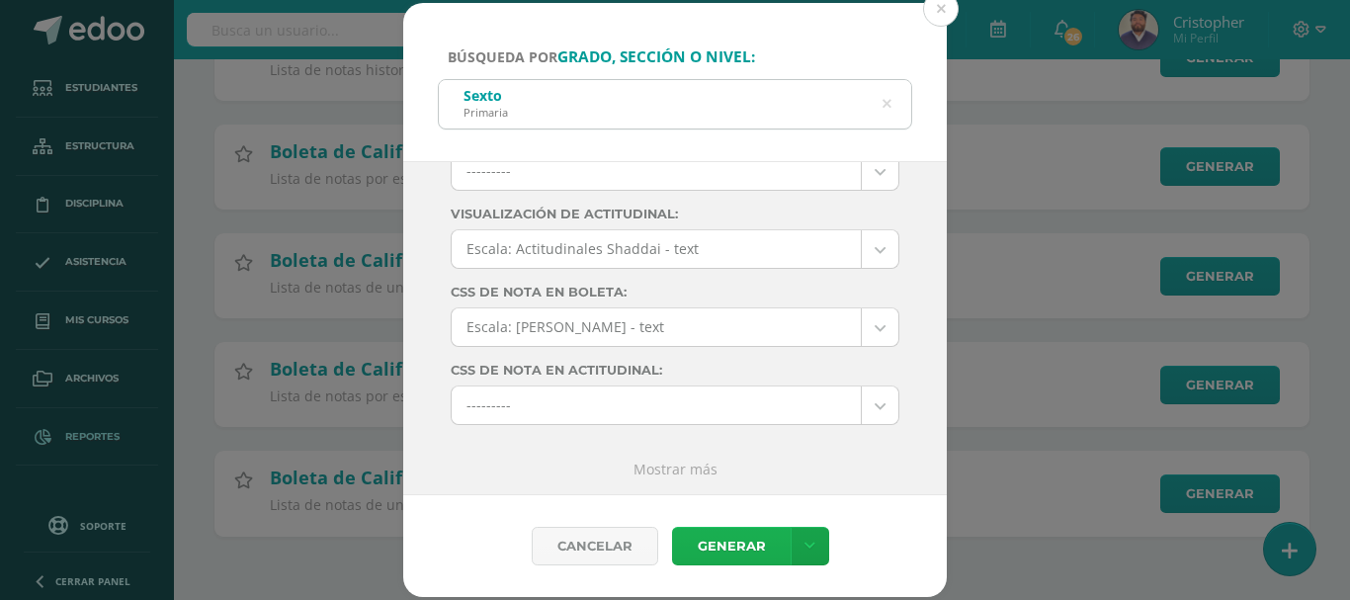
click at [736, 549] on link "Generar" at bounding box center [731, 546] width 119 height 39
click at [946, 13] on button at bounding box center [941, 9] width 36 height 36
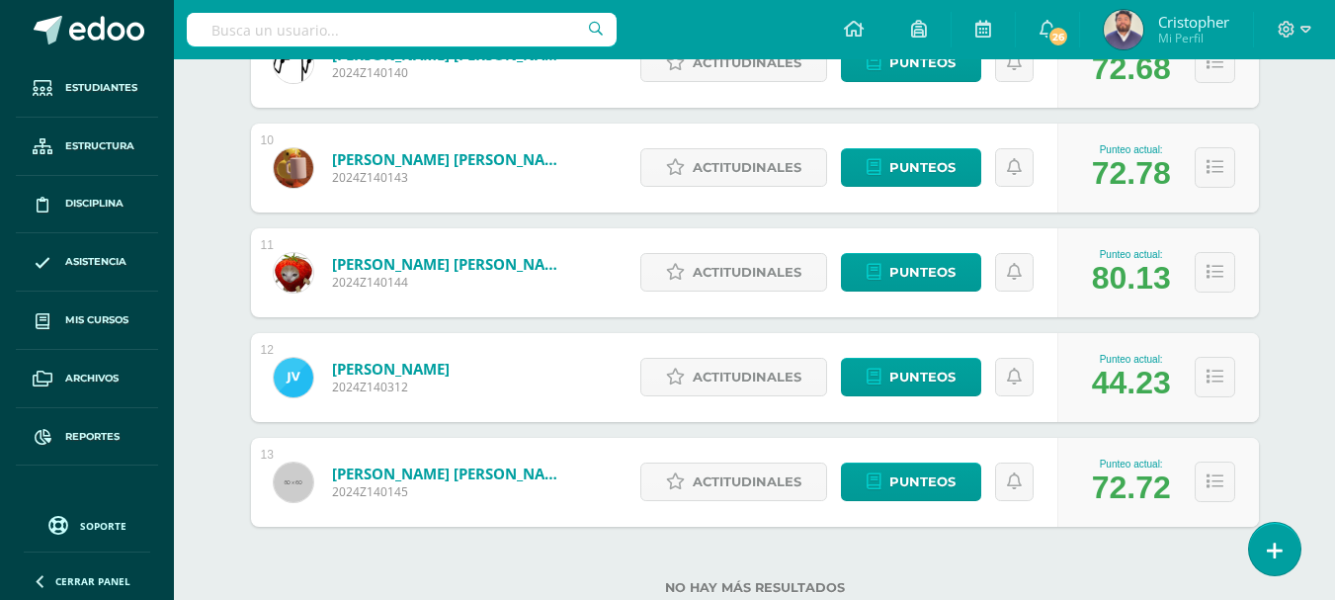
scroll to position [1283, 0]
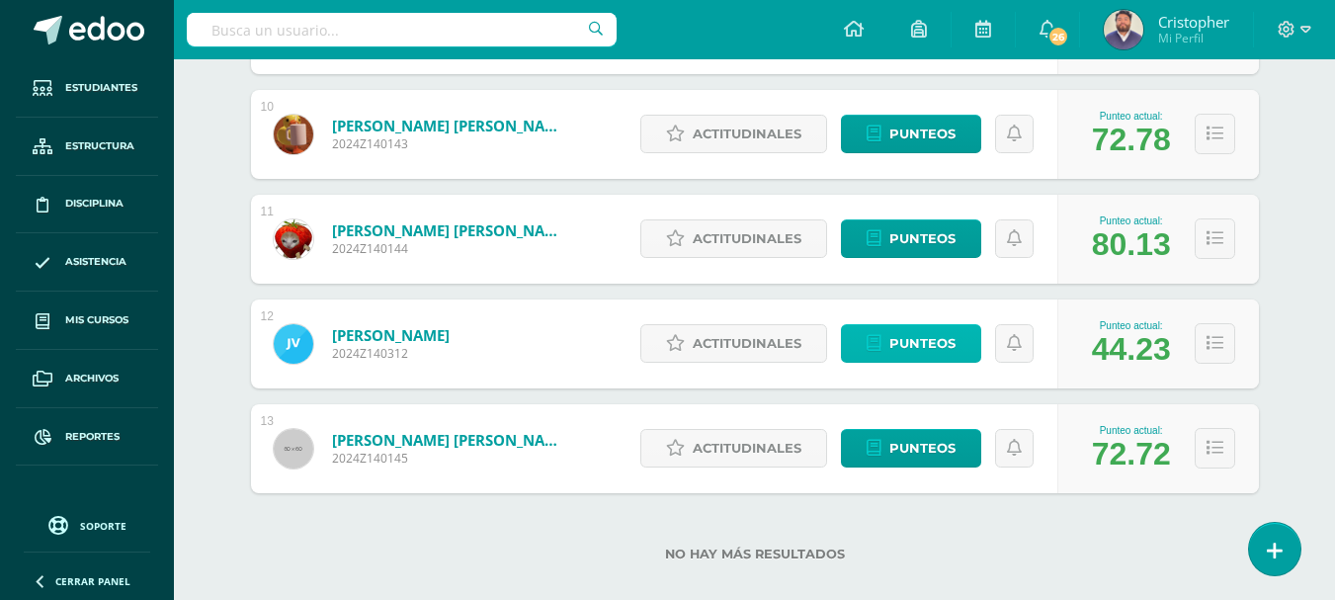
click at [905, 347] on span "Punteos" at bounding box center [923, 343] width 66 height 37
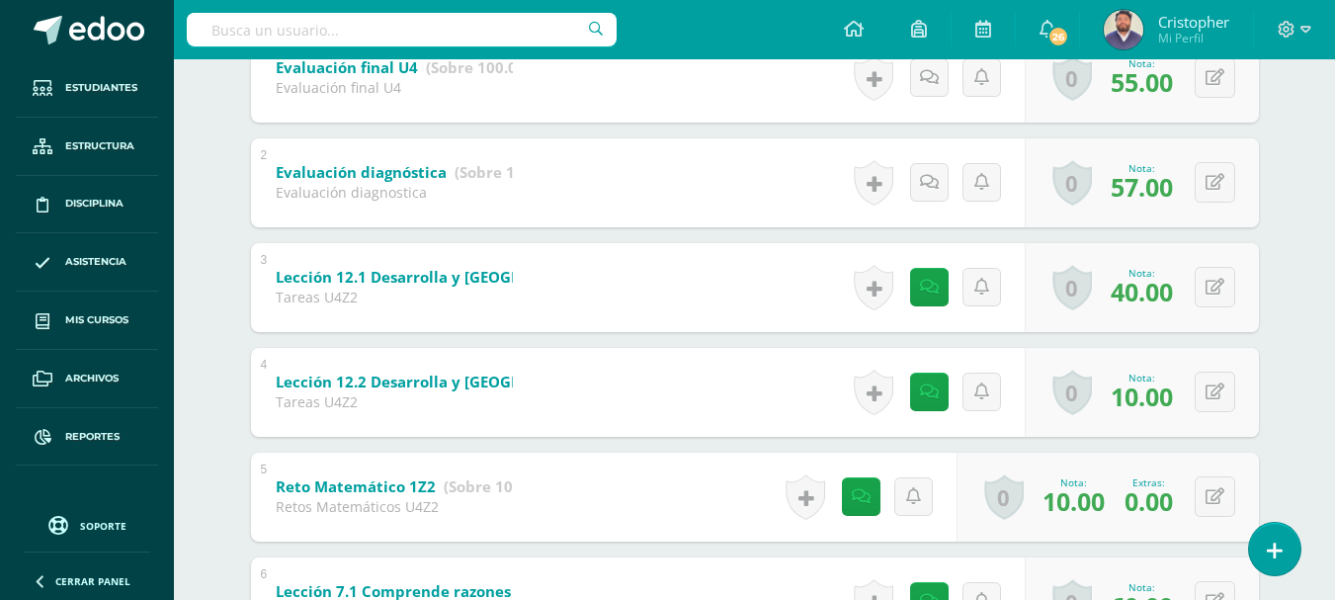
scroll to position [494, 0]
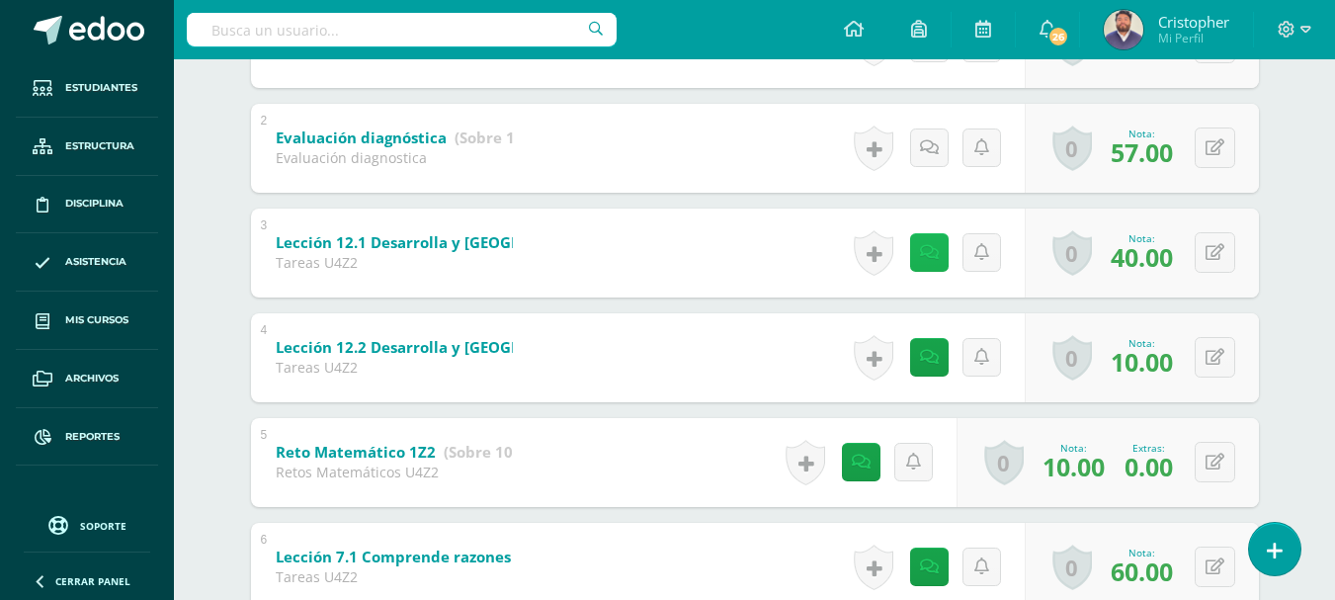
click at [925, 250] on icon at bounding box center [929, 252] width 19 height 17
click at [928, 356] on icon at bounding box center [929, 357] width 19 height 17
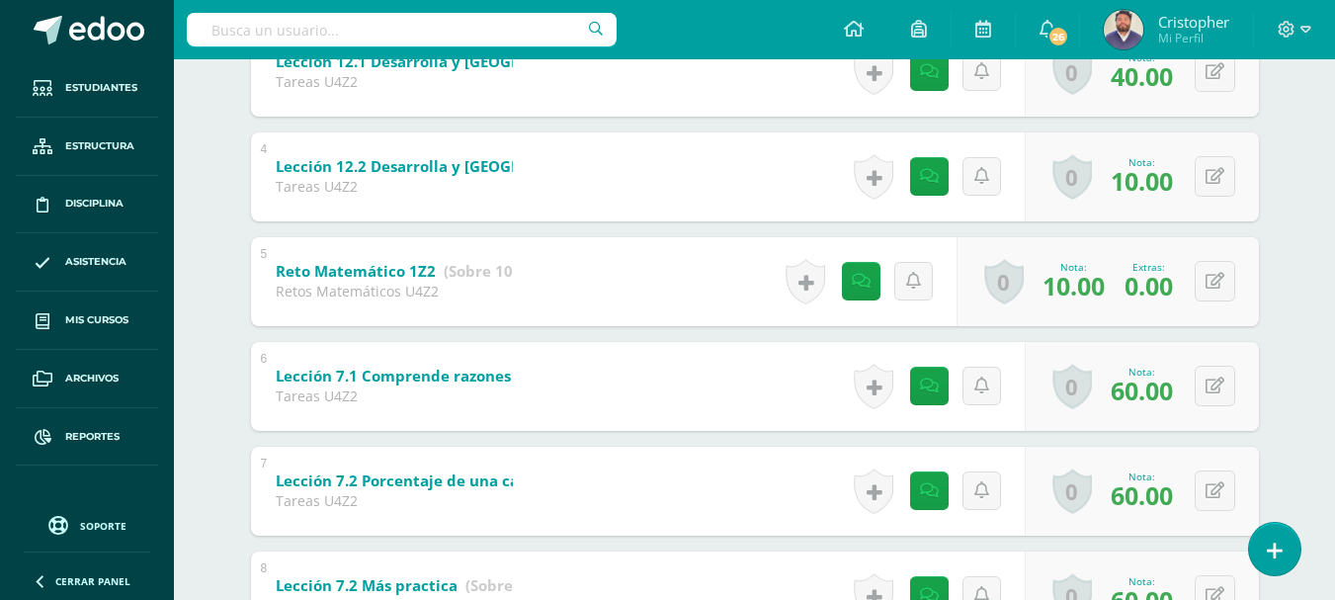
scroll to position [692, 0]
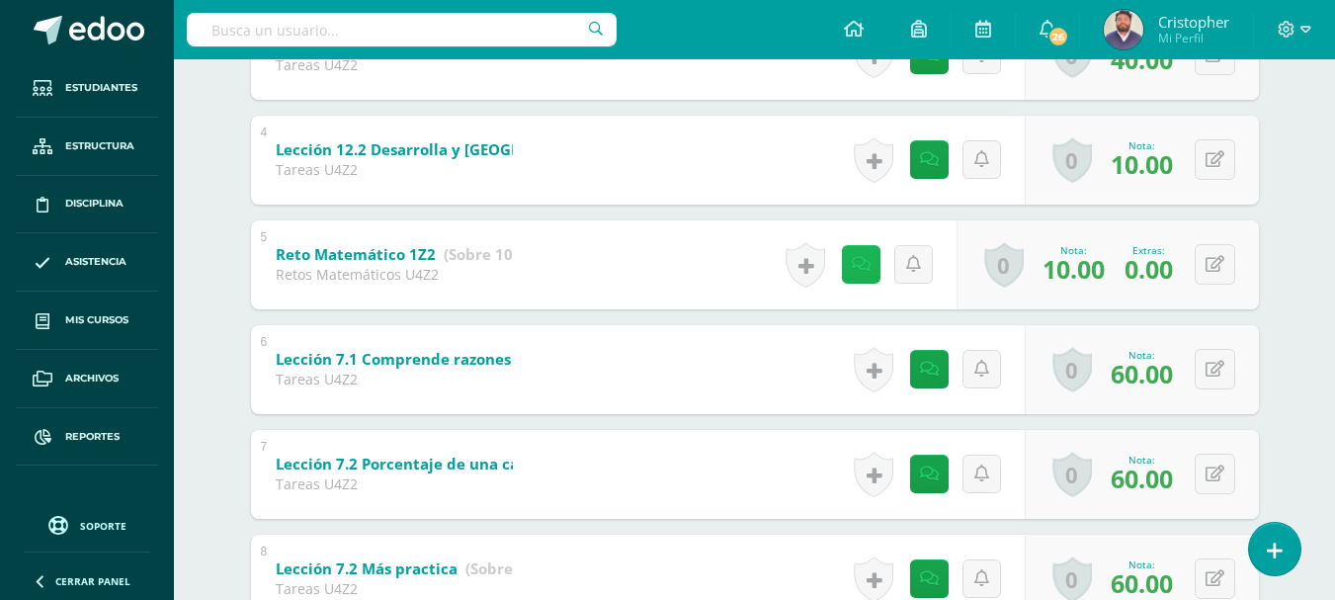
click at [855, 278] on link at bounding box center [861, 264] width 39 height 39
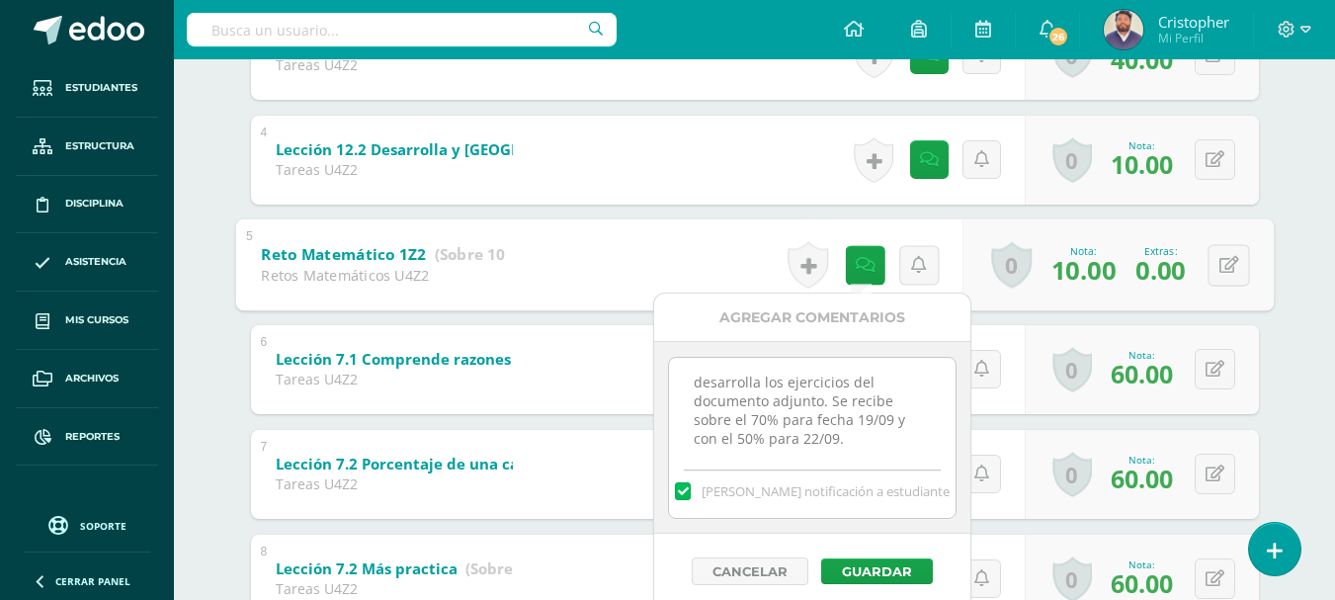
click at [1288, 328] on div "Julián Villatoro Rudy Cabrera Efraín Chamalé José Cux Sebastián Herrera Diego M…" at bounding box center [755, 601] width 1087 height 2194
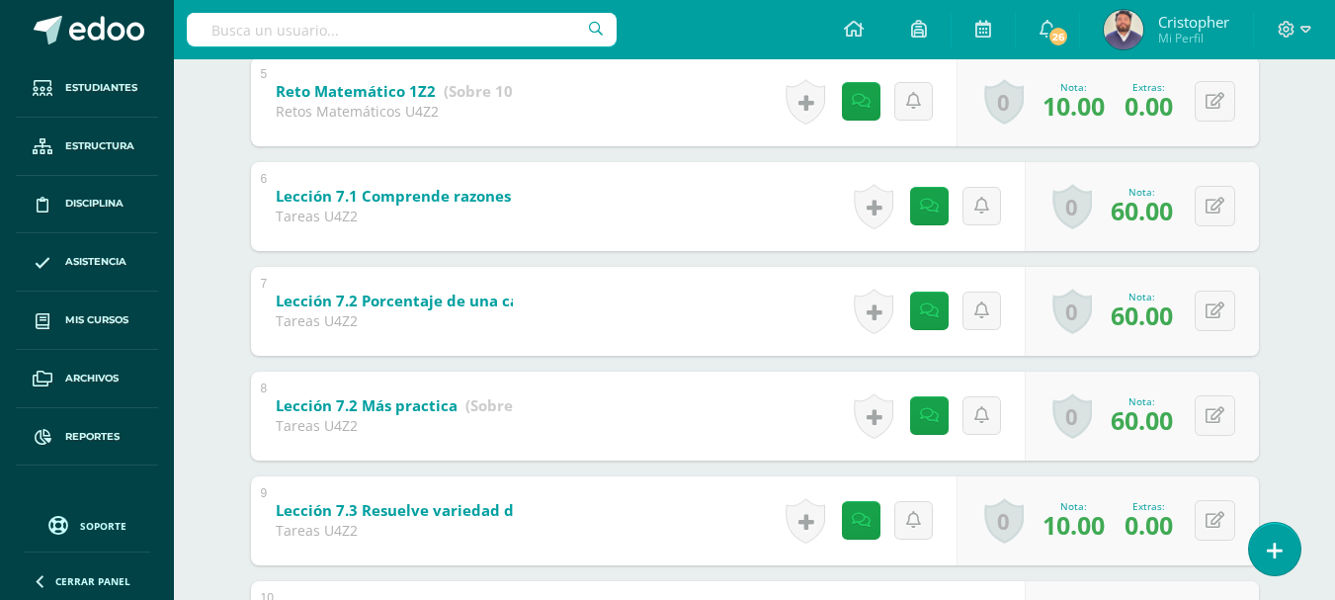
scroll to position [890, 0]
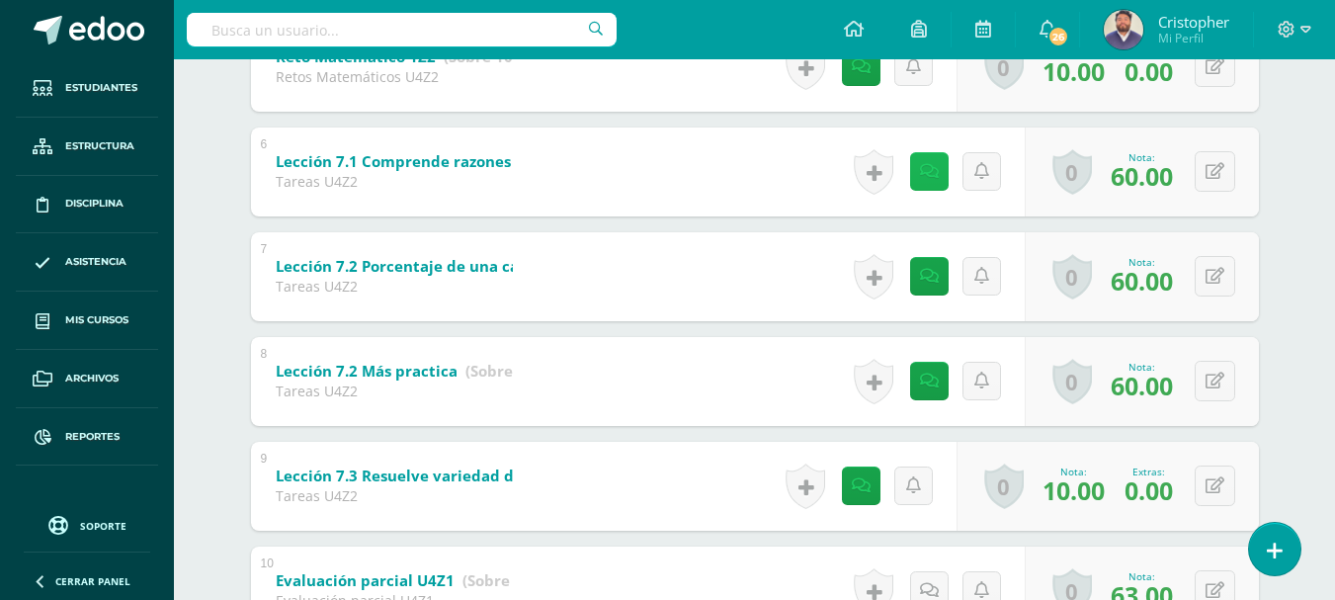
click at [933, 182] on link at bounding box center [929, 171] width 39 height 39
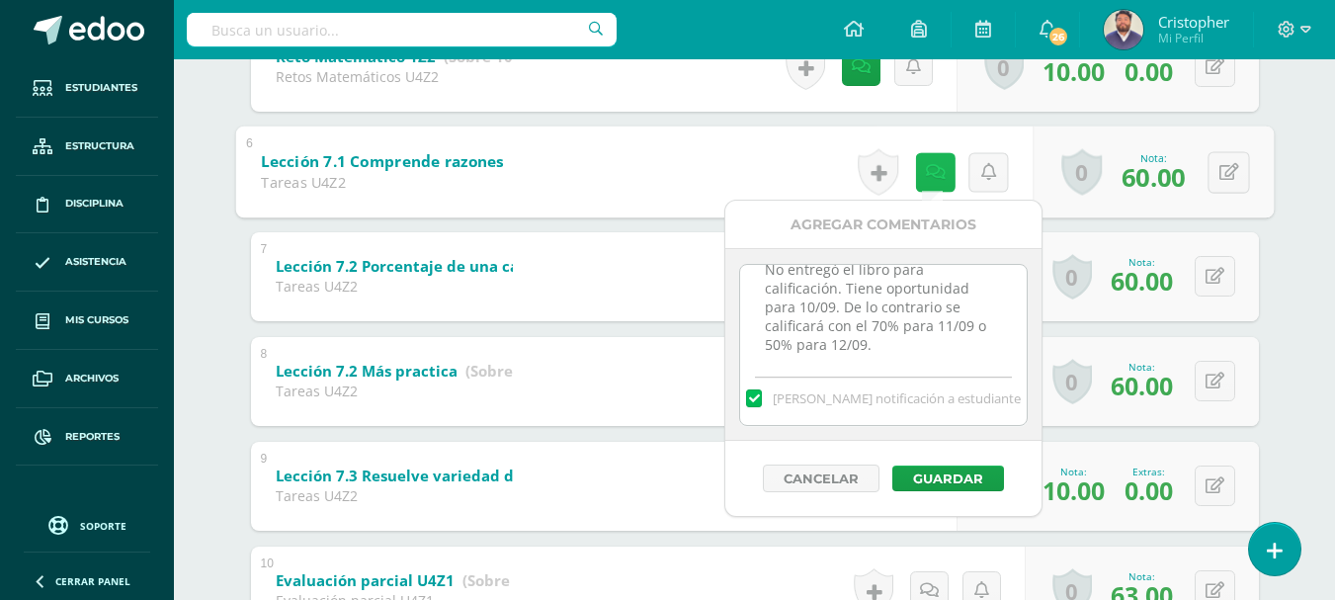
scroll to position [25, 0]
click at [896, 348] on textarea "No entregó el libro para calificación. Tiene oportunidad para 10/09. De lo cont…" at bounding box center [883, 314] width 286 height 99
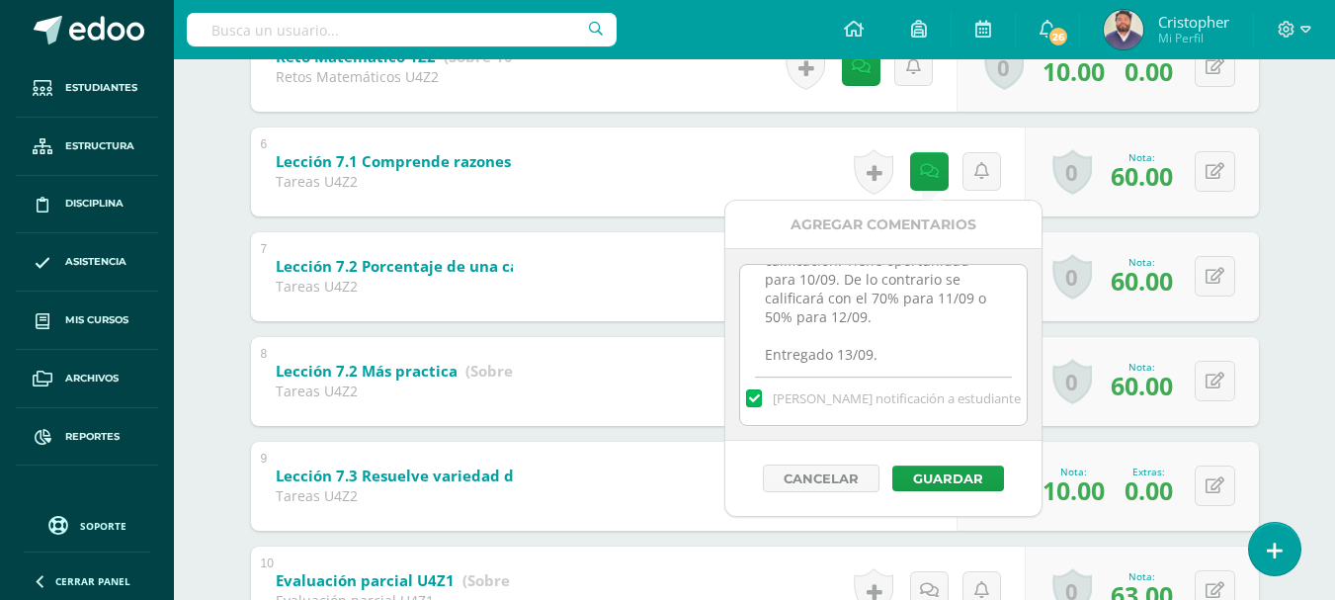
scroll to position [62, 0]
drag, startPoint x: 894, startPoint y: 349, endPoint x: 735, endPoint y: 345, distance: 158.2
click at [738, 345] on div "No entregó el libro para calificación. Tiene oportunidad para 10/09. De lo cont…" at bounding box center [884, 344] width 316 height 193
type textarea "No entregó el libro para calificación. Tiene oportunidad para 10/09. De lo cont…"
click at [762, 403] on label at bounding box center [754, 398] width 16 height 18
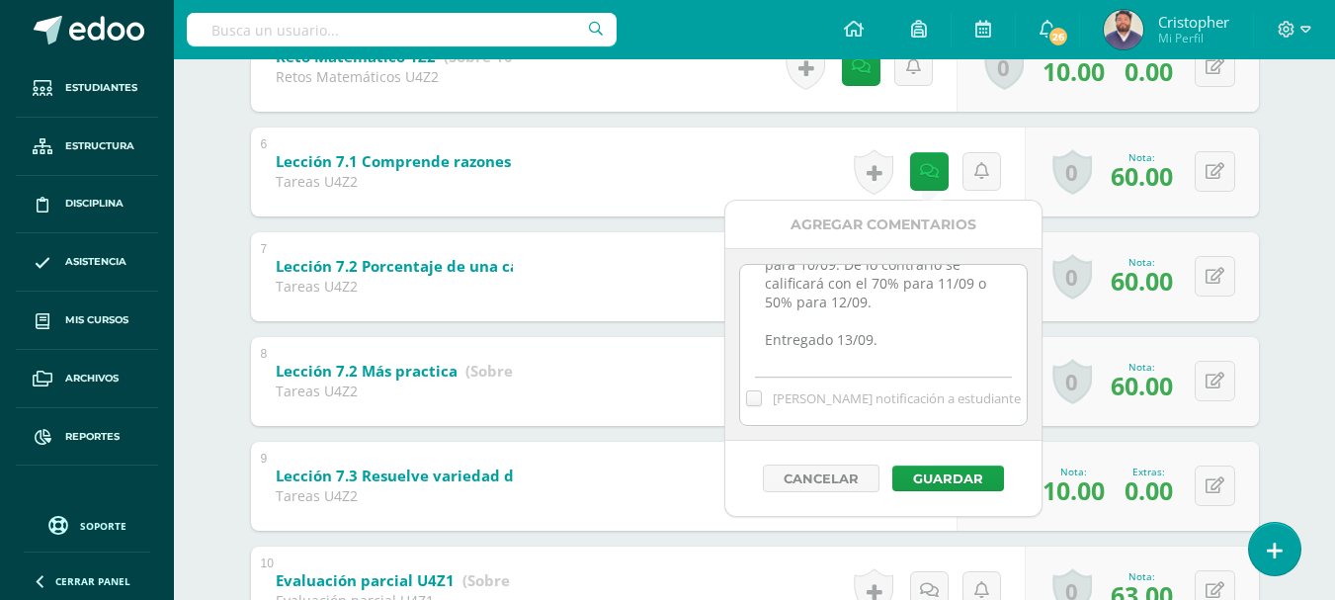
click at [0, 0] on input "Mandar notificación a estudiante" at bounding box center [0, 0] width 0 height 0
click at [898, 478] on button "Guardar" at bounding box center [949, 479] width 112 height 26
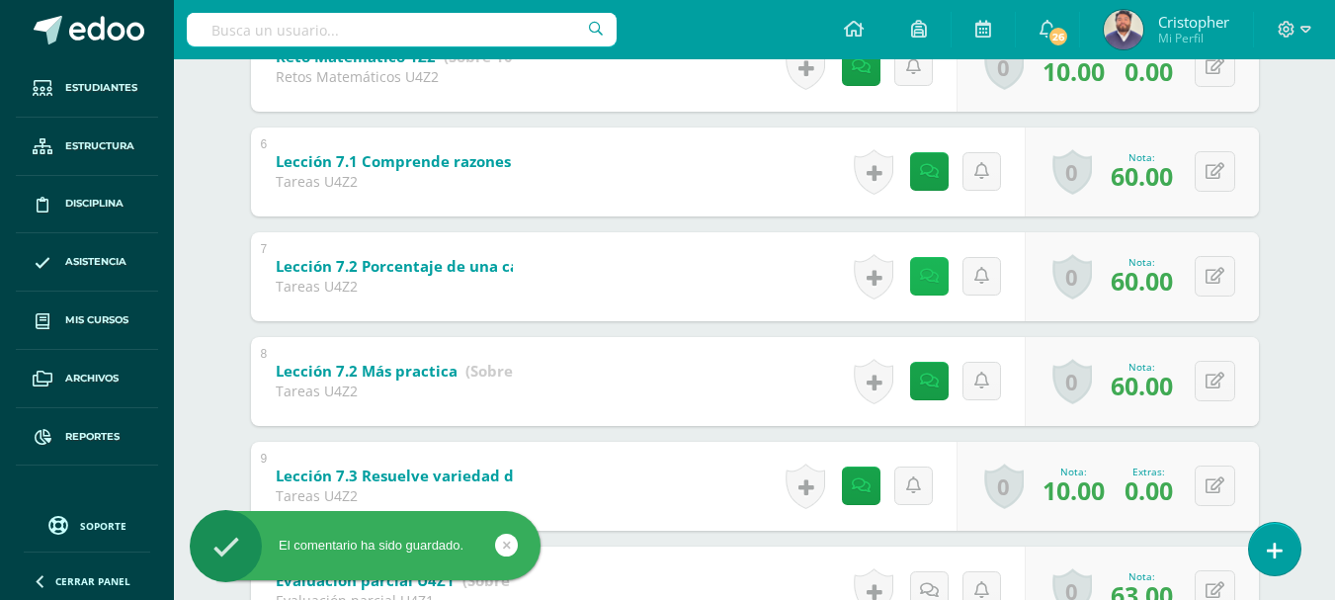
click at [932, 281] on icon at bounding box center [929, 276] width 19 height 17
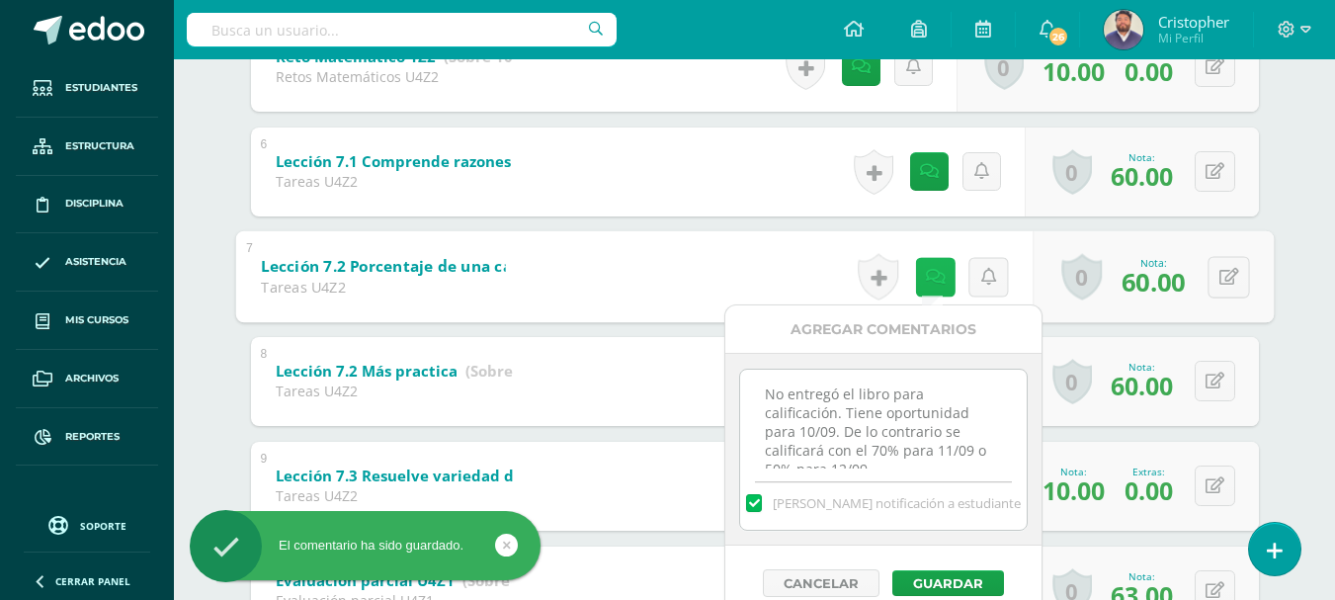
scroll to position [25, 0]
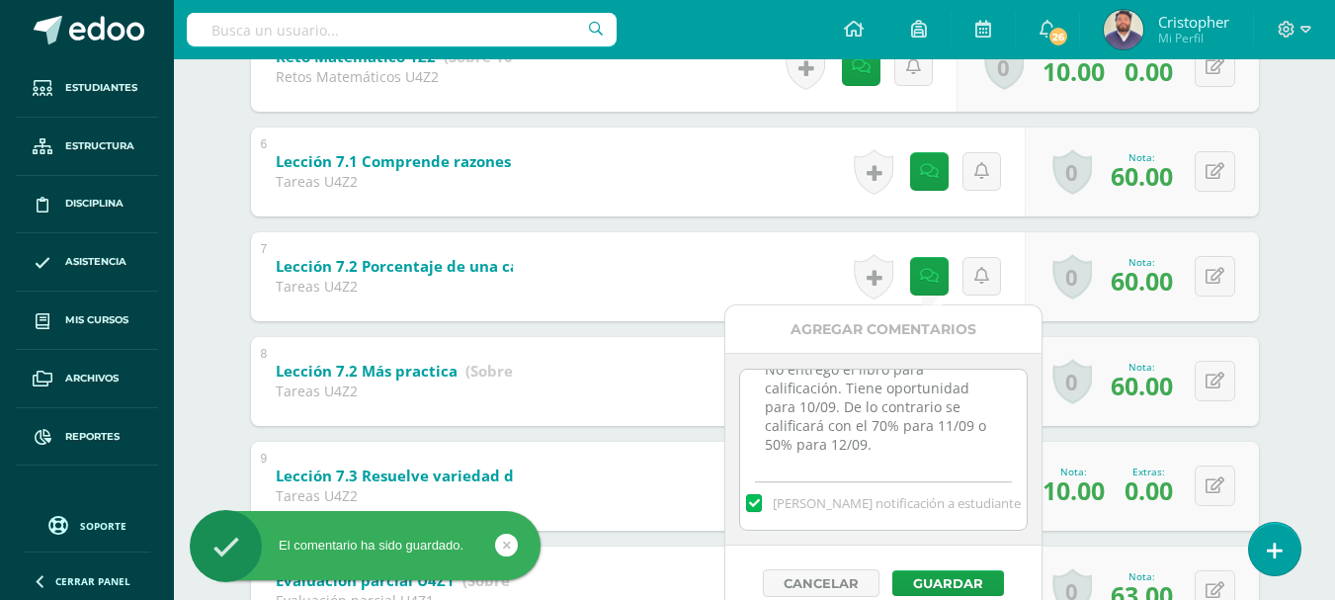
click at [895, 439] on textarea "No entregó el libro para calificación. Tiene oportunidad para 10/09. De lo cont…" at bounding box center [883, 419] width 286 height 99
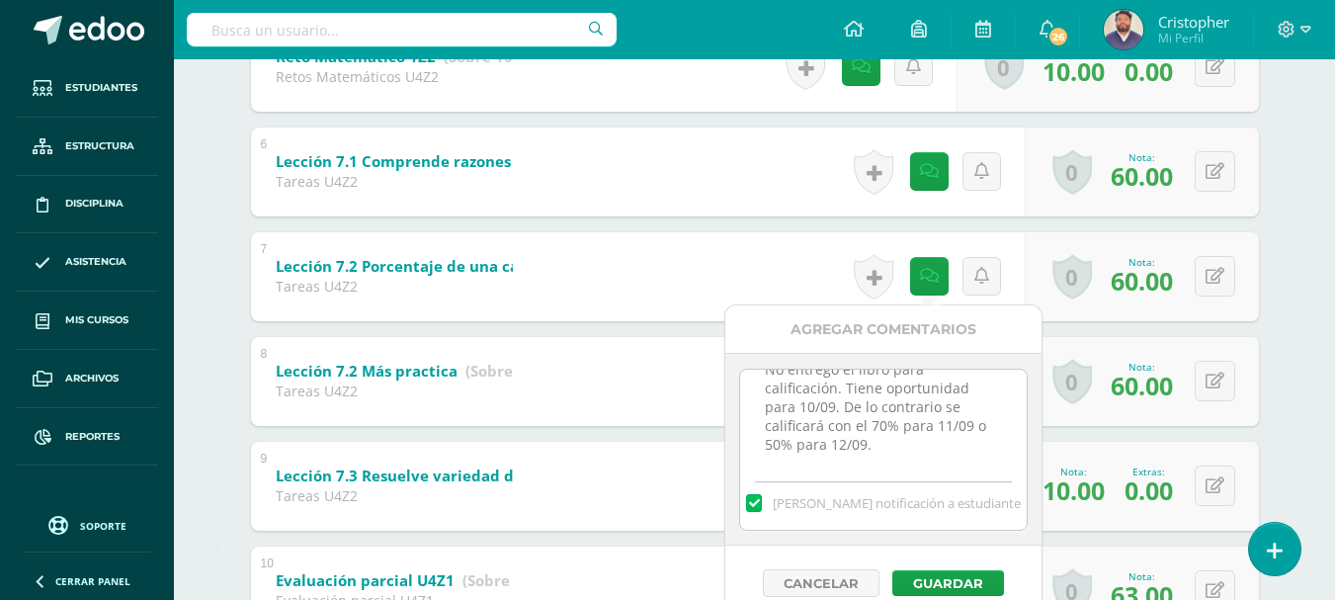
scroll to position [47, 0]
paste textarea "Entregado 13/09."
type textarea "No entregó el libro para calificación. Tiene oportunidad para 10/09. De lo cont…"
click at [762, 505] on label at bounding box center [754, 503] width 16 height 18
click at [0, 0] on input "Mandar notificación a estudiante" at bounding box center [0, 0] width 0 height 0
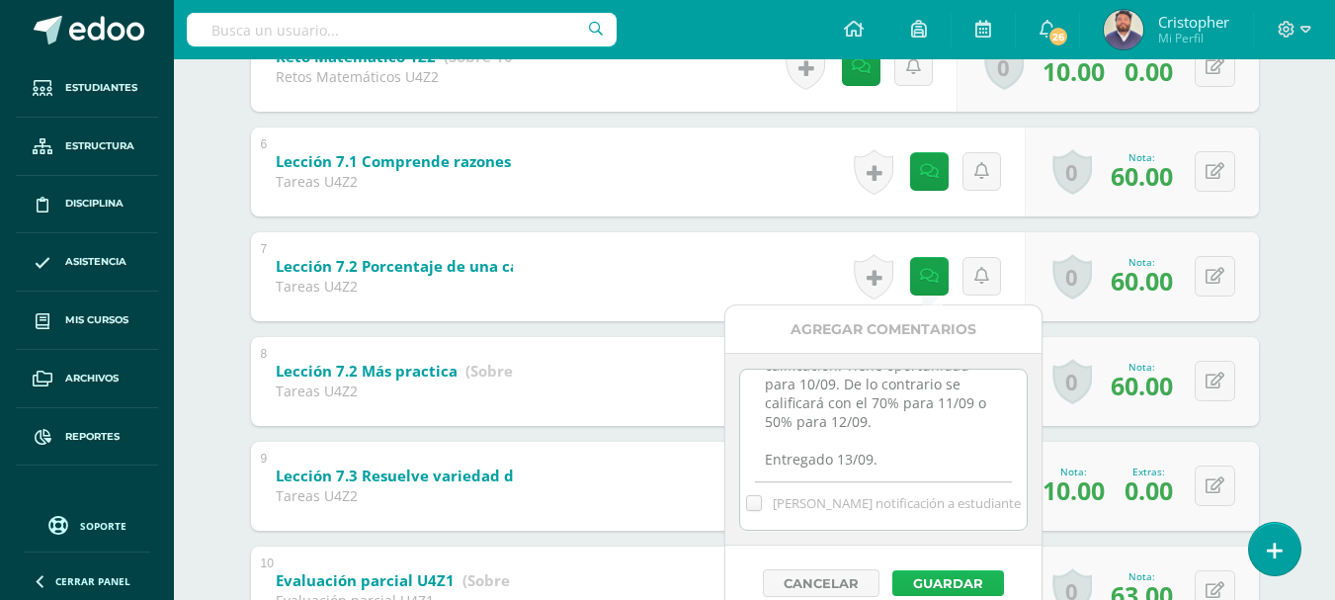
click at [927, 585] on button "Guardar" at bounding box center [949, 583] width 112 height 26
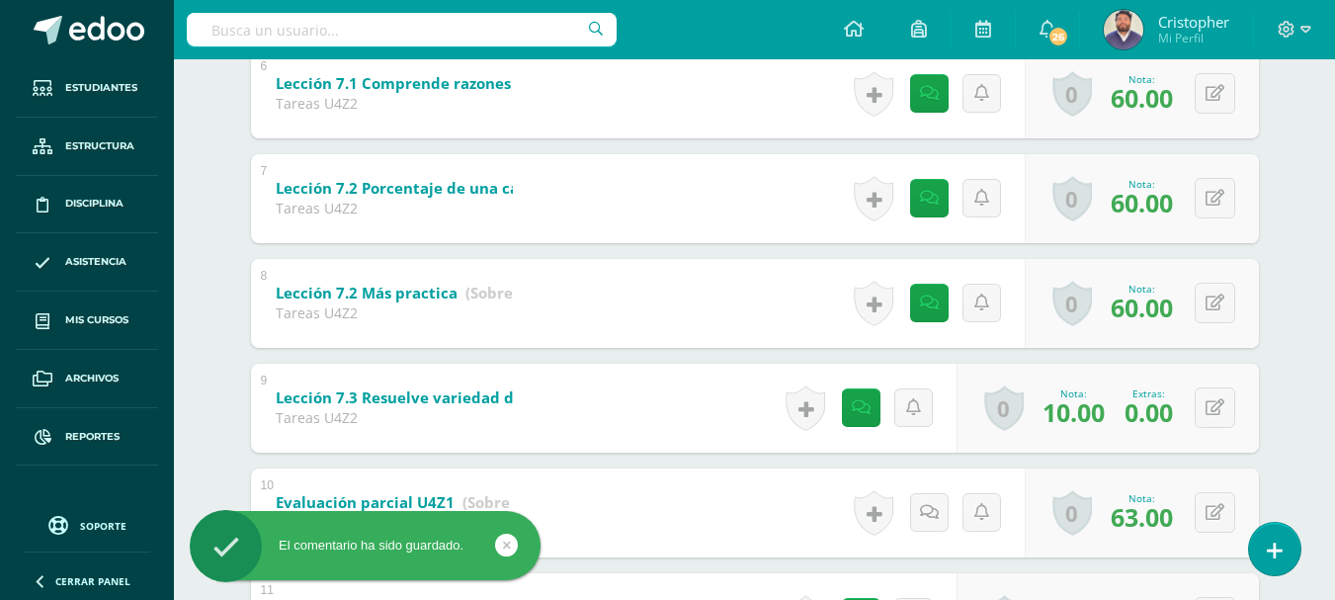
scroll to position [988, 0]
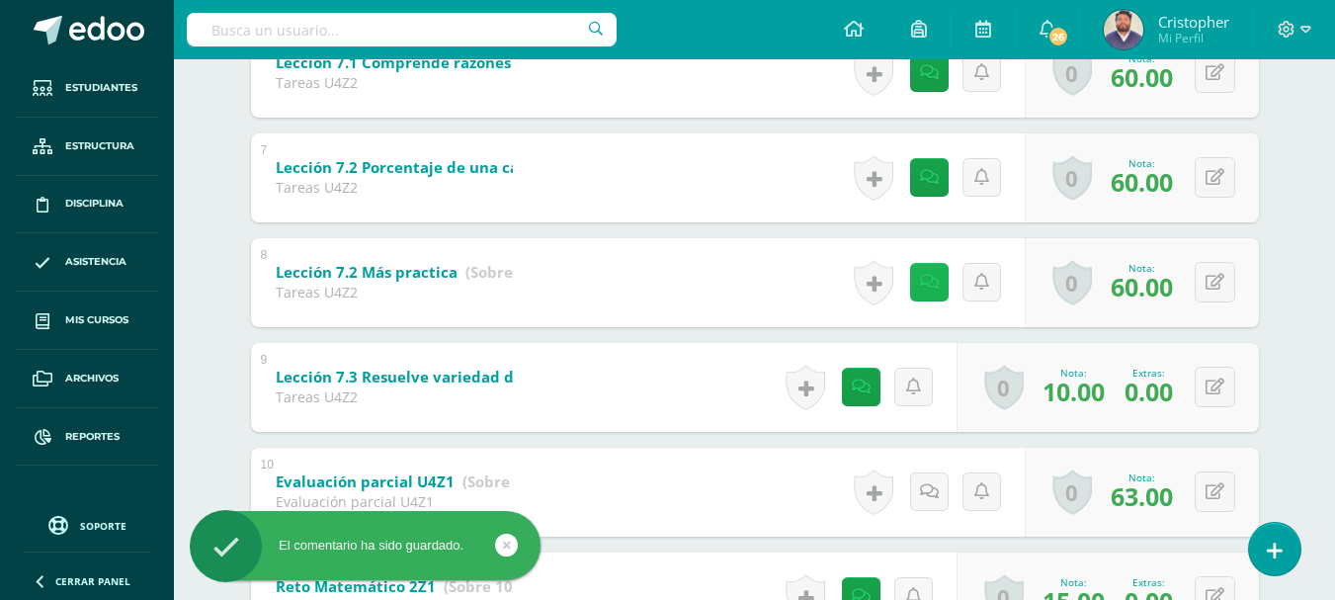
click at [918, 288] on link at bounding box center [929, 282] width 39 height 39
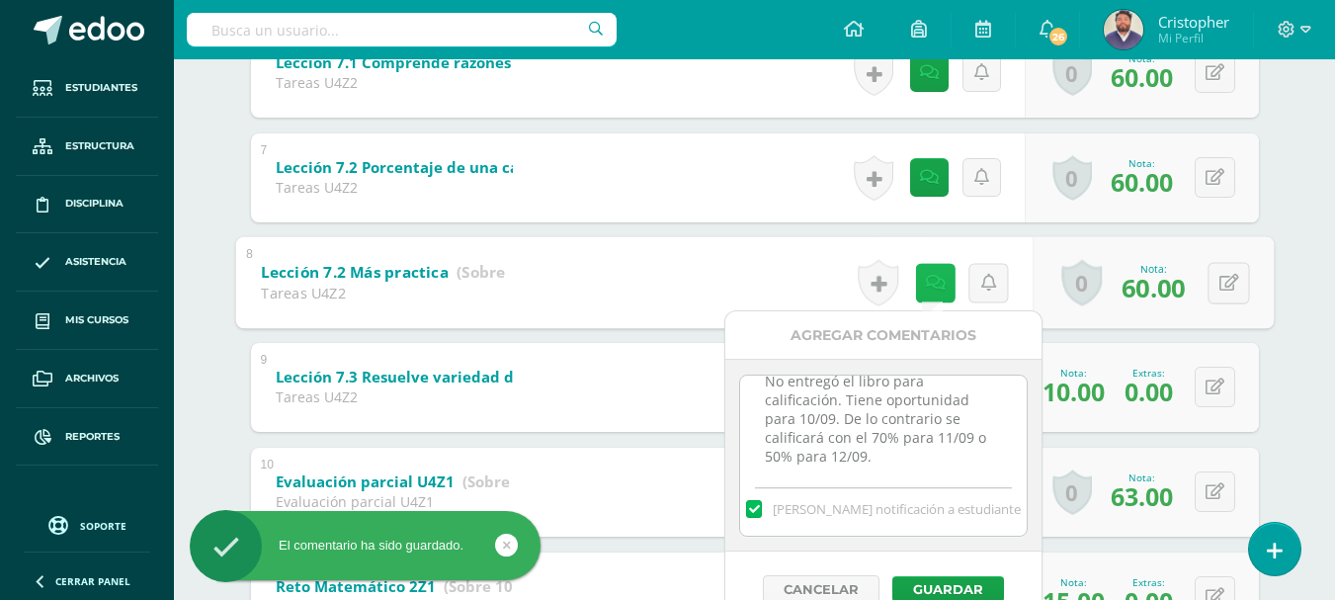
scroll to position [25, 0]
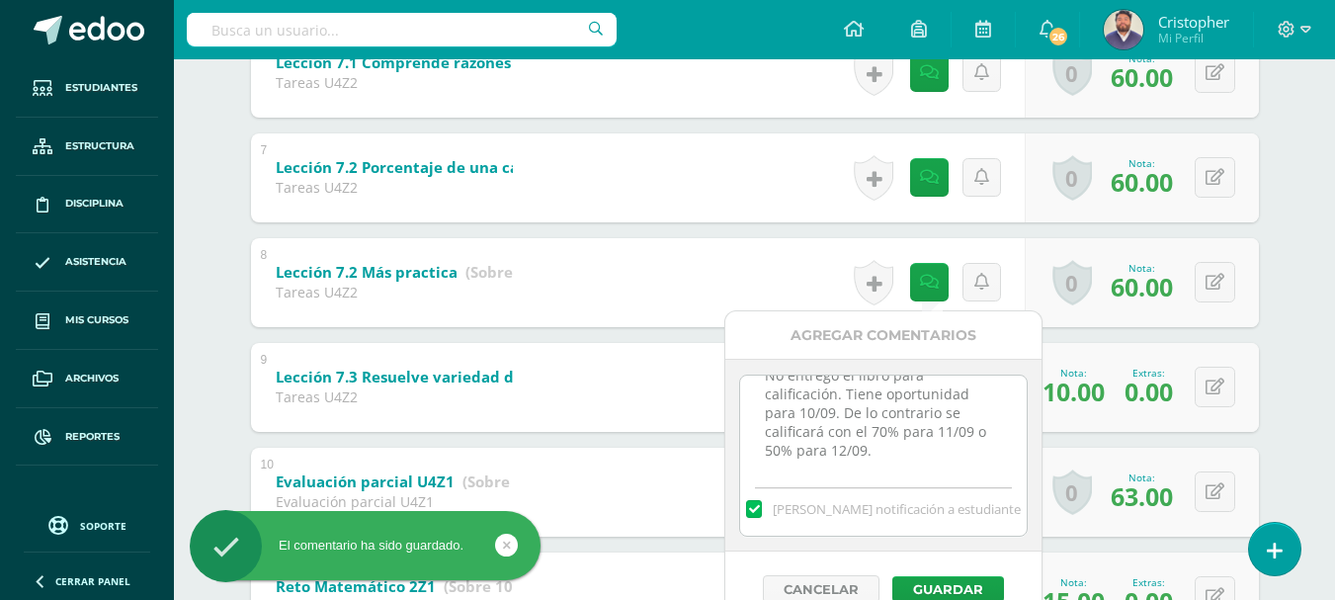
click at [892, 445] on textarea "No entregó el libro para calificación. Tiene oportunidad para 10/09. De lo cont…" at bounding box center [883, 425] width 286 height 99
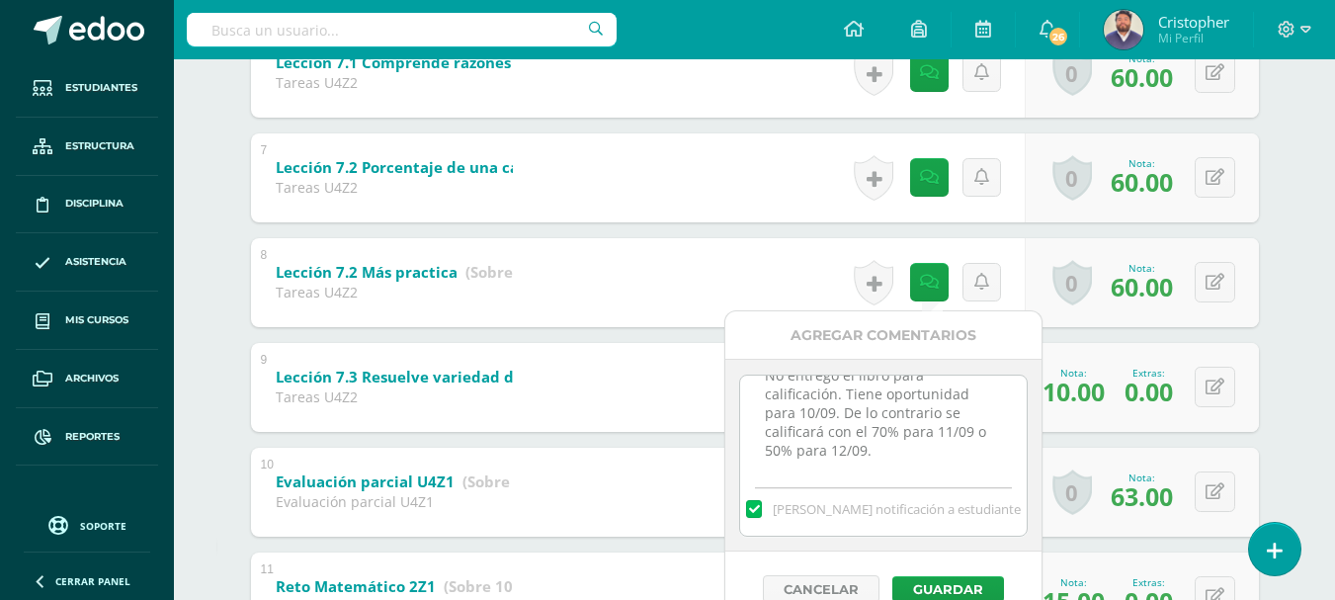
scroll to position [47, 0]
paste textarea "Entregado 13/09."
type textarea "No entregó el libro para calificación. Tiene oportunidad para 10/09. De lo cont…"
click at [762, 509] on label at bounding box center [754, 509] width 16 height 18
click at [0, 0] on input "Mandar notificación a estudiante" at bounding box center [0, 0] width 0 height 0
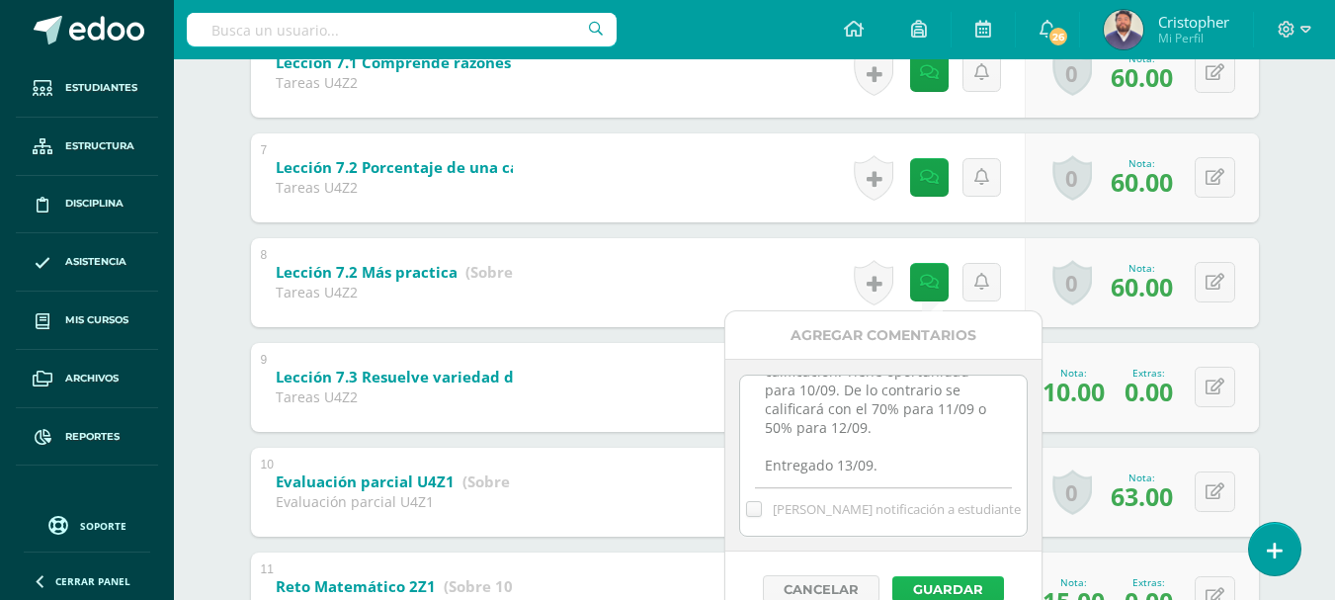
click at [934, 590] on button "Guardar" at bounding box center [949, 589] width 112 height 26
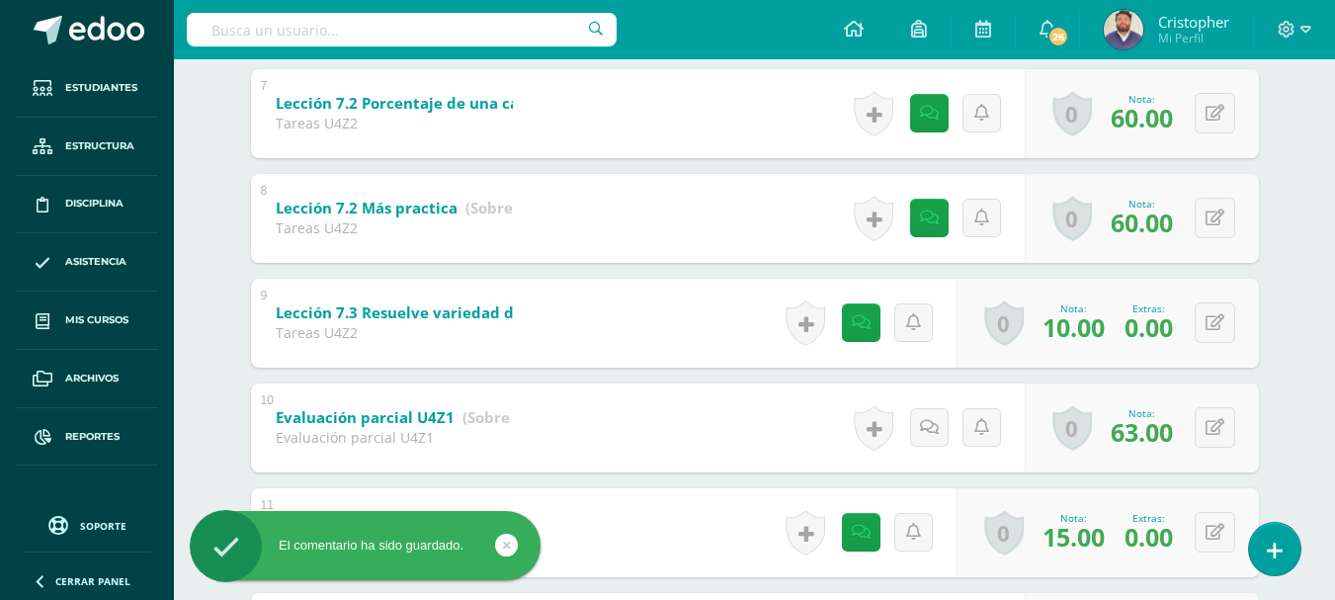
scroll to position [1087, 0]
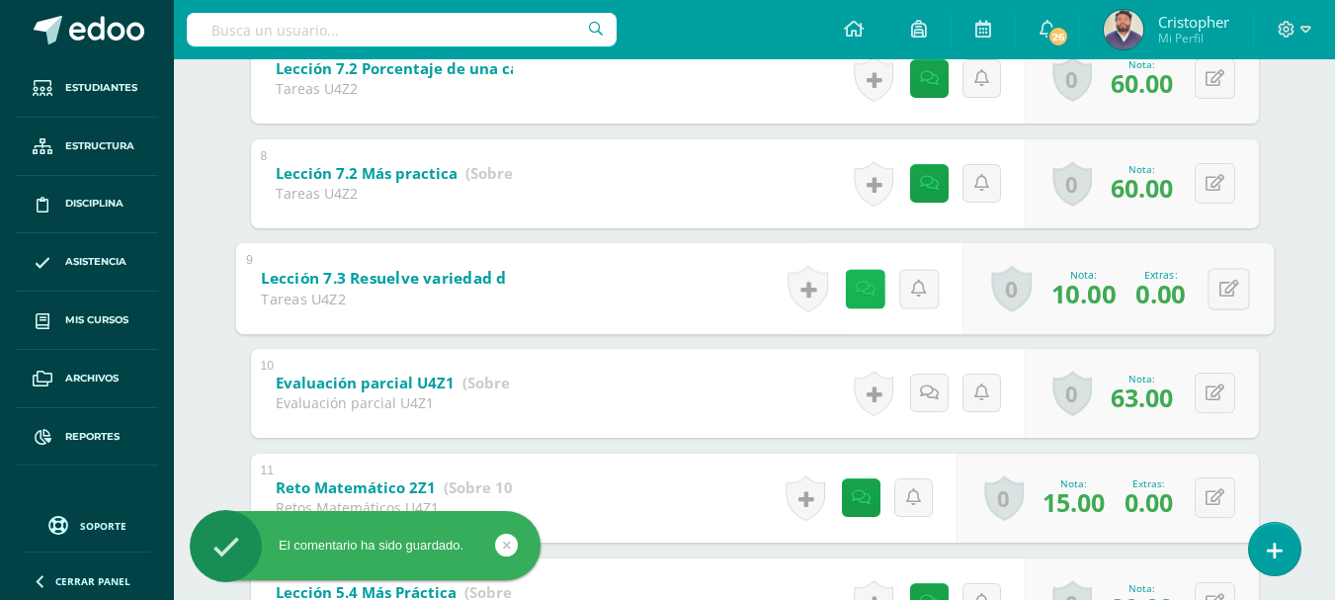
click at [862, 298] on link at bounding box center [865, 289] width 40 height 40
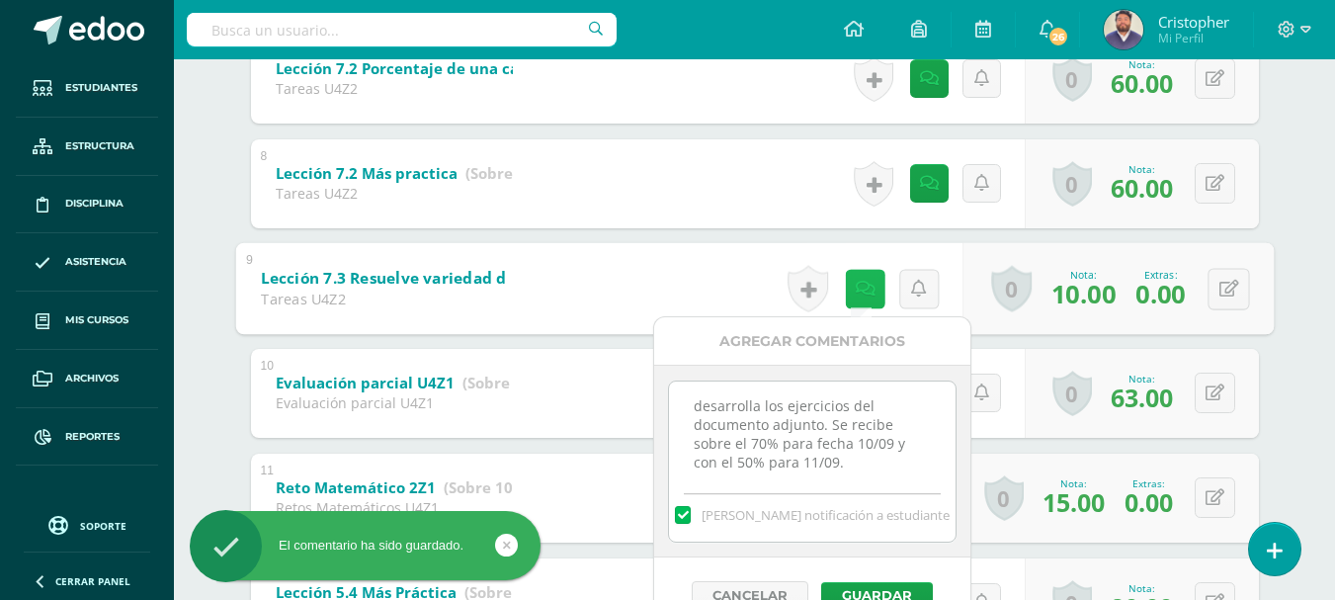
scroll to position [6, 0]
click at [1301, 371] on div "Matematícas Pri 6 Sexto Primaria "B" Herramientas Detalle de asistencias Activi…" at bounding box center [754, 137] width 1161 height 2331
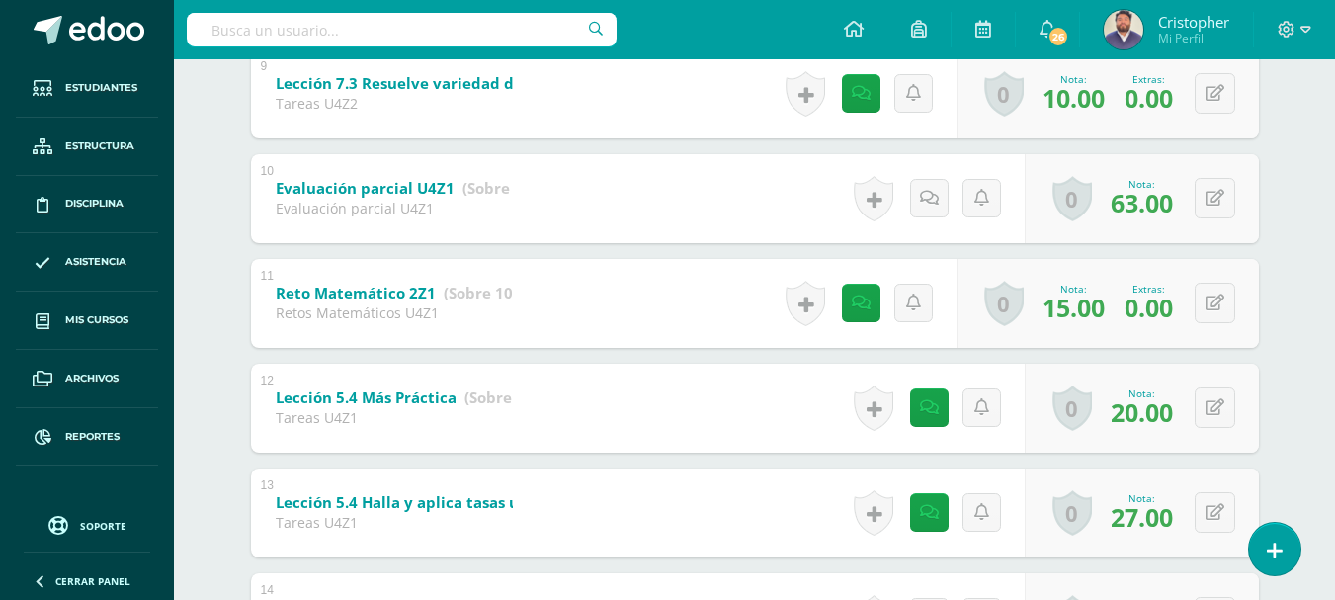
scroll to position [1285, 0]
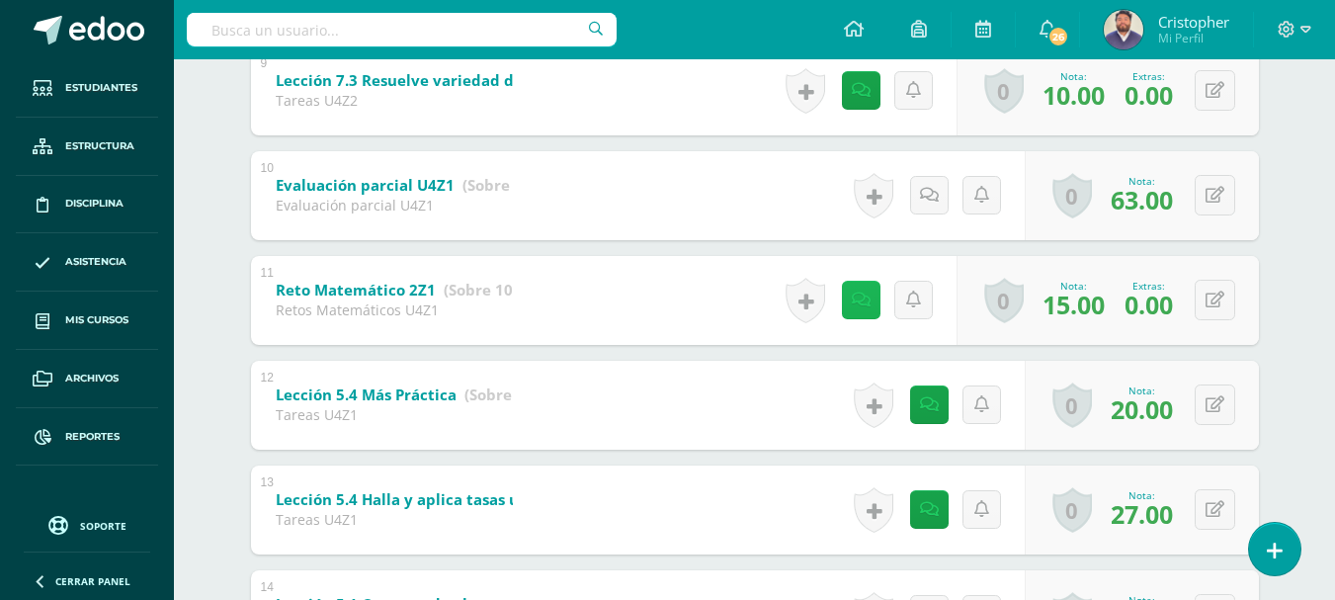
click at [852, 303] on icon at bounding box center [861, 300] width 19 height 17
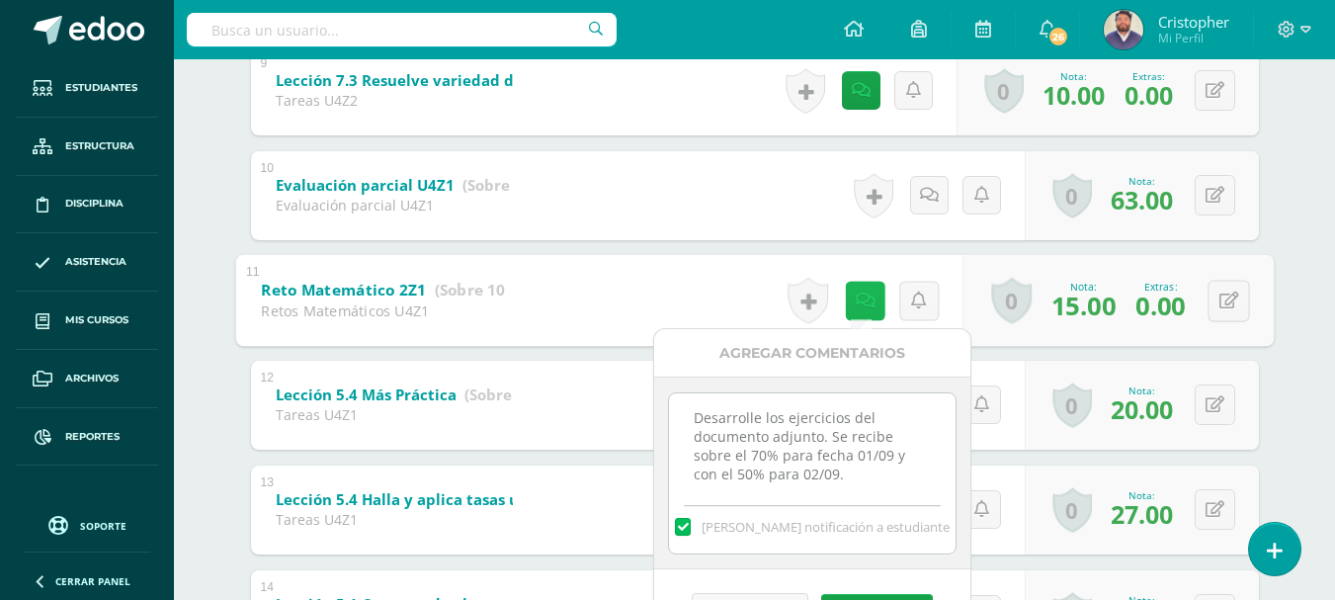
scroll to position [6, 0]
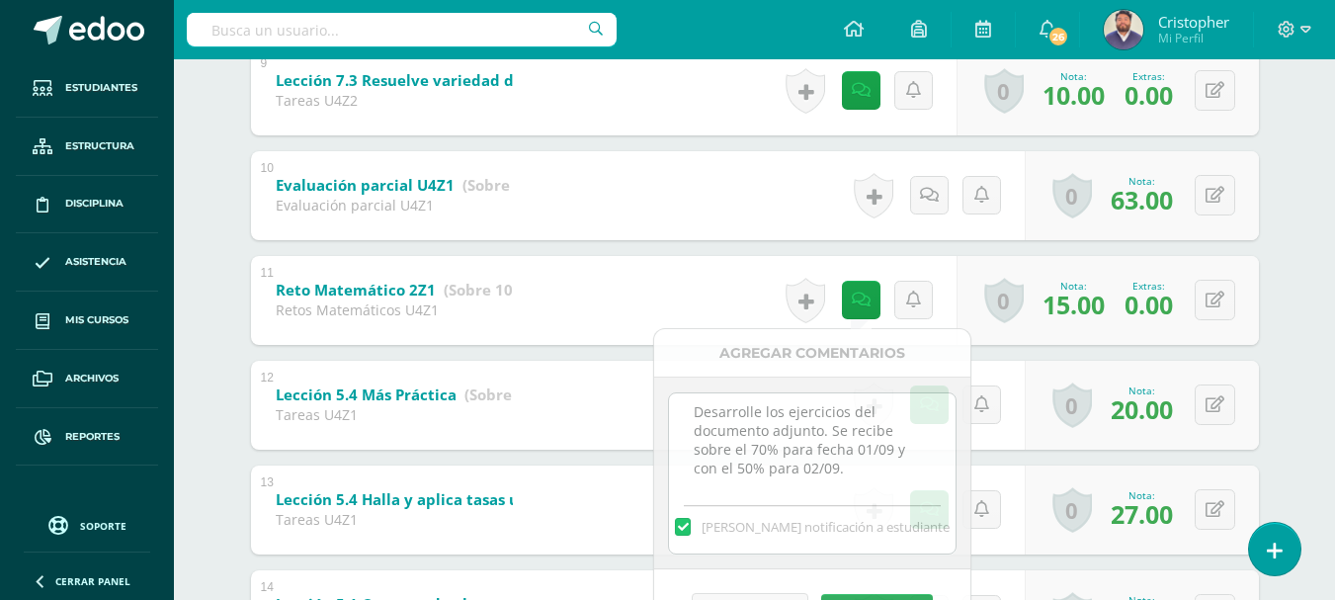
click at [1297, 290] on div "Julián Villatoro Rudy Cabrera Efraín Chamalé José Cux Sebastián Herrera Diego M…" at bounding box center [755, 8] width 1087 height 2194
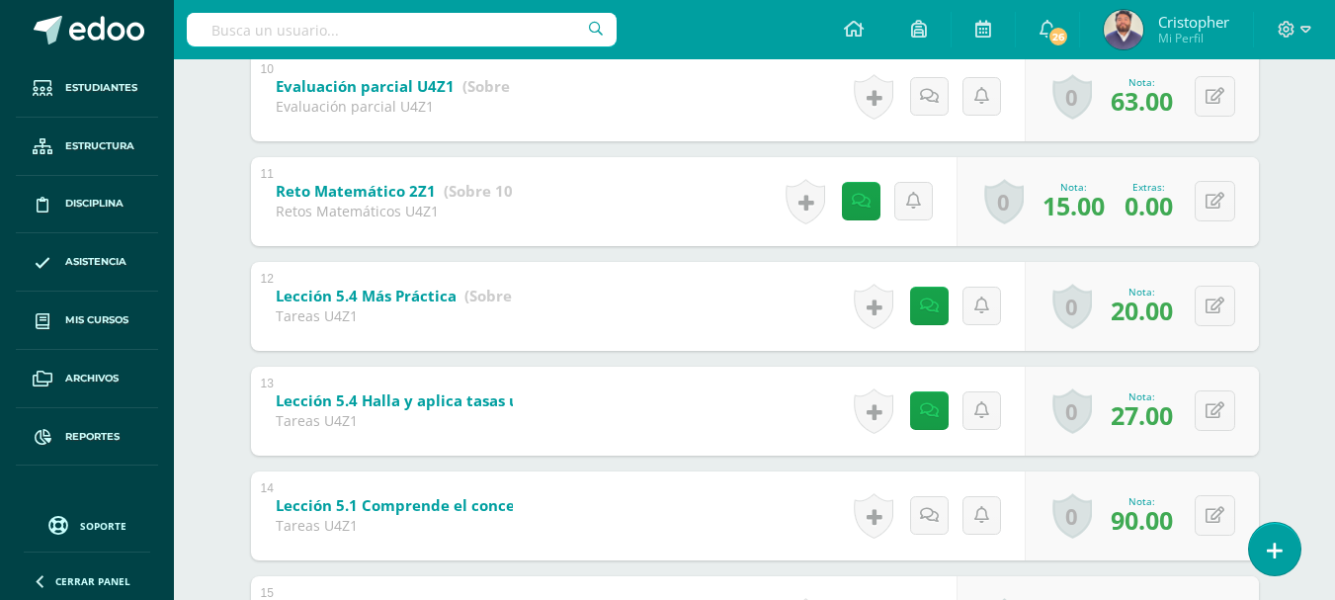
scroll to position [1483, 0]
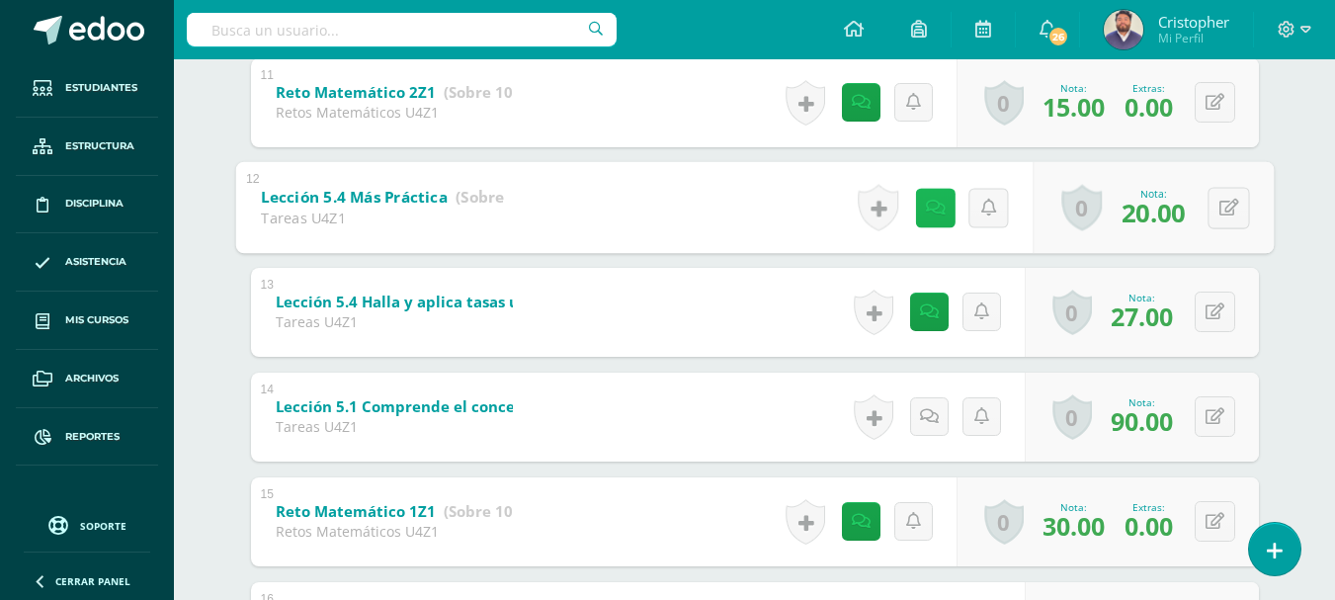
click at [925, 217] on link at bounding box center [935, 208] width 40 height 40
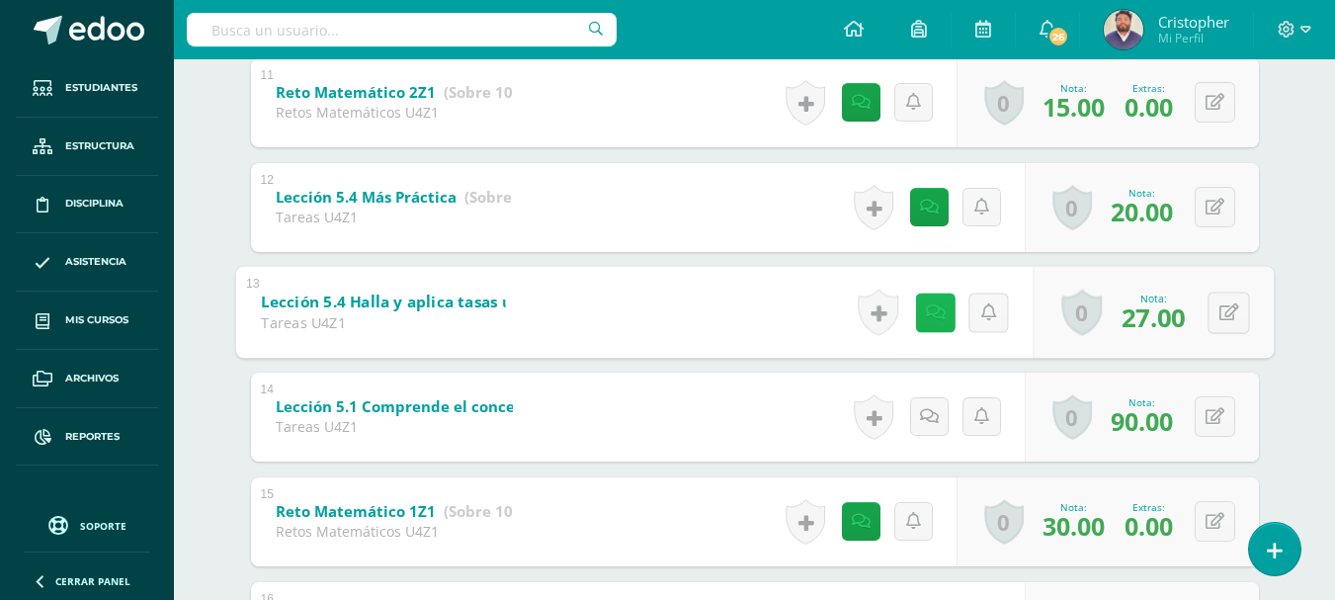
click at [930, 314] on icon at bounding box center [935, 311] width 20 height 17
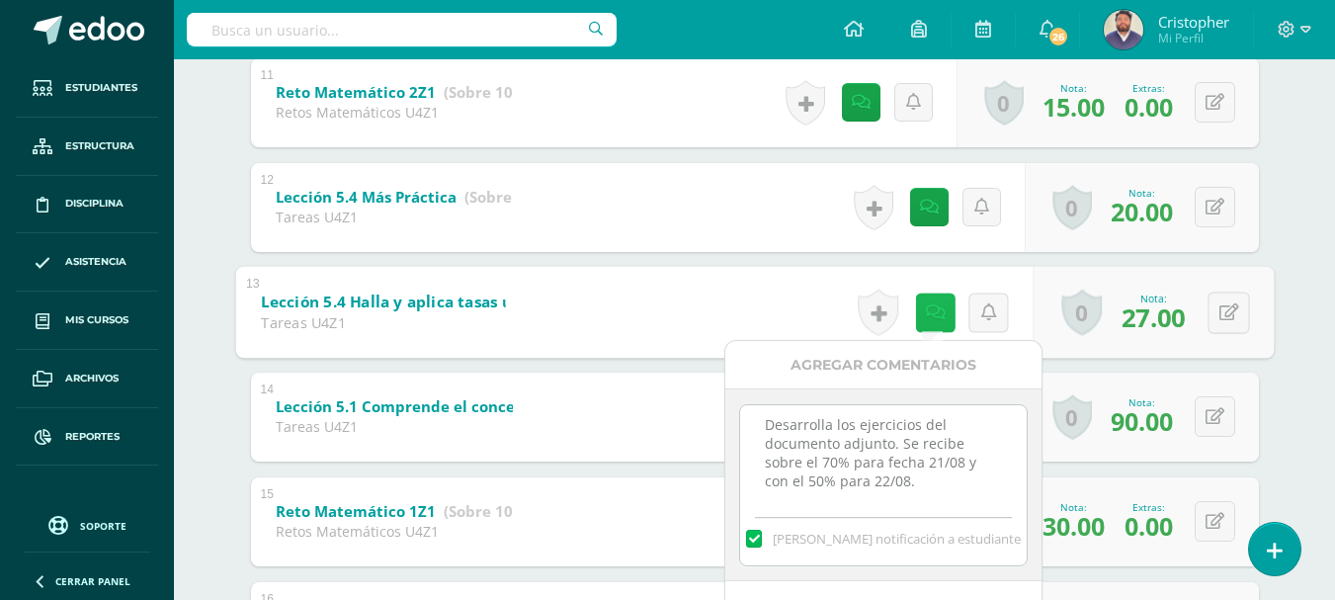
scroll to position [6, 0]
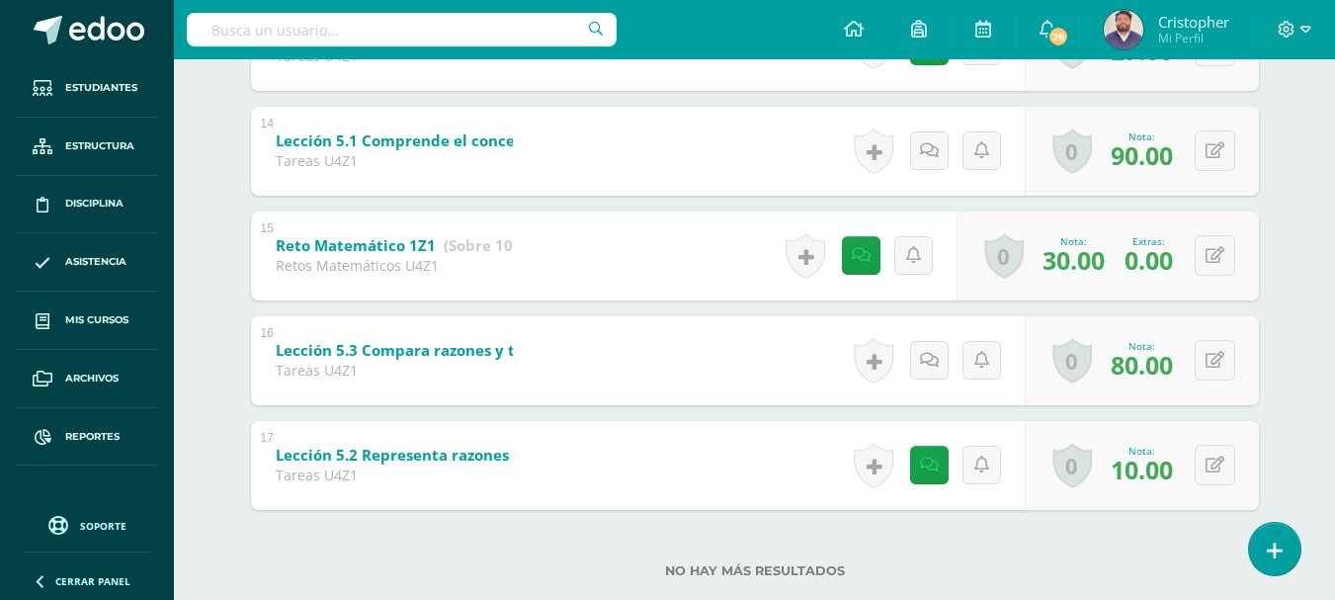
scroll to position [1779, 0]
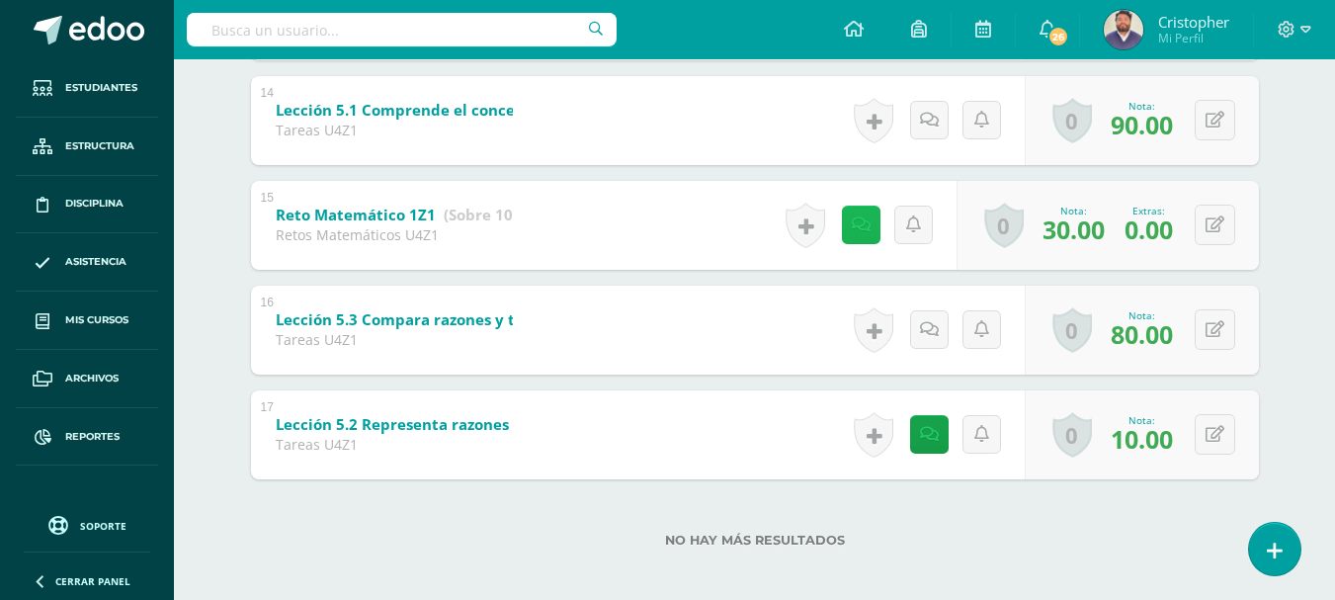
click at [864, 225] on icon at bounding box center [861, 224] width 19 height 17
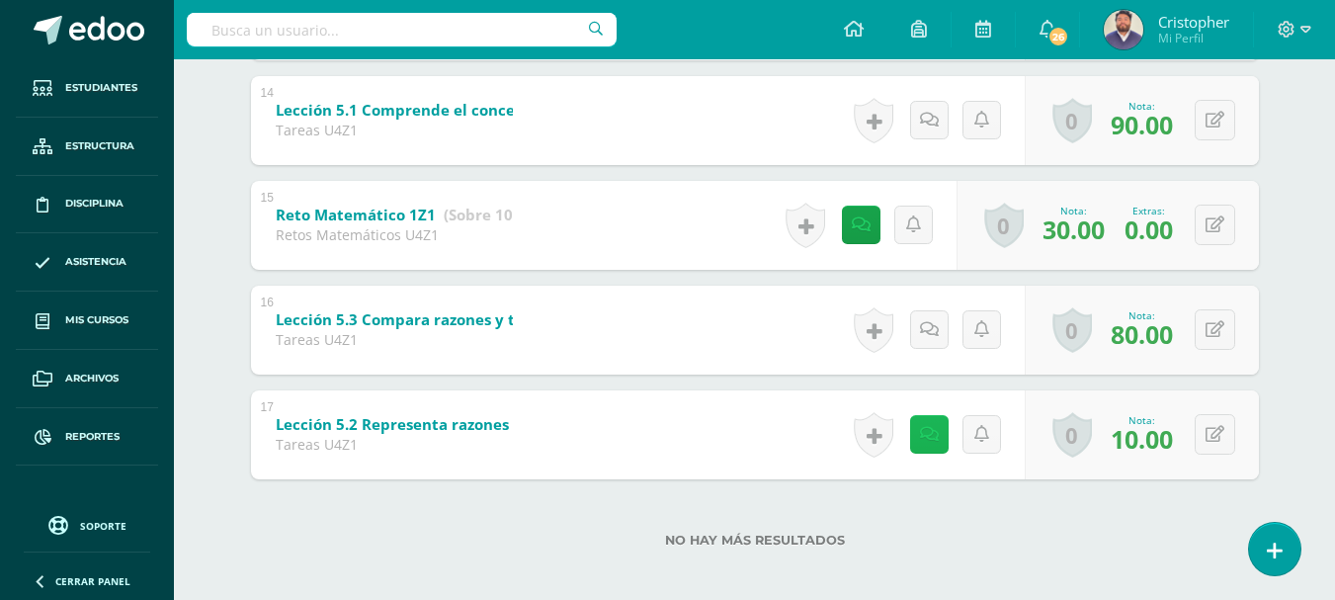
click at [940, 440] on link at bounding box center [929, 434] width 39 height 39
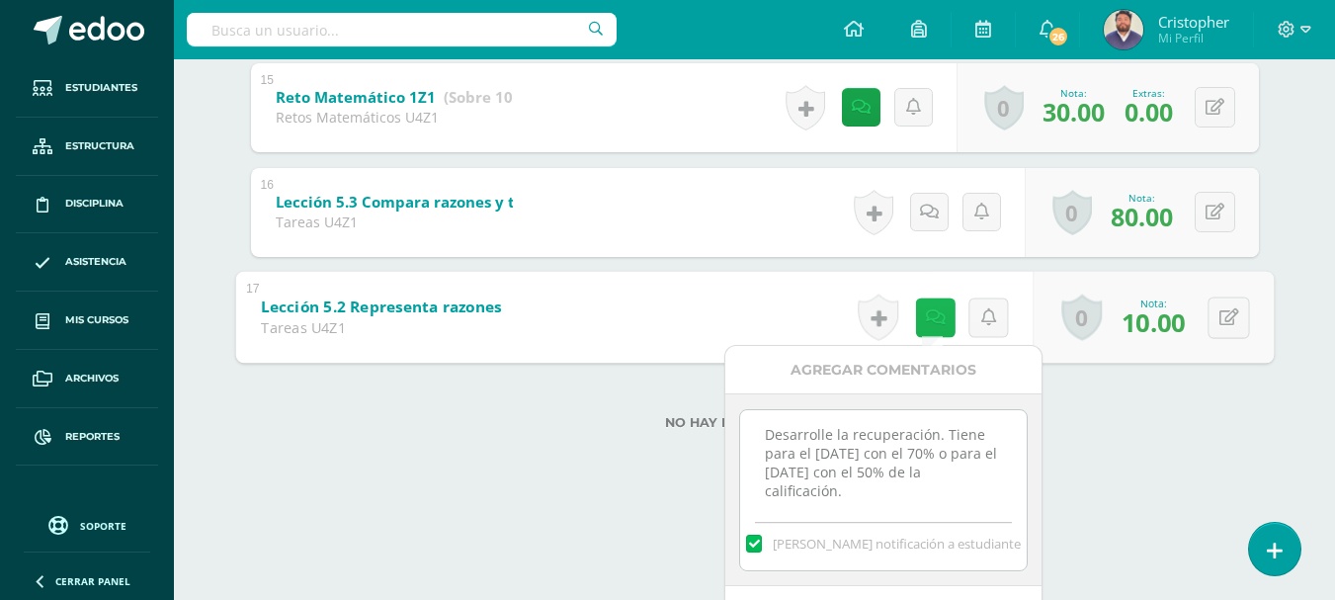
scroll to position [1959, 0]
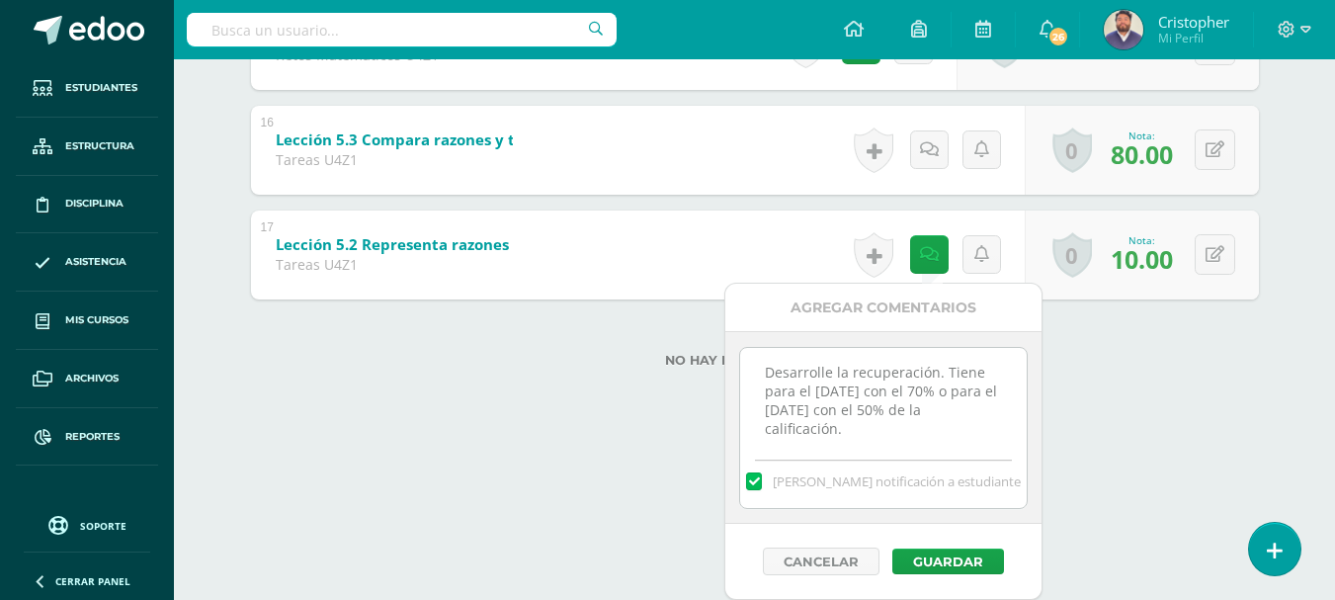
click at [868, 437] on textarea "Desarrolle la recuperación. Tiene para el jueves 14/08 con el 70% o para el lun…" at bounding box center [883, 397] width 286 height 99
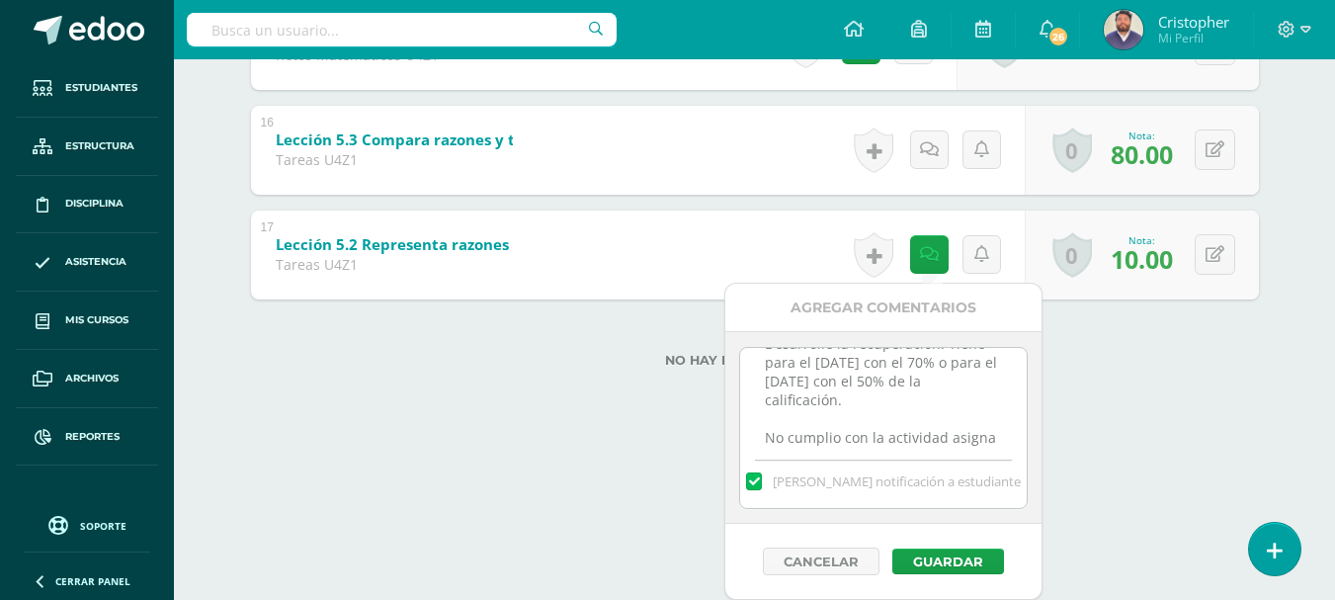
scroll to position [47, 0]
click at [872, 434] on textarea "Desarrolle la recuperación. Tiene para el jueves 14/08 con el 70% o para el lun…" at bounding box center [883, 397] width 286 height 99
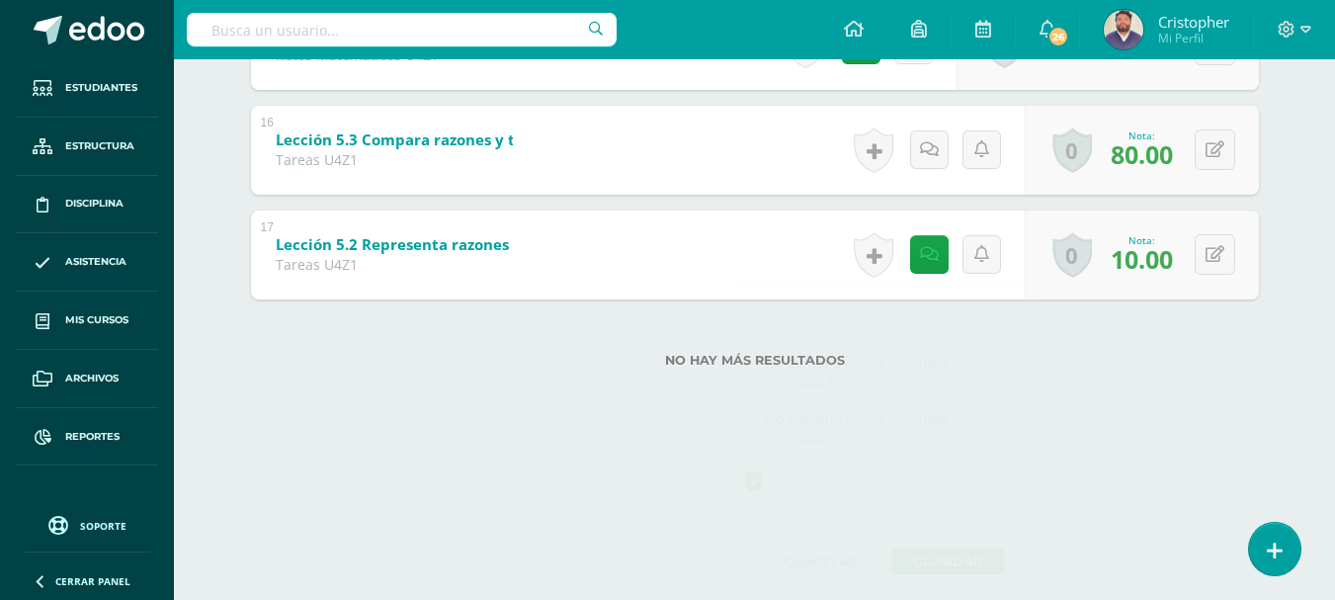
scroll to position [1790, 0]
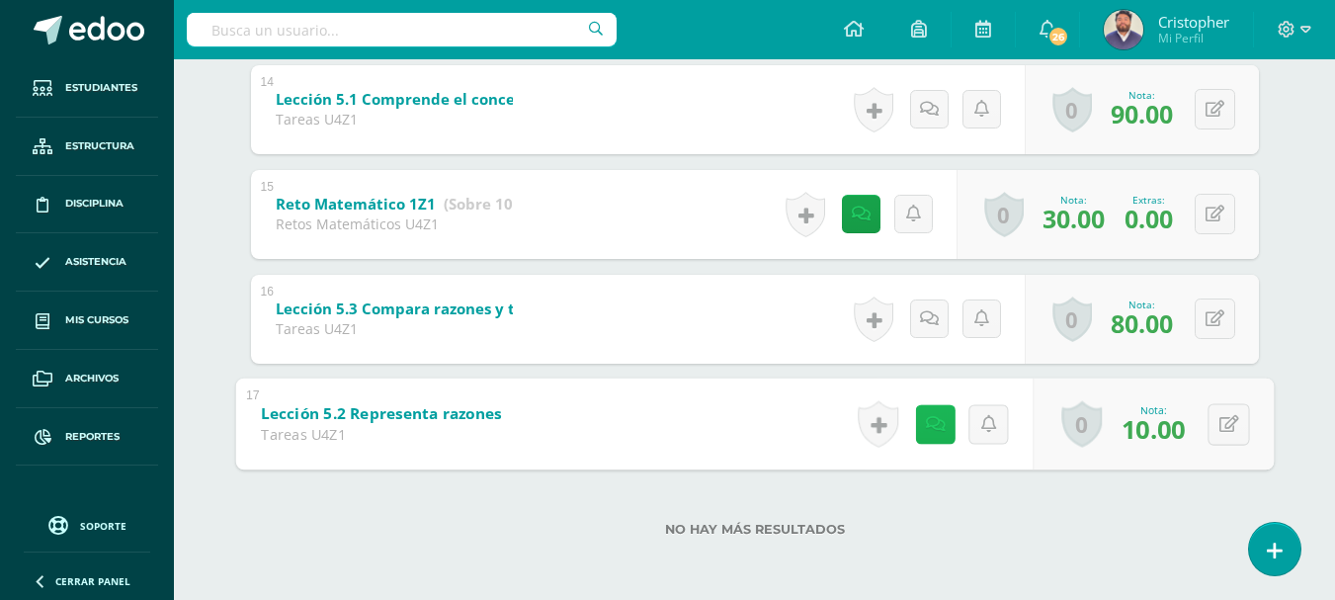
click at [938, 415] on link at bounding box center [935, 424] width 40 height 40
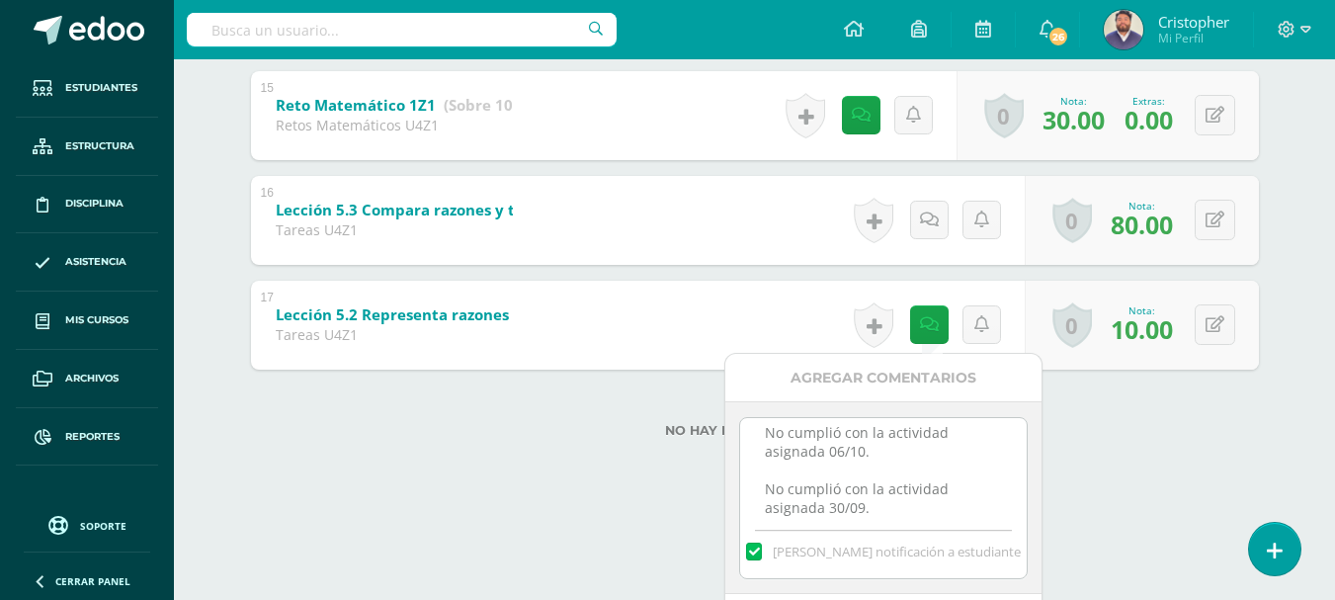
scroll to position [119, 0]
drag, startPoint x: 873, startPoint y: 512, endPoint x: 748, endPoint y: 479, distance: 128.7
click at [748, 479] on textarea "Desarrolle la recuperación. Tiene para el jueves 14/08 con el 70% o para el lun…" at bounding box center [883, 467] width 286 height 99
paste textarea "No cumplió con la actividad asignada 30/09."
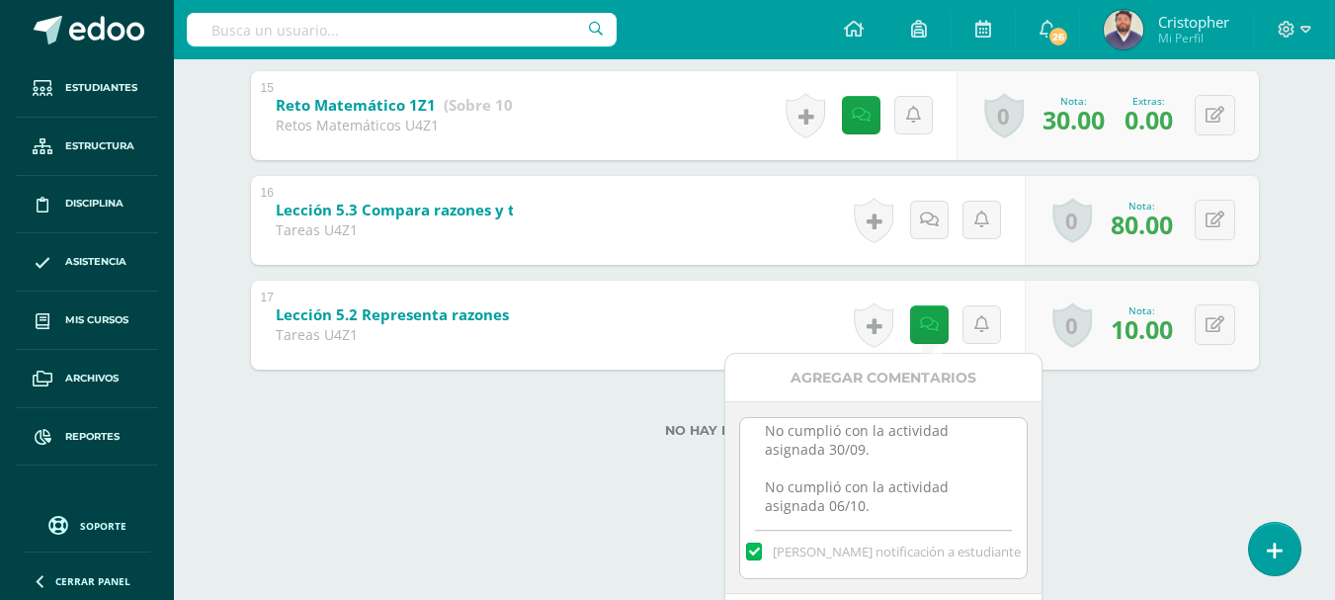
scroll to position [137, 0]
drag, startPoint x: 877, startPoint y: 479, endPoint x: 817, endPoint y: 475, distance: 59.4
click at [817, 475] on textarea "Desarrolle la recuperación. Tiene para el jueves 14/08 con el 70% o para el lun…" at bounding box center [883, 467] width 286 height 99
click at [871, 505] on textarea "Desarrolle la recuperación. Tiene para el jueves 14/08 con el 70% o para el lun…" at bounding box center [883, 467] width 286 height 99
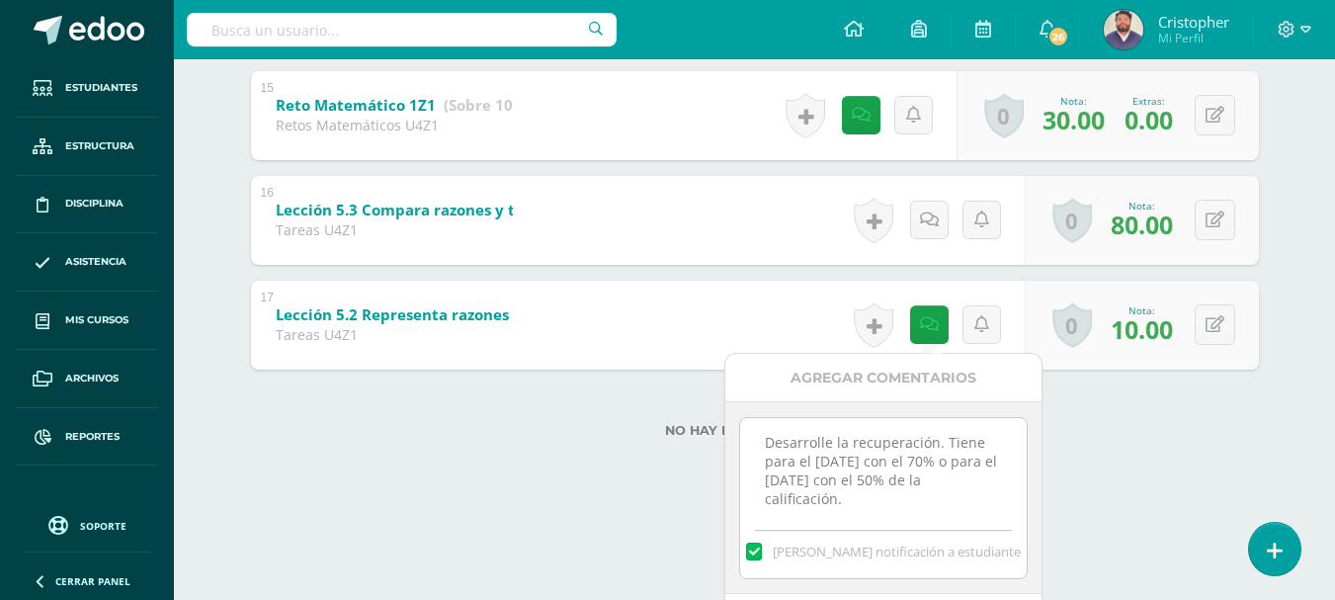
scroll to position [119, 0]
drag, startPoint x: 871, startPoint y: 498, endPoint x: 757, endPoint y: 470, distance: 117.0
click at [757, 470] on textarea "Desarrolle la recuperación. Tiene para el jueves 14/08 con el 70% o para el lun…" at bounding box center [883, 467] width 286 height 99
click at [870, 495] on textarea "Desarrolle la recuperación. Tiene para el jueves 14/08 con el 70% o para el lun…" at bounding box center [883, 467] width 286 height 99
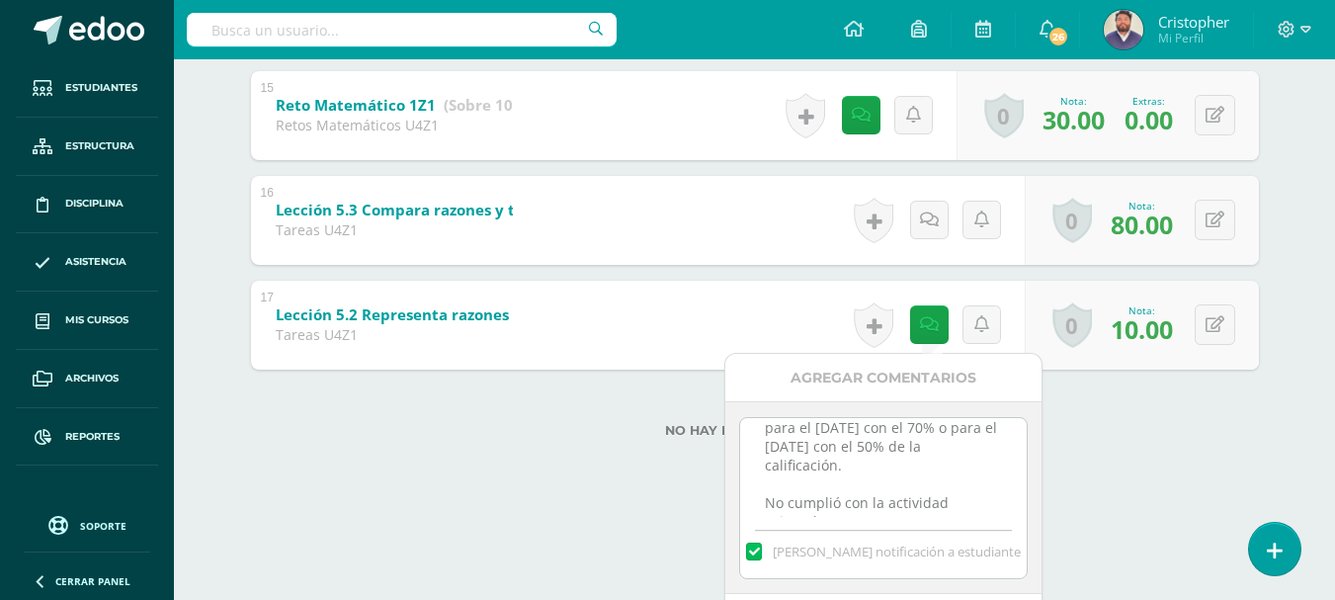
drag, startPoint x: 870, startPoint y: 495, endPoint x: 768, endPoint y: 495, distance: 101.8
click at [768, 495] on textarea "Desarrolle la recuperación. Tiene para el jueves 14/08 con el 70% o para el lun…" at bounding box center [883, 467] width 286 height 99
type textarea "Desarrolle la recuperación. Tiene para el jueves 14/08 con el 70% o para el lun…"
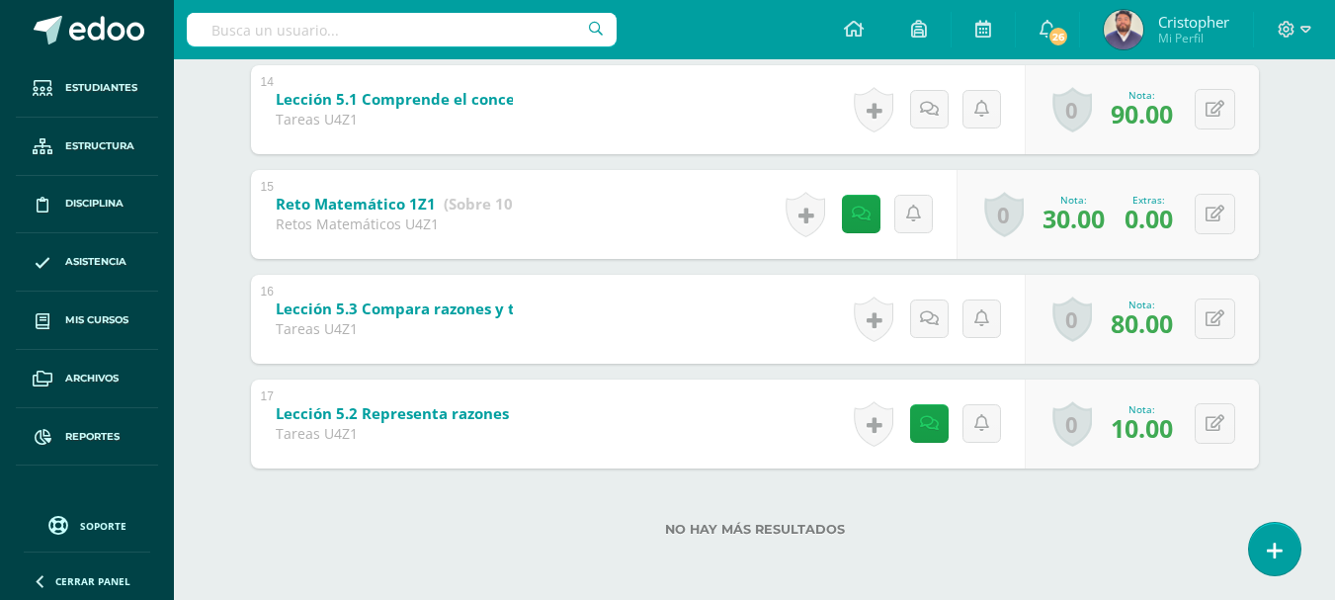
scroll to position [1790, 0]
click at [932, 431] on icon at bounding box center [929, 423] width 19 height 17
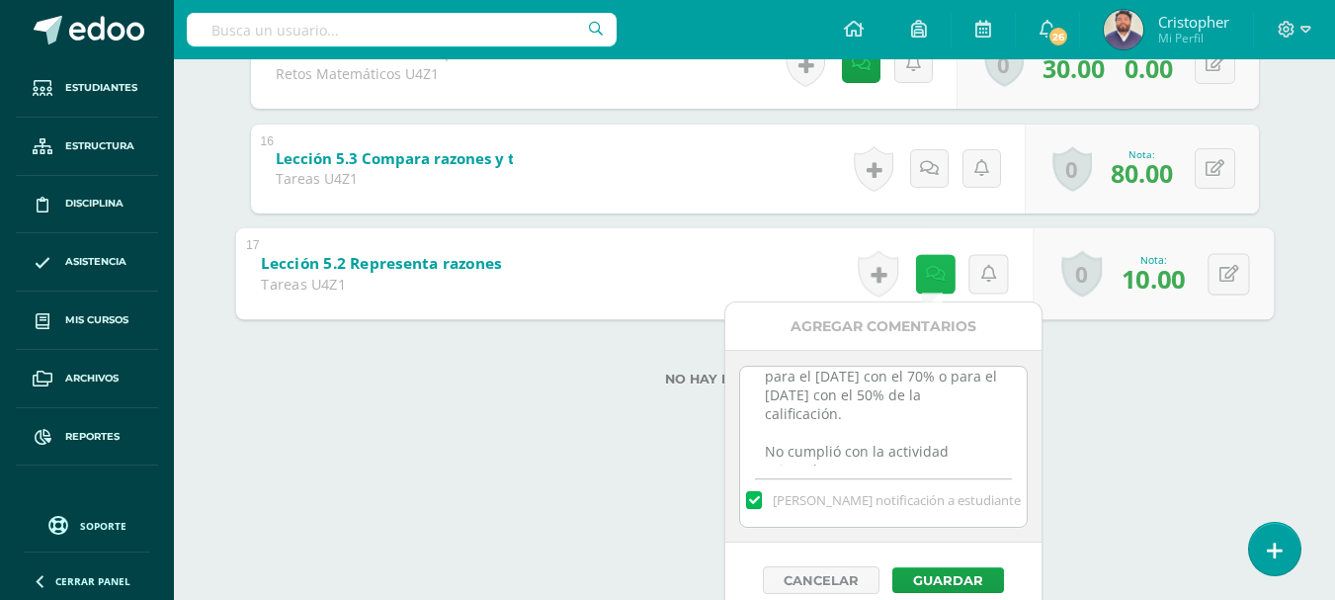
scroll to position [1959, 0]
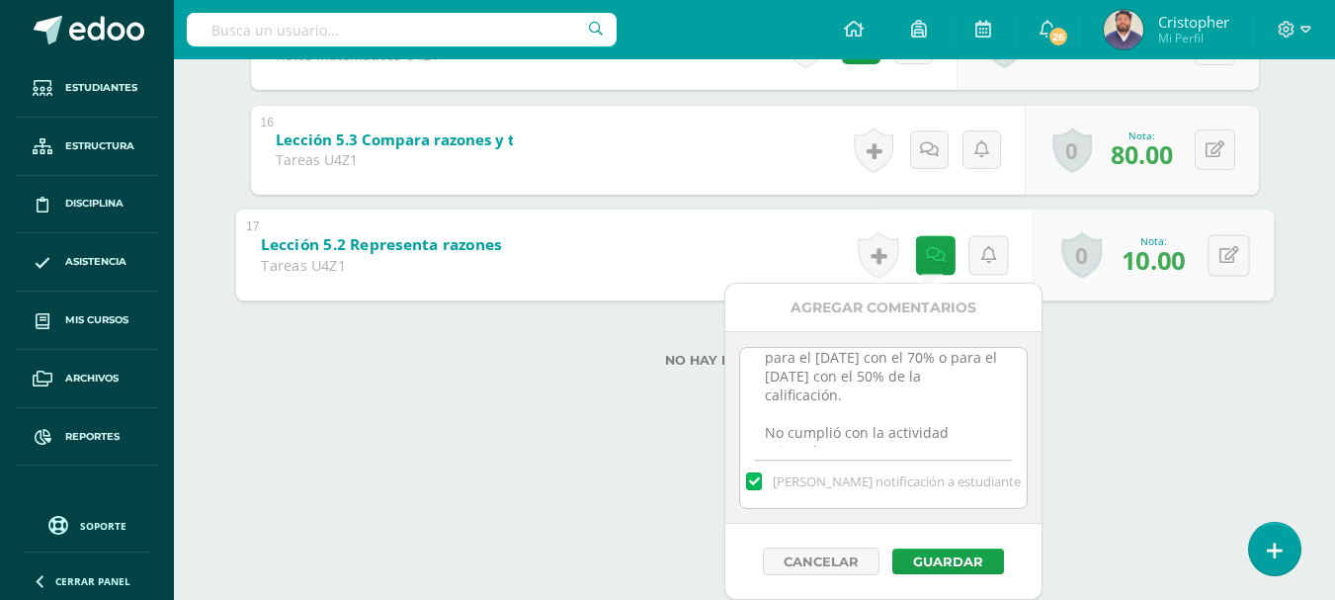
click at [762, 482] on label at bounding box center [754, 481] width 16 height 18
click at [0, 0] on input "Mandar notificación a estudiante" at bounding box center [0, 0] width 0 height 0
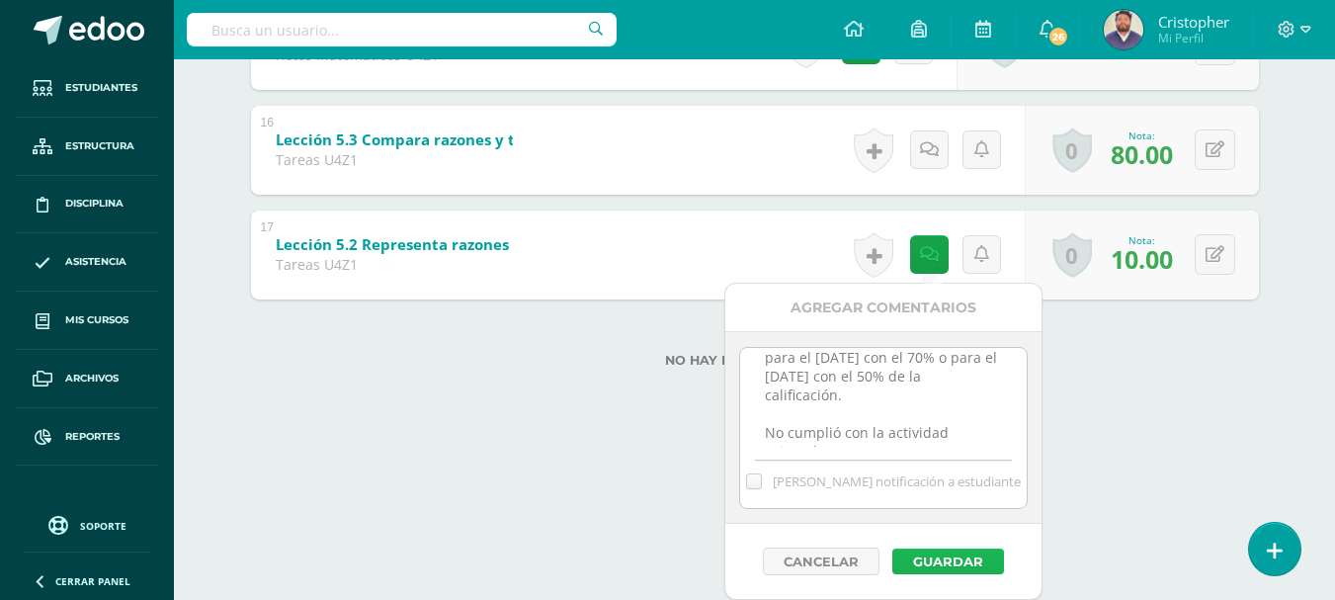
click at [946, 567] on button "Guardar" at bounding box center [949, 562] width 112 height 26
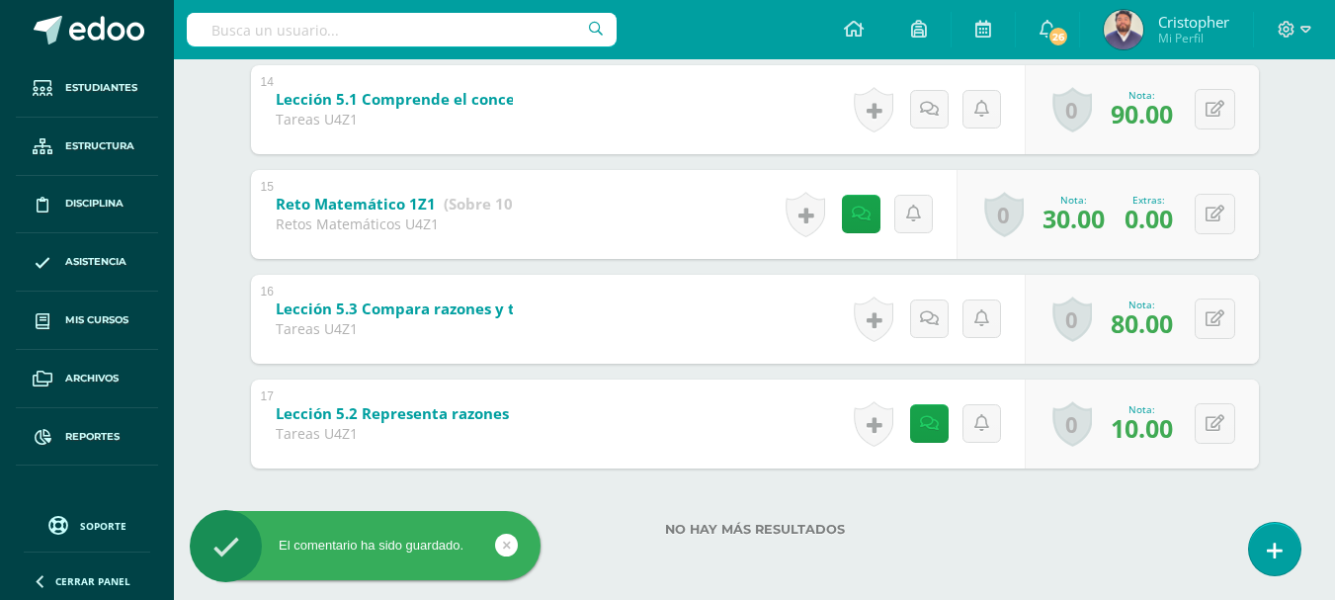
scroll to position [1691, 0]
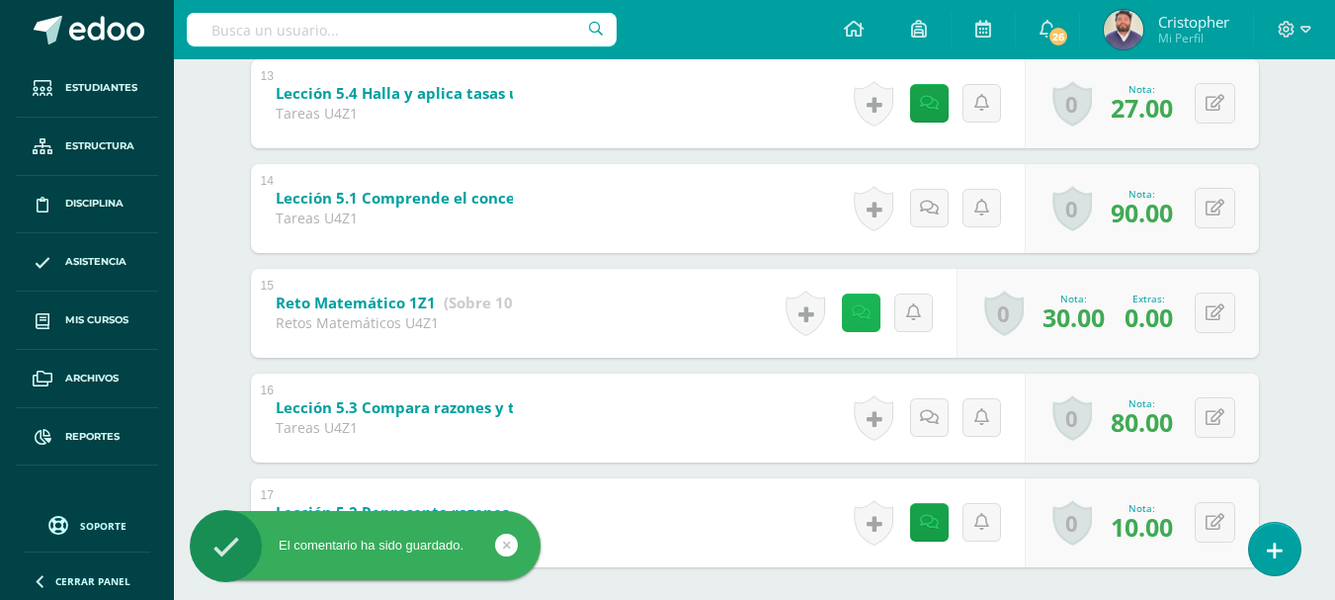
click at [866, 320] on icon at bounding box center [861, 312] width 19 height 17
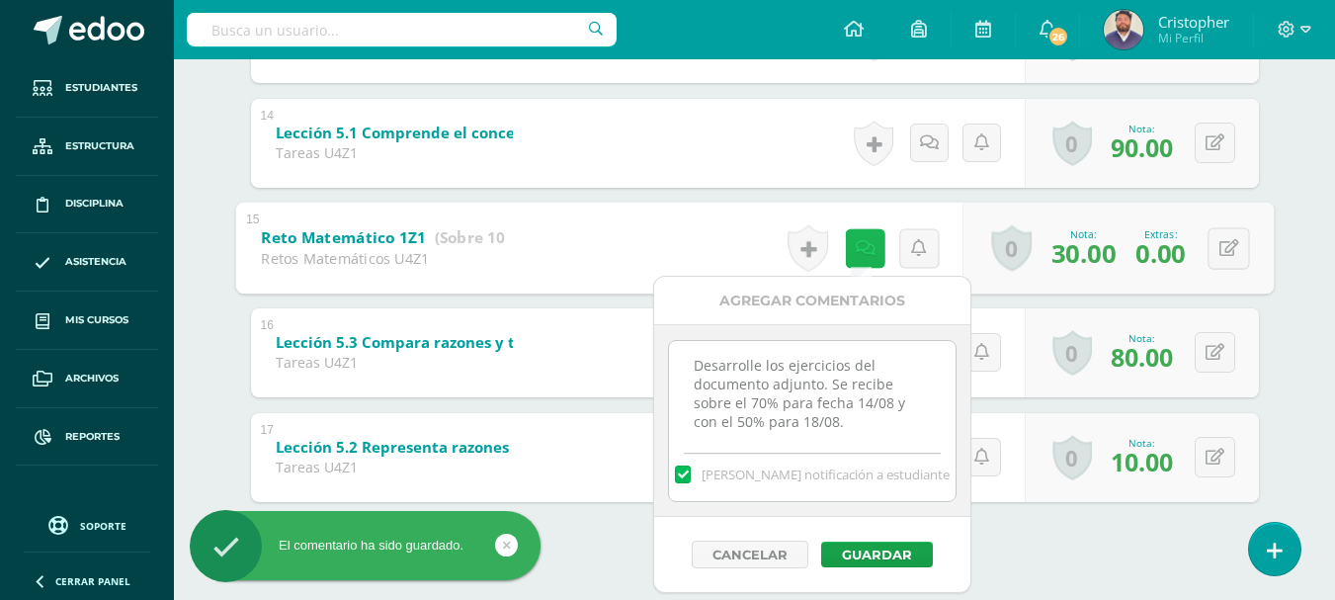
scroll to position [1790, 0]
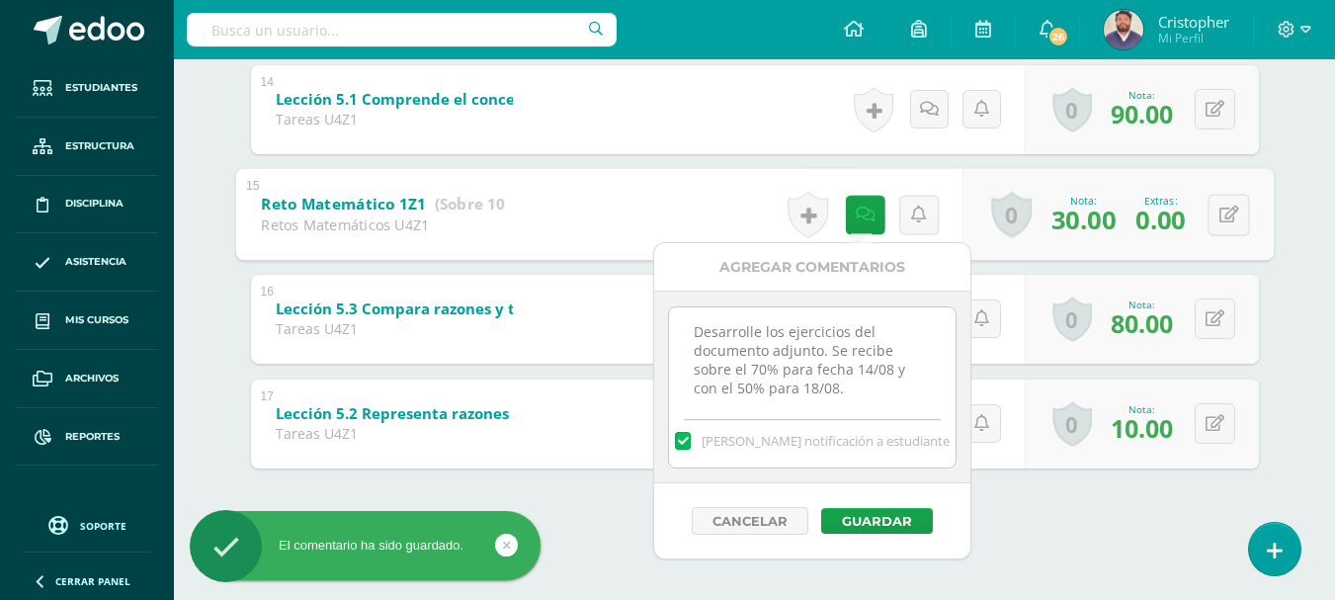
click at [863, 387] on textarea "Desarrolle los ejercicios del documento adjunto. Se recibe sobre el 70% para fe…" at bounding box center [812, 356] width 286 height 99
paste textarea "No cumplió con la actividad asignada 30/09. No cumplió con la actividad asignad…"
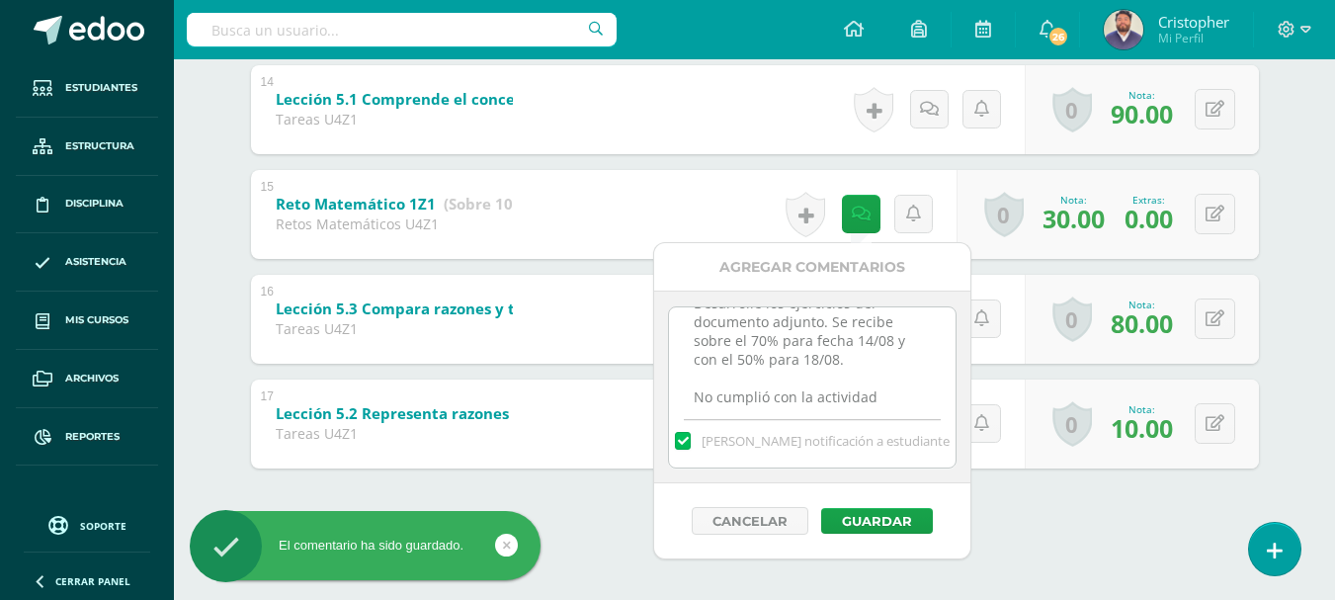
scroll to position [104, 0]
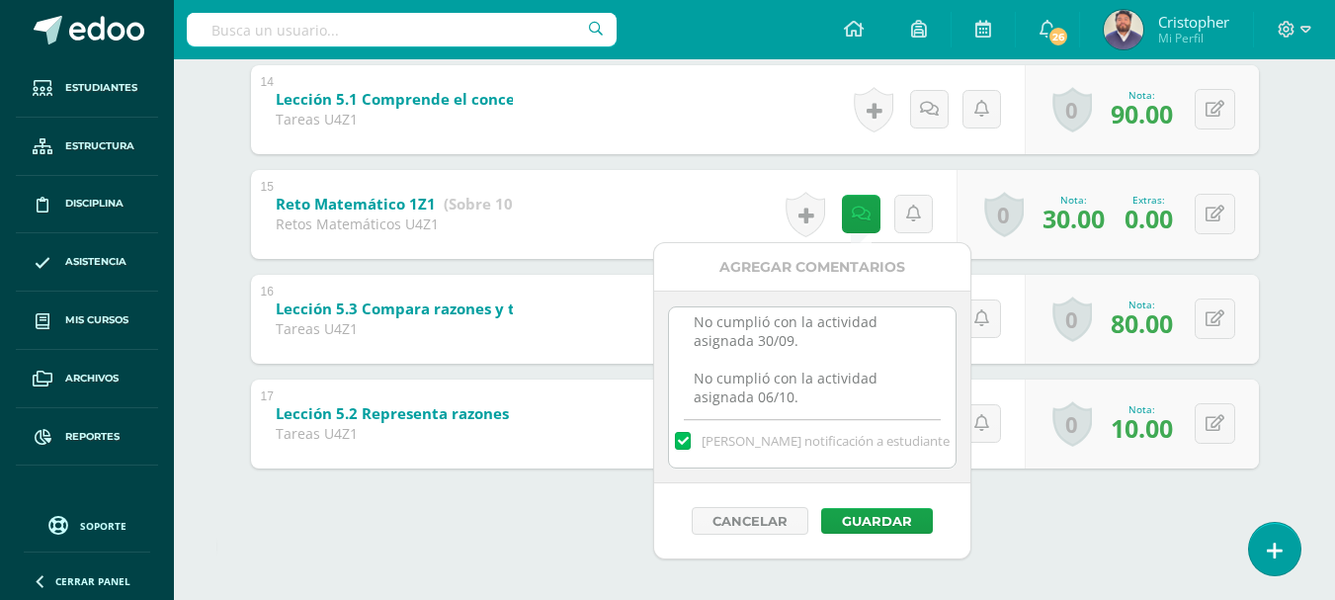
type textarea "Desarrolle los ejercicios del documento adjunto. Se recibe sobre el 70% para fe…"
click at [691, 442] on label at bounding box center [683, 441] width 16 height 18
click at [0, 0] on input "Mandar notificación a estudiante" at bounding box center [0, 0] width 0 height 0
click at [862, 521] on button "Guardar" at bounding box center [877, 521] width 112 height 26
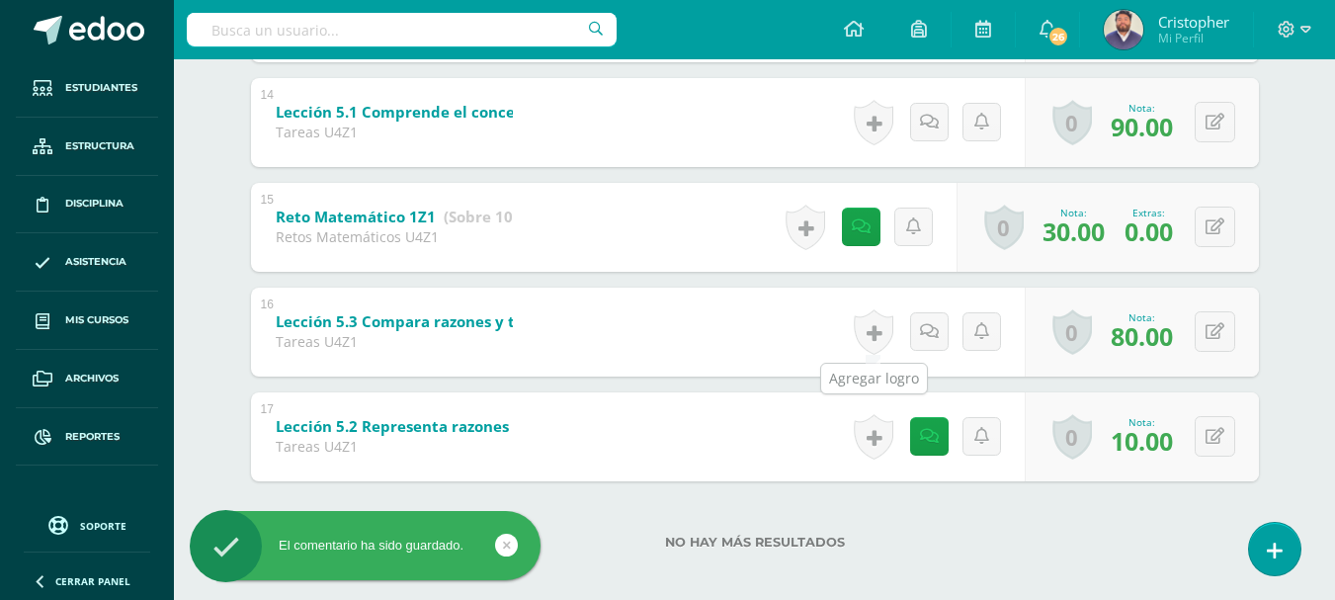
scroll to position [1592, 0]
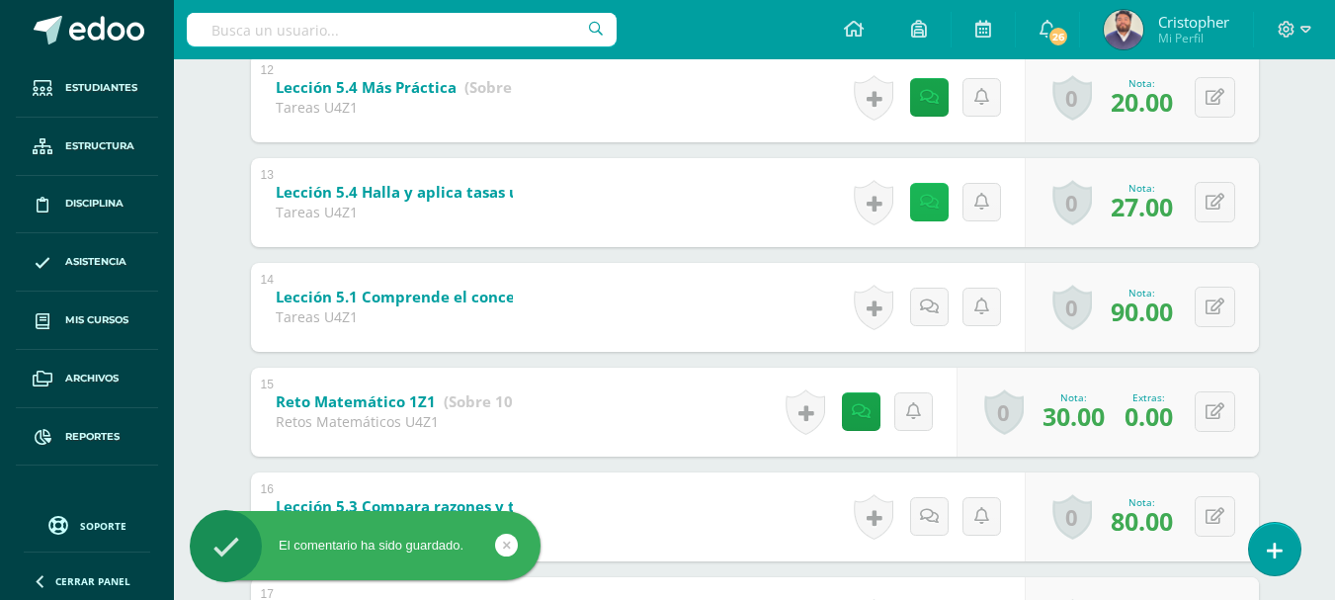
click at [928, 214] on link at bounding box center [929, 202] width 39 height 39
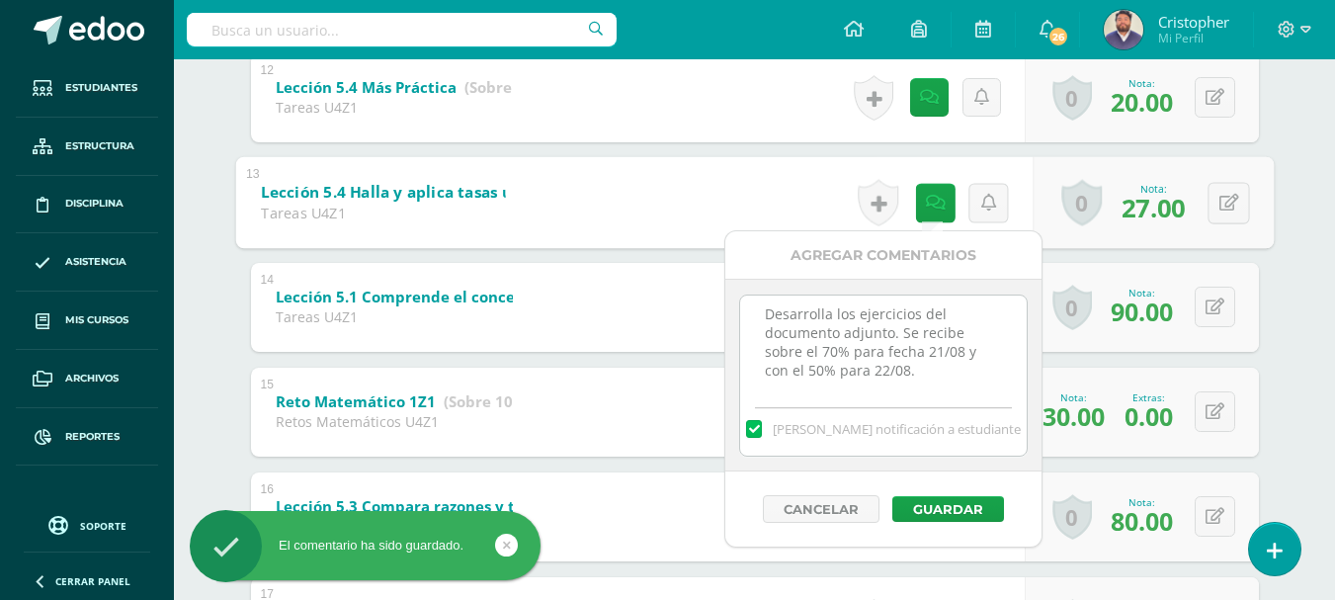
click at [920, 379] on textarea "Desarrolla los ejercicios del documento adjunto. Se recibe sobre el 70% para fe…" at bounding box center [883, 345] width 286 height 99
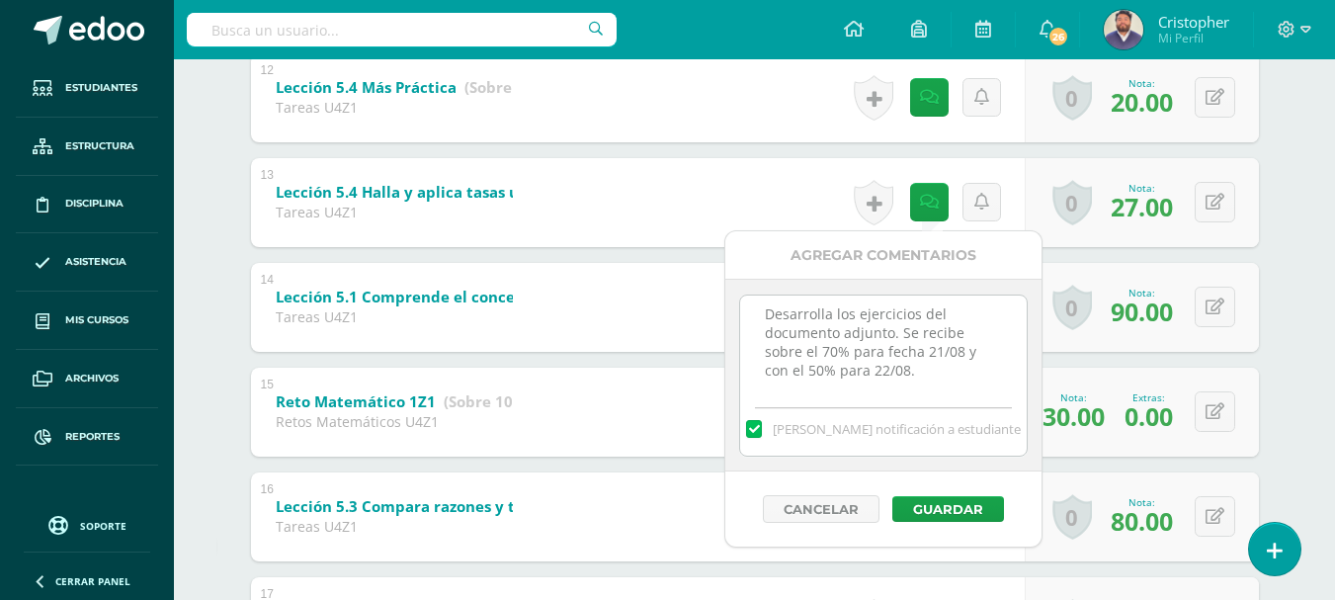
paste textarea "No cumplió con la actividad asignada 30/09. No cumplió con la actividad asignad…"
type textarea "Desarrolla los ejercicios del documento adjunto. Se recibe sobre el 70% para fe…"
click at [762, 431] on label at bounding box center [754, 429] width 16 height 18
click at [0, 0] on input "Mandar notificación a estudiante" at bounding box center [0, 0] width 0 height 0
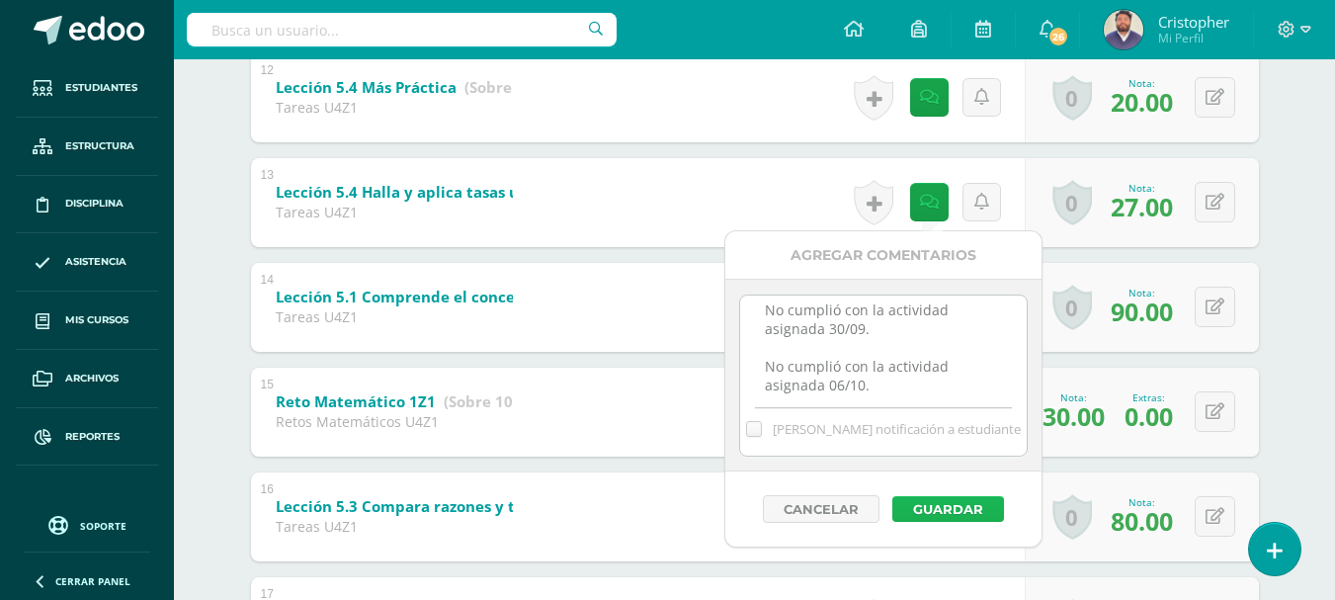
click at [924, 515] on button "Guardar" at bounding box center [949, 509] width 112 height 26
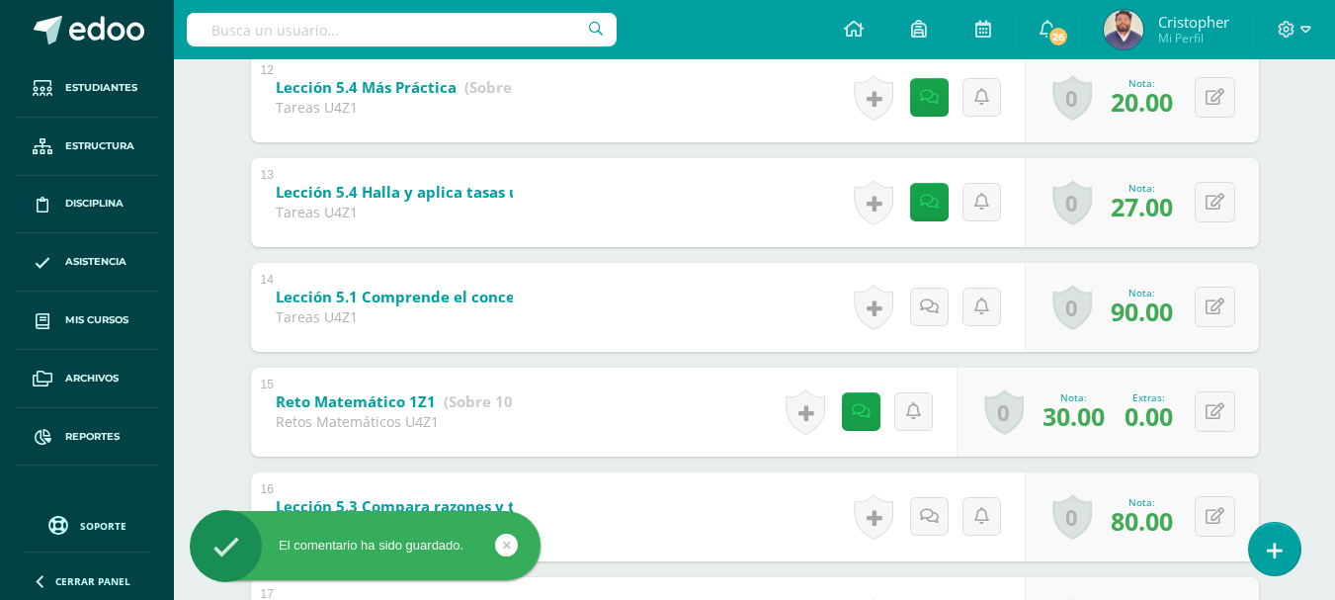
scroll to position [1494, 0]
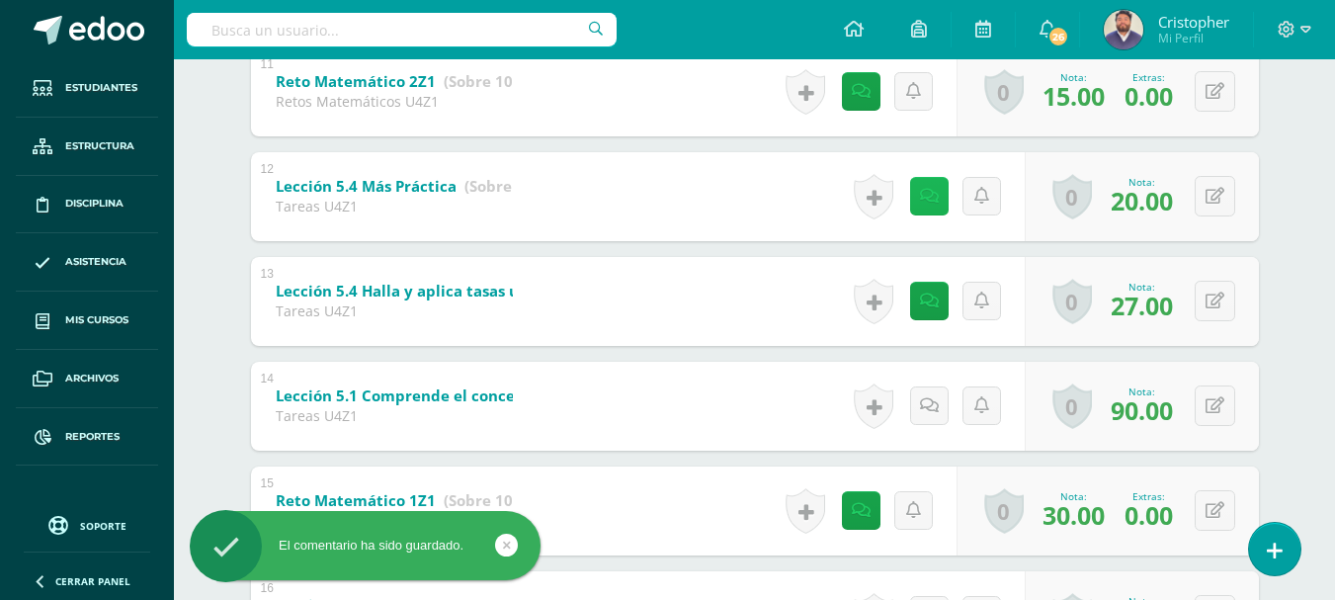
click at [927, 188] on icon at bounding box center [929, 196] width 19 height 17
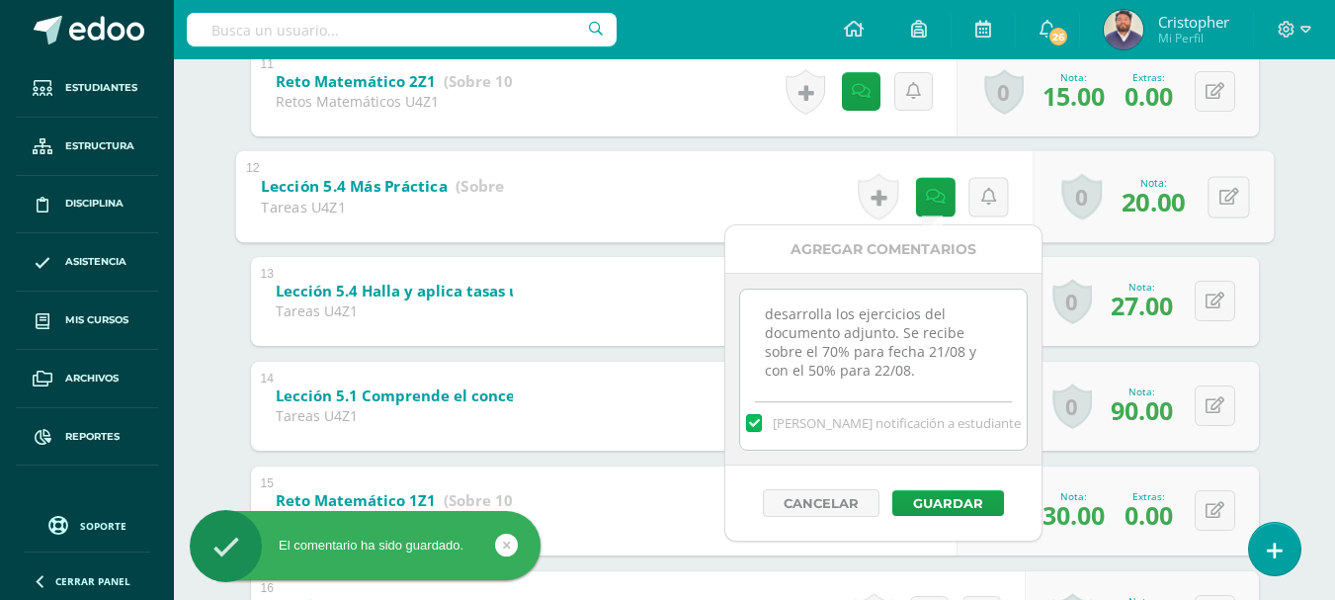
click at [925, 372] on textarea "desarrolla los ejercicios del documento adjunto. Se recibe sobre el 70% para fe…" at bounding box center [883, 339] width 286 height 99
paste textarea "No cumplió con la actividad asignada 30/09. No cumplió con la actividad asignad…"
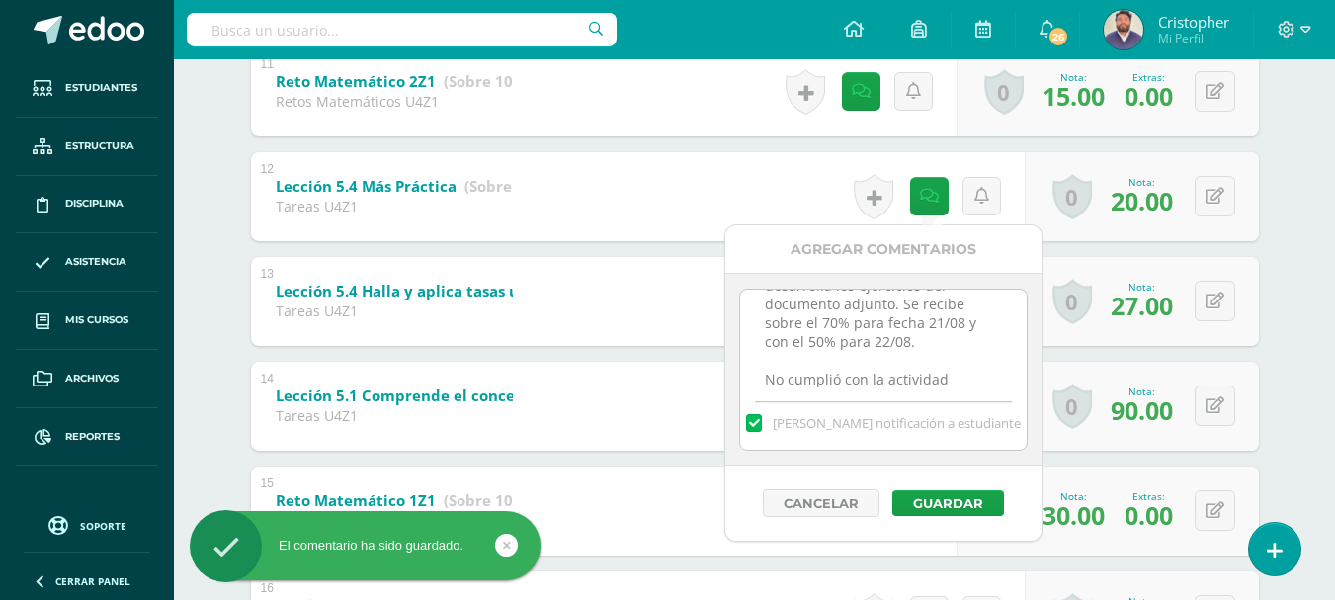
scroll to position [104, 0]
type textarea "desarrolla los ejercicios del documento adjunto. Se recibe sobre el 70% para fe…"
click at [762, 424] on label at bounding box center [754, 423] width 16 height 18
click at [0, 0] on input "Mandar notificación a estudiante" at bounding box center [0, 0] width 0 height 0
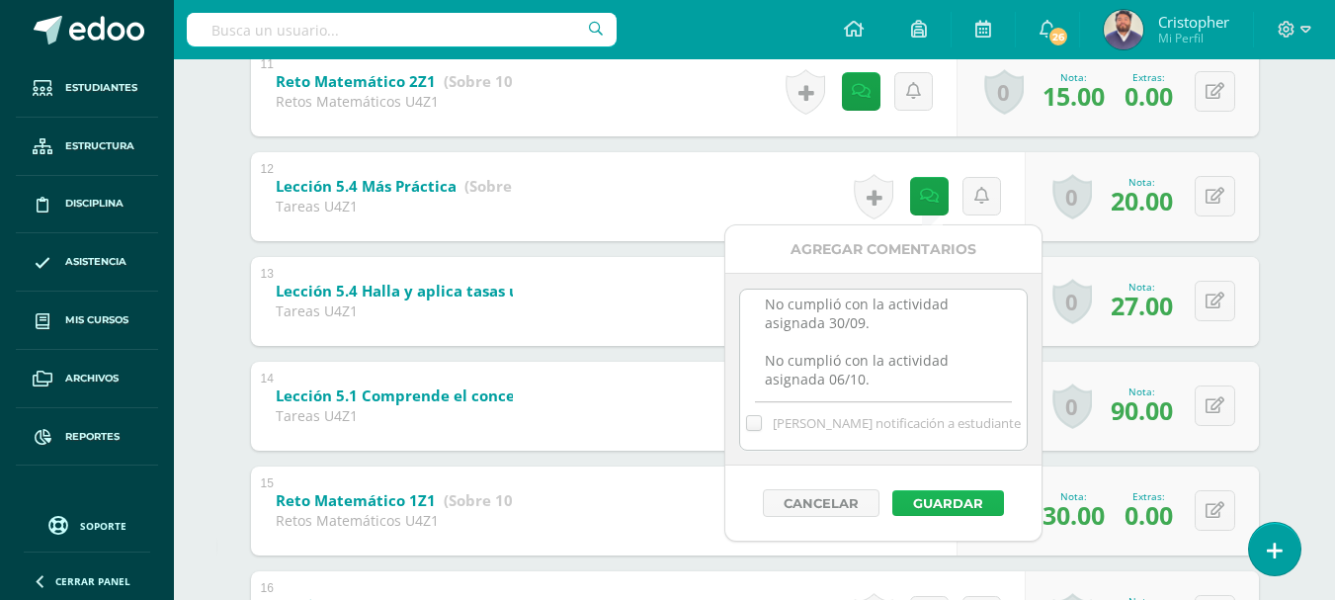
click at [932, 500] on button "Guardar" at bounding box center [949, 503] width 112 height 26
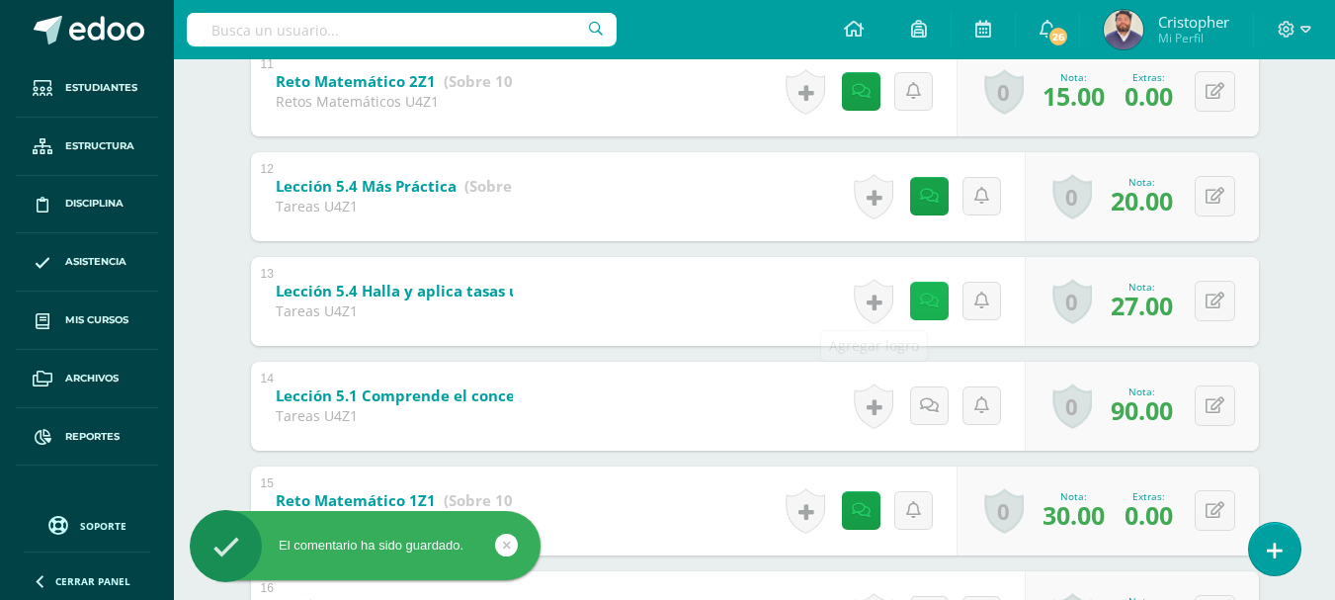
click at [933, 288] on link at bounding box center [929, 301] width 39 height 39
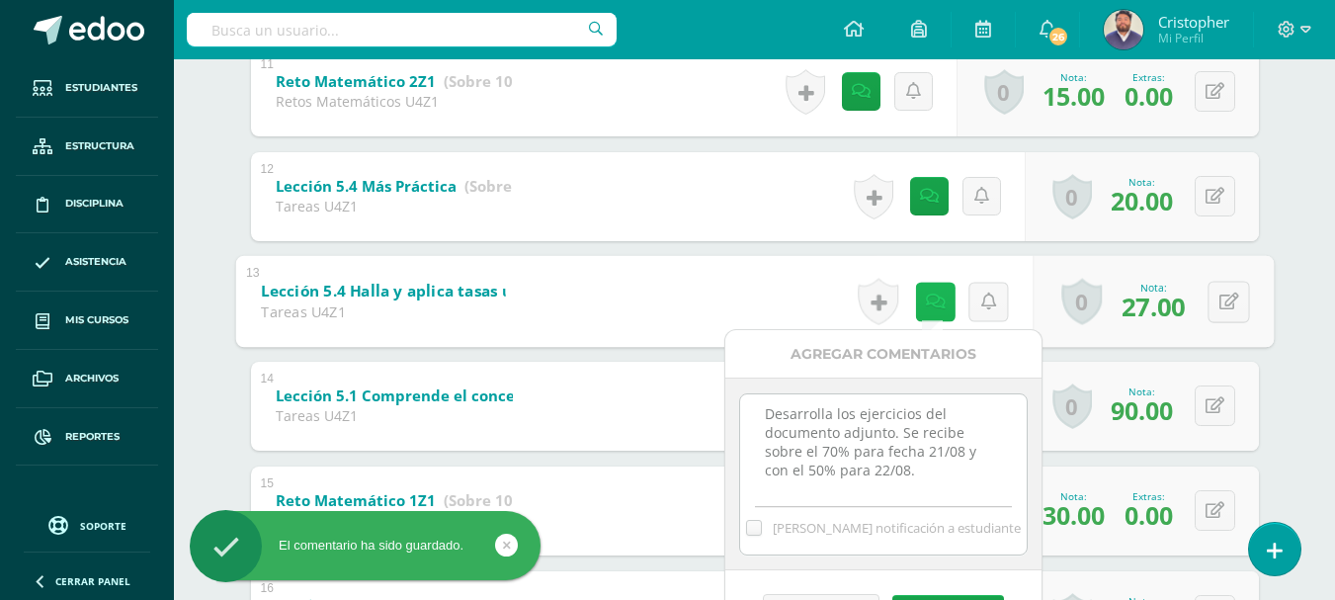
scroll to position [0, 0]
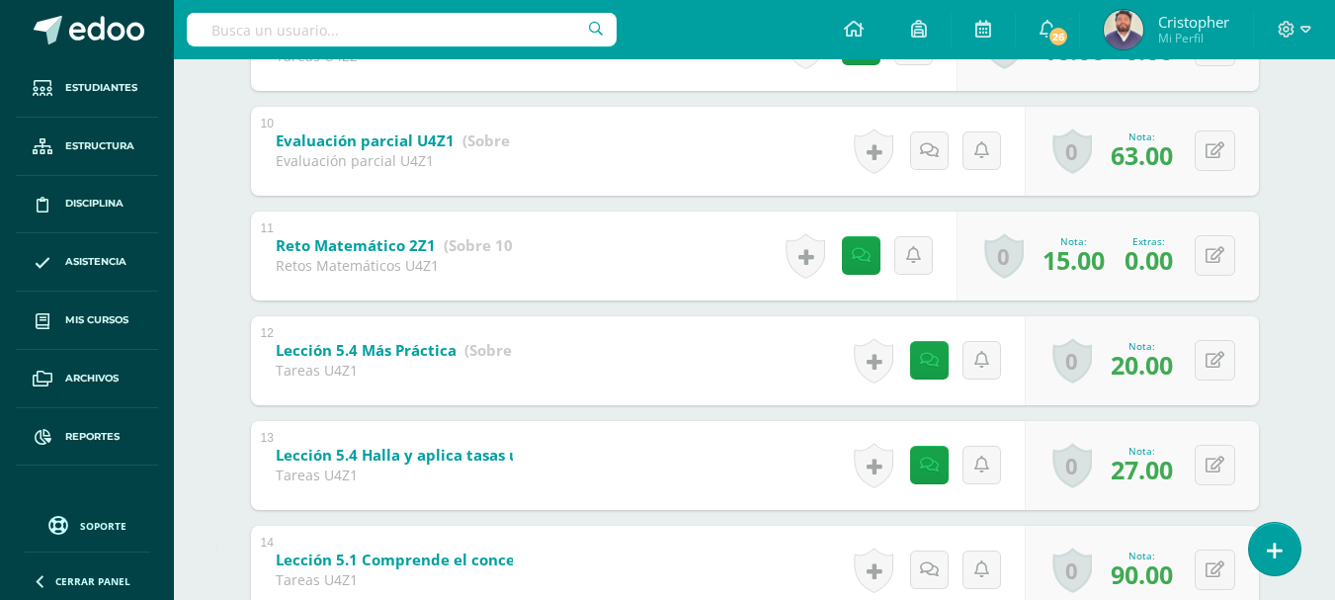
scroll to position [1296, 0]
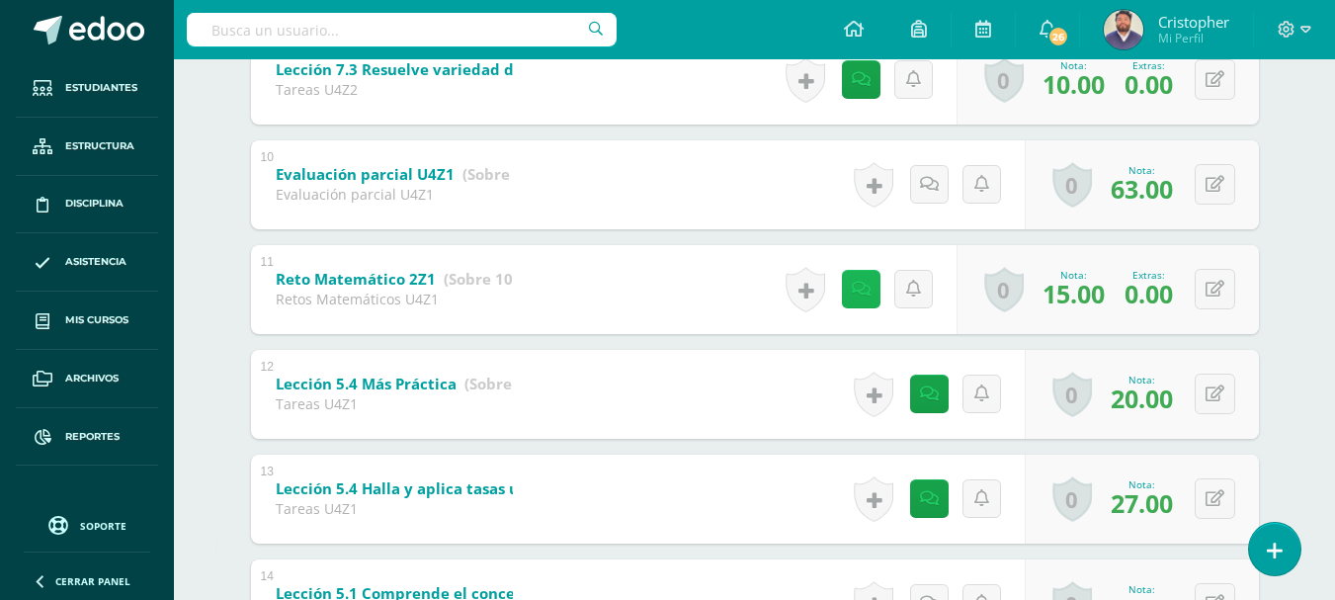
click at [858, 286] on icon at bounding box center [861, 289] width 19 height 17
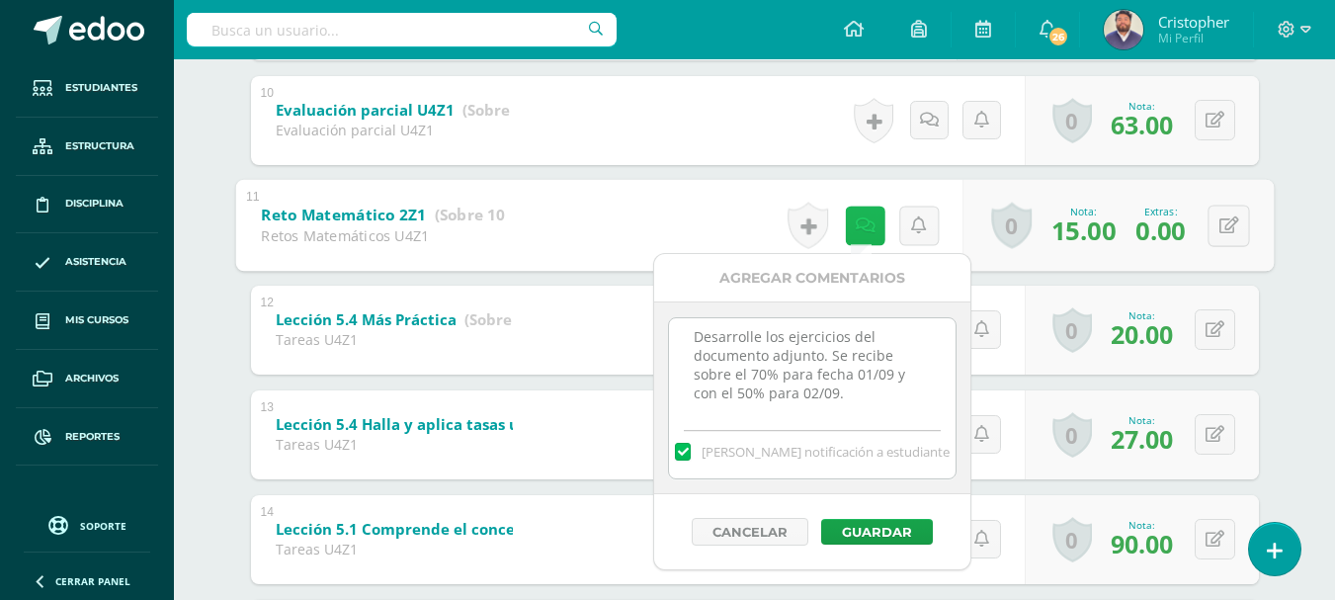
scroll to position [1395, 0]
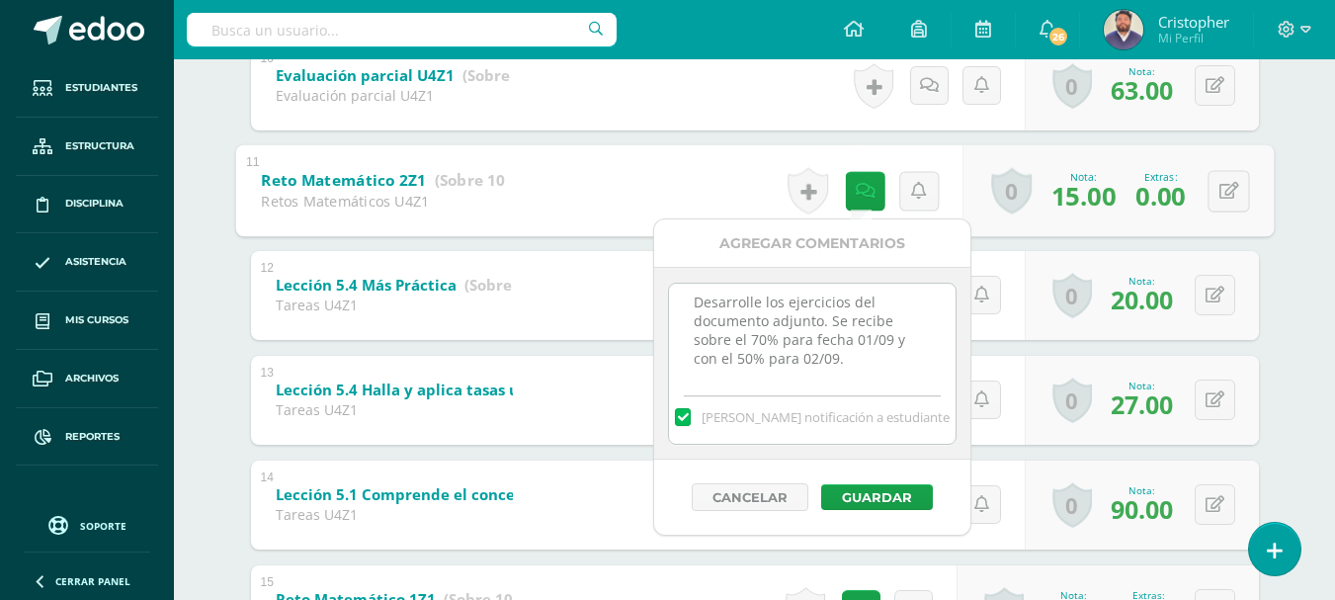
click at [855, 361] on textarea "Desarrolle los ejercicios del documento adjunto. Se recibe sobre el 70% para fe…" at bounding box center [812, 333] width 286 height 99
paste textarea "No cumplió con la actividad asignada 30/09. No cumplió con la actividad asignad…"
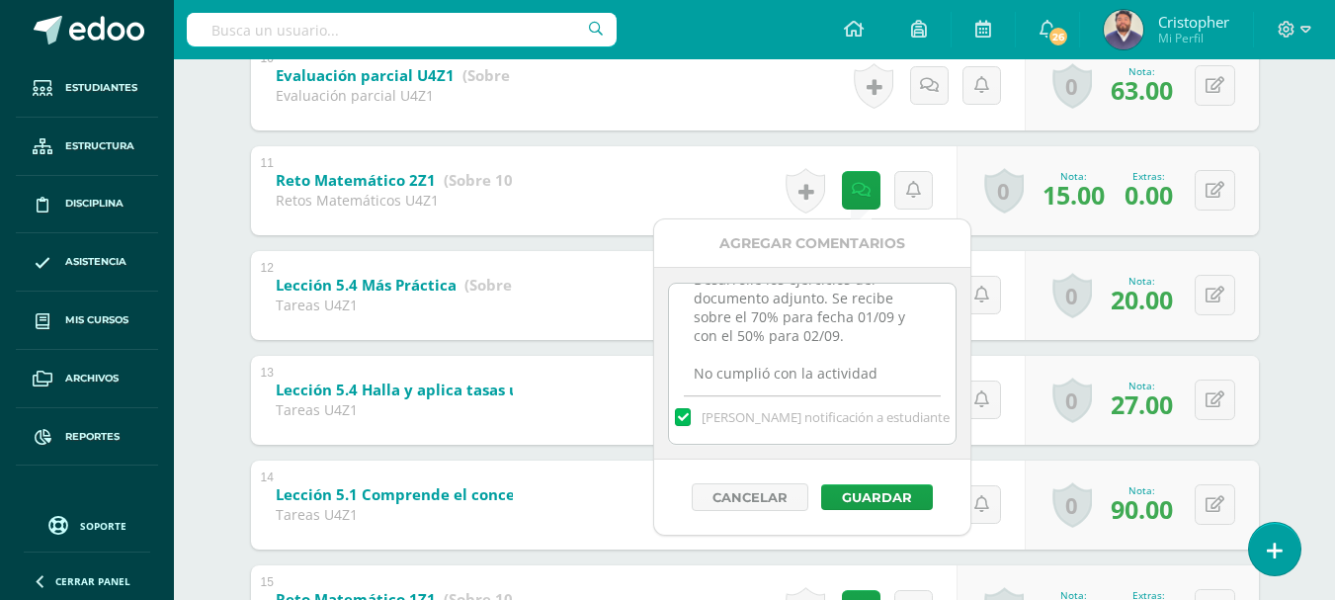
scroll to position [104, 0]
type textarea "Desarrolle los ejercicios del documento adjunto. Se recibe sobre el 70% para fe…"
click at [691, 412] on label at bounding box center [683, 417] width 16 height 18
click at [0, 0] on input "Mandar notificación a estudiante" at bounding box center [0, 0] width 0 height 0
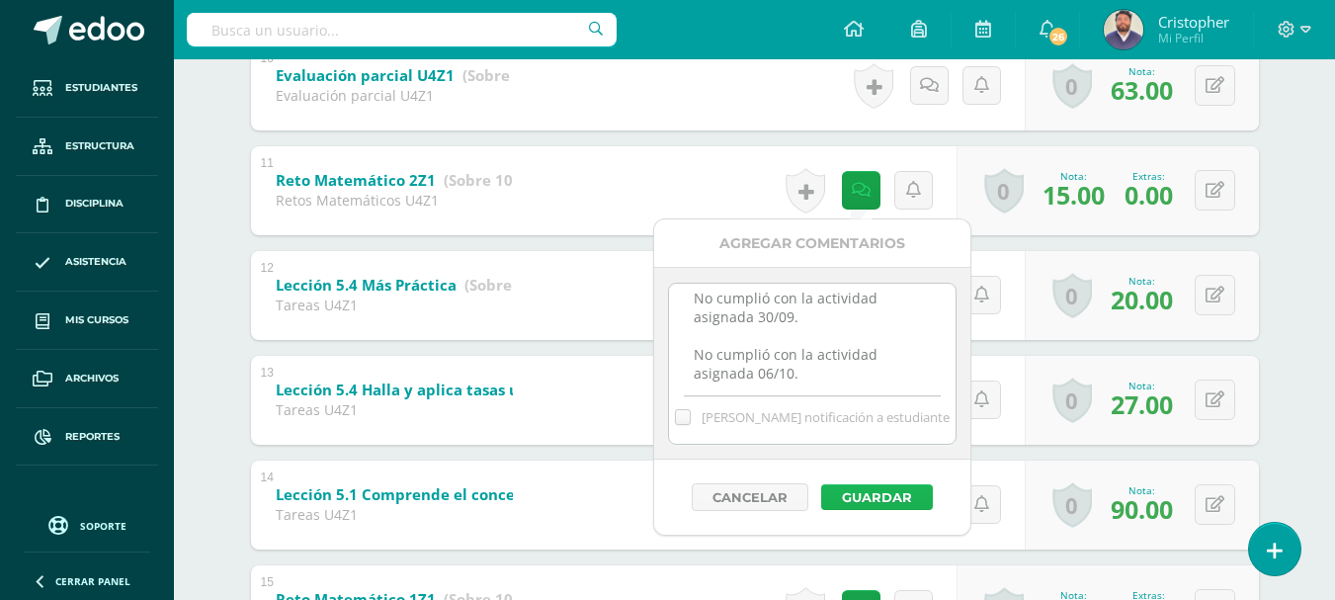
click at [862, 494] on button "Guardar" at bounding box center [877, 497] width 112 height 26
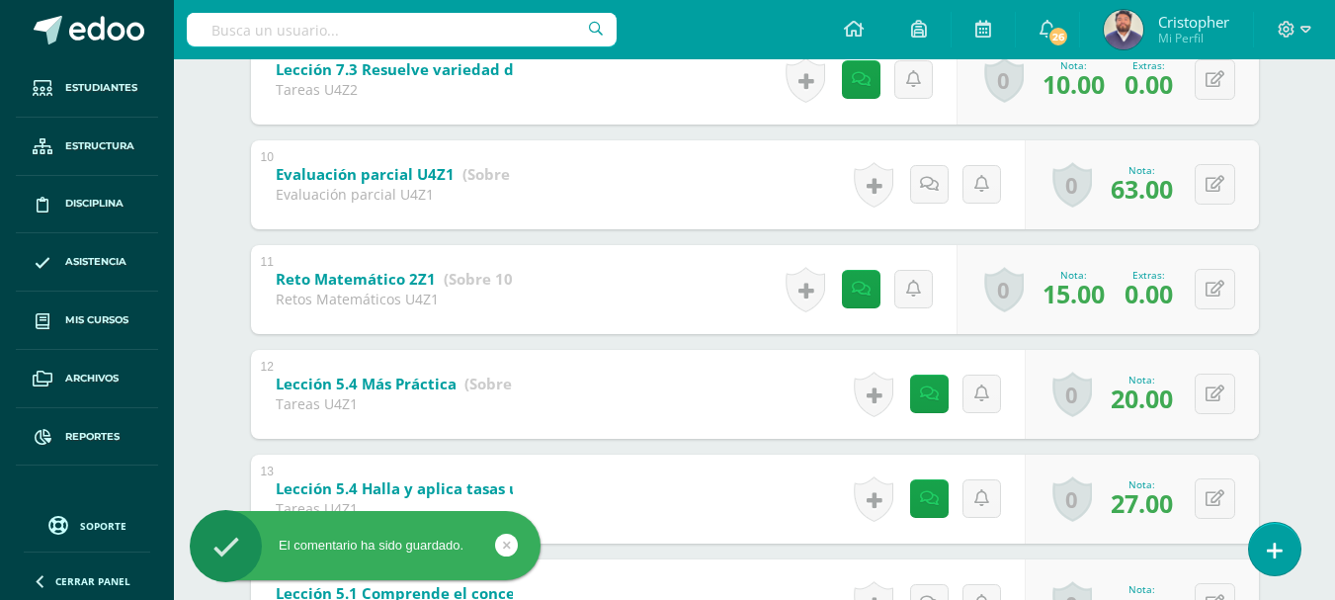
scroll to position [1197, 0]
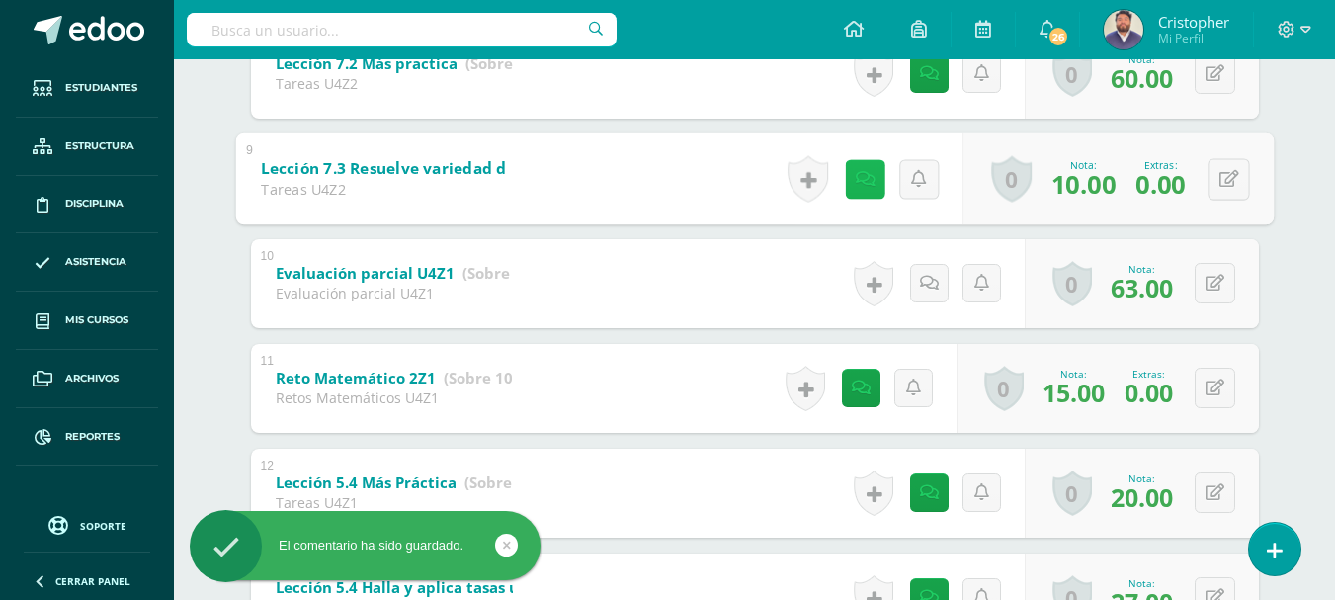
click at [850, 189] on link at bounding box center [865, 179] width 40 height 40
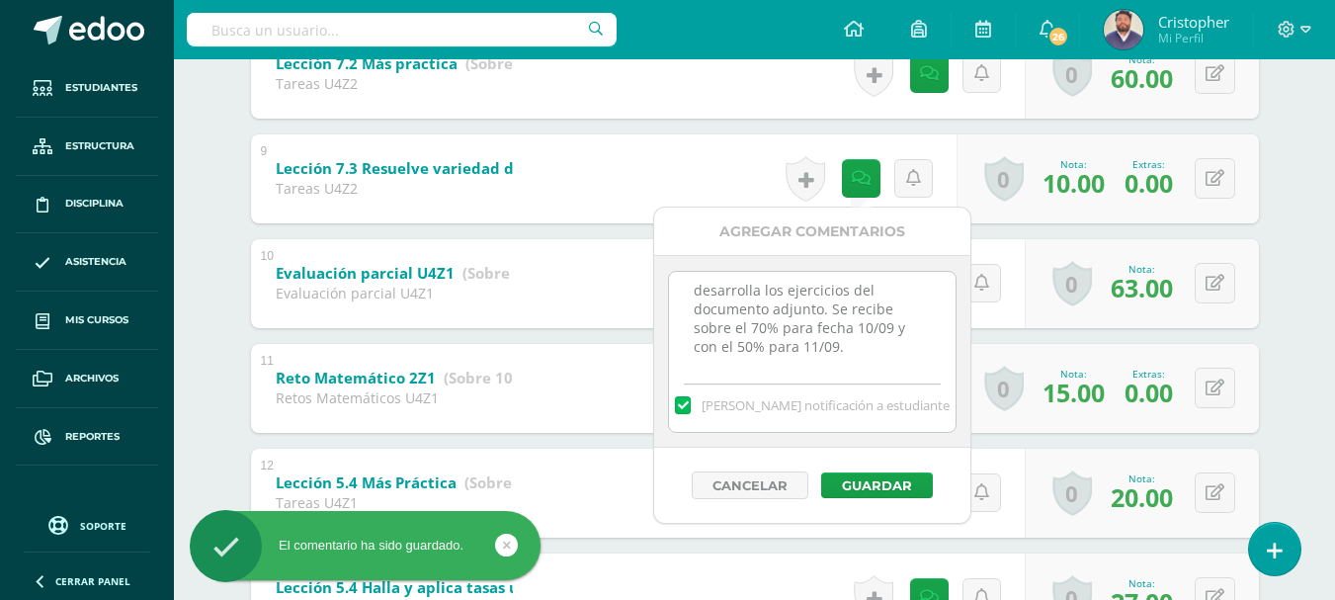
click at [850, 358] on textarea "desarrolla los ejercicios del documento adjunto. Se recibe sobre el 70% para fe…" at bounding box center [812, 321] width 286 height 99
paste textarea "No cumplió con la actividad asignada 30/09. No cumplió con la actividad asignad…"
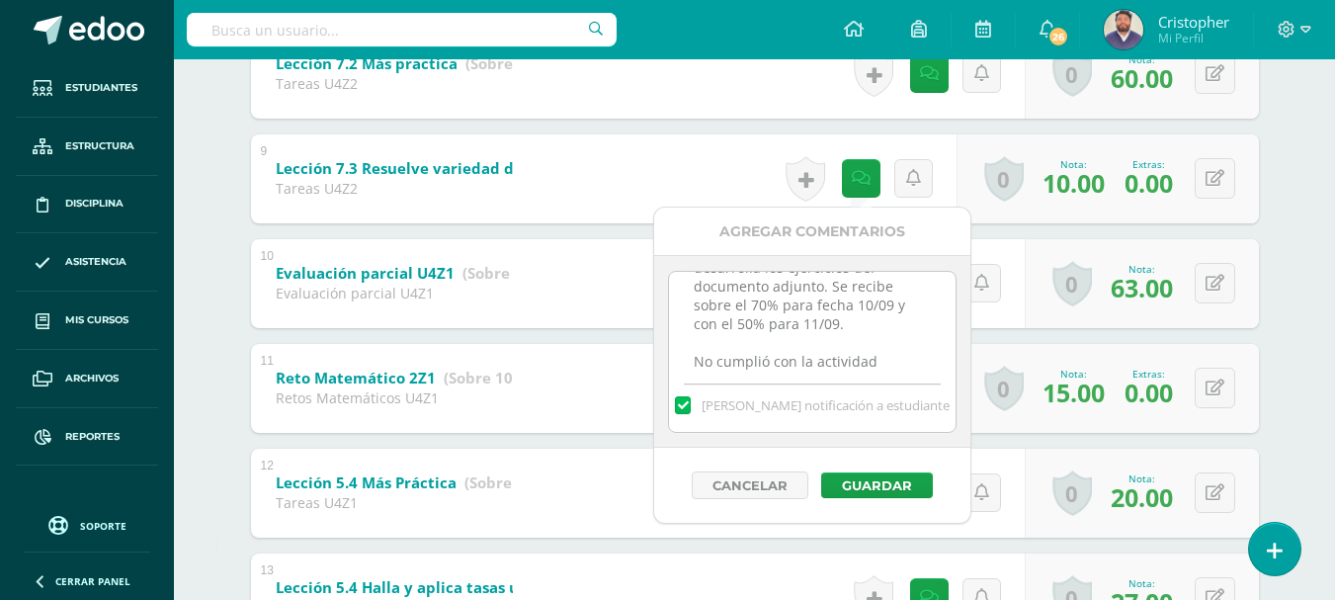
scroll to position [104, 0]
type textarea "desarrolla los ejercicios del documento adjunto. Se recibe sobre el 70% para fe…"
click at [691, 407] on label at bounding box center [683, 405] width 16 height 18
click at [0, 0] on input "Mandar notificación a estudiante" at bounding box center [0, 0] width 0 height 0
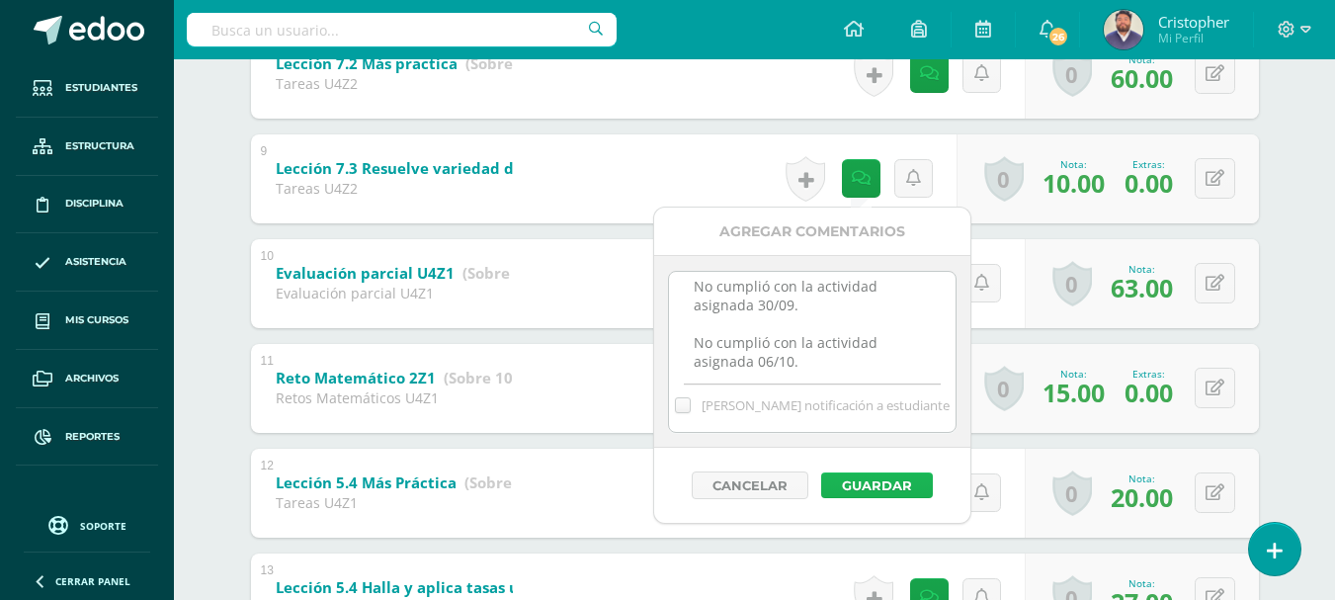
click at [874, 481] on button "Guardar" at bounding box center [877, 485] width 112 height 26
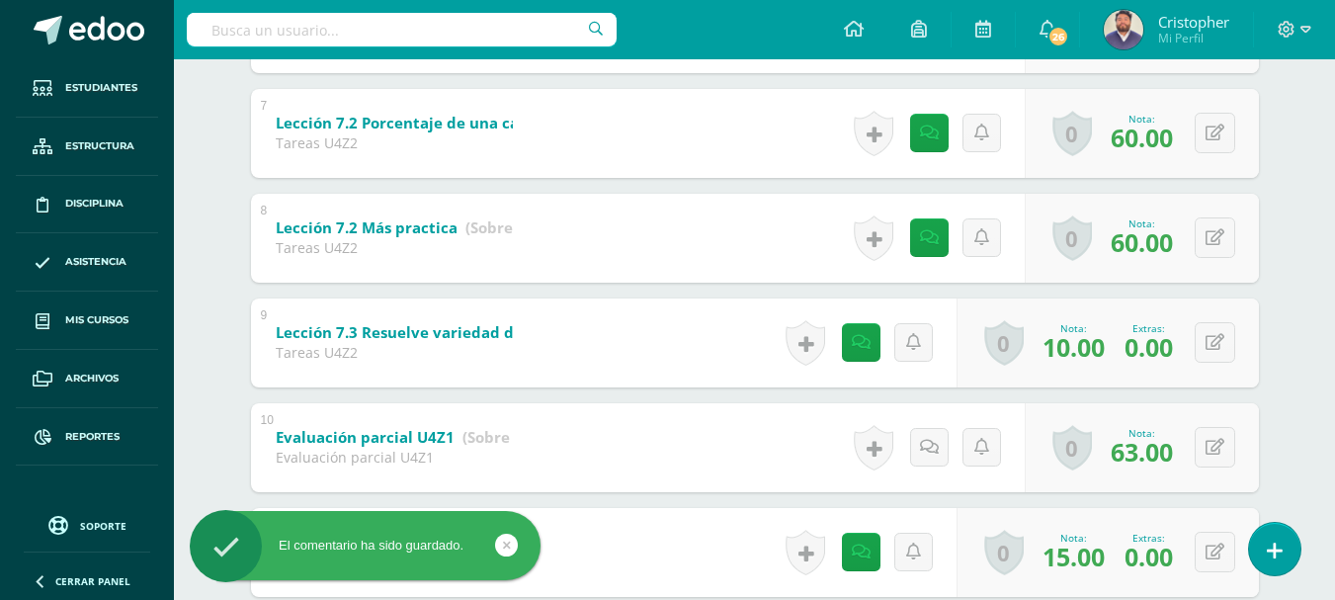
scroll to position [999, 0]
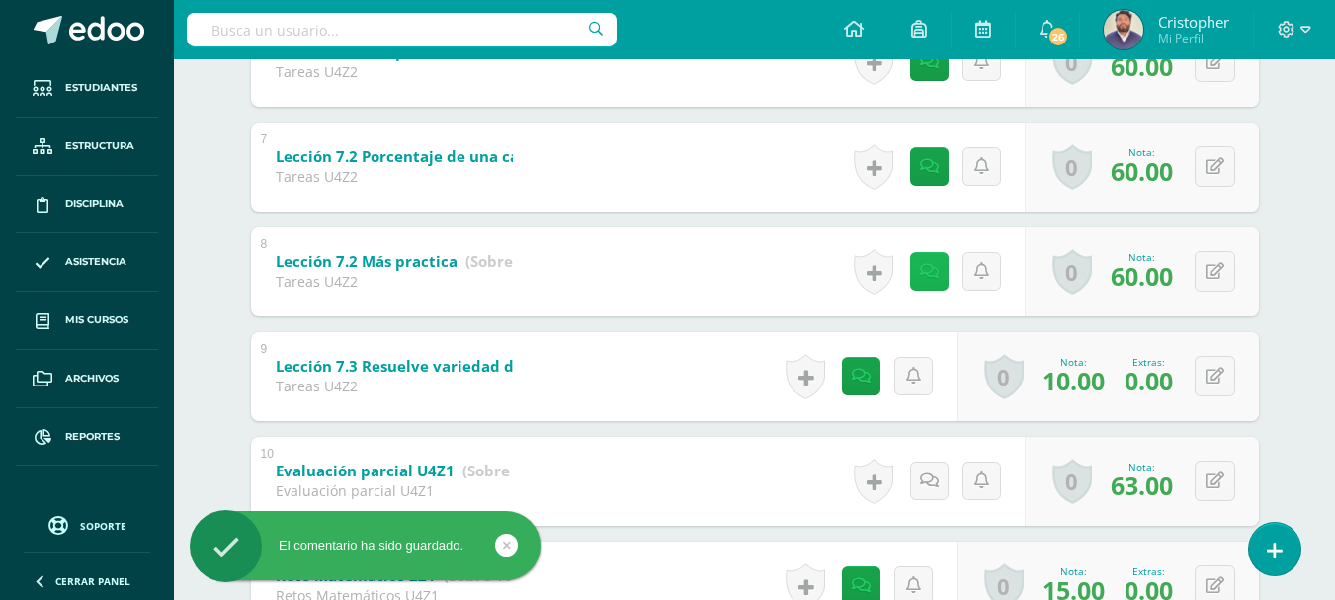
click at [932, 264] on icon at bounding box center [929, 271] width 19 height 17
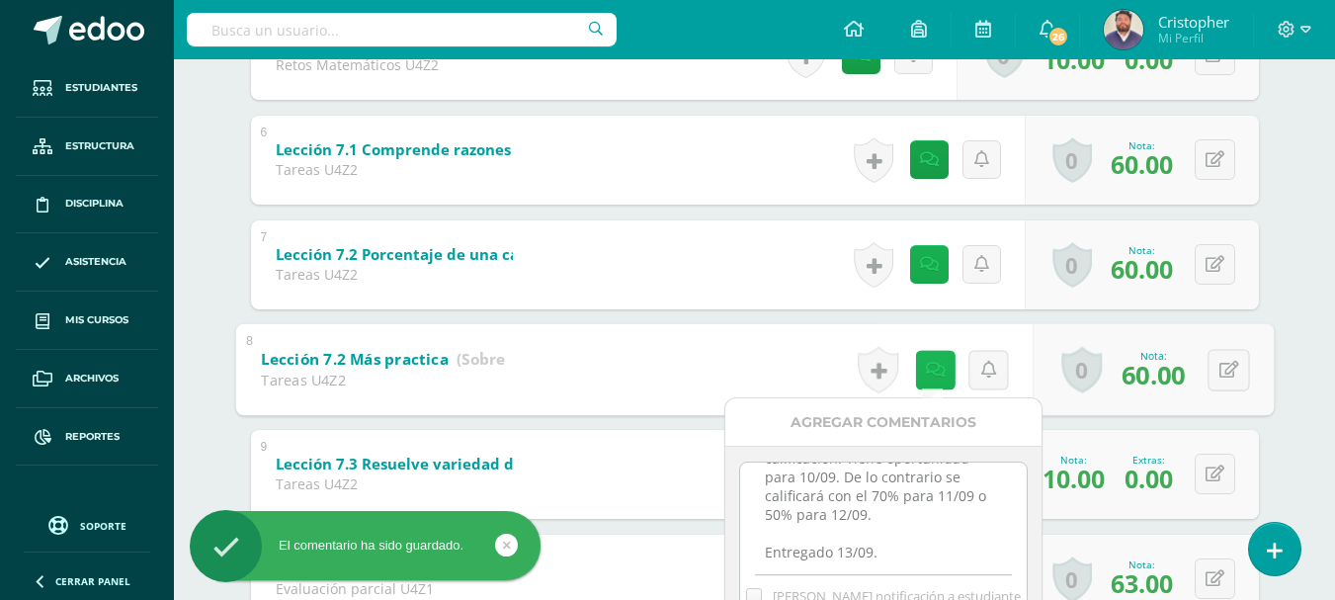
scroll to position [900, 0]
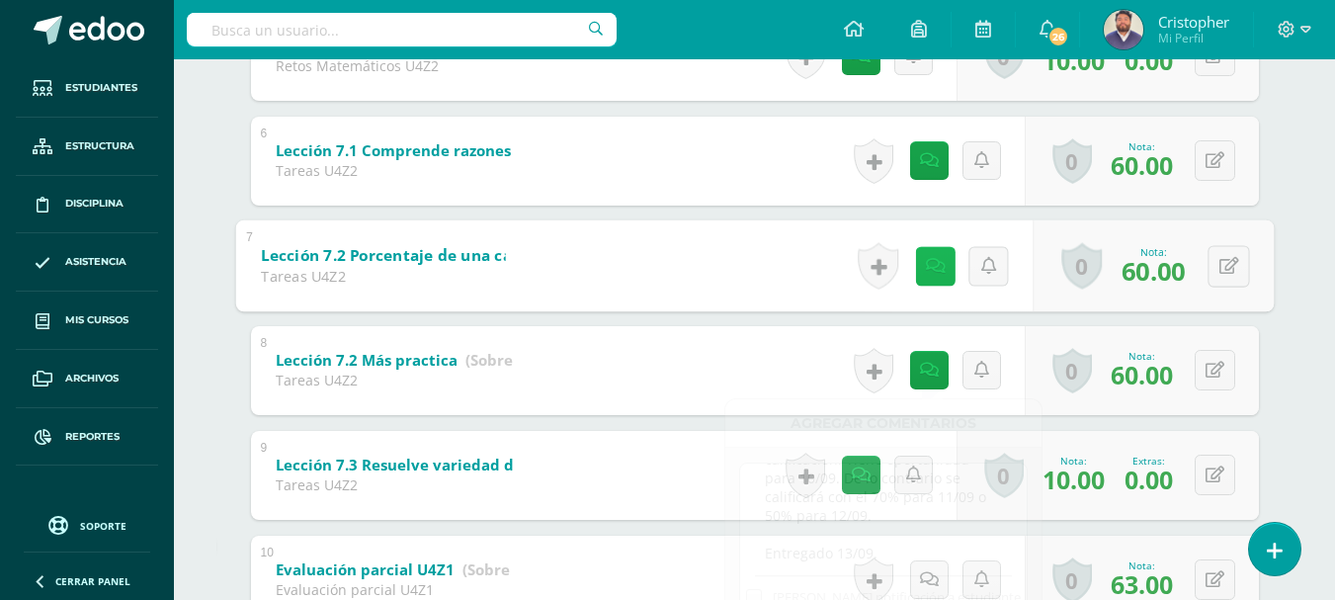
click at [920, 267] on link at bounding box center [935, 266] width 40 height 40
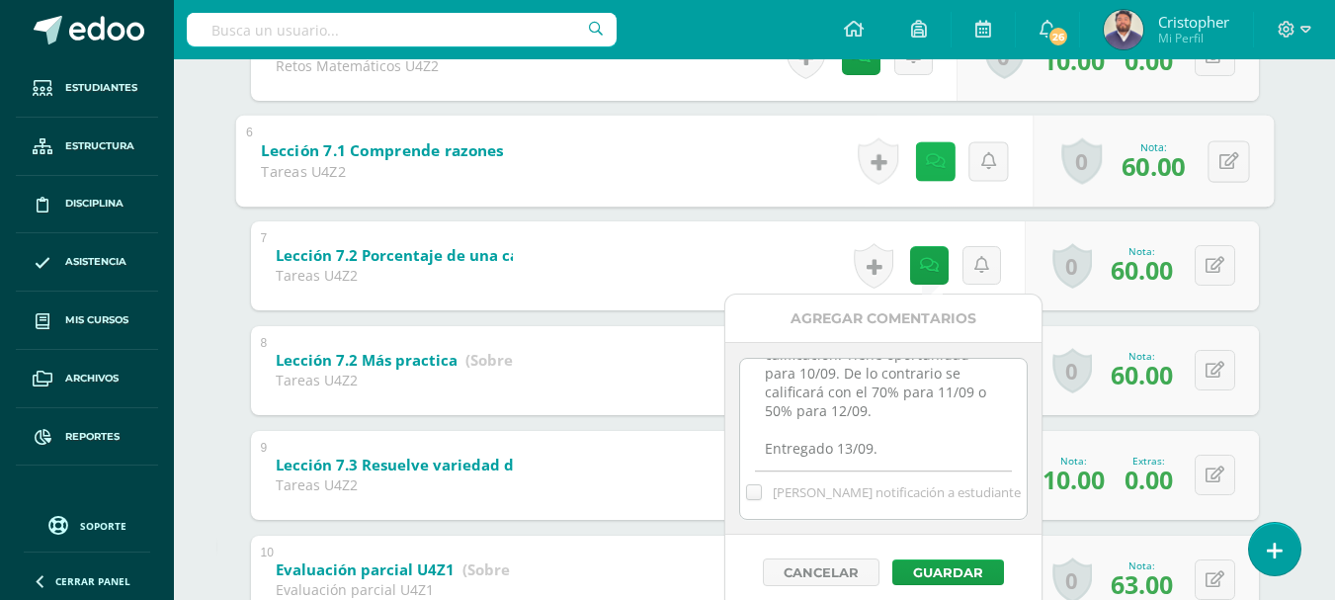
click at [925, 166] on icon at bounding box center [935, 160] width 20 height 17
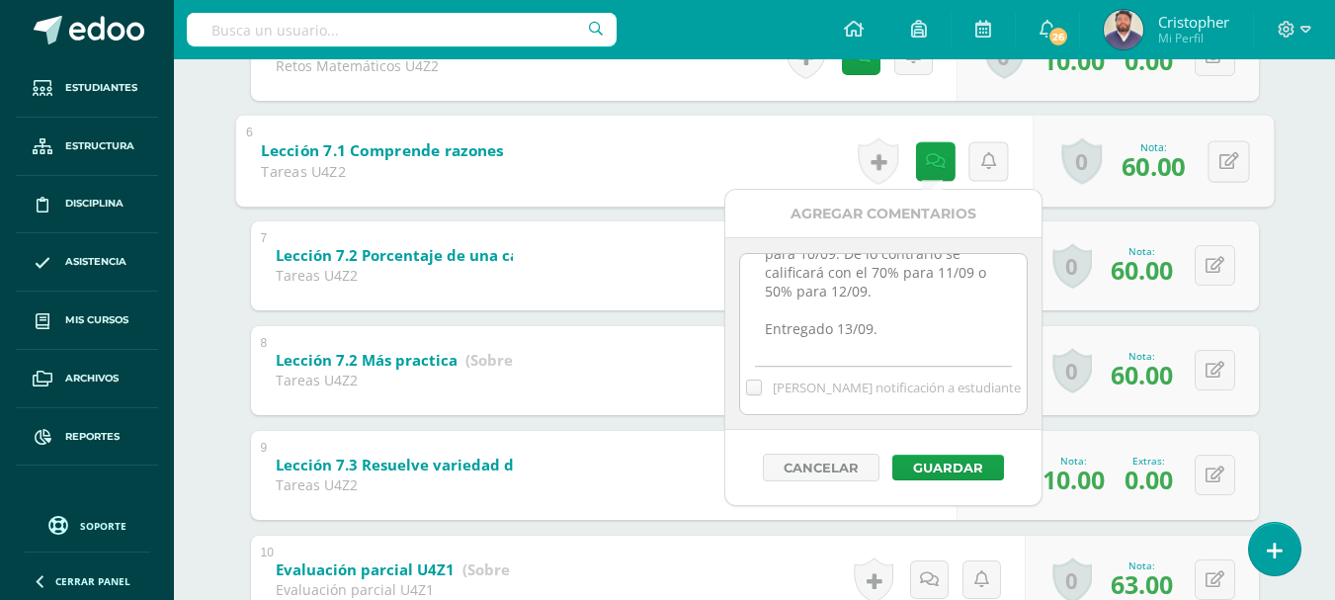
click at [1279, 205] on div "Julián Villatoro Rudy Cabrera Efraín Chamalé José Cux Sebastián Herrera Diego M…" at bounding box center [755, 392] width 1087 height 2194
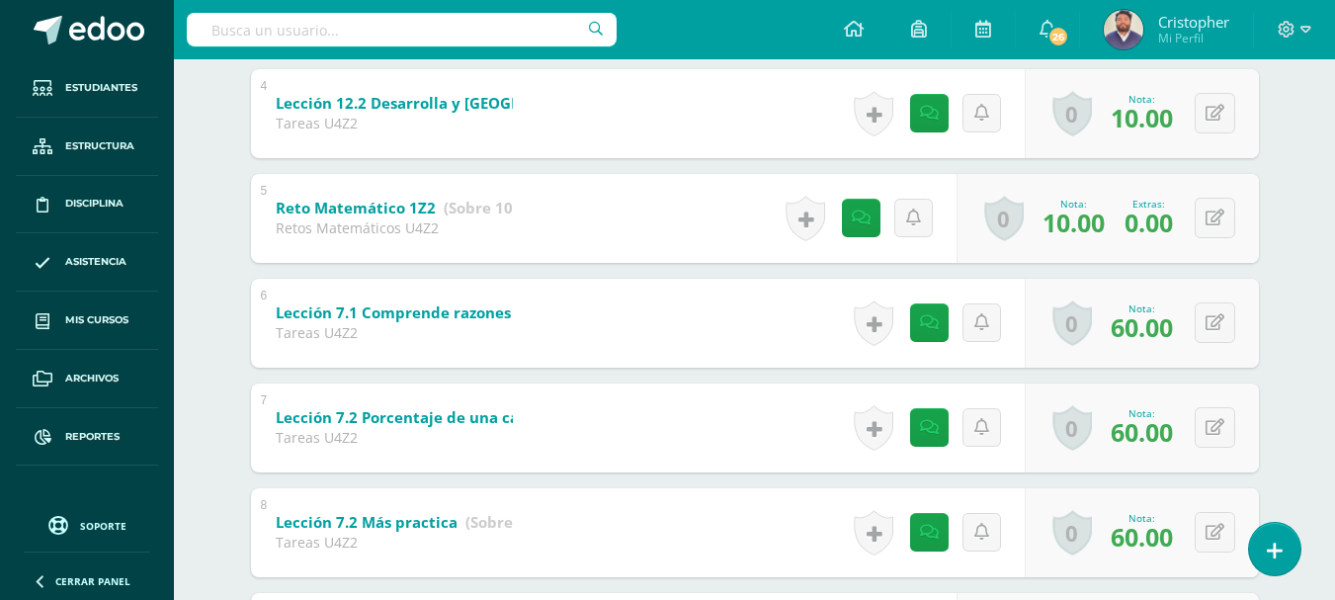
scroll to position [703, 0]
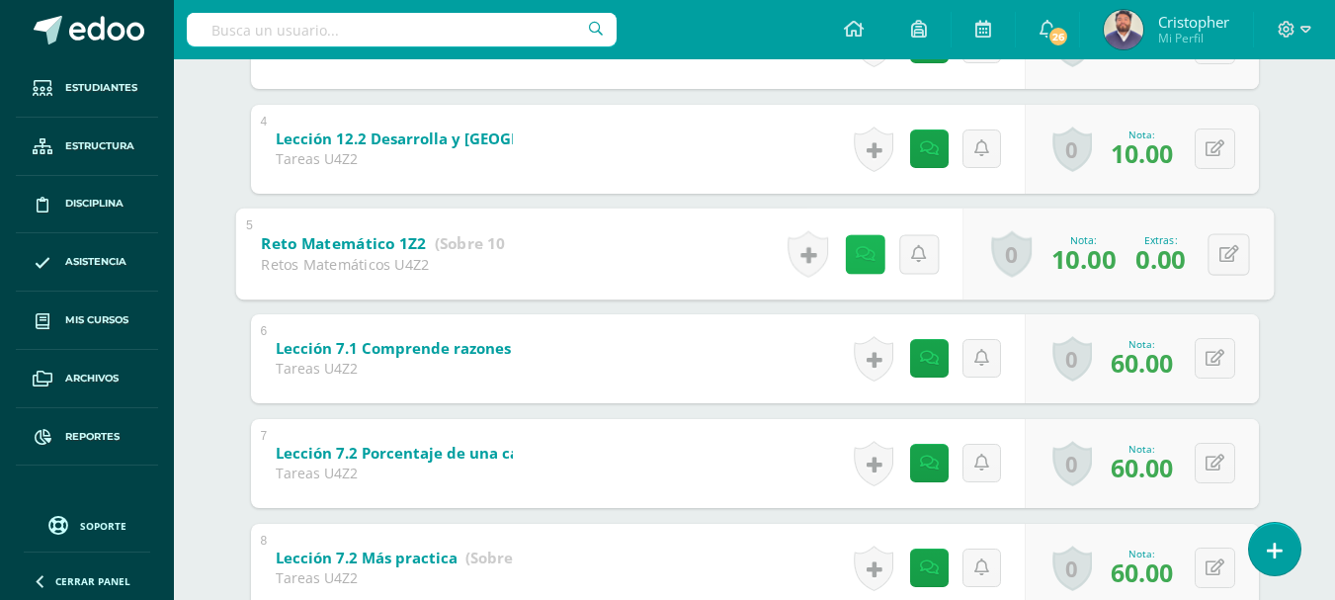
click at [862, 256] on icon at bounding box center [865, 253] width 20 height 17
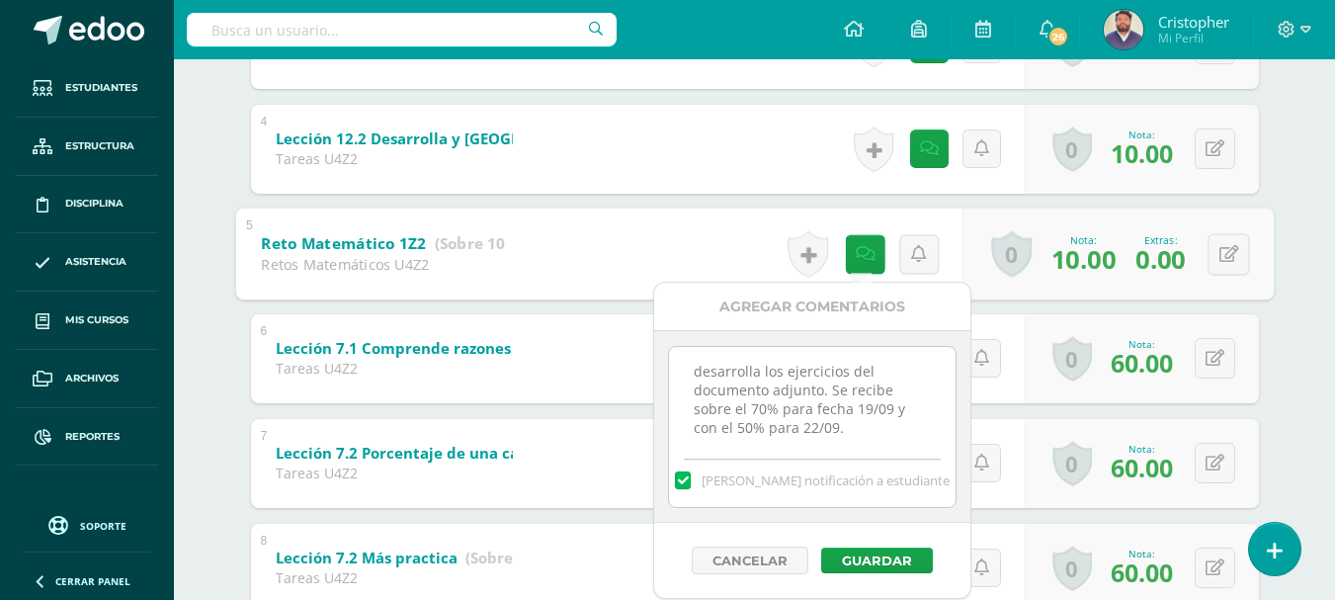
click at [861, 429] on textarea "desarrolla los ejercicios del documento adjunto. Se recibe sobre el 70% para fe…" at bounding box center [812, 396] width 286 height 99
paste textarea "No cumplió con la actividad asignada 30/09. No cumplió con la actividad asignad…"
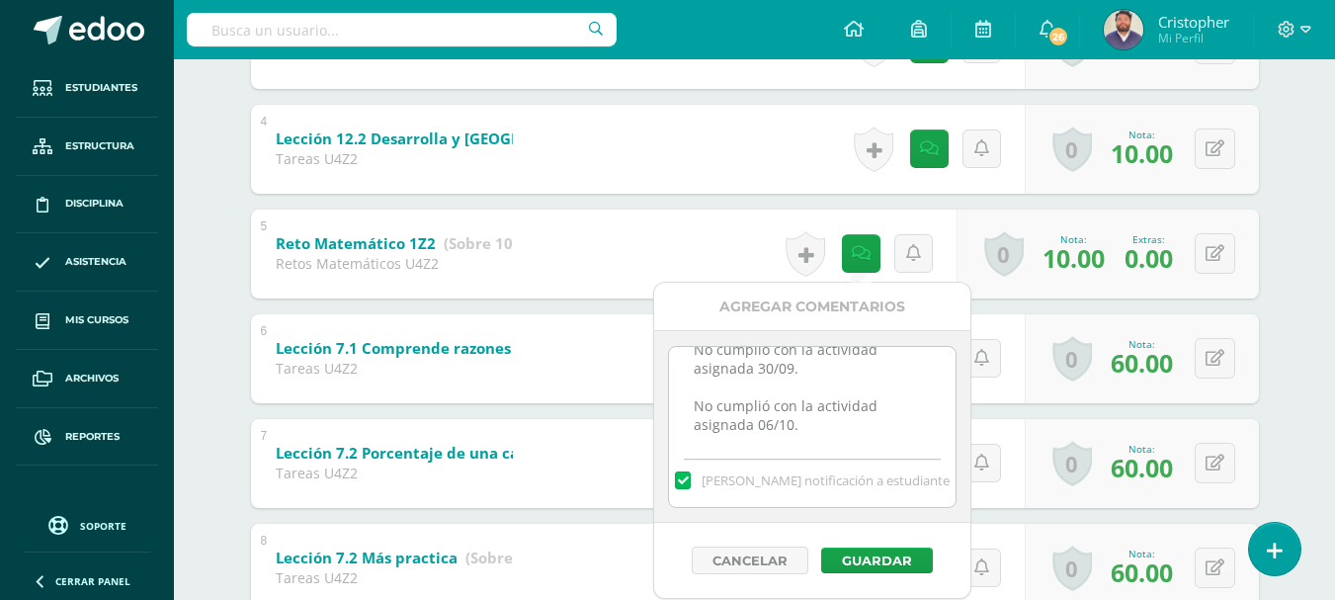
scroll to position [119, 0]
type textarea "desarrolla los ejercicios del documento adjunto. Se recibe sobre el 70% para fe…"
click at [691, 482] on label at bounding box center [683, 480] width 16 height 18
click at [0, 0] on input "Mandar notificación a estudiante" at bounding box center [0, 0] width 0 height 0
click at [864, 558] on button "Guardar" at bounding box center [877, 561] width 112 height 26
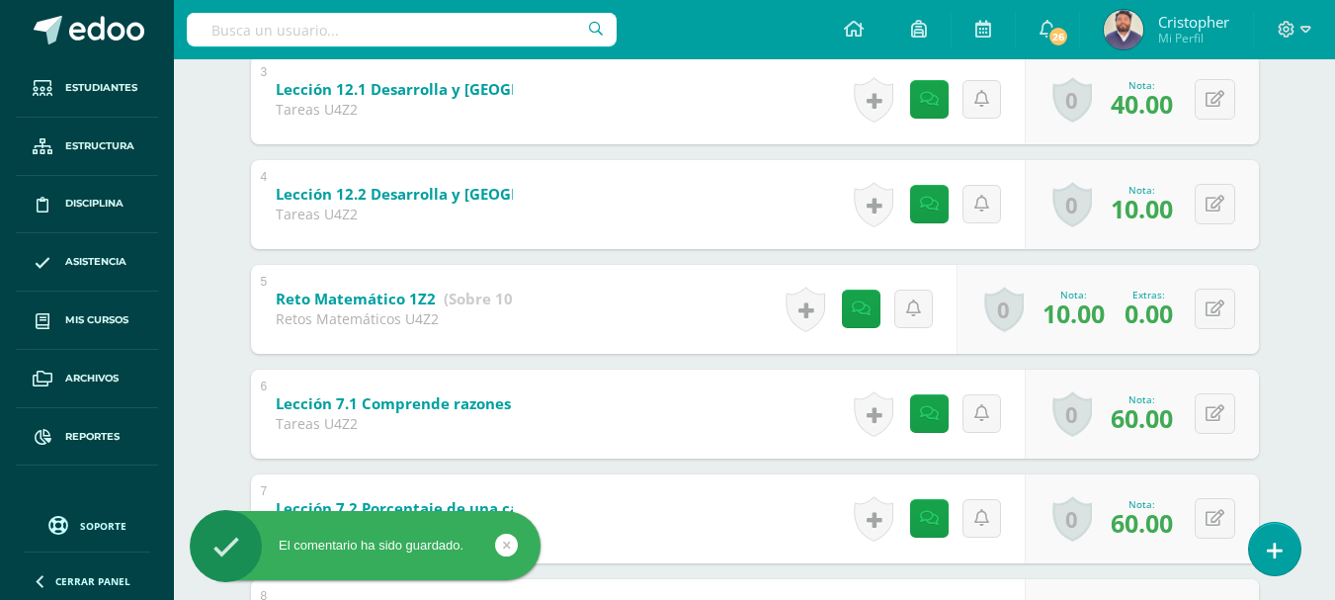
scroll to position [604, 0]
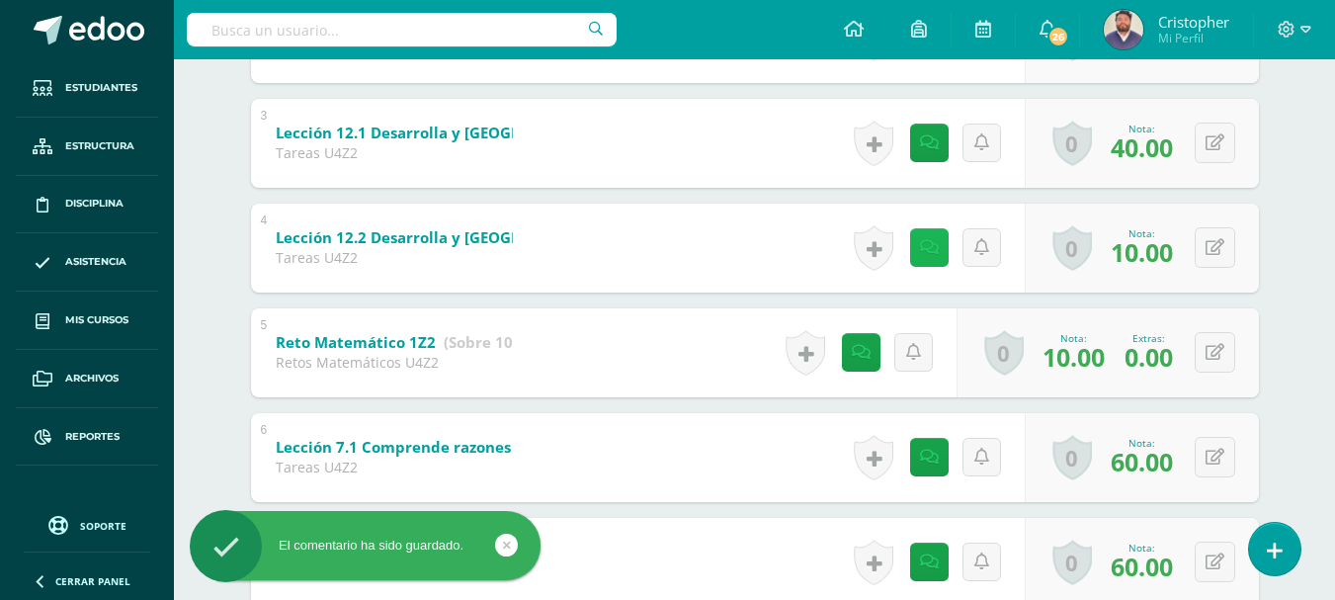
click at [925, 243] on icon at bounding box center [929, 247] width 19 height 17
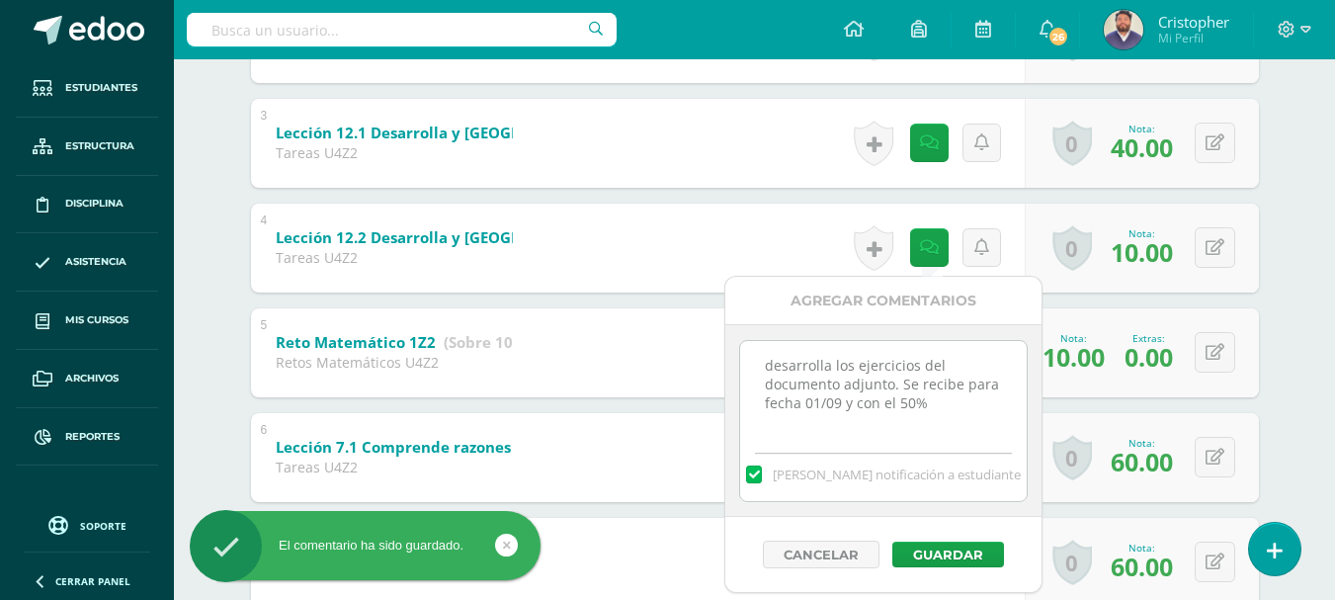
click at [935, 404] on textarea "desarrolla los ejercicios del documento adjunto. Se recibe para fecha 01/09 y c…" at bounding box center [883, 390] width 286 height 99
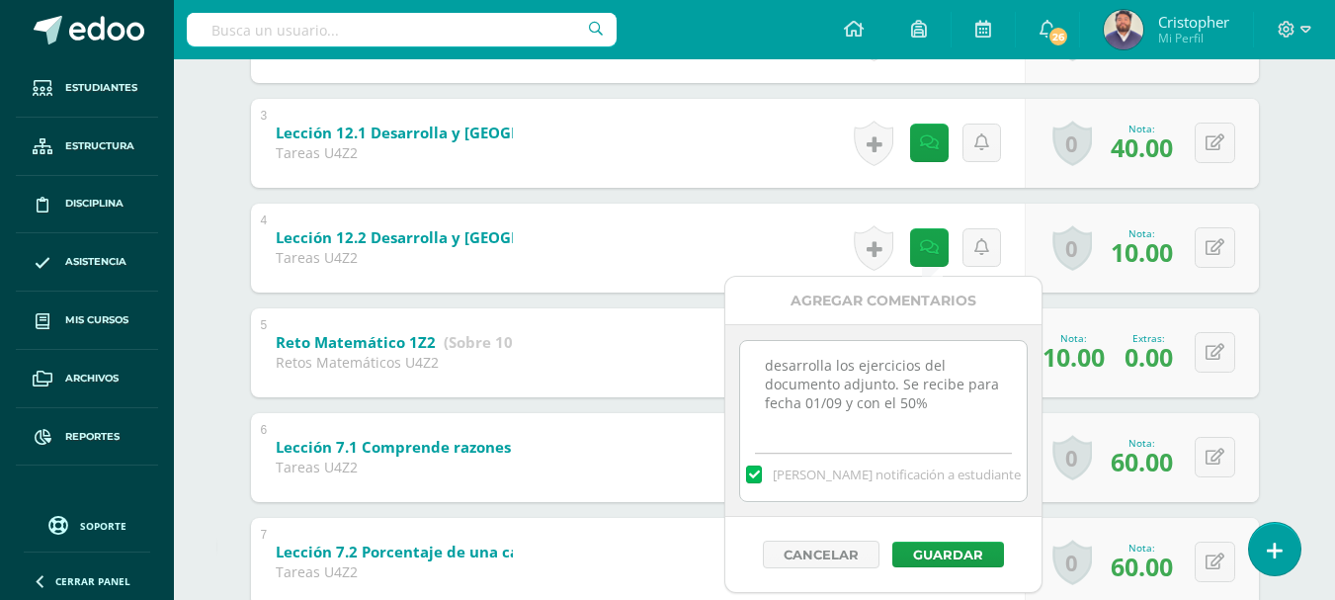
paste textarea "No cumplió con la actividad asignada 30/09. No cumplió con la actividad asignad…"
click at [836, 361] on textarea "desarrolla los ejercicios del documento adjunto. Se recibe para fecha 01/09 y c…" at bounding box center [883, 390] width 286 height 99
type textarea "desarrolla los ejercicios del documento adjunto. Se recibe para fecha 01/09 y c…"
click at [762, 469] on label at bounding box center [754, 475] width 16 height 18
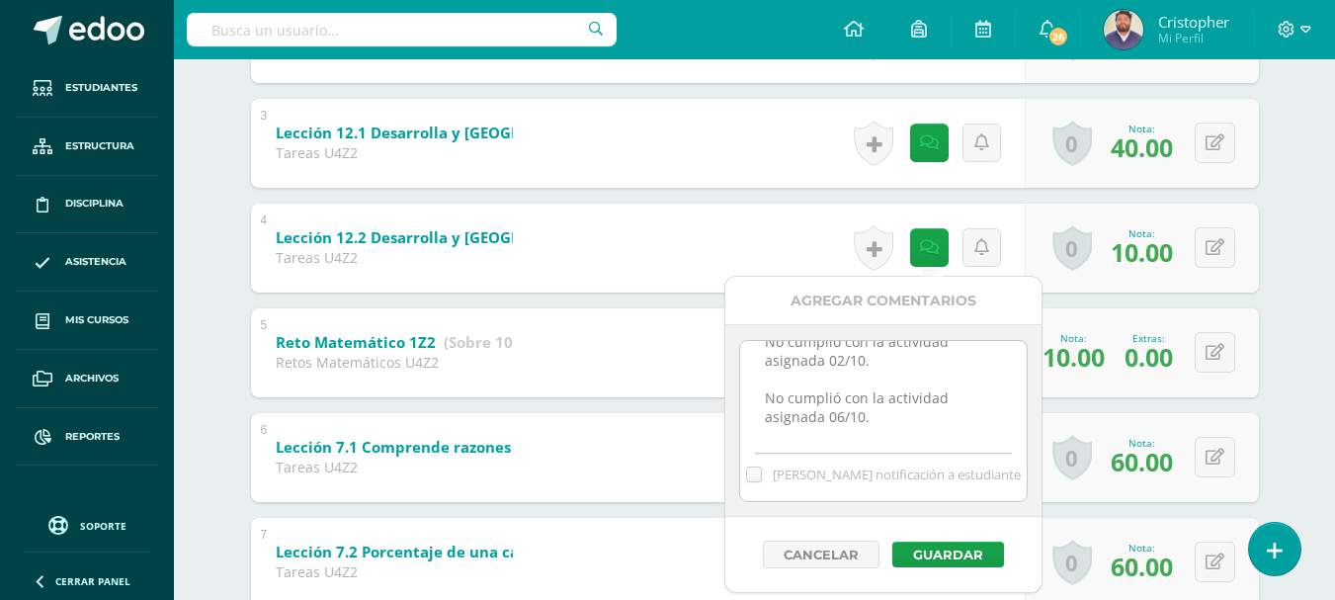
click at [0, 0] on input "Mandar notificación a estudiante" at bounding box center [0, 0] width 0 height 0
click at [940, 553] on button "Guardar" at bounding box center [949, 555] width 112 height 26
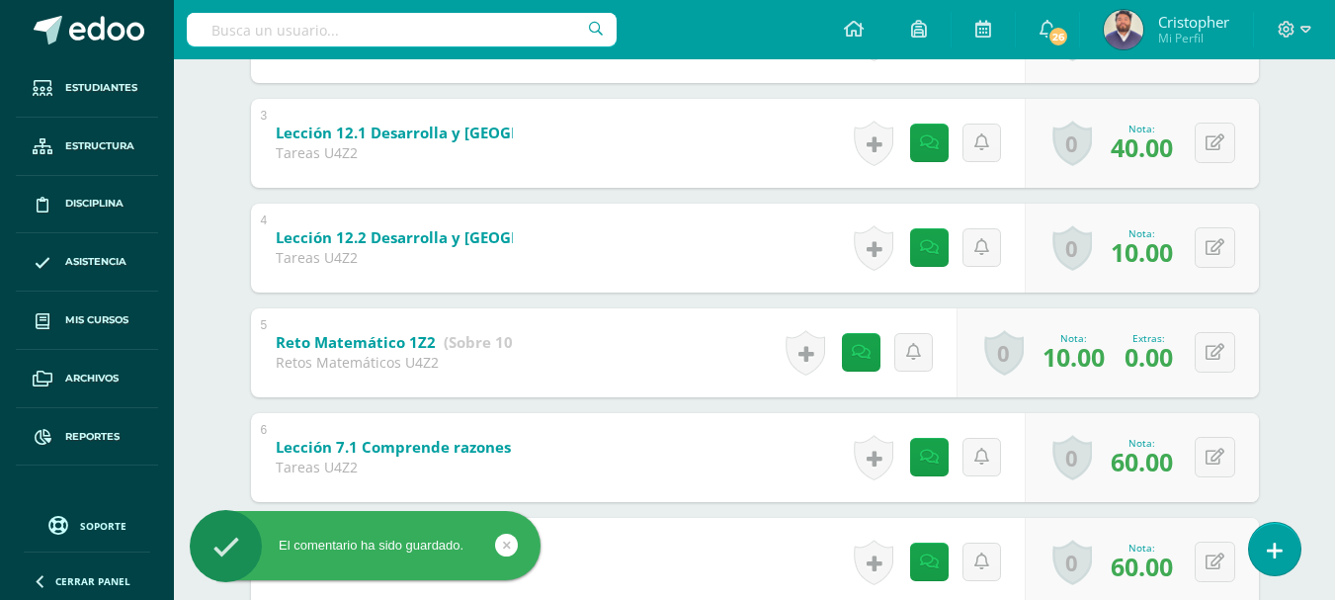
scroll to position [505, 0]
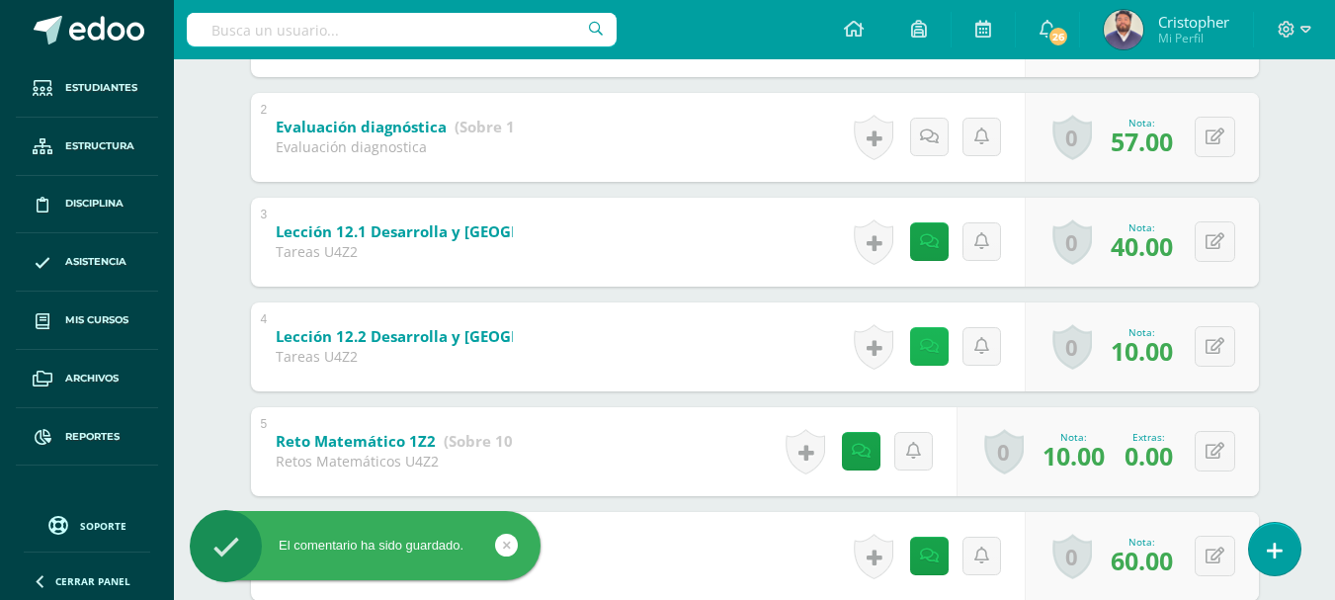
click at [933, 365] on link at bounding box center [929, 346] width 39 height 39
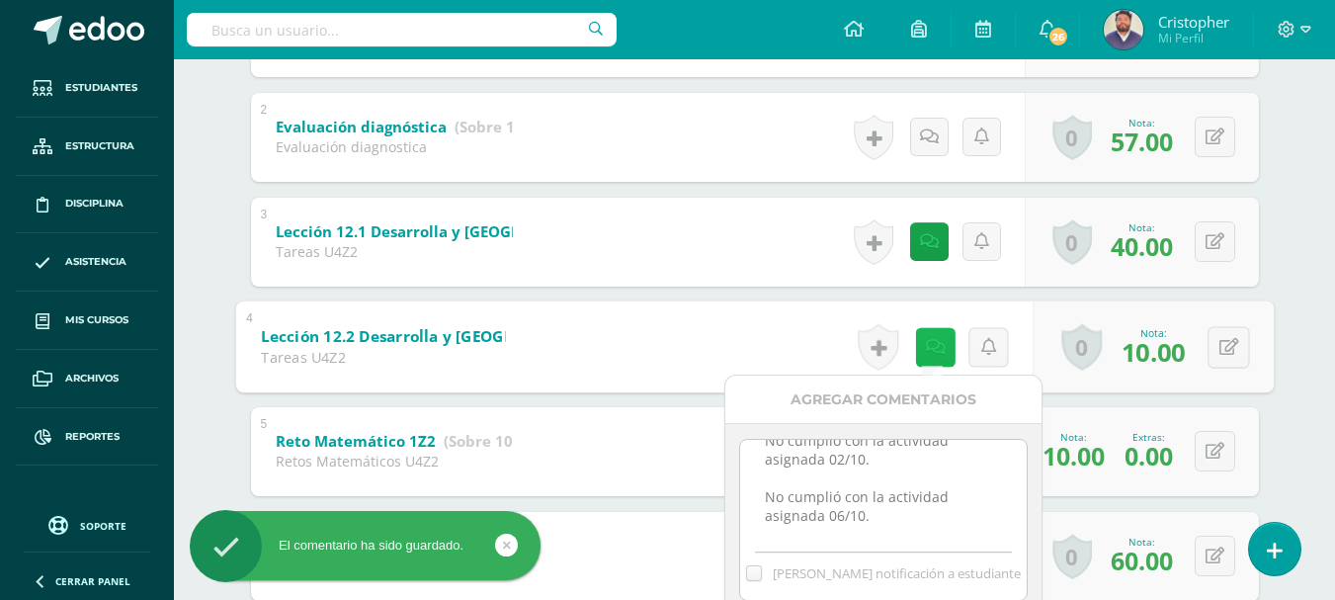
click at [927, 348] on icon at bounding box center [935, 346] width 20 height 17
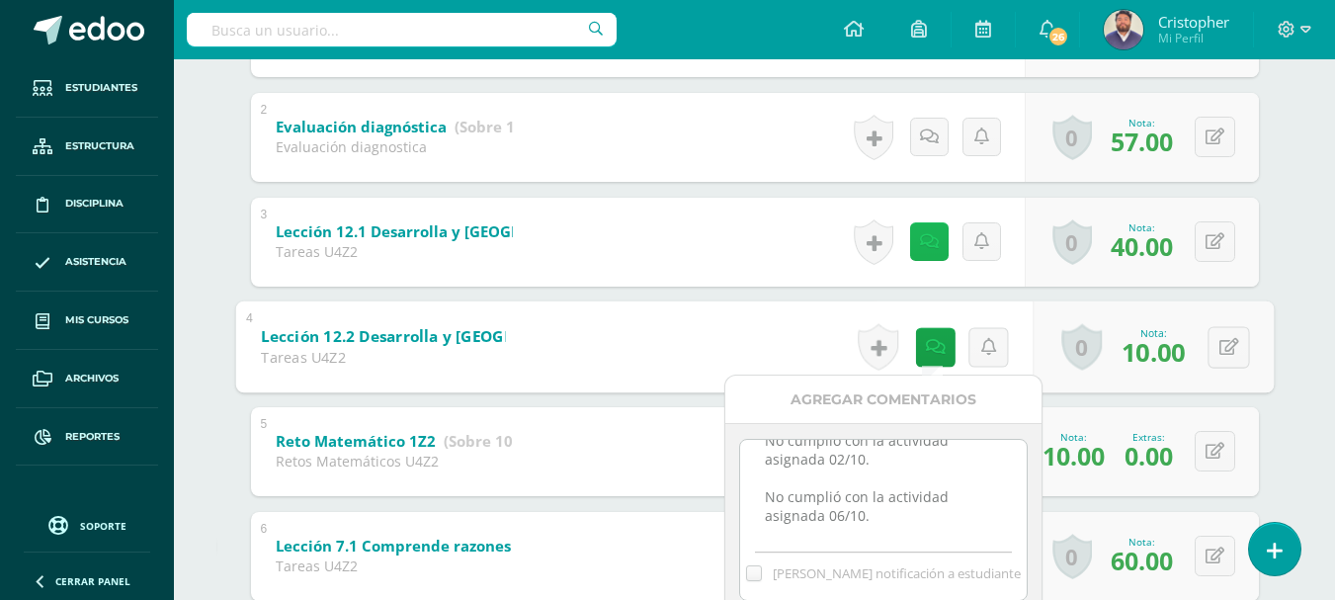
click at [922, 236] on icon at bounding box center [929, 241] width 19 height 17
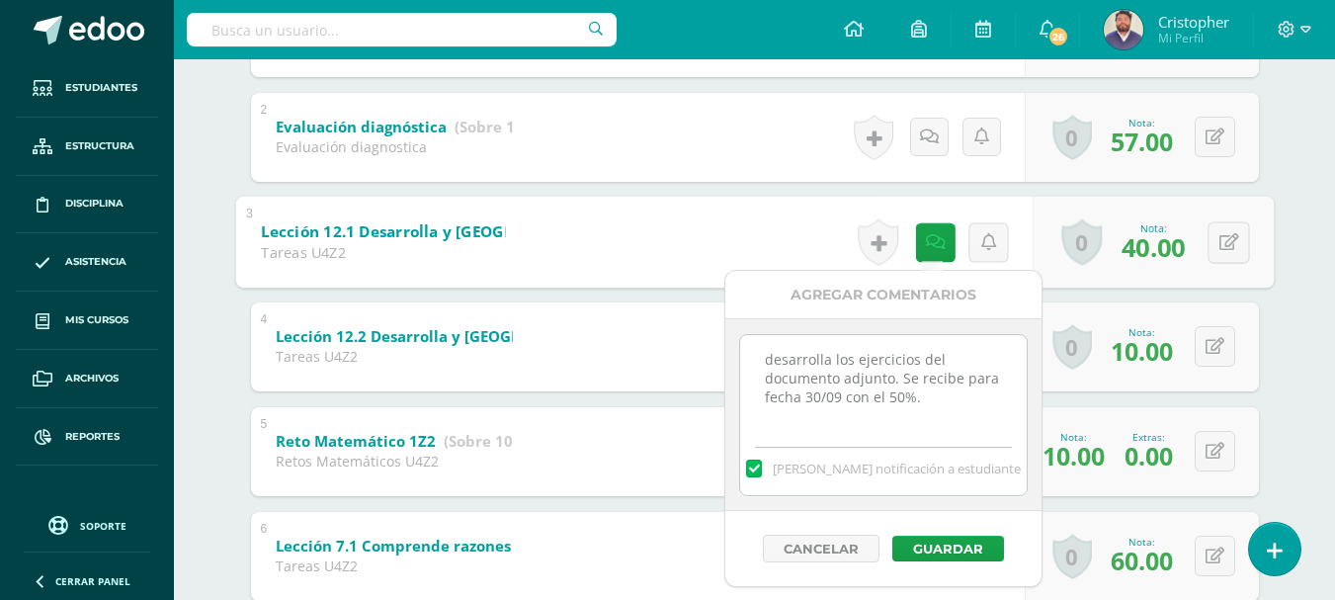
click at [942, 397] on textarea "desarrolla los ejercicios del documento adjunto. Se recibe para fecha 30/09 con…" at bounding box center [883, 384] width 286 height 99
paste textarea "No cumplió con la actividad asignada 30/09. No cumplió con la actividad asignad…"
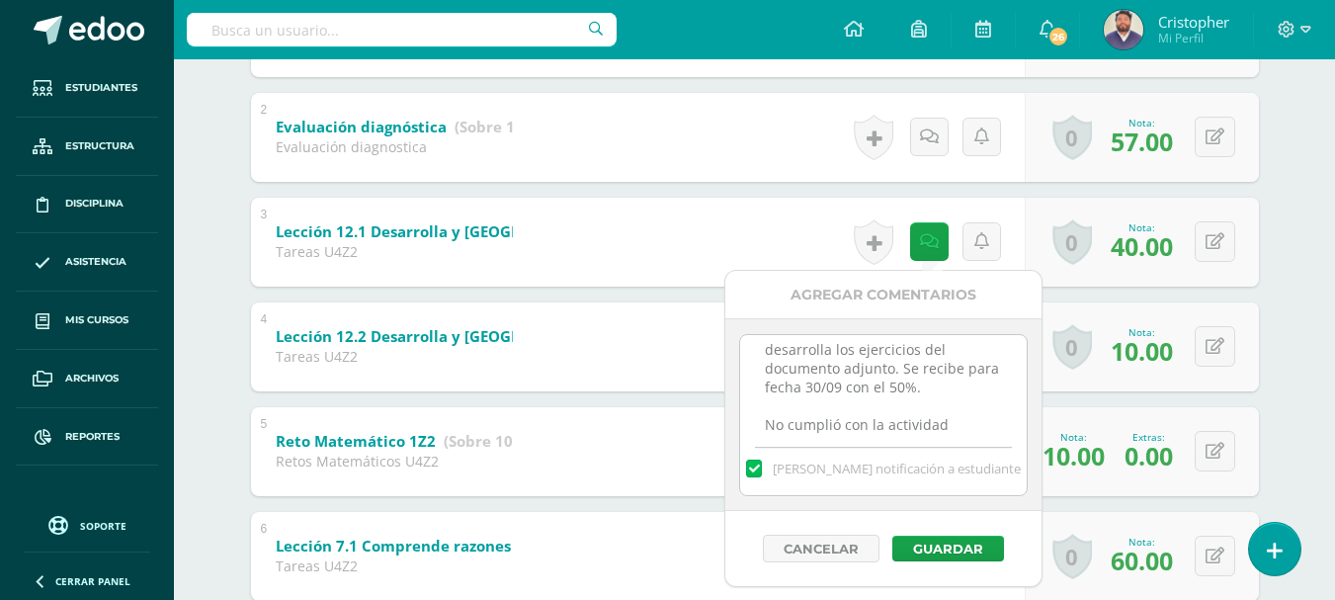
scroll to position [85, 0]
type textarea "desarrolla los ejercicios del documento adjunto. Se recibe para fecha 30/09 con…"
click at [762, 466] on label at bounding box center [754, 469] width 16 height 18
click at [0, 0] on input "Mandar notificación a estudiante" at bounding box center [0, 0] width 0 height 0
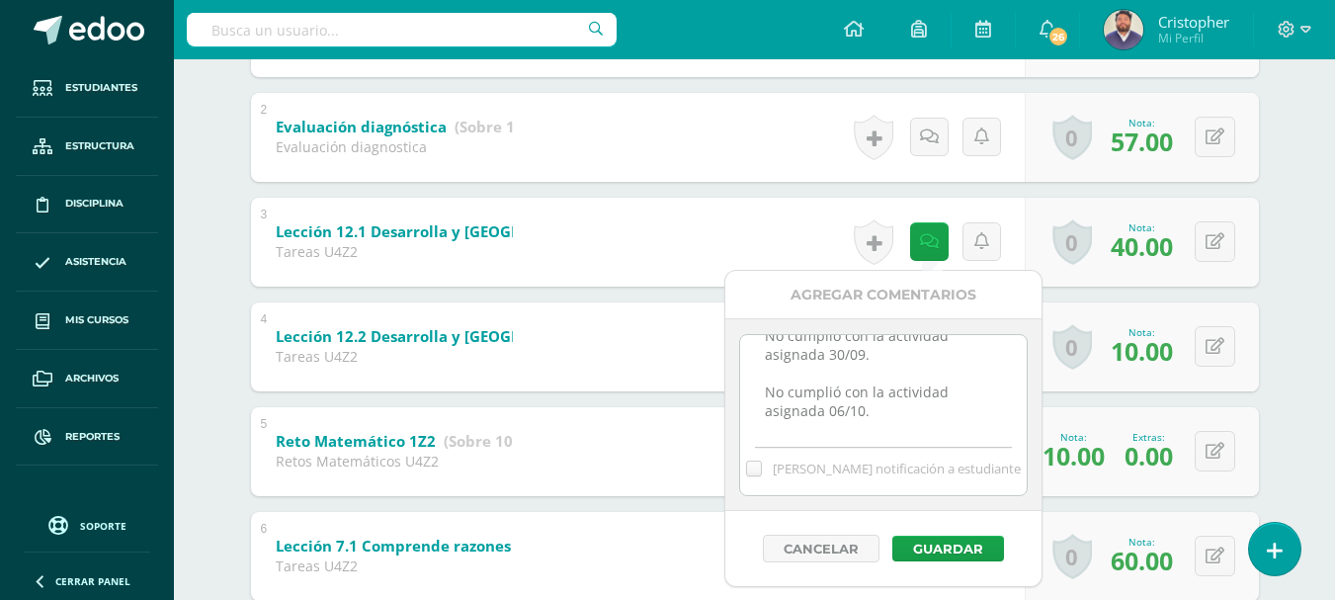
scroll to position [100, 0]
click at [917, 544] on button "Guardar" at bounding box center [949, 549] width 112 height 26
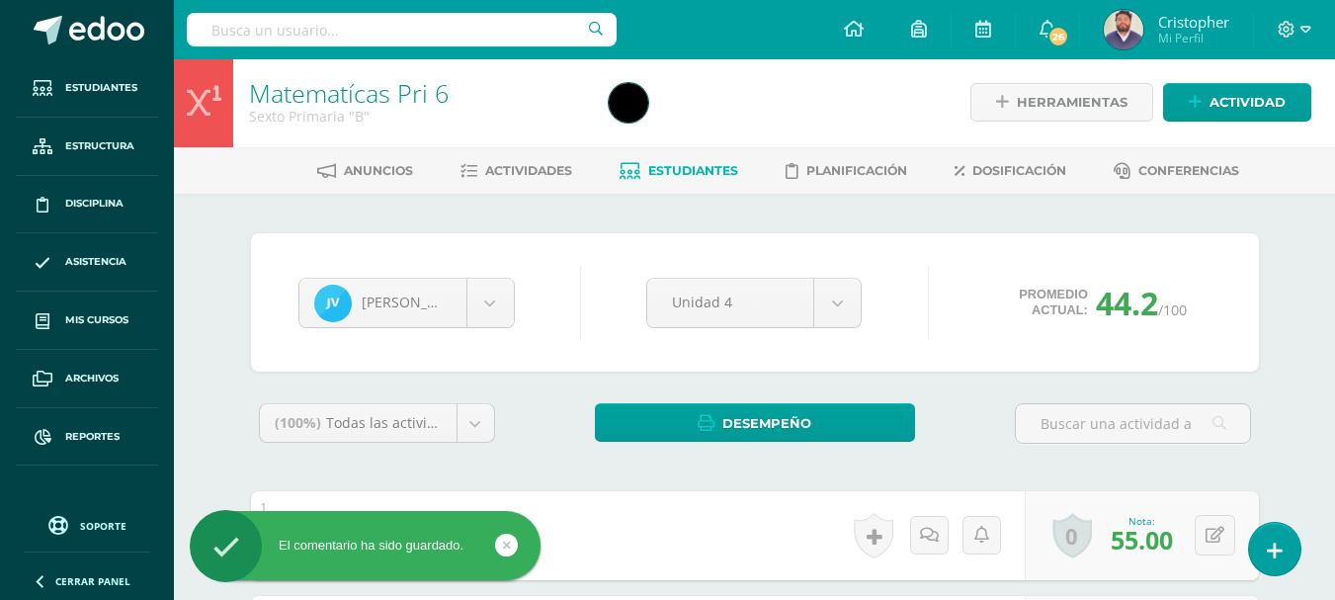
scroll to position [0, 0]
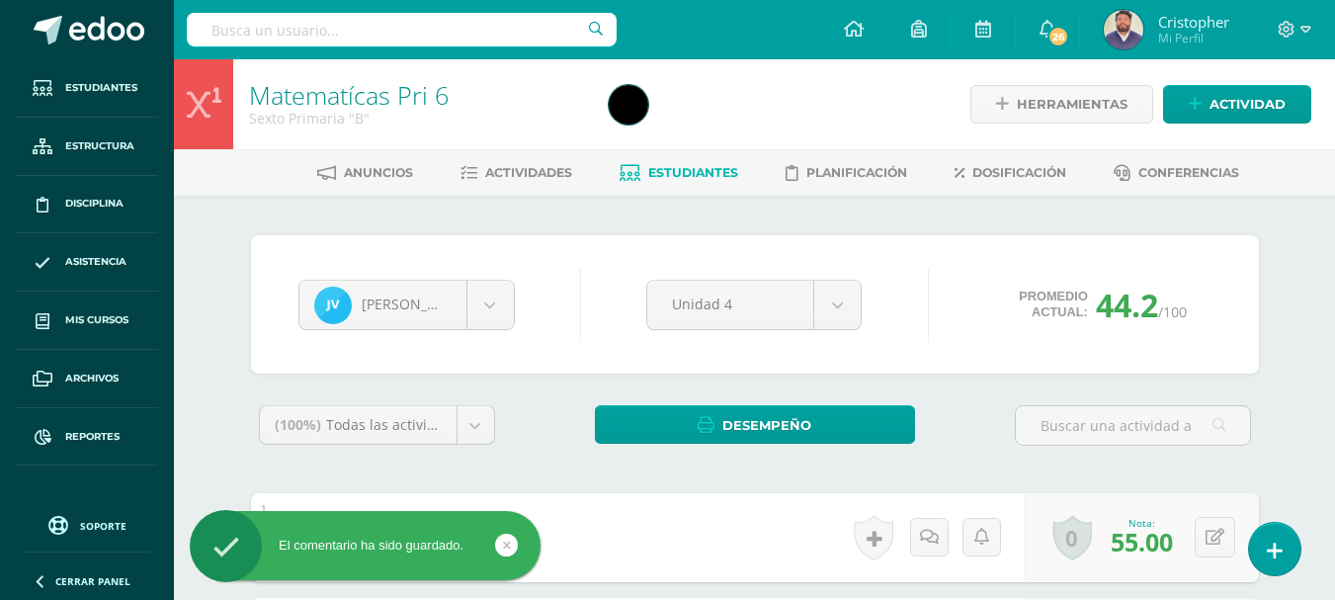
click at [677, 165] on span "Estudiantes" at bounding box center [693, 172] width 90 height 15
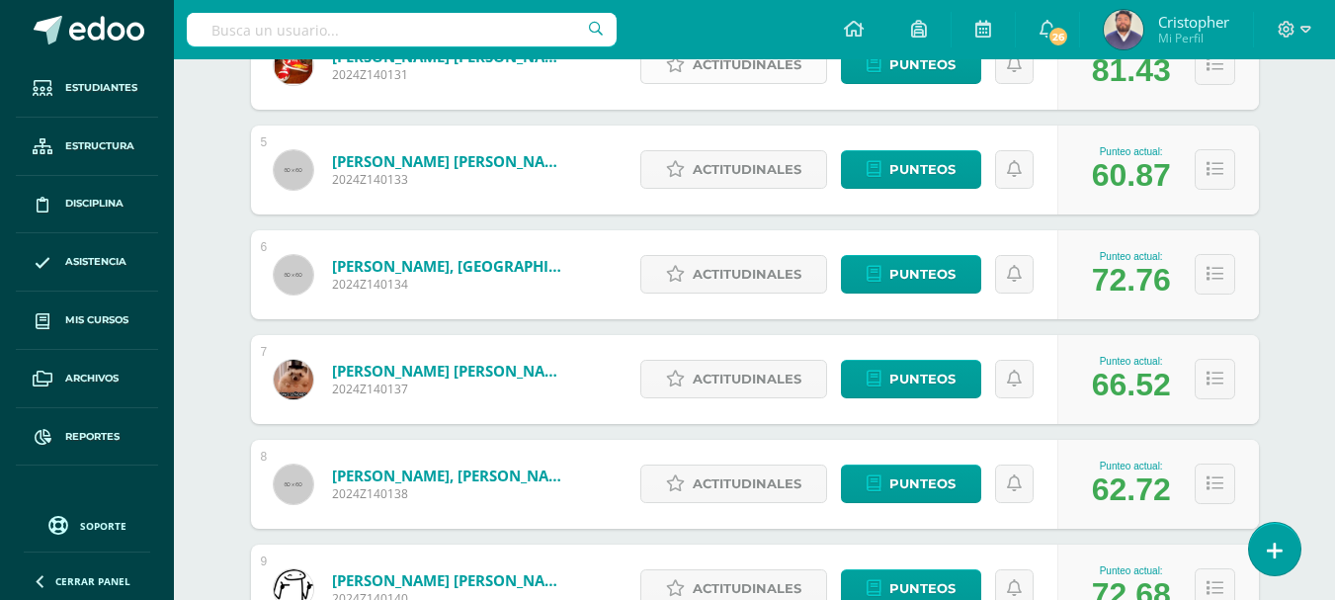
scroll to position [591, 0]
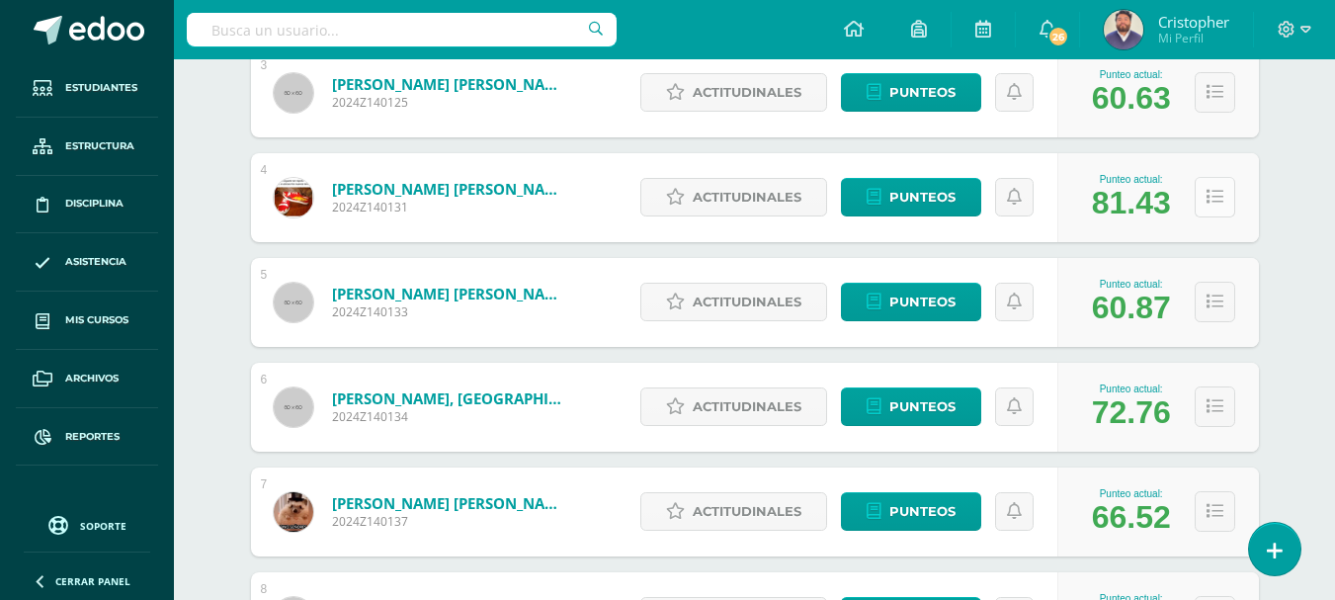
click at [1224, 213] on button at bounding box center [1215, 197] width 41 height 41
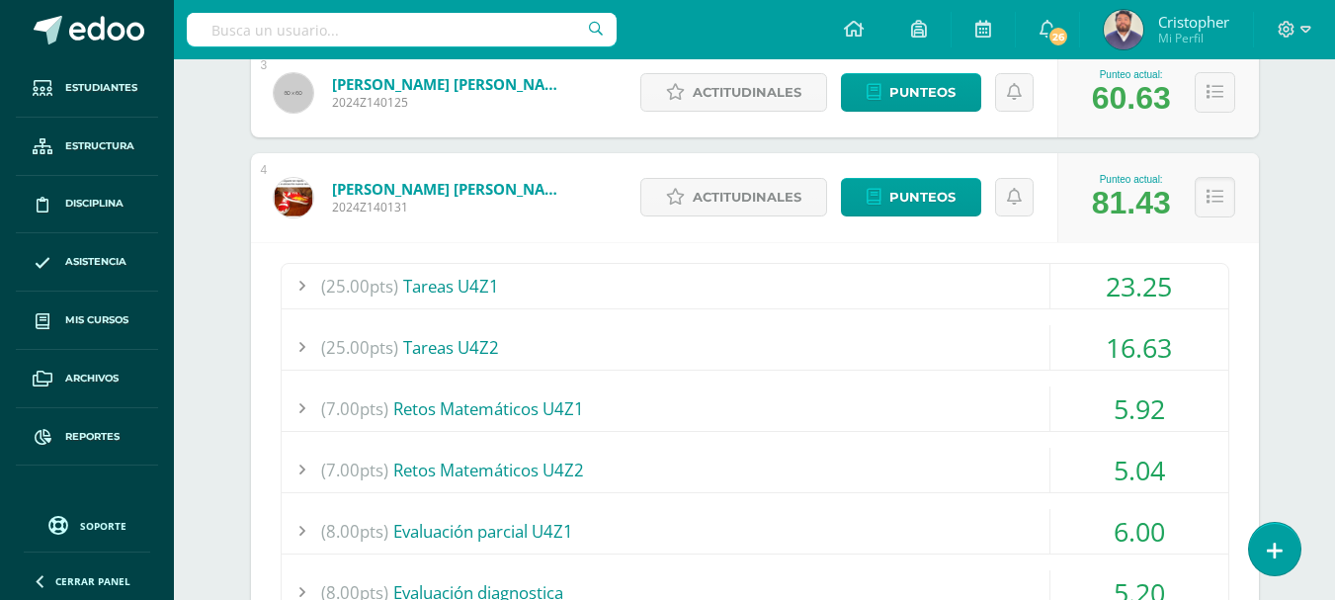
scroll to position [690, 0]
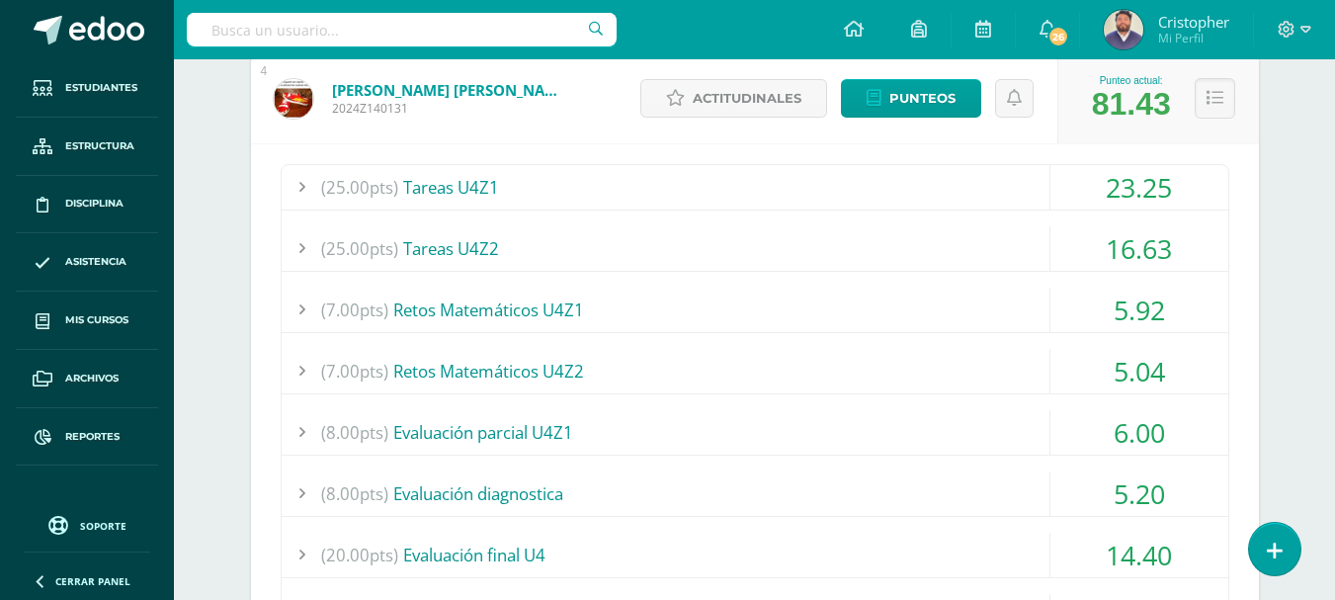
click at [294, 244] on div at bounding box center [302, 248] width 40 height 44
